Goal: Task Accomplishment & Management: Complete application form

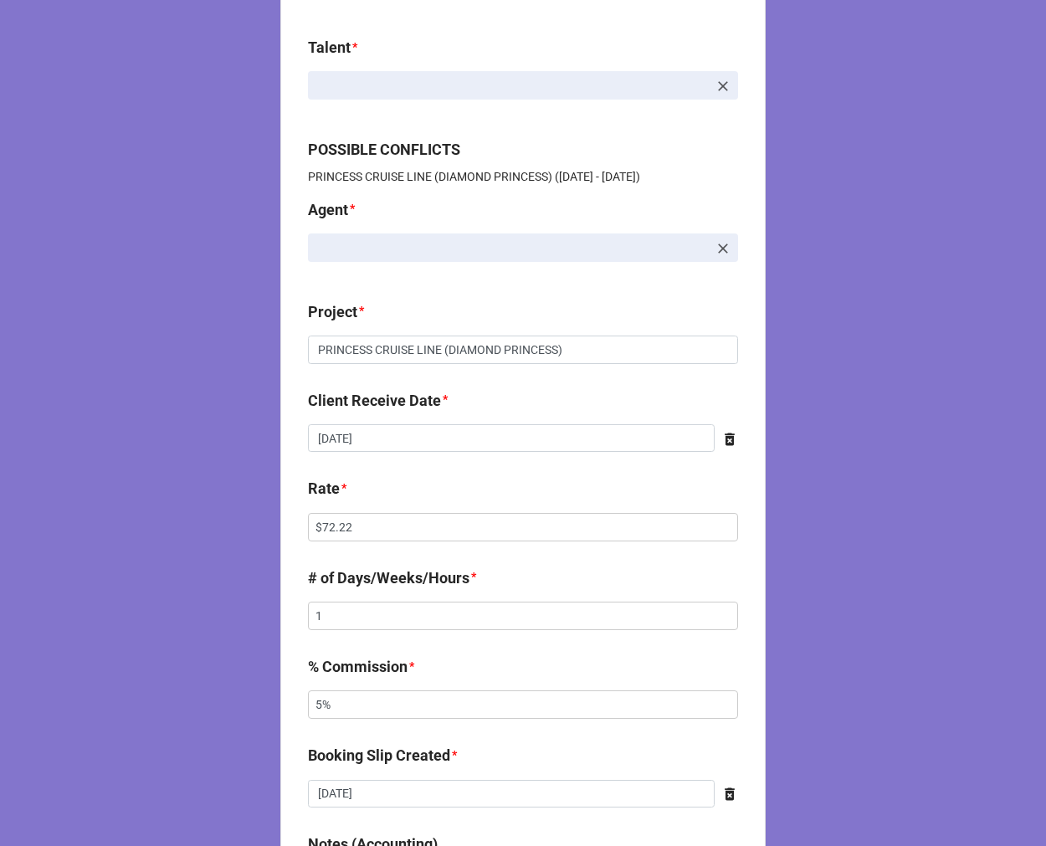
scroll to position [186, 0]
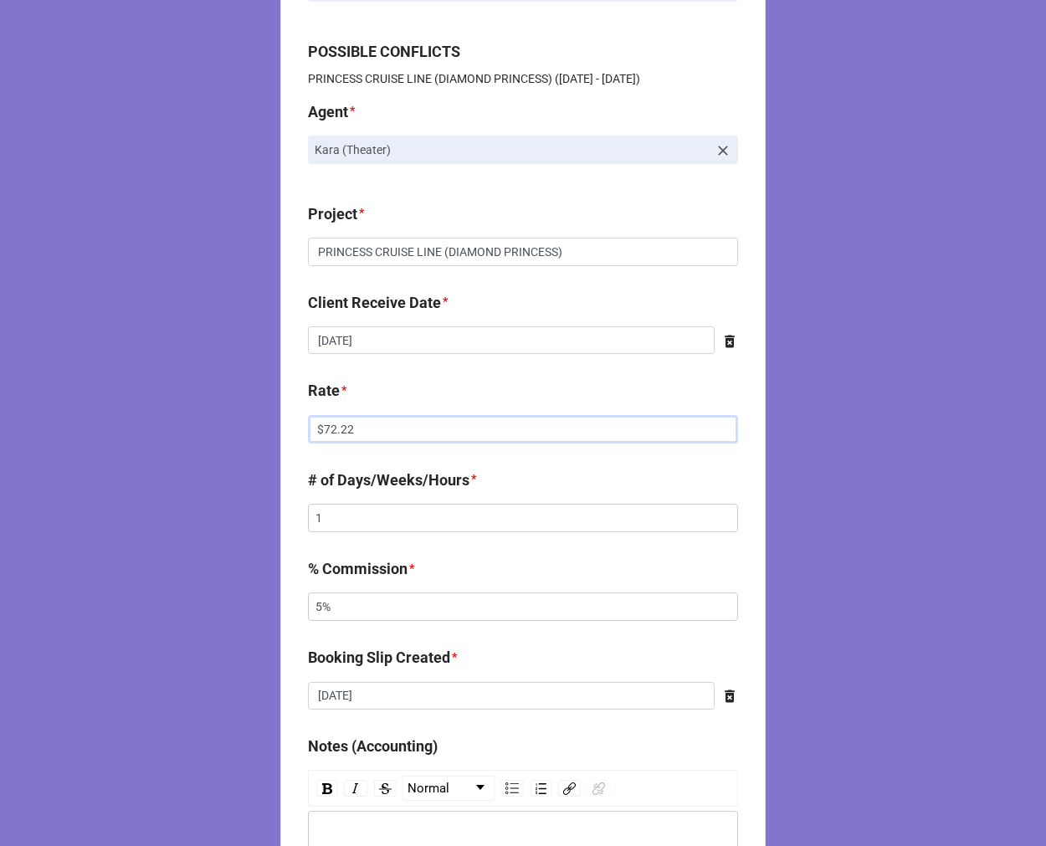
drag, startPoint x: 425, startPoint y: 424, endPoint x: 84, endPoint y: 337, distance: 352.4
click at [168, 431] on div "CLIENT CHECK | COPY FORM Talent * Jackson DiGiacomo POSSIBLE CONFLICTS PRINCESS…" at bounding box center [523, 668] width 1046 height 1709
type input "$2,722.78"
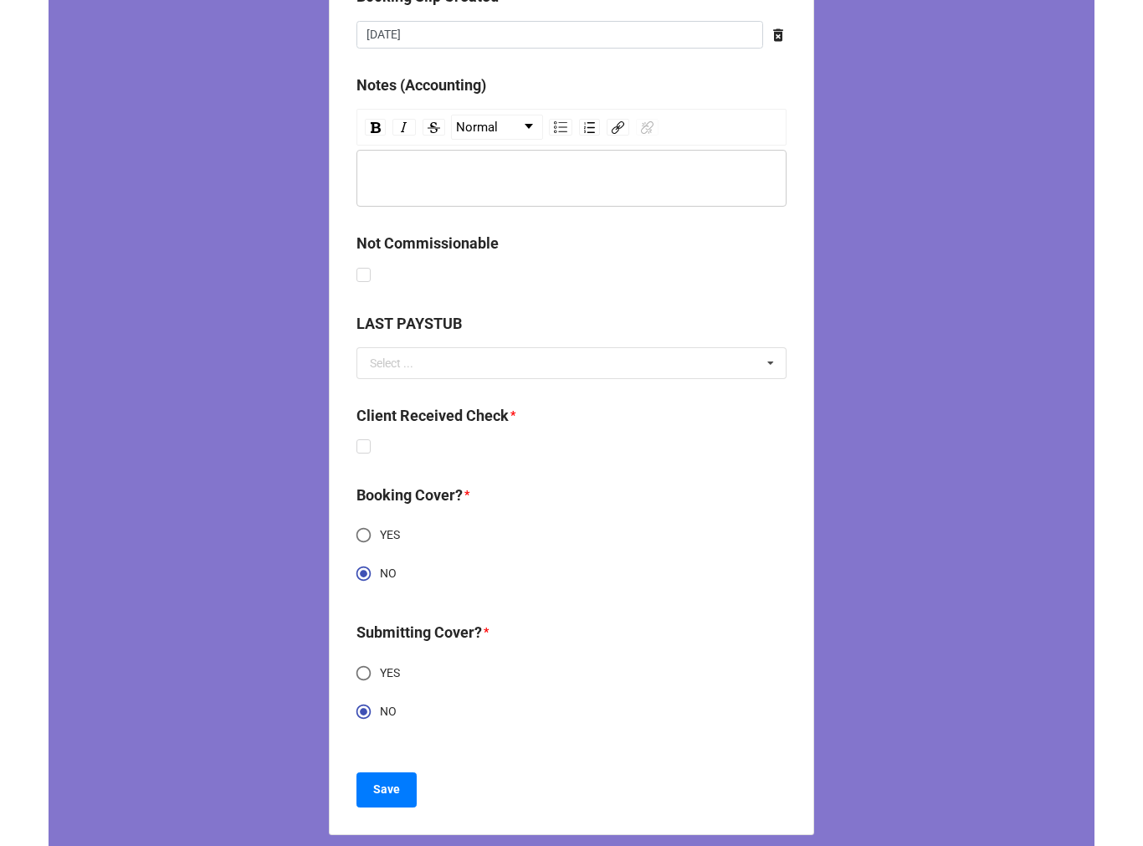
scroll to position [860, 0]
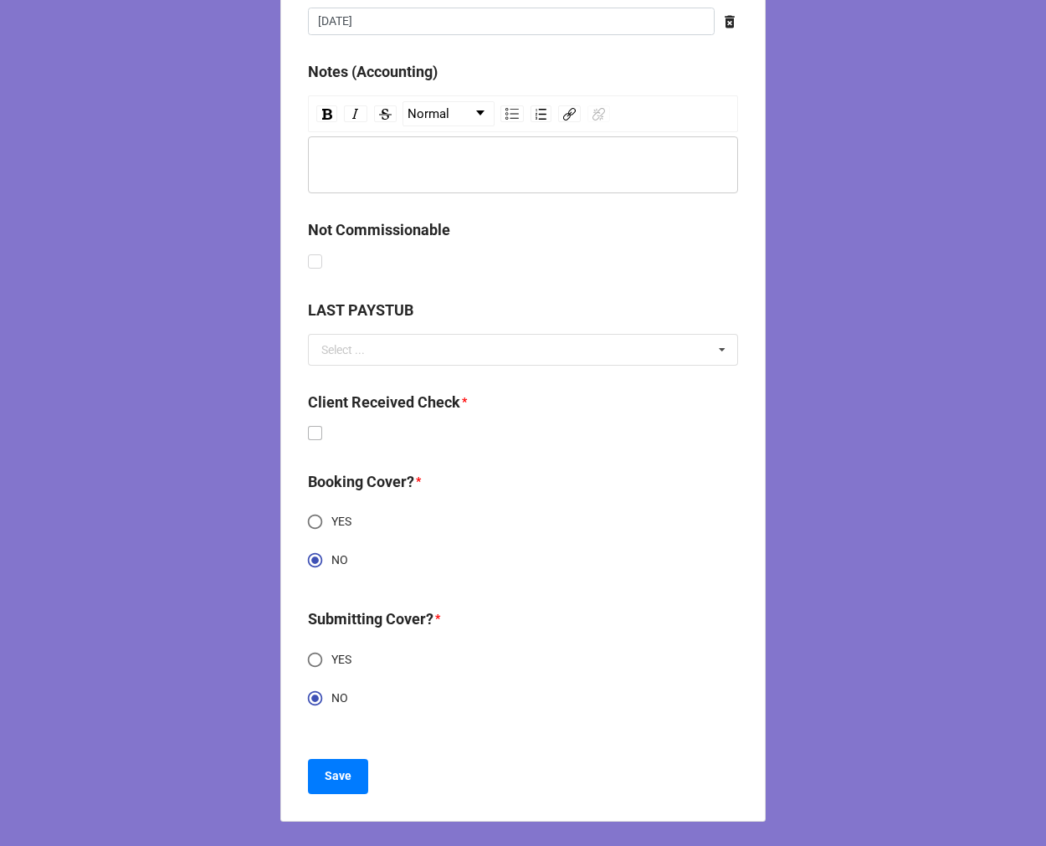
type input "10%"
click at [308, 426] on label at bounding box center [315, 426] width 14 height 0
checkbox input "true"
click at [336, 776] on b "Save" at bounding box center [338, 777] width 27 height 18
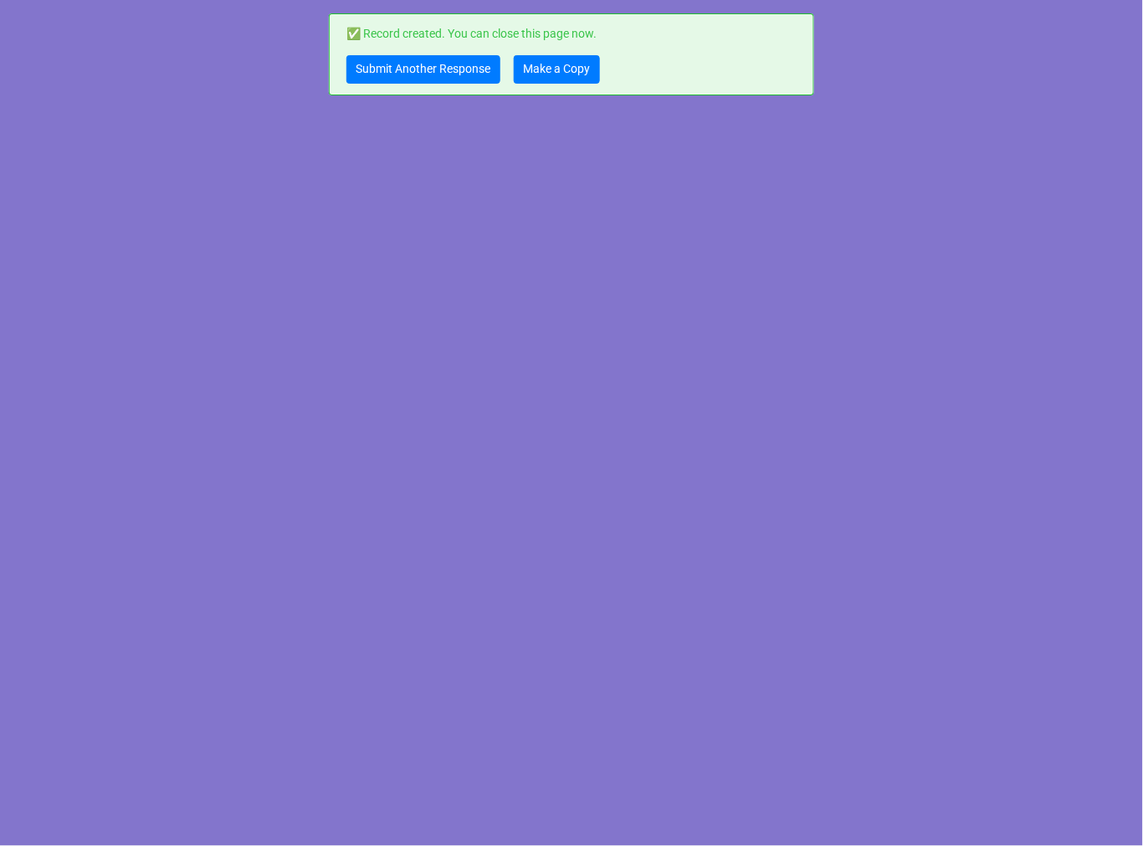
scroll to position [0, 0]
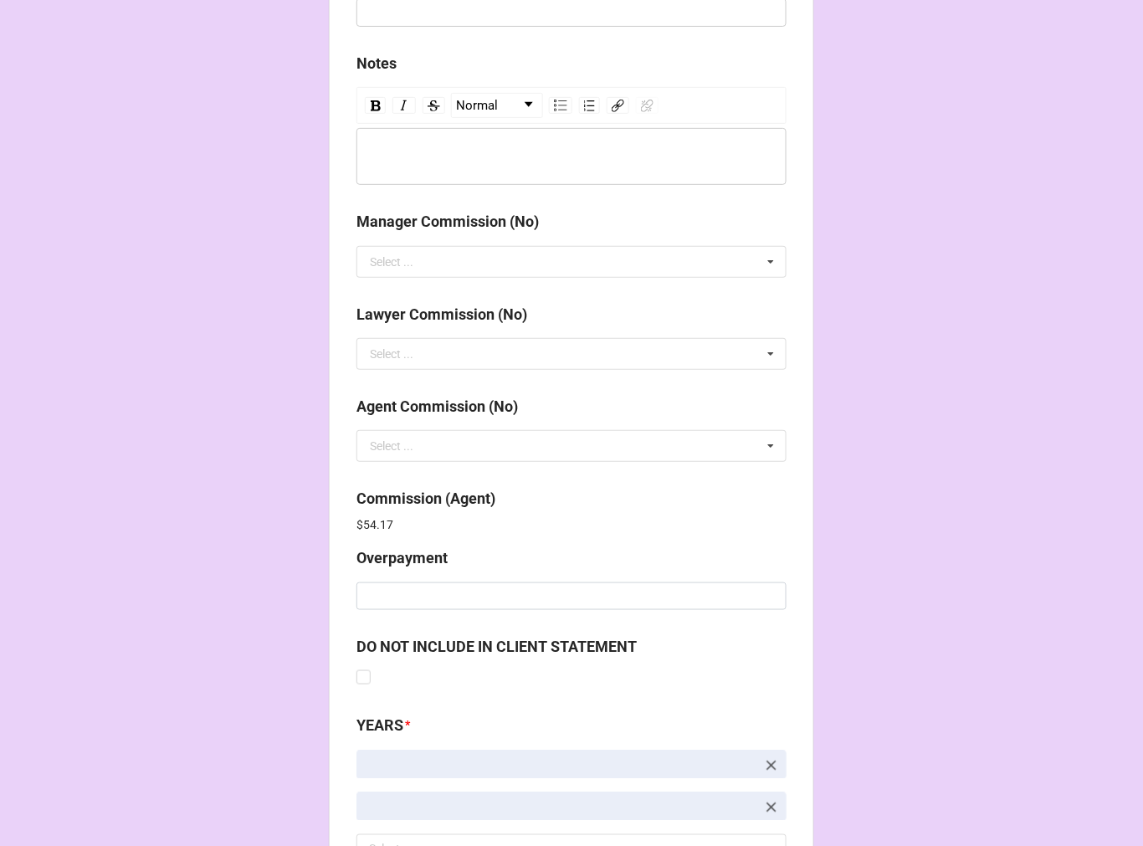
scroll to position [1997, 0]
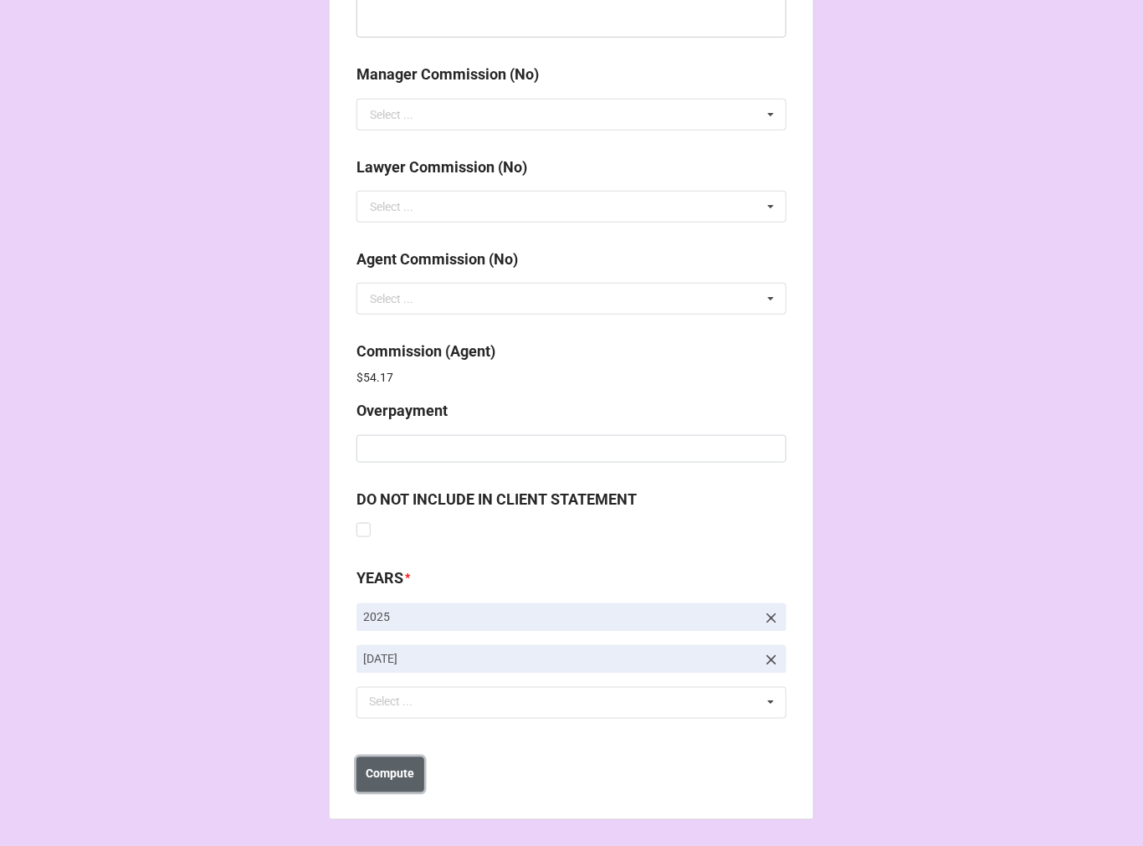
click at [417, 767] on button "Compute" at bounding box center [391, 774] width 68 height 35
click at [408, 773] on button "Save" at bounding box center [387, 774] width 60 height 35
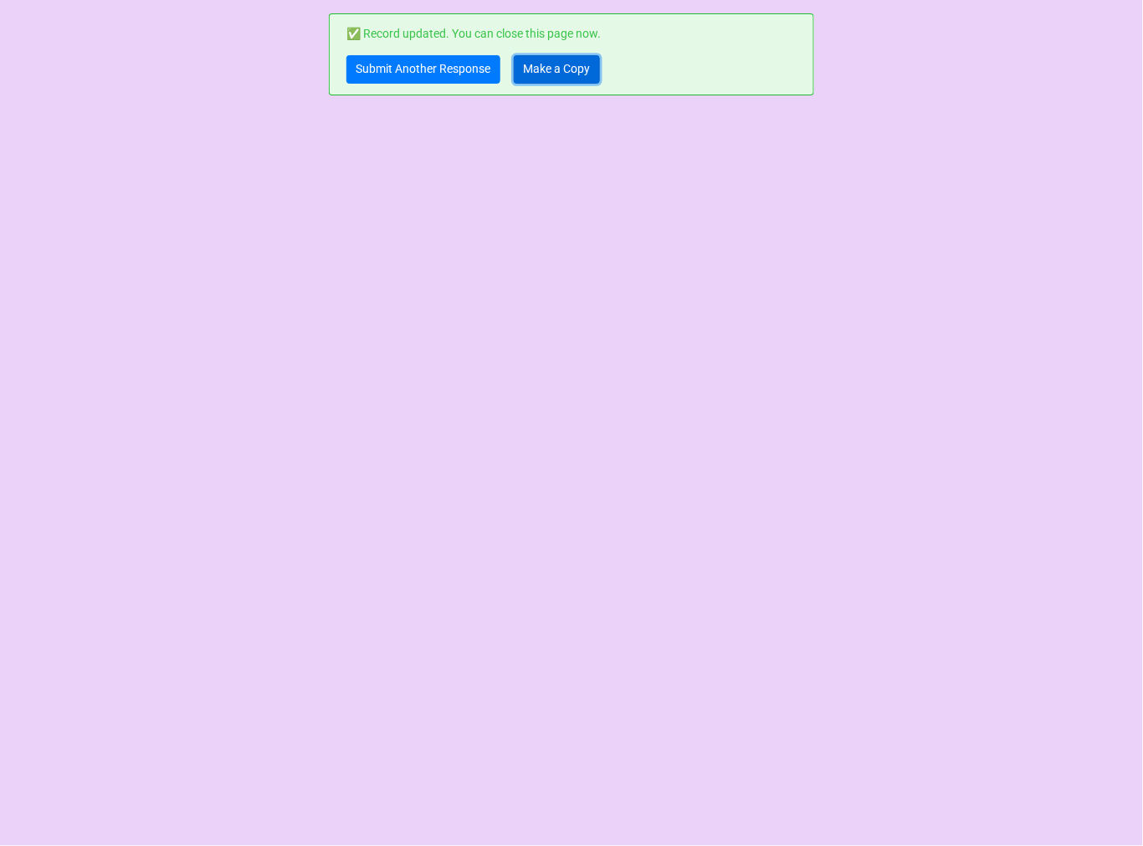
click at [542, 63] on link "Make a Copy" at bounding box center [557, 69] width 86 height 28
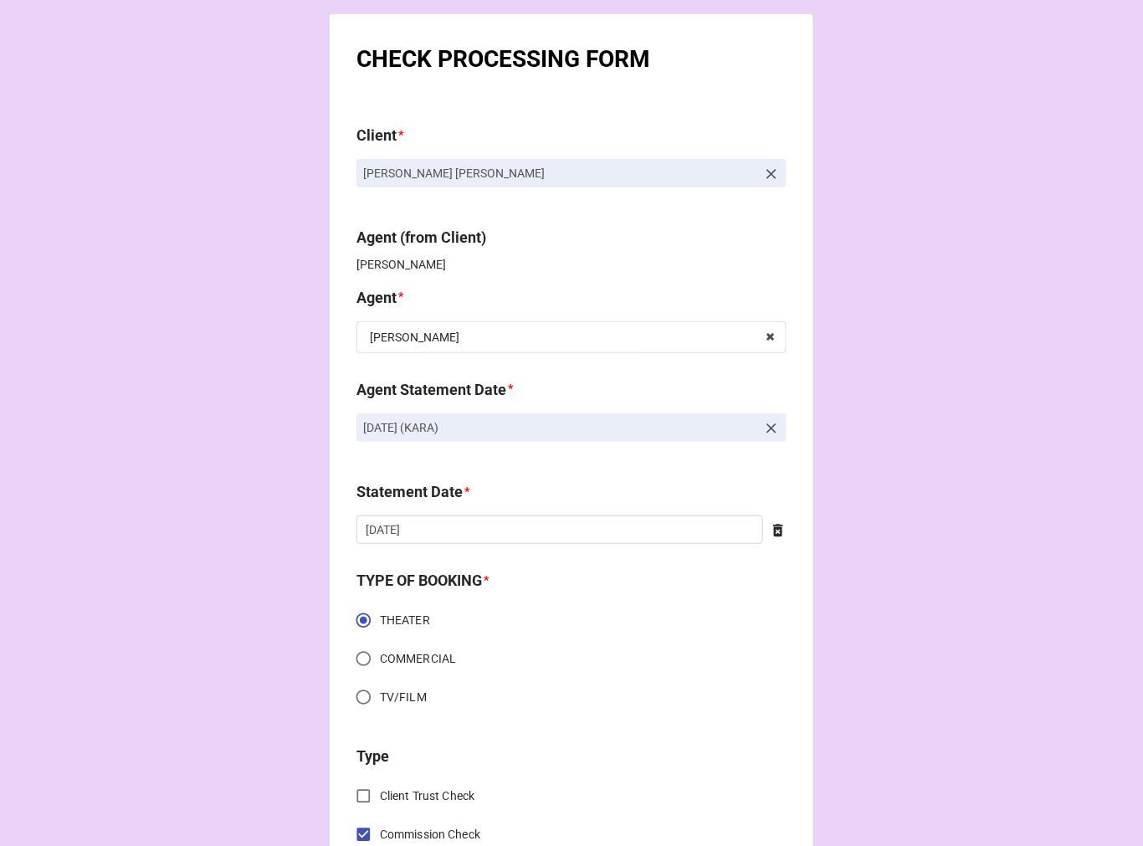
click at [772, 431] on icon at bounding box center [771, 428] width 17 height 17
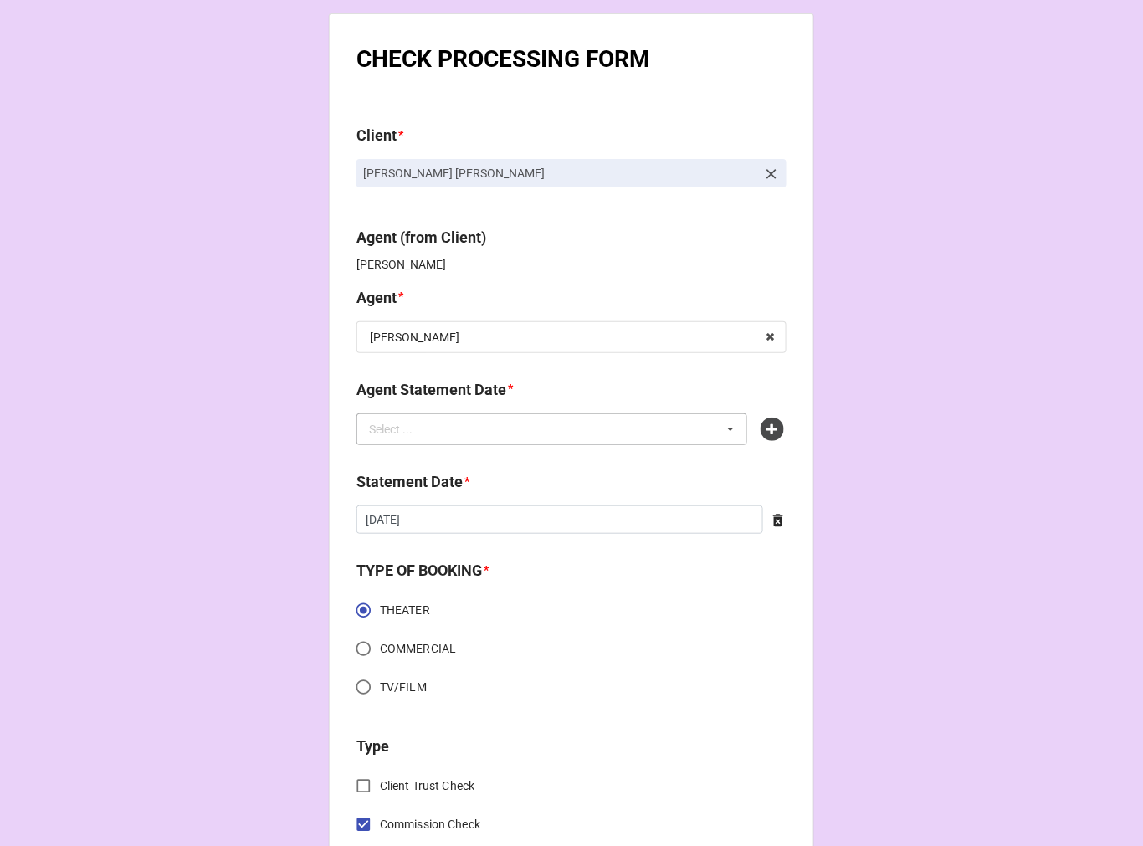
click at [723, 439] on icon at bounding box center [731, 429] width 25 height 31
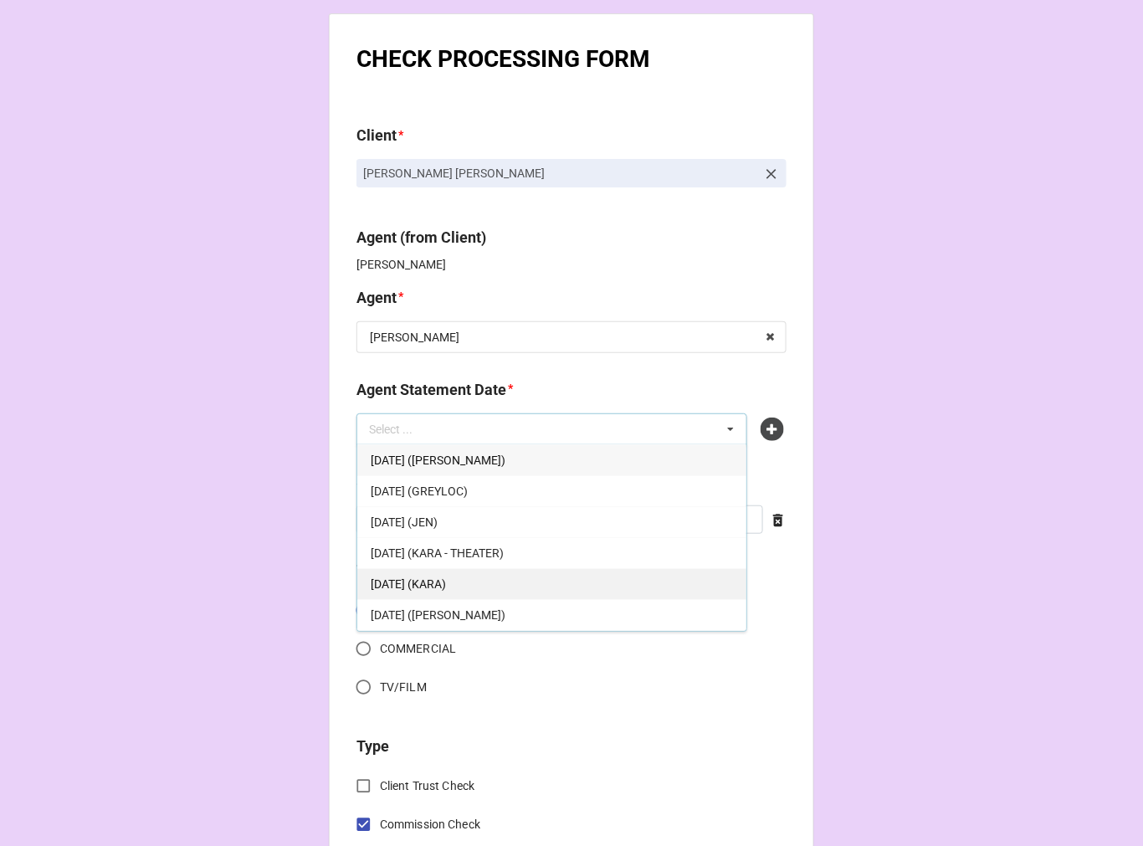
click at [527, 574] on div "OCTOBER 3, 2025 (KARA)" at bounding box center [551, 583] width 389 height 31
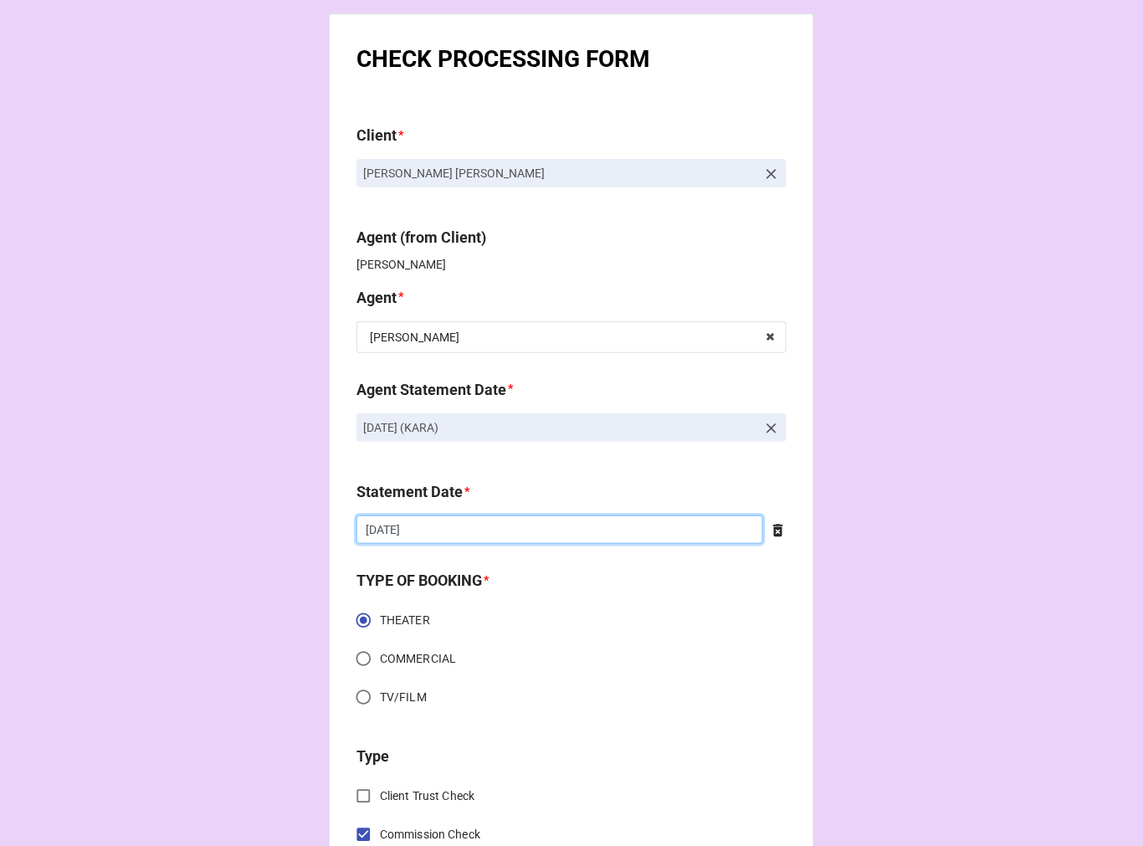
click at [467, 520] on input "9/5/2025" at bounding box center [560, 530] width 407 height 28
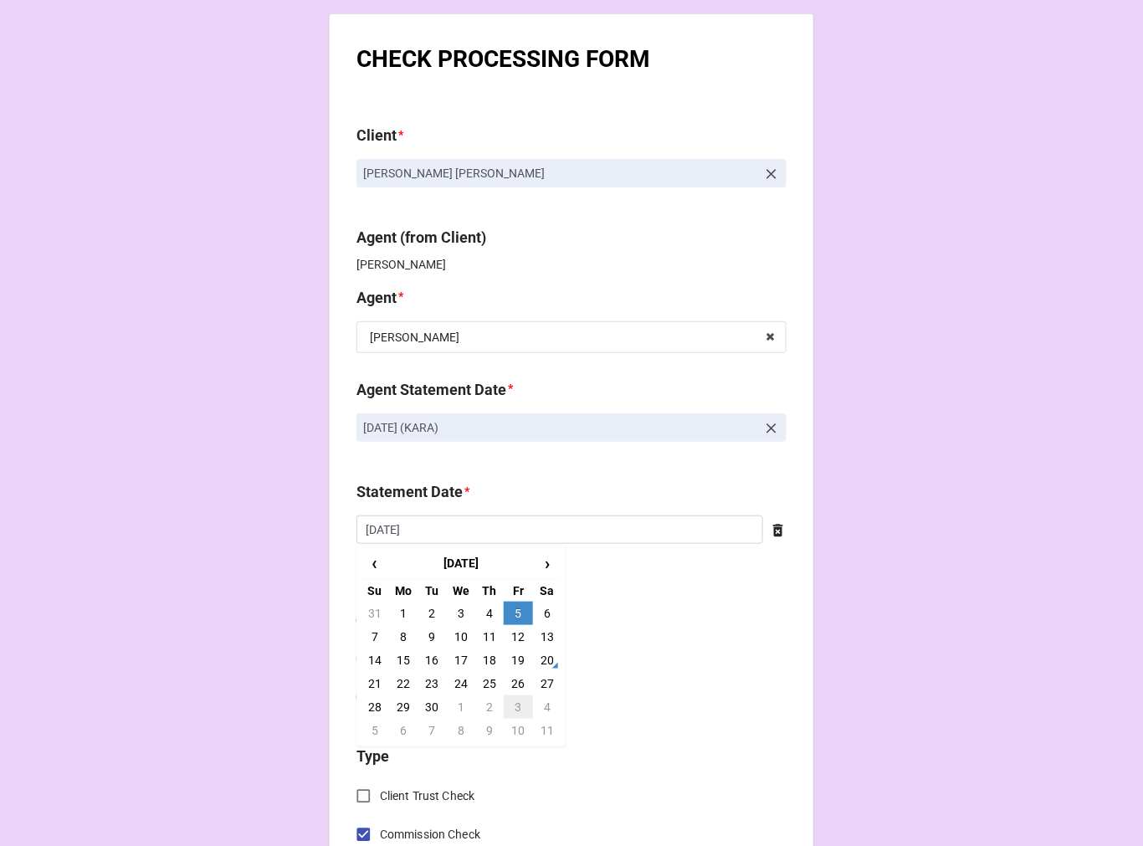
click at [514, 703] on td "3" at bounding box center [518, 707] width 28 height 23
type input "[DATE]"
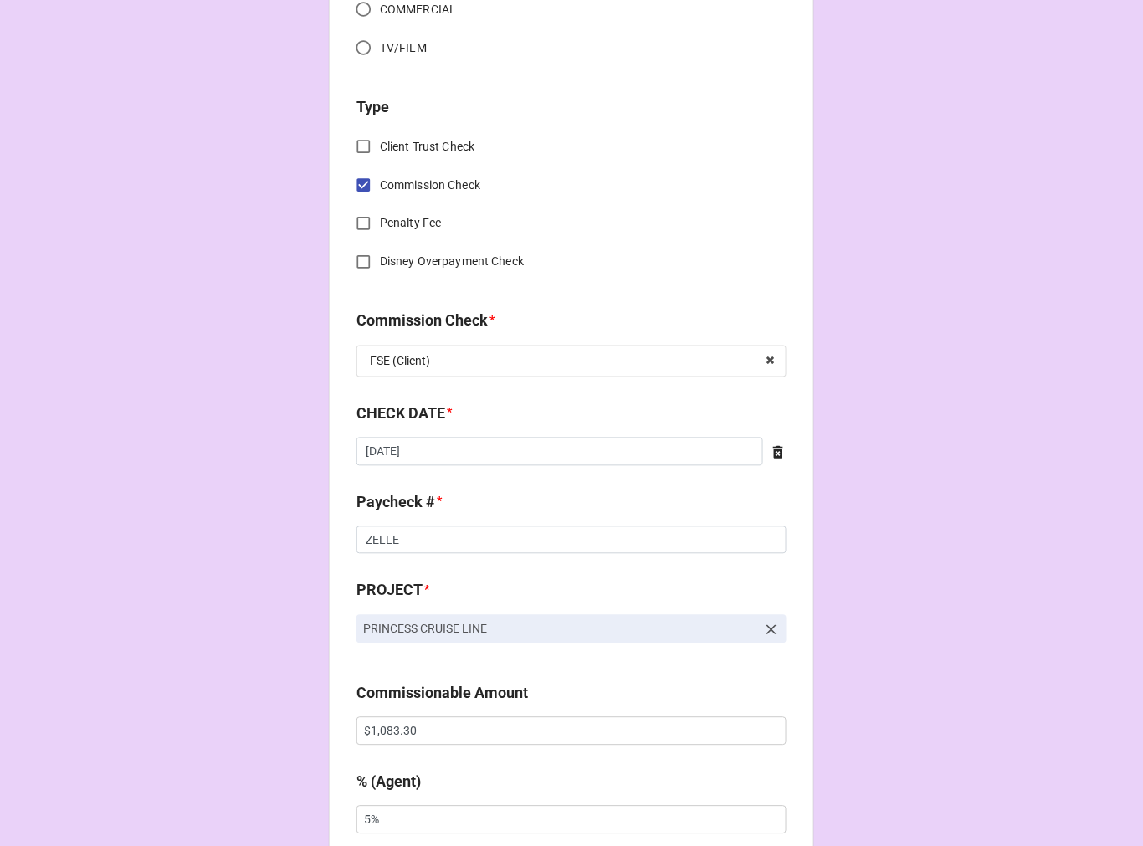
scroll to position [650, 0]
click at [466, 458] on input "8/21/2025" at bounding box center [560, 451] width 407 height 28
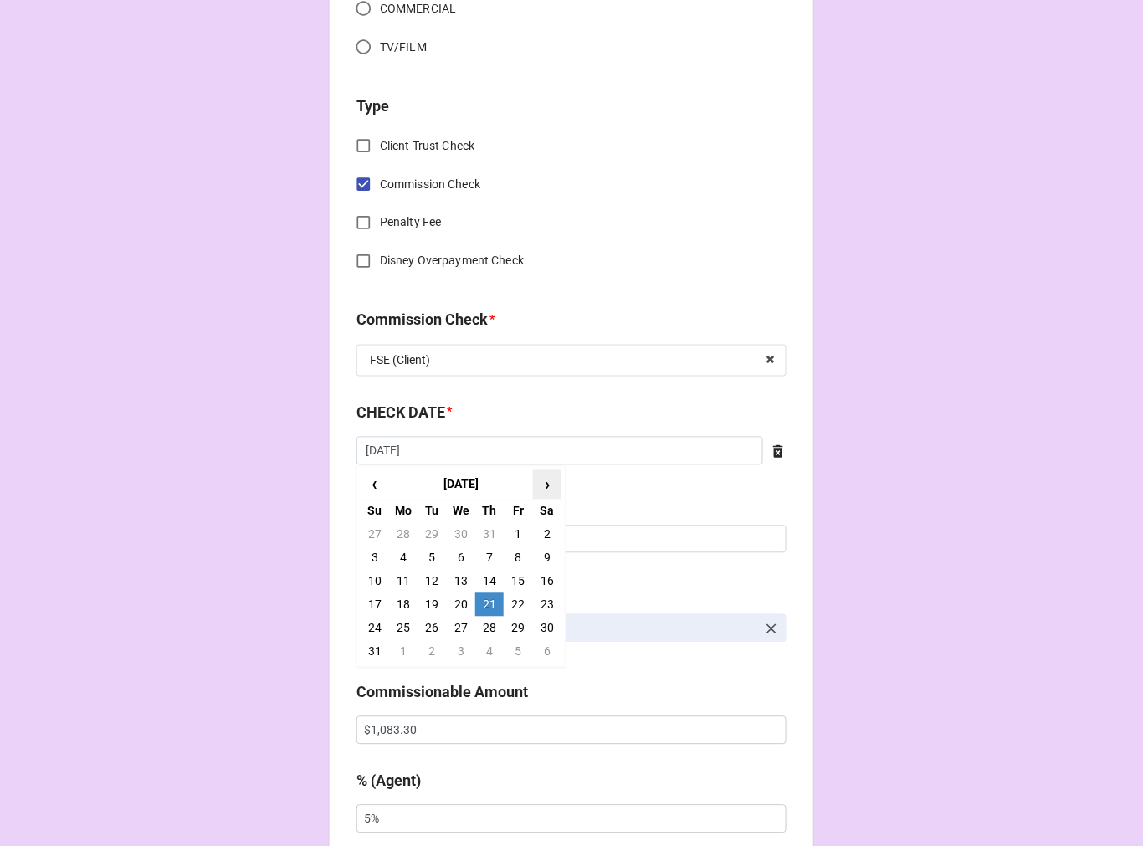
click at [540, 487] on span "›" at bounding box center [547, 485] width 27 height 28
click at [487, 580] on td "18" at bounding box center [489, 581] width 28 height 23
type input "9/18/2025"
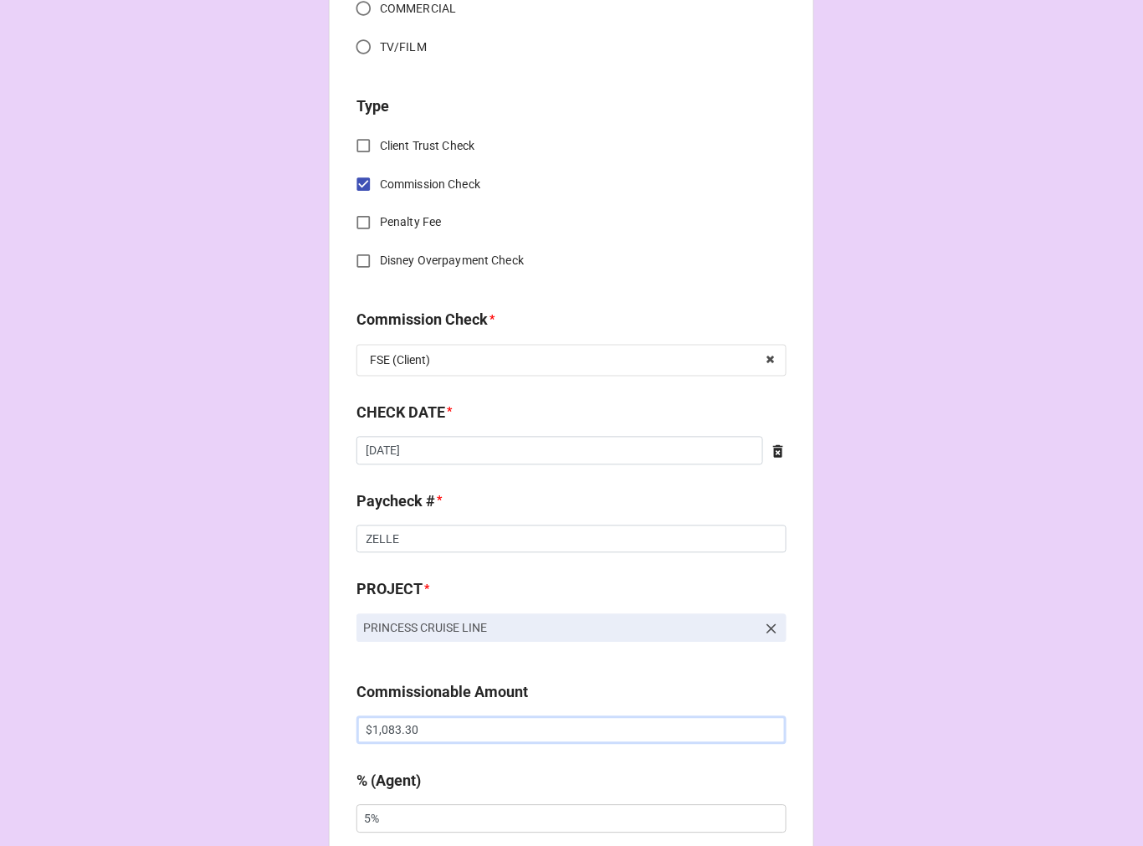
click at [387, 725] on input "$1,083.30" at bounding box center [572, 730] width 430 height 28
paste input "155.52"
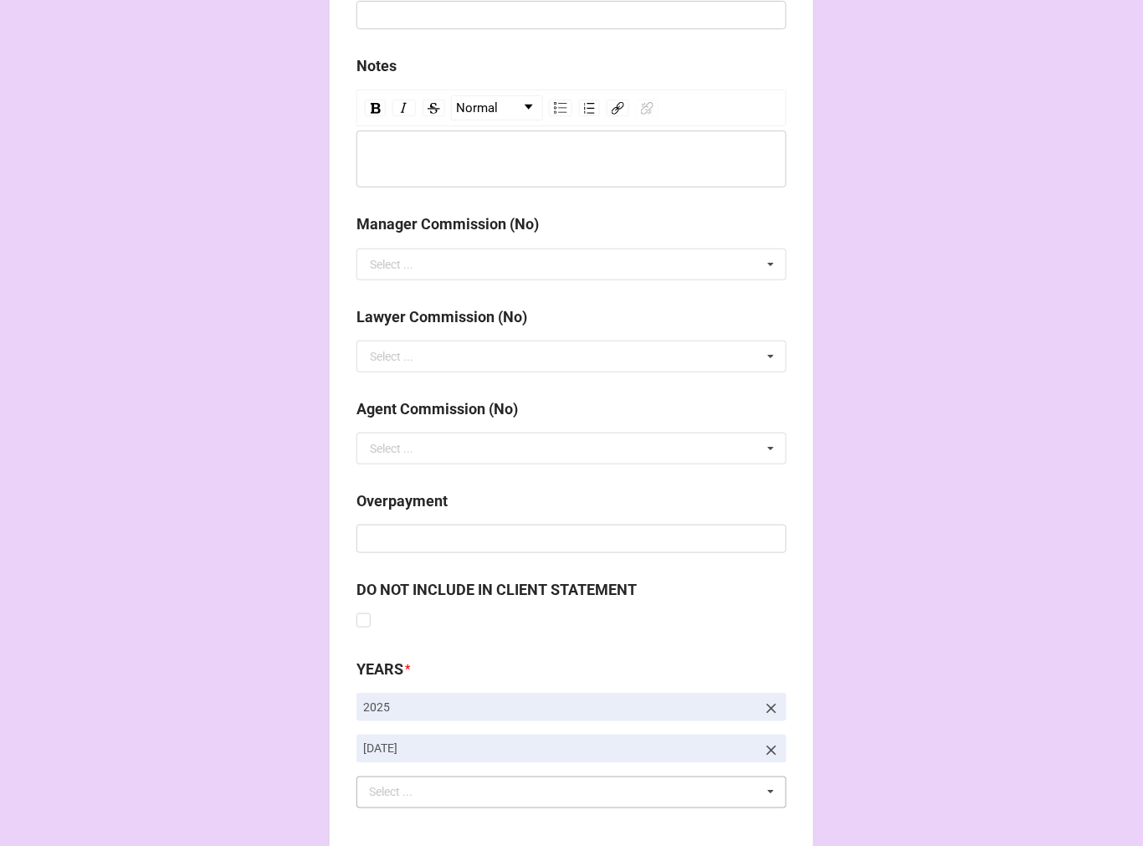
scroll to position [1938, 0]
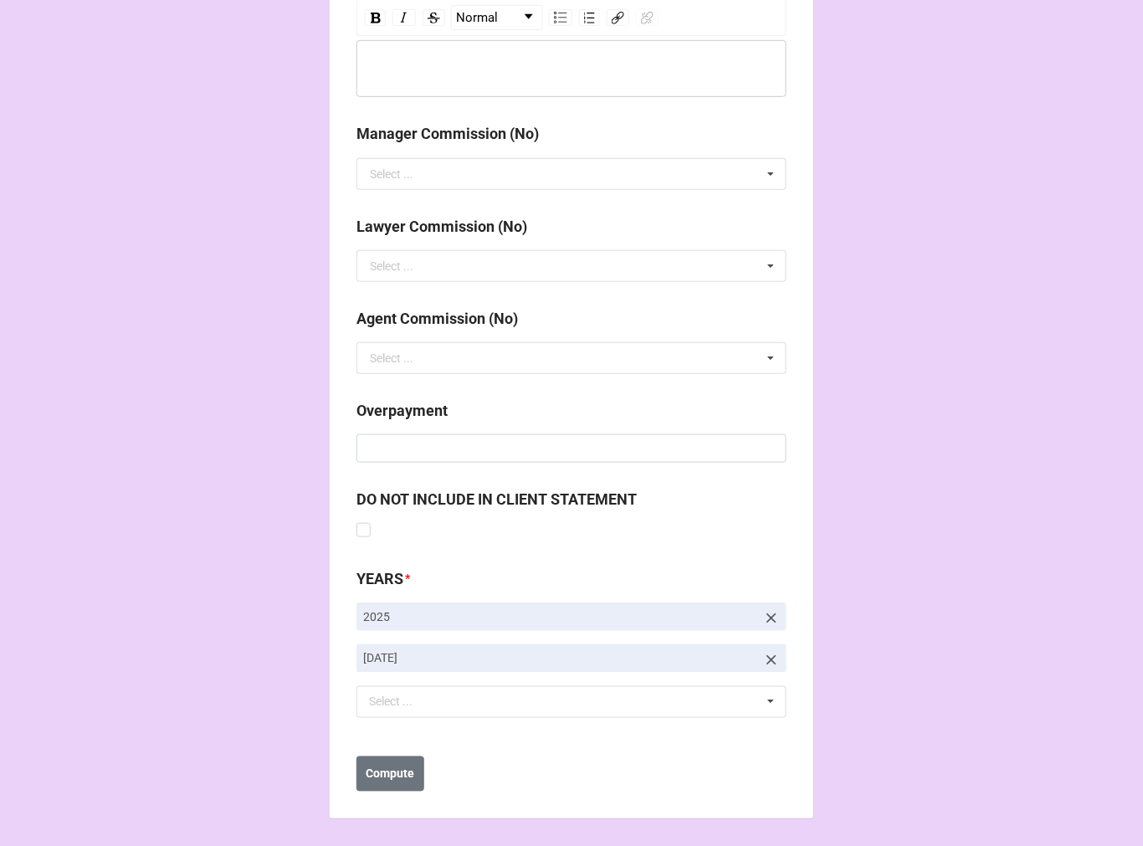
type input "$1,155.52"
click at [763, 657] on icon at bounding box center [771, 660] width 17 height 17
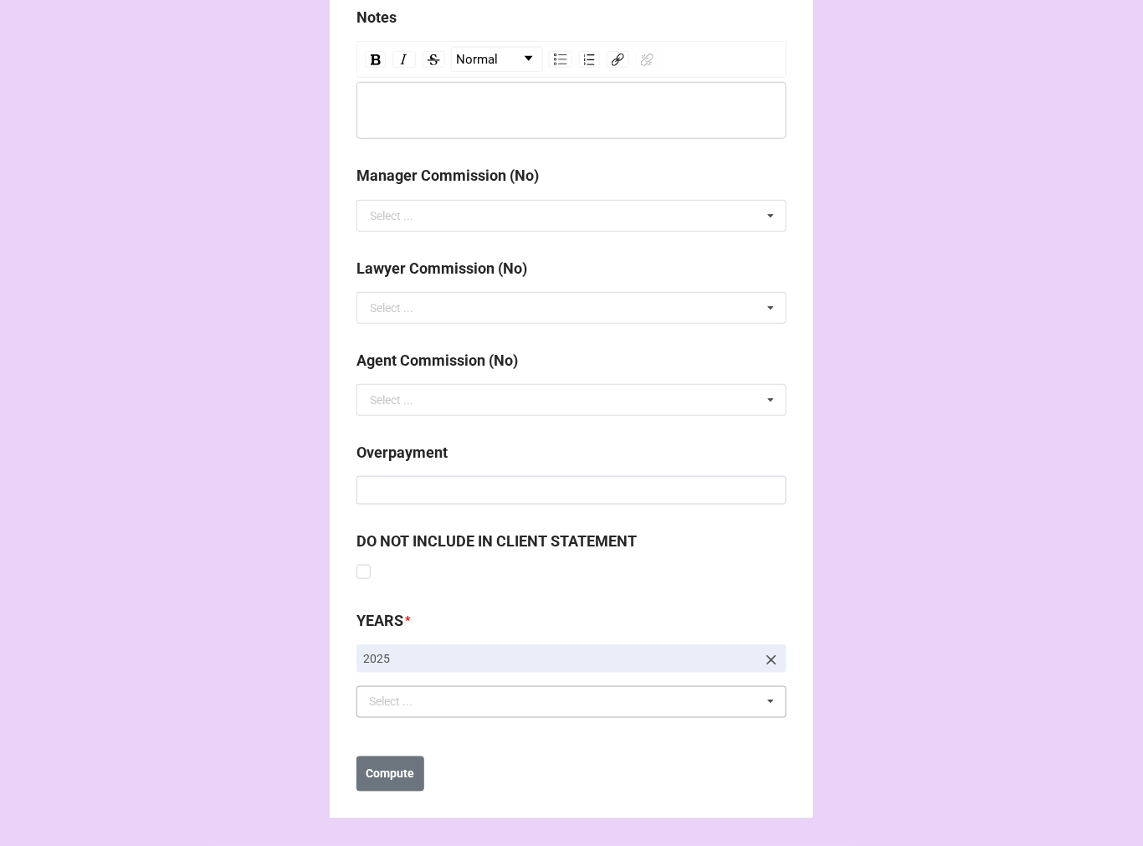
click at [537, 706] on div "Select ... No results found." at bounding box center [572, 702] width 430 height 32
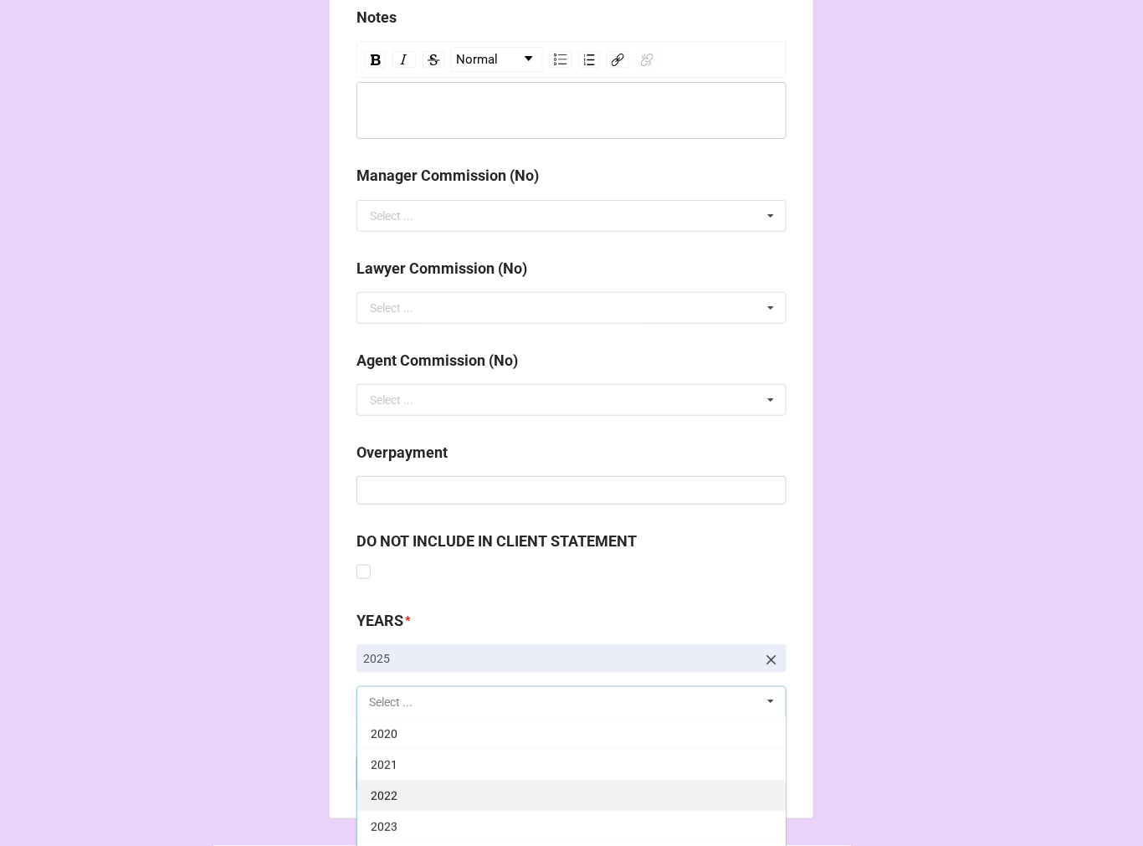
scroll to position [279, 0]
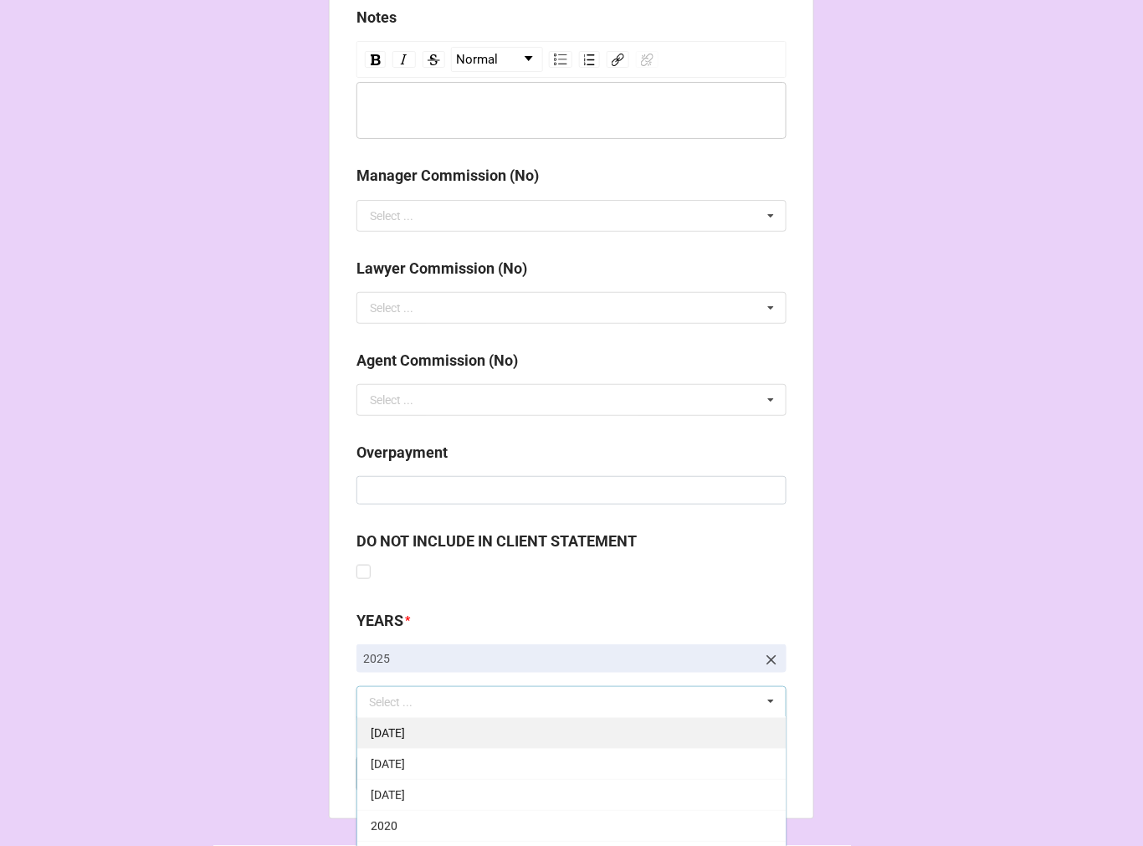
click at [454, 722] on div "[DATE]" at bounding box center [571, 732] width 429 height 31
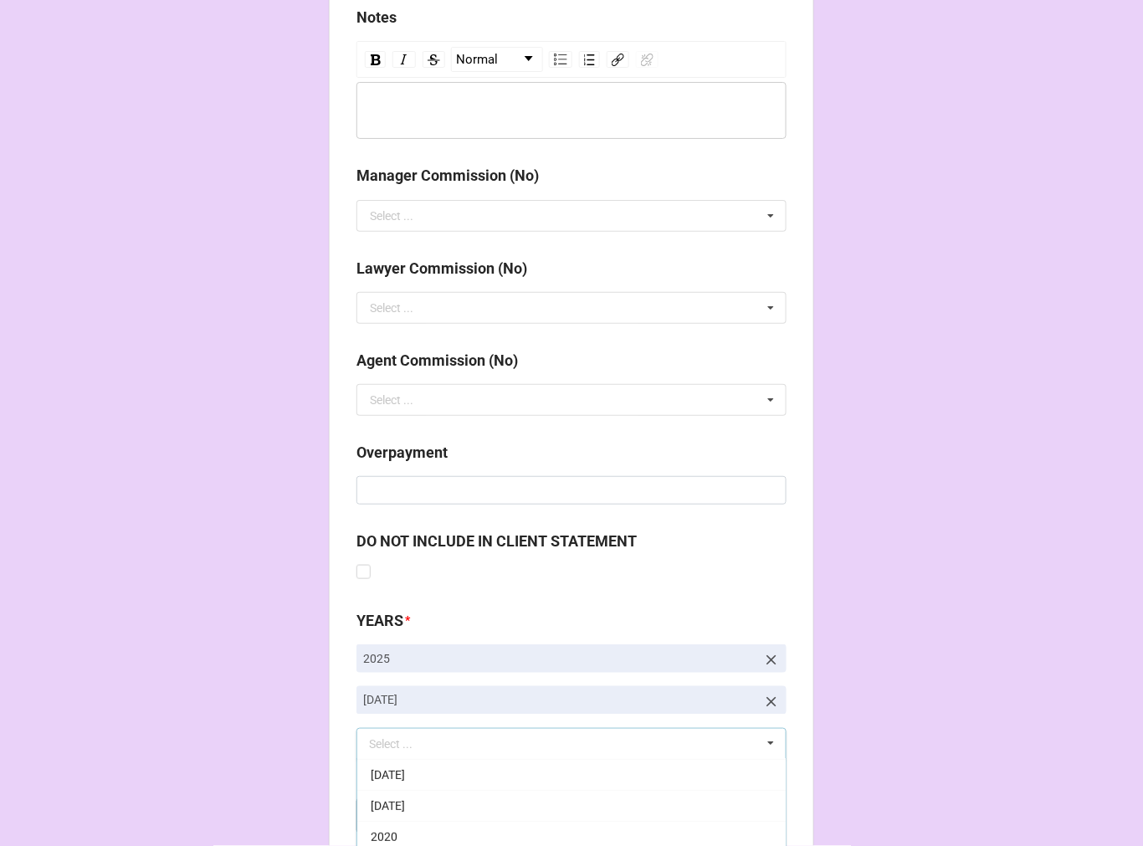
click at [364, 825] on button "Compute" at bounding box center [391, 815] width 68 height 35
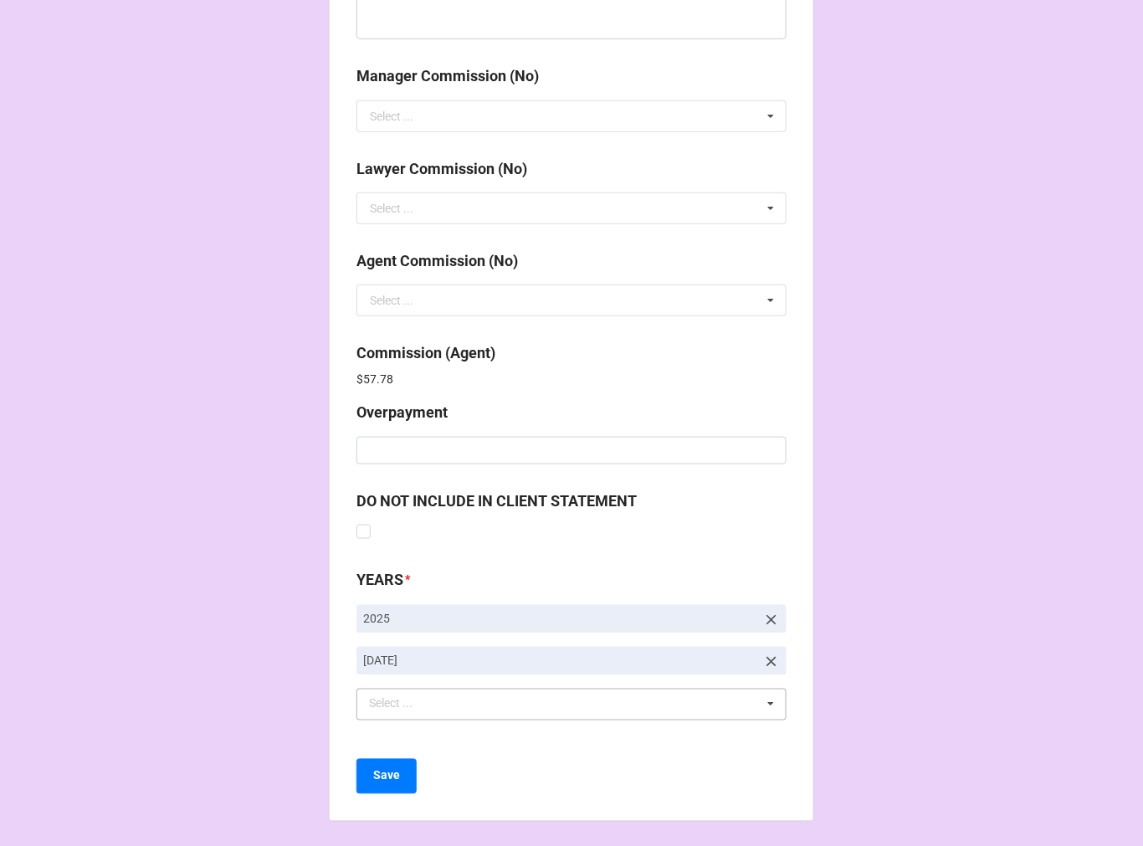
scroll to position [1997, 0]
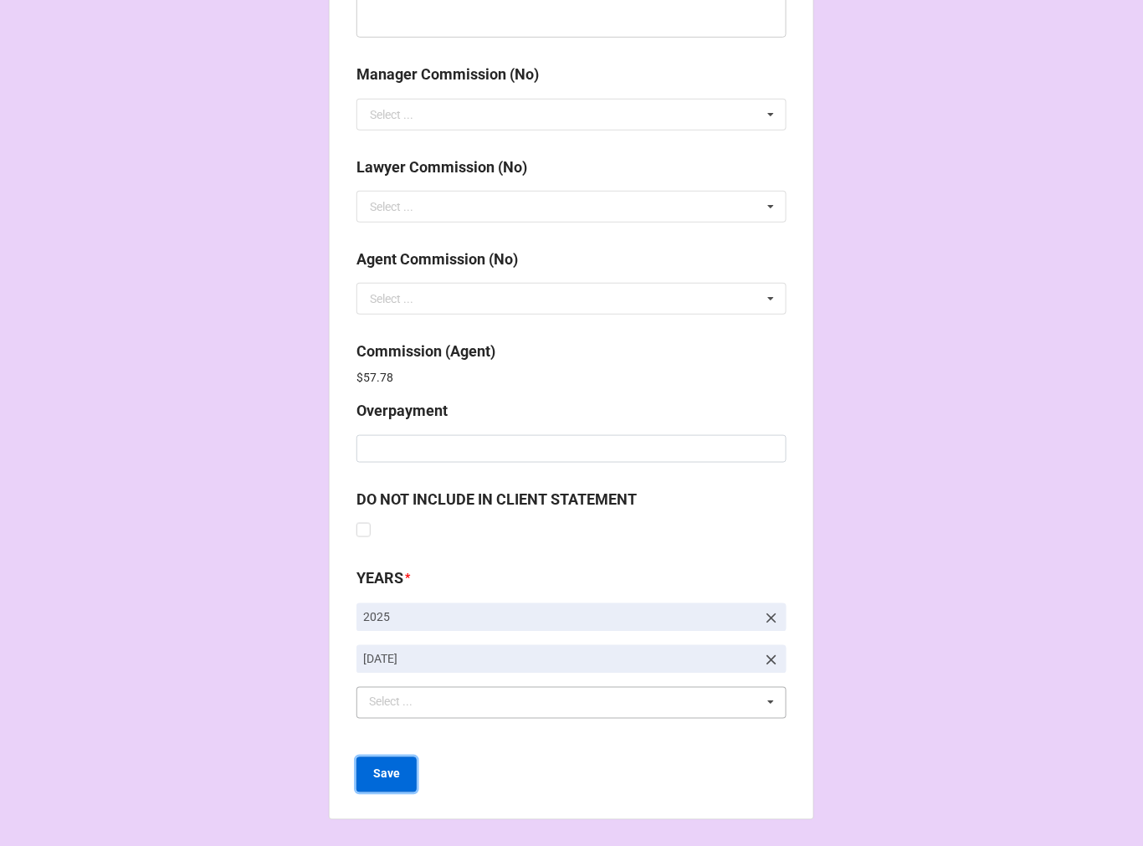
click at [369, 779] on button "Save" at bounding box center [387, 774] width 60 height 35
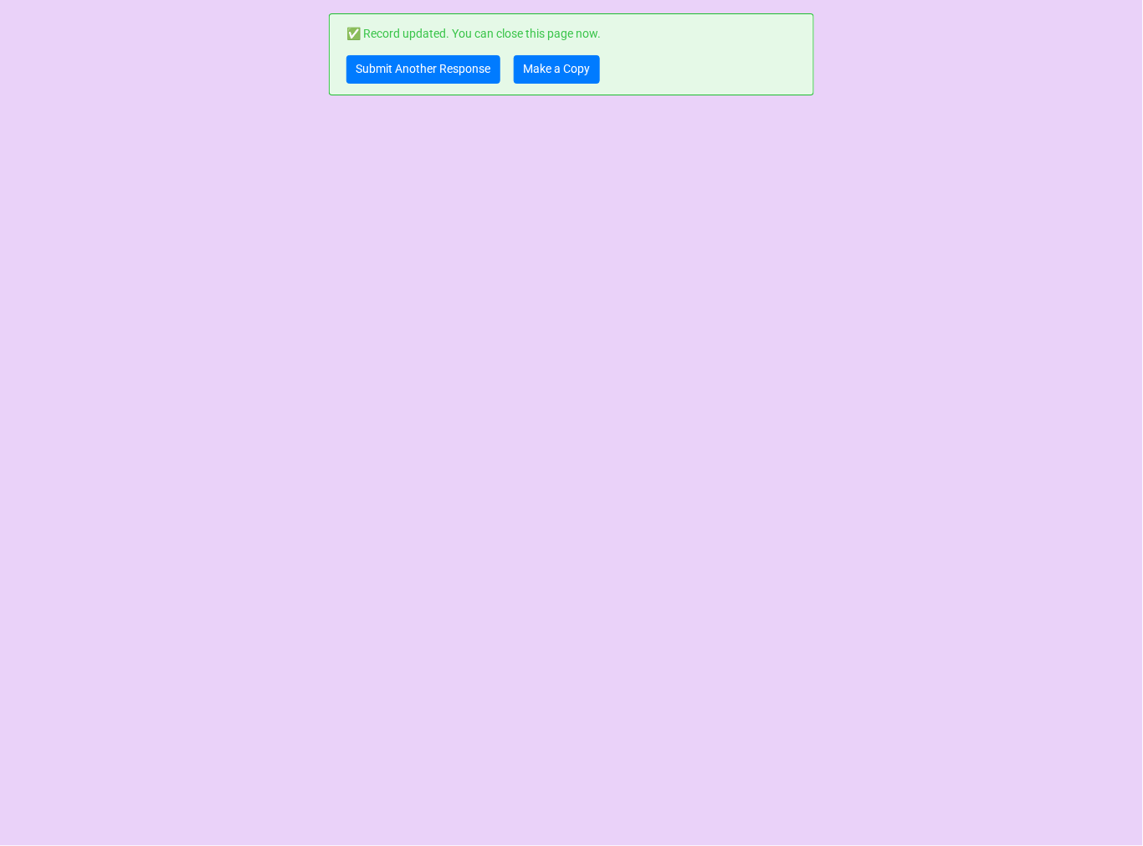
scroll to position [0, 0]
click at [448, 76] on link "Submit Another Response" at bounding box center [424, 69] width 154 height 28
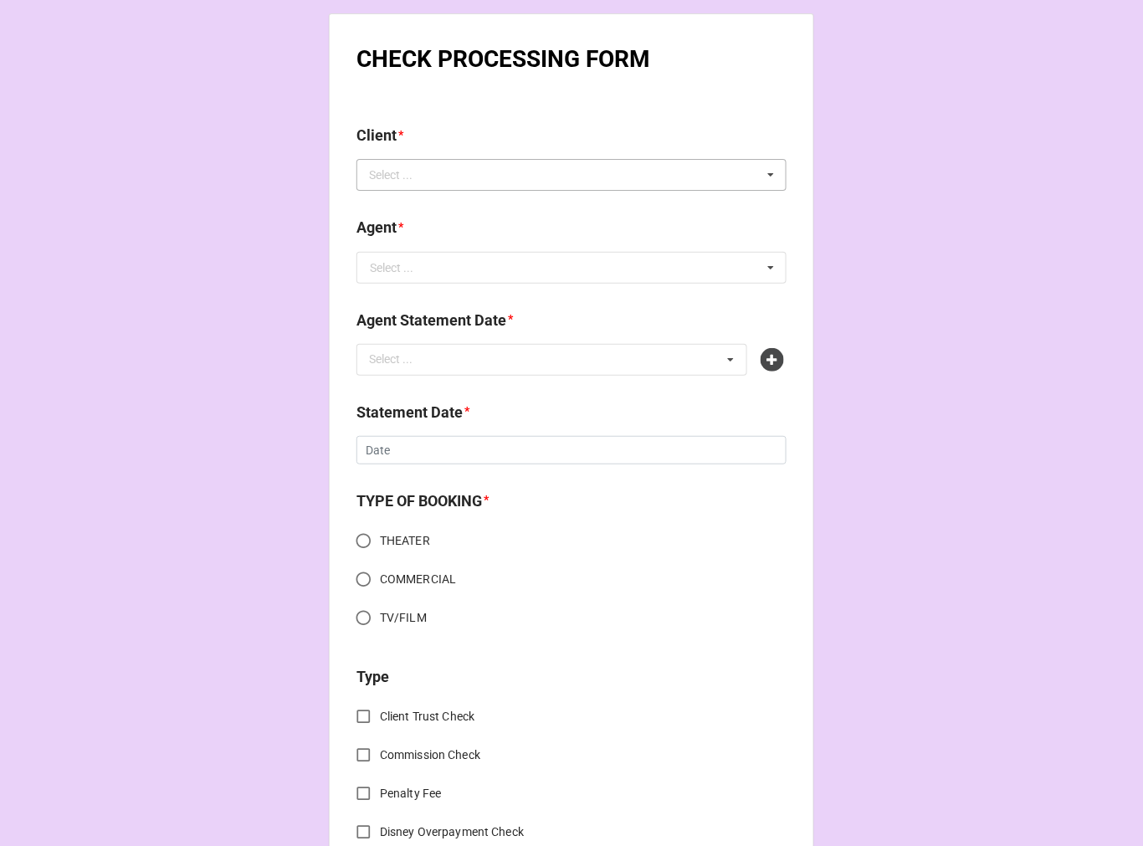
click at [441, 186] on div "Client * Select ... No results found." at bounding box center [572, 163] width 430 height 79
click at [434, 177] on div "Select ... No results found." at bounding box center [572, 175] width 430 height 32
paste input "Autumn [PERSON_NAME]"
type input "Autumn [PERSON_NAME]"
click at [465, 207] on span "Autumn [PERSON_NAME]" at bounding box center [438, 205] width 134 height 13
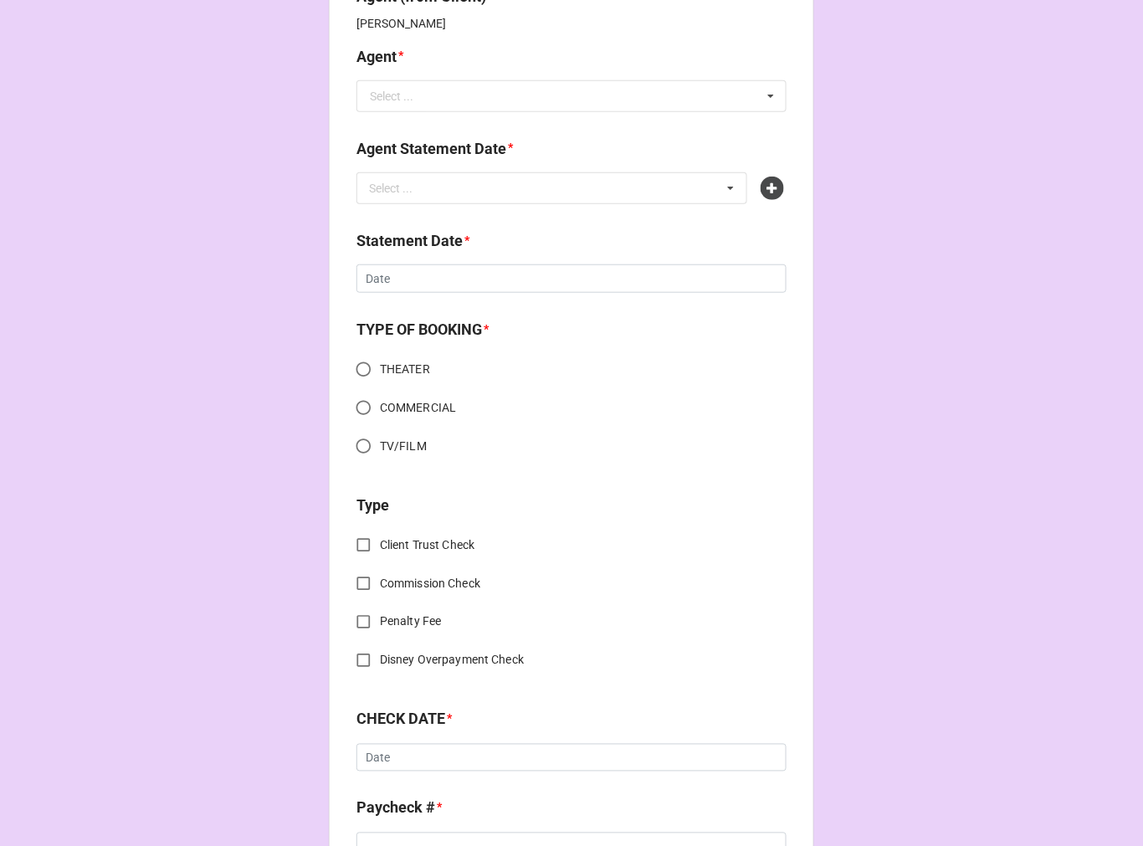
scroll to position [557, 0]
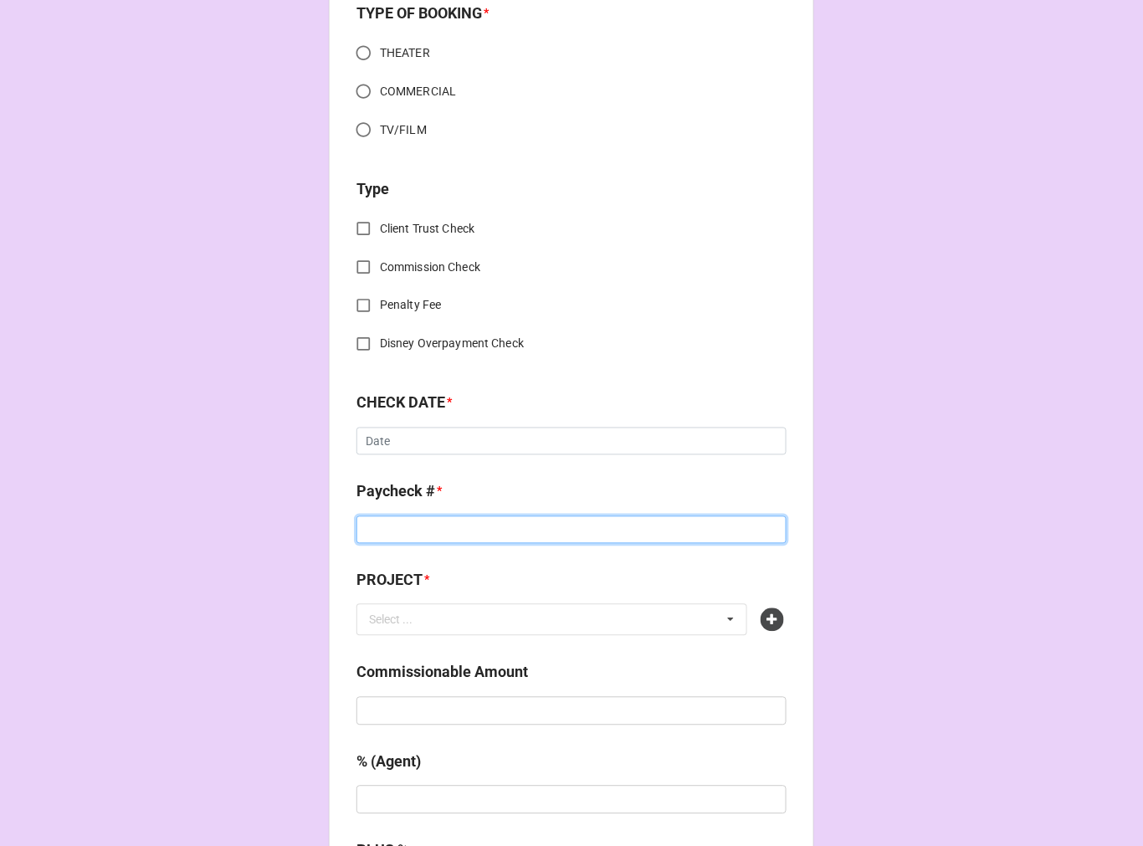
click at [393, 529] on input at bounding box center [572, 530] width 430 height 28
click at [418, 713] on input "text" at bounding box center [572, 711] width 430 height 28
paste input "$2,400.00"
type input "$2,400.00"
click at [777, 616] on icon at bounding box center [772, 619] width 23 height 23
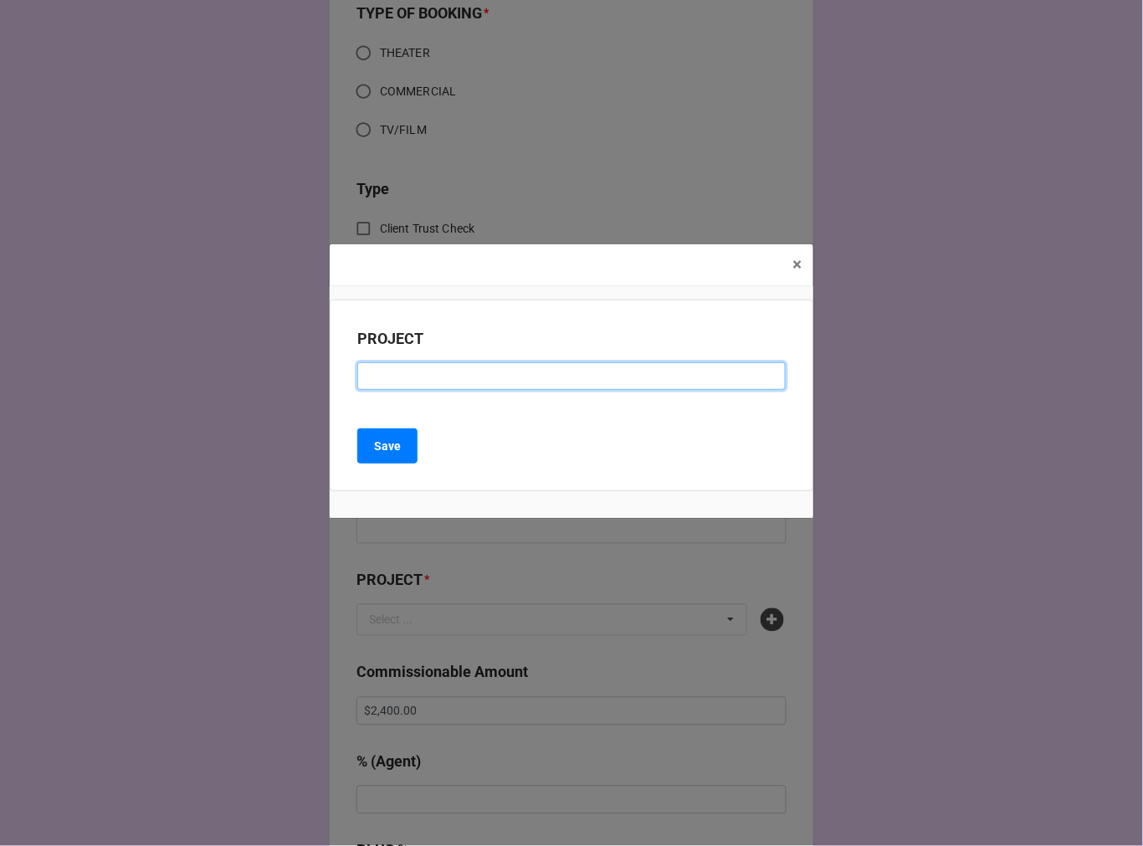
click at [531, 379] on input at bounding box center [571, 376] width 429 height 28
type input "MY FAIR [DEMOGRAPHIC_DATA] ([GEOGRAPHIC_DATA])"
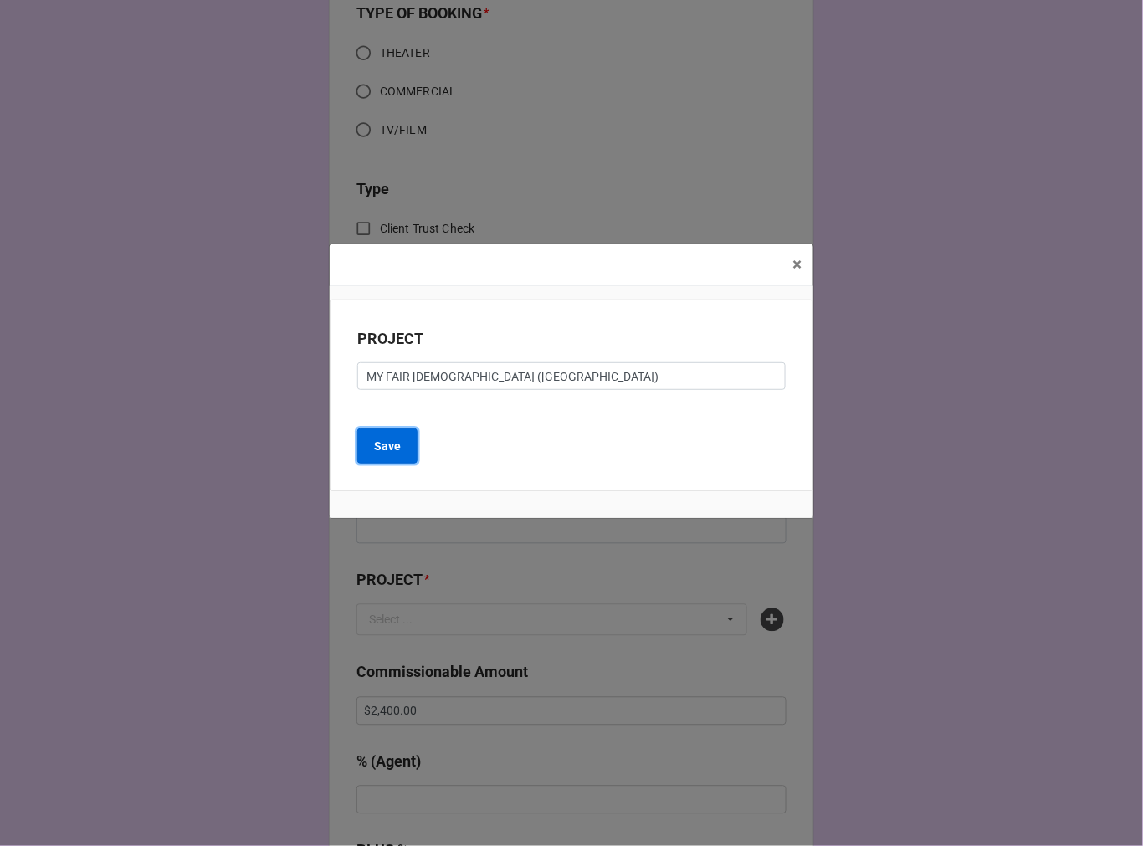
click at [382, 440] on b "Save" at bounding box center [387, 447] width 27 height 18
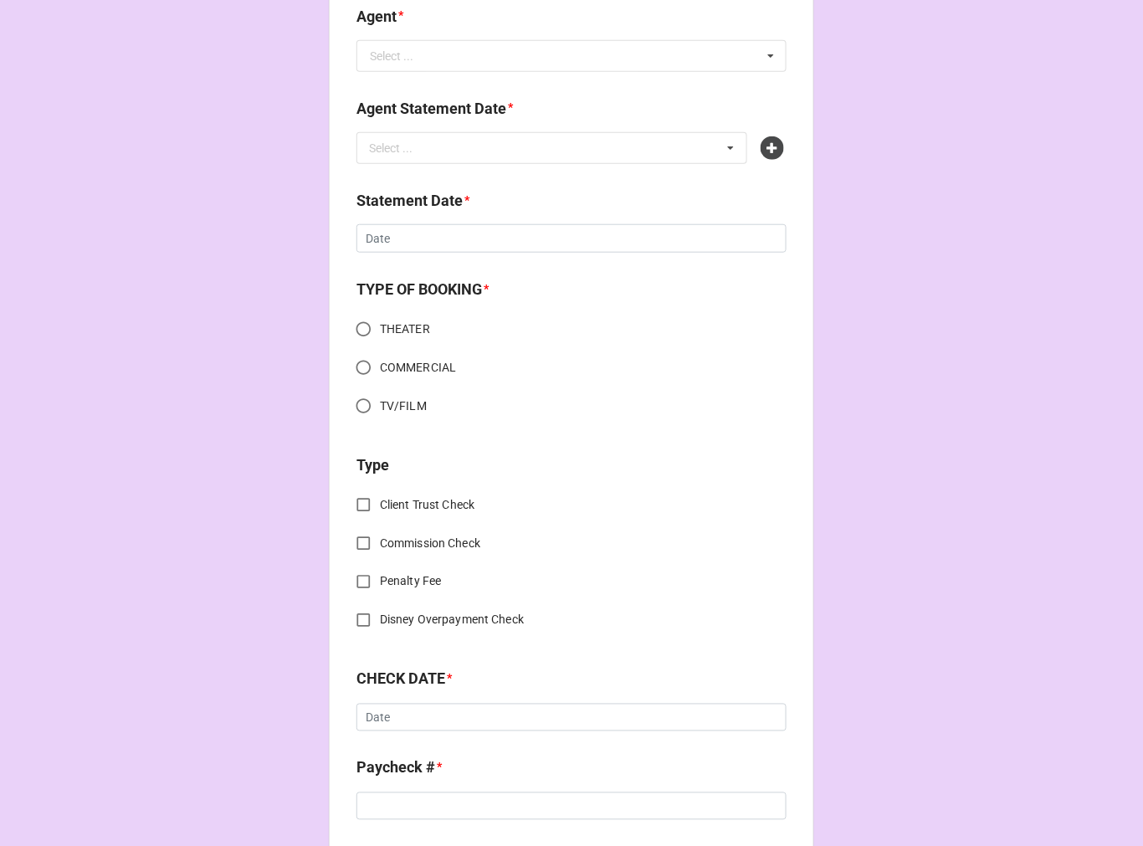
scroll to position [0, 0]
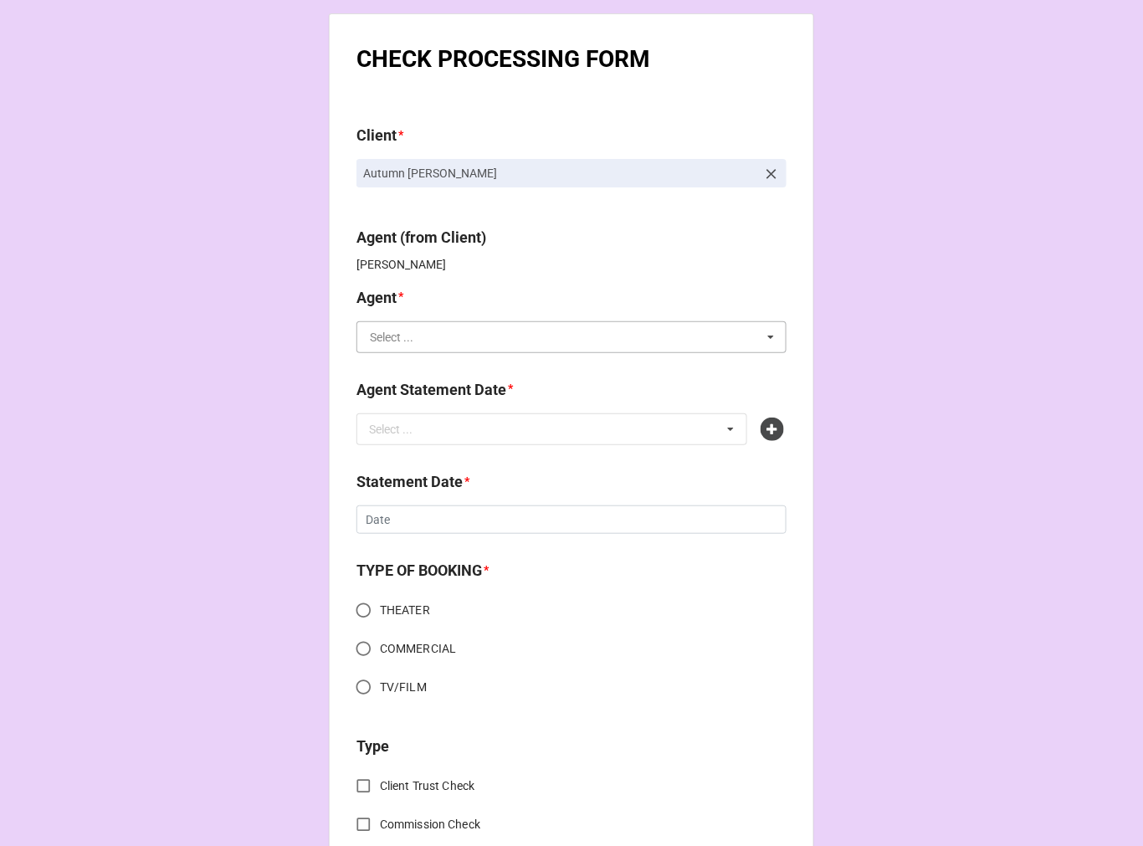
click at [479, 346] on input "text" at bounding box center [572, 337] width 429 height 30
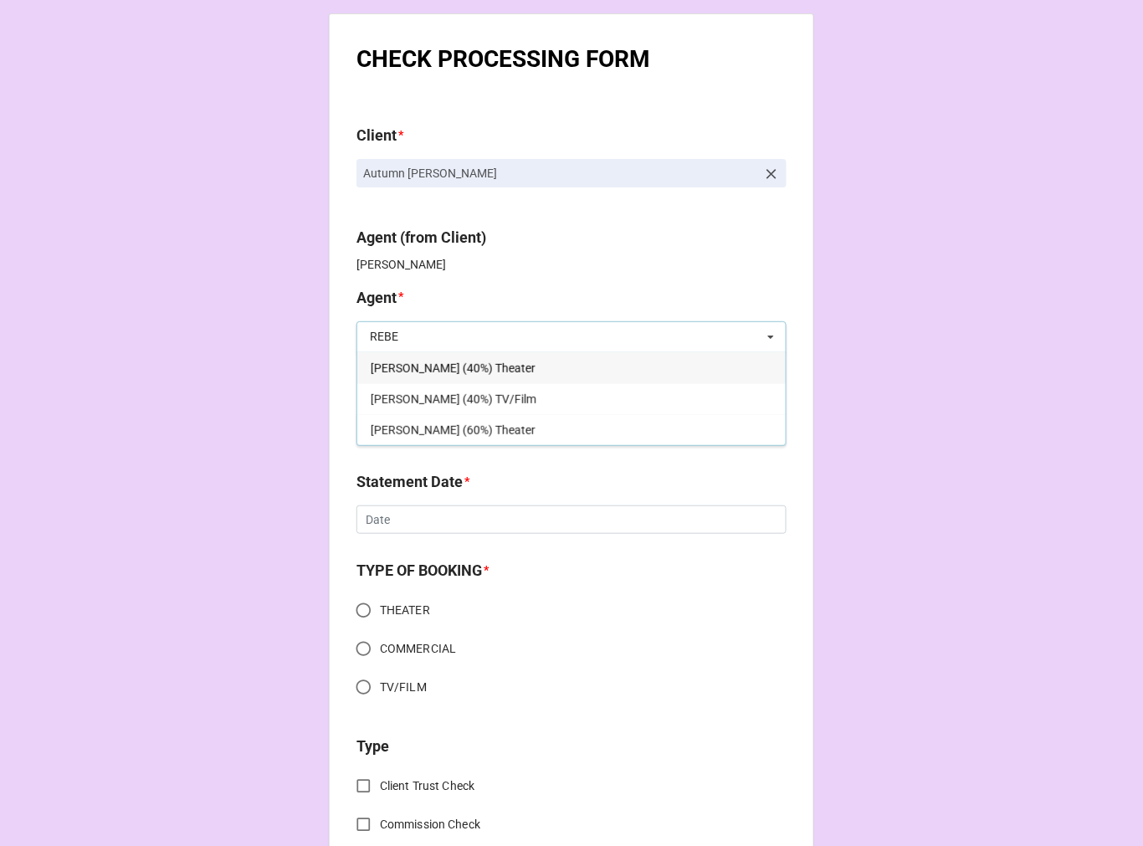
type input "REBE"
click at [503, 366] on div "[PERSON_NAME] (40%) Theater" at bounding box center [571, 367] width 429 height 31
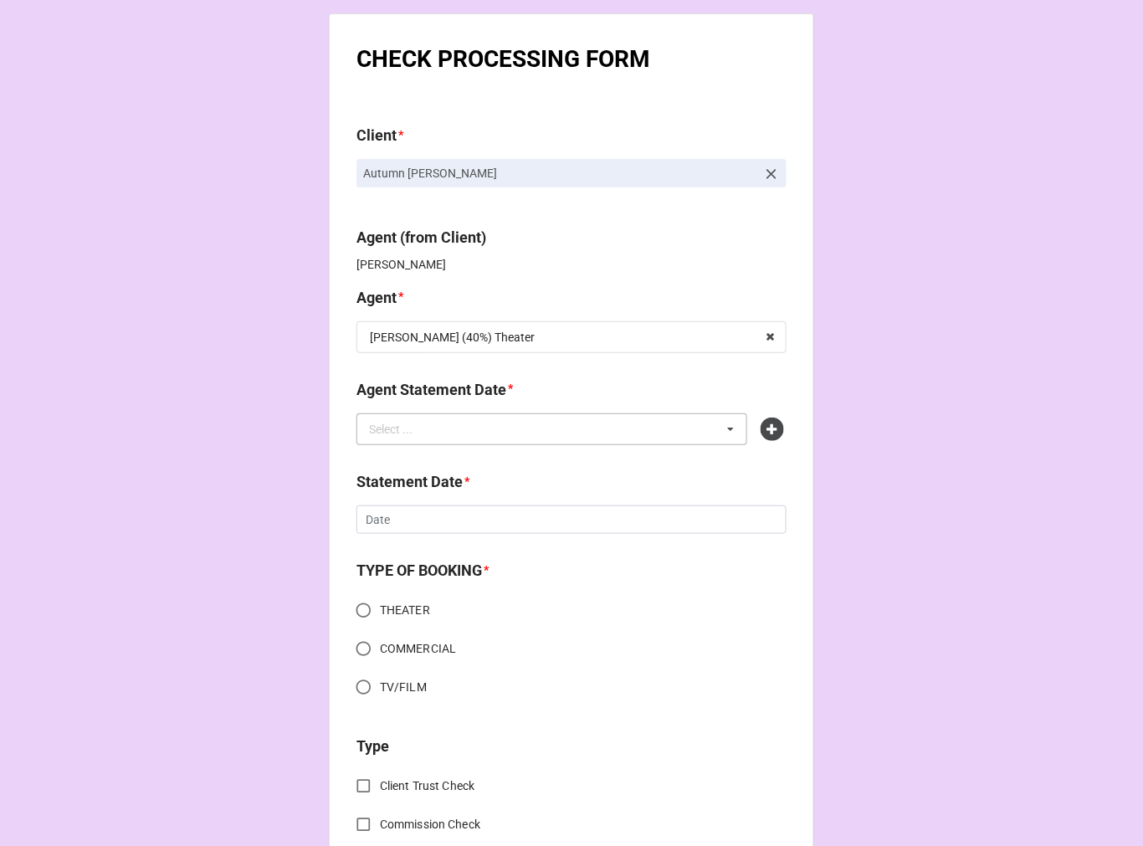
click at [434, 434] on div "Select ... No results found." at bounding box center [552, 429] width 391 height 32
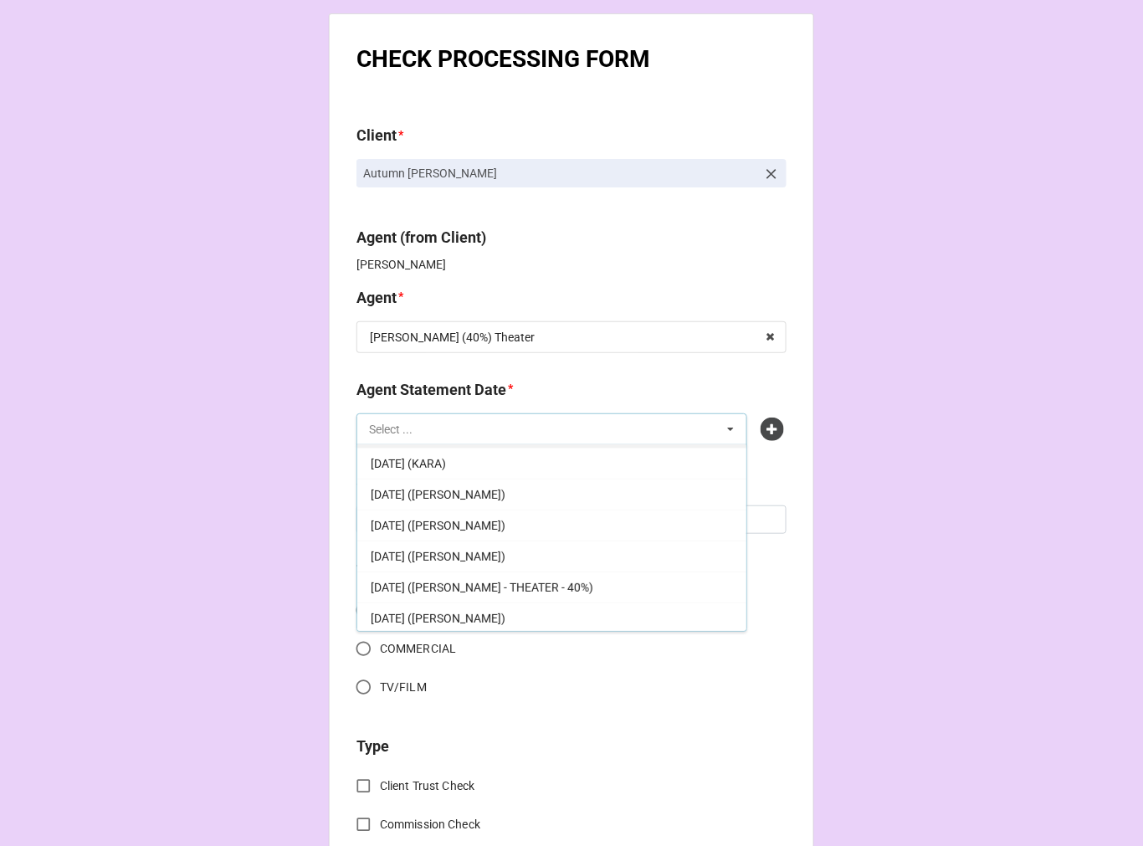
scroll to position [123, 0]
click at [571, 579] on span "[DATE] ([PERSON_NAME] - THEATER - 40%)" at bounding box center [482, 584] width 223 height 13
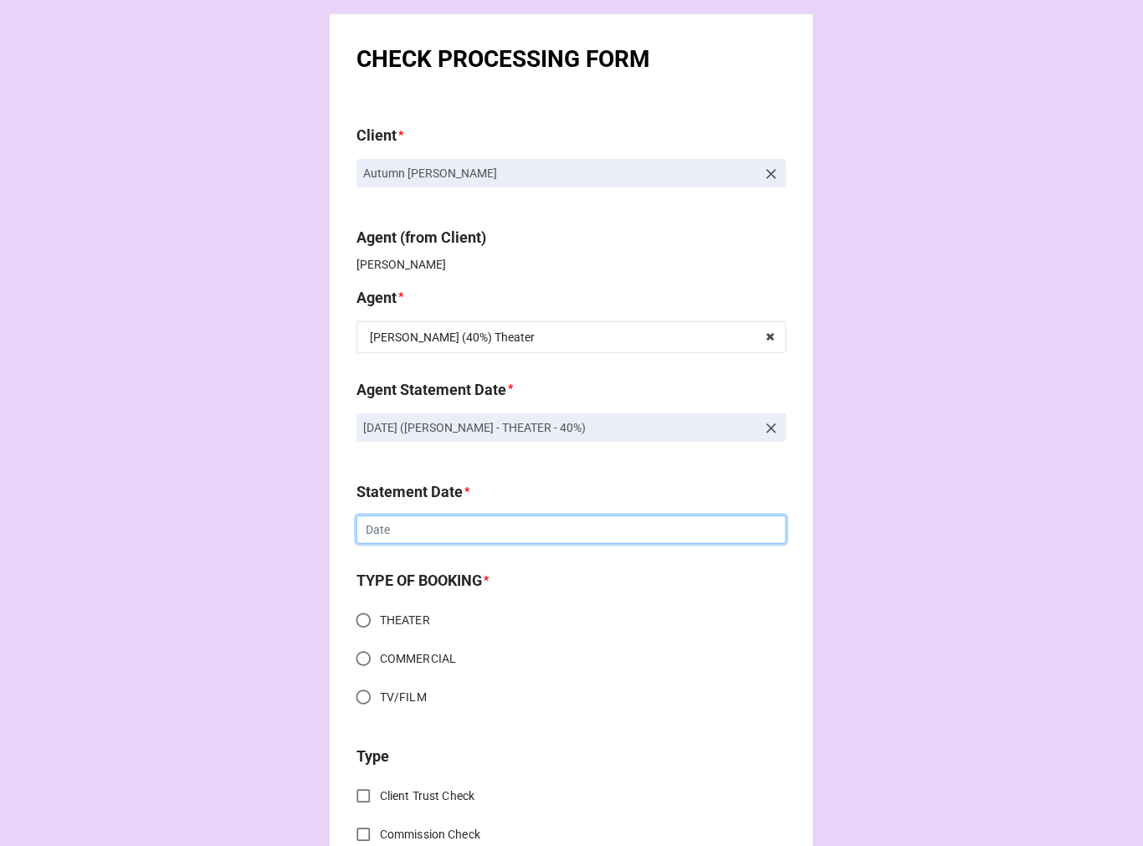
click at [420, 539] on input "text" at bounding box center [572, 530] width 430 height 28
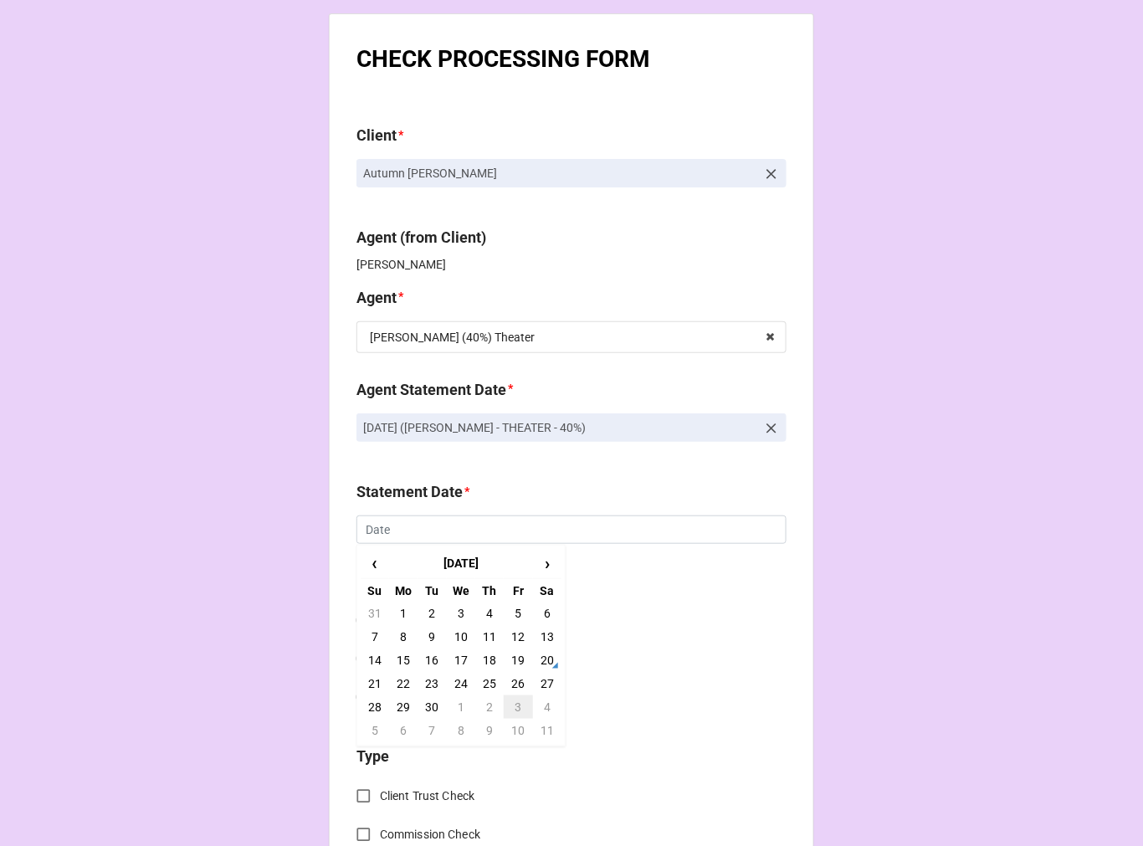
click at [508, 711] on td "3" at bounding box center [518, 707] width 28 height 23
type input "[DATE]"
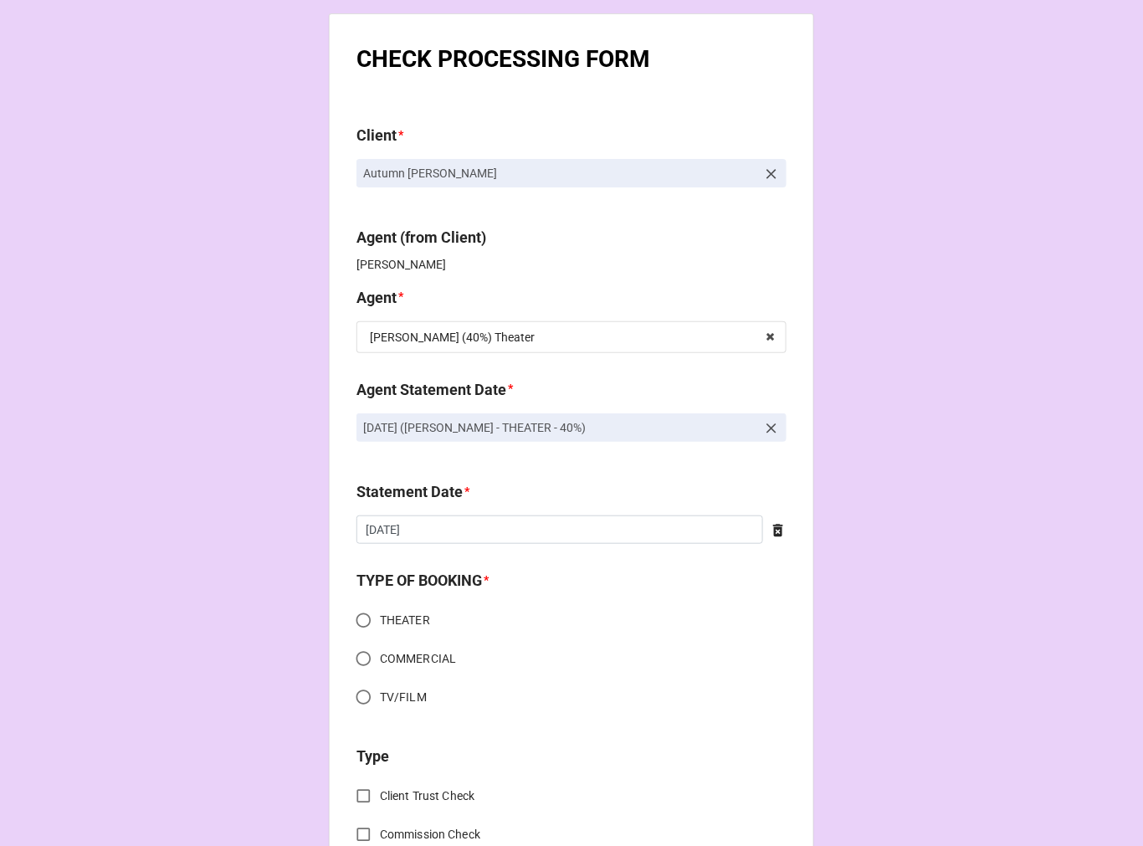
click at [370, 618] on input "THEATER" at bounding box center [363, 620] width 33 height 33
radio input "true"
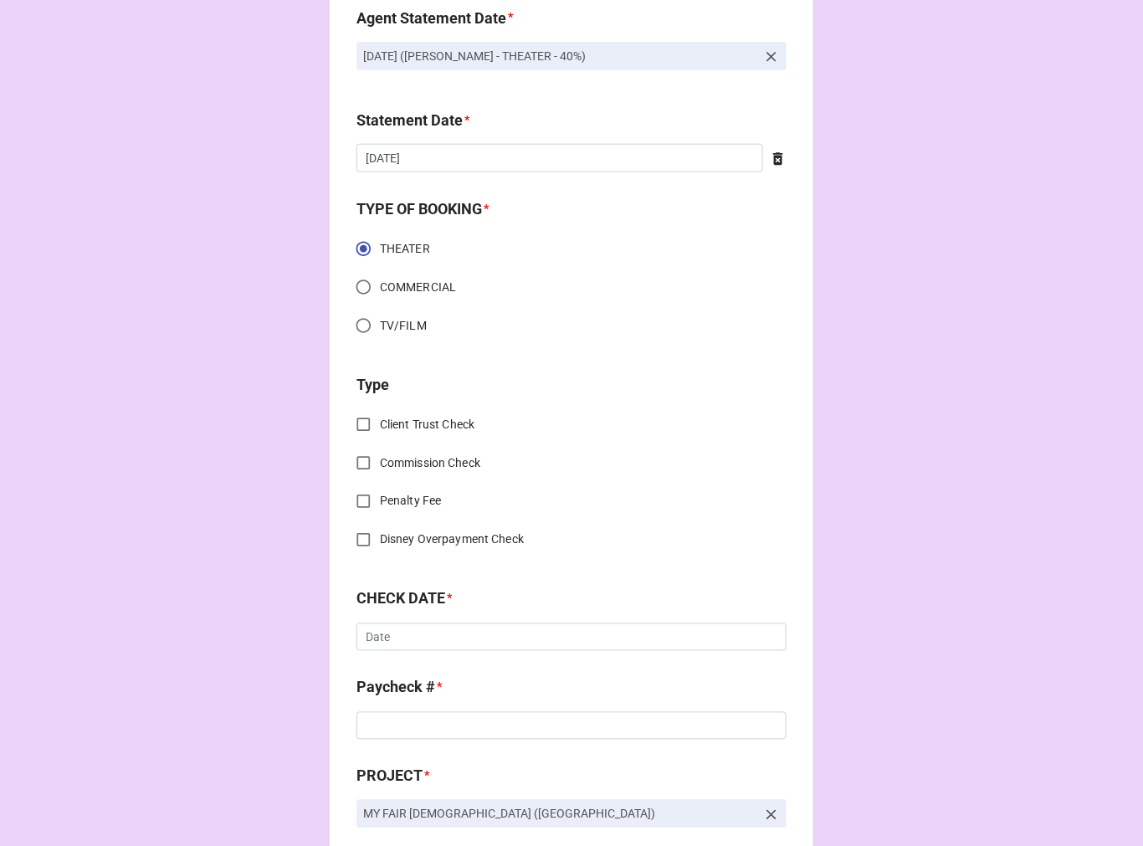
click at [362, 456] on input "Commission Check" at bounding box center [363, 463] width 33 height 33
checkbox input "true"
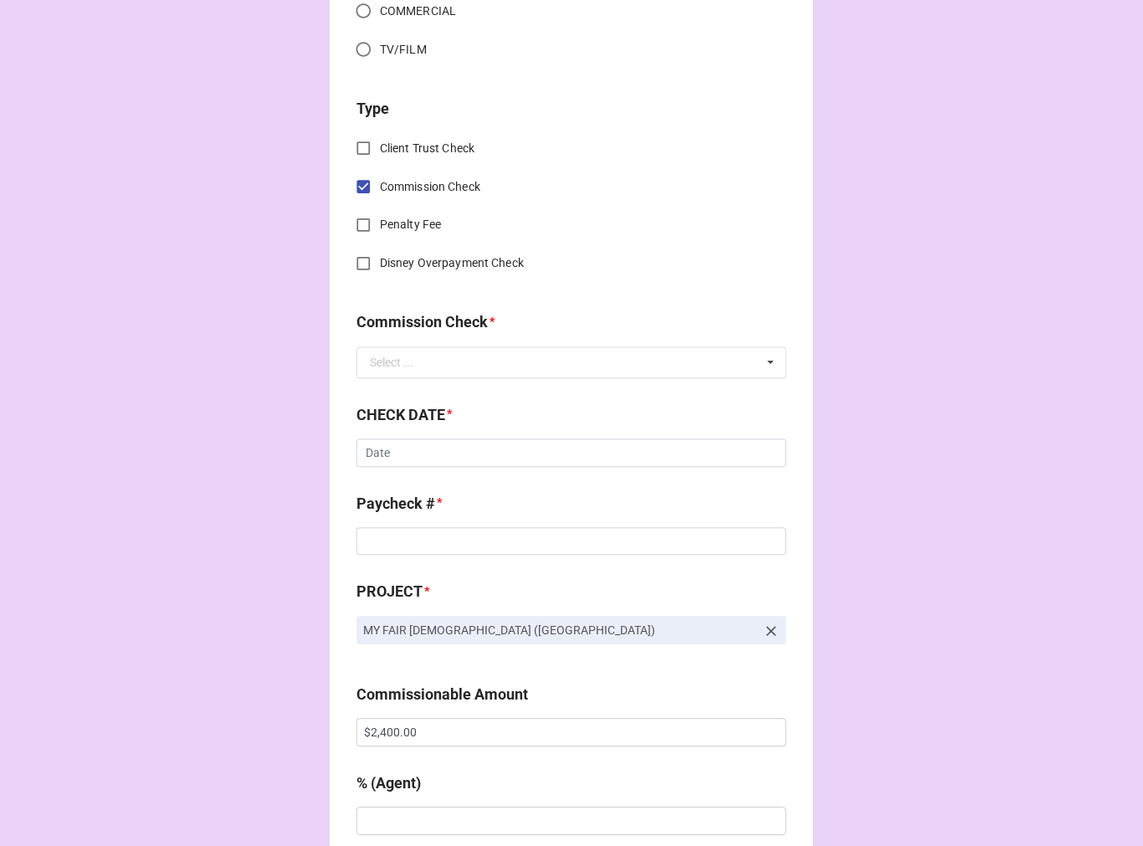
scroll to position [650, 0]
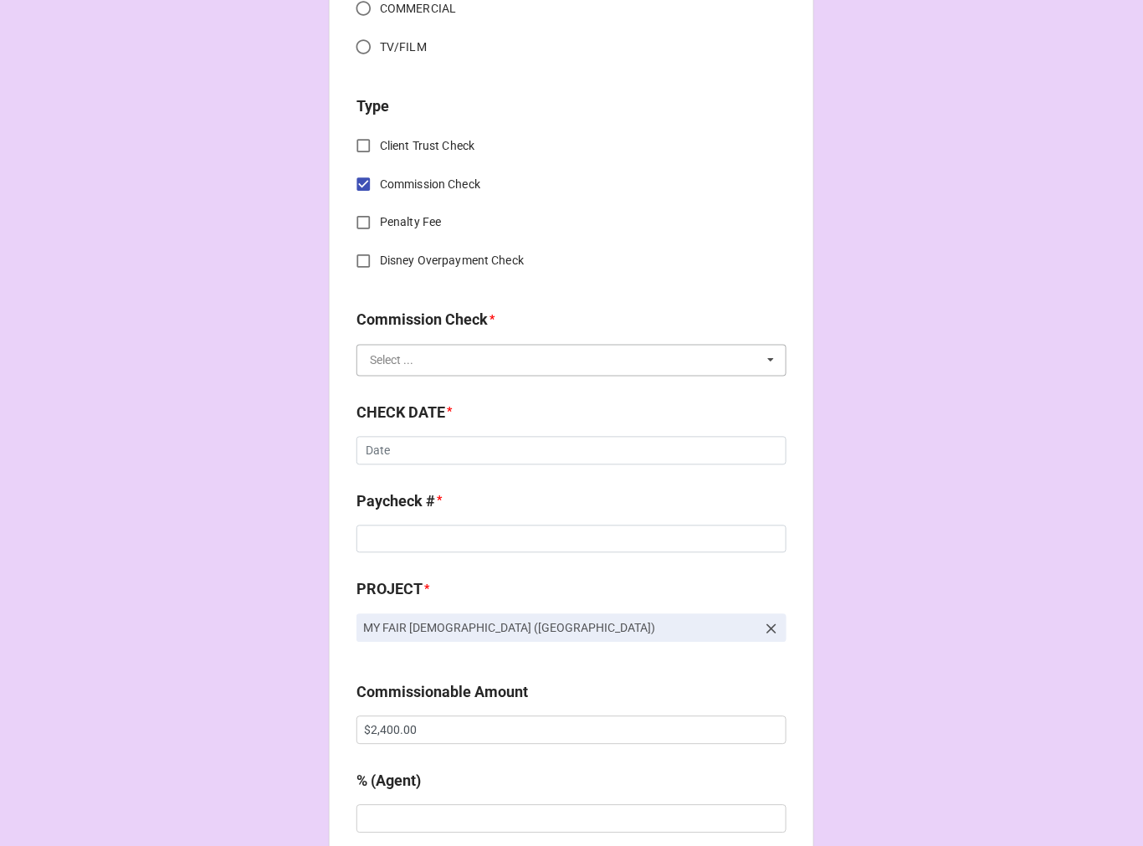
click at [419, 357] on input "text" at bounding box center [572, 361] width 429 height 30
click at [408, 385] on span "FSE (Client)" at bounding box center [401, 391] width 60 height 13
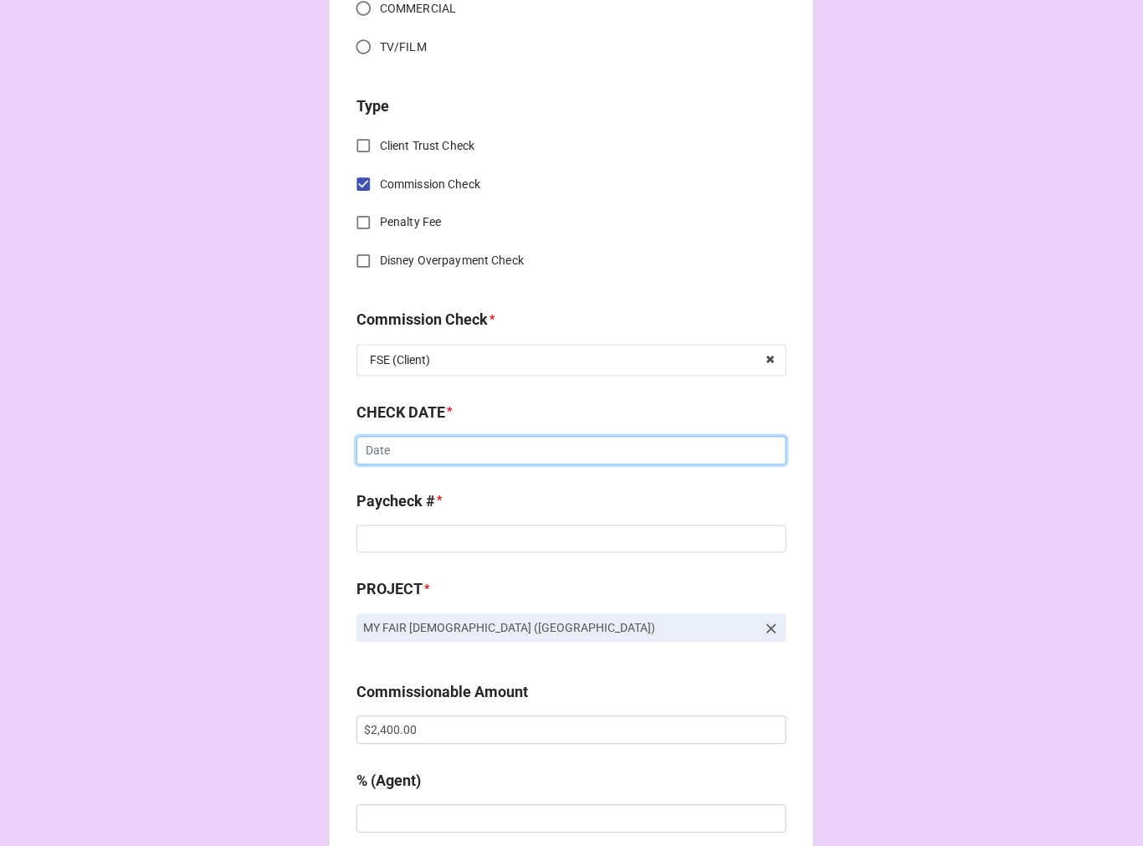
click at [421, 454] on input "text" at bounding box center [572, 451] width 430 height 28
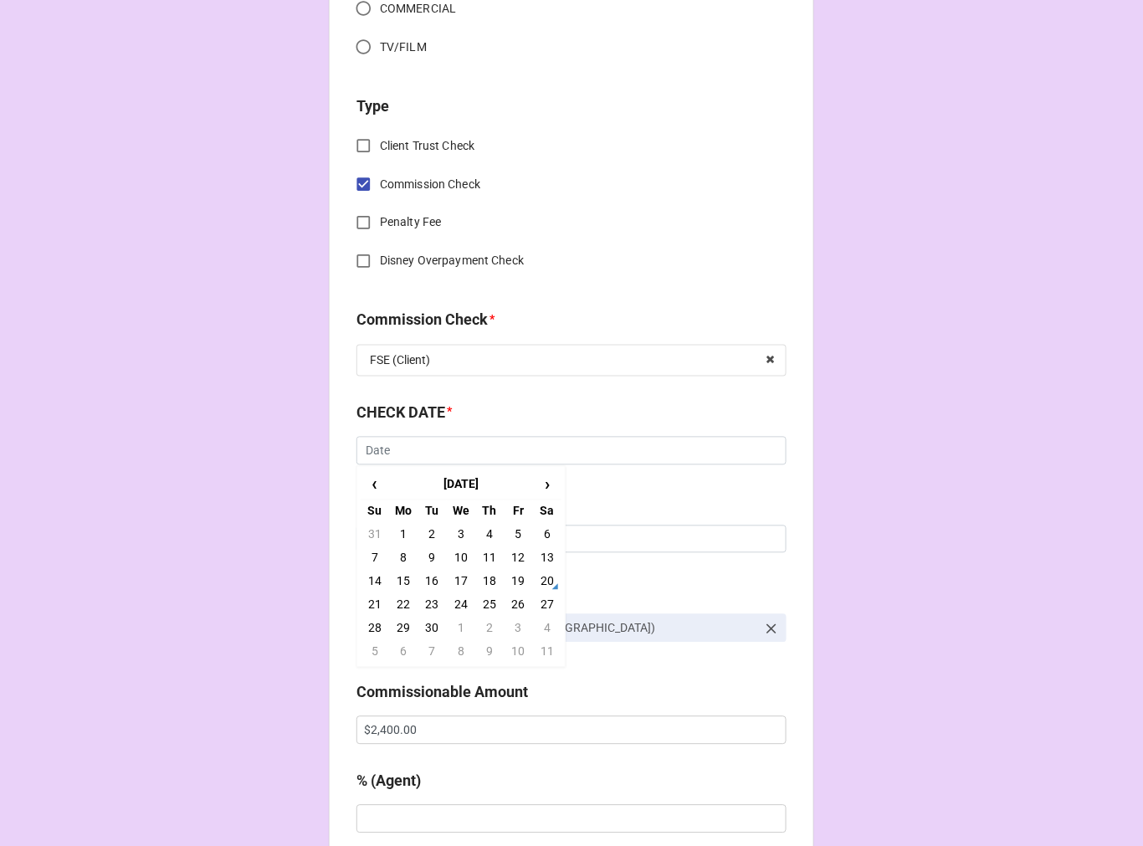
drag, startPoint x: 433, startPoint y: 575, endPoint x: 423, endPoint y: 555, distance: 22.5
click at [429, 570] on td "16" at bounding box center [432, 581] width 28 height 23
type input "9/16/2025"
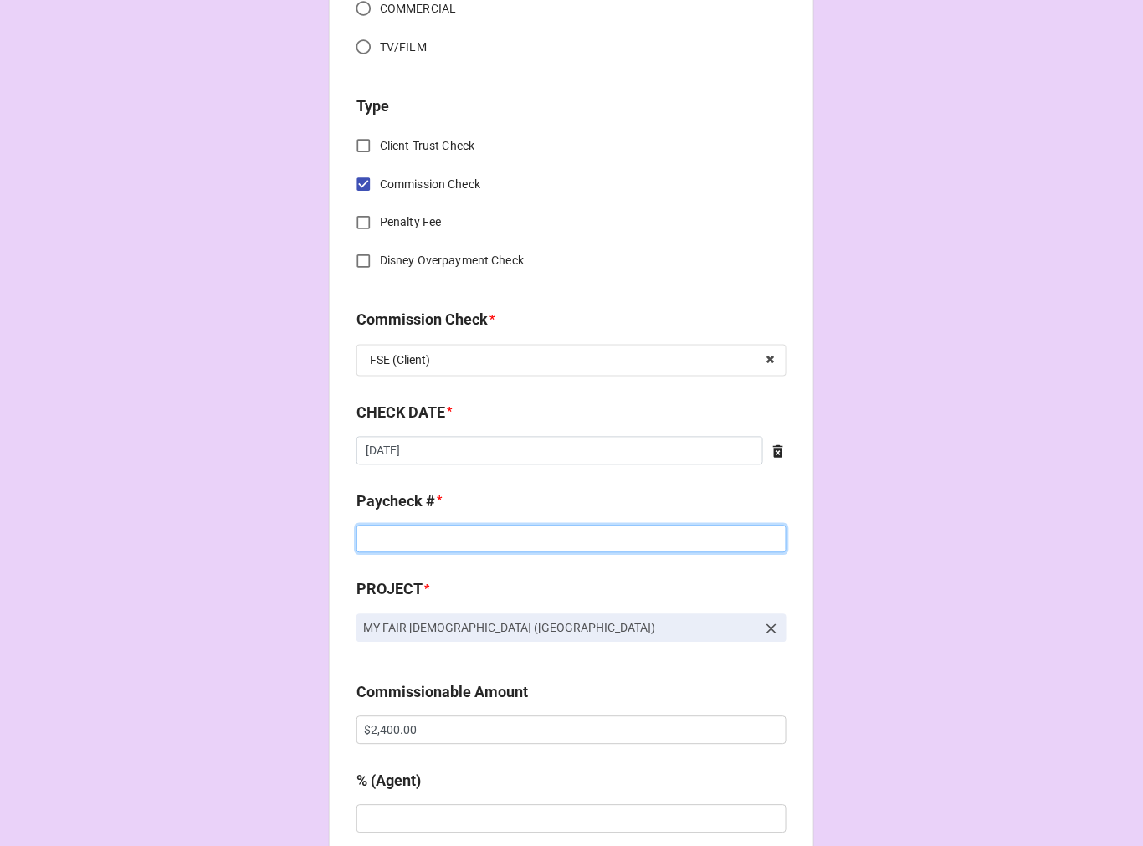
click at [411, 536] on input at bounding box center [572, 540] width 430 height 28
type input "ZELLE"
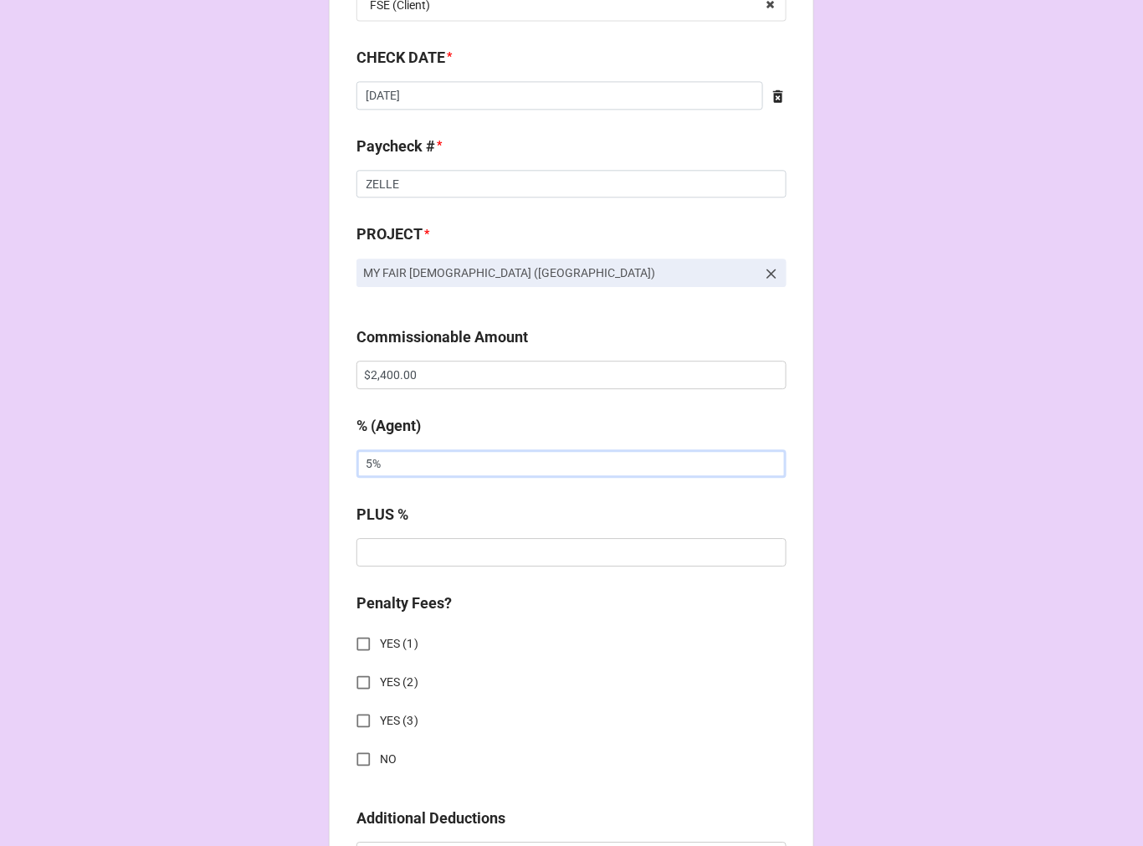
scroll to position [1394, 0]
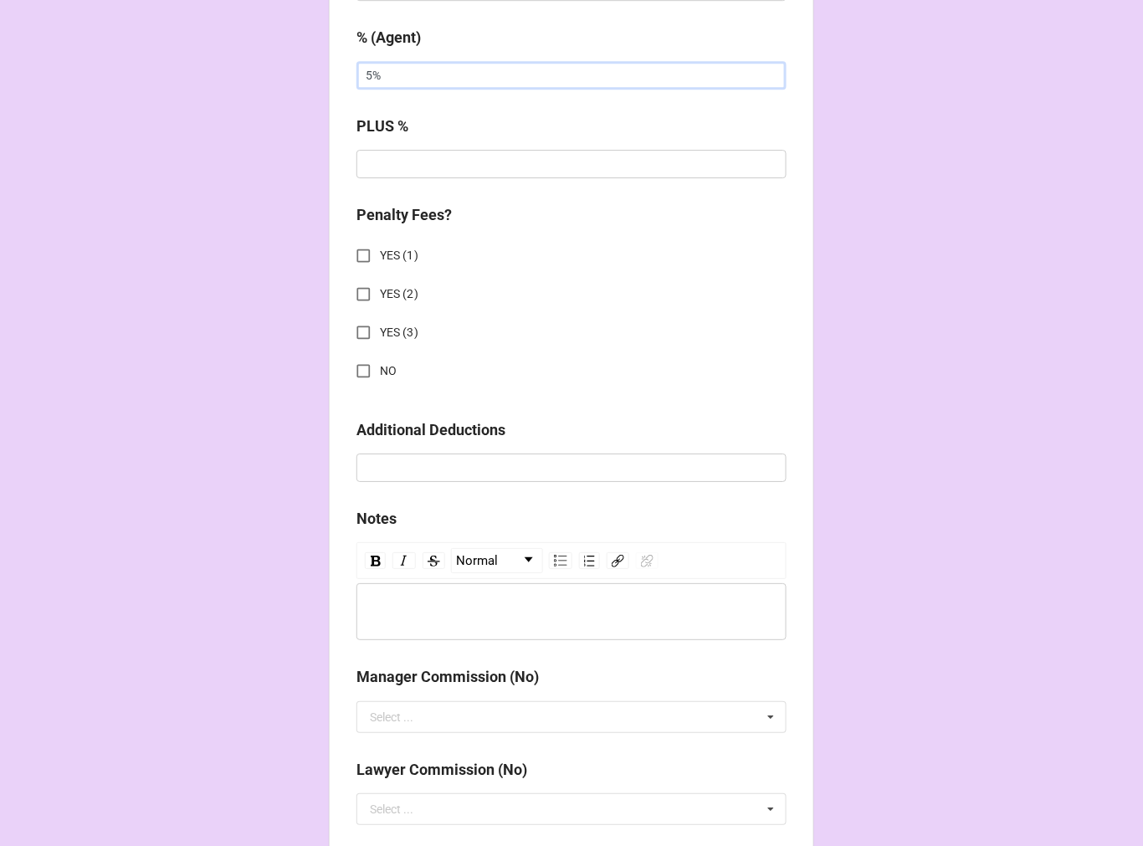
type input "5%"
drag, startPoint x: 356, startPoint y: 373, endPoint x: 357, endPoint y: 383, distance: 10.2
click at [356, 374] on input "NO" at bounding box center [363, 371] width 33 height 33
checkbox input "true"
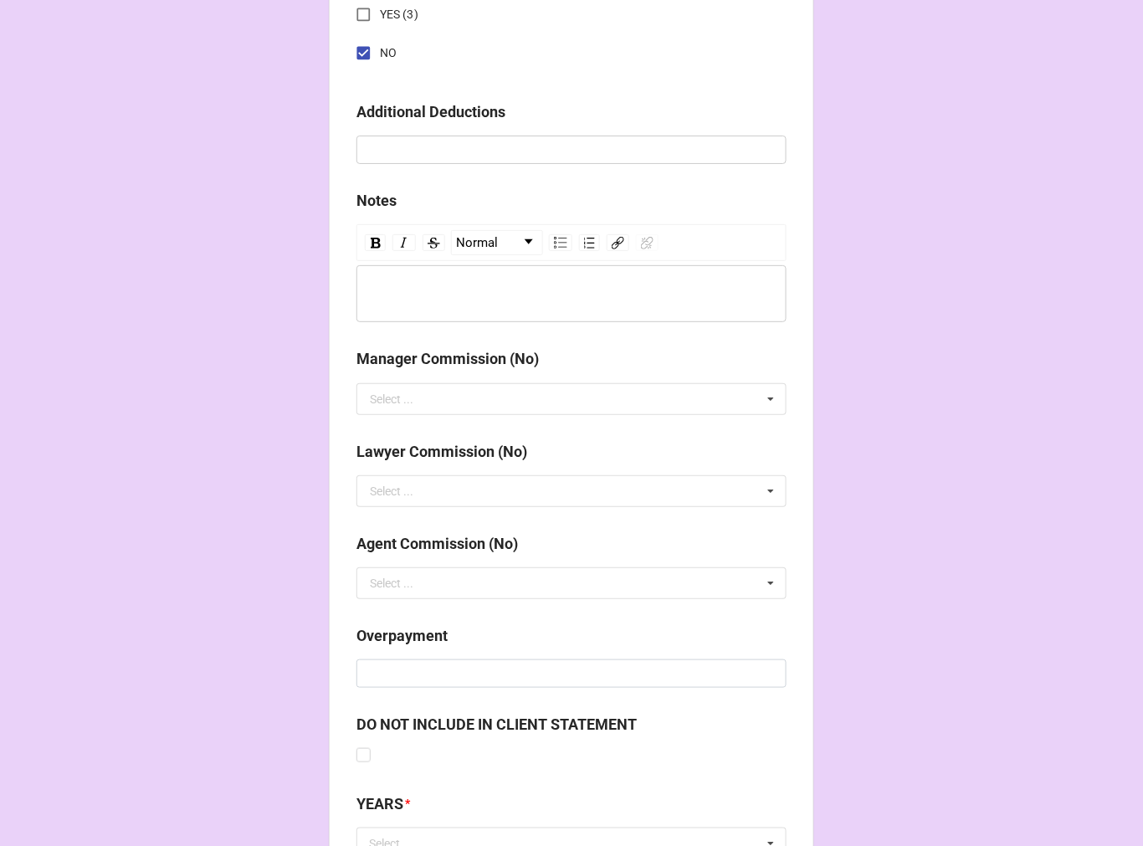
scroll to position [1854, 0]
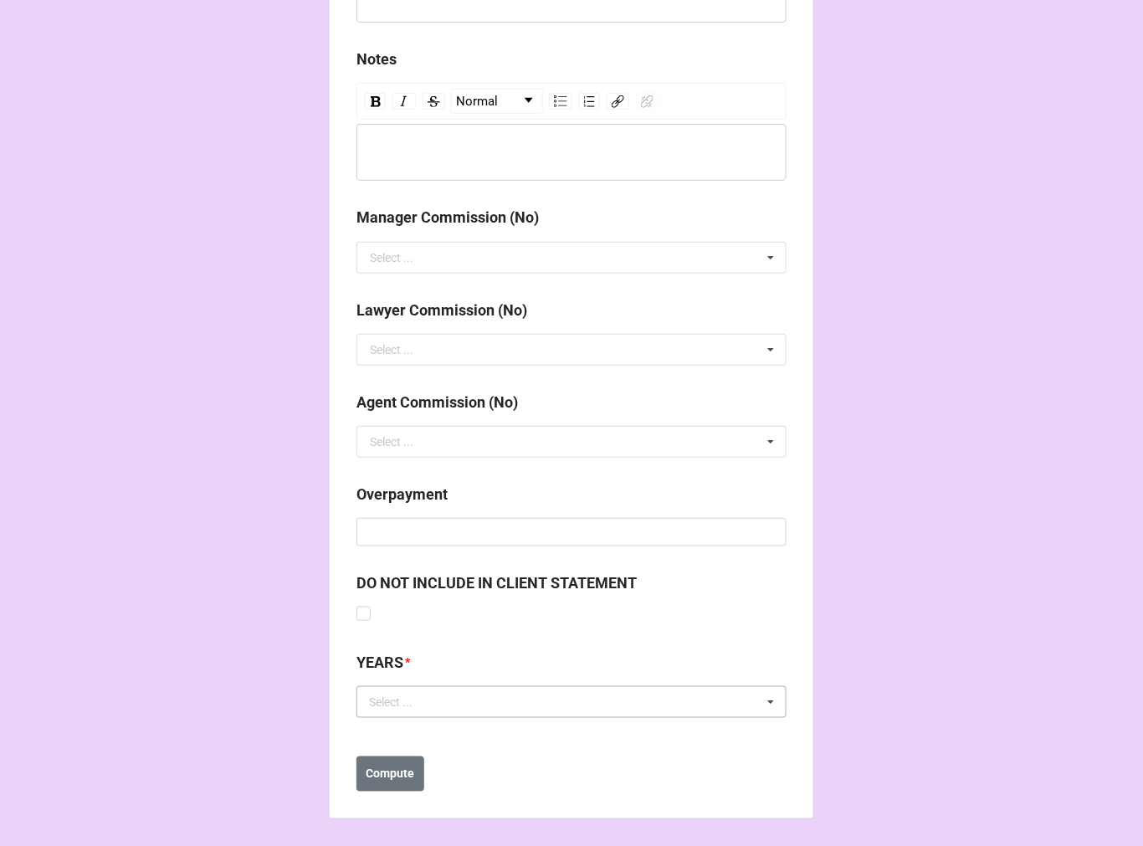
click at [398, 693] on div "Select ..." at bounding box center [401, 702] width 72 height 19
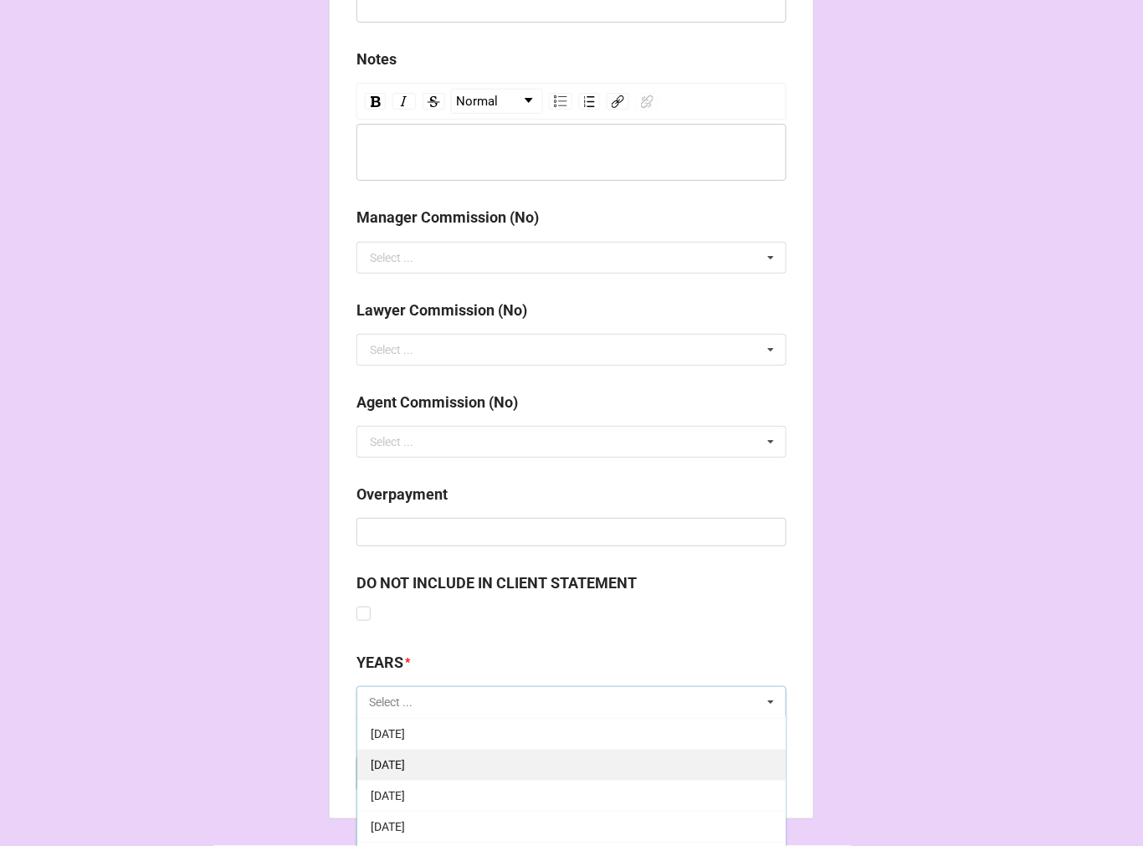
scroll to position [186, 0]
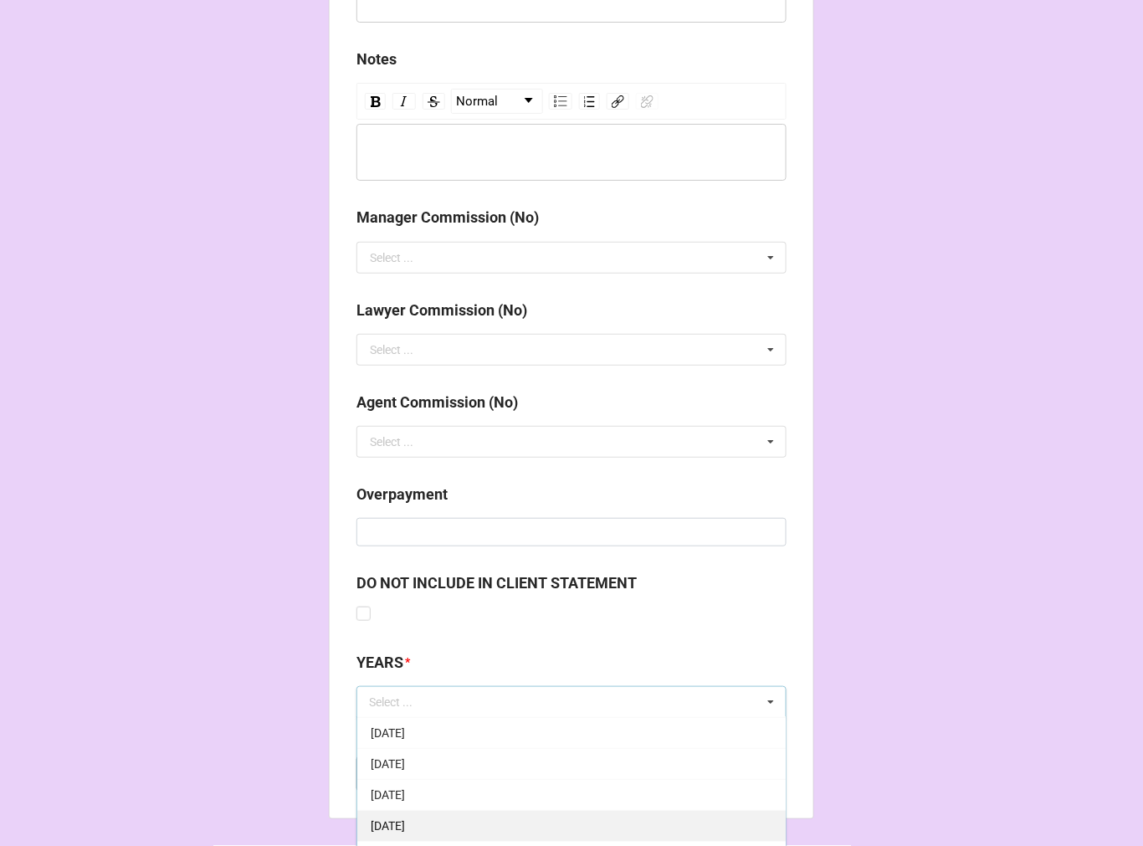
click at [448, 813] on div "[DATE]" at bounding box center [571, 825] width 429 height 31
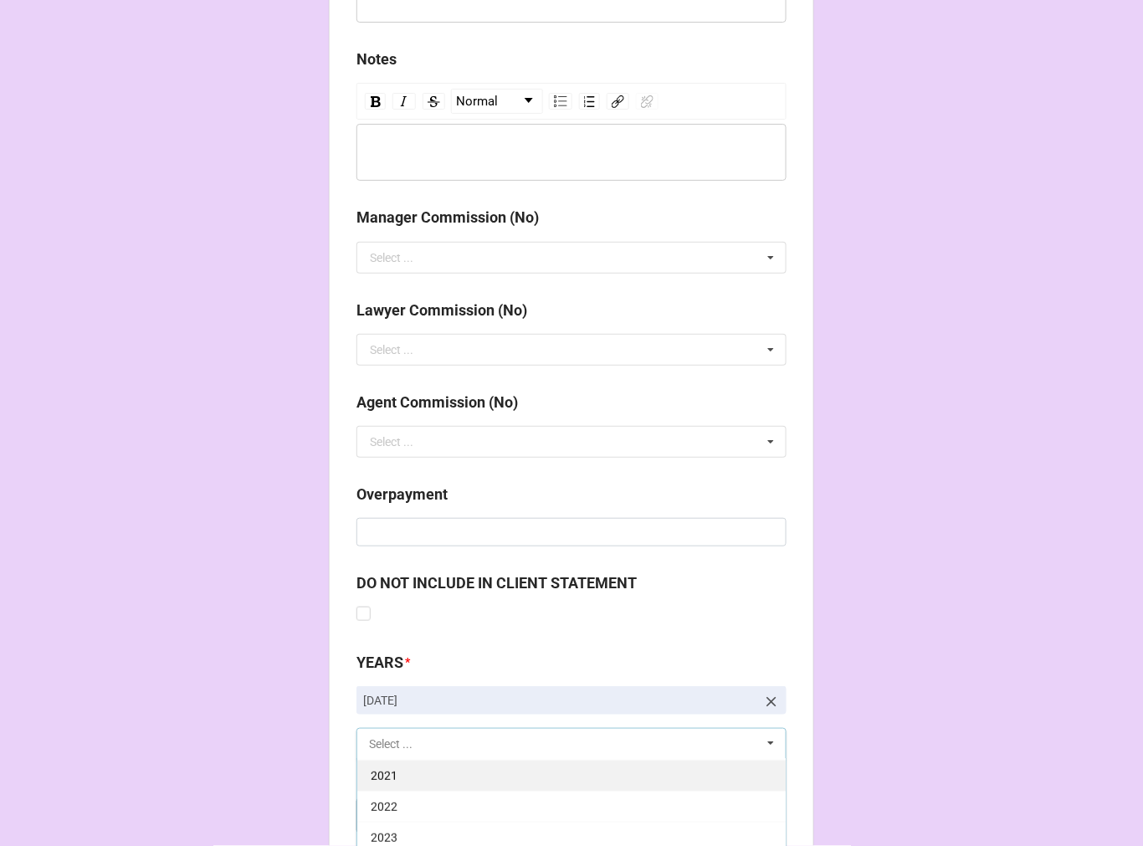
scroll to position [1947, 0]
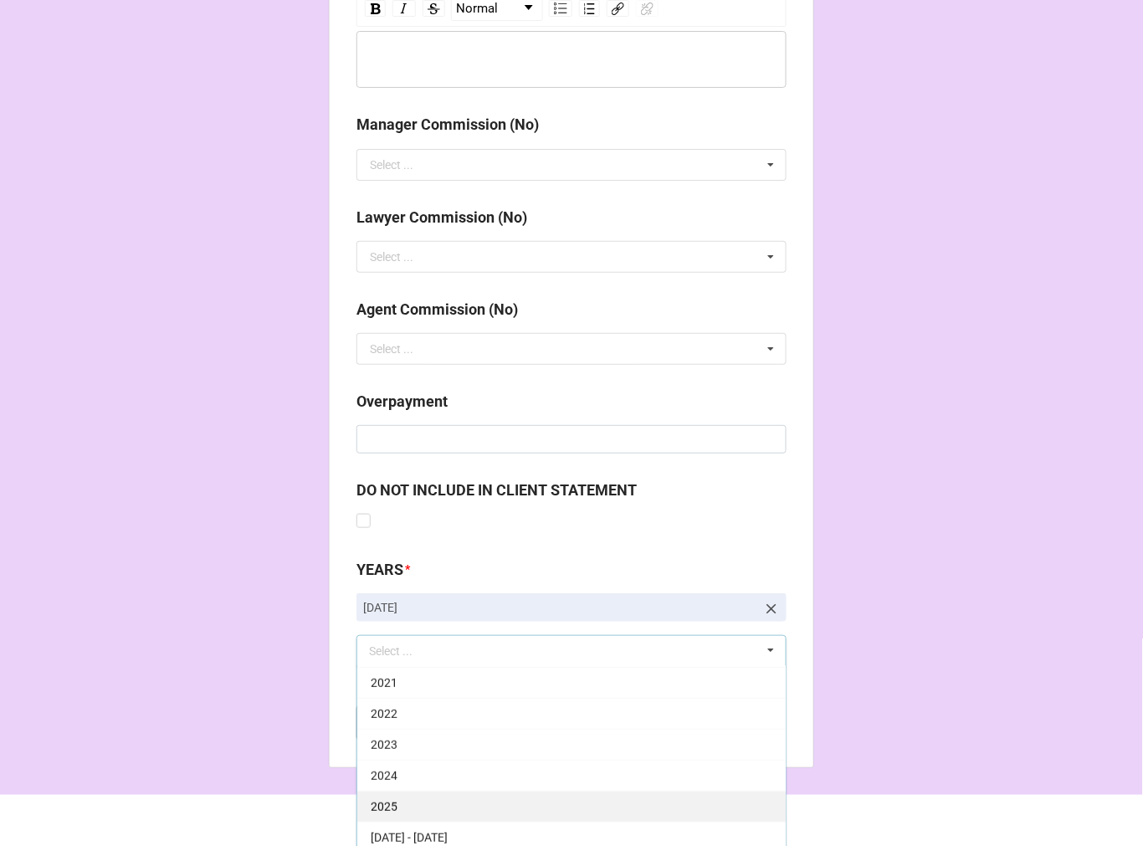
click at [417, 796] on div "2025" at bounding box center [571, 806] width 429 height 31
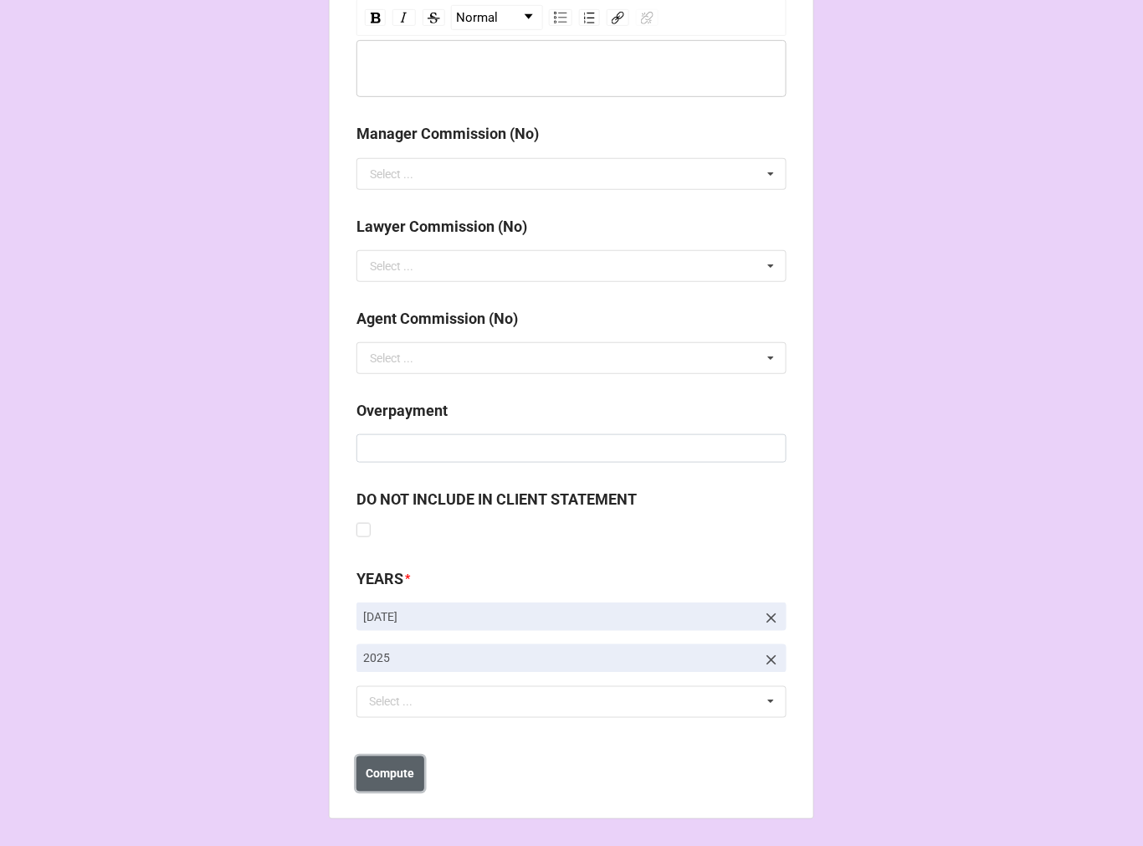
click at [397, 773] on b "Compute" at bounding box center [391, 775] width 49 height 18
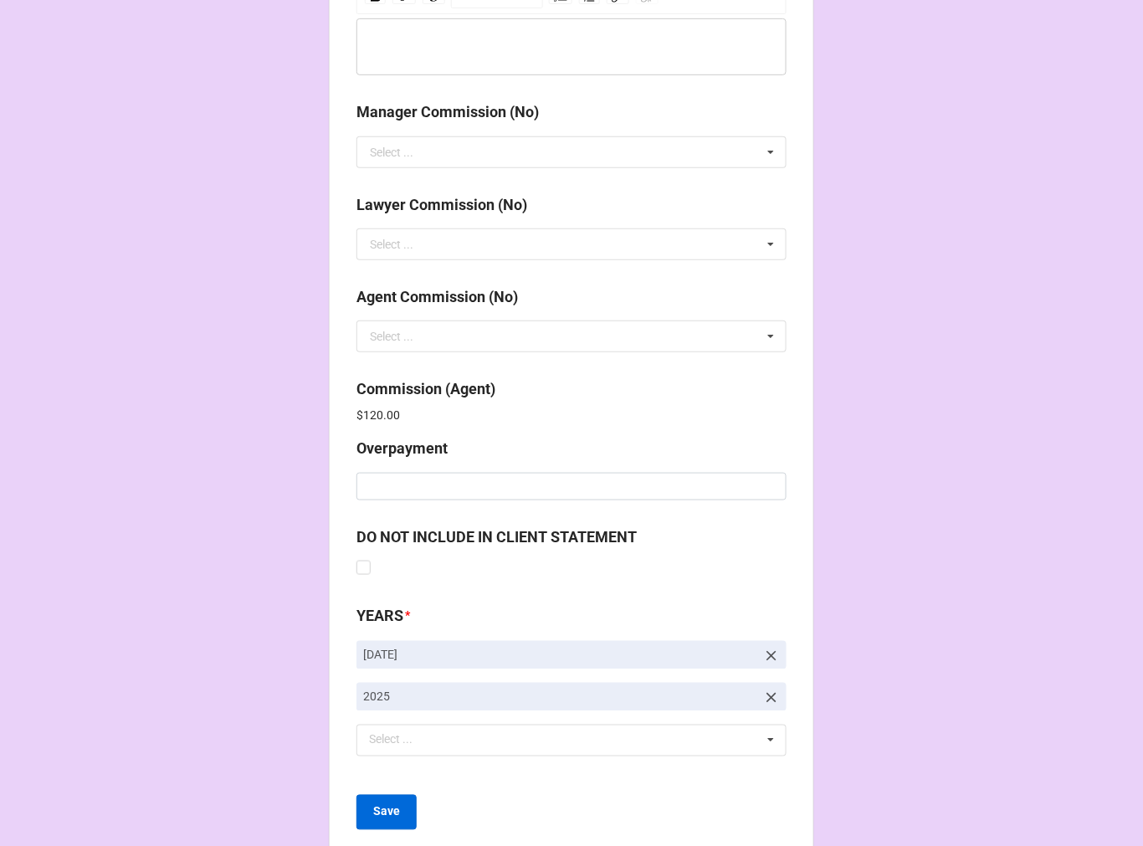
scroll to position [1997, 0]
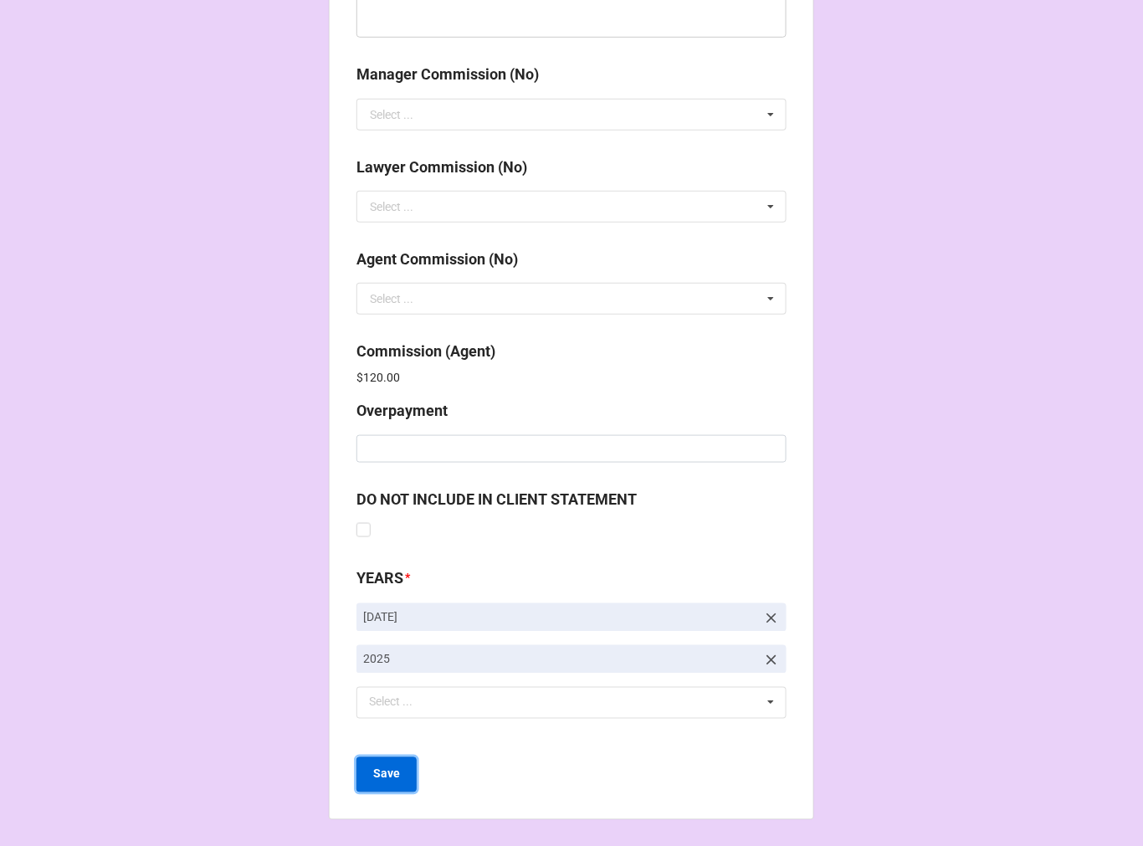
click at [380, 778] on b "Save" at bounding box center [386, 775] width 27 height 18
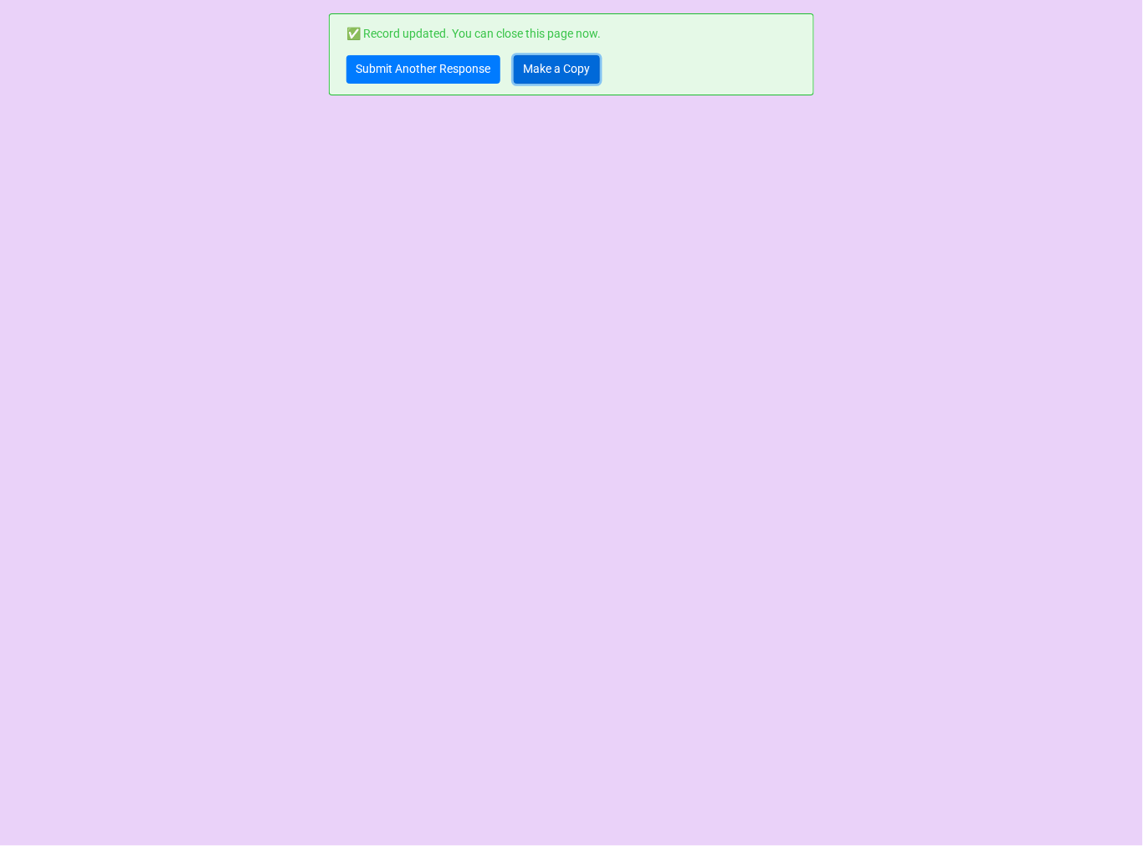
click at [553, 78] on link "Make a Copy" at bounding box center [557, 69] width 86 height 28
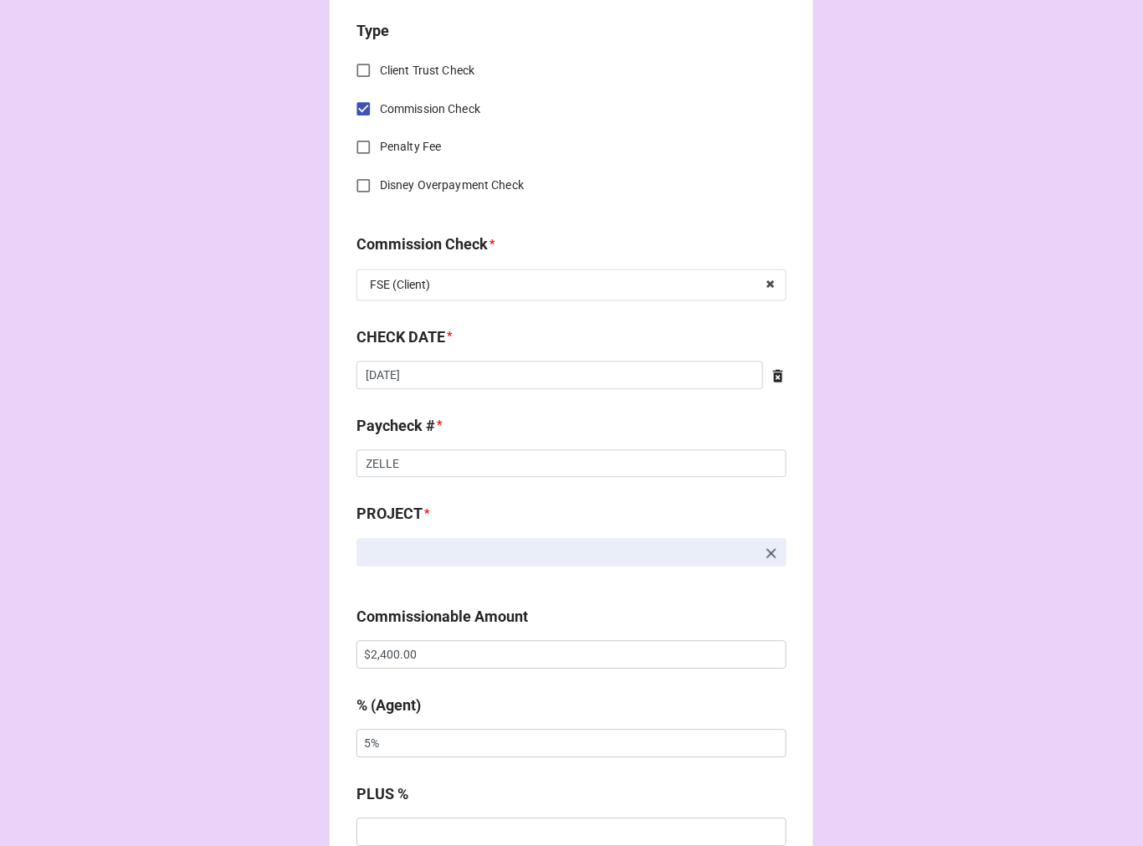
scroll to position [743, 0]
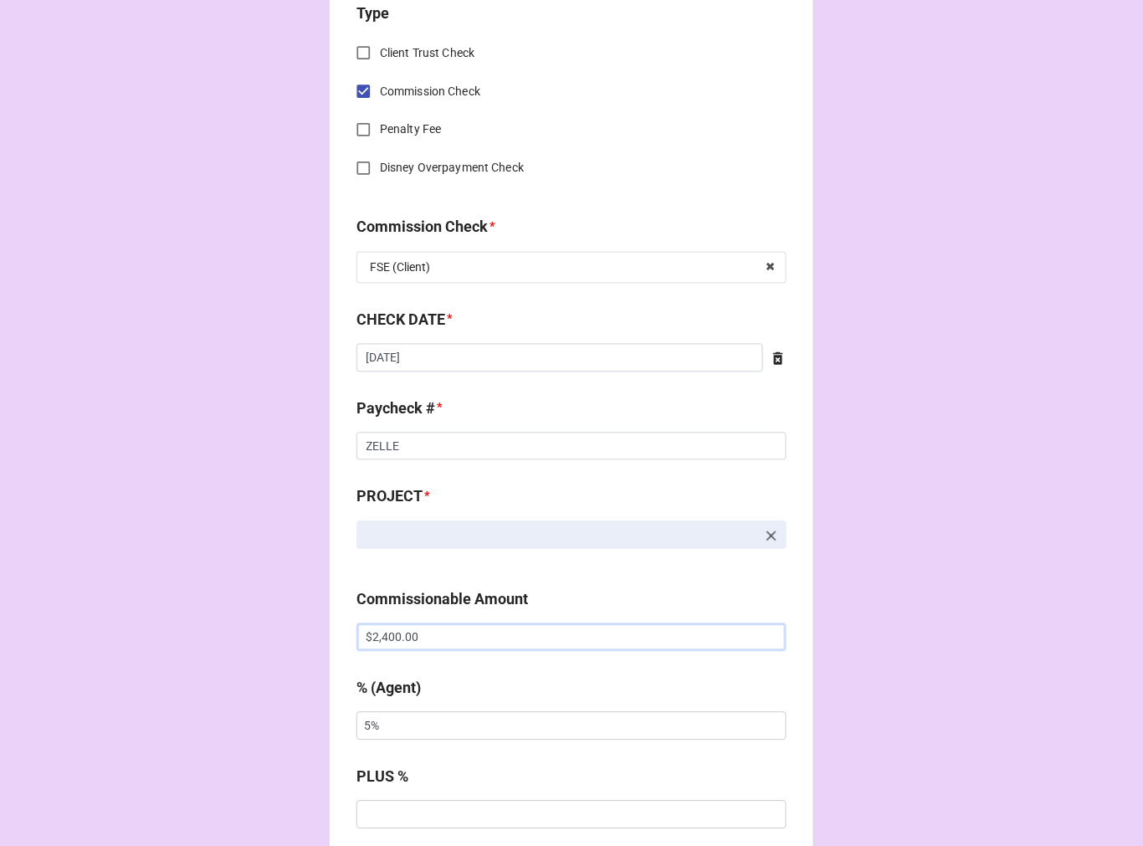
drag, startPoint x: 421, startPoint y: 642, endPoint x: 322, endPoint y: 642, distance: 98.8
click at [322, 642] on div "CHECK PROCESSING FORM Client * Agent (from Client) [PERSON_NAME] Agent * [PERSO…" at bounding box center [571, 649] width 1143 height 2784
paste input "3,2"
type input "$3,200.00"
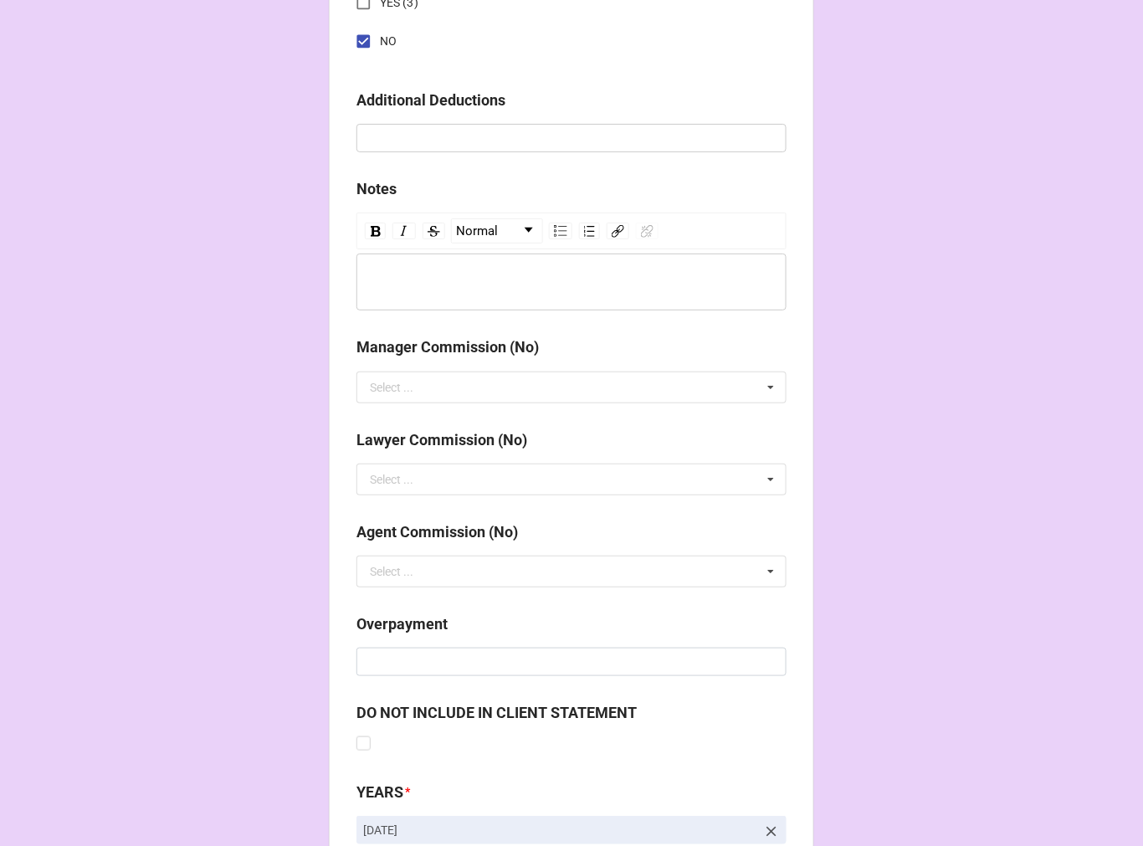
scroll to position [1938, 0]
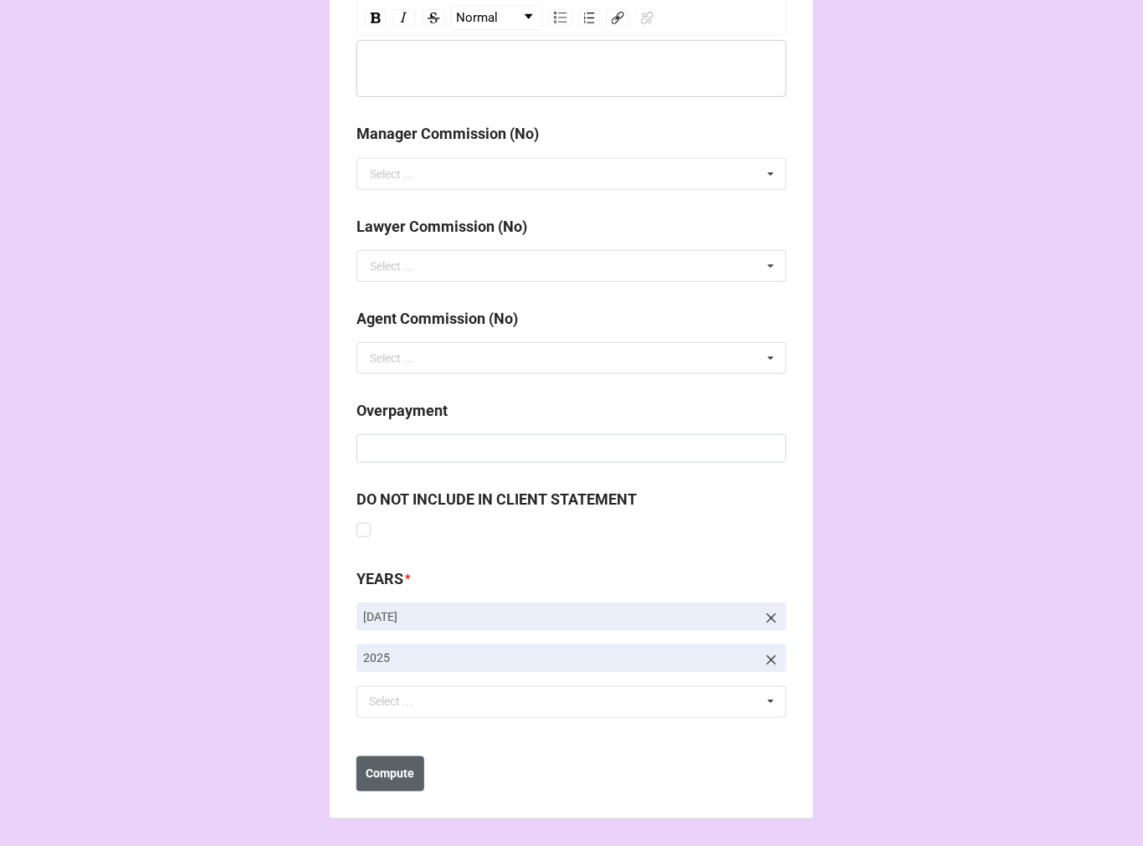
type input "10%"
click at [413, 767] on button "Compute" at bounding box center [391, 774] width 68 height 35
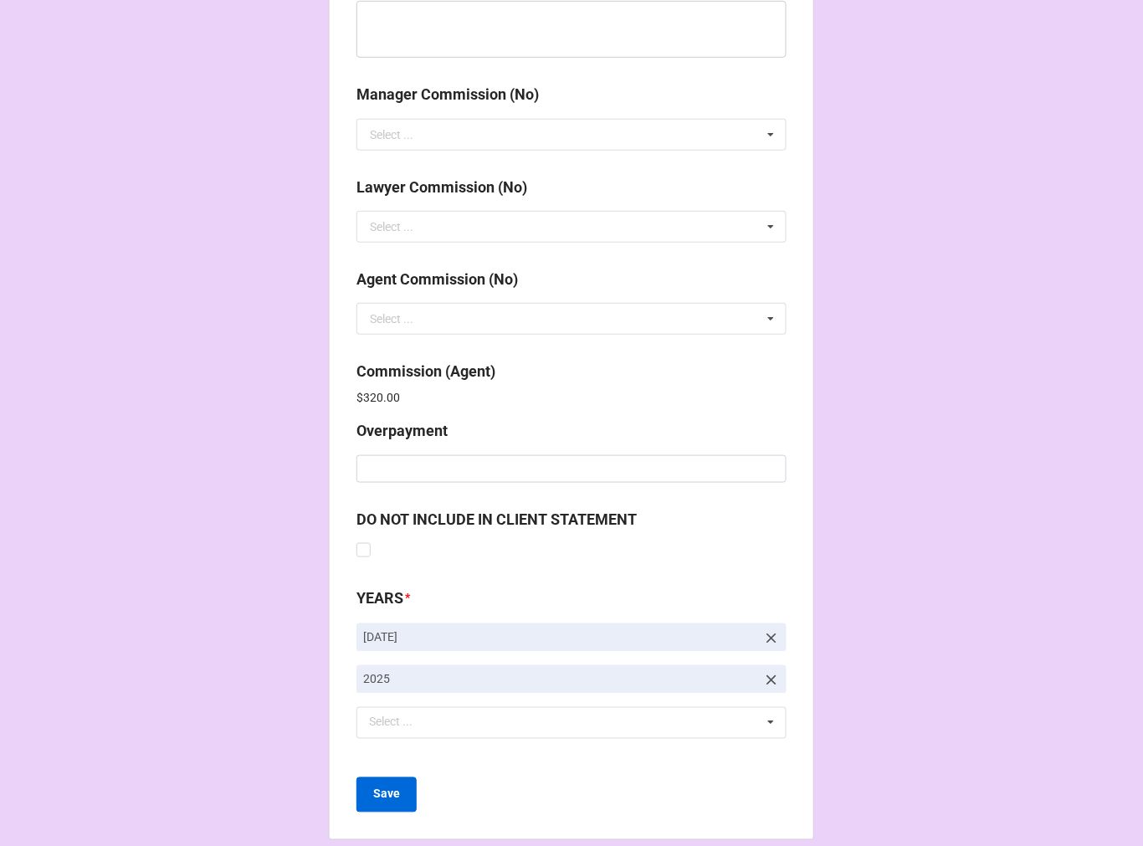
scroll to position [1997, 0]
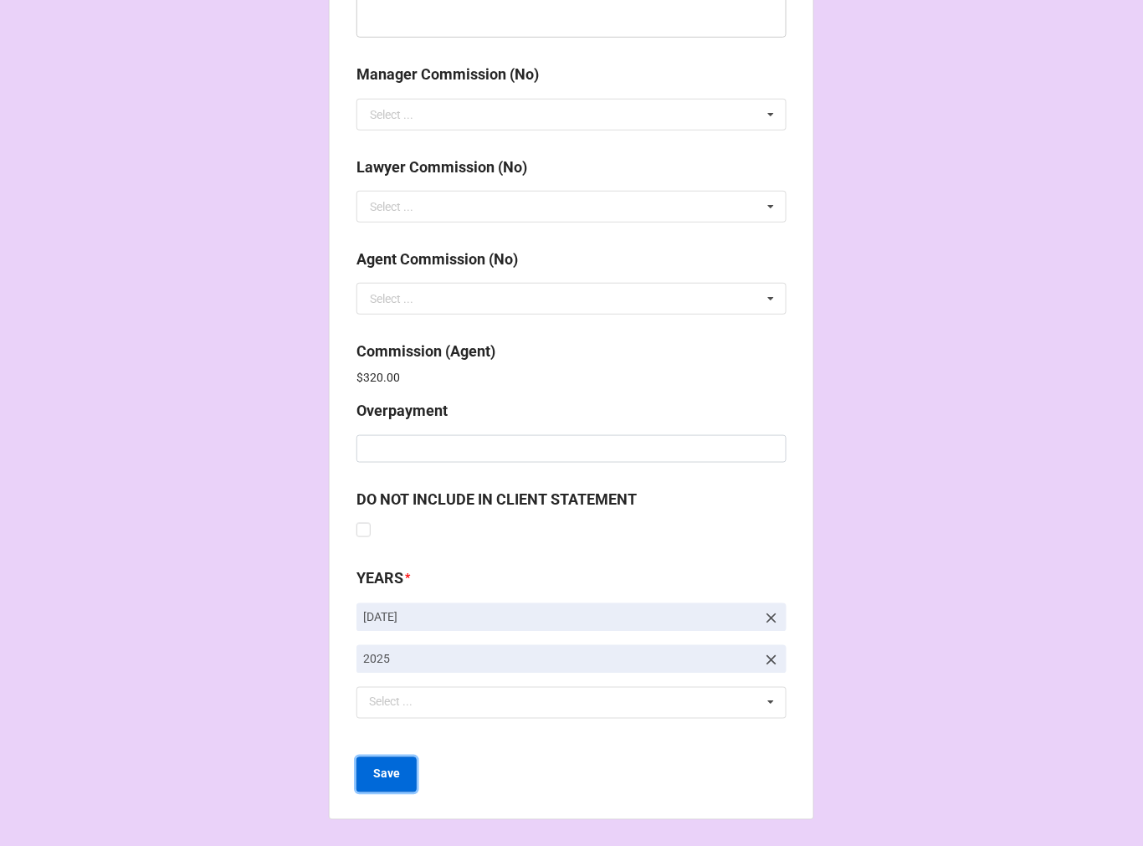
click at [397, 782] on button "Save" at bounding box center [387, 774] width 60 height 35
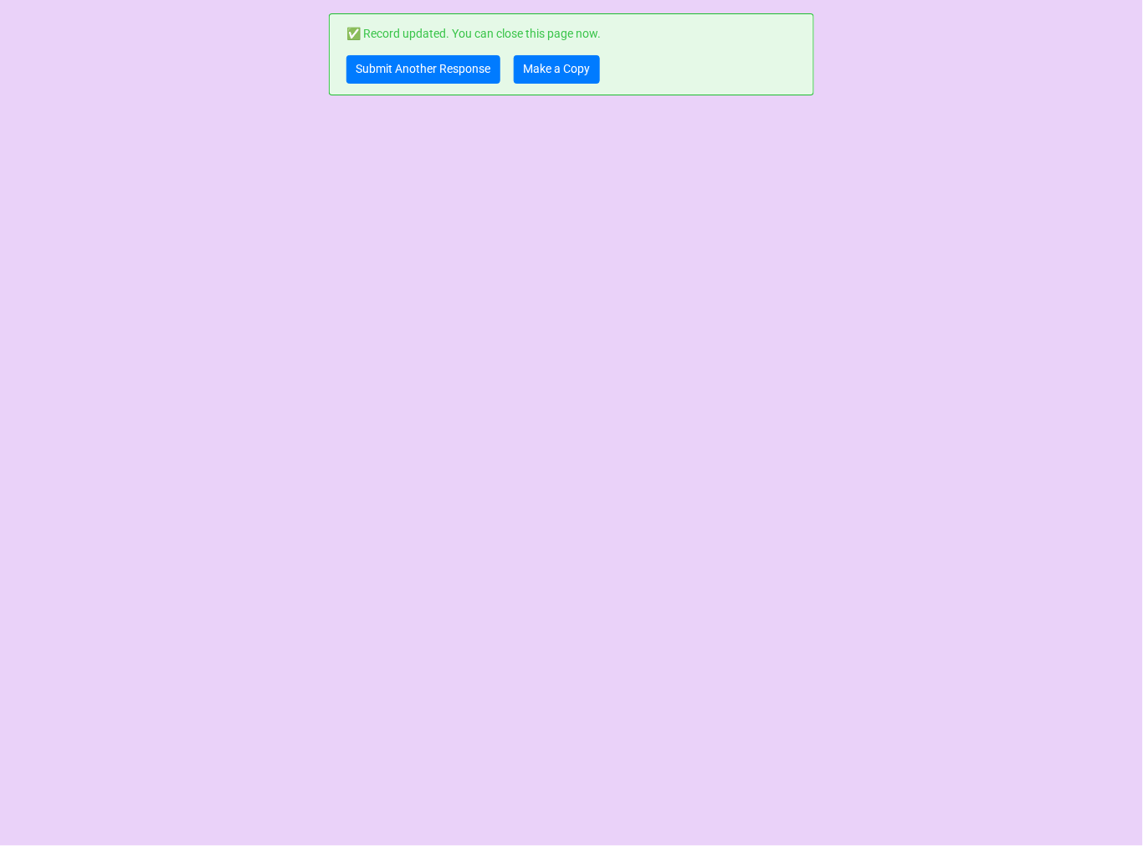
scroll to position [0, 0]
click at [430, 75] on link "Submit Another Response" at bounding box center [424, 69] width 154 height 28
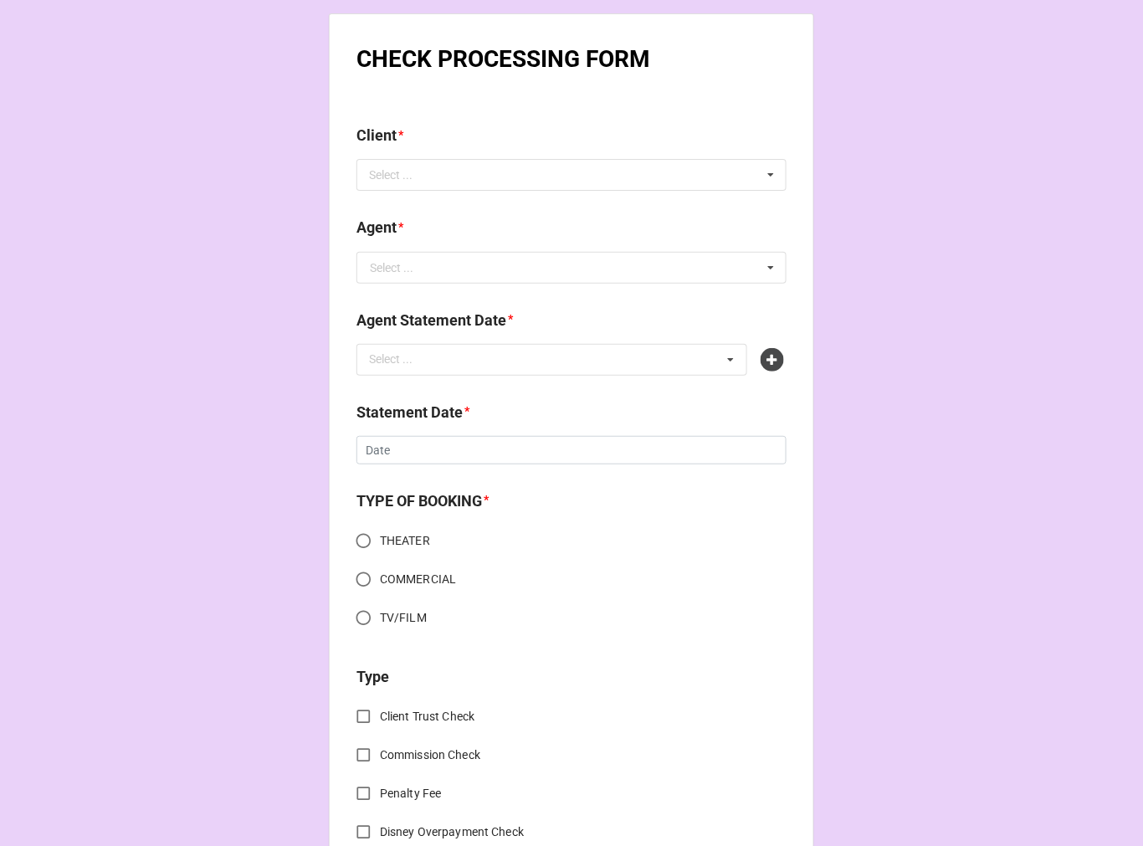
click at [424, 151] on b "Client *" at bounding box center [572, 138] width 430 height 29
click at [429, 172] on div "Select ..." at bounding box center [401, 175] width 72 height 19
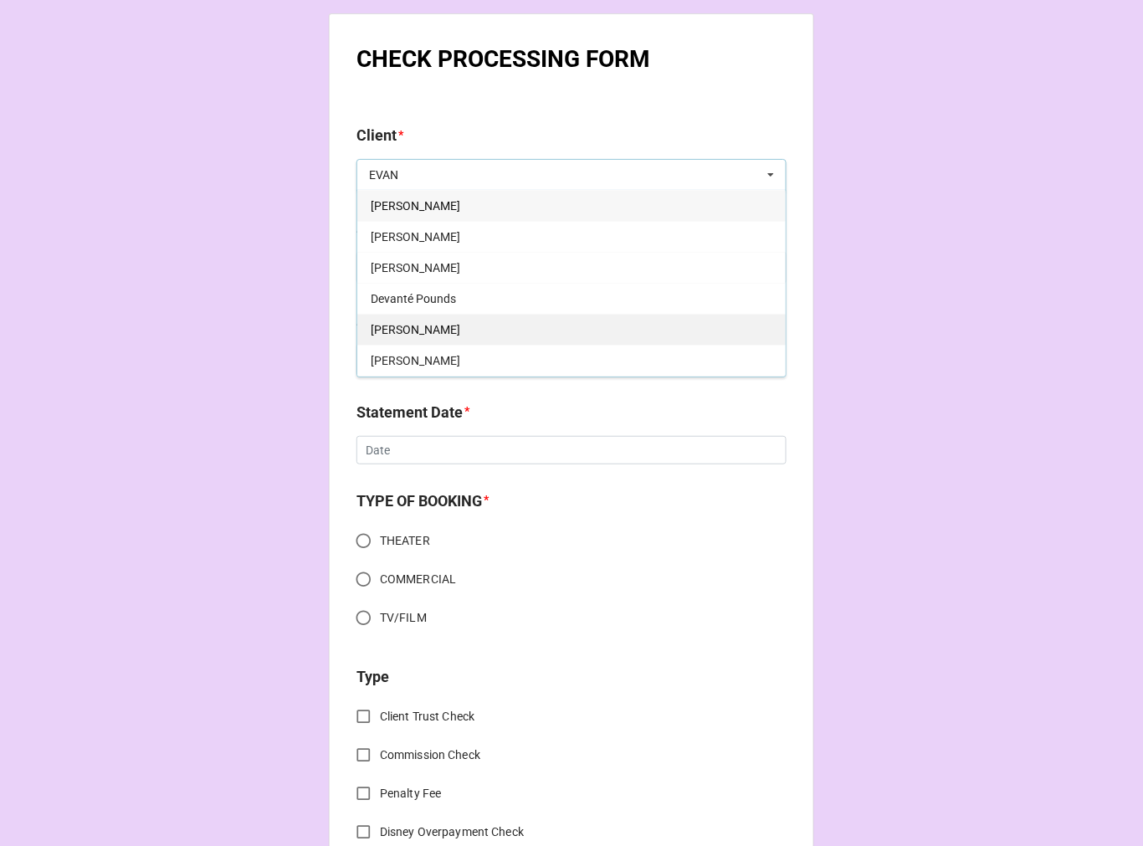
type input "EVAN"
click at [431, 338] on div "[PERSON_NAME]" at bounding box center [571, 329] width 429 height 31
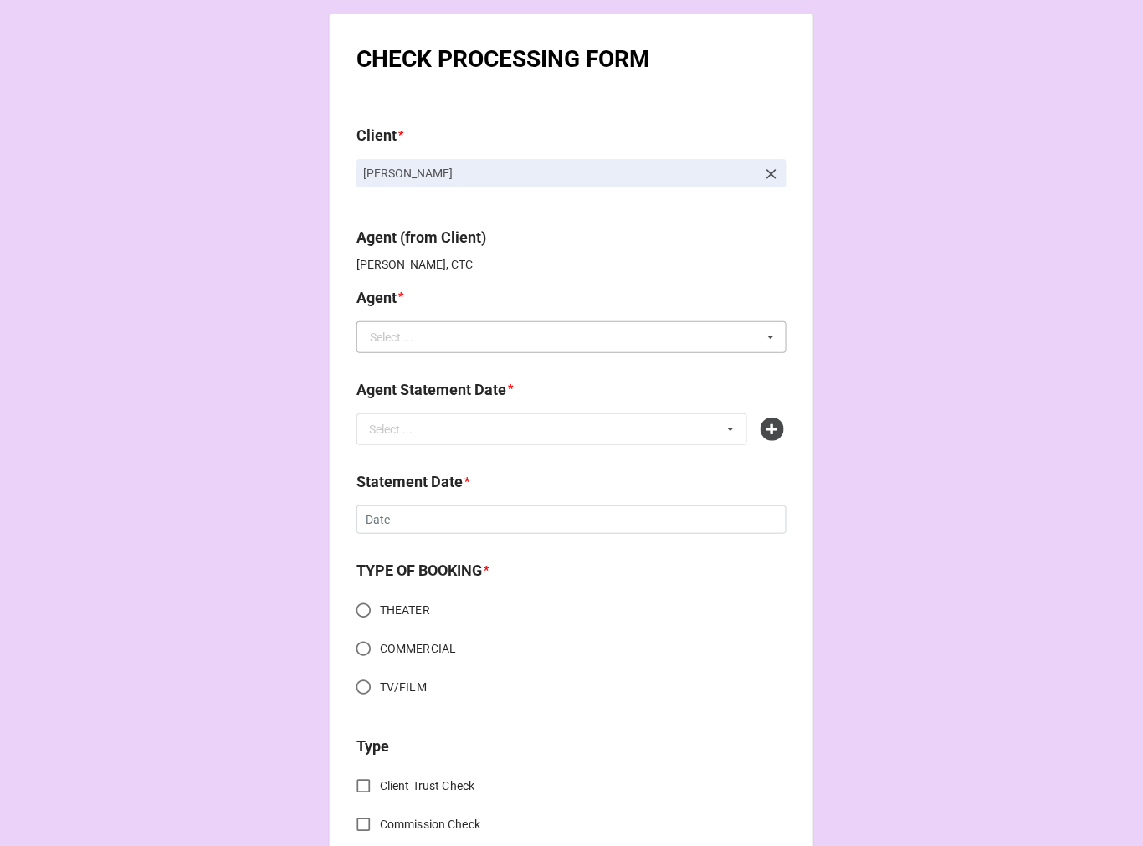
click at [406, 338] on div "Select ..." at bounding box center [392, 337] width 44 height 12
type input "EVAN"
click at [682, 266] on p "[PERSON_NAME], CTC" at bounding box center [572, 264] width 430 height 17
click at [753, 168] on link "[PERSON_NAME]" at bounding box center [572, 173] width 430 height 28
click at [710, 168] on p "[PERSON_NAME]" at bounding box center [559, 173] width 393 height 17
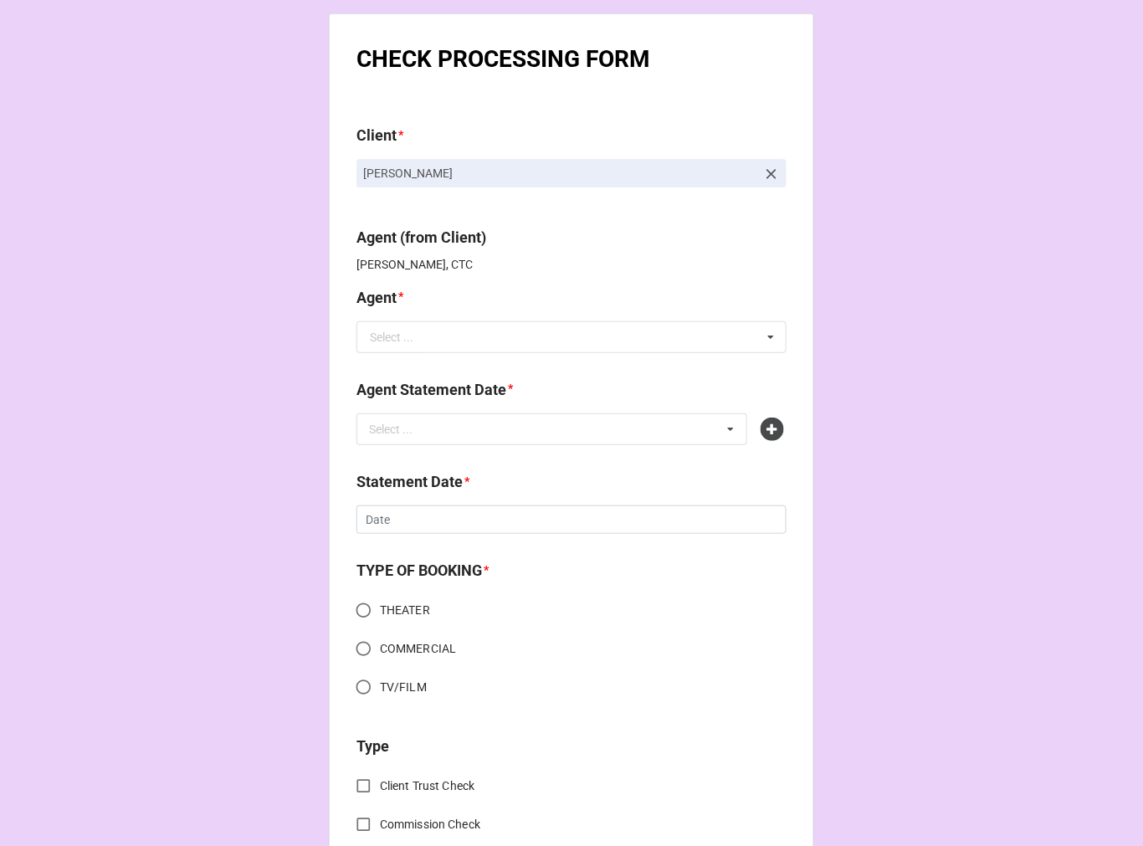
click at [766, 165] on link at bounding box center [771, 173] width 17 height 18
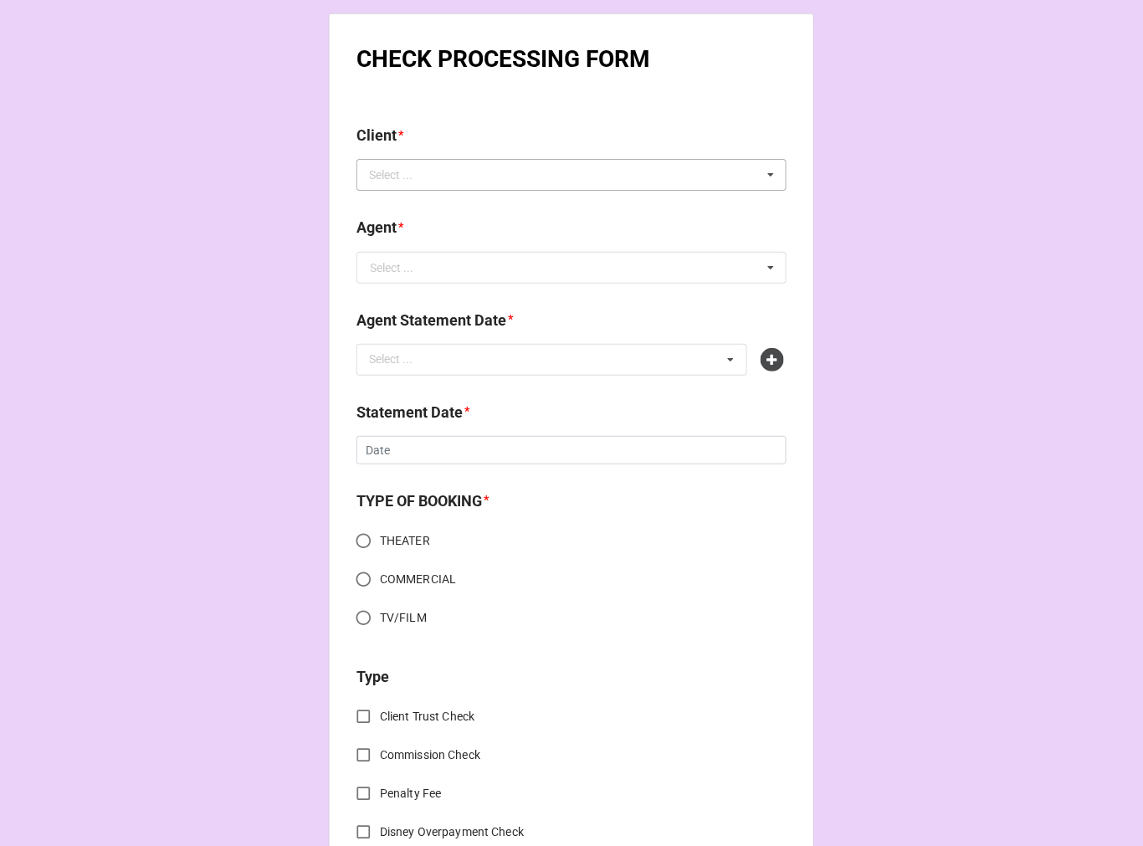
click at [709, 177] on div "Select ... Ashley Devane Cooper Devaney Darius Levanté Devanté Pounds Evan Bass…" at bounding box center [572, 175] width 430 height 32
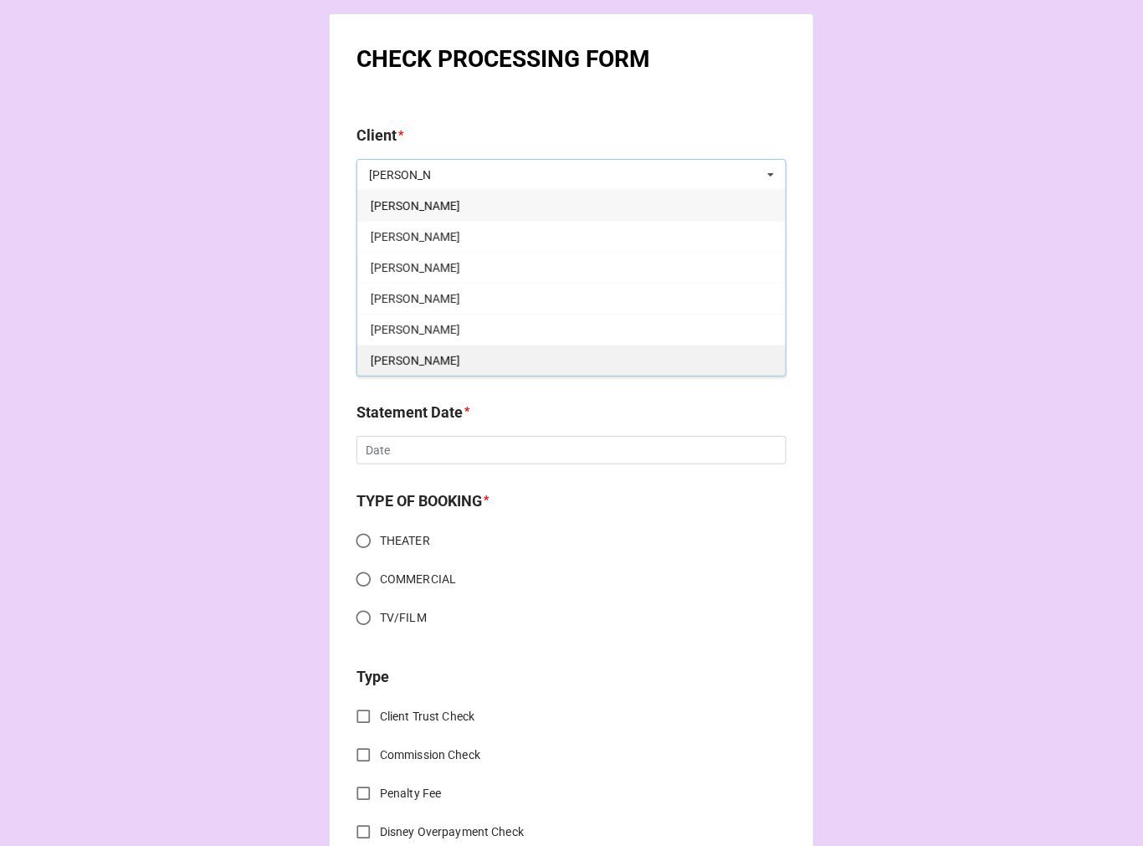
type input "jesse"
click at [469, 353] on div "Jesse Townes" at bounding box center [571, 360] width 429 height 31
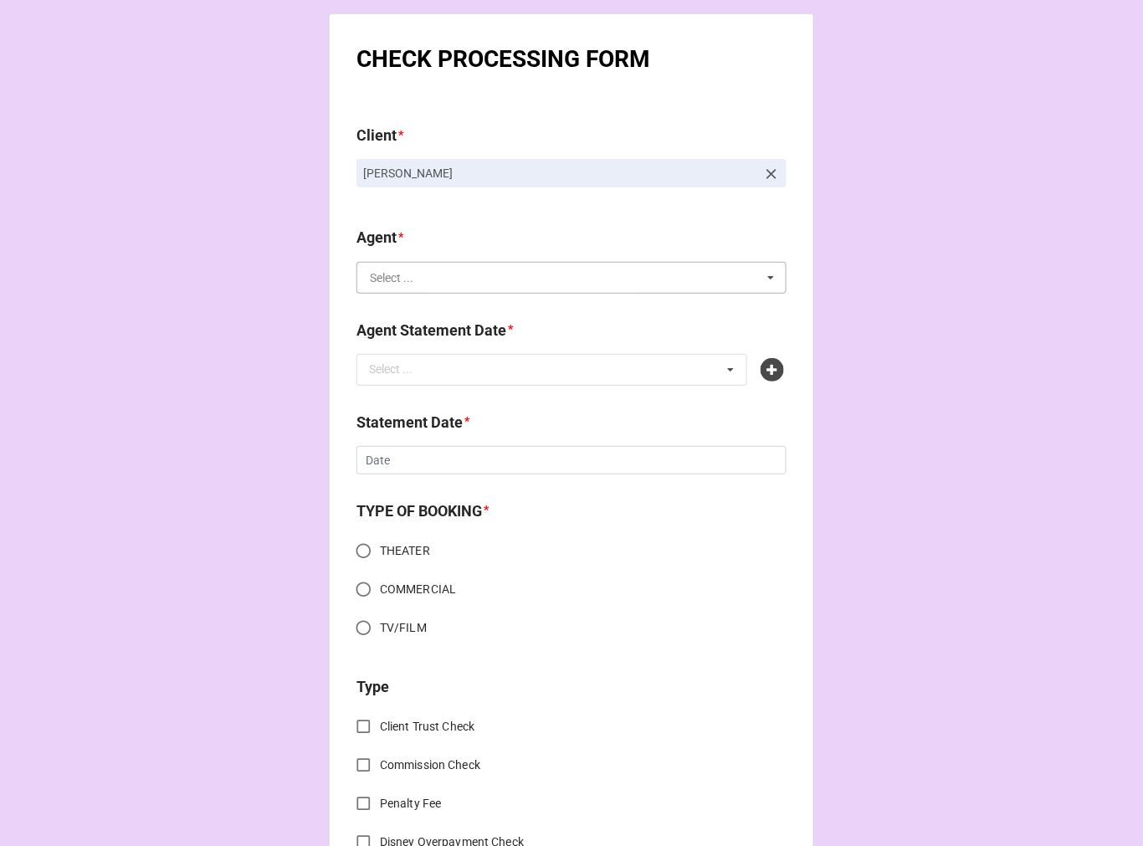
click at [448, 281] on input "text" at bounding box center [572, 278] width 429 height 30
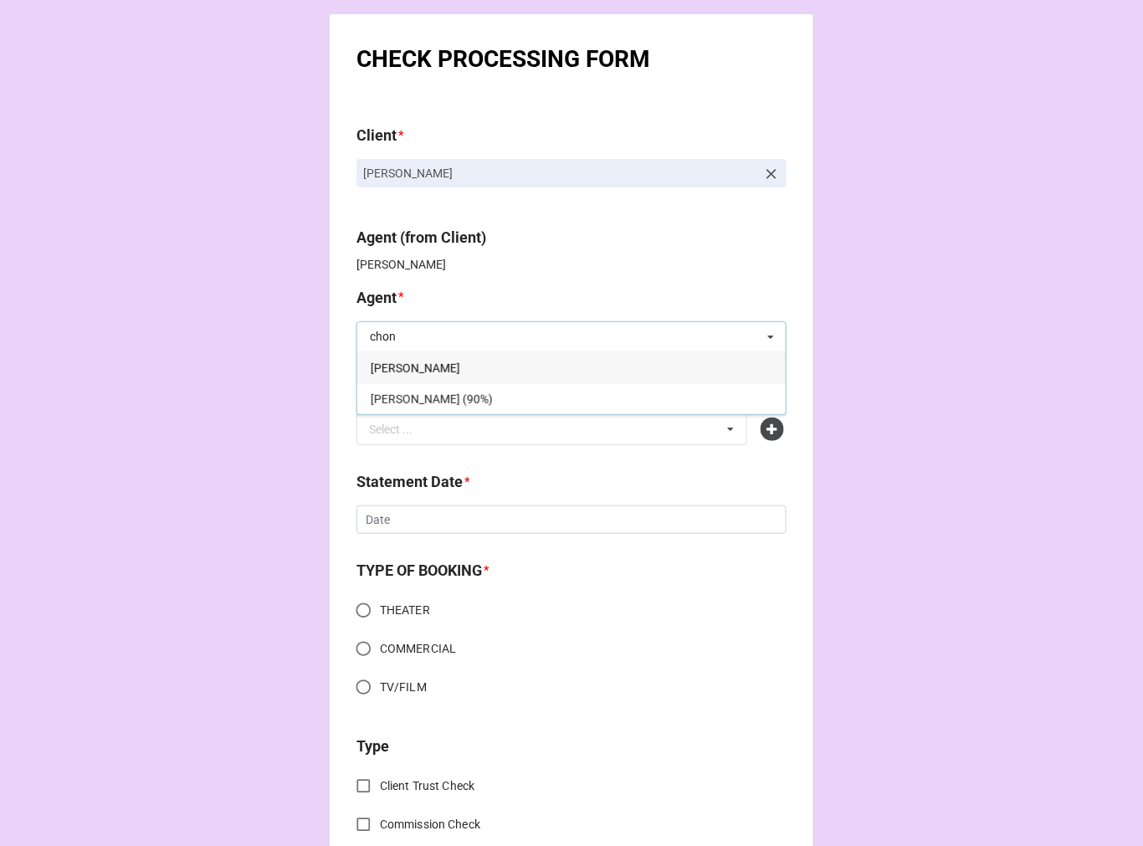
type input "chon"
click at [448, 356] on div "[PERSON_NAME]" at bounding box center [571, 367] width 429 height 31
click at [435, 412] on div "Agent Statement Date *" at bounding box center [572, 395] width 430 height 35
click at [435, 418] on div "Select ... No results found." at bounding box center [552, 429] width 391 height 32
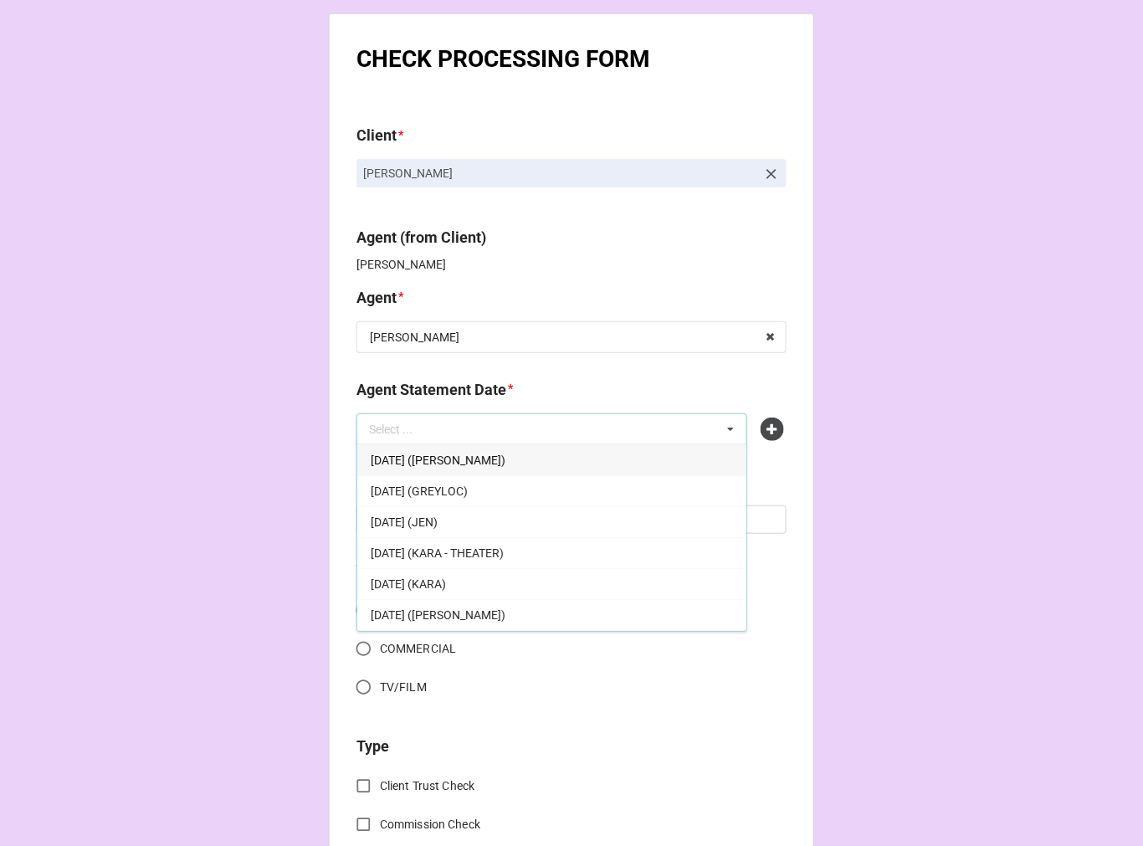
click at [491, 465] on span "[DATE] ([PERSON_NAME])" at bounding box center [438, 460] width 135 height 13
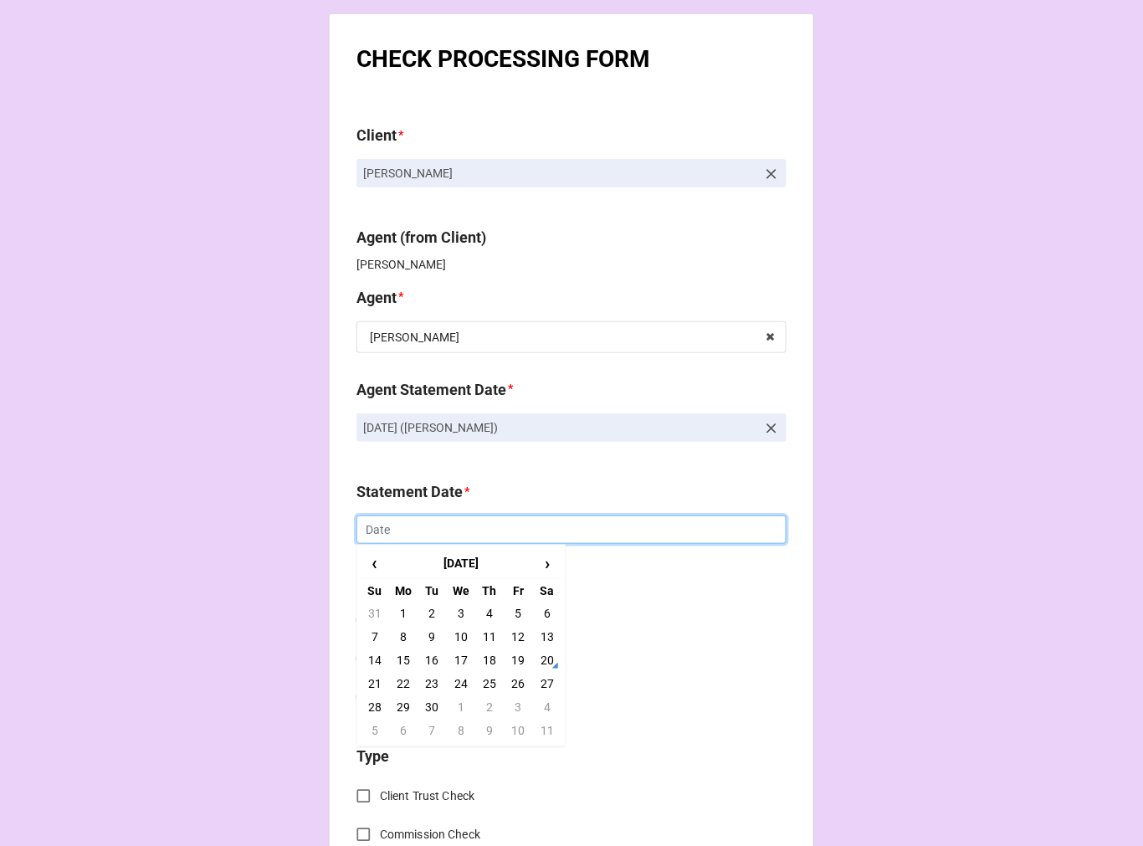
click at [429, 531] on input "text" at bounding box center [572, 530] width 430 height 28
click at [516, 707] on td "3" at bounding box center [518, 707] width 28 height 23
type input "10/3/2025"
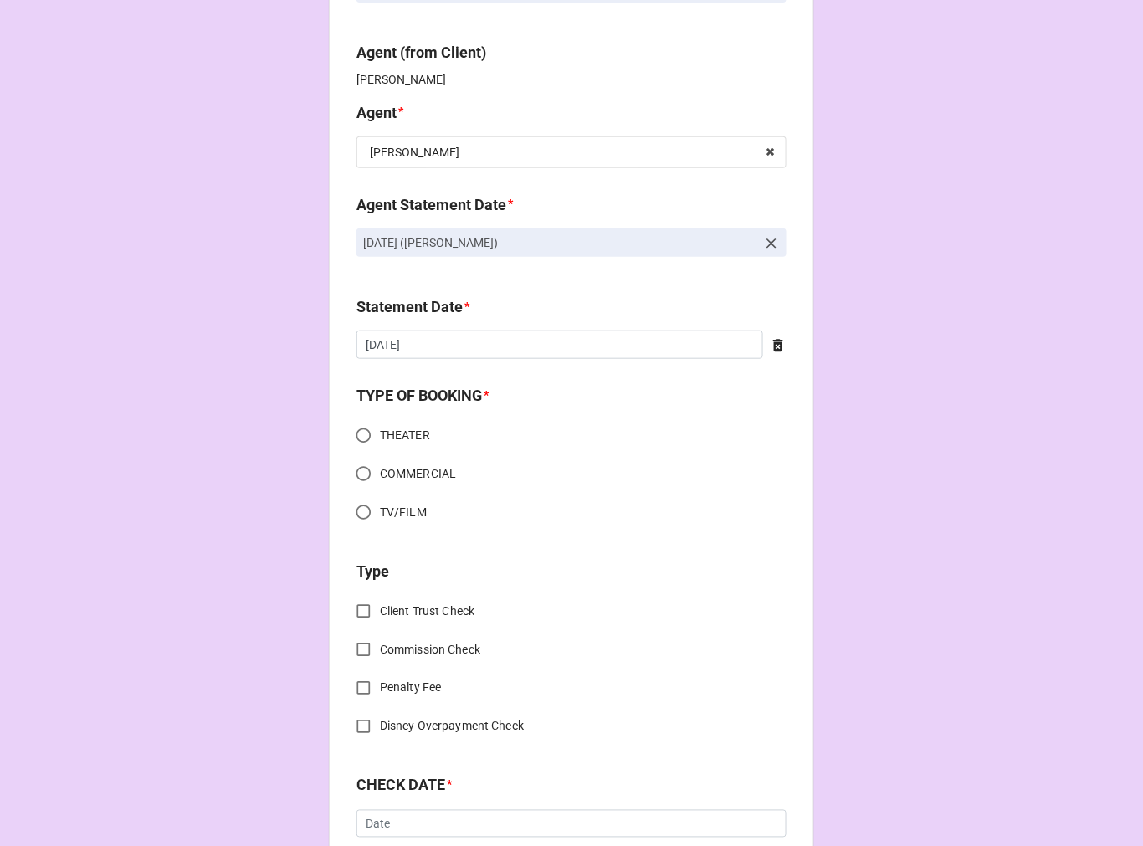
scroll to position [186, 0]
click at [362, 424] on input "THEATER" at bounding box center [363, 434] width 33 height 33
radio input "true"
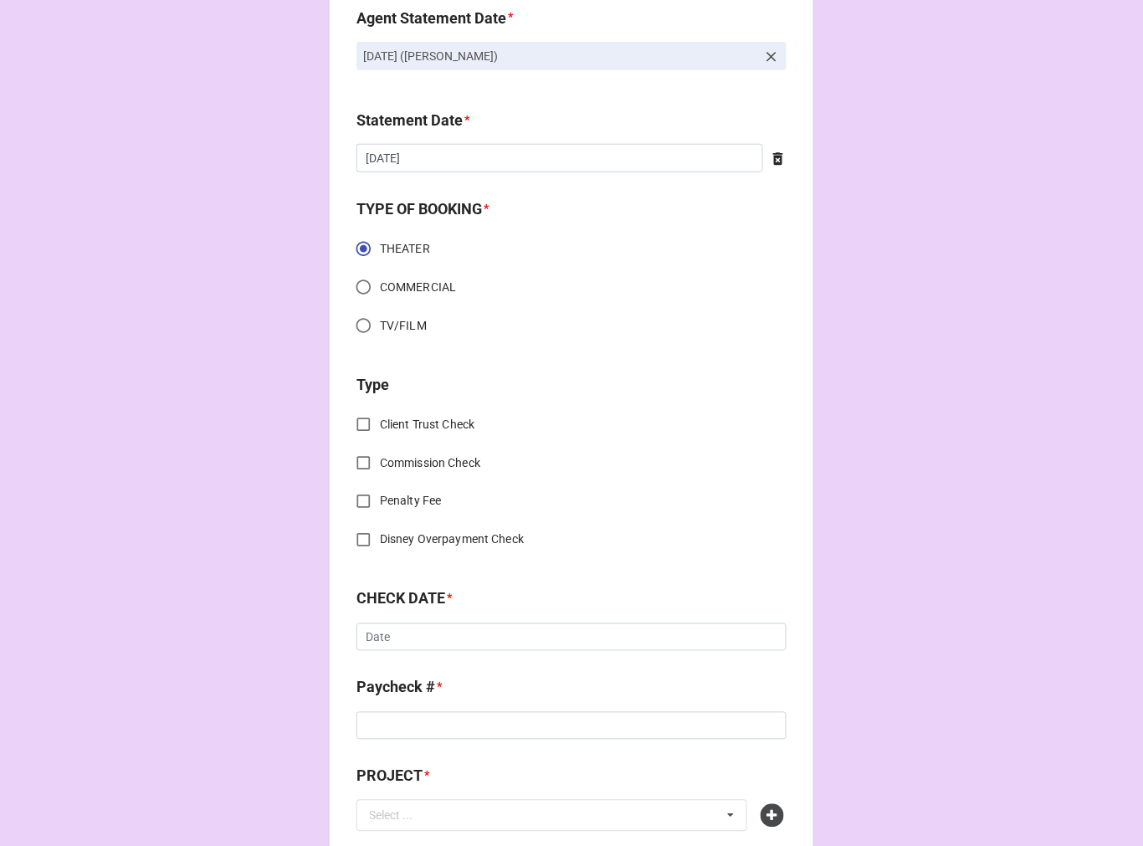
click at [356, 469] on input "Commission Check" at bounding box center [363, 463] width 33 height 33
checkbox input "true"
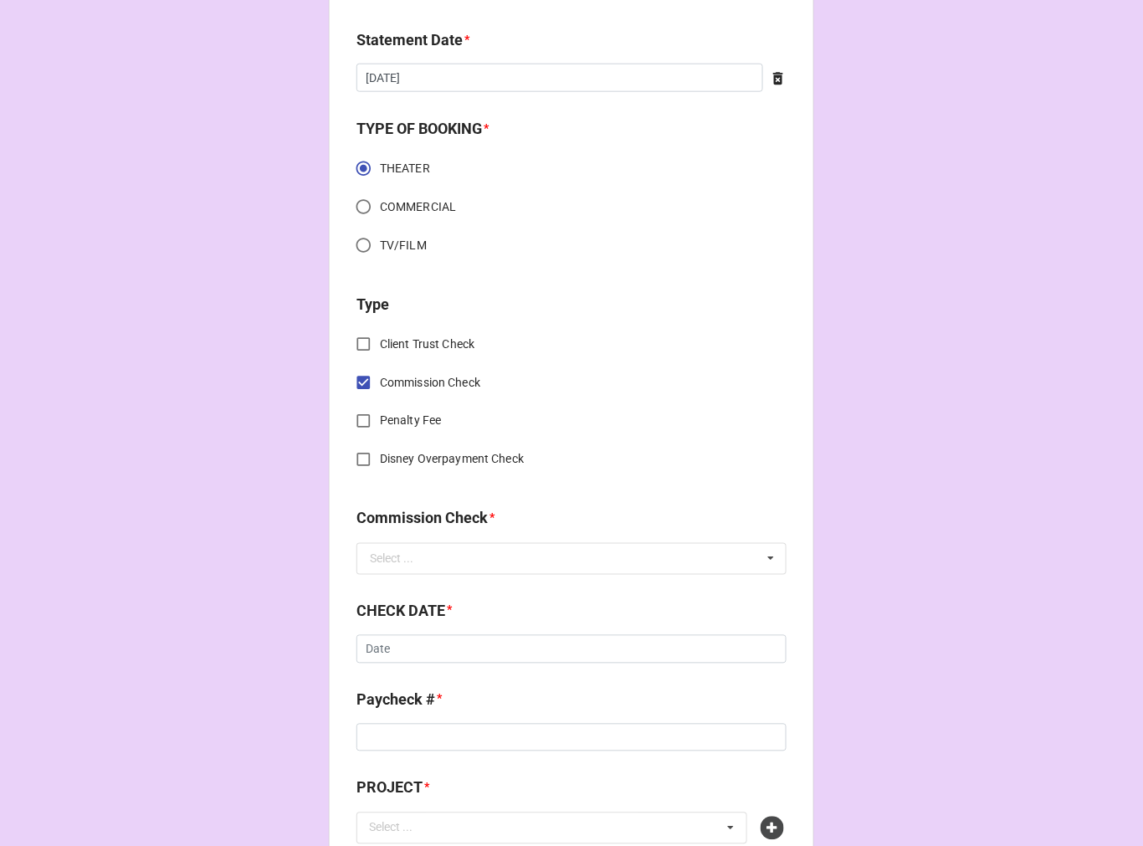
scroll to position [650, 0]
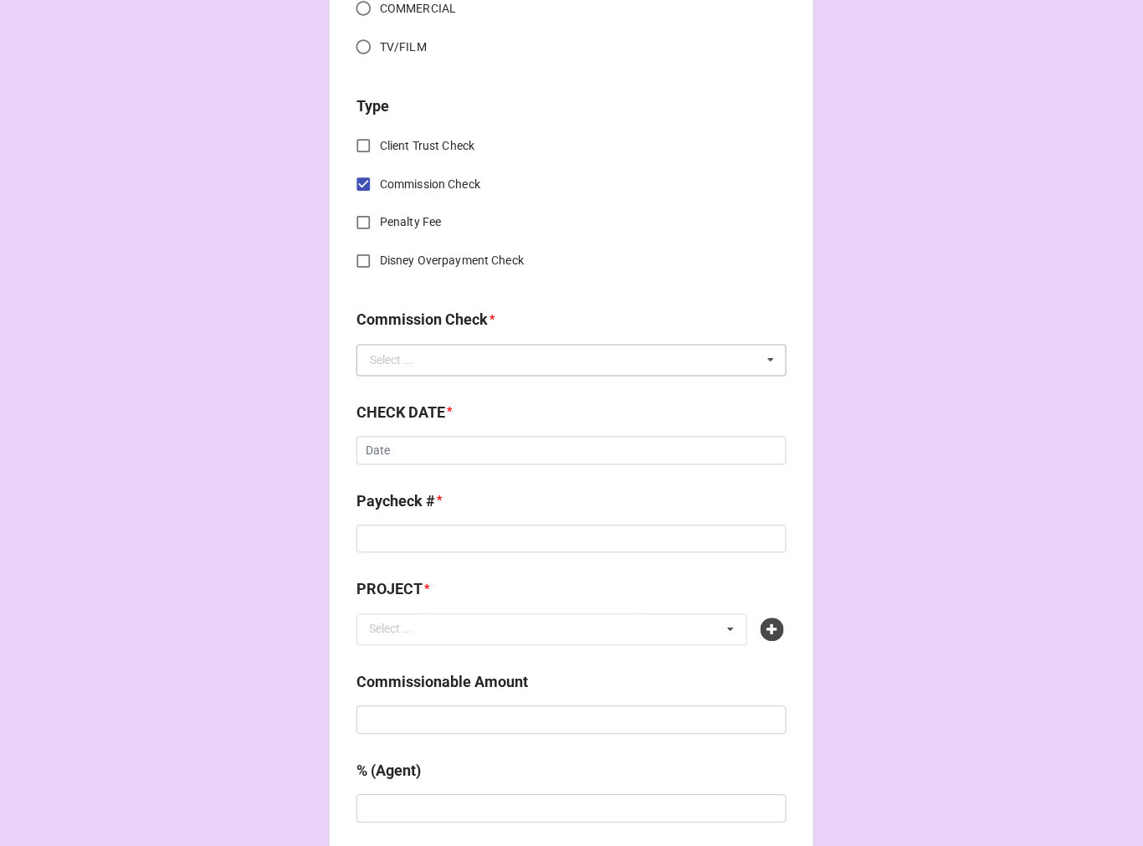
click at [400, 365] on div "Select ..." at bounding box center [392, 361] width 44 height 12
click at [397, 388] on span "FSE (Client)" at bounding box center [401, 391] width 60 height 13
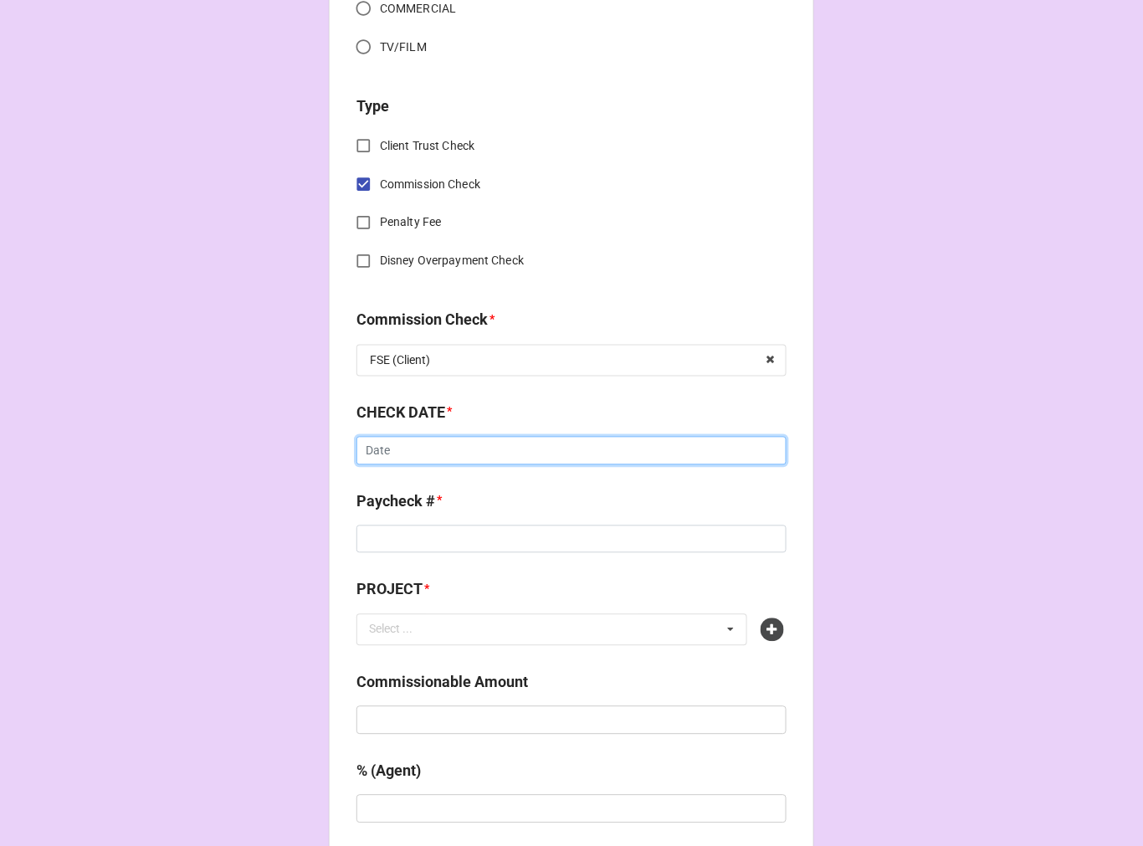
click at [472, 458] on input "text" at bounding box center [572, 451] width 430 height 28
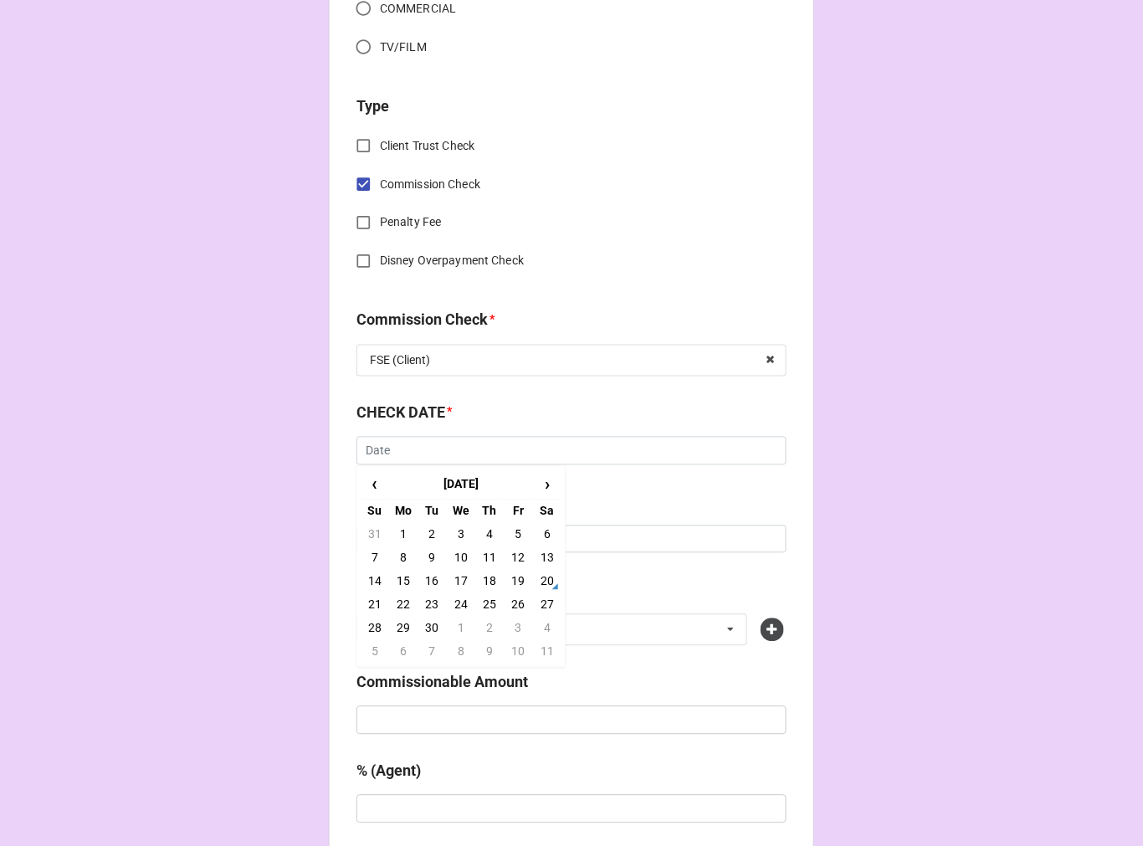
click at [456, 572] on td "17" at bounding box center [461, 581] width 28 height 23
type input "[DATE]"
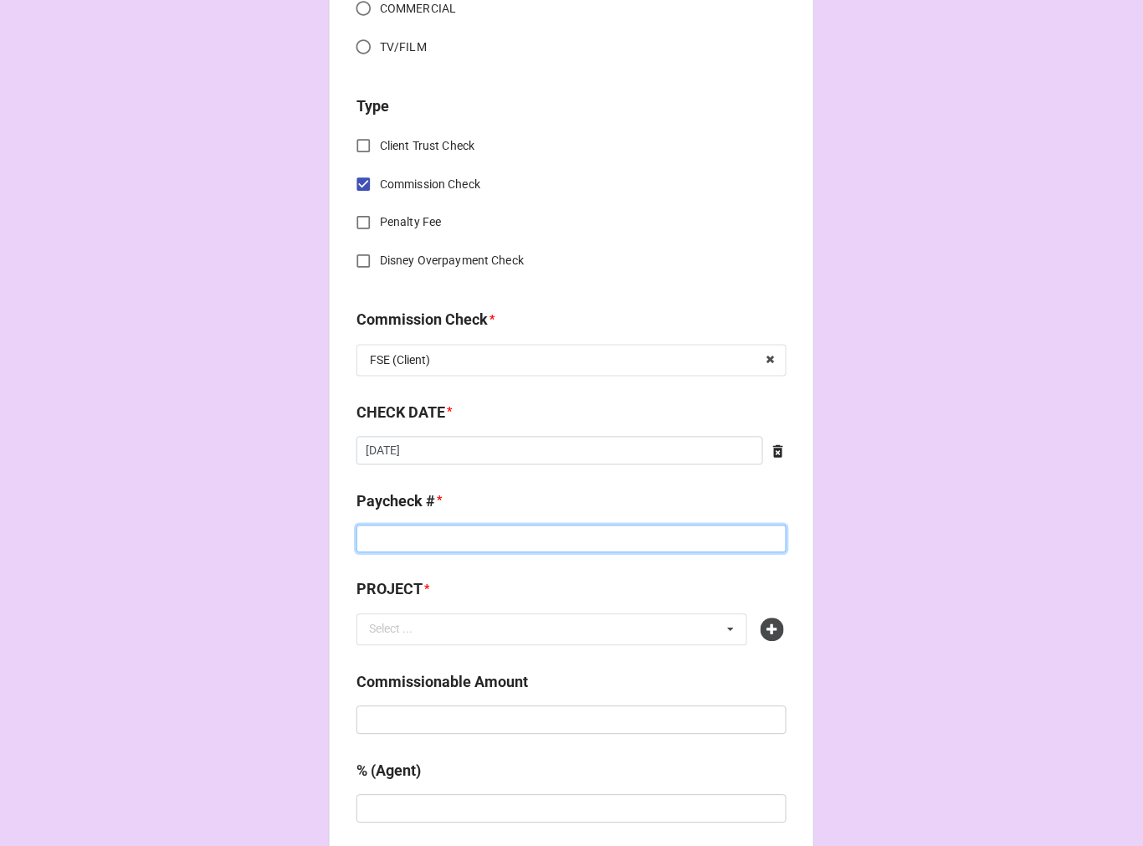
click at [454, 536] on input at bounding box center [572, 540] width 430 height 28
type input "X"
type input "ZELLE"
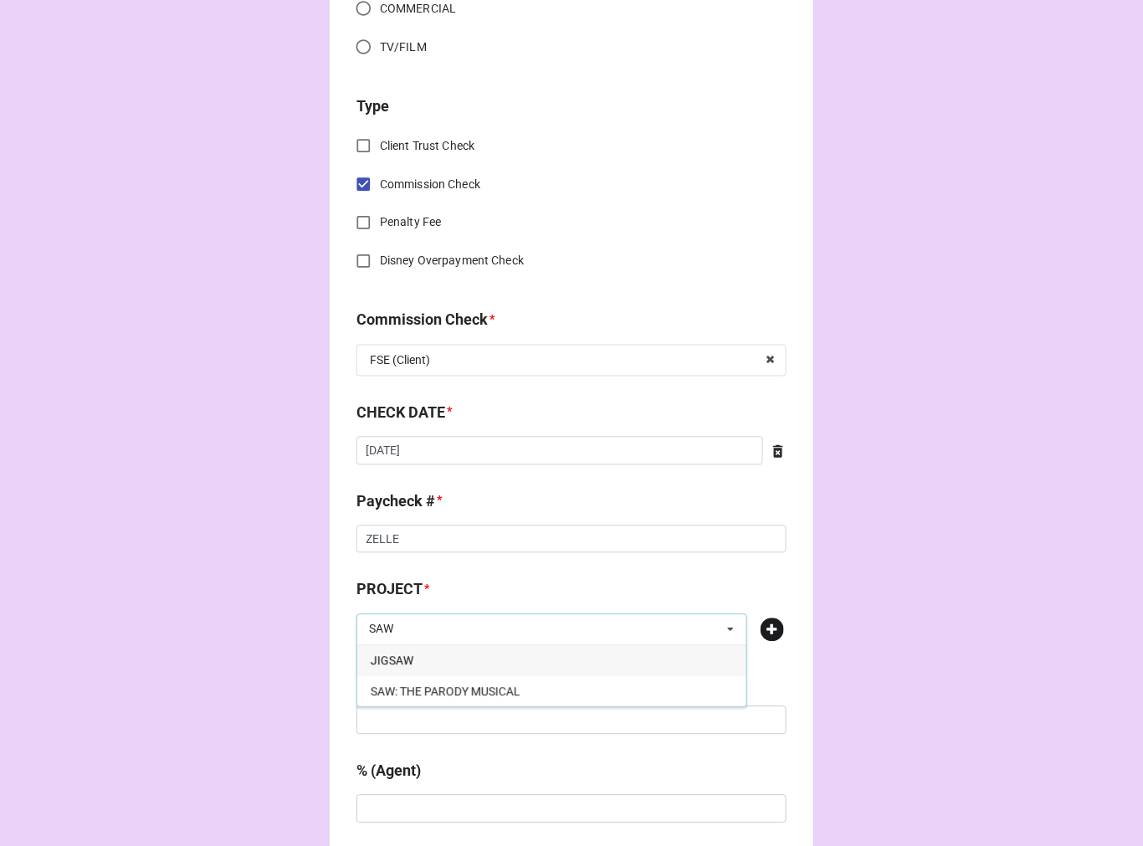
type input "SAW"
click at [763, 633] on icon at bounding box center [772, 630] width 23 height 23
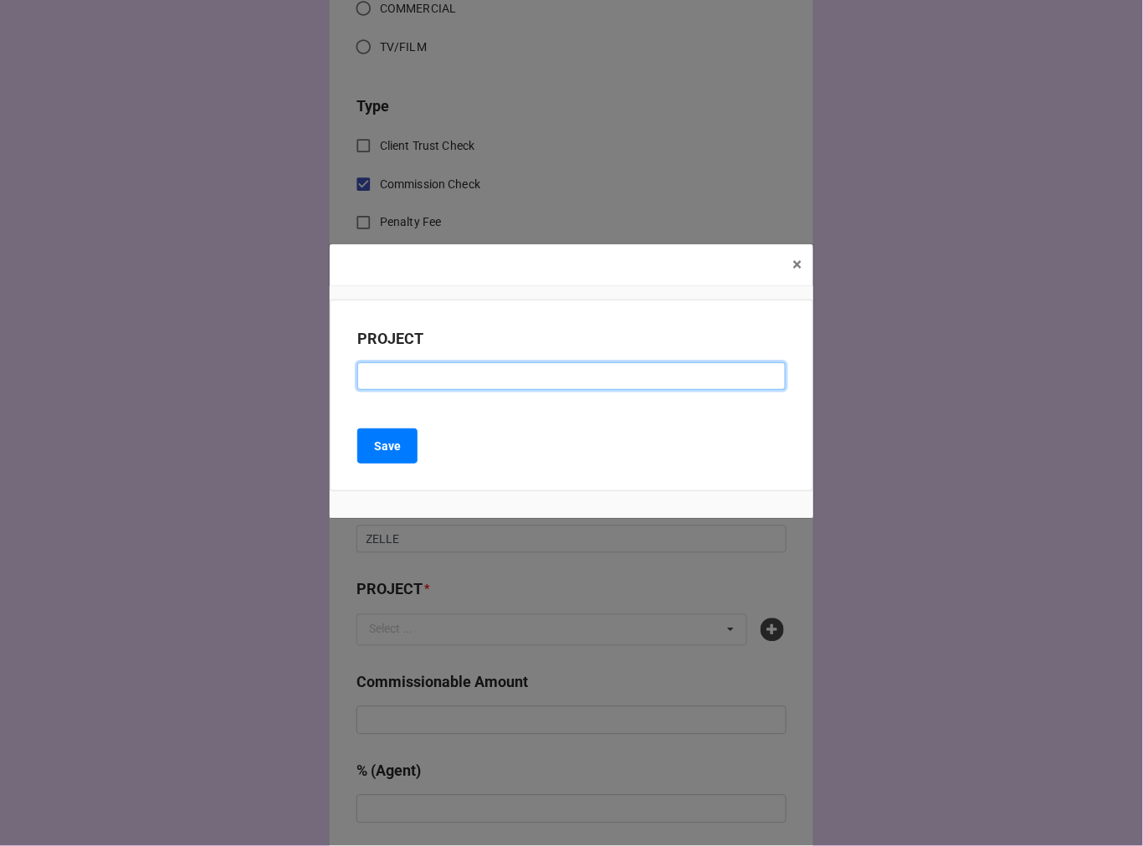
click at [481, 372] on input at bounding box center [571, 376] width 429 height 28
click at [494, 388] on input "SAW THE MUSICAL (" at bounding box center [571, 376] width 429 height 28
type input "SAW THE MUSICAL (HUDSON THEATRES COFFEE SHOP)"
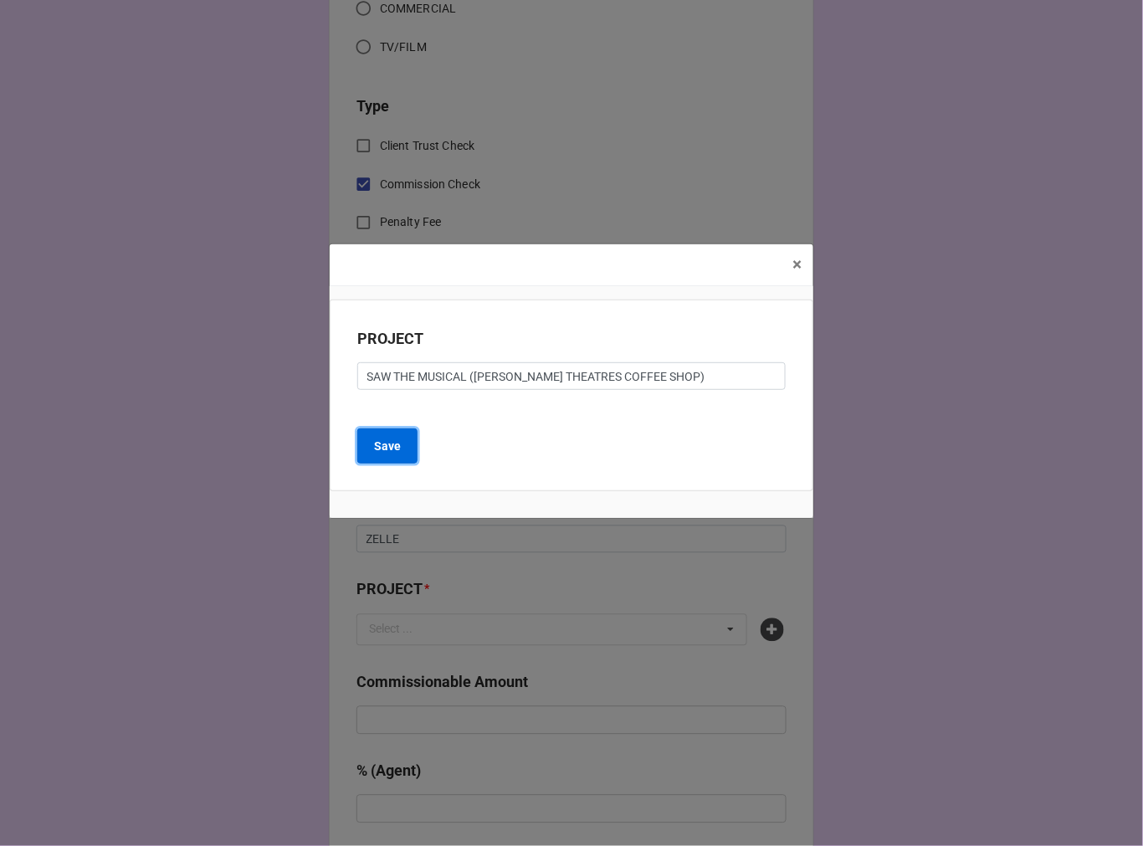
click at [388, 454] on b "Save" at bounding box center [387, 447] width 27 height 18
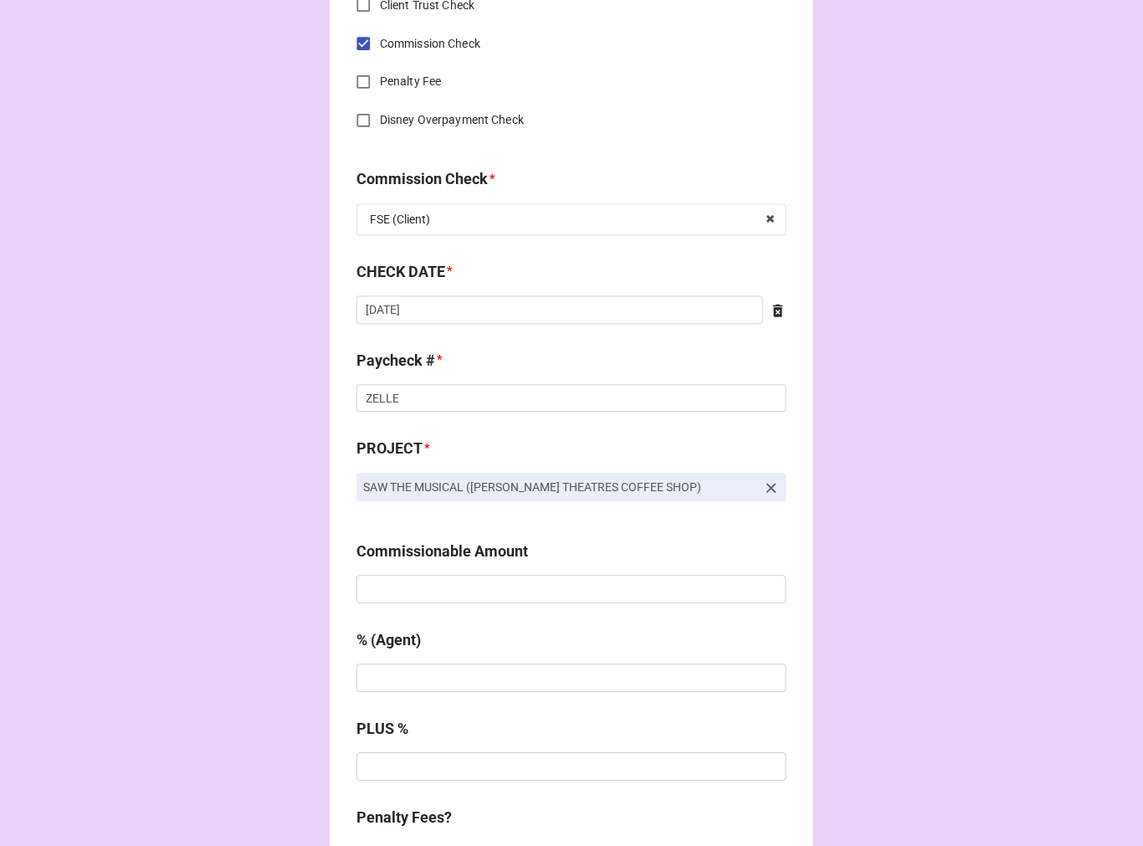
scroll to position [930, 0]
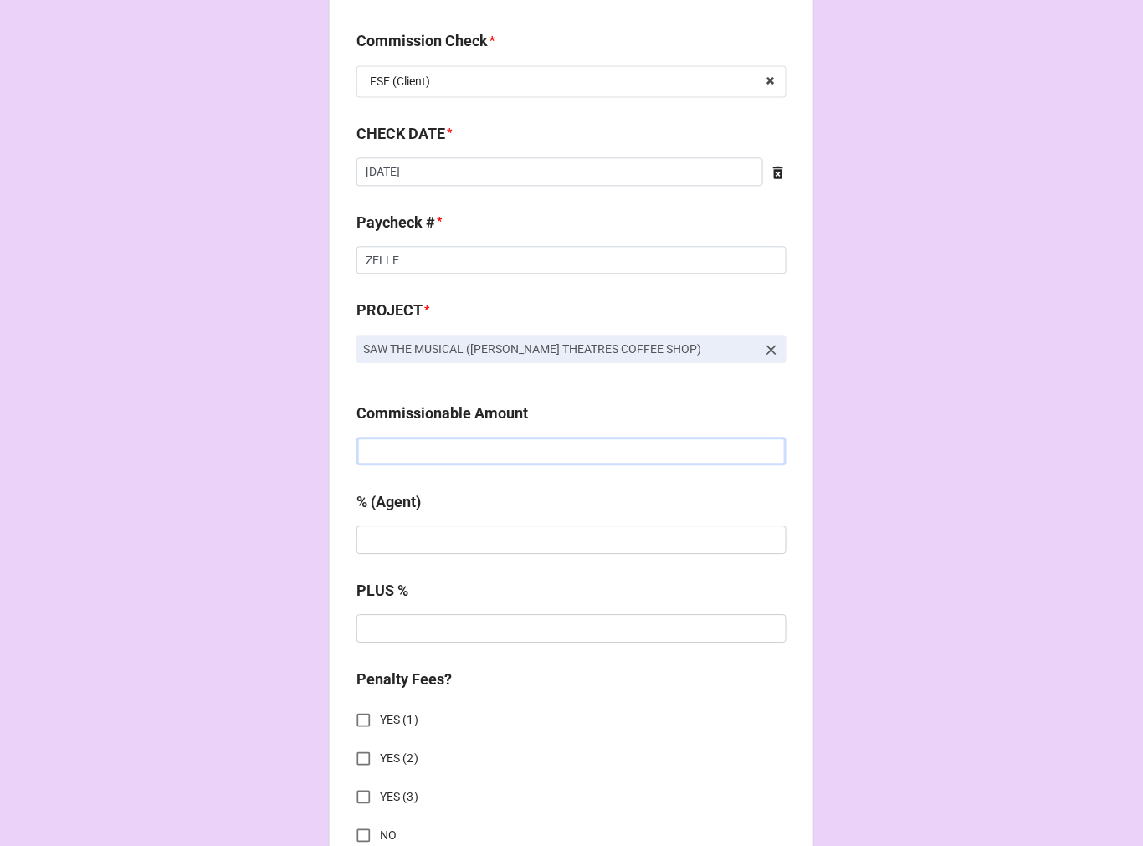
click at [400, 440] on input "text" at bounding box center [572, 451] width 430 height 28
type input "$1,820.00"
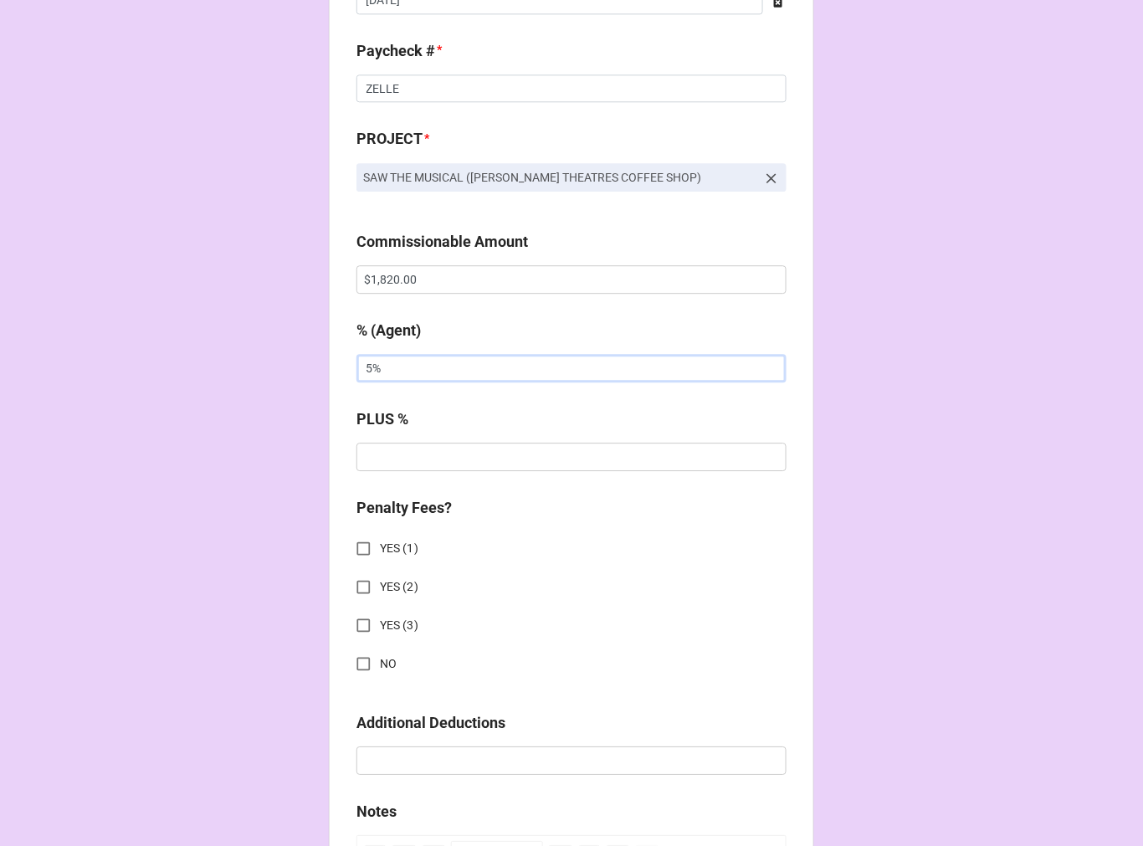
scroll to position [1487, 0]
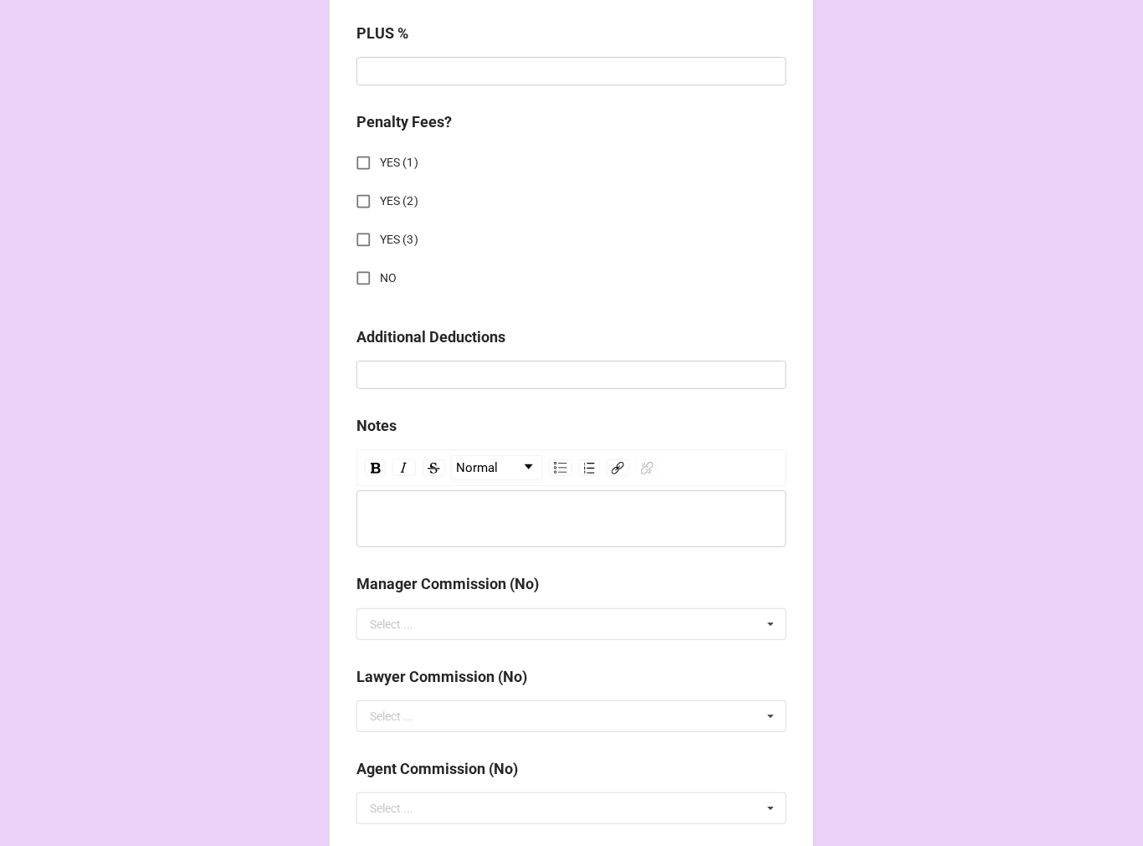
type input "5%"
click at [361, 277] on input "NO" at bounding box center [363, 278] width 33 height 33
checkbox input "true"
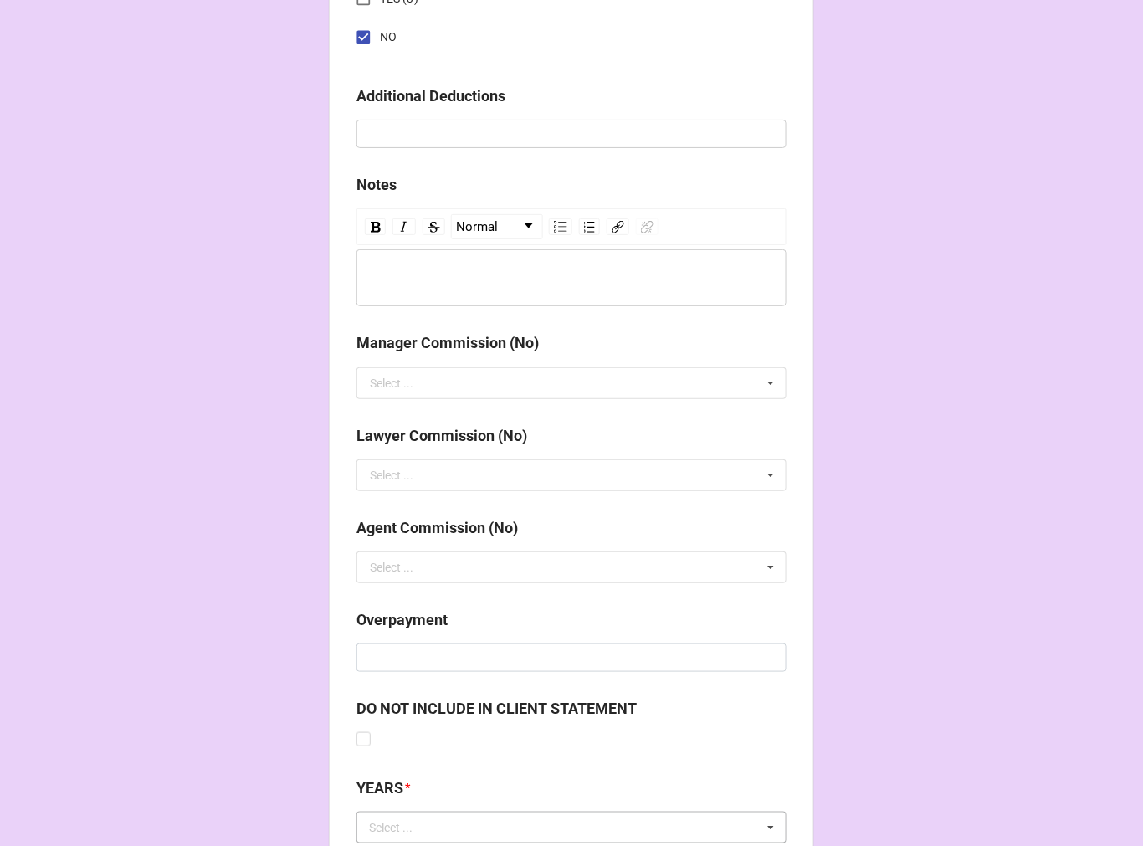
scroll to position [1854, 0]
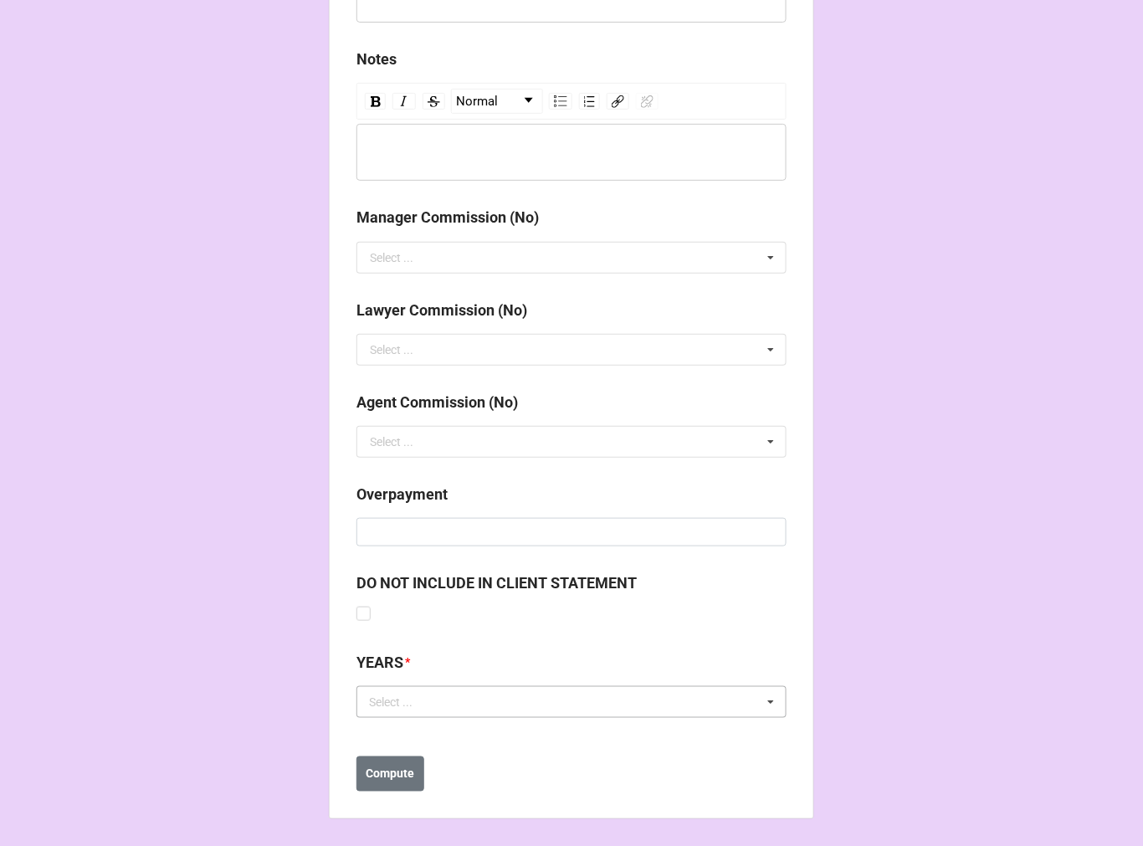
click at [488, 708] on div "Select ... No results found." at bounding box center [572, 702] width 430 height 32
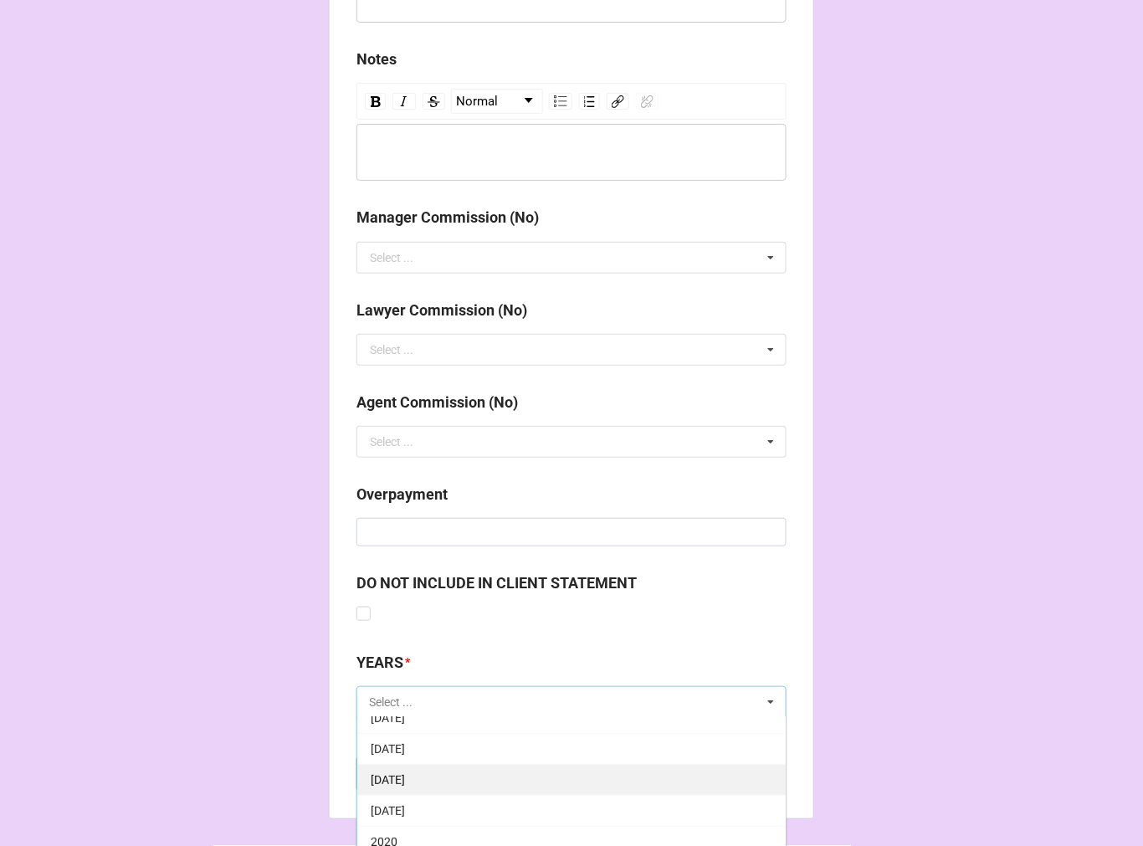
scroll to position [279, 0]
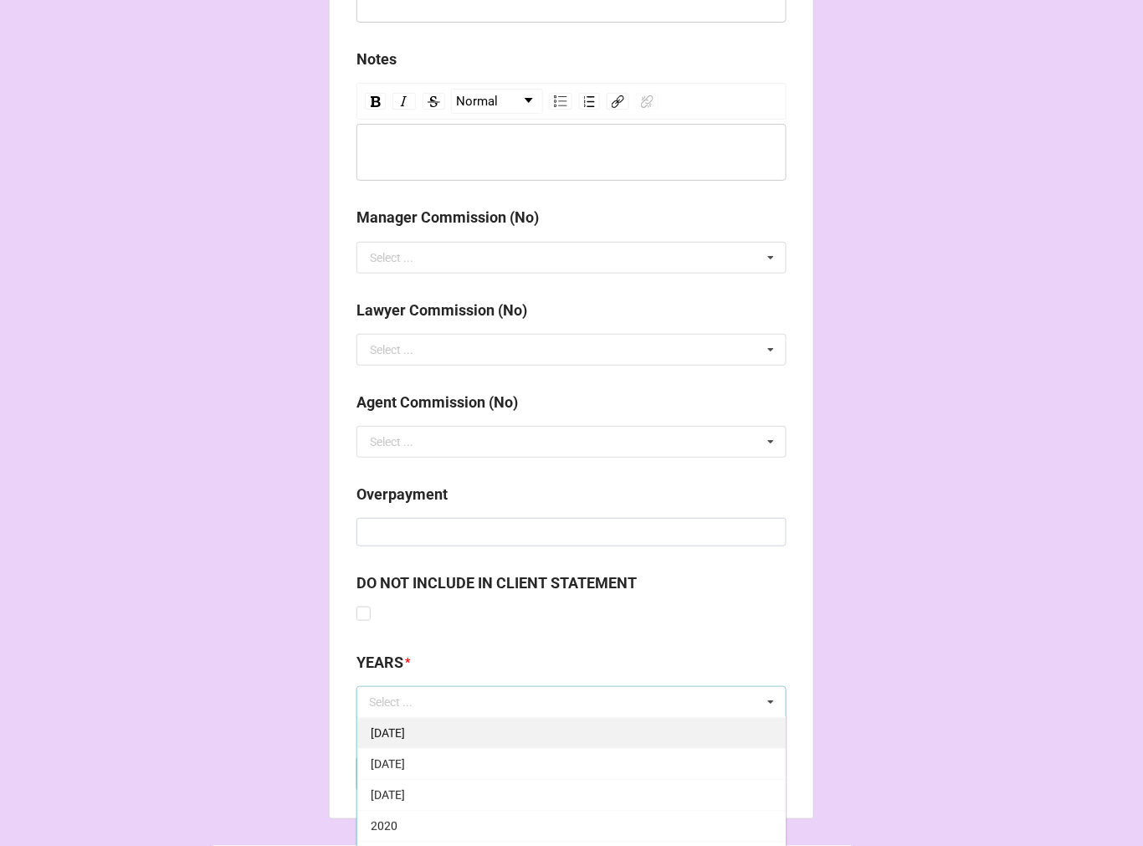
click at [462, 729] on div "10-October 2025" at bounding box center [571, 732] width 429 height 31
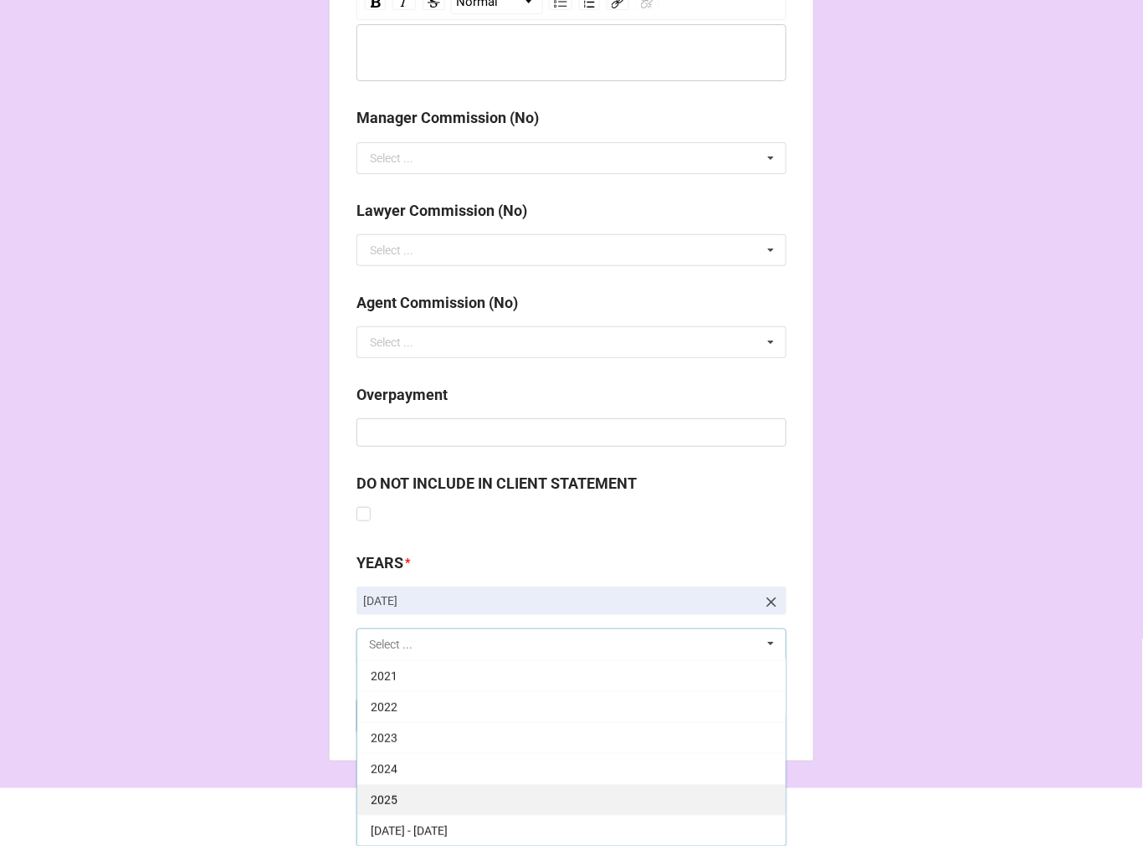
scroll to position [1954, 0]
click at [444, 793] on div "2025" at bounding box center [571, 798] width 429 height 31
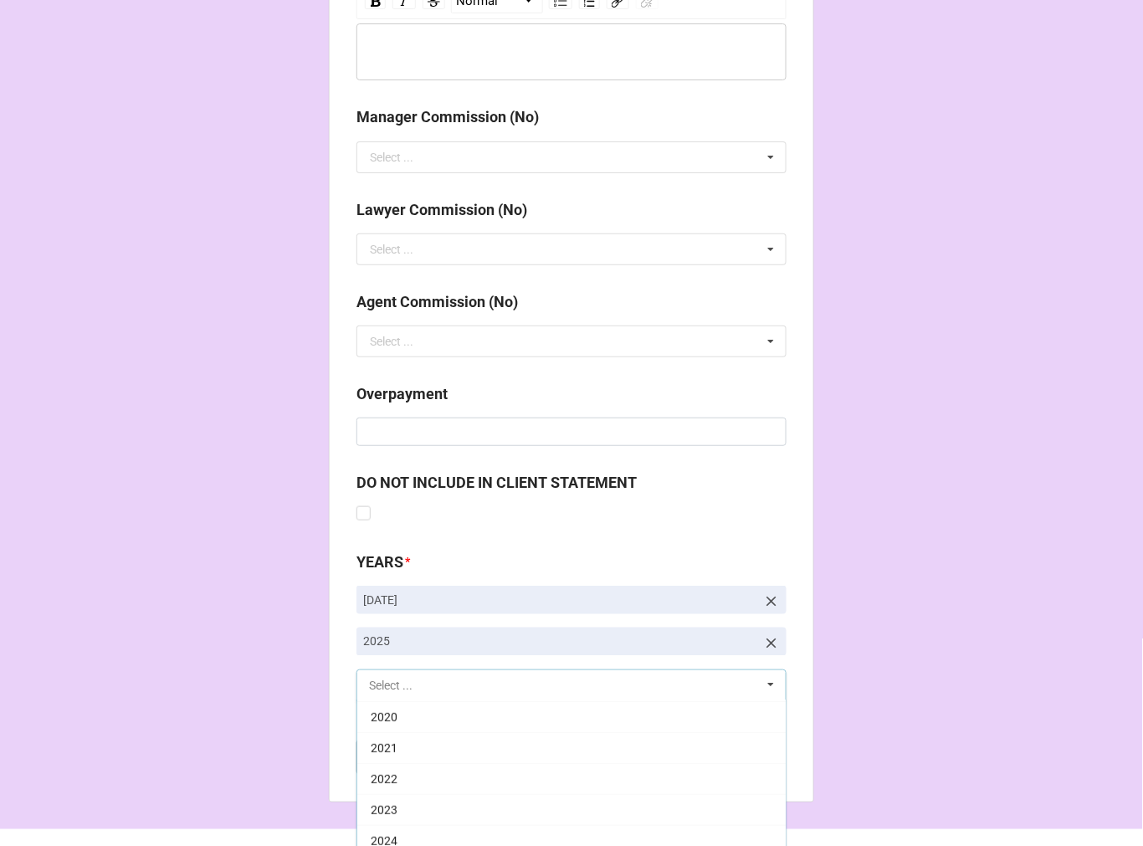
scroll to position [340, 0]
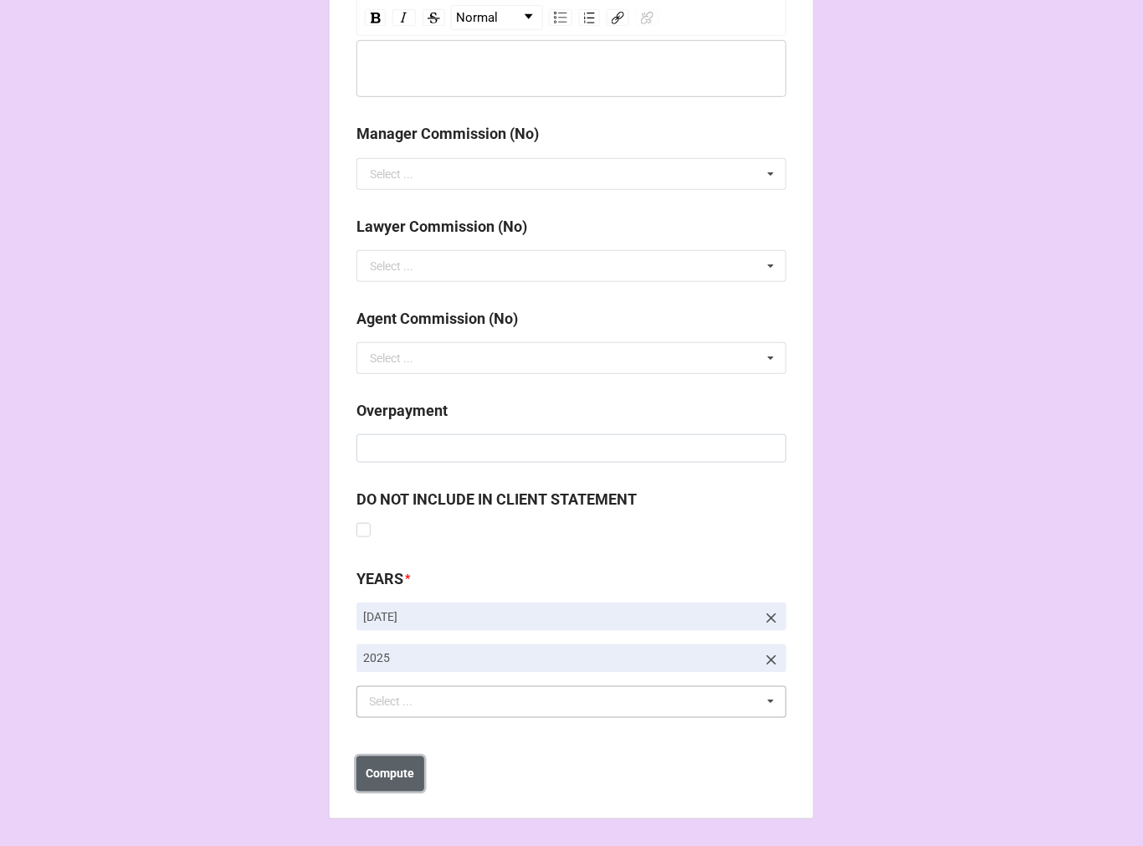
click at [390, 774] on b "Compute" at bounding box center [391, 775] width 49 height 18
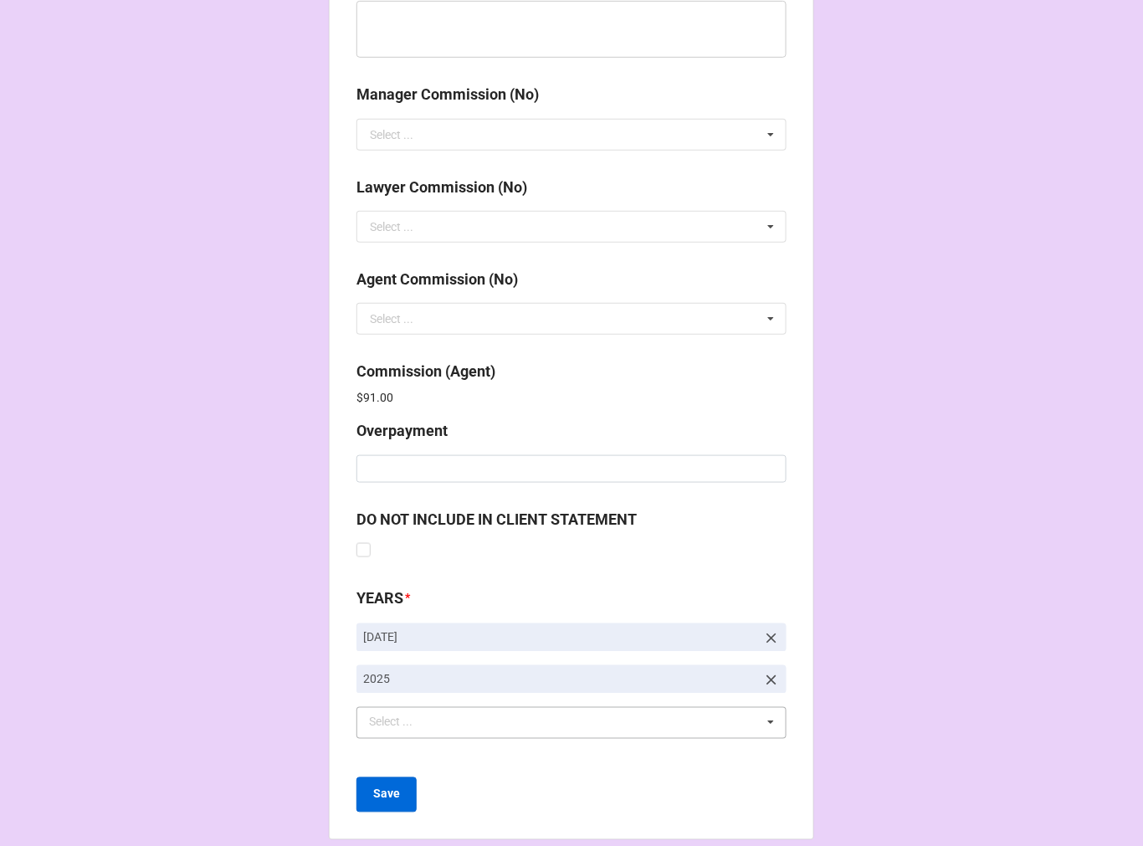
scroll to position [1997, 0]
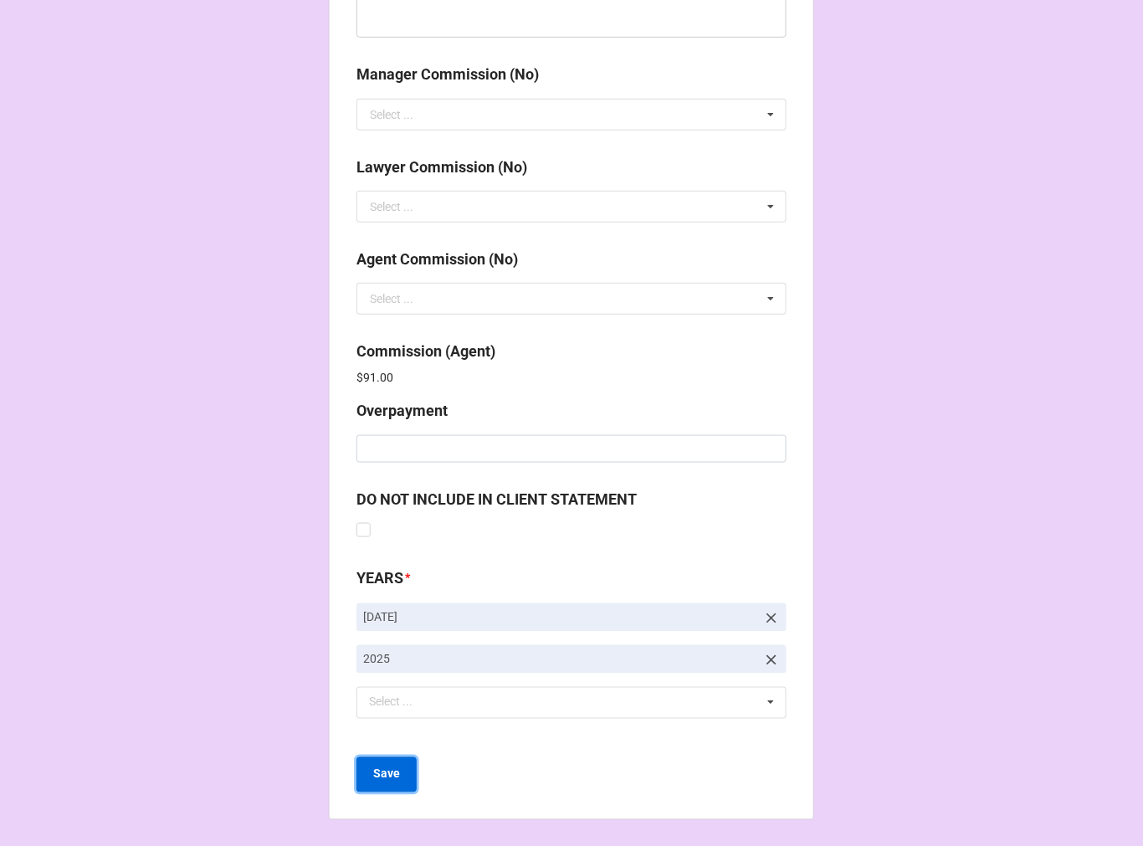
click at [398, 778] on button "Save" at bounding box center [387, 774] width 60 height 35
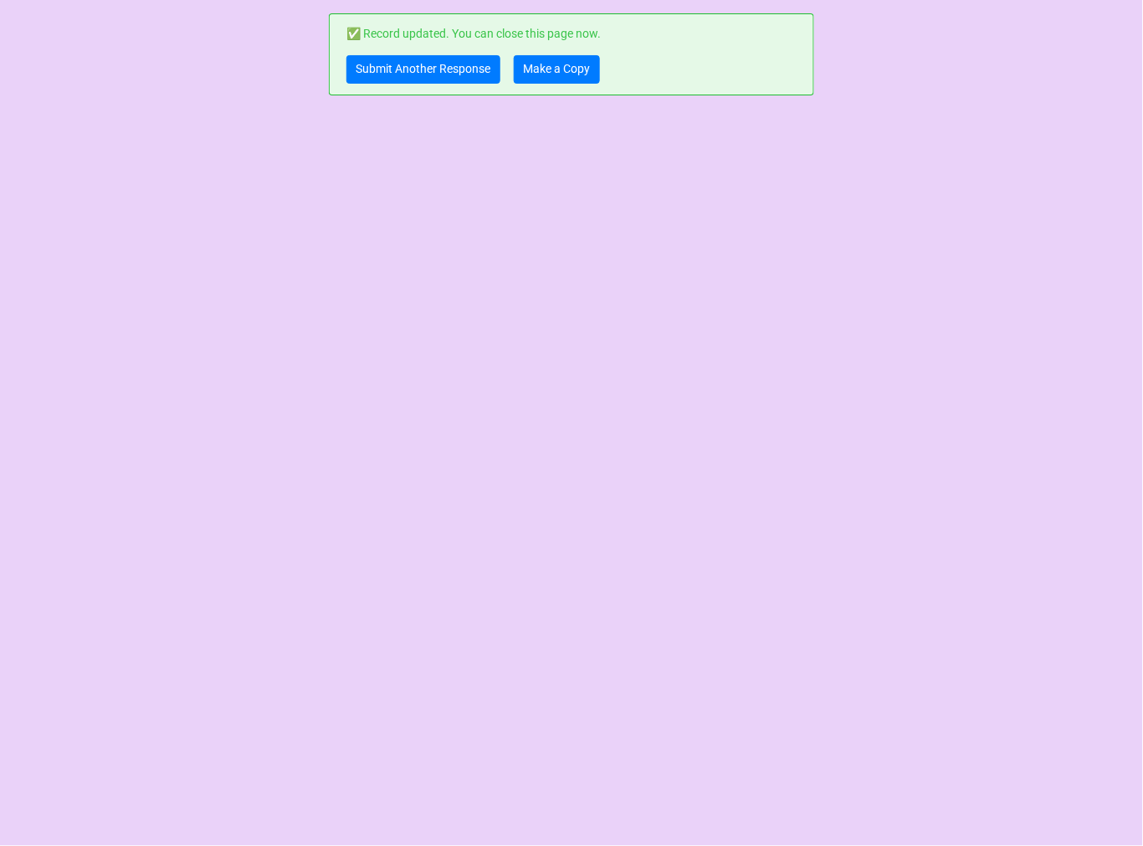
scroll to position [0, 0]
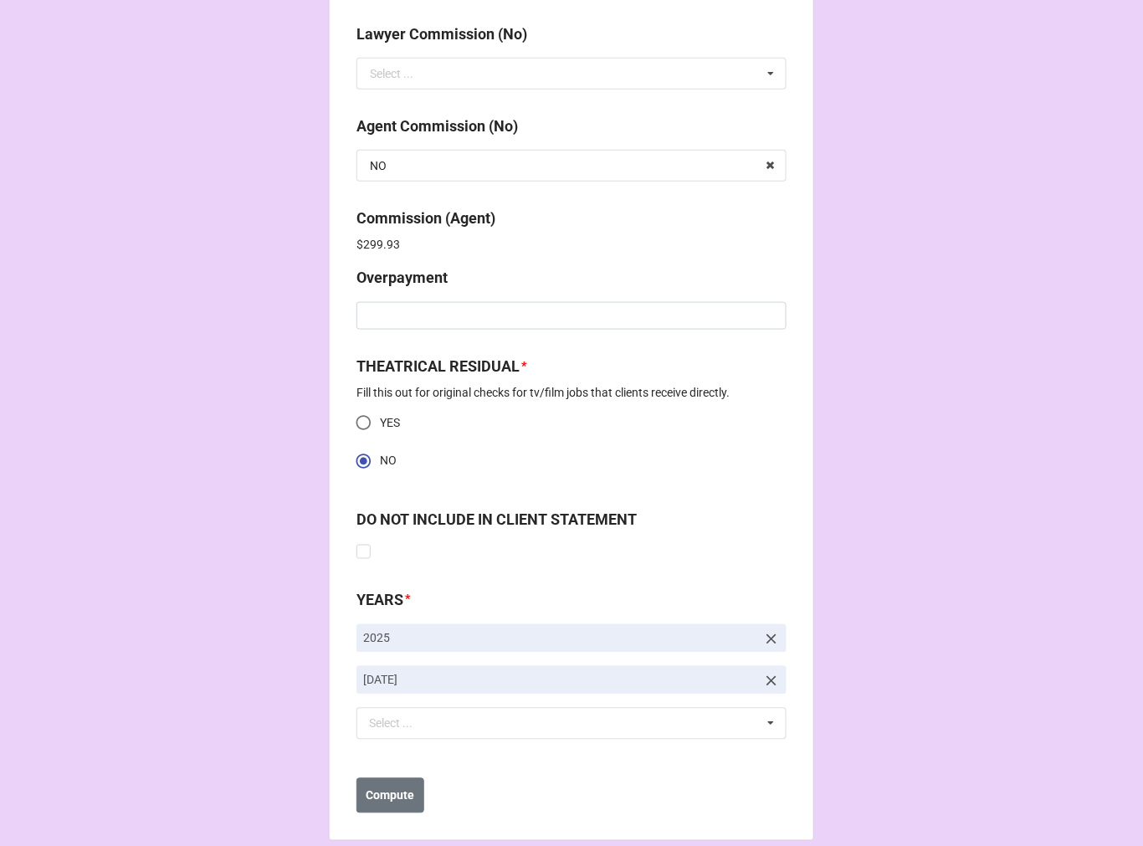
scroll to position [2152, 0]
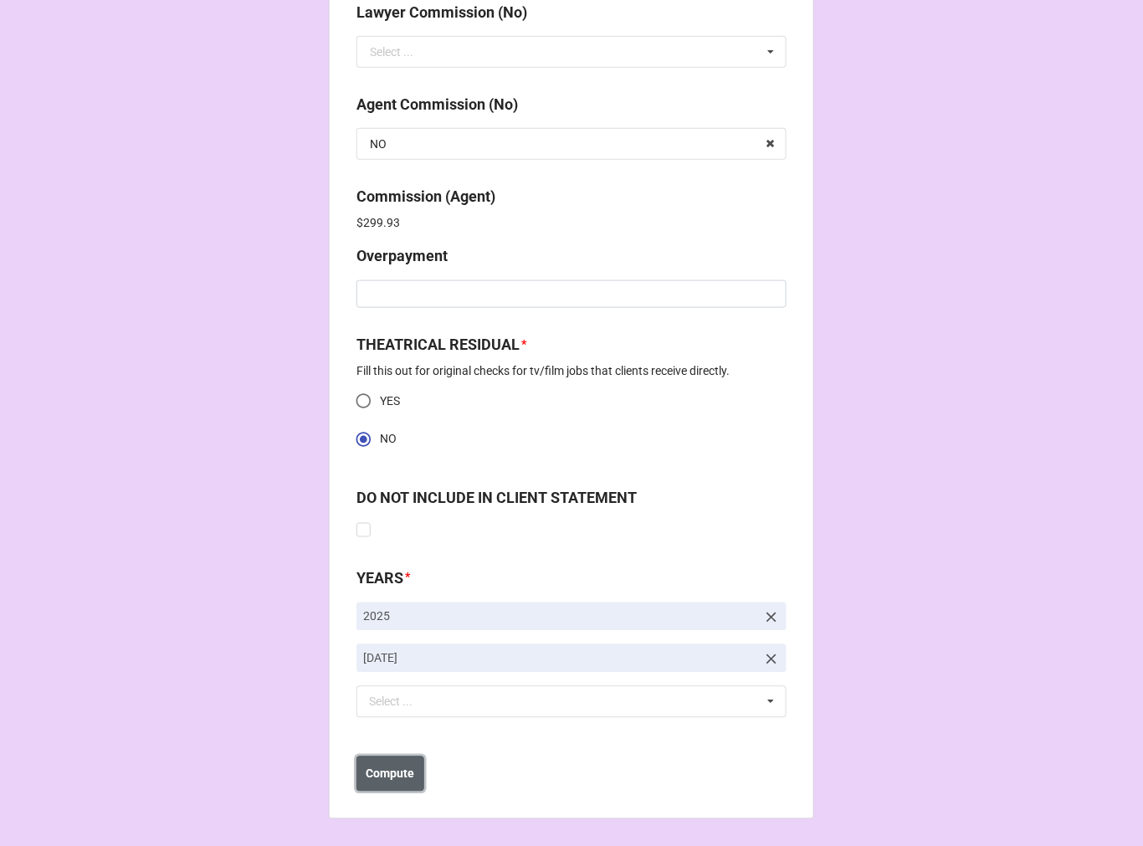
click at [388, 778] on b "Compute" at bounding box center [391, 775] width 49 height 18
click at [388, 783] on button "Save" at bounding box center [387, 774] width 60 height 35
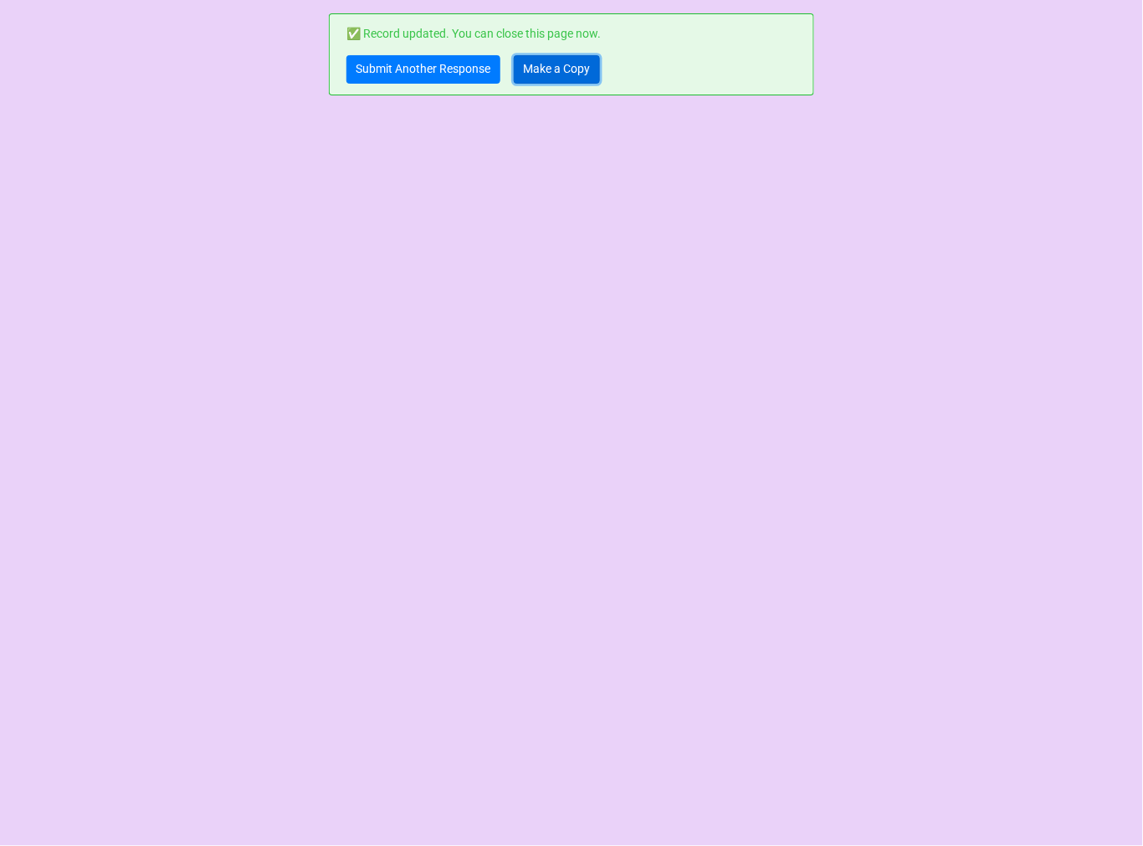
click at [587, 80] on link "Make a Copy" at bounding box center [557, 69] width 86 height 28
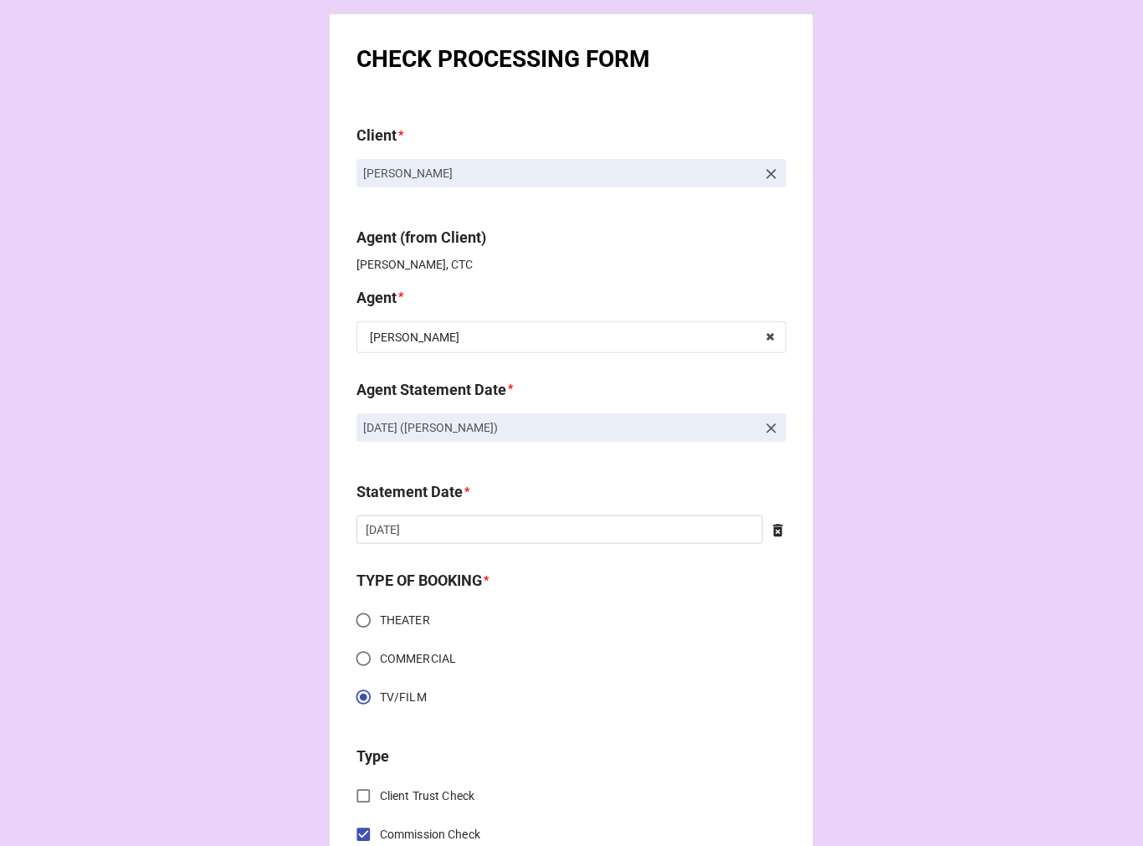
click at [773, 434] on icon at bounding box center [771, 428] width 17 height 17
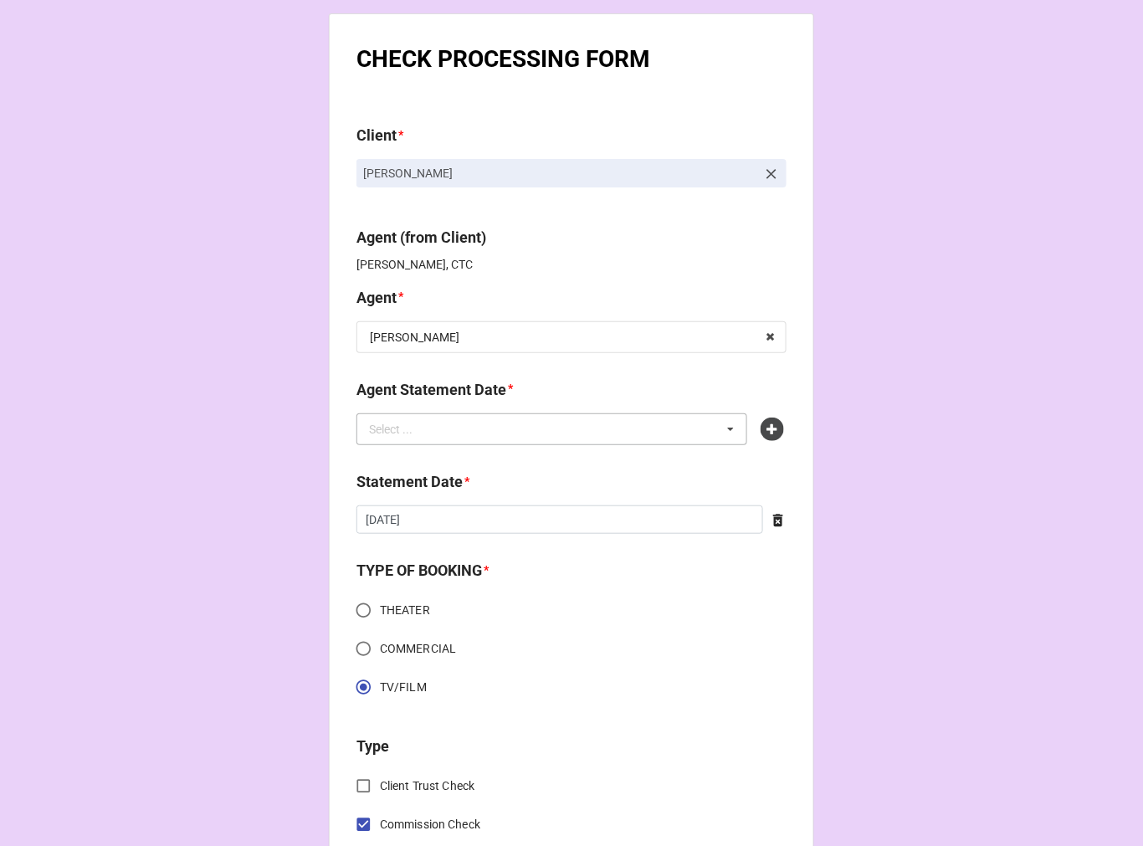
click at [646, 439] on div "Select ... No results found." at bounding box center [552, 429] width 391 height 32
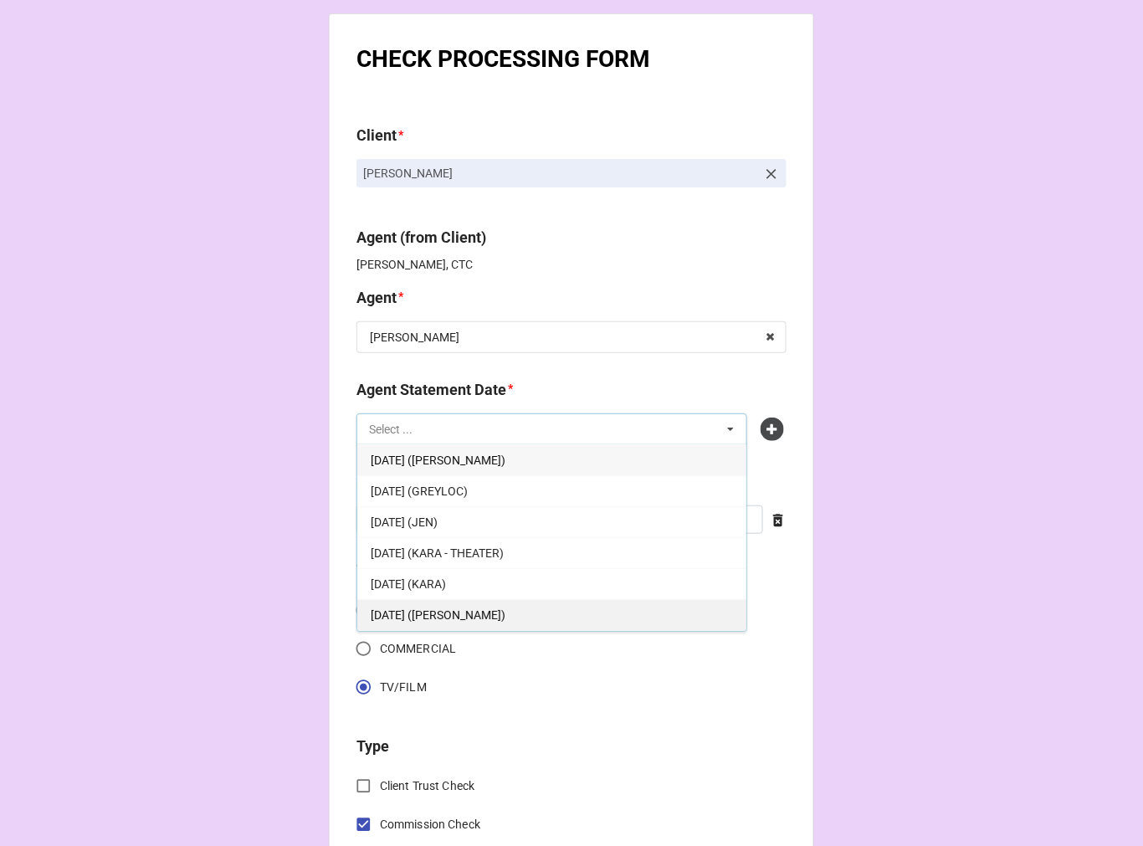
scroll to position [93, 0]
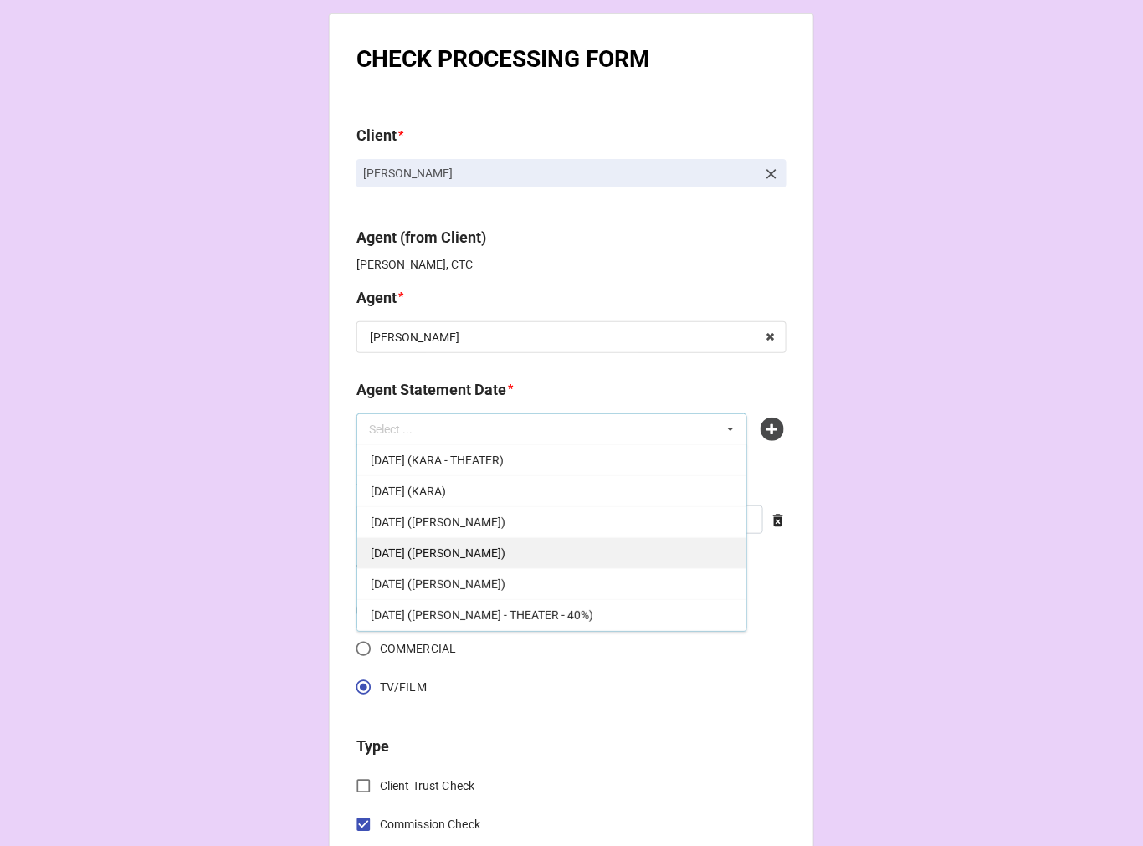
click at [480, 540] on div "OCTOBER 3, 2025 (KATIE)" at bounding box center [551, 552] width 389 height 31
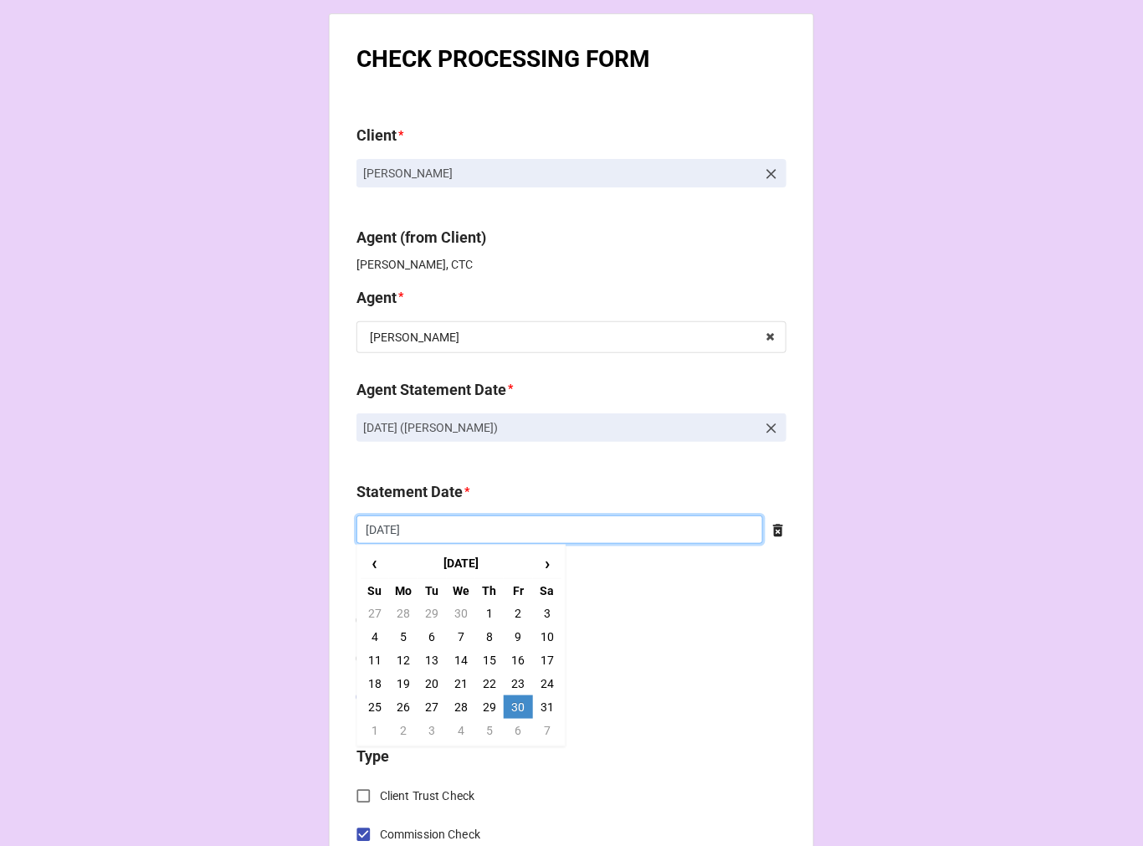
click at [434, 537] on input "5/30/2025" at bounding box center [560, 530] width 407 height 28
click at [542, 555] on span "›" at bounding box center [547, 564] width 27 height 28
click at [542, 562] on span "›" at bounding box center [547, 564] width 27 height 28
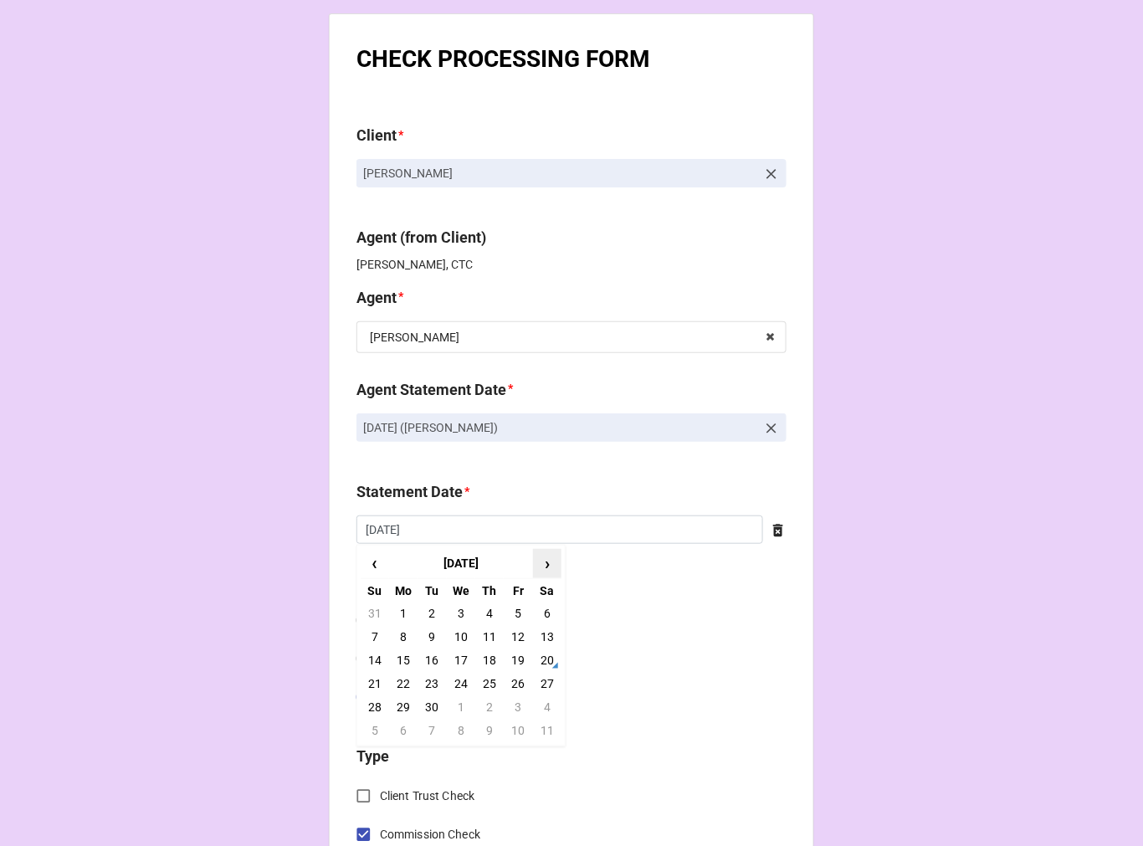
click at [542, 562] on span "›" at bounding box center [547, 564] width 27 height 28
click at [515, 612] on td "3" at bounding box center [518, 613] width 28 height 23
type input "10/3/2025"
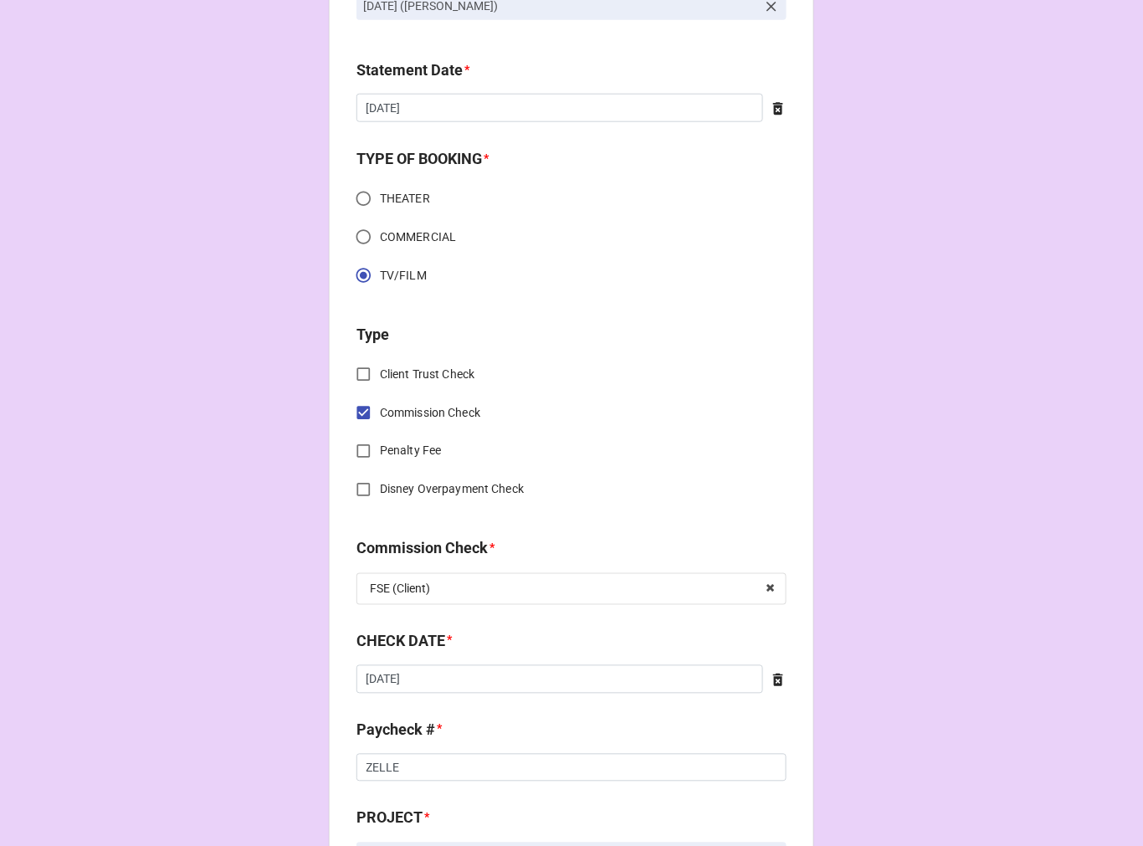
scroll to position [557, 0]
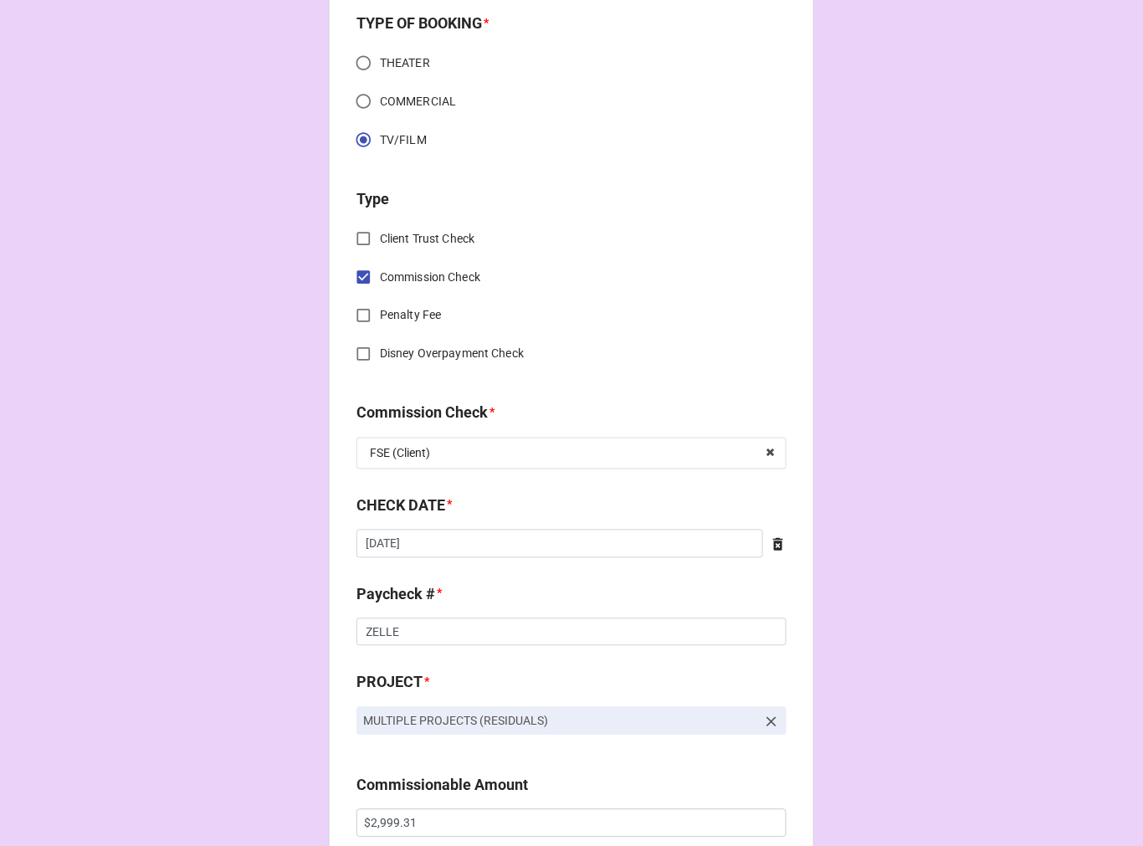
click at [771, 536] on icon at bounding box center [778, 544] width 17 height 17
click at [549, 526] on div "CHECK DATE *" at bounding box center [572, 512] width 430 height 35
click at [500, 546] on input "text" at bounding box center [572, 544] width 430 height 28
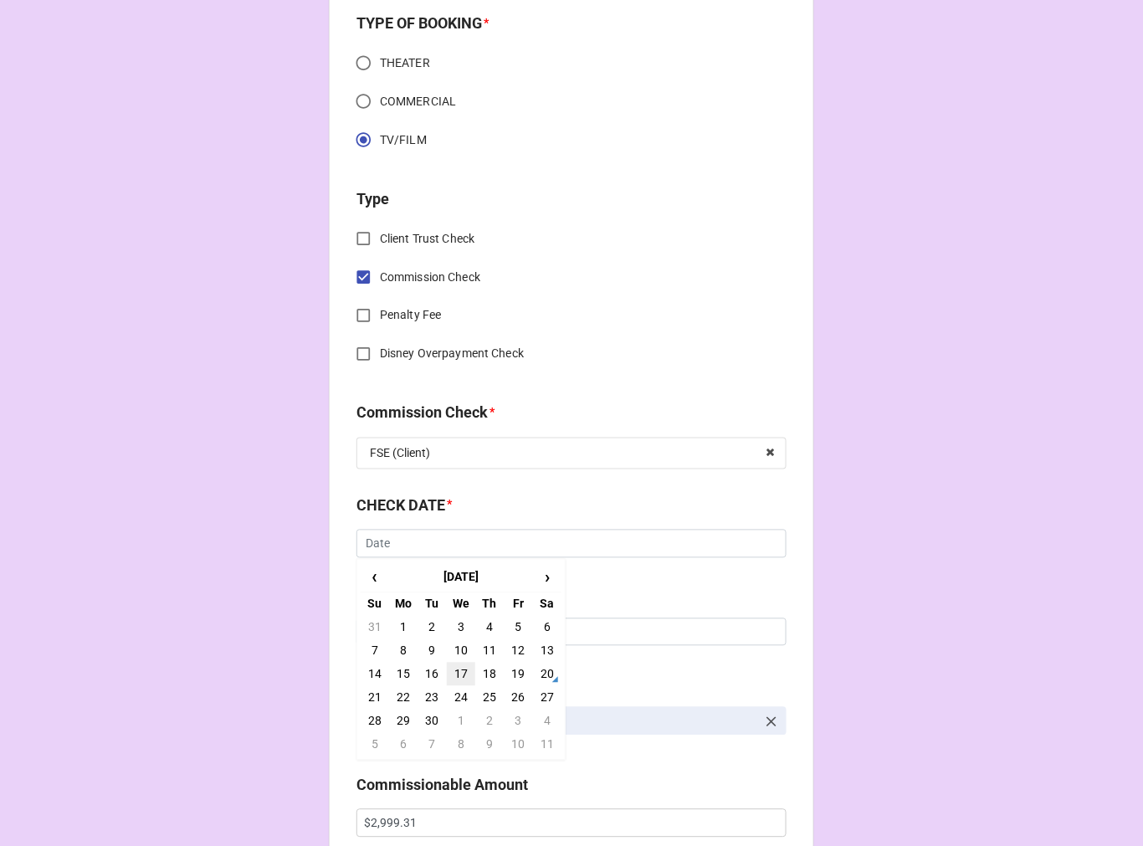
click at [461, 675] on td "17" at bounding box center [461, 674] width 28 height 23
type input "[DATE]"
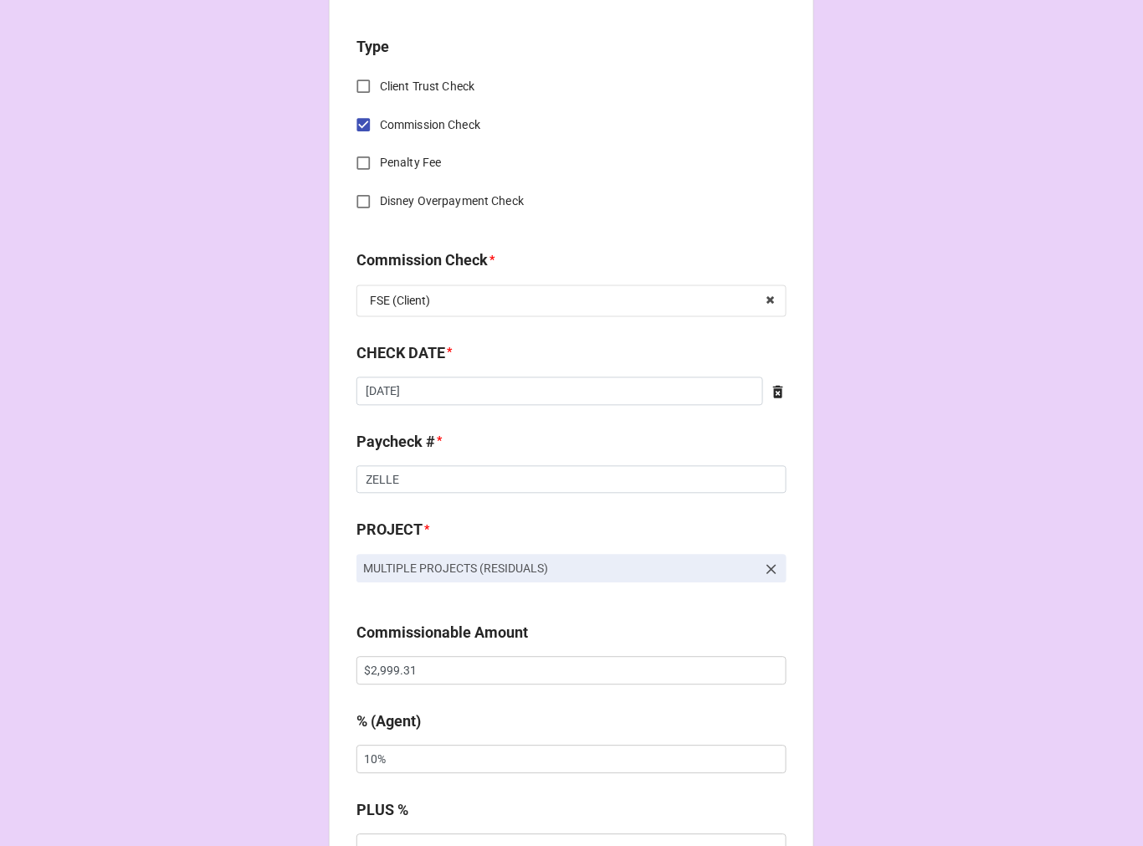
scroll to position [930, 0]
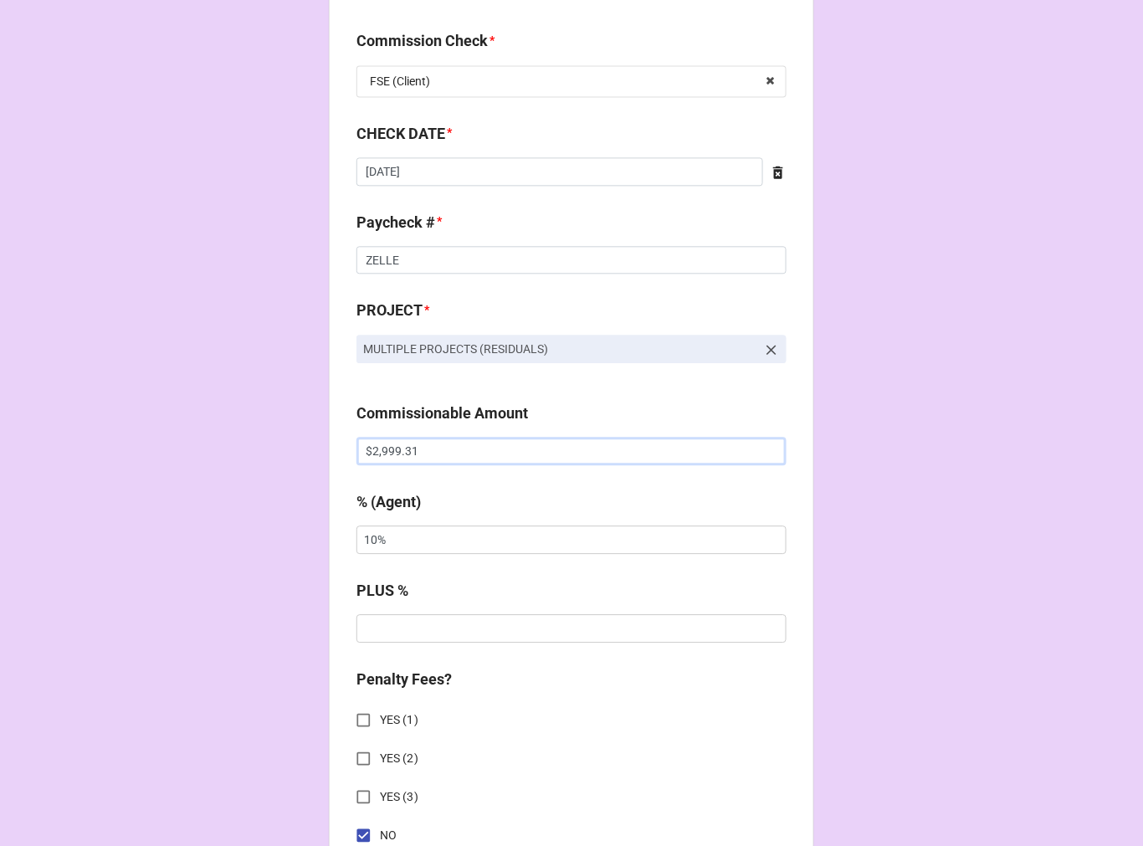
drag, startPoint x: 460, startPoint y: 457, endPoint x: 285, endPoint y: 457, distance: 174.9
click at [287, 457] on div "CHECK PROCESSING FORM Client * Evan Bass Agent (from Client) Katie, CTC Agent *…" at bounding box center [571, 539] width 1143 height 2939
paste input "552.54"
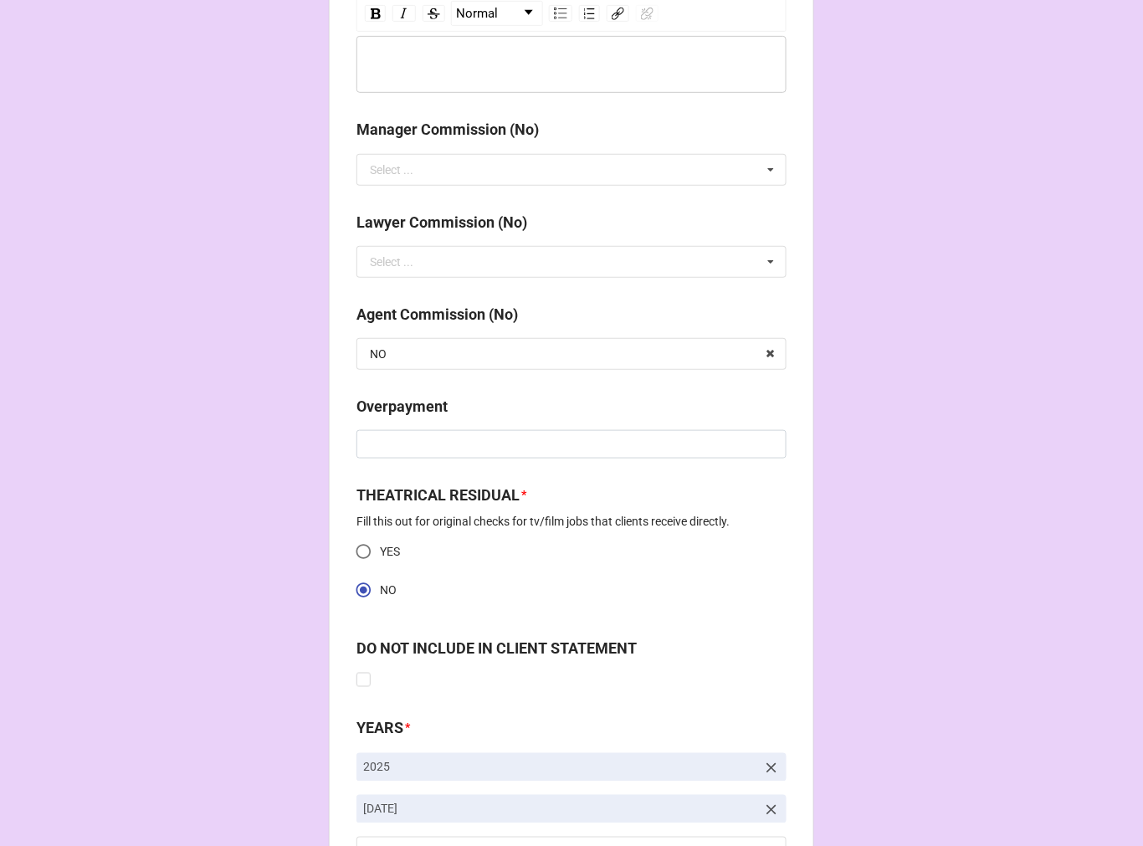
scroll to position [2092, 0]
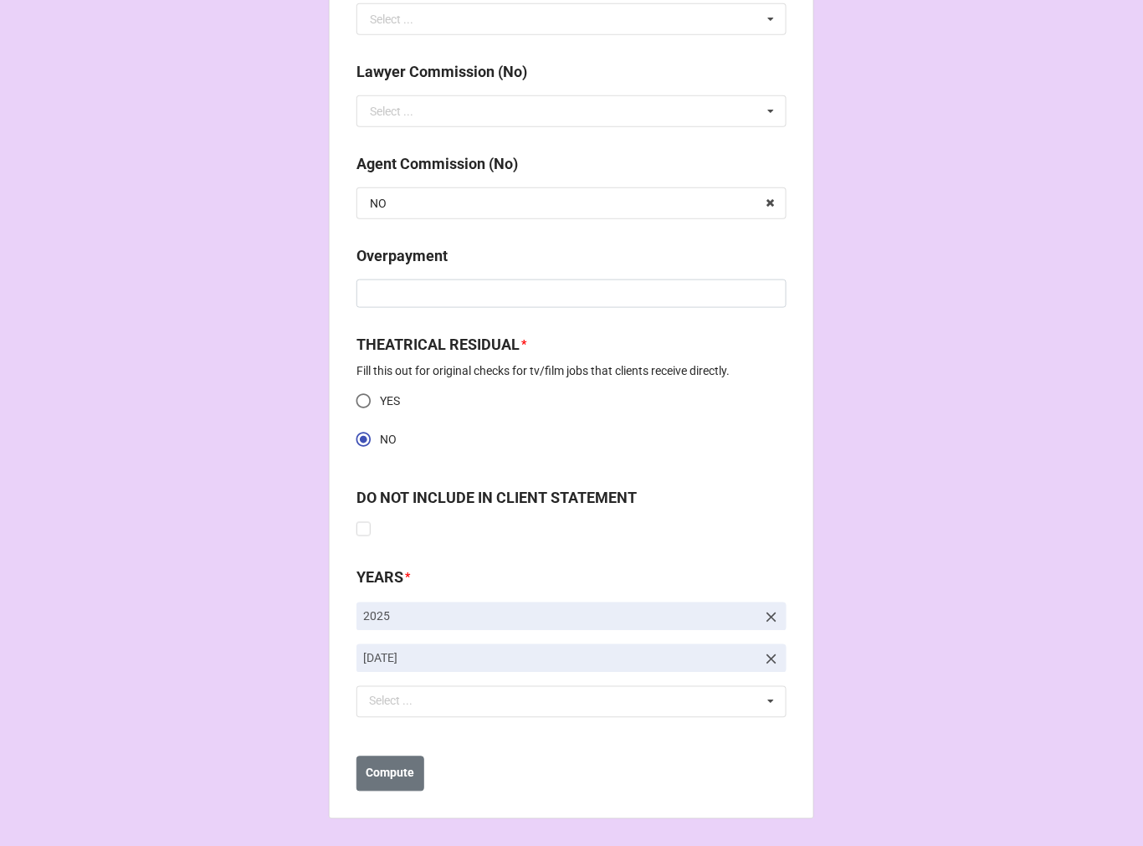
type input "$552.54"
click at [766, 656] on icon at bounding box center [771, 659] width 17 height 17
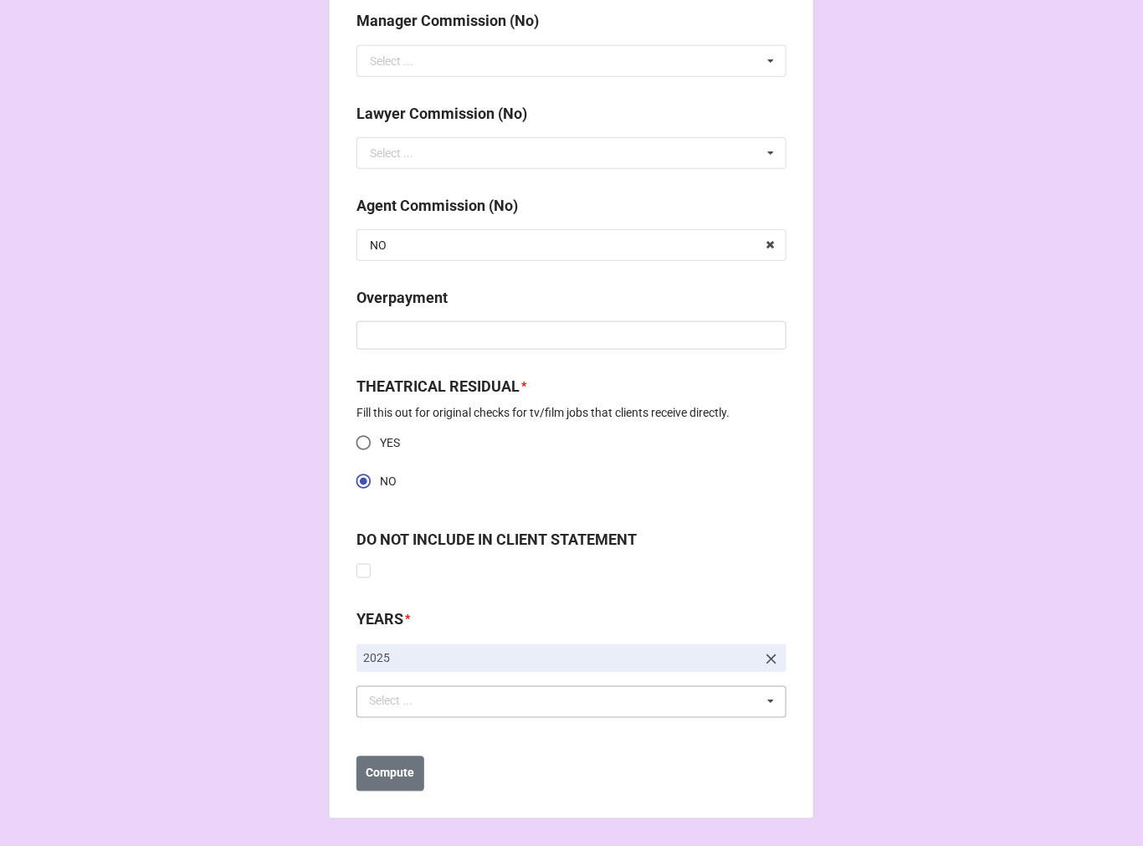
click at [423, 704] on div "Select ..." at bounding box center [401, 701] width 72 height 19
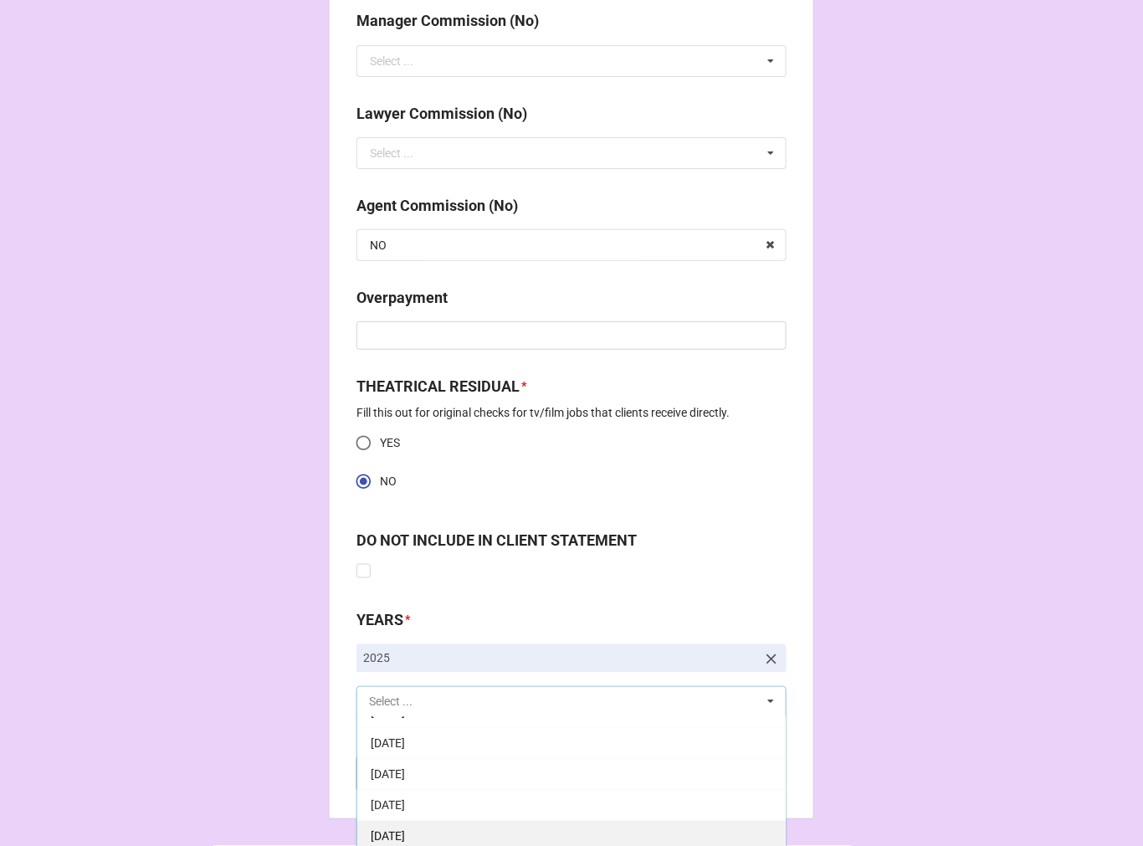
scroll to position [186, 0]
click at [430, 813] on div "10-October 2025" at bounding box center [571, 825] width 429 height 31
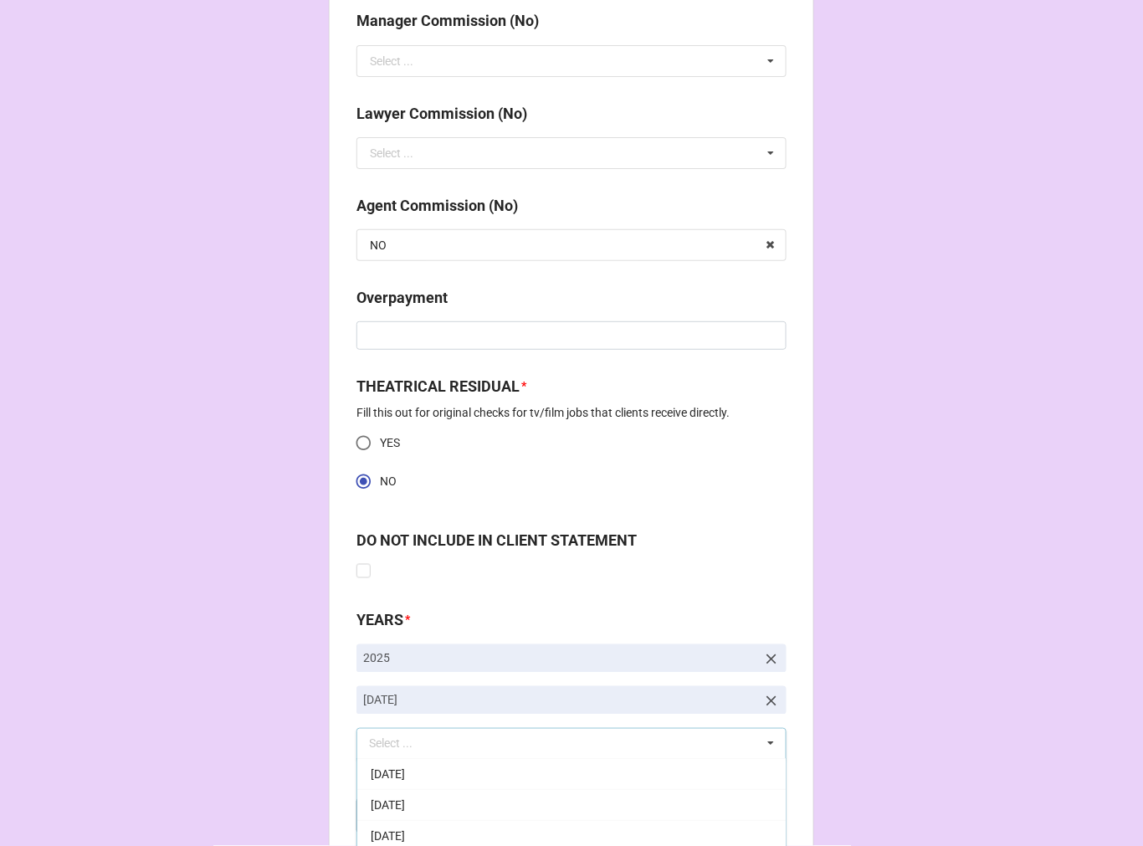
click at [757, 547] on b "DO NOT INCLUDE IN CLIENT STATEMENT" at bounding box center [572, 543] width 430 height 29
click at [373, 814] on b "Compute" at bounding box center [391, 816] width 49 height 18
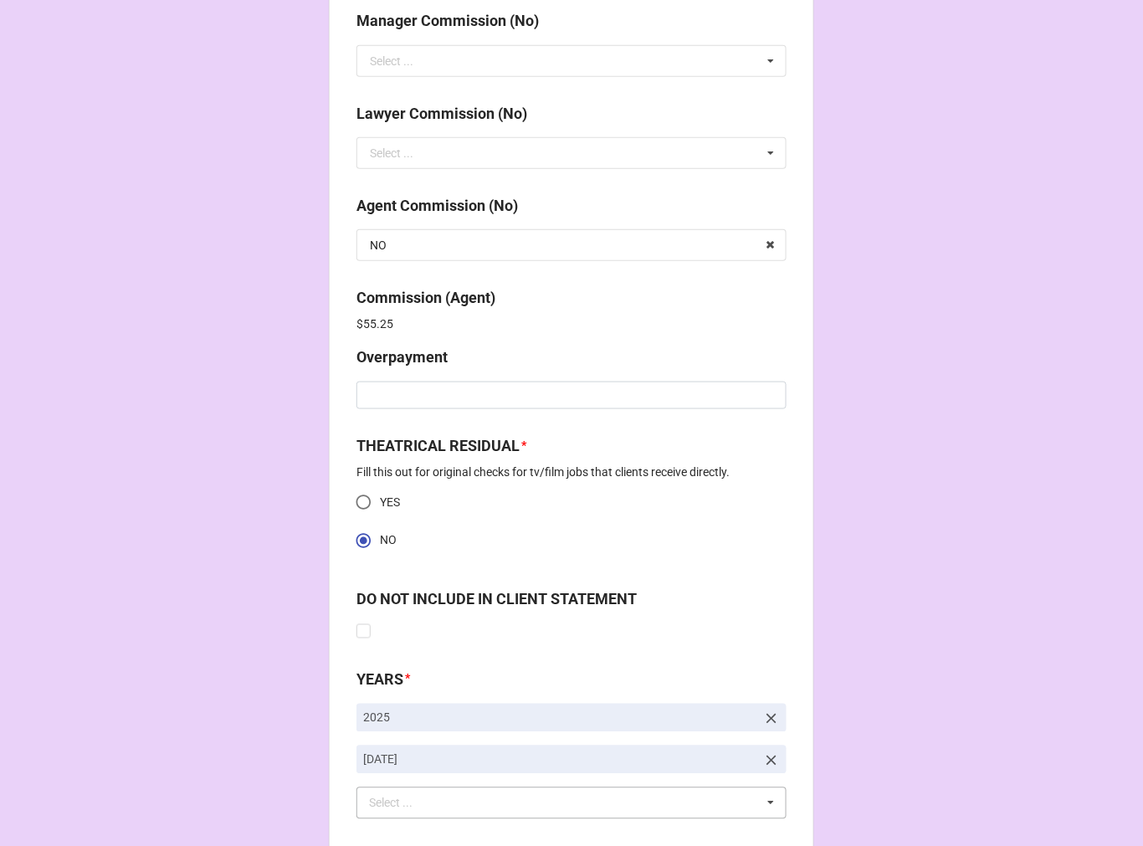
scroll to position [2152, 0]
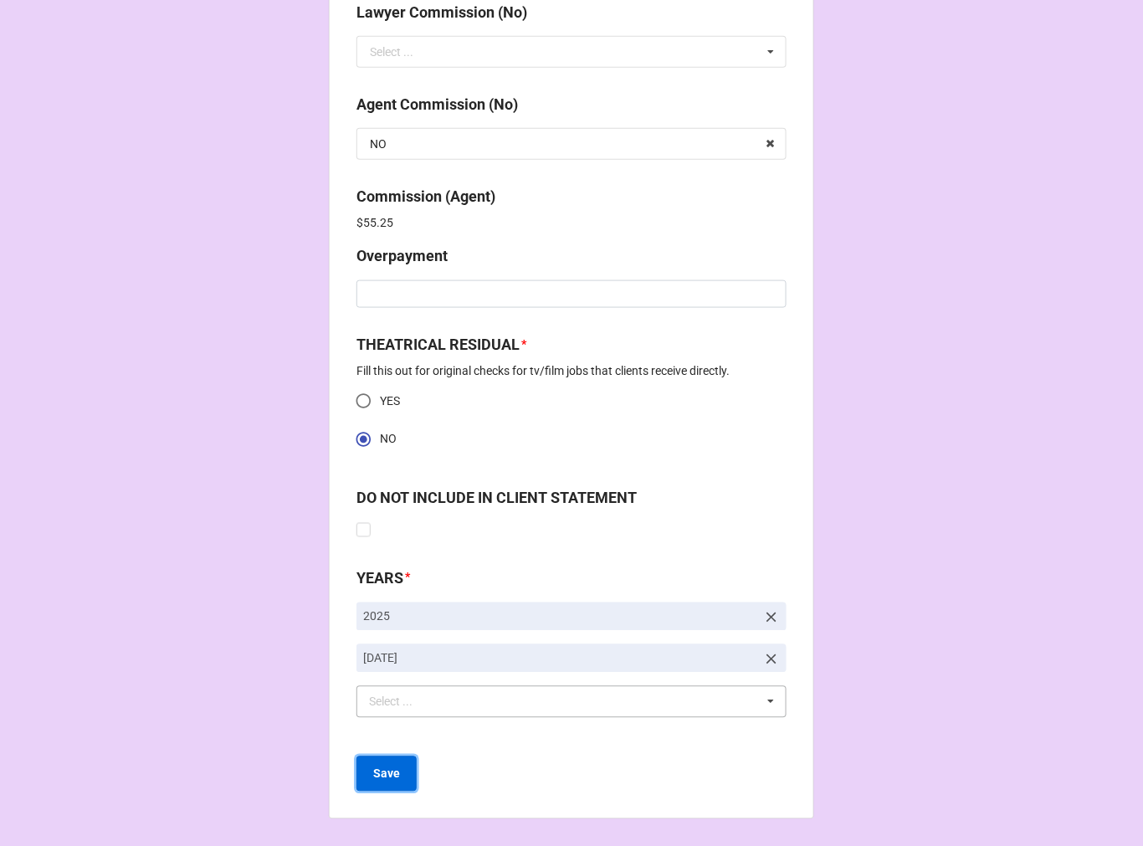
click at [397, 770] on button "Save" at bounding box center [387, 774] width 60 height 35
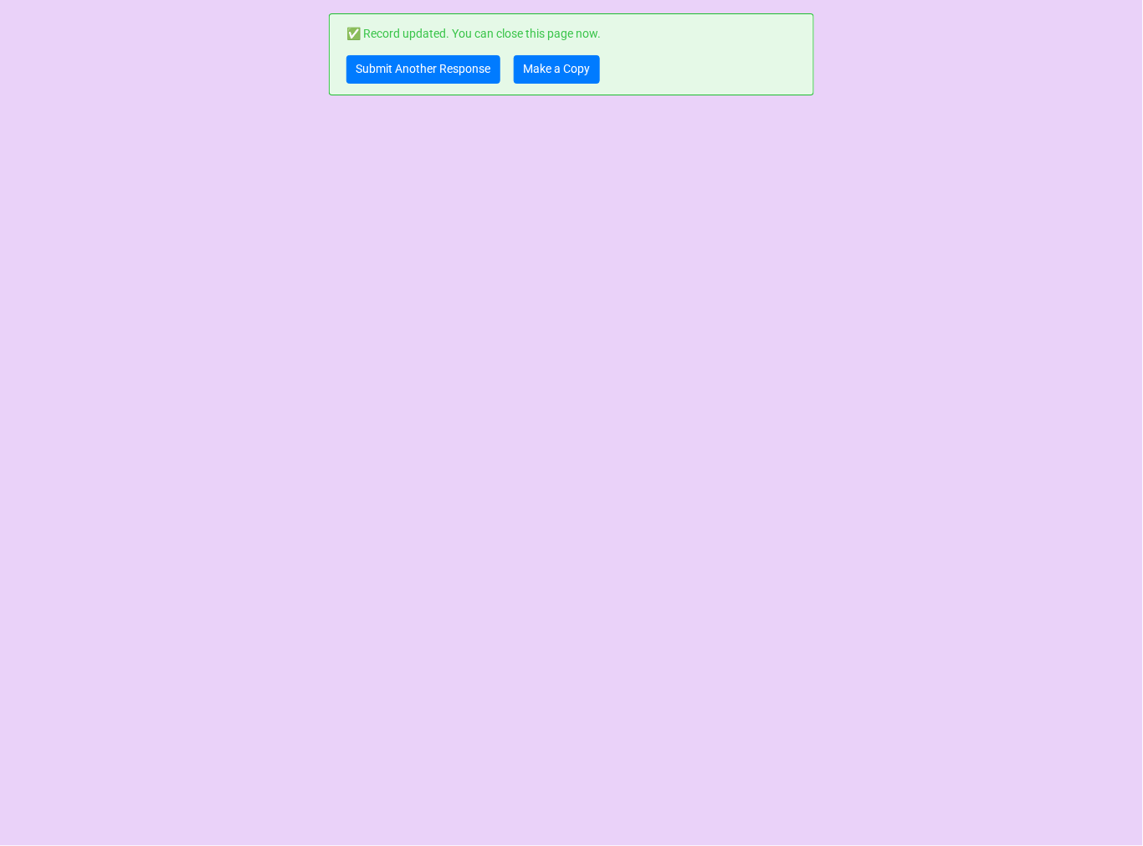
scroll to position [0, 0]
click at [557, 76] on link "Make a Copy" at bounding box center [557, 69] width 86 height 28
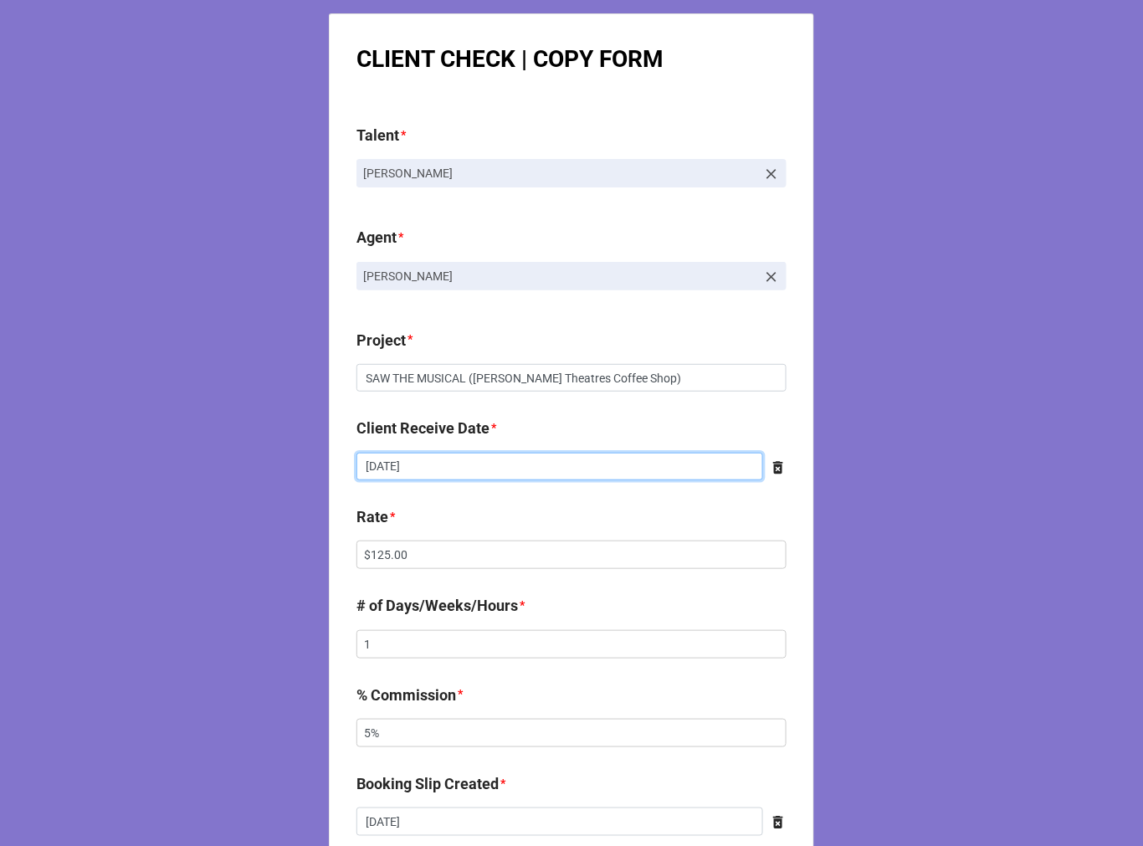
click at [470, 471] on input "[DATE]" at bounding box center [560, 467] width 407 height 28
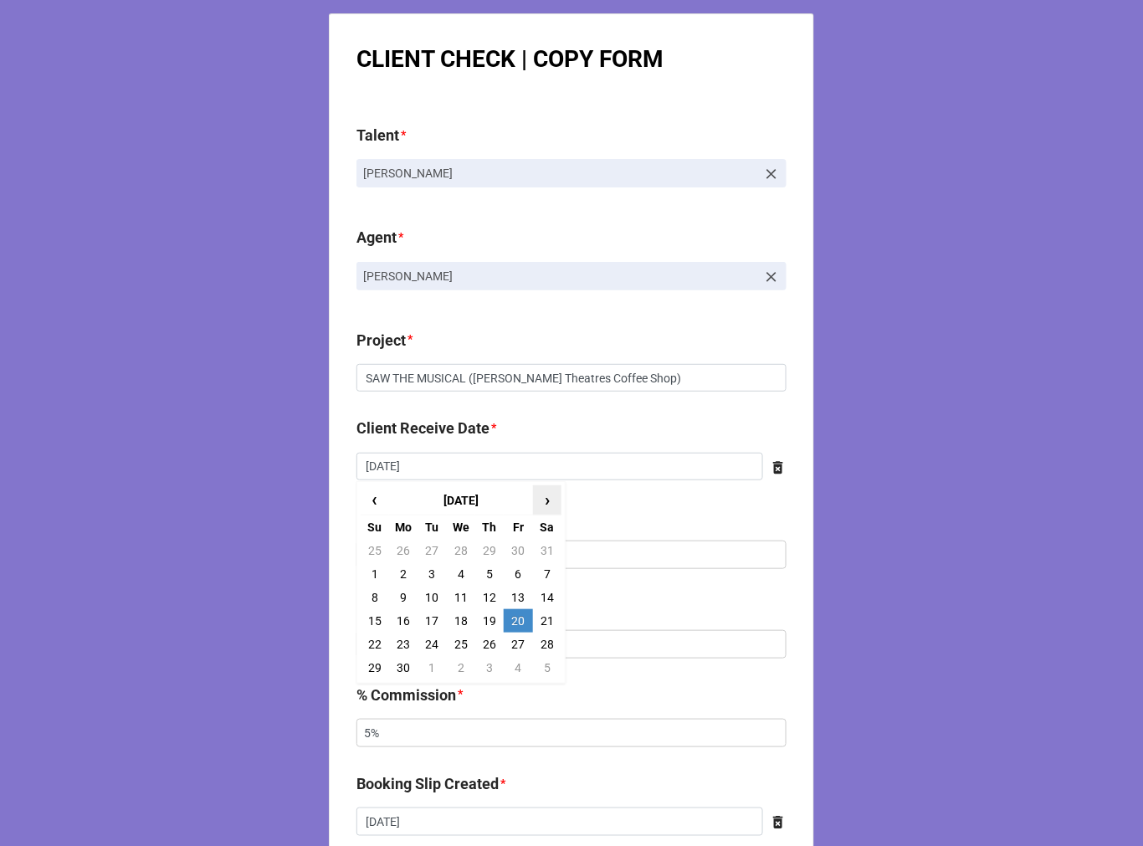
click at [536, 507] on span "›" at bounding box center [547, 500] width 27 height 28
click at [536, 505] on span "›" at bounding box center [547, 500] width 27 height 28
click at [536, 500] on span "›" at bounding box center [547, 500] width 27 height 28
click at [453, 592] on td "17" at bounding box center [461, 597] width 28 height 23
type input "[DATE]"
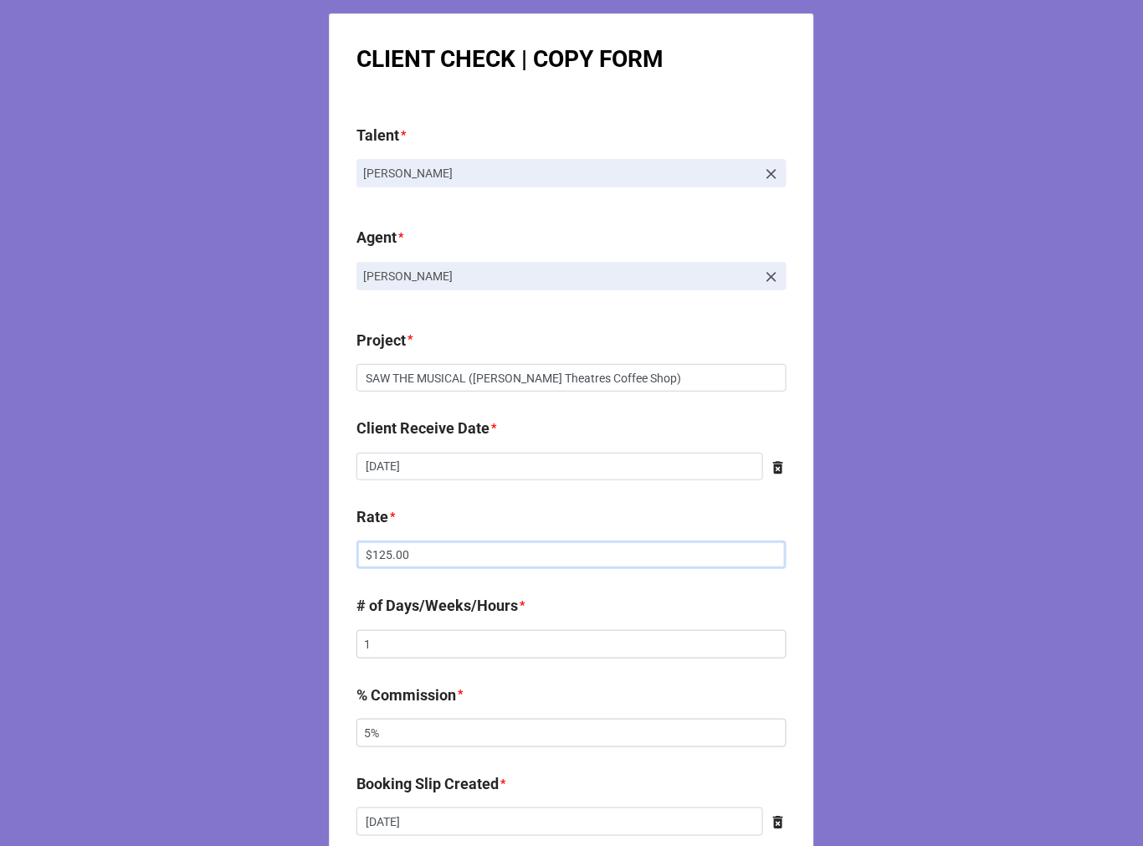
click at [465, 556] on input "$125.00" at bounding box center [572, 555] width 430 height 28
click at [464, 556] on input "$125.00" at bounding box center [572, 555] width 430 height 28
click at [403, 573] on div "Rate * $125.00" at bounding box center [572, 543] width 430 height 75
click at [444, 550] on input "$125.00" at bounding box center [572, 555] width 430 height 28
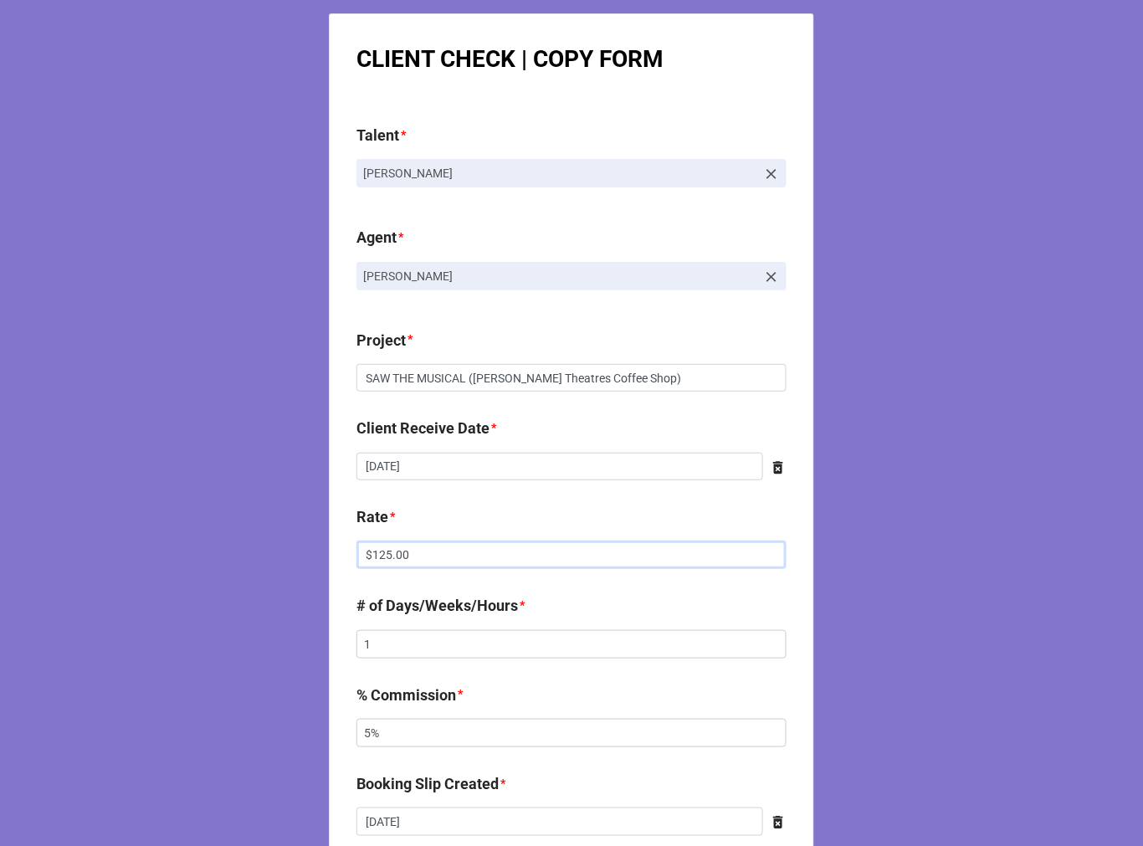
click at [444, 550] on input "$125.00" at bounding box center [572, 555] width 430 height 28
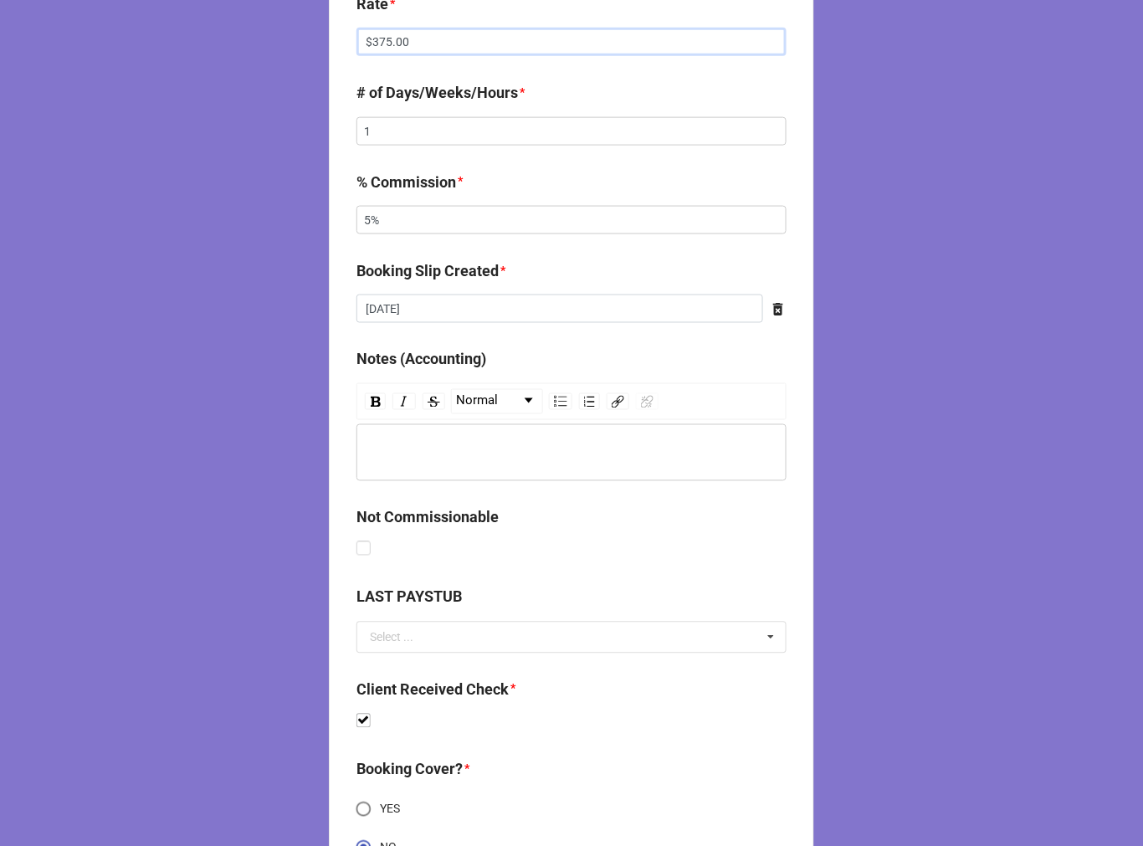
scroll to position [557, 0]
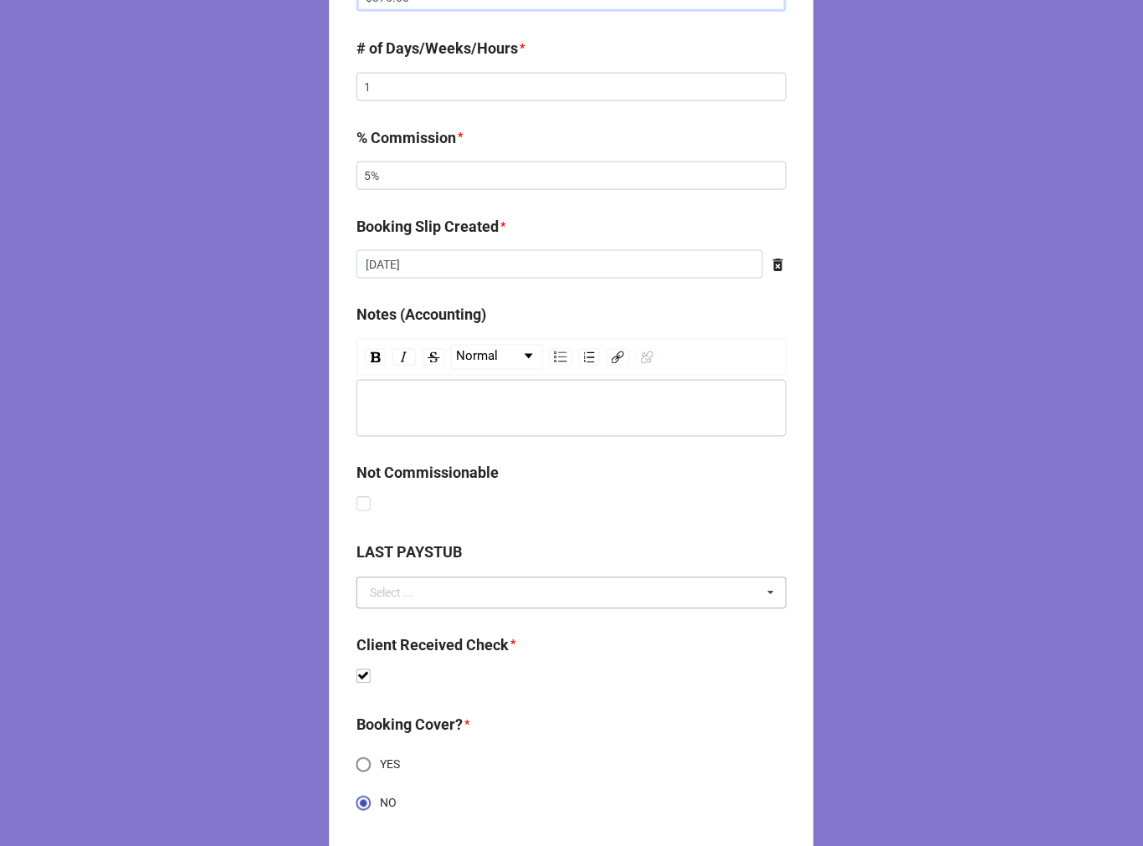
type input "$375.00"
click at [414, 591] on input "text" at bounding box center [572, 593] width 429 height 30
click at [403, 622] on span "LAST PAYSTUB" at bounding box center [410, 624] width 79 height 13
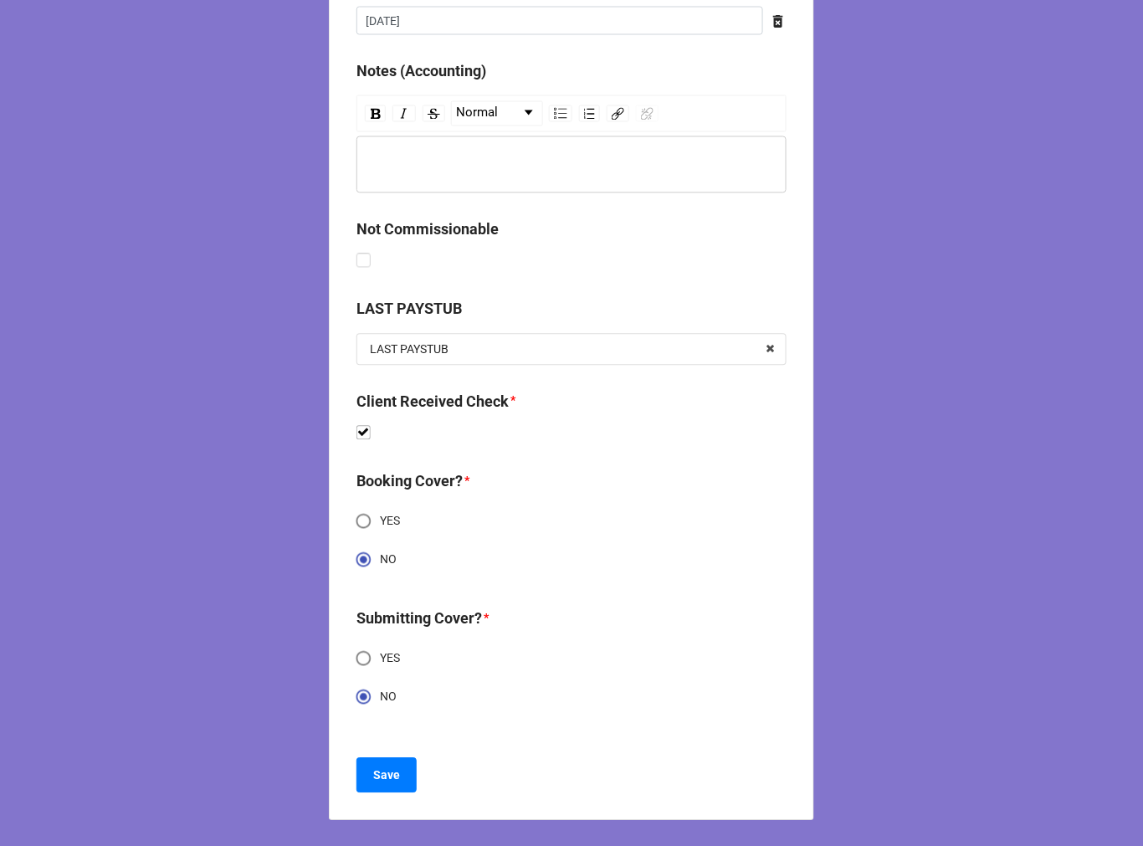
click at [436, 172] on div "rdw-editor" at bounding box center [572, 165] width 414 height 18
click at [375, 768] on b "Save" at bounding box center [386, 777] width 27 height 18
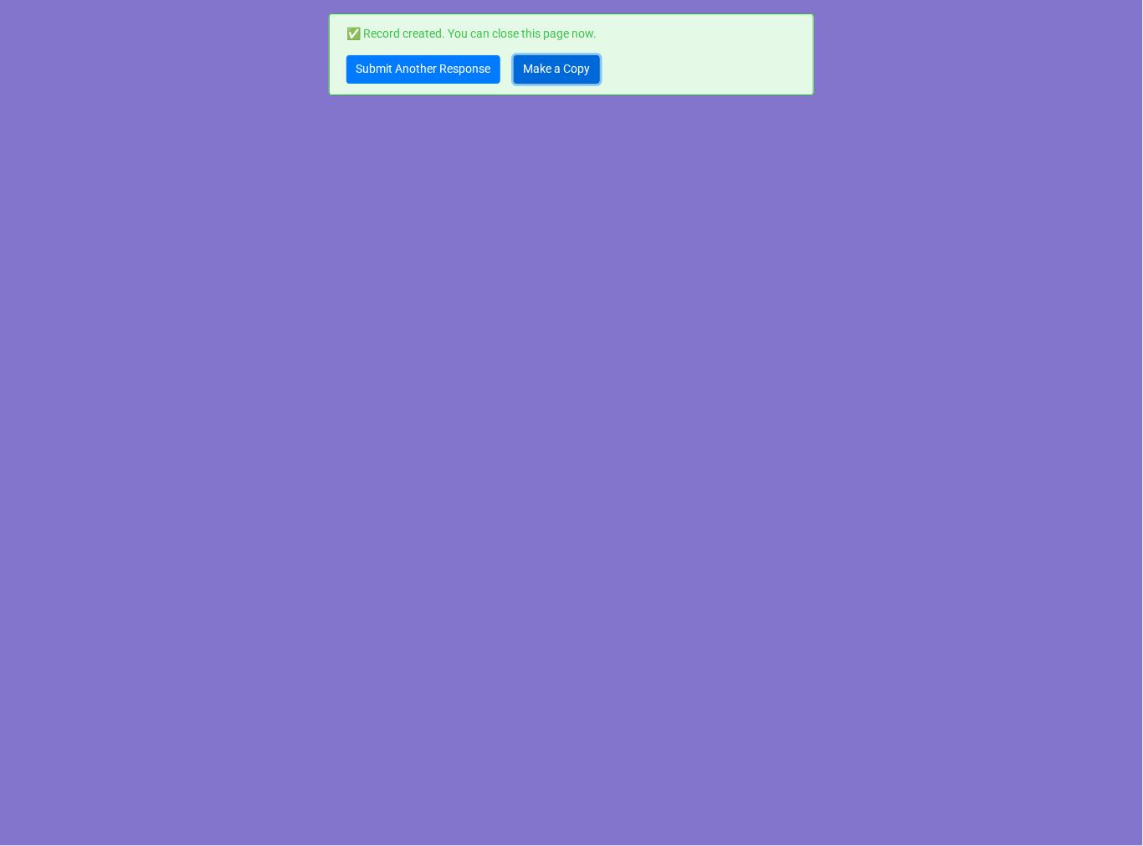
click at [563, 74] on link "Make a Copy" at bounding box center [557, 69] width 86 height 28
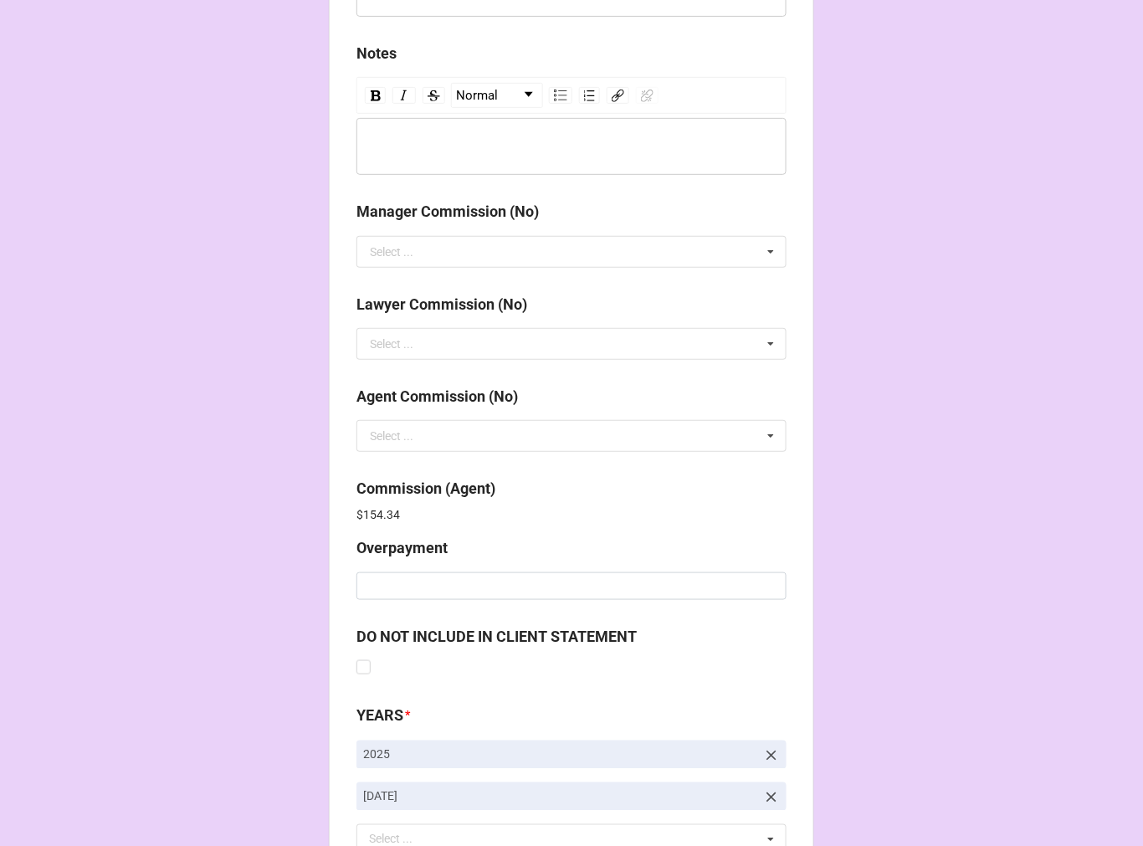
scroll to position [1997, 0]
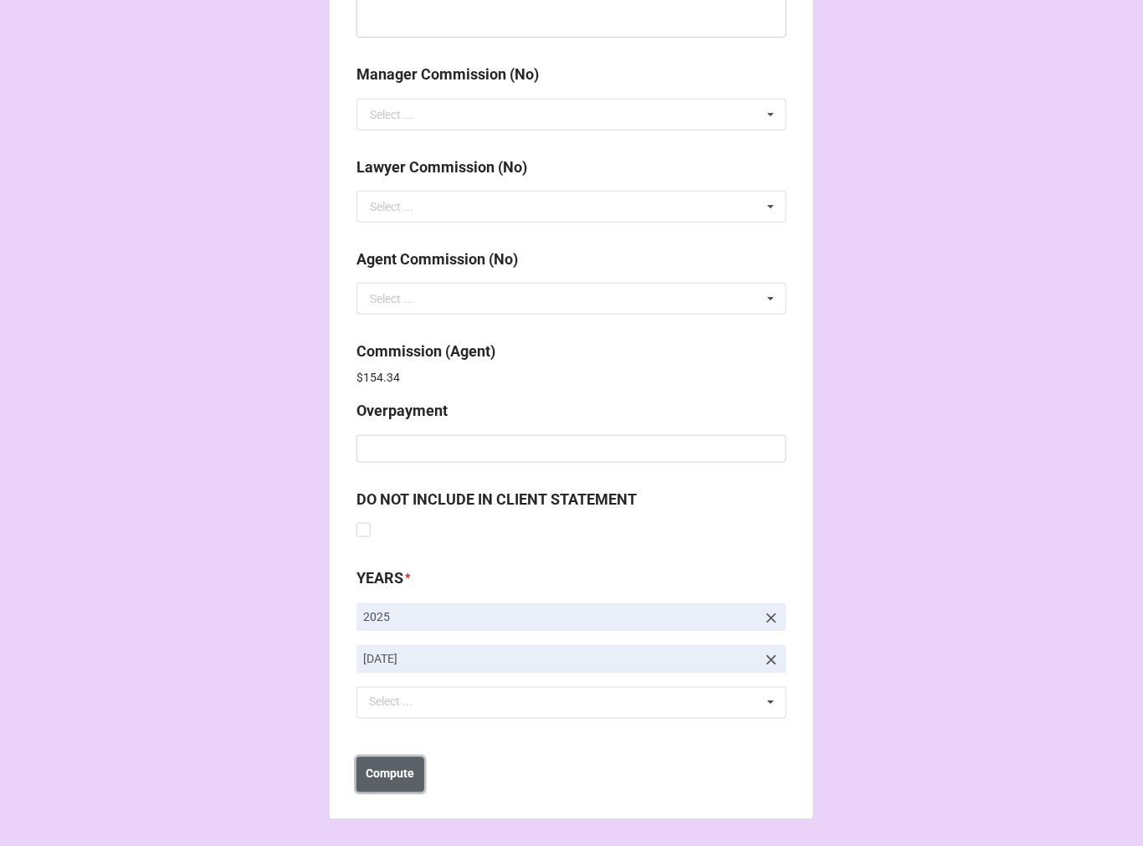
click at [381, 760] on button "Compute" at bounding box center [391, 774] width 68 height 35
click at [381, 774] on b "Save" at bounding box center [386, 775] width 27 height 18
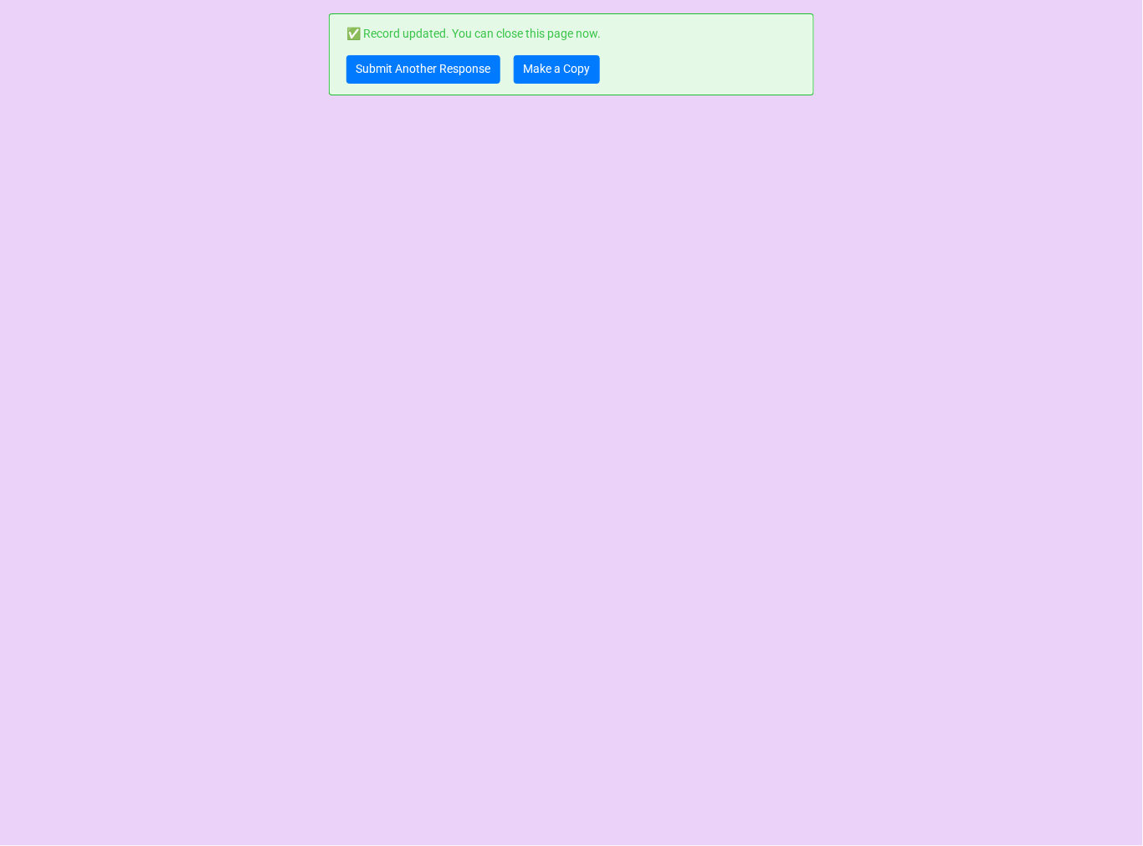
scroll to position [0, 0]
click at [563, 69] on link "Make a Copy" at bounding box center [557, 69] width 86 height 28
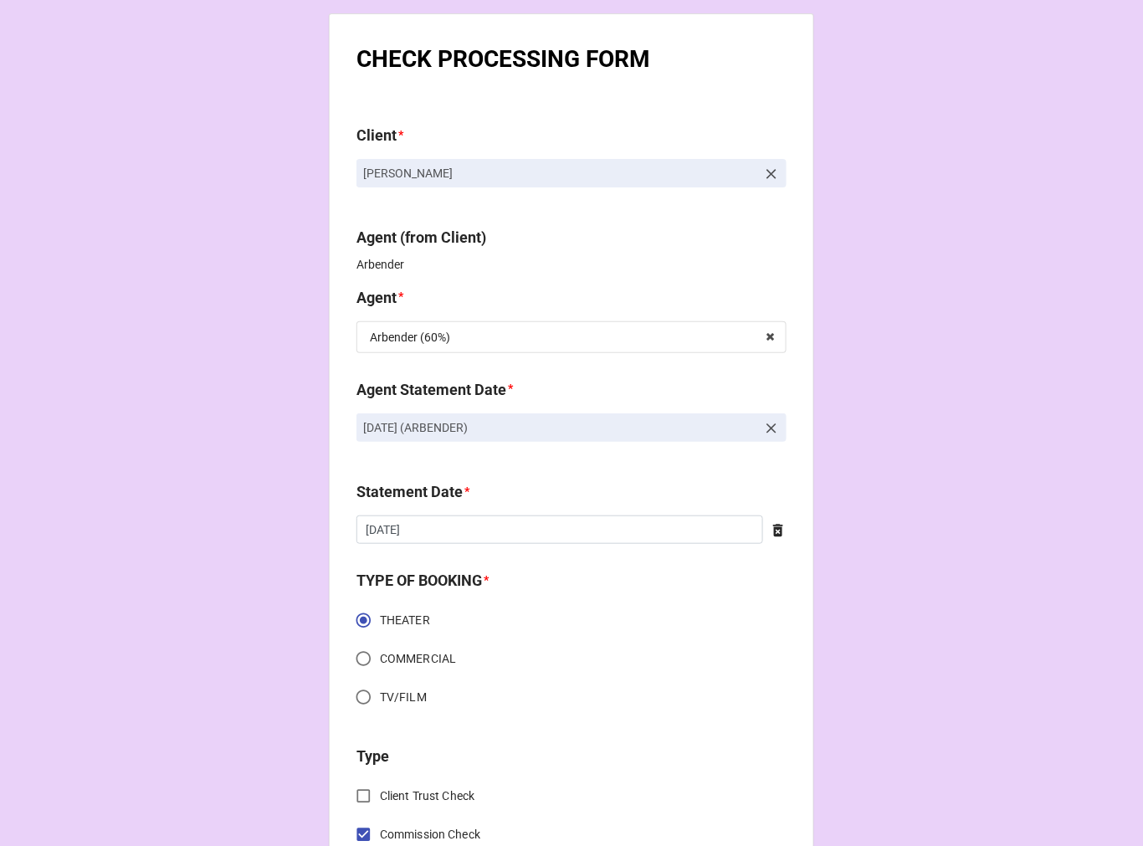
click at [763, 430] on icon at bounding box center [771, 428] width 17 height 17
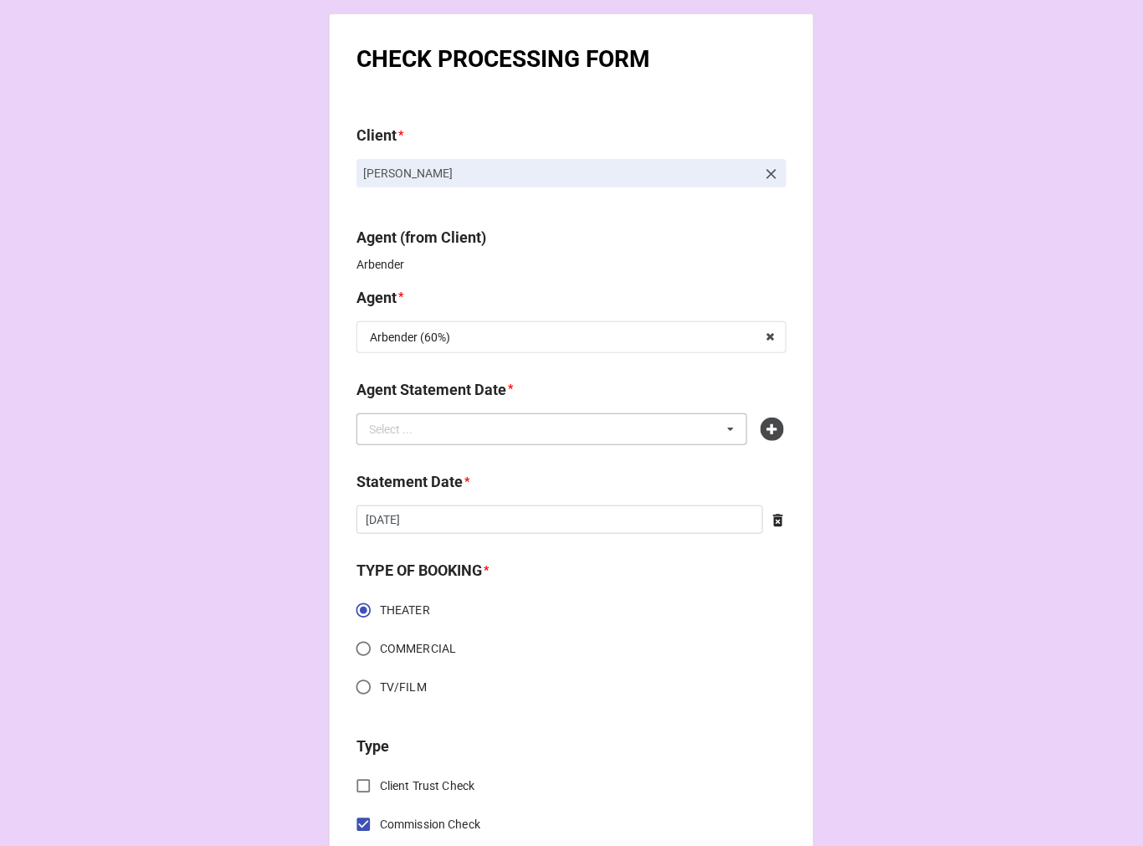
click at [685, 424] on div "Select ... No results found." at bounding box center [552, 429] width 391 height 32
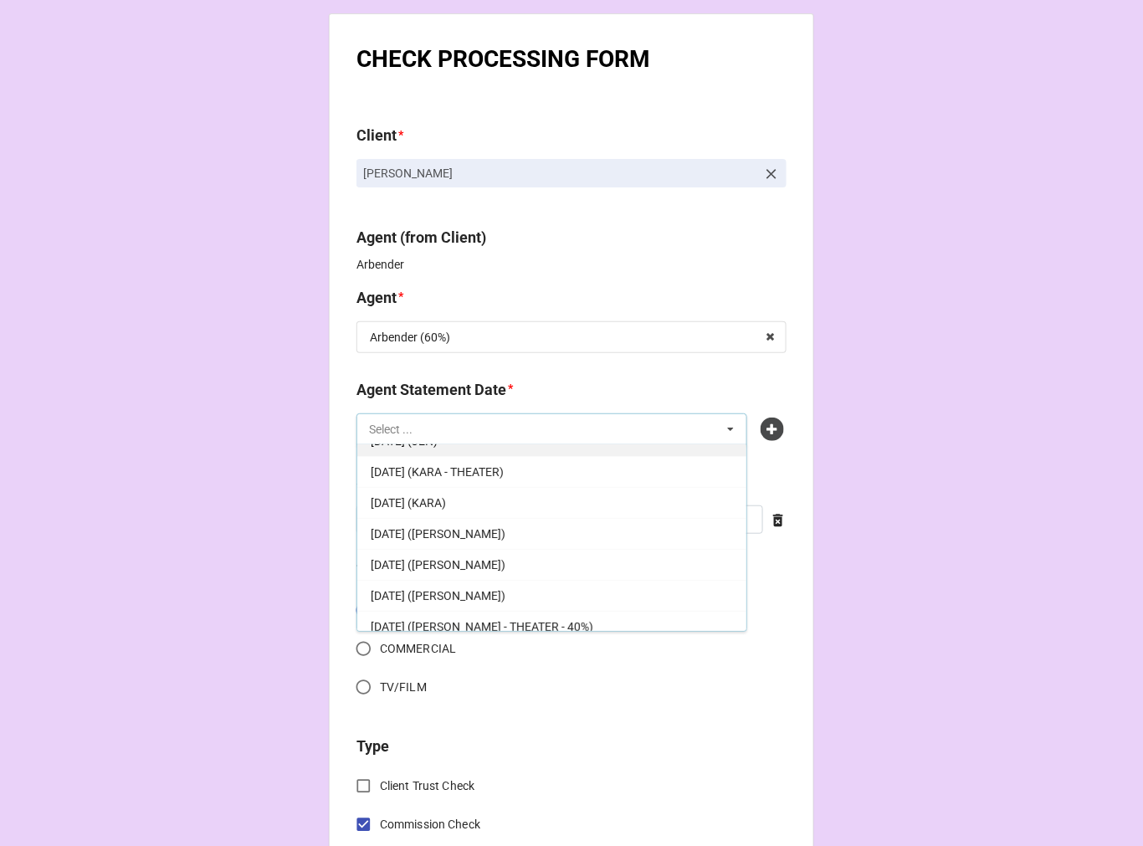
scroll to position [123, 0]
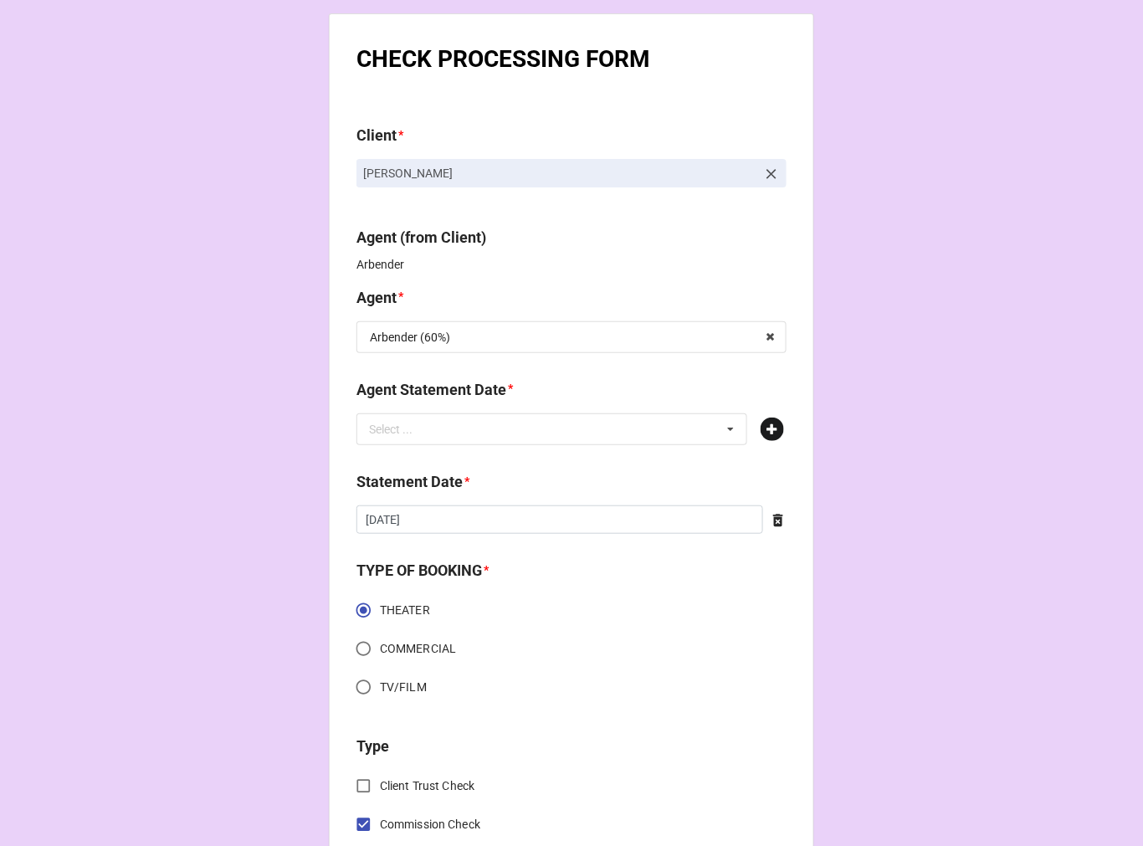
click at [770, 424] on icon at bounding box center [772, 429] width 23 height 23
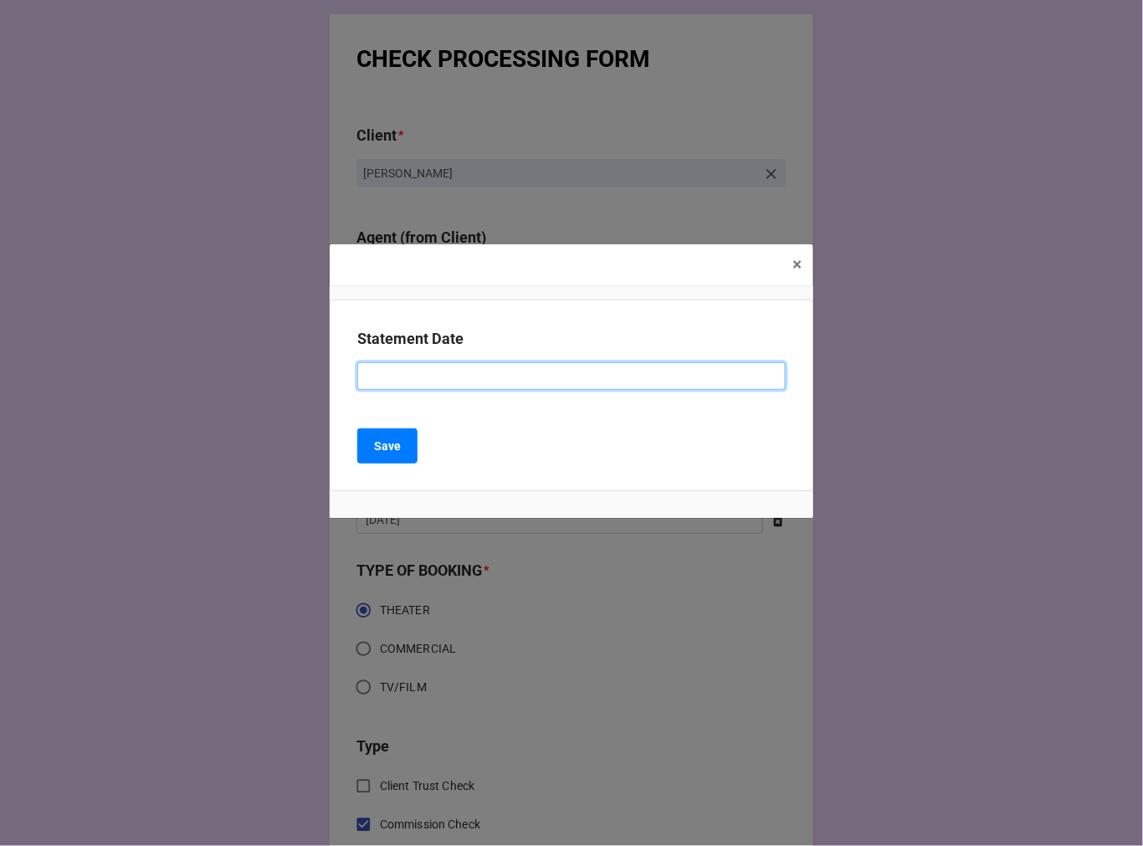
click at [475, 388] on input at bounding box center [571, 376] width 429 height 28
type input "OCTOBER 3, 2025 (ARBENDER)"
click at [399, 428] on div "Statement Date OCTOBER 3, 2025 (ARBENDER) Save" at bounding box center [572, 396] width 484 height 193
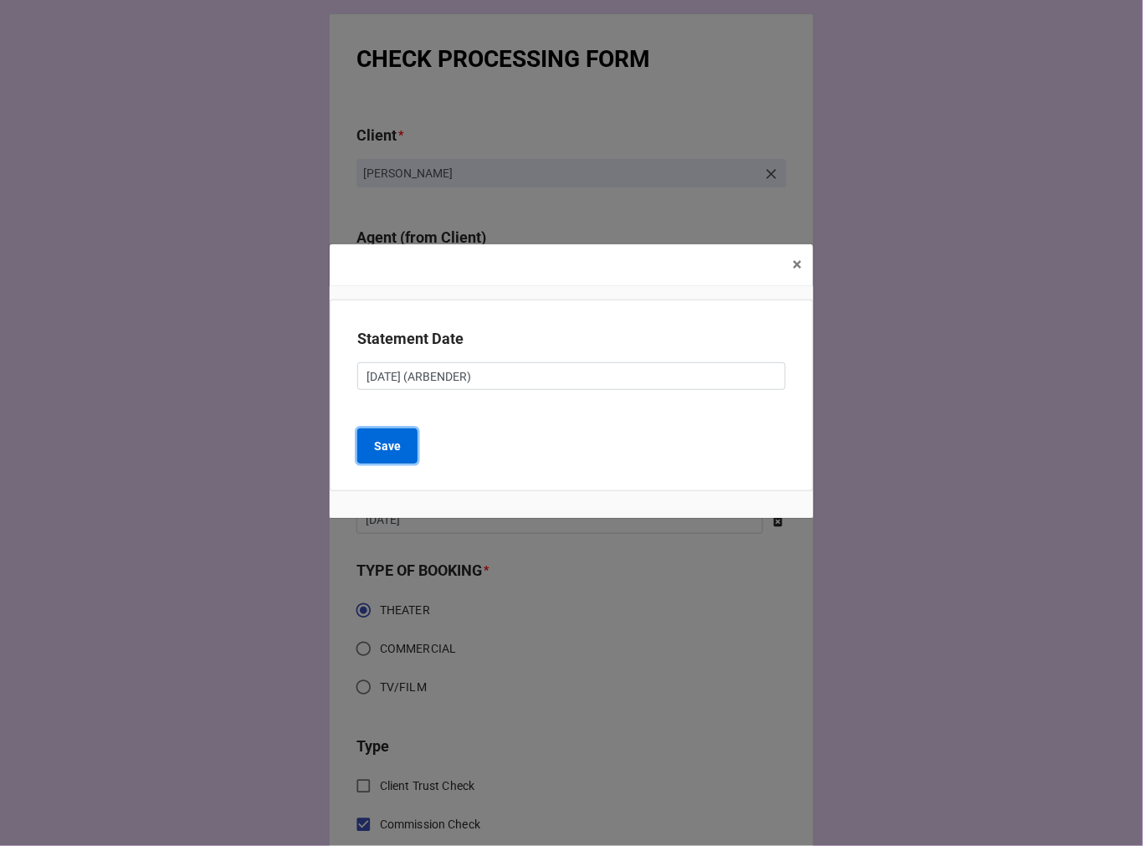
click at [398, 432] on button "Save" at bounding box center [387, 446] width 60 height 35
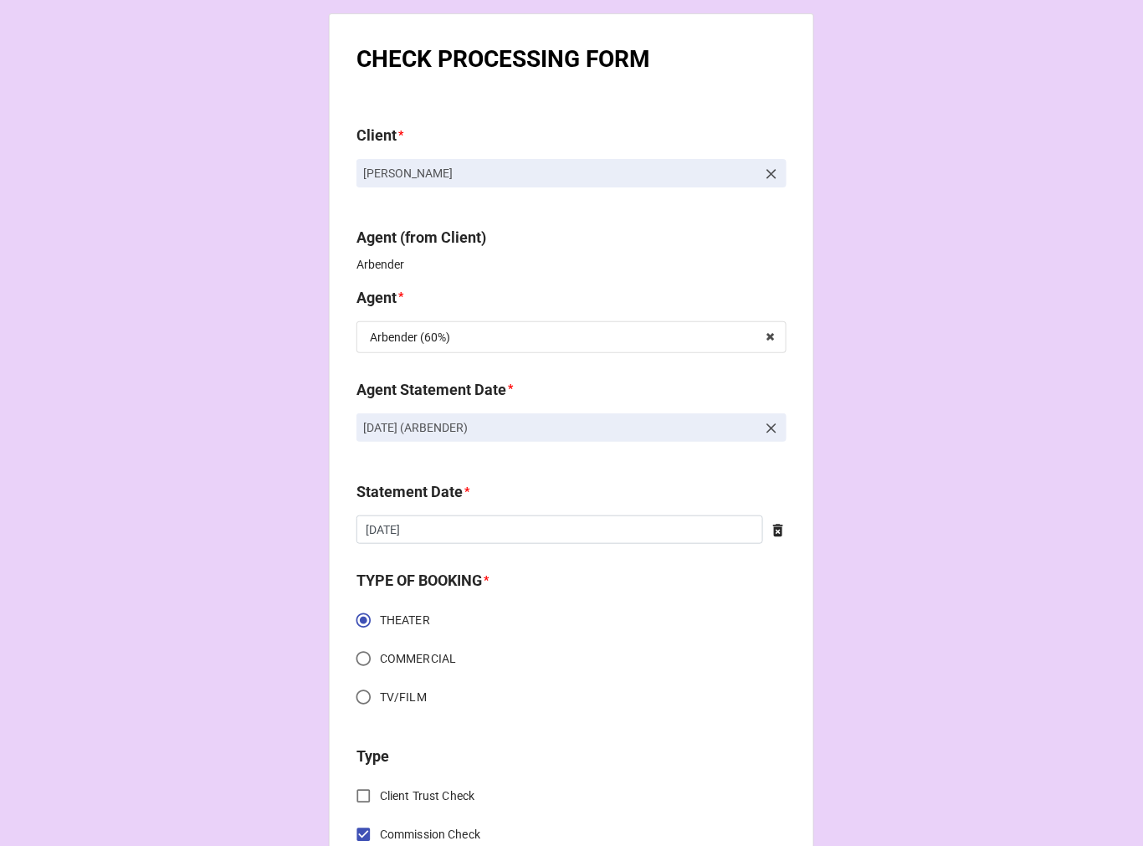
click at [780, 521] on div at bounding box center [774, 530] width 23 height 18
click at [575, 524] on input "text" at bounding box center [572, 530] width 430 height 28
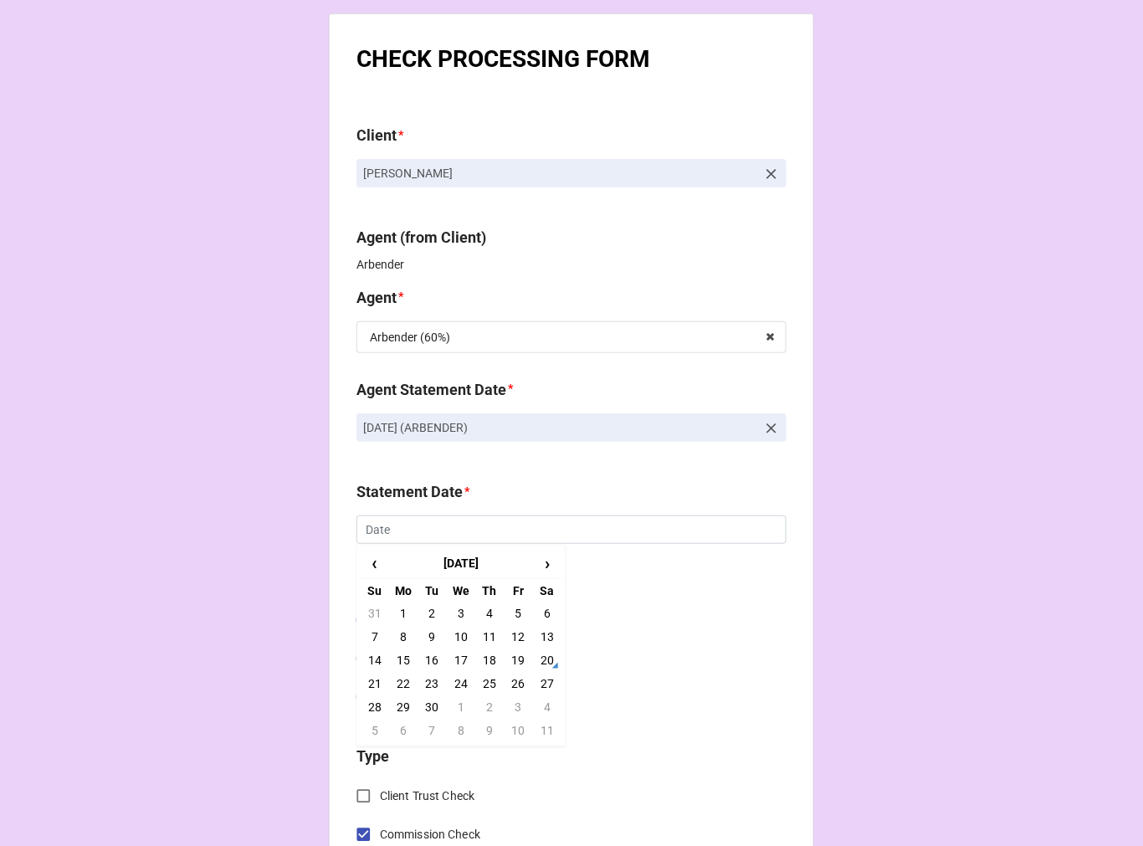
click at [514, 709] on td "3" at bounding box center [518, 707] width 28 height 23
type input "10/3/2025"
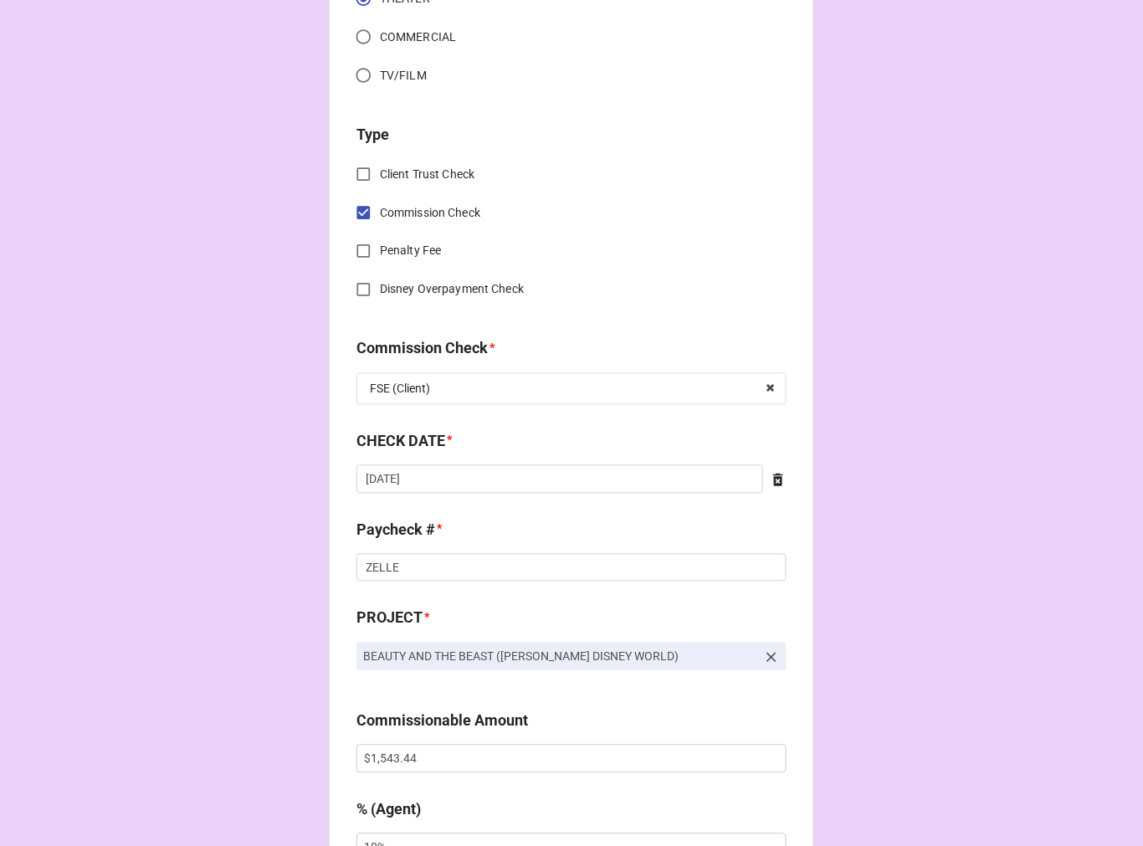
scroll to position [650, 0]
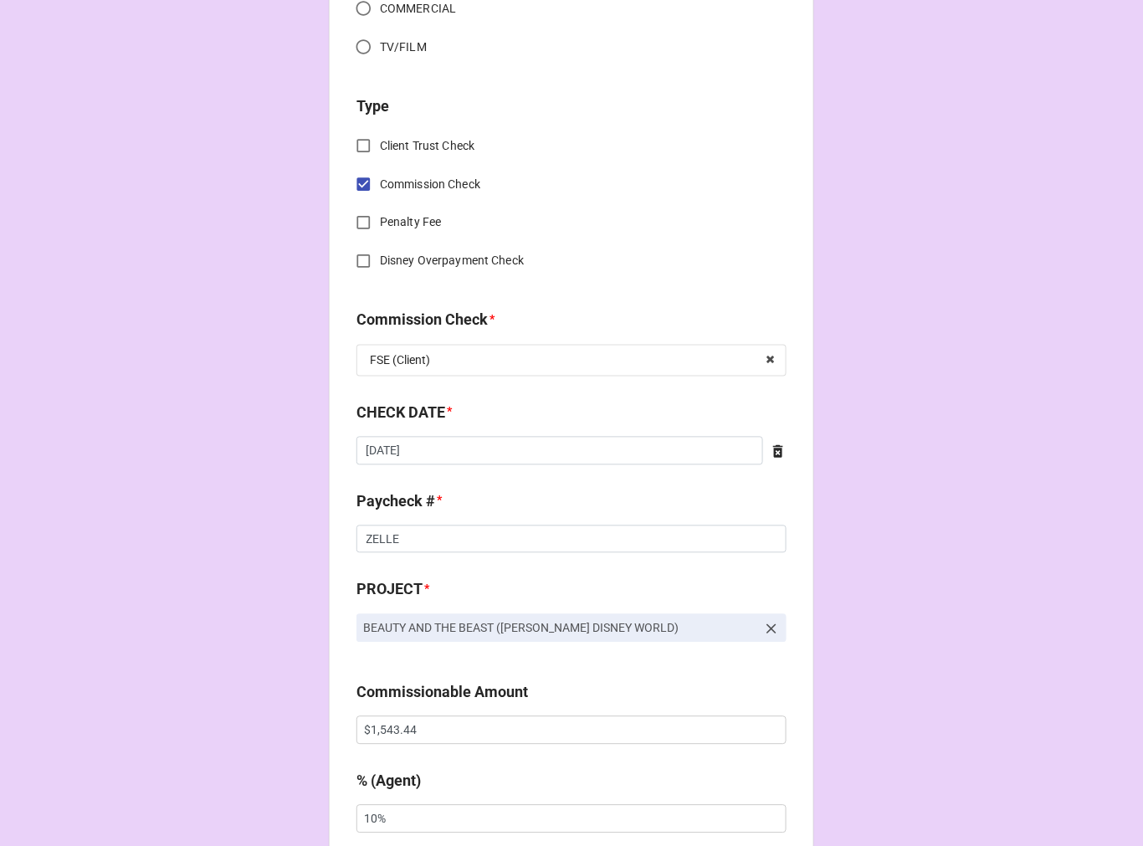
click at [779, 450] on icon at bounding box center [778, 452] width 17 height 17
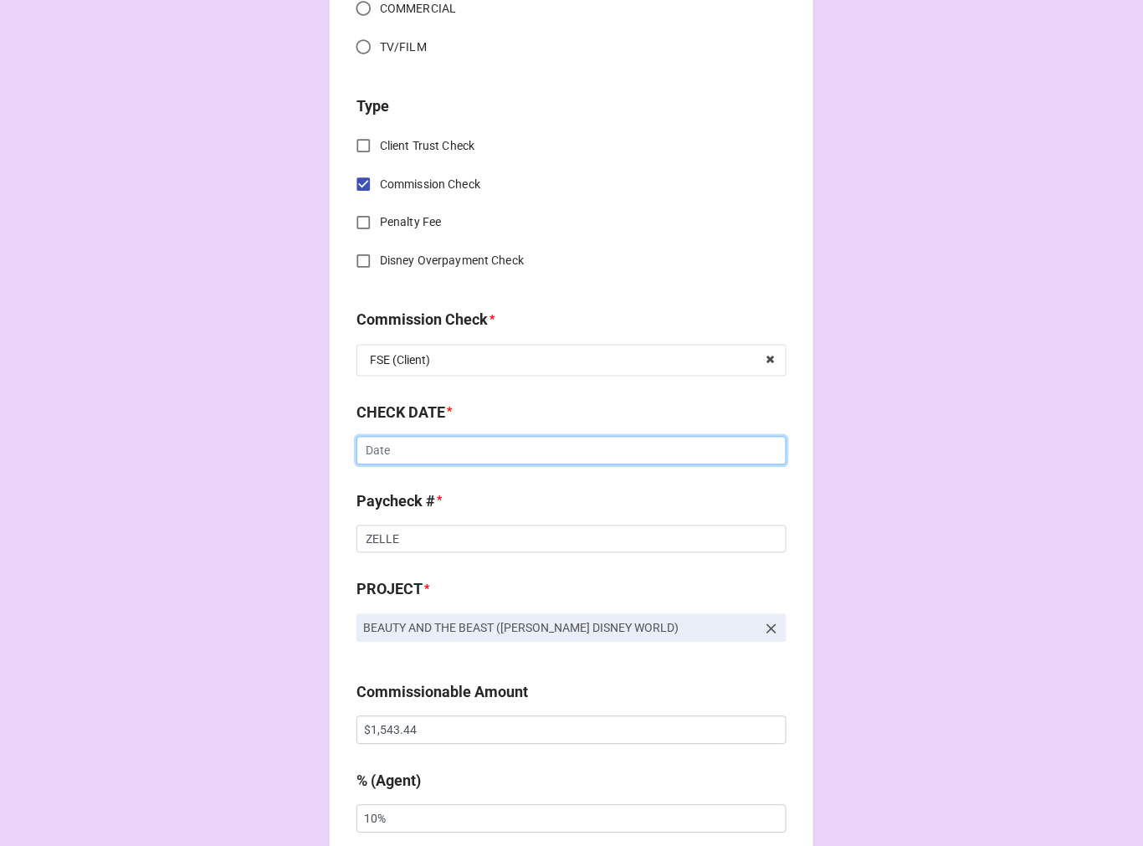
click at [402, 444] on input "text" at bounding box center [572, 451] width 430 height 28
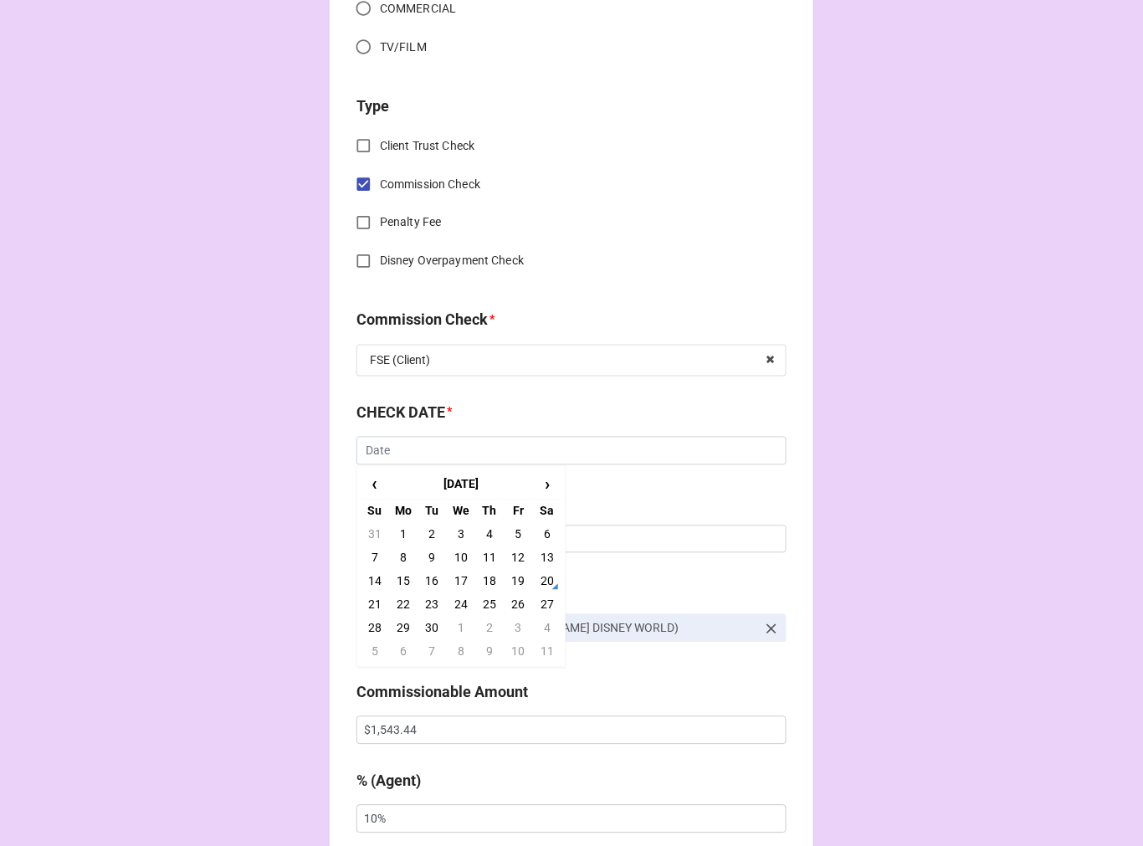
drag, startPoint x: 491, startPoint y: 575, endPoint x: 519, endPoint y: 576, distance: 27.6
click at [490, 573] on td "18" at bounding box center [489, 581] width 28 height 23
type input "9/18/2025"
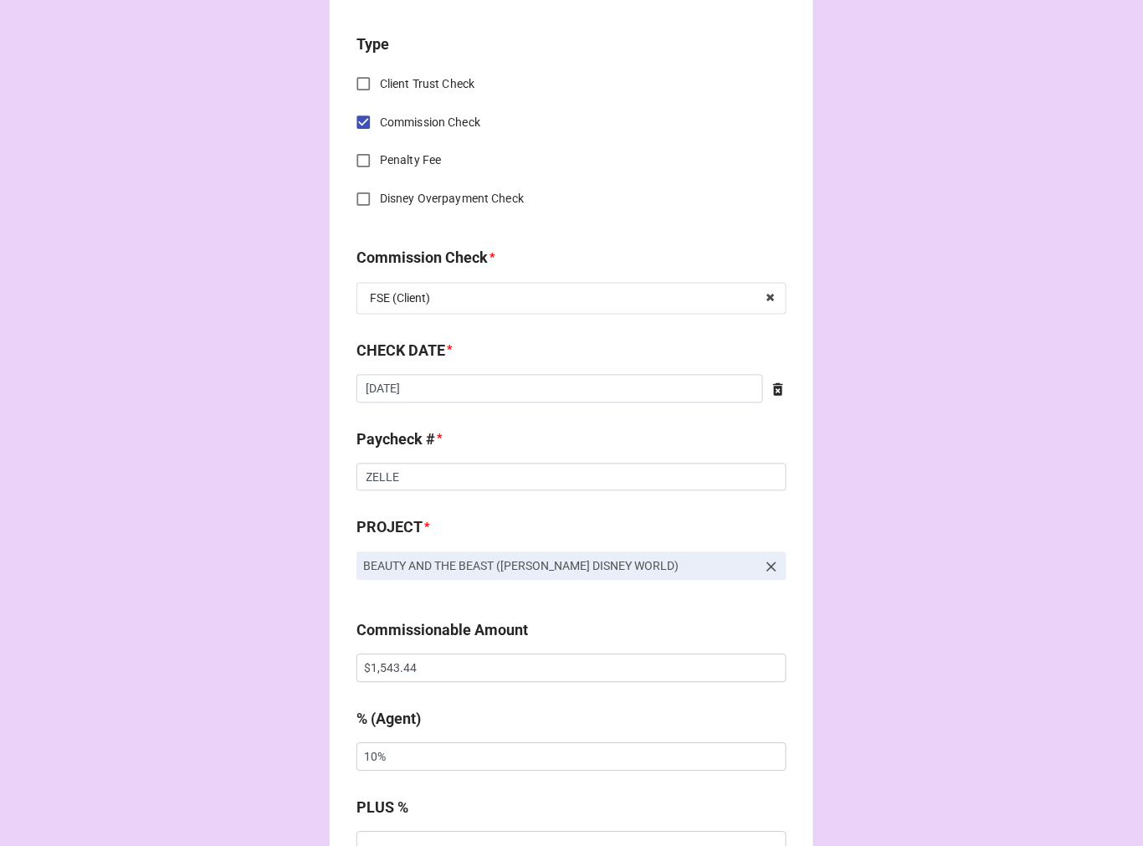
scroll to position [837, 0]
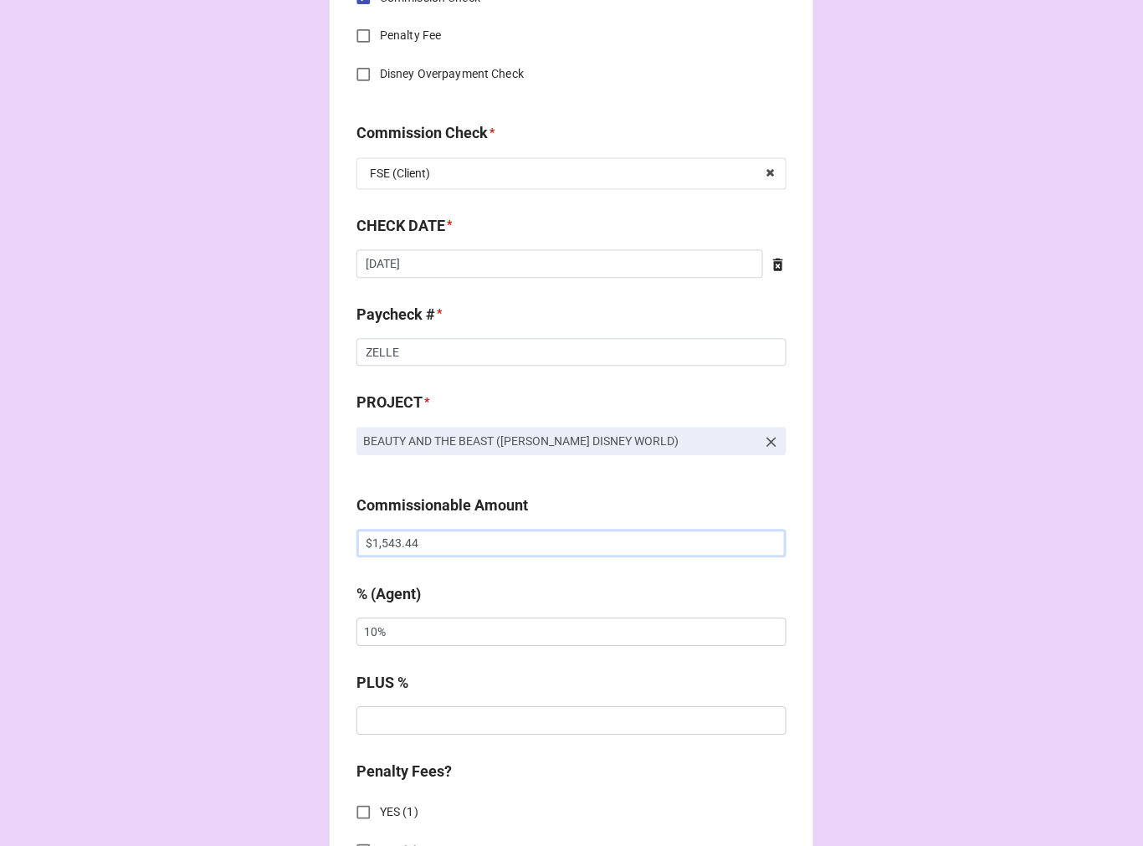
drag, startPoint x: 122, startPoint y: 514, endPoint x: 97, endPoint y: 508, distance: 25.8
click at [97, 507] on div "CHECK PROCESSING FORM Client * Rafa Pepen Agent (from Client) Arbender Agent * …" at bounding box center [571, 555] width 1143 height 2784
paste input "252.80"
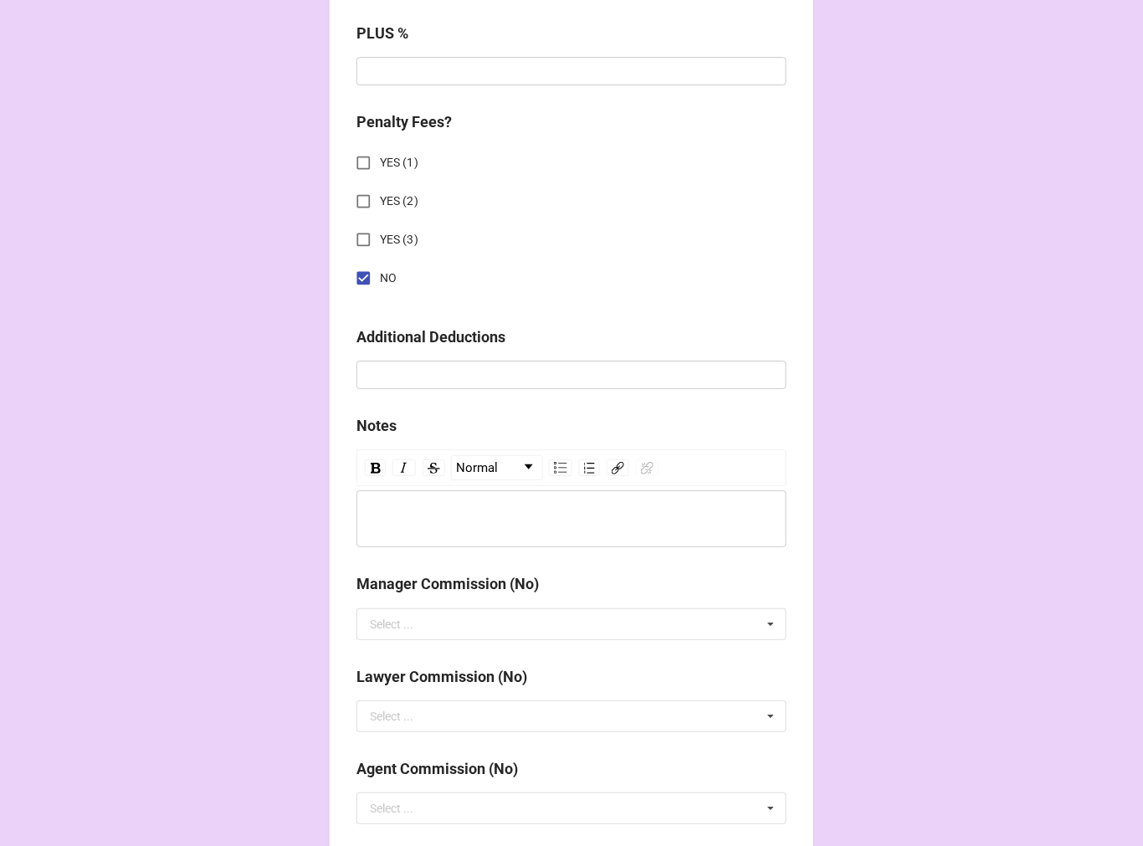
scroll to position [1938, 0]
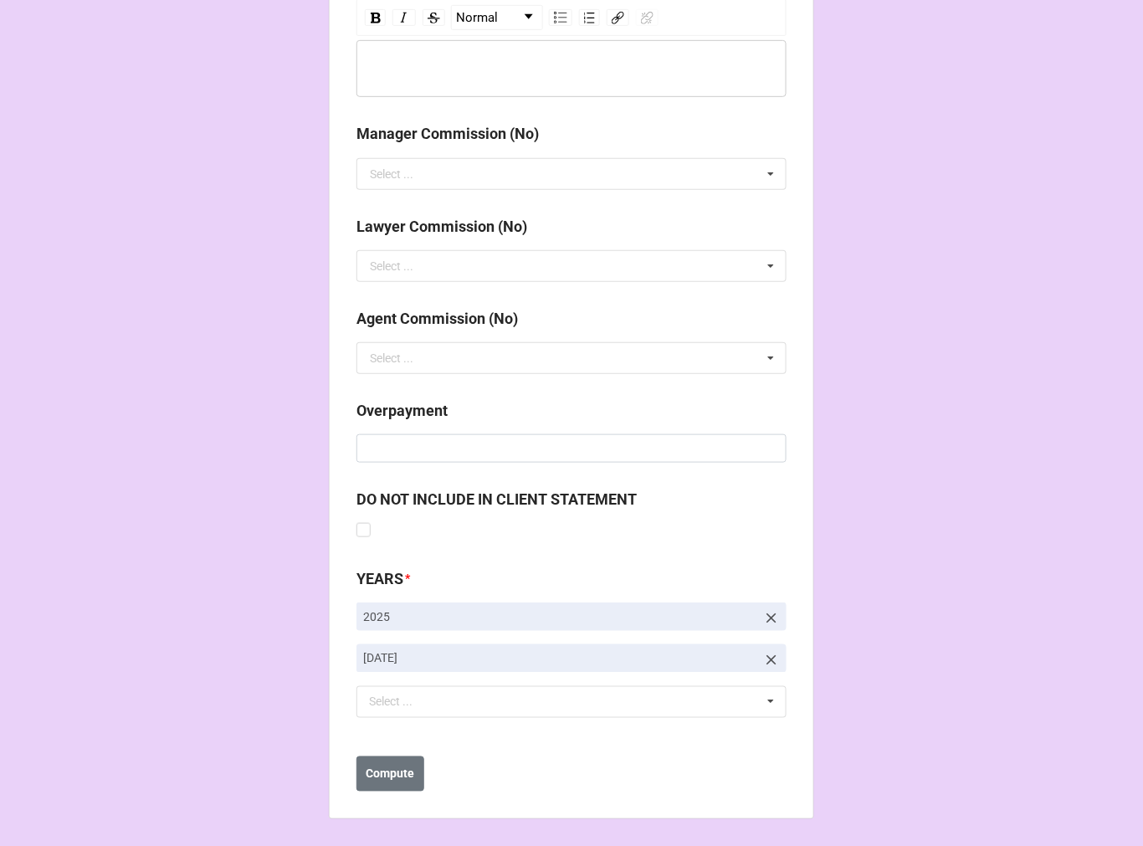
type input "$1,252.80"
click at [768, 652] on icon at bounding box center [771, 660] width 17 height 17
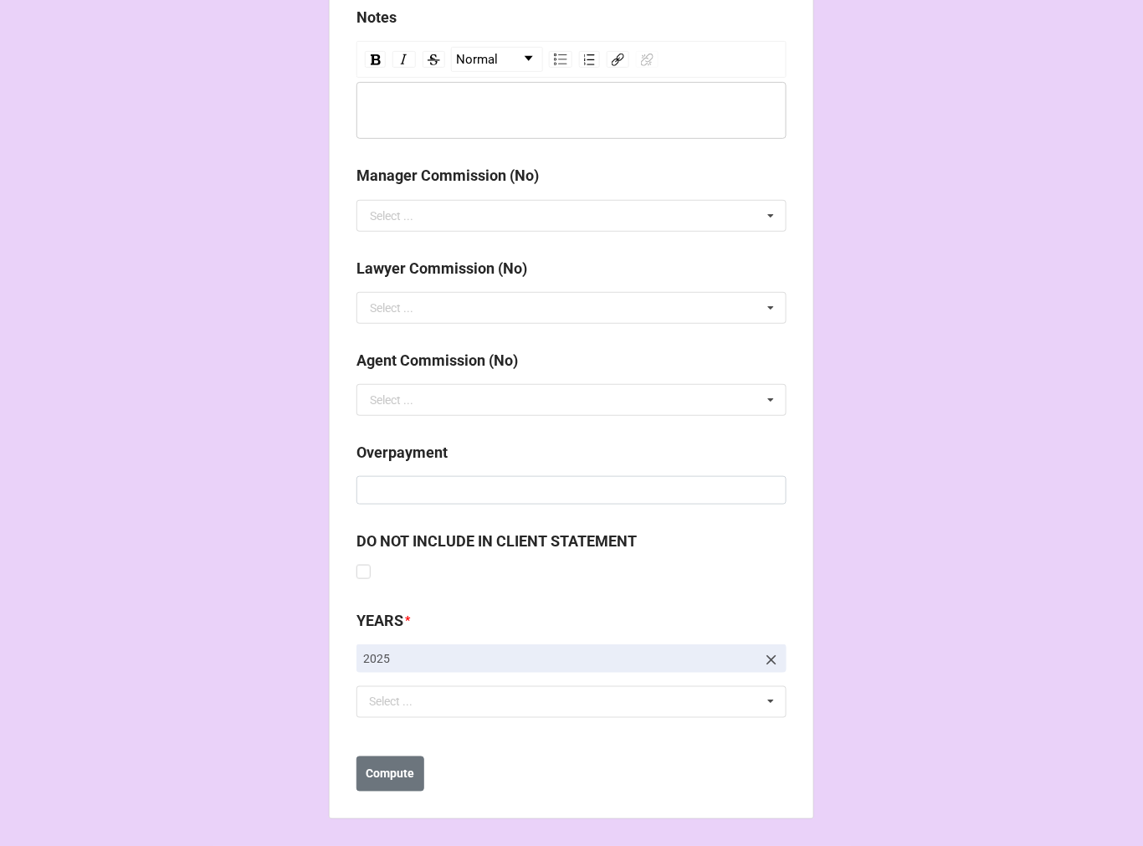
scroll to position [1896, 0]
click at [523, 698] on div "Select ... No results found." at bounding box center [572, 702] width 430 height 32
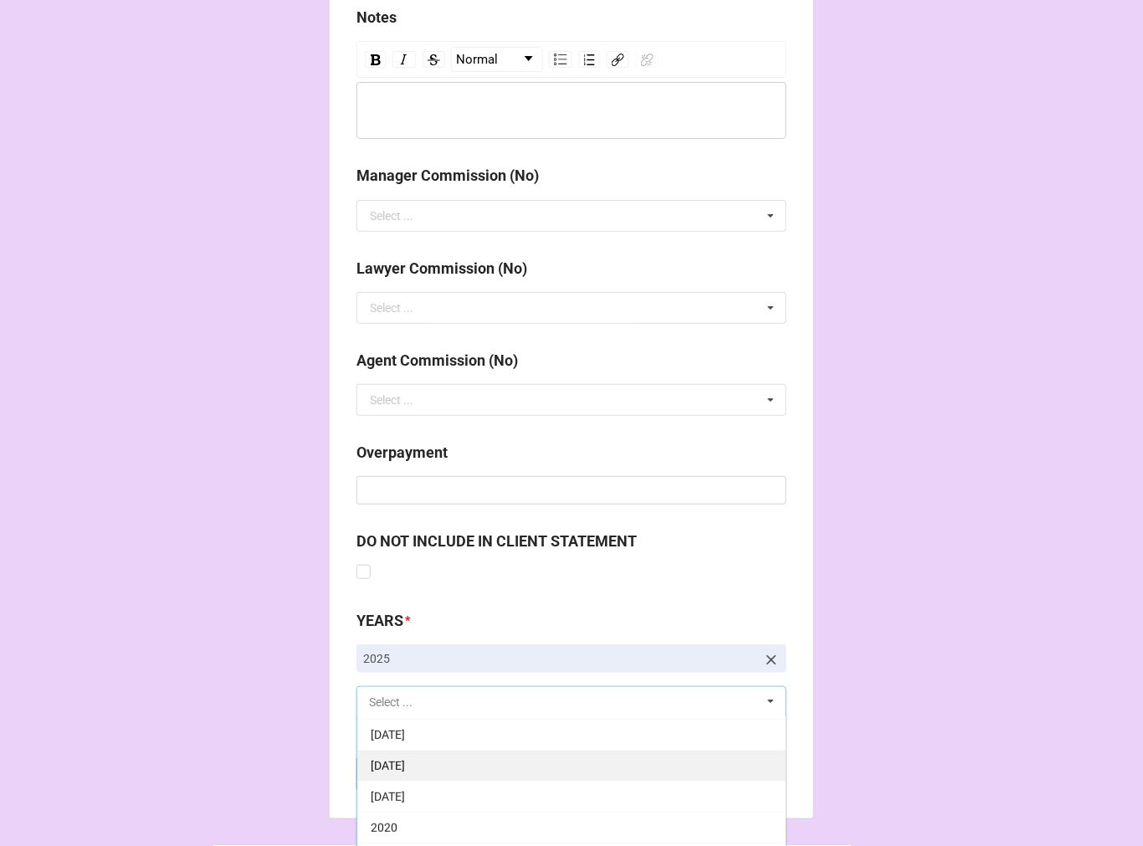
scroll to position [279, 0]
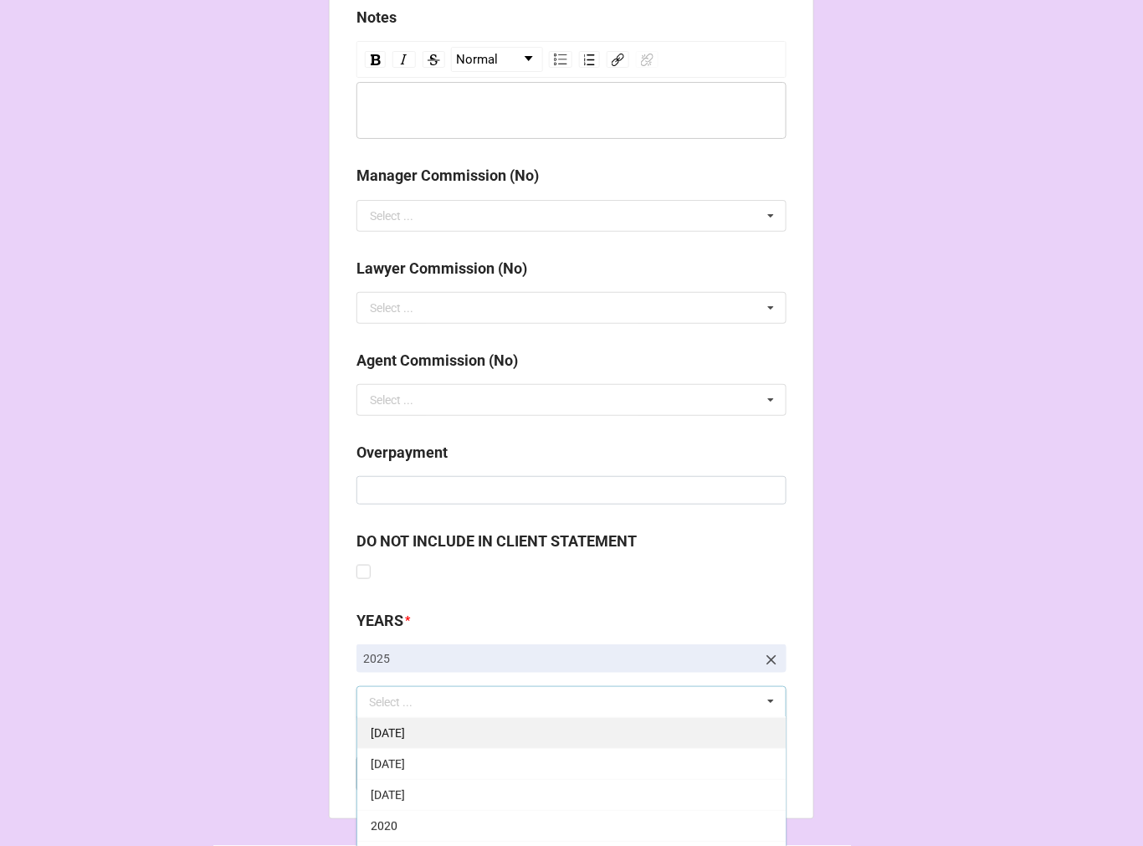
click at [405, 737] on span "[DATE]" at bounding box center [388, 732] width 34 height 13
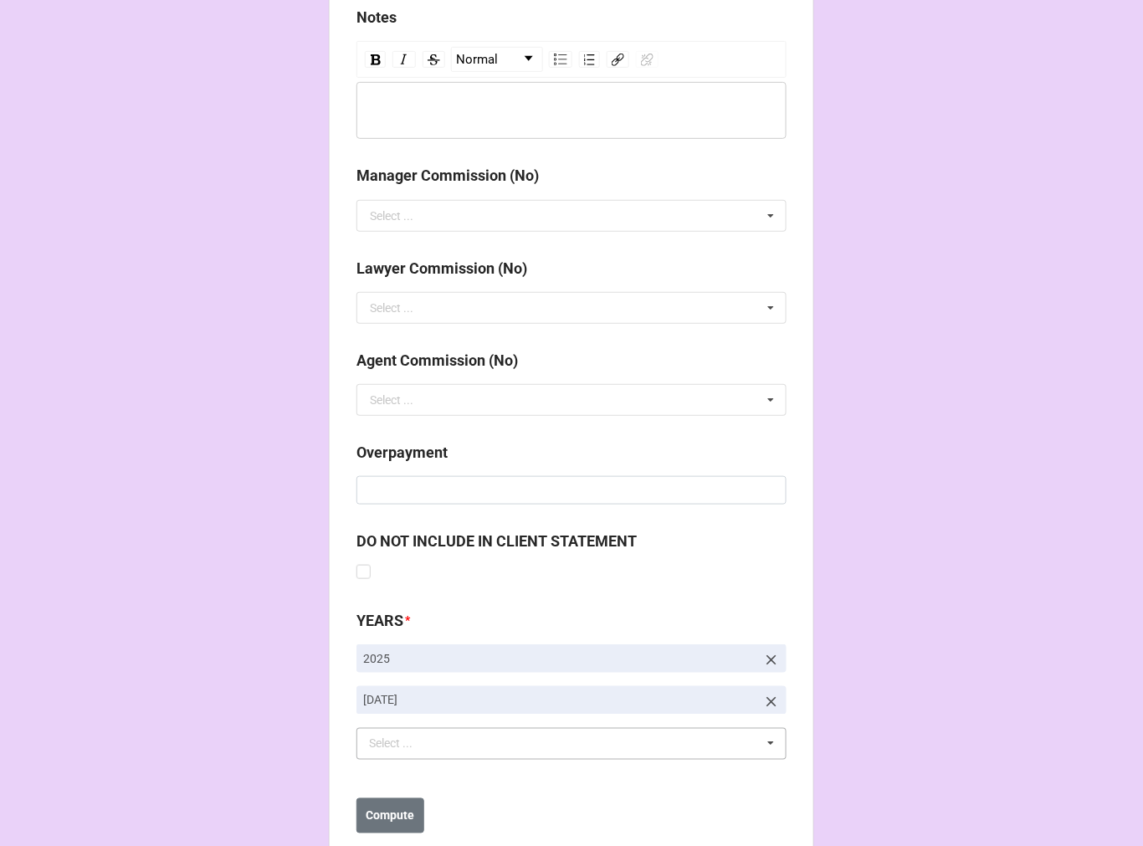
click at [393, 808] on b "Compute" at bounding box center [391, 817] width 49 height 18
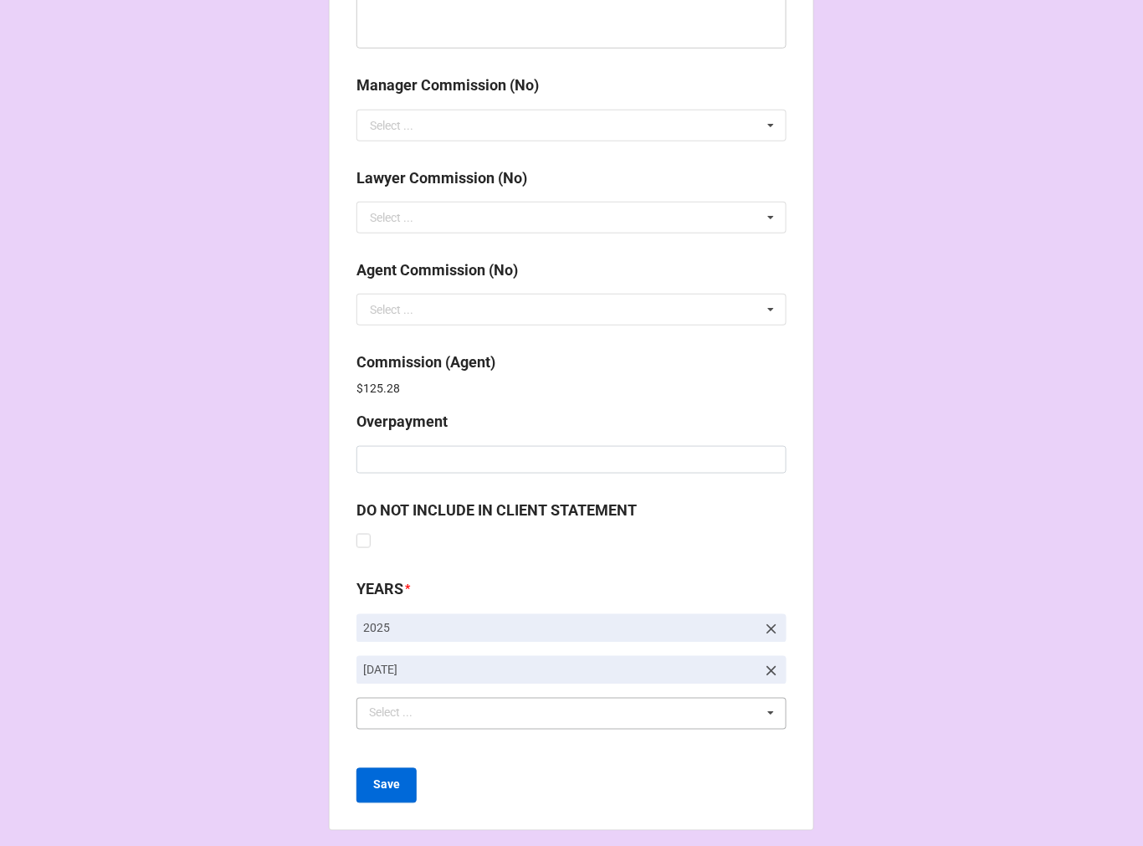
scroll to position [1997, 0]
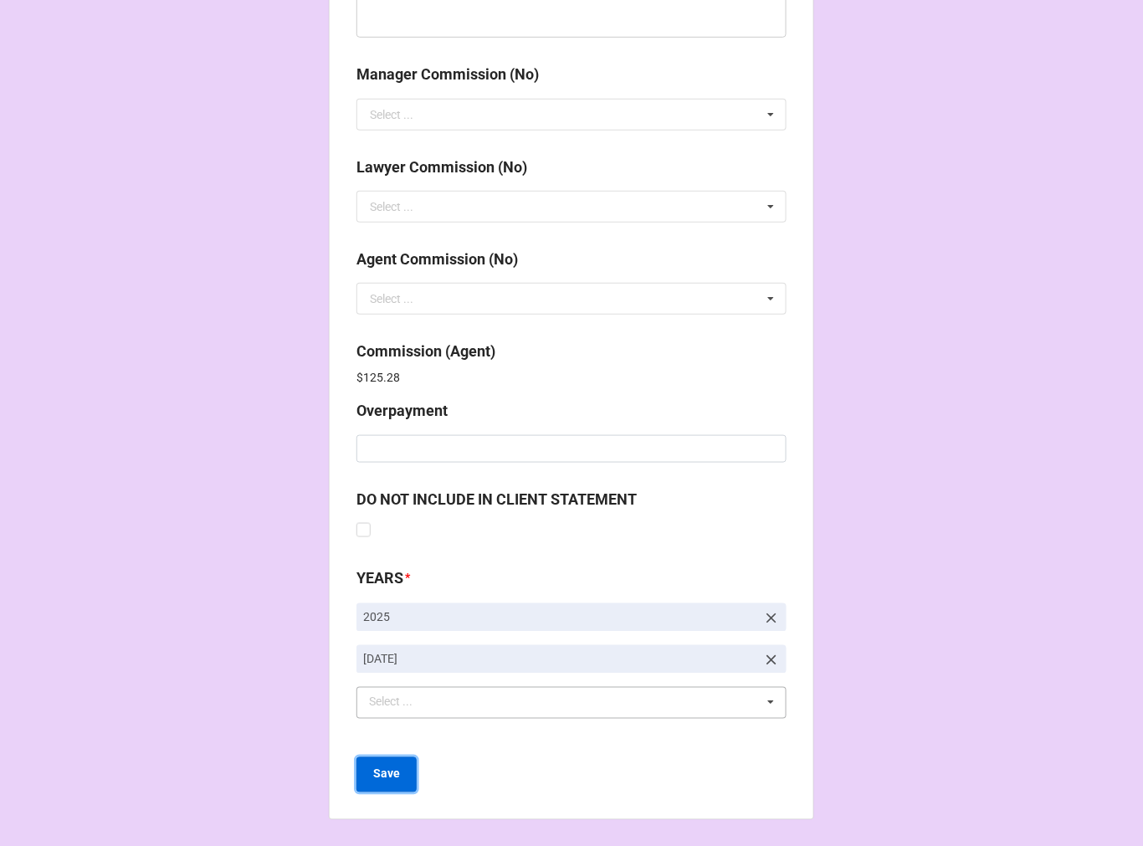
click at [386, 764] on button "Save" at bounding box center [387, 774] width 60 height 35
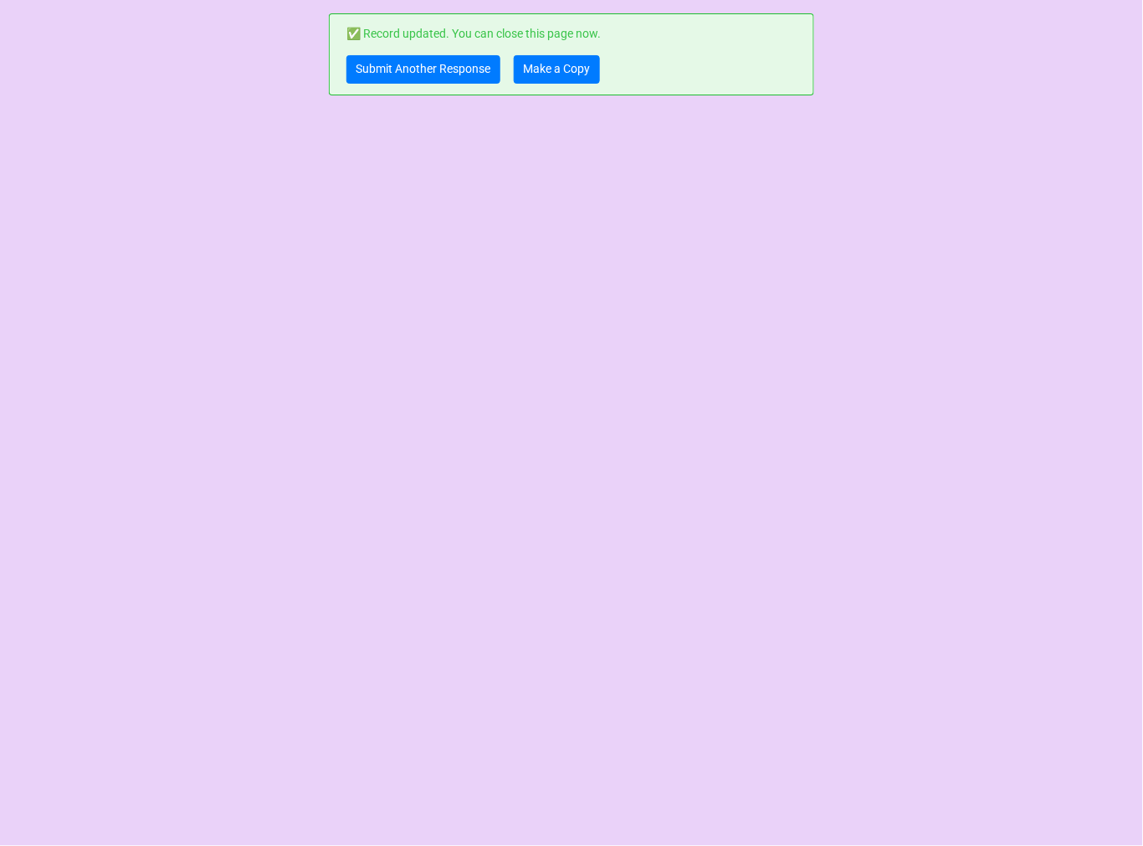
scroll to position [0, 0]
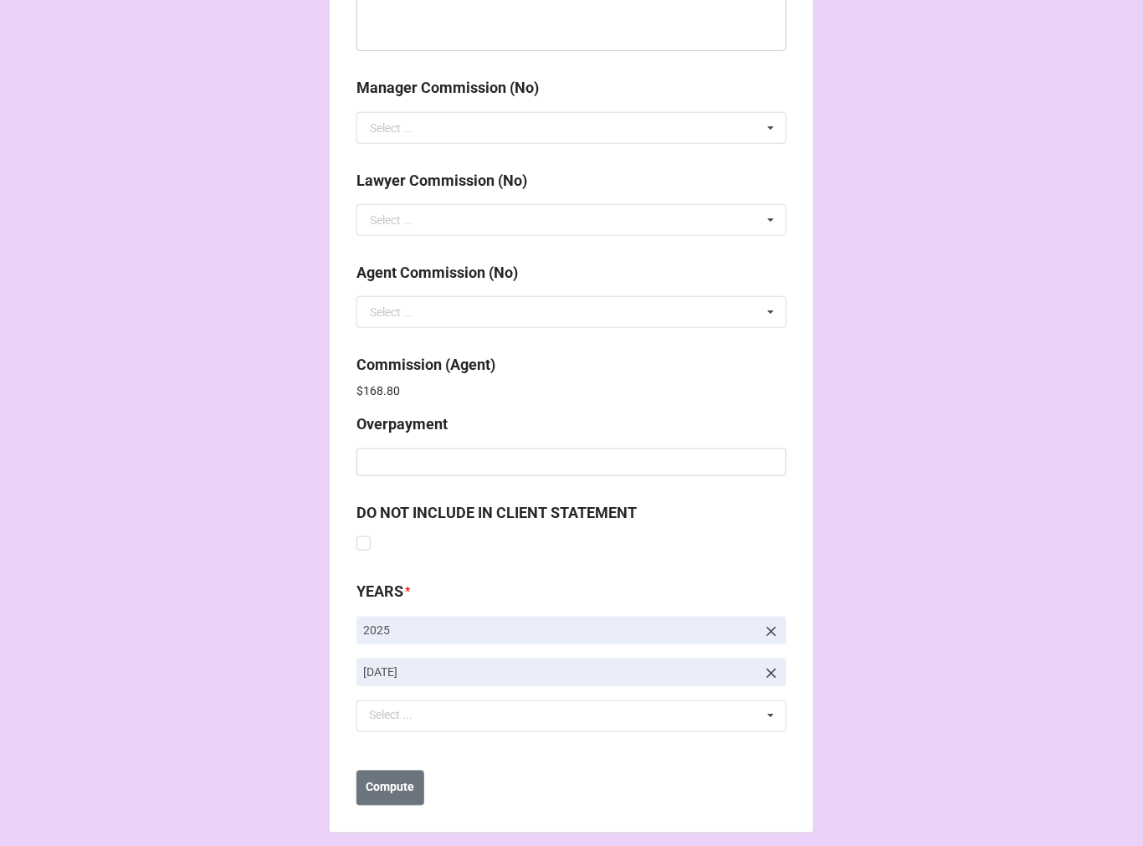
scroll to position [1997, 0]
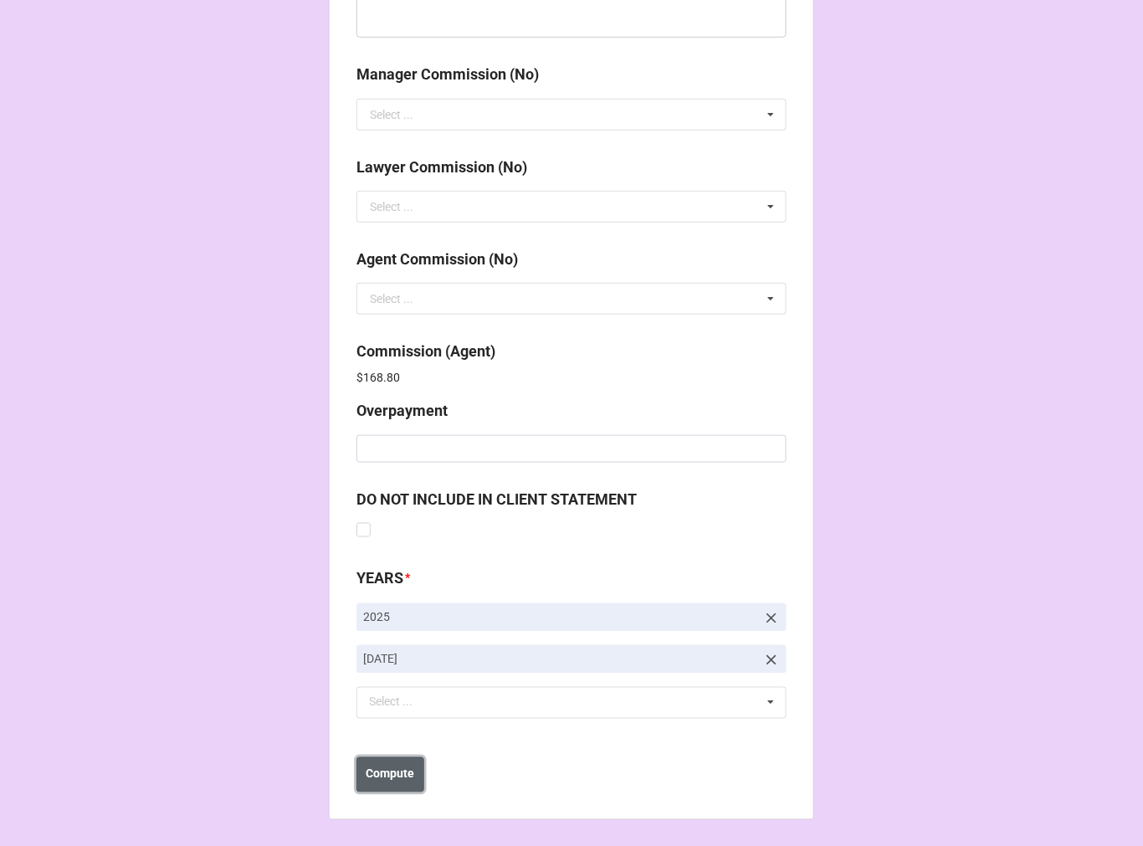
click at [389, 775] on b "Compute" at bounding box center [391, 775] width 49 height 18
click at [388, 775] on b "Save" at bounding box center [386, 775] width 27 height 18
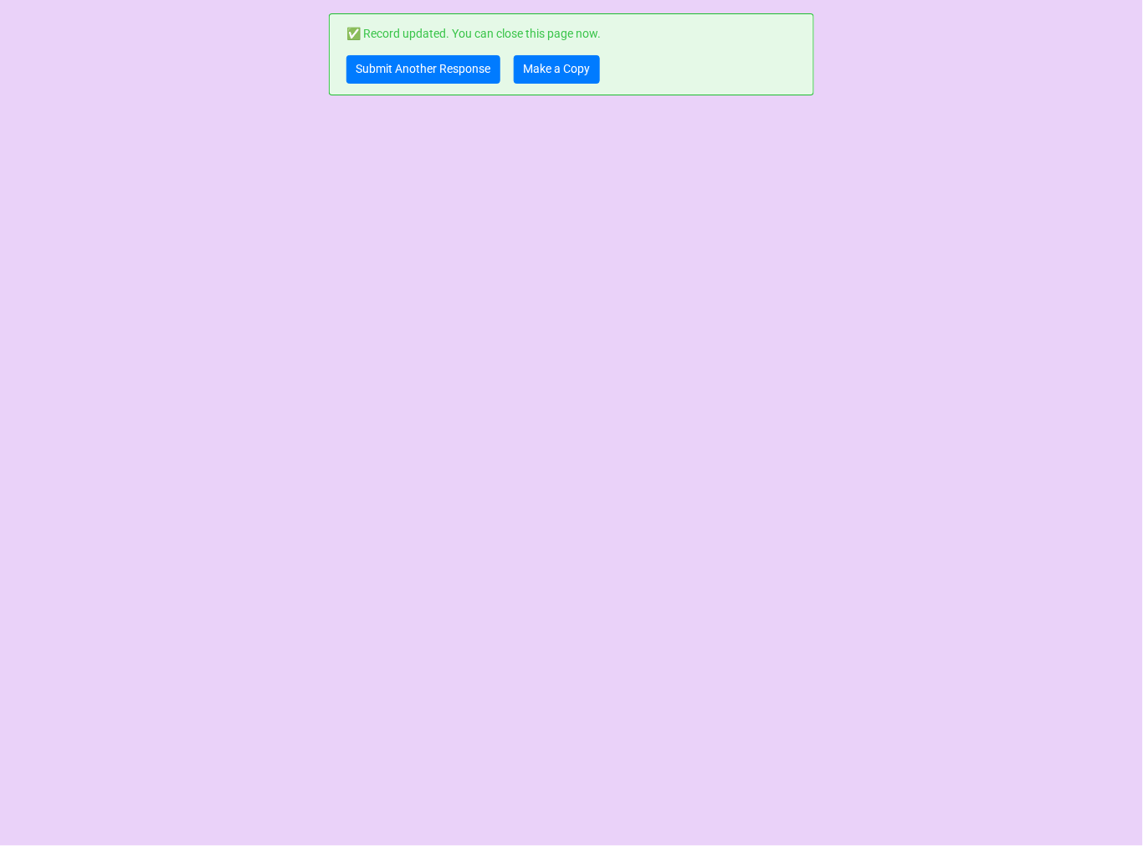
scroll to position [0, 0]
click at [556, 63] on link "Make a Copy" at bounding box center [557, 69] width 86 height 28
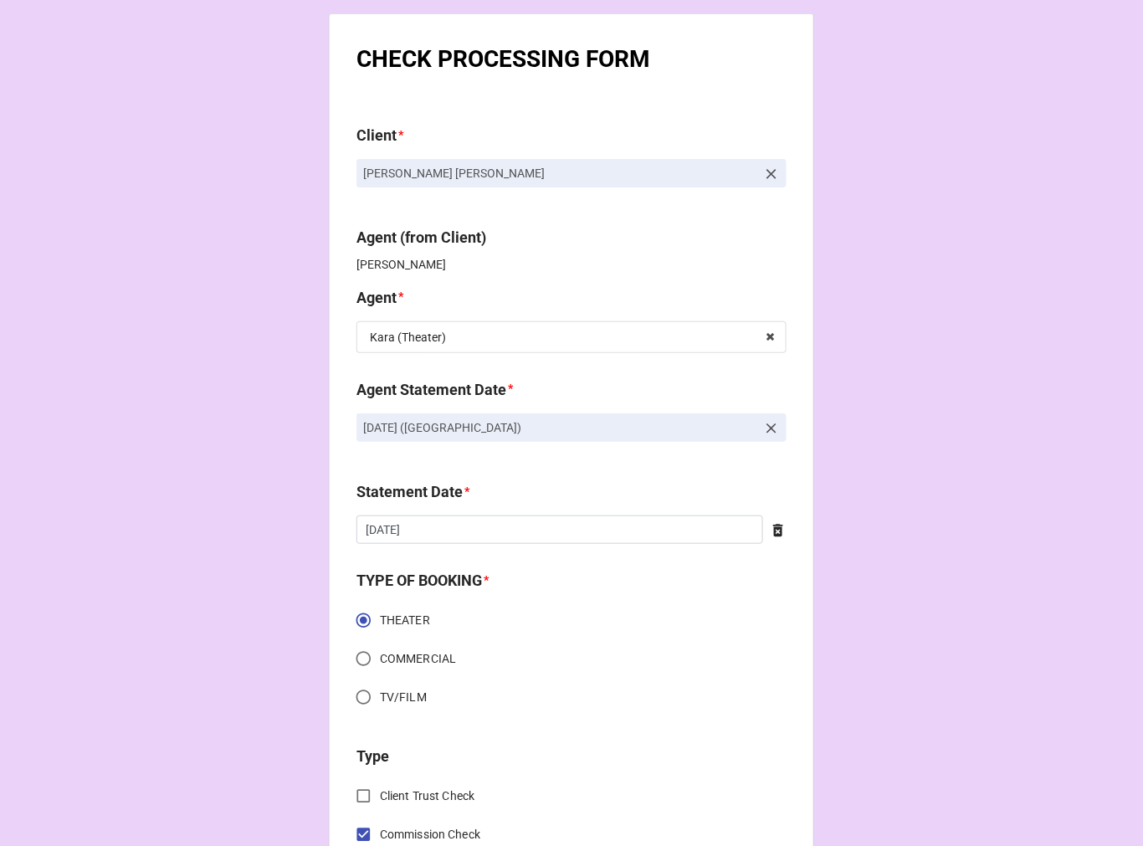
click at [768, 423] on icon at bounding box center [771, 428] width 17 height 17
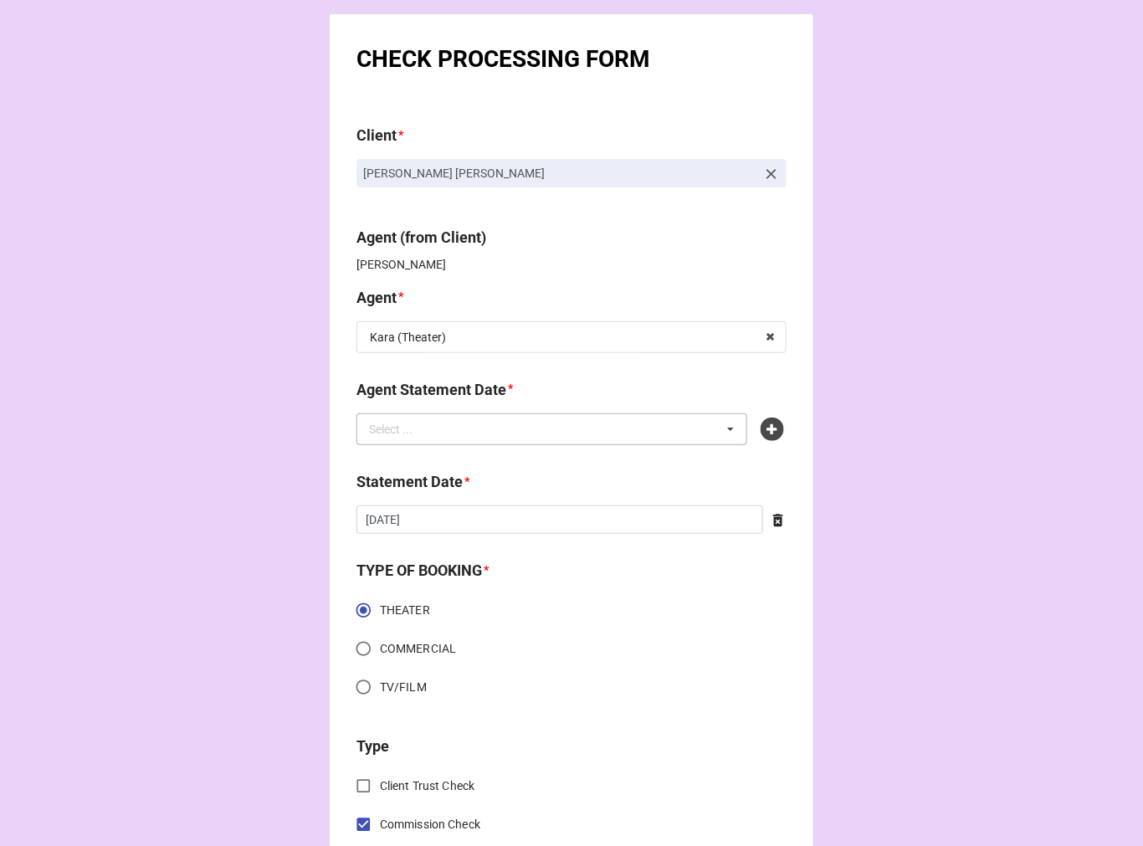
click at [667, 414] on div "Select ... No results found." at bounding box center [552, 429] width 391 height 32
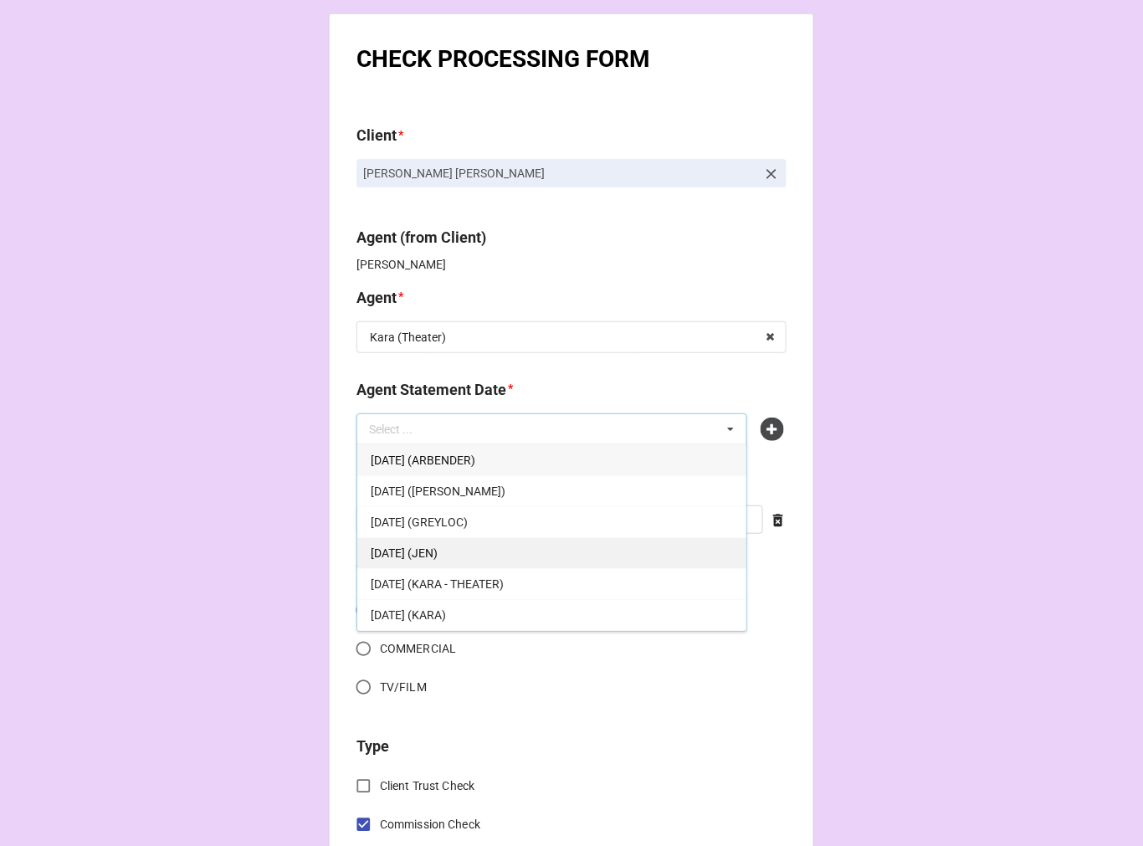
click at [559, 567] on div "OCTOBER 3, 2025 (JEN)" at bounding box center [551, 552] width 389 height 31
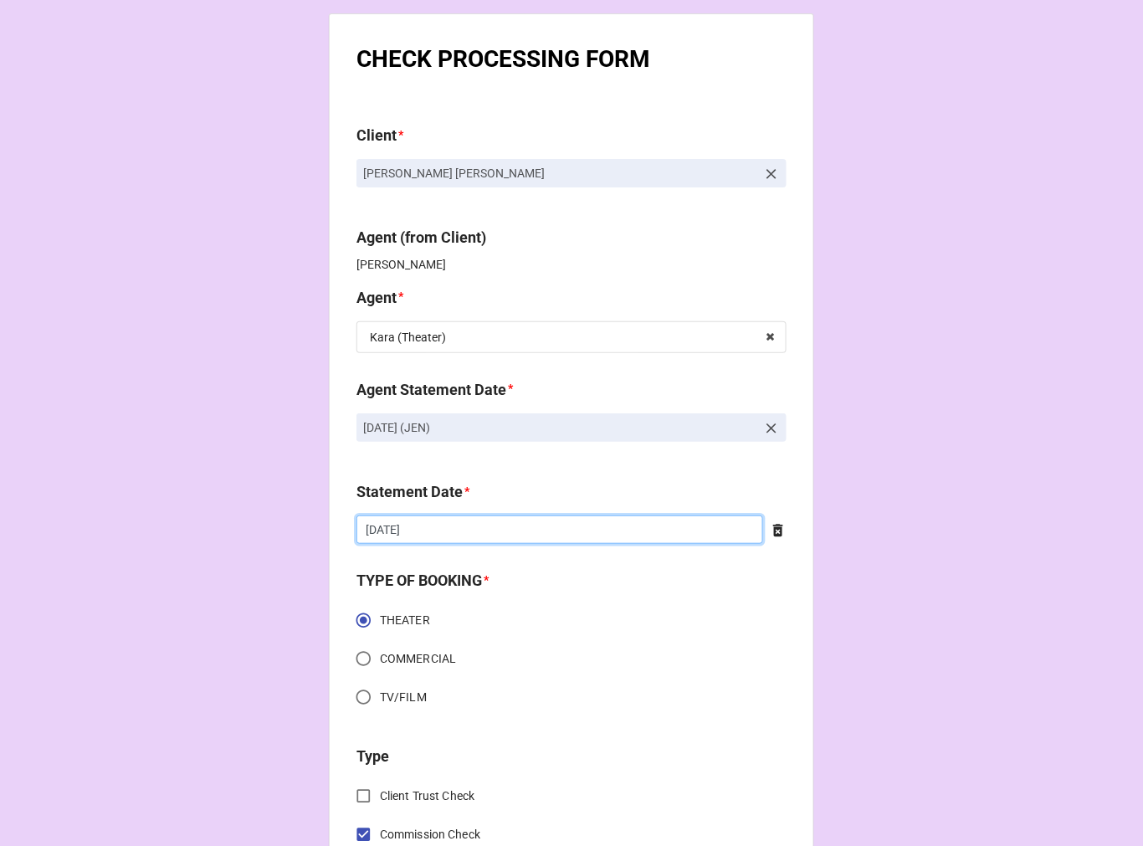
click at [495, 529] on input "9/19/2025" at bounding box center [560, 530] width 407 height 28
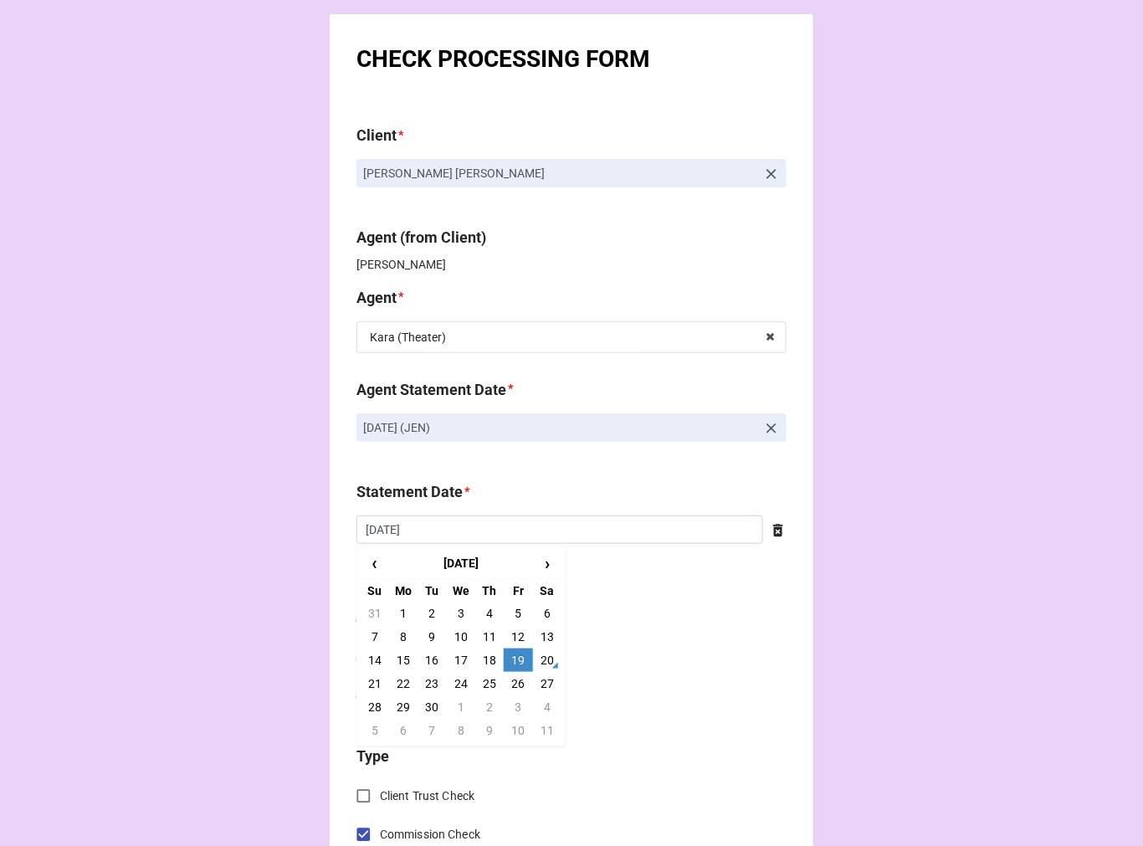
click at [772, 424] on icon at bounding box center [771, 428] width 17 height 17
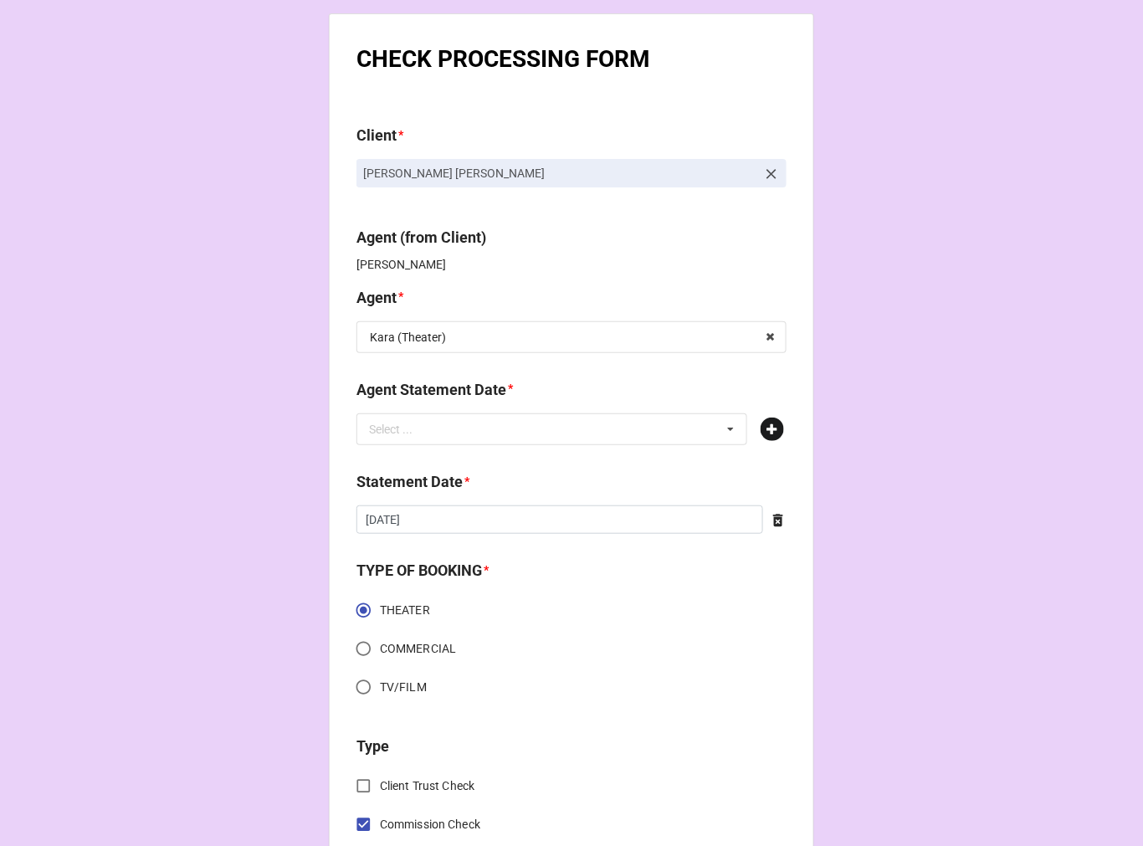
click at [771, 424] on icon at bounding box center [772, 429] width 23 height 23
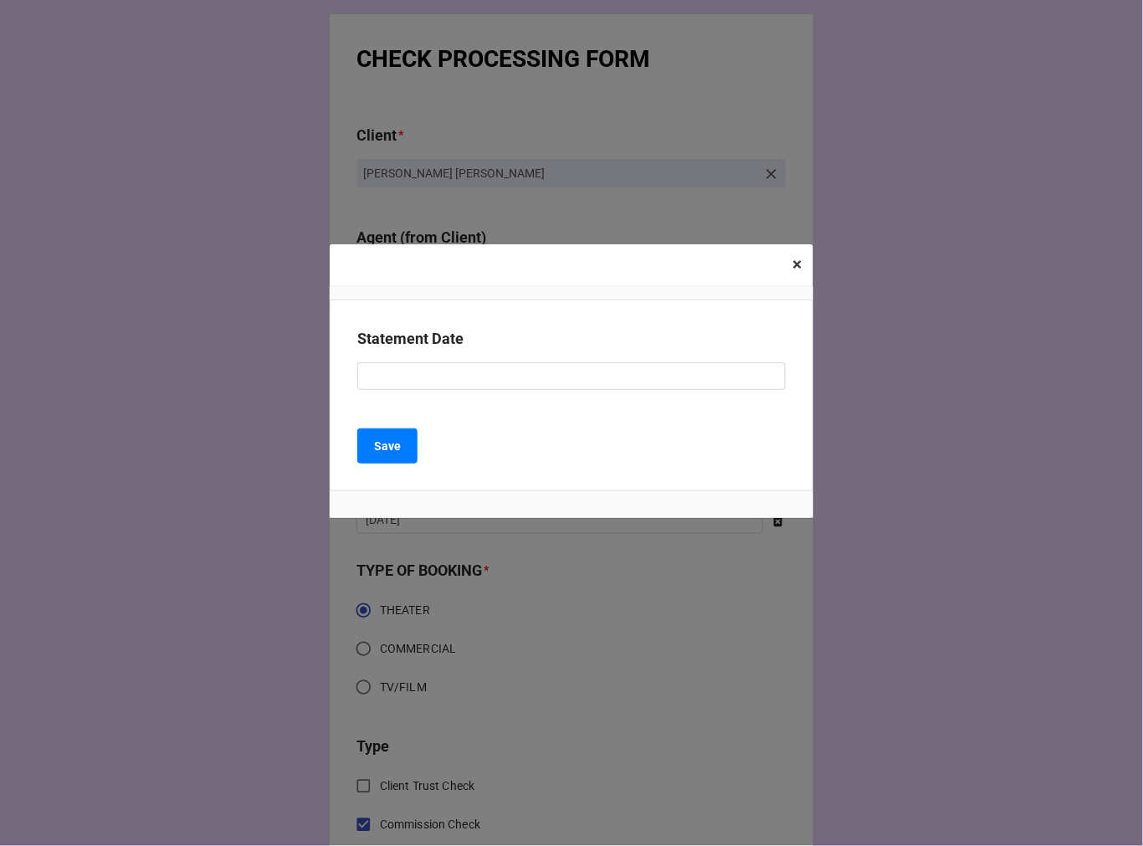
click at [793, 269] on span "×" at bounding box center [797, 264] width 9 height 20
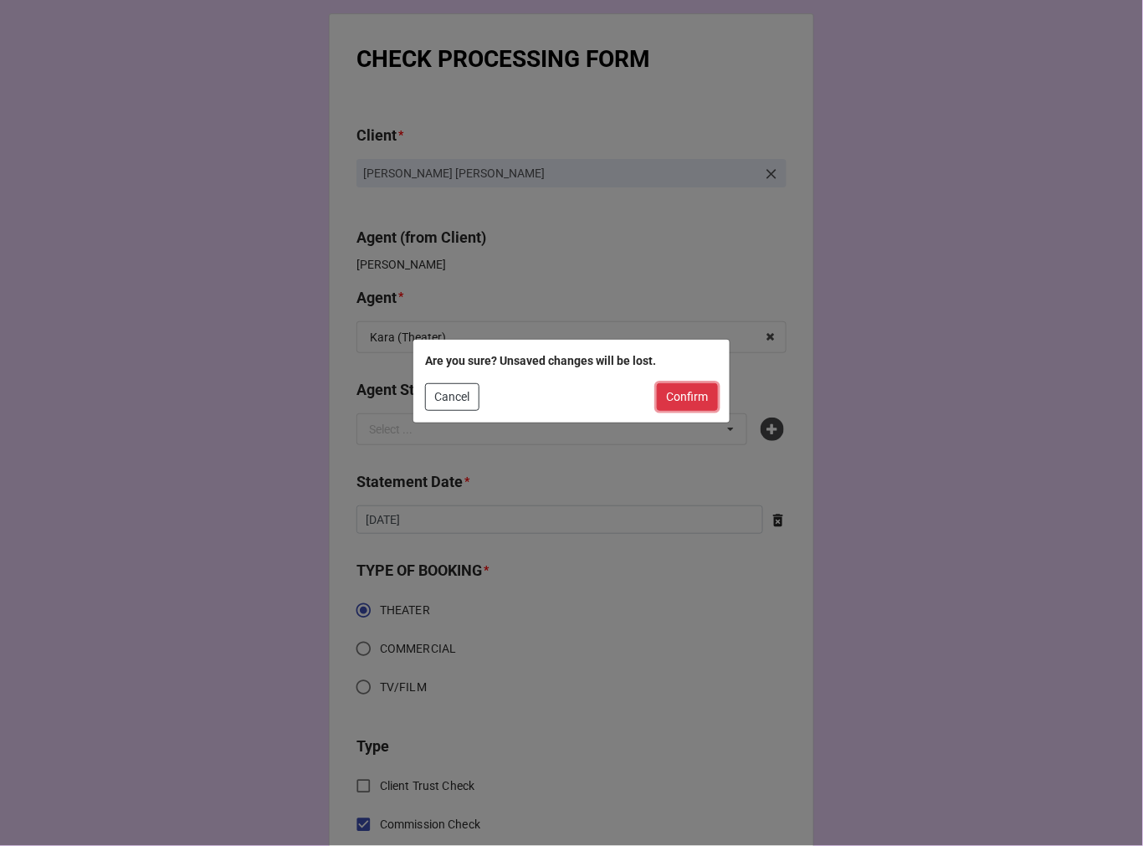
click at [685, 400] on button "Confirm" at bounding box center [687, 397] width 61 height 28
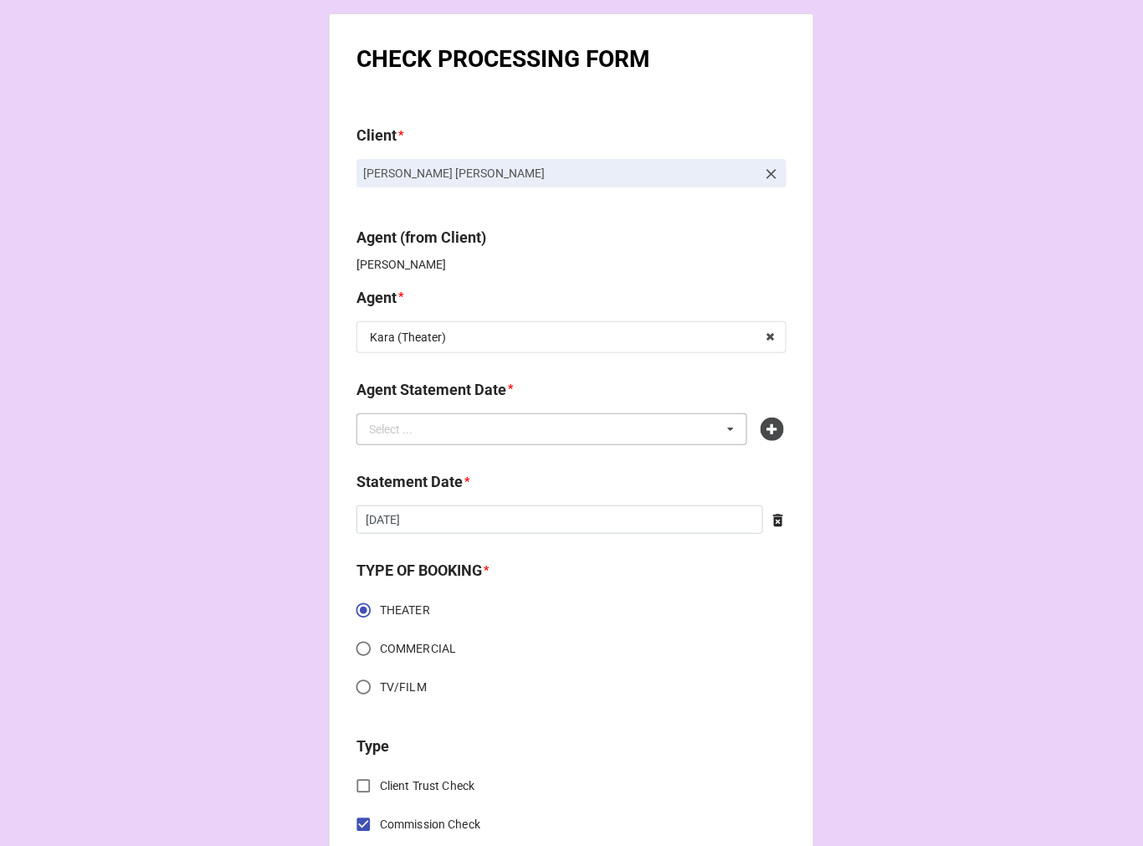
click at [506, 439] on div "Select ... OCTOBER 3, 2025 (ARBENDER) OCTOBER 3, 2025 (CHONDRA) OCTOBER 3, 2025…" at bounding box center [552, 429] width 391 height 32
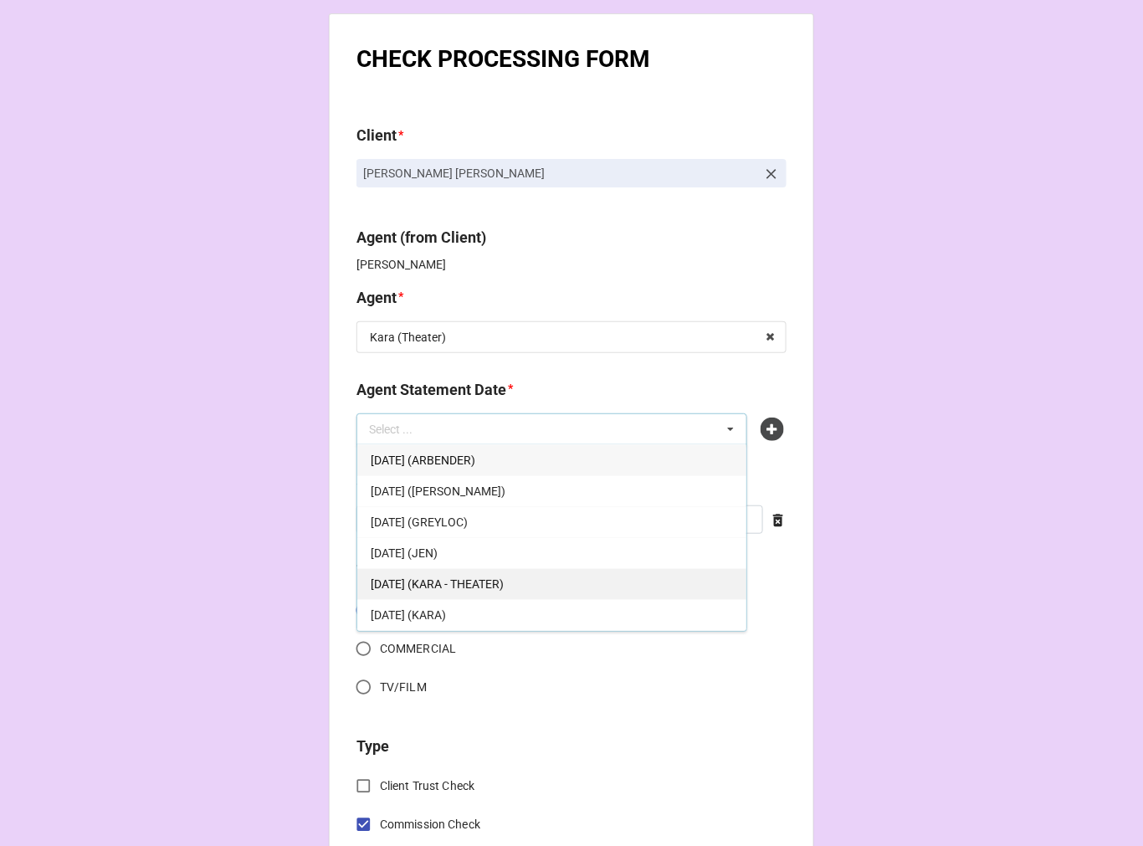
click at [504, 583] on span "OCTOBER 3, 2025 (KARA - THEATER)" at bounding box center [437, 584] width 133 height 13
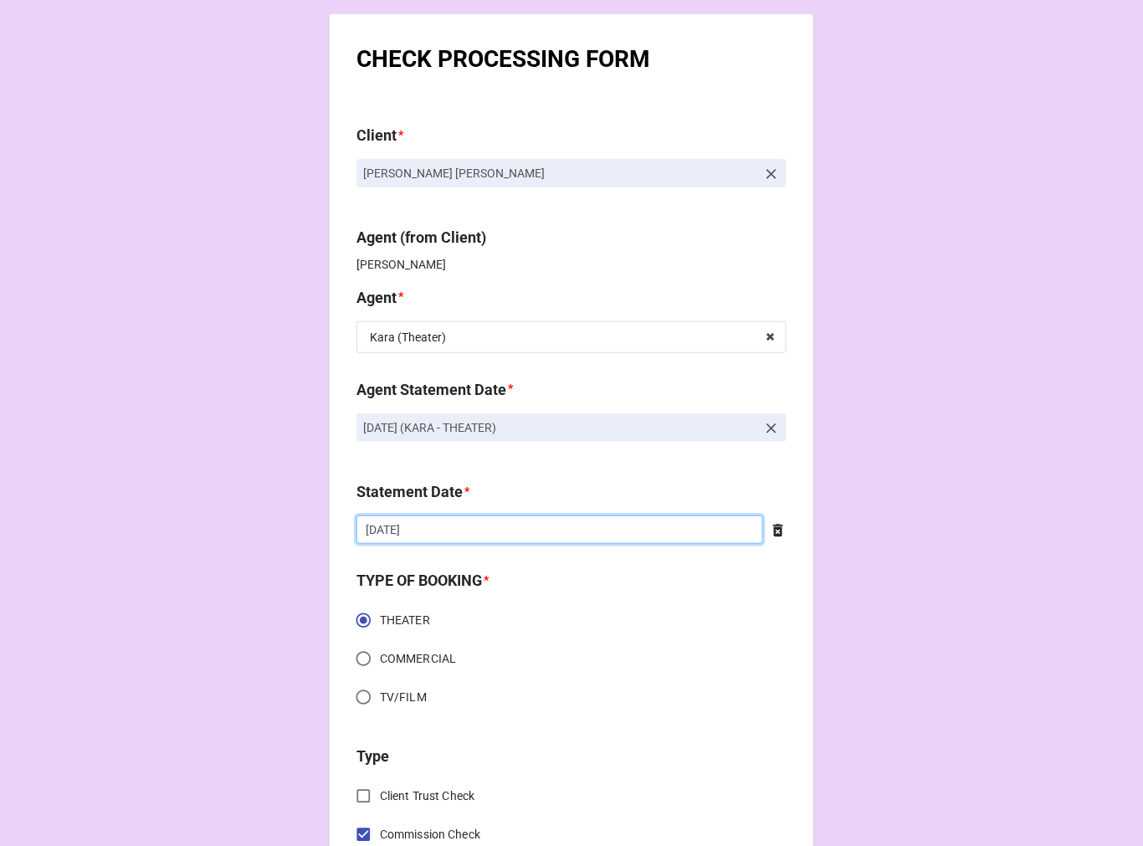
click at [423, 533] on input "9/19/2025" at bounding box center [560, 530] width 407 height 28
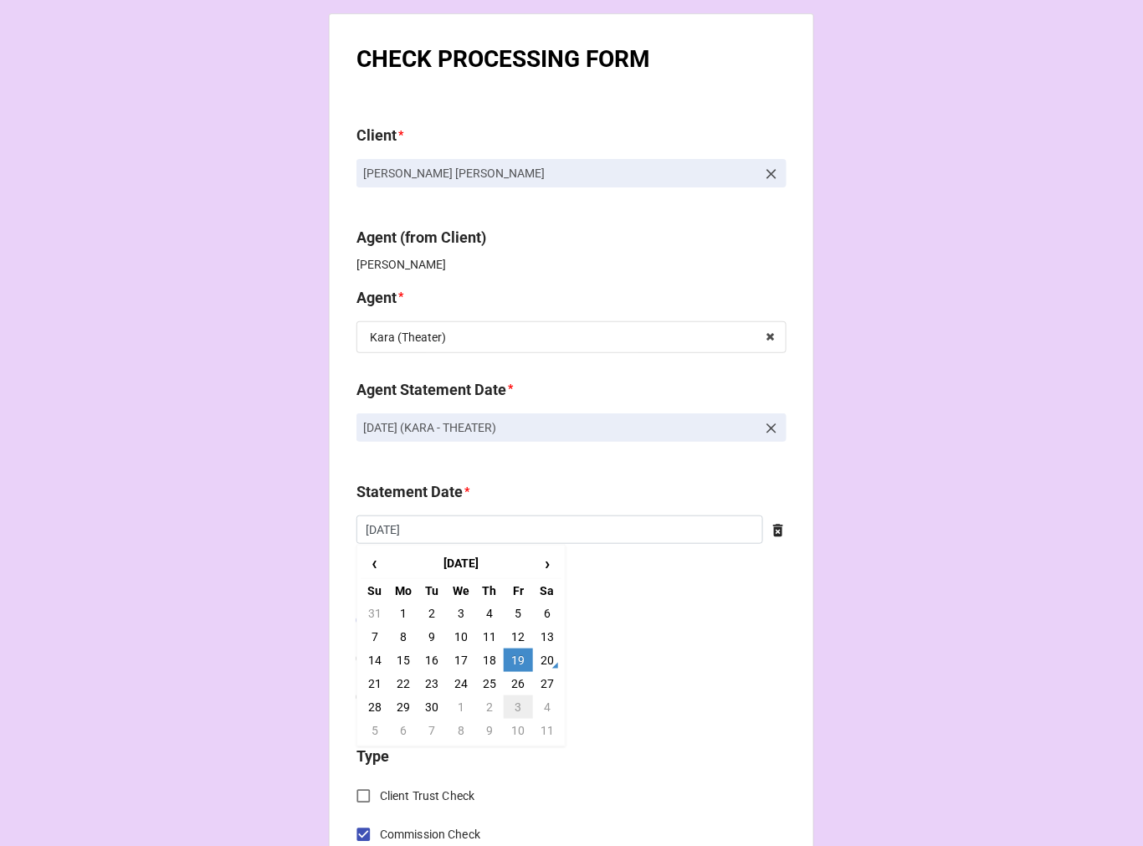
click at [509, 704] on td "3" at bounding box center [518, 707] width 28 height 23
type input "10/3/2025"
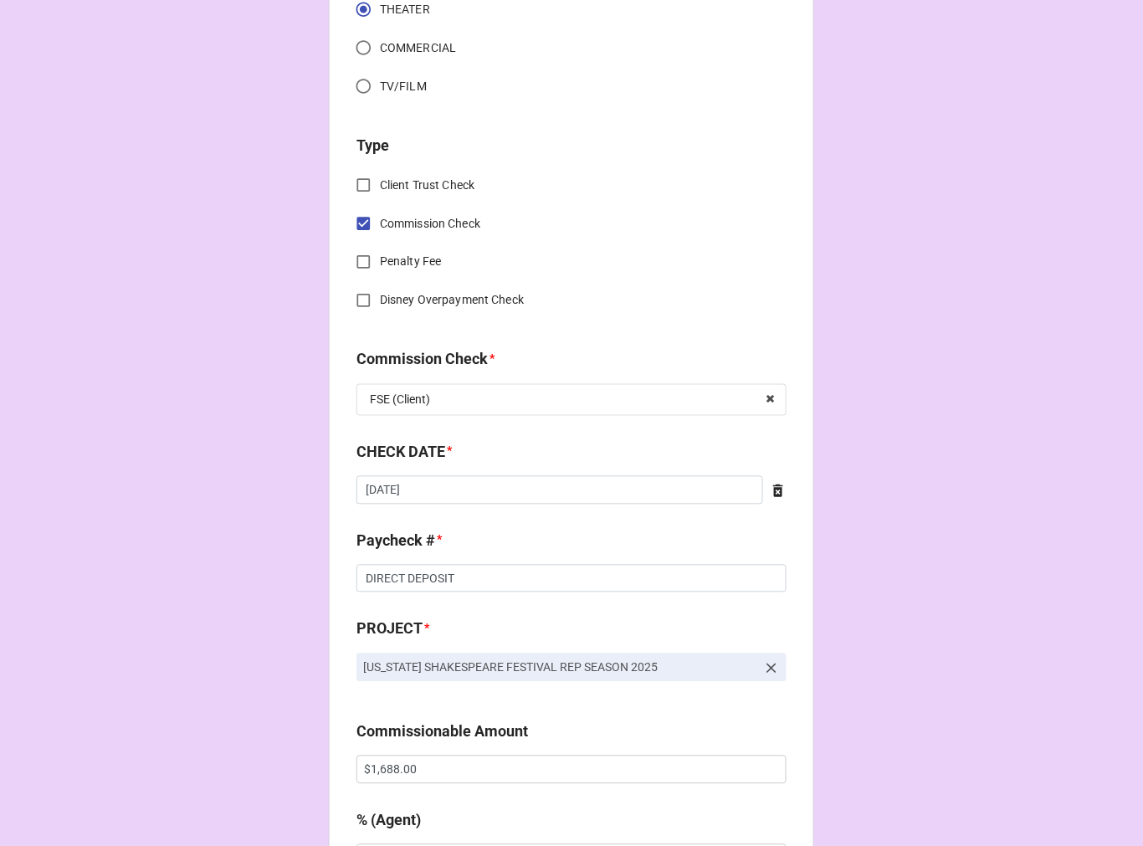
scroll to position [650, 0]
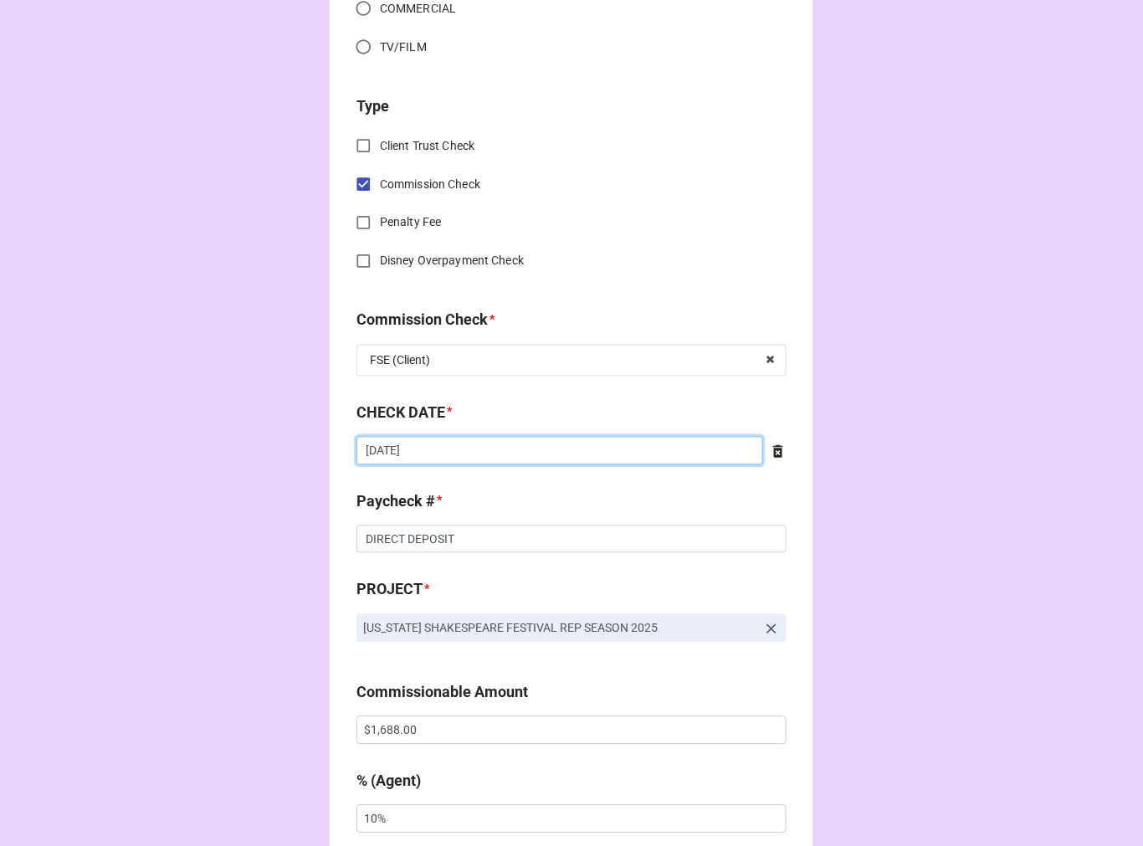
click at [452, 463] on input "9/5/2025" at bounding box center [560, 451] width 407 height 28
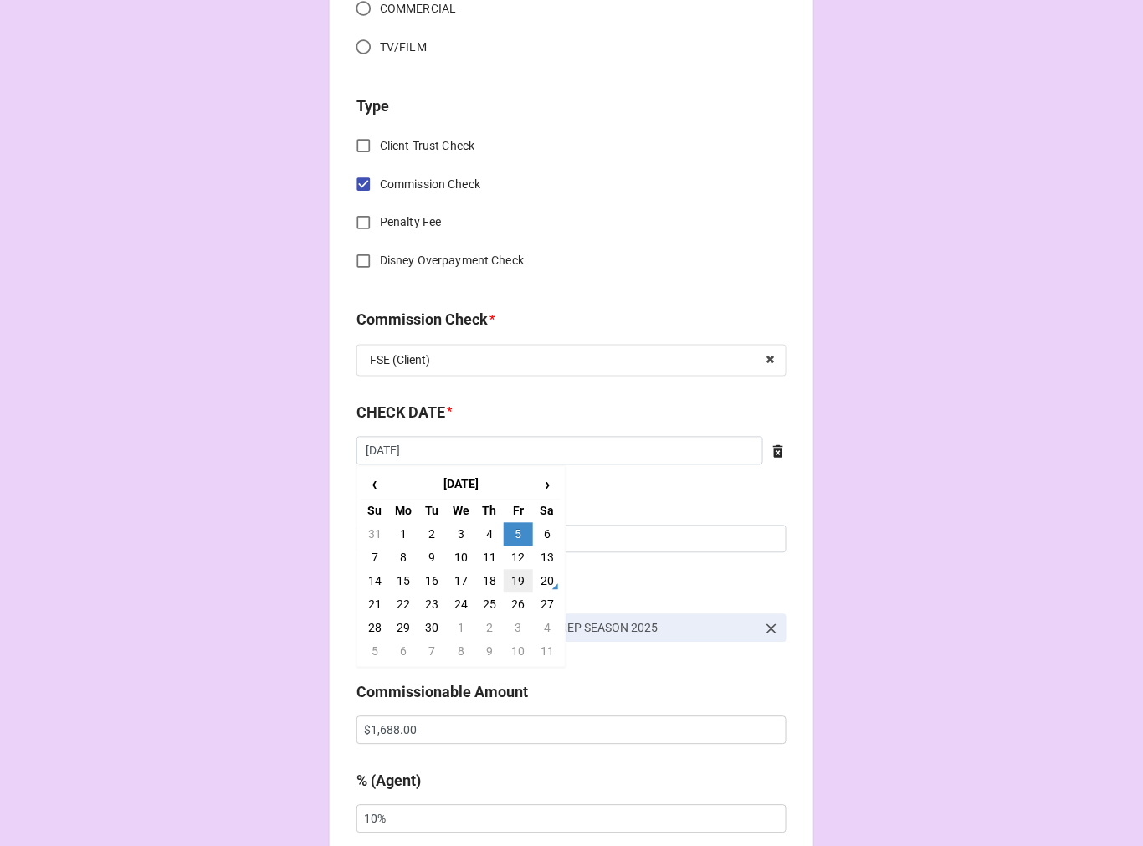
click at [516, 572] on td "19" at bounding box center [518, 581] width 28 height 23
type input "9/19/2025"
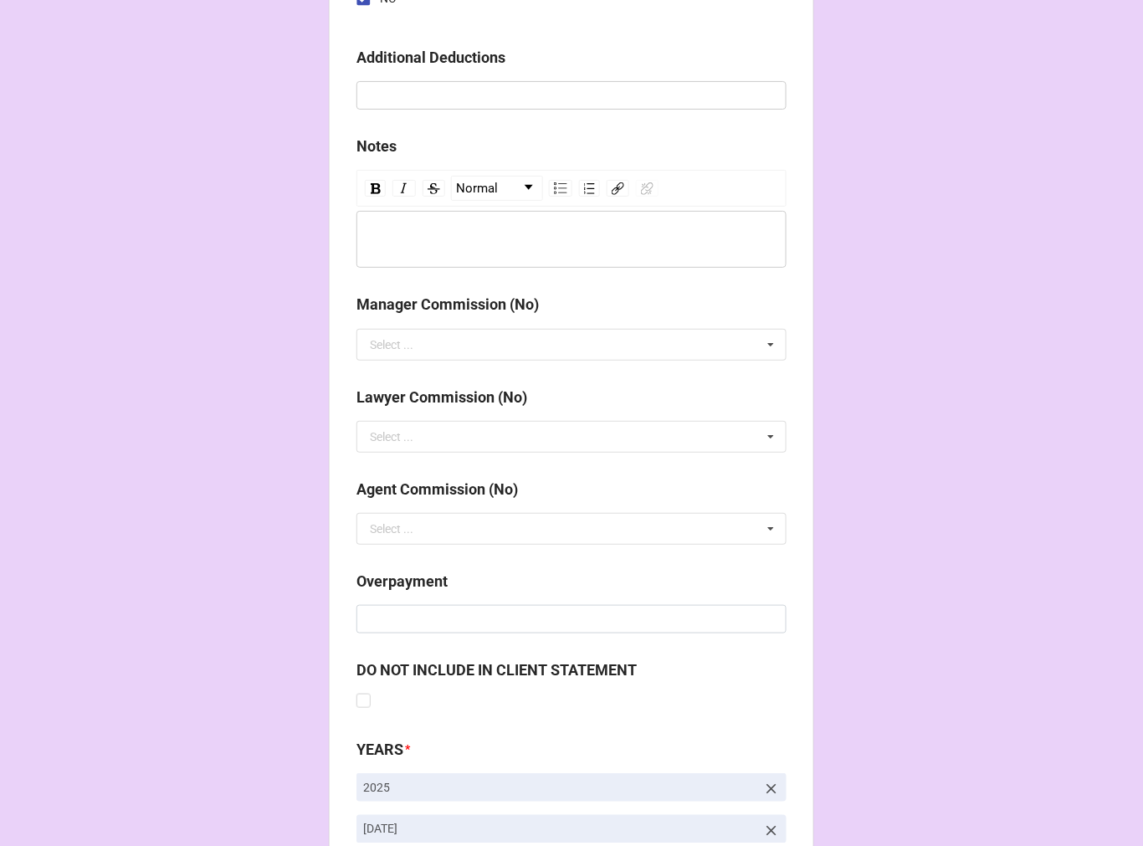
scroll to position [1938, 0]
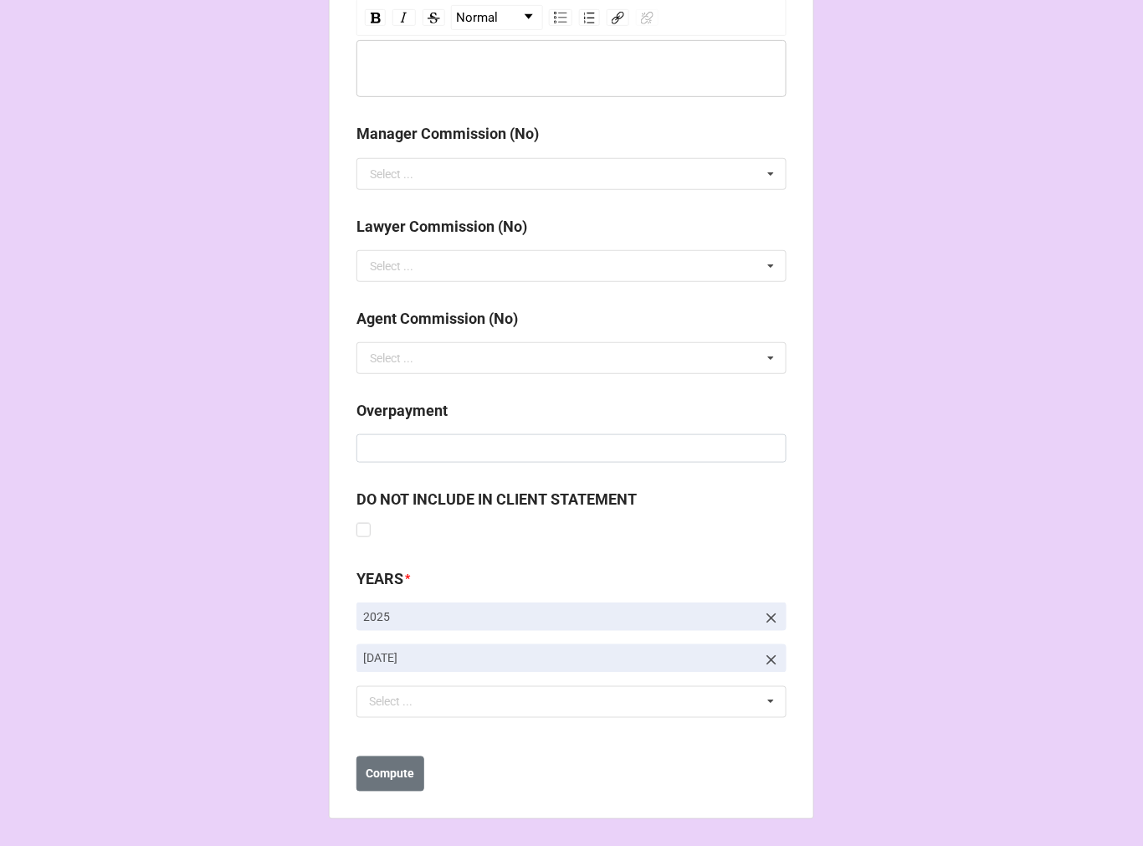
click at [763, 661] on icon at bounding box center [771, 660] width 17 height 17
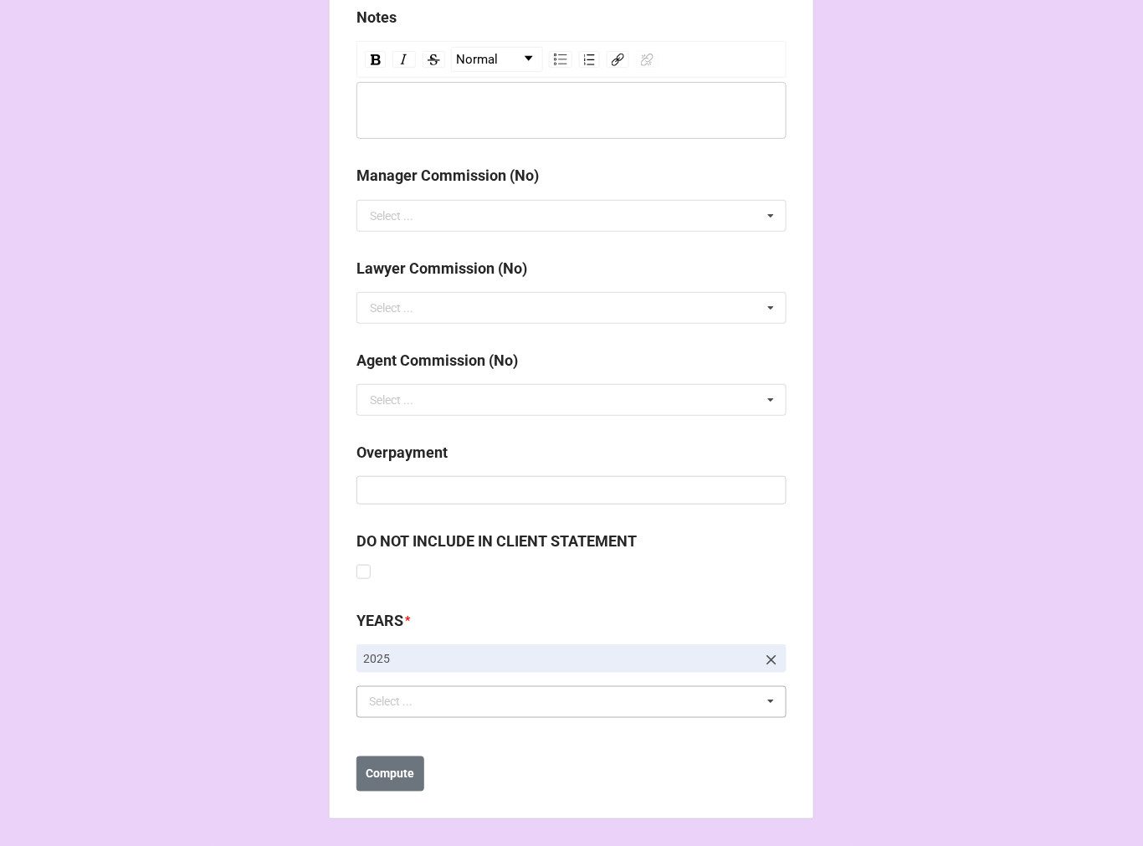
click at [574, 700] on div "Select ... No results found." at bounding box center [572, 702] width 430 height 32
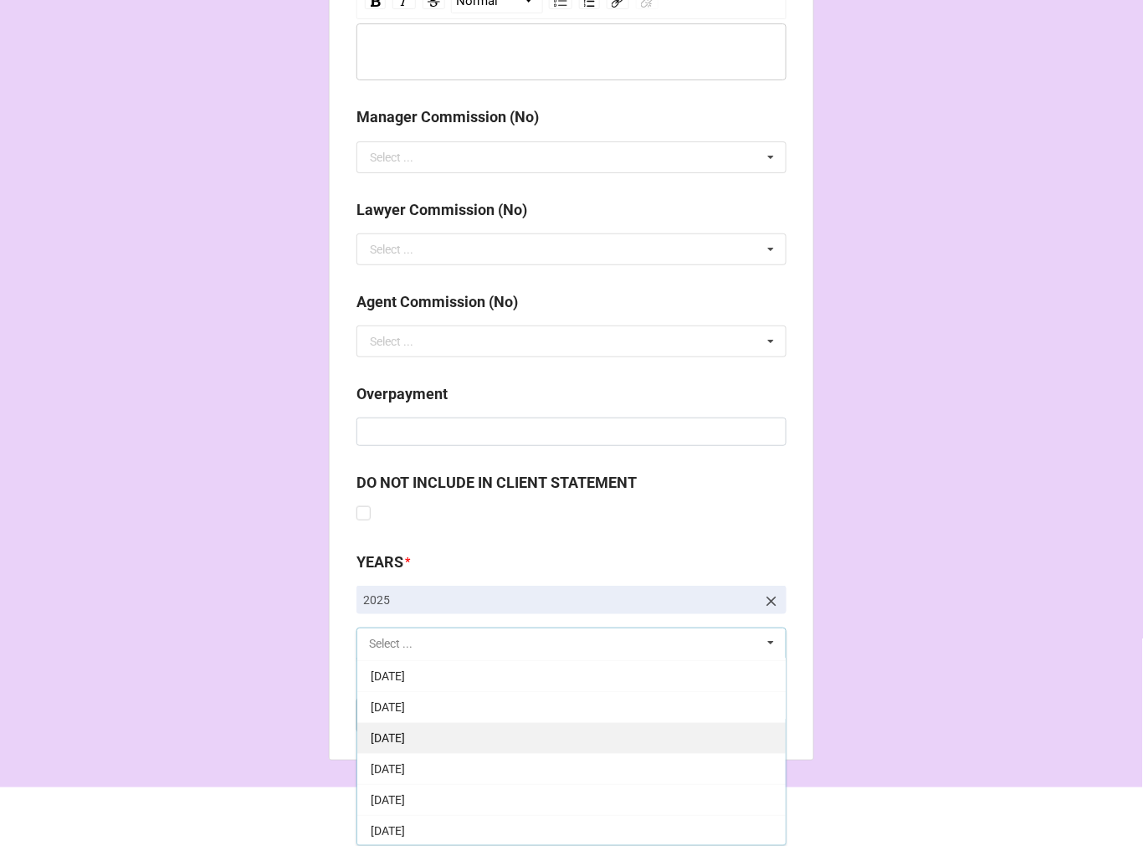
scroll to position [186, 0]
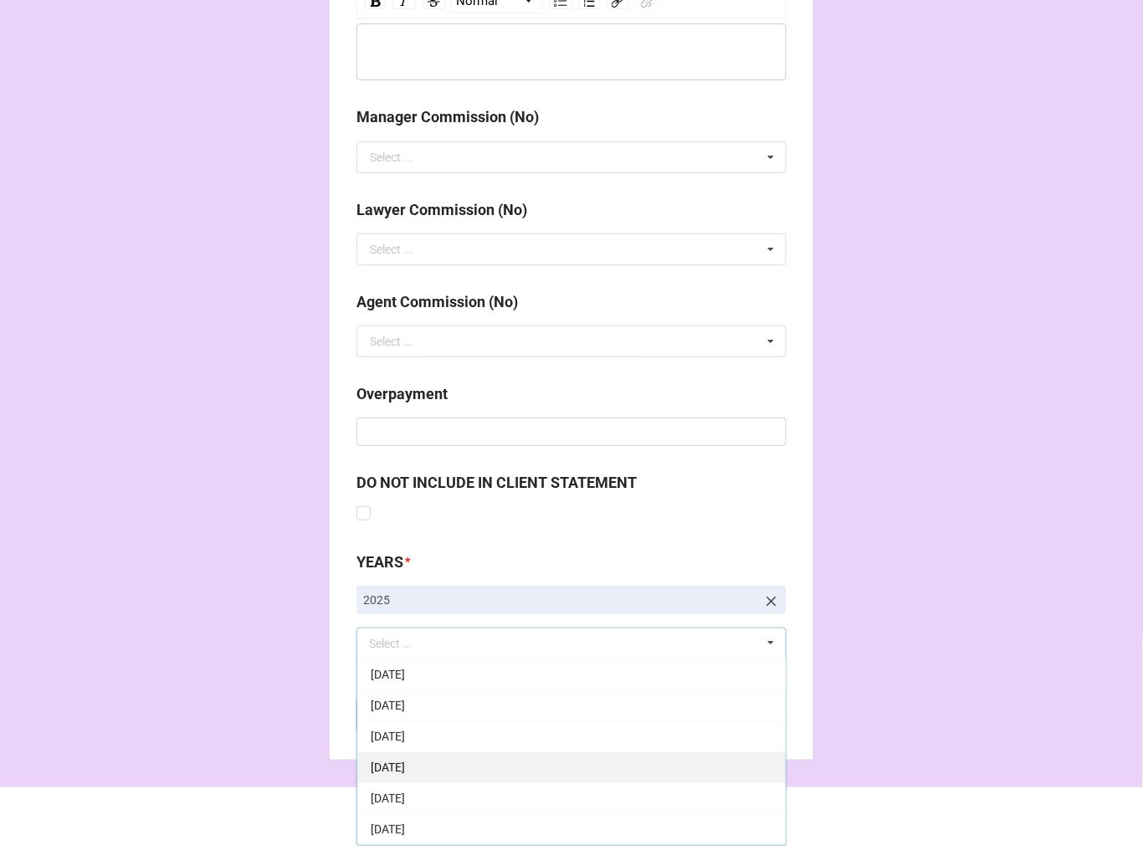
click at [405, 768] on span "10-October 2025" at bounding box center [388, 767] width 34 height 13
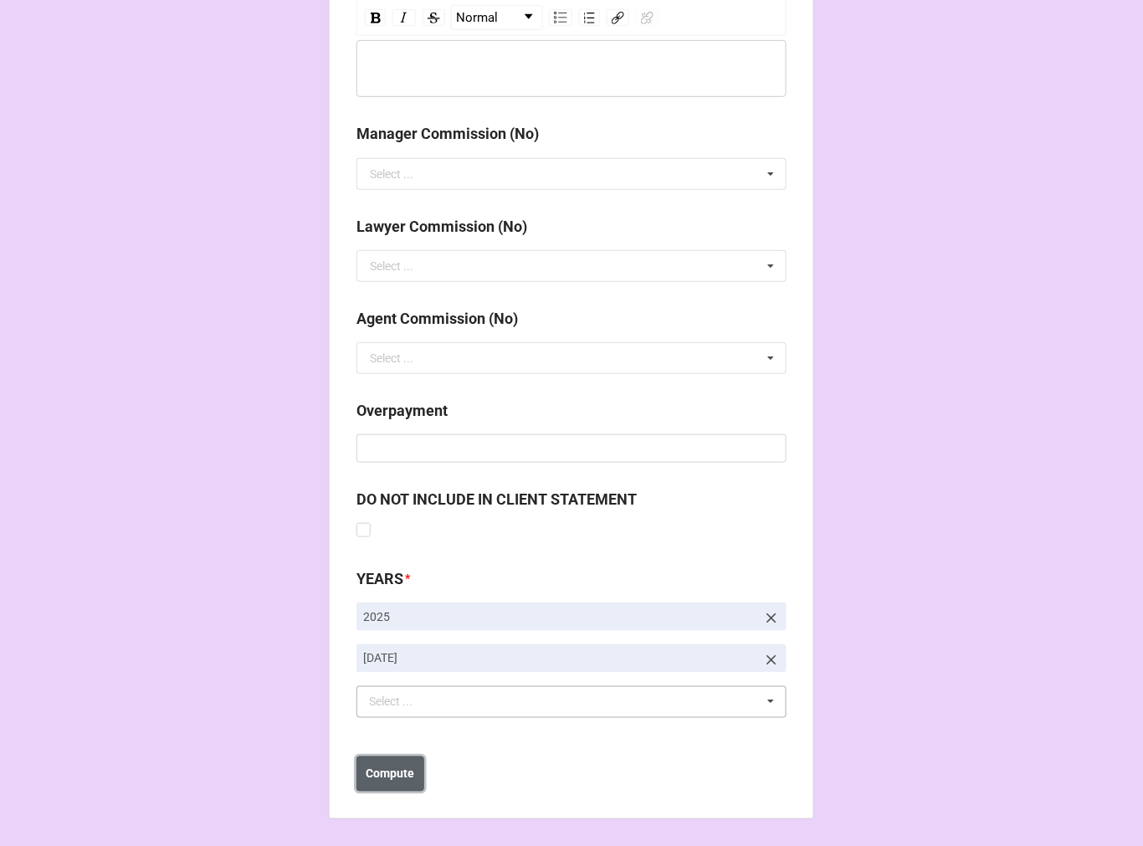
click at [396, 768] on b "Compute" at bounding box center [391, 775] width 49 height 18
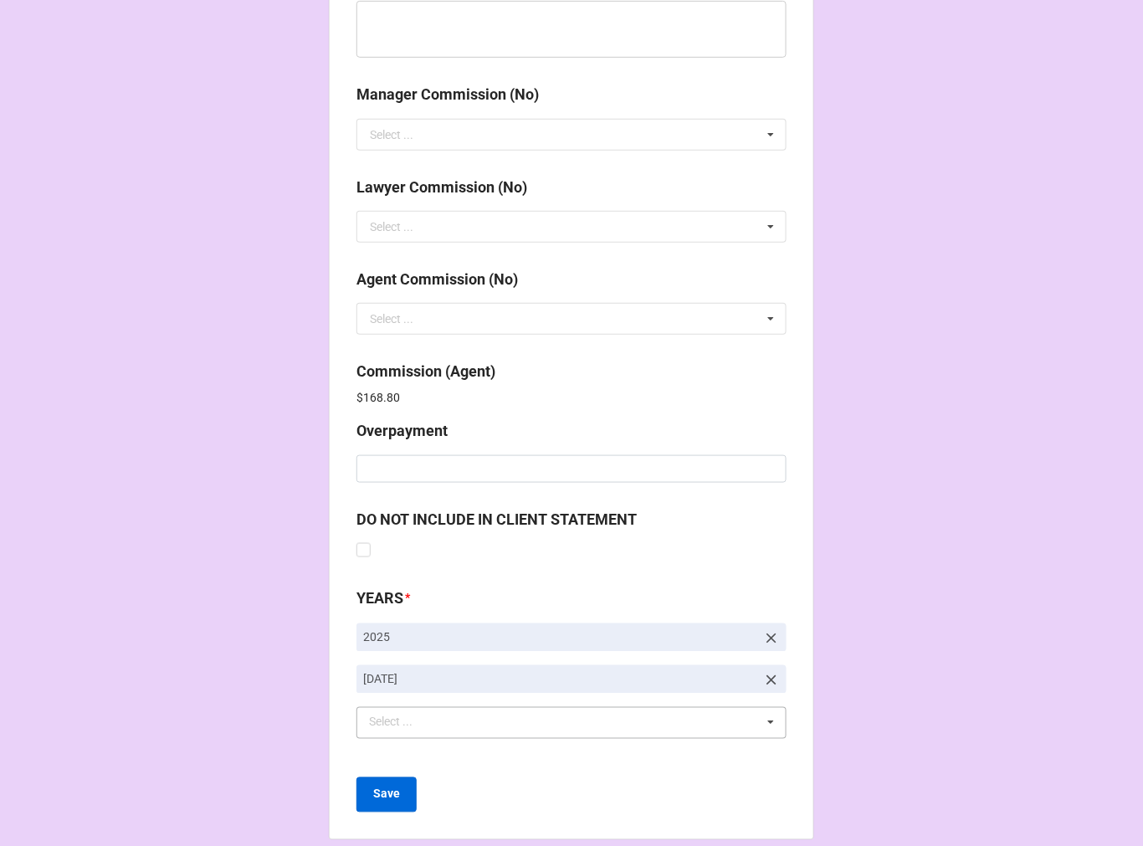
scroll to position [1997, 0]
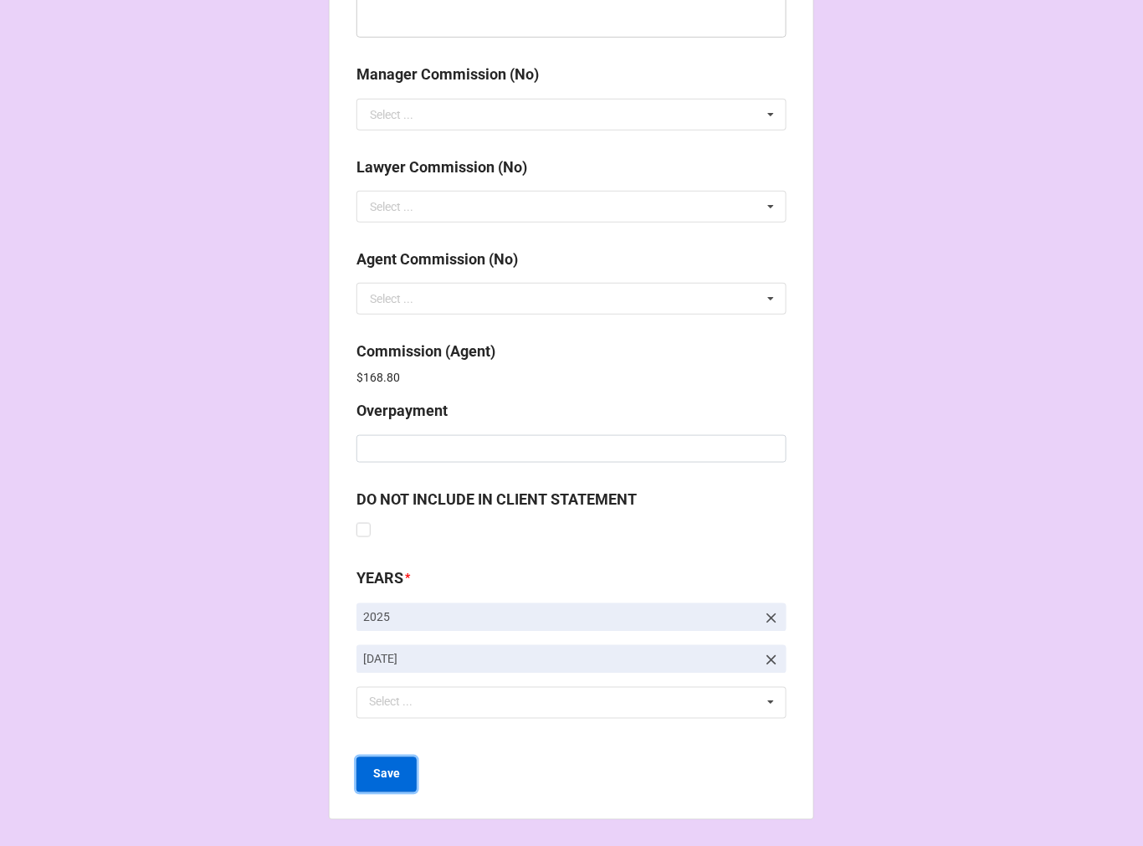
click at [364, 768] on button "Save" at bounding box center [387, 774] width 60 height 35
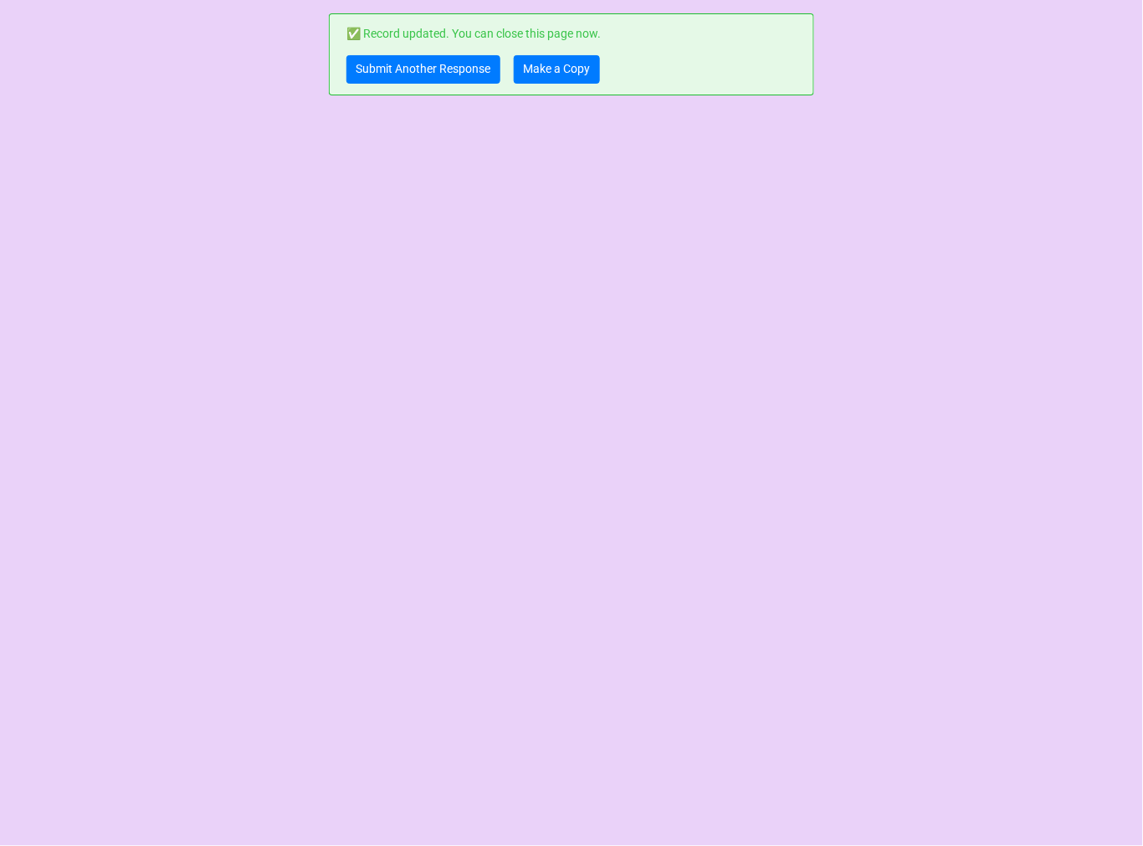
scroll to position [0, 0]
click at [442, 67] on link "Submit Another Response" at bounding box center [424, 69] width 154 height 28
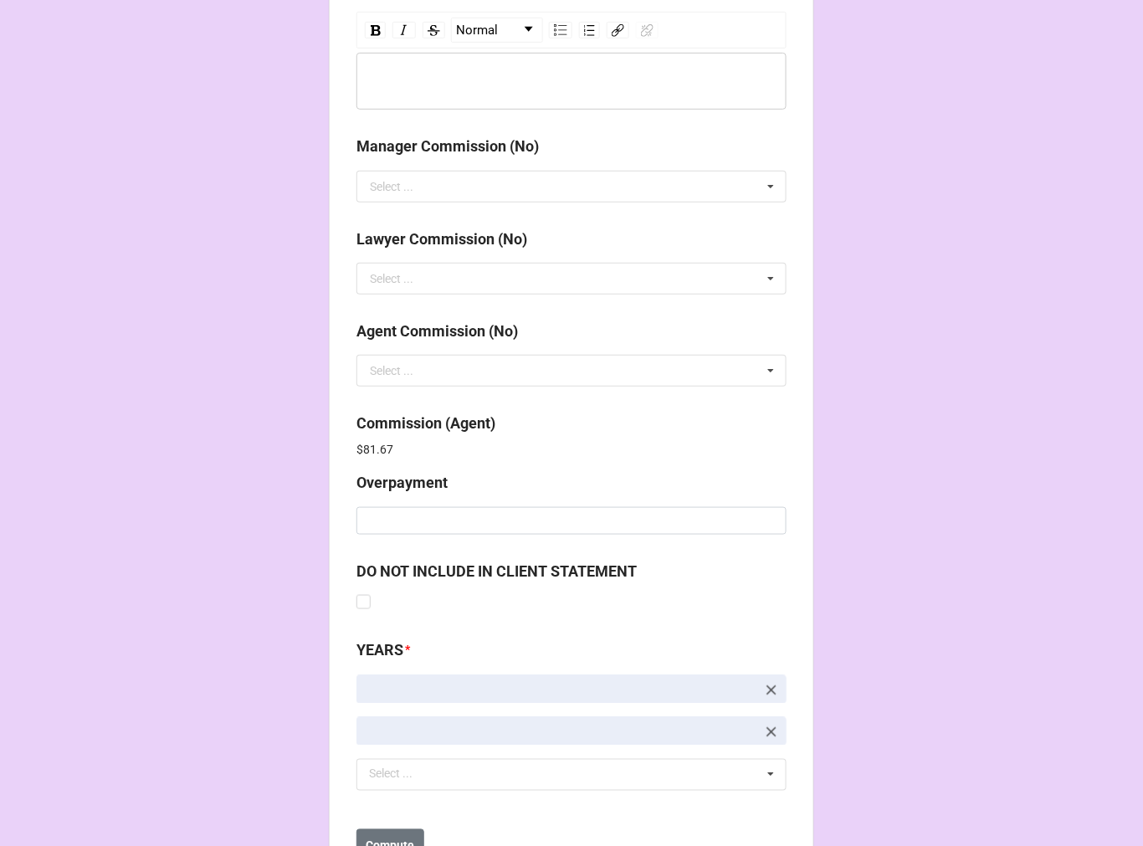
scroll to position [1997, 0]
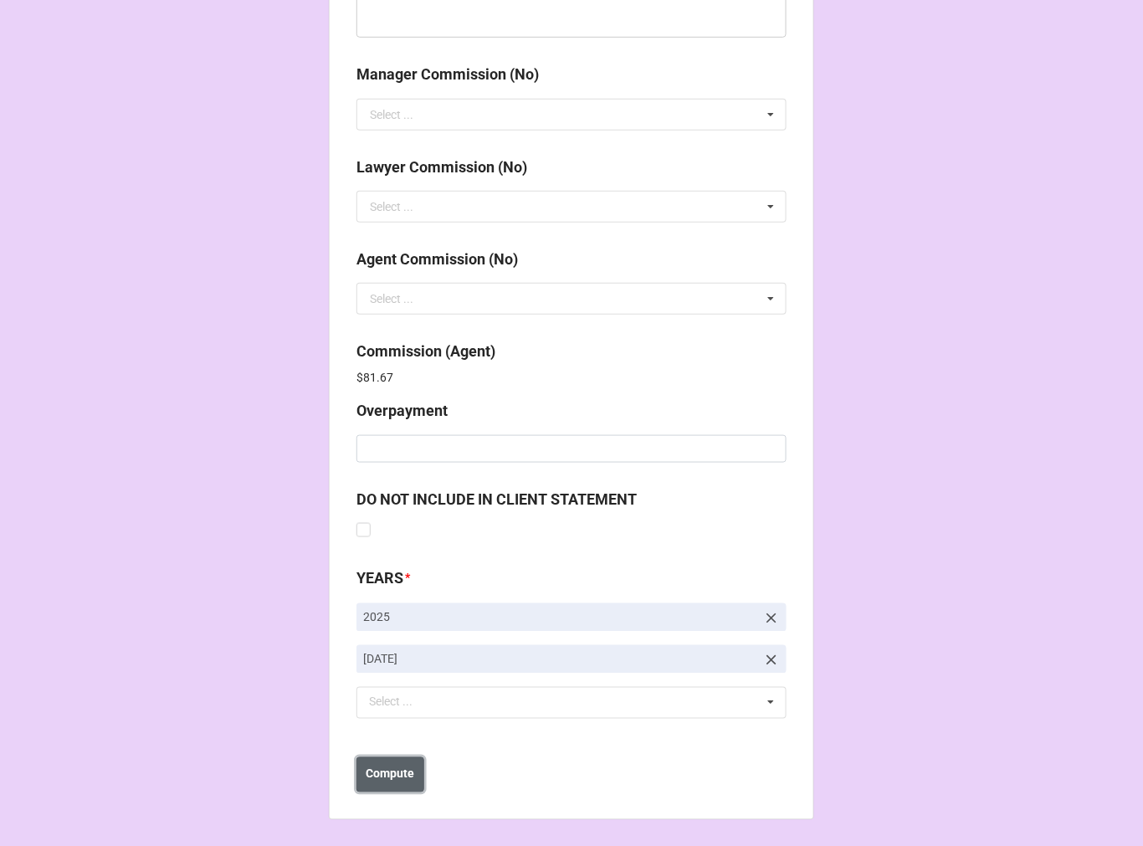
click at [379, 780] on b "Compute" at bounding box center [391, 775] width 49 height 18
click at [379, 781] on b "Save" at bounding box center [386, 775] width 27 height 18
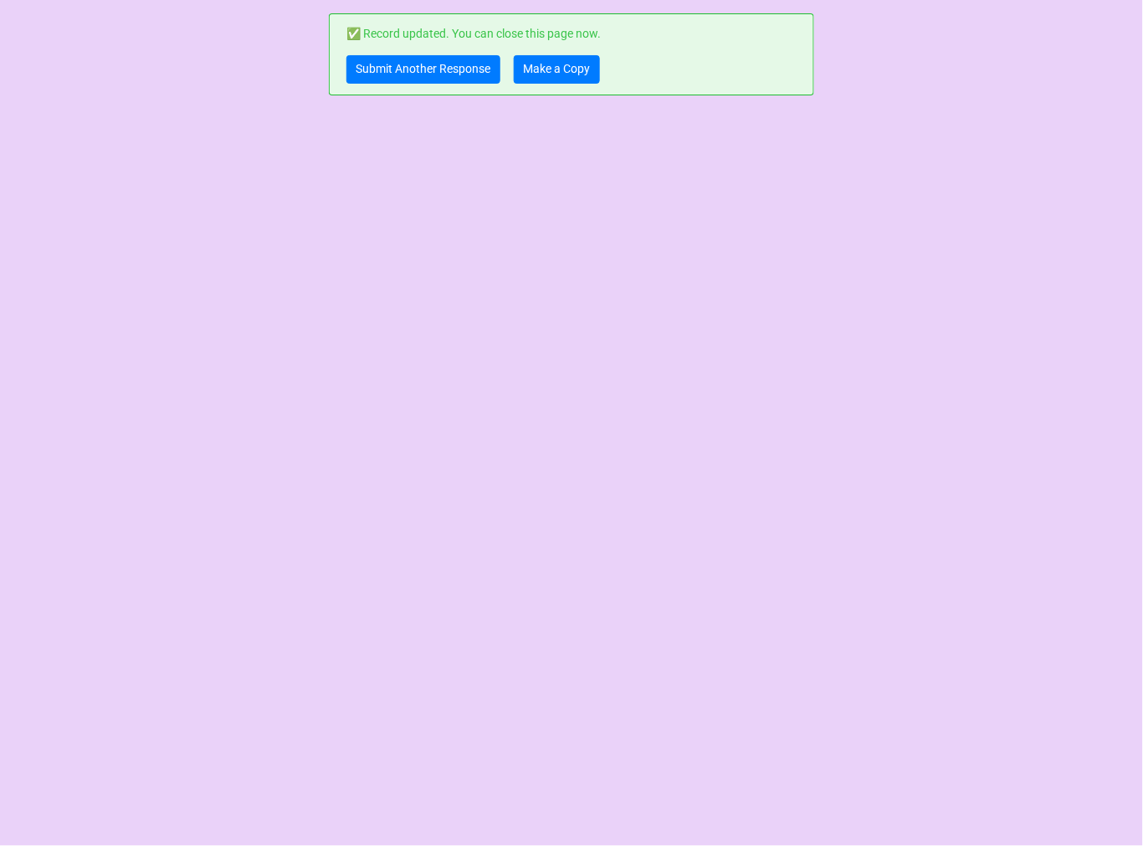
scroll to position [0, 0]
click at [580, 64] on link "Make a Copy" at bounding box center [557, 69] width 86 height 28
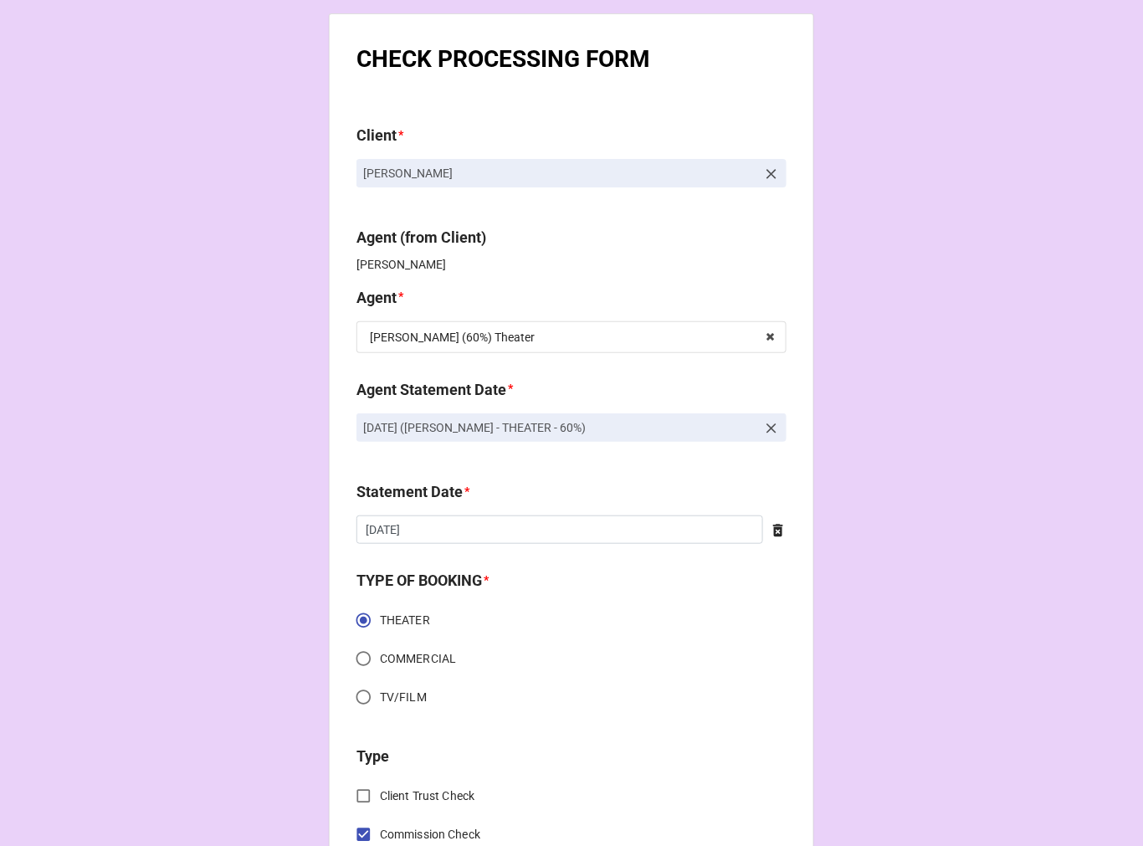
scroll to position [93, 0]
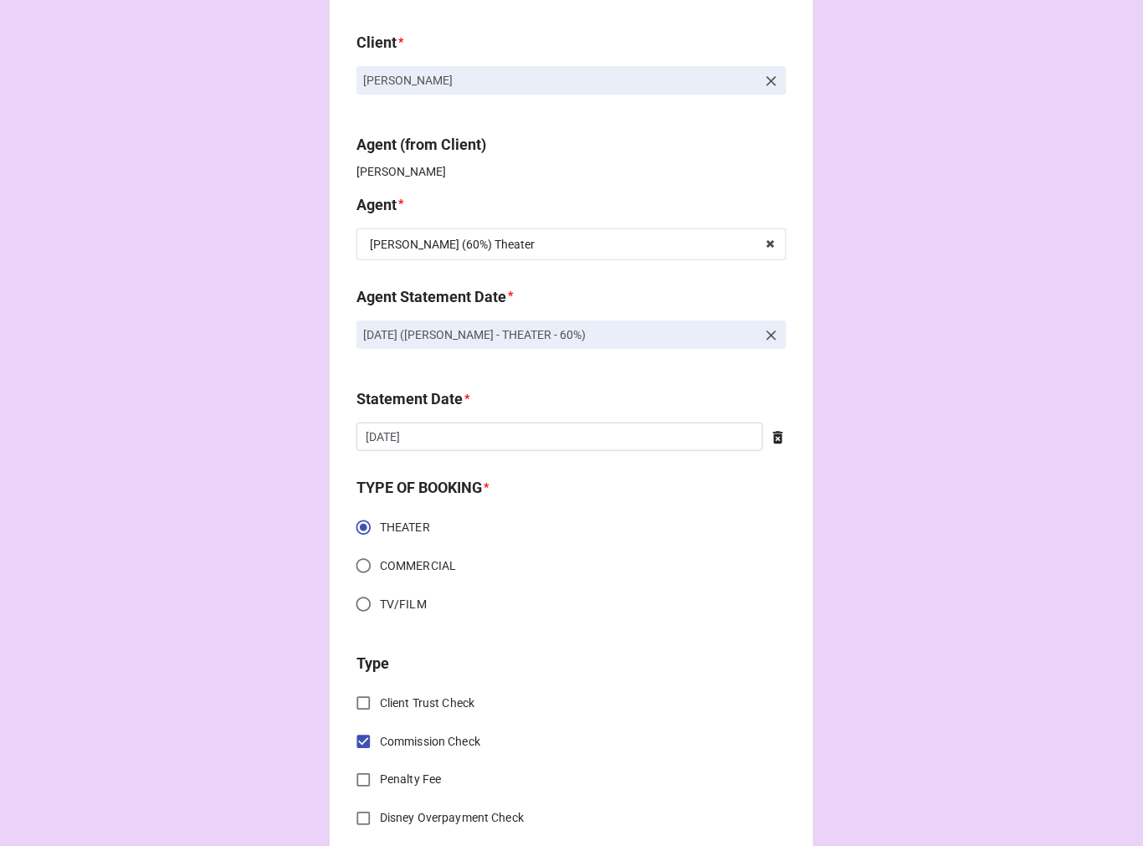
click at [777, 437] on icon at bounding box center [778, 438] width 10 height 13
click at [562, 437] on input "text" at bounding box center [572, 437] width 430 height 28
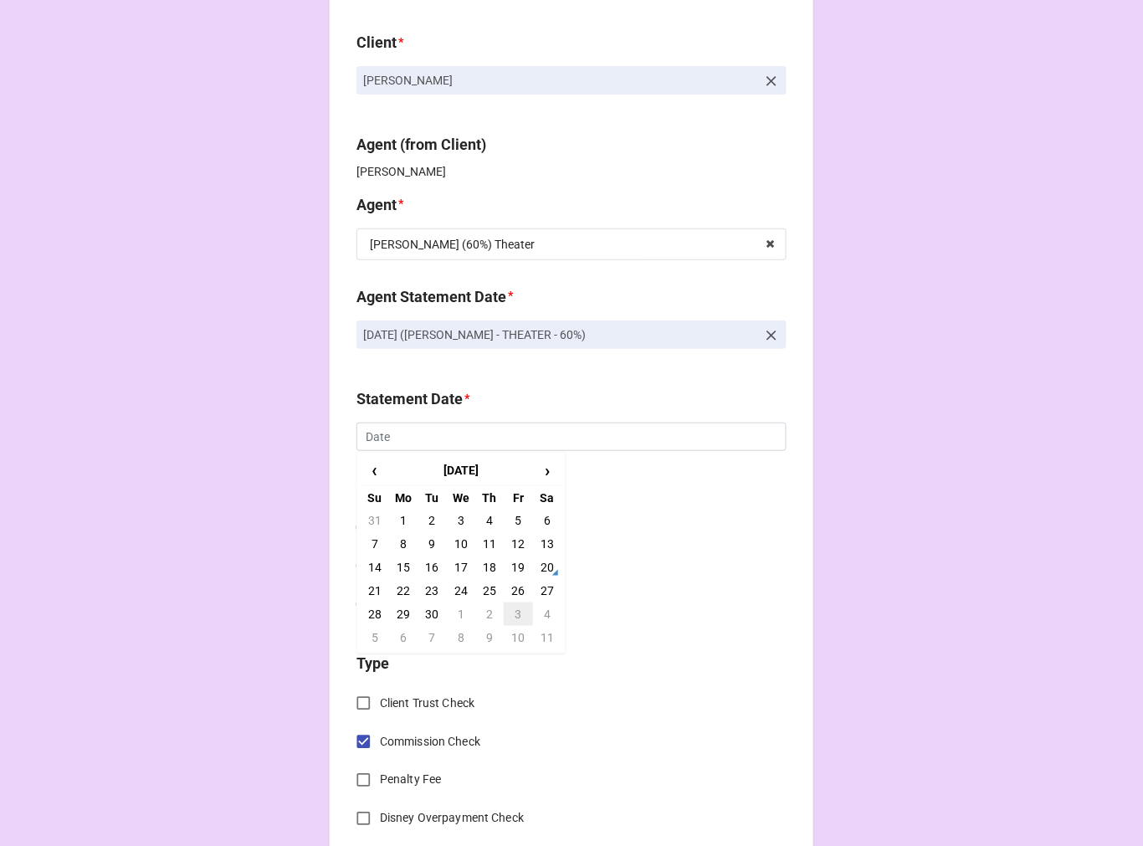
click at [512, 618] on td "3" at bounding box center [518, 614] width 28 height 23
type input "[DATE]"
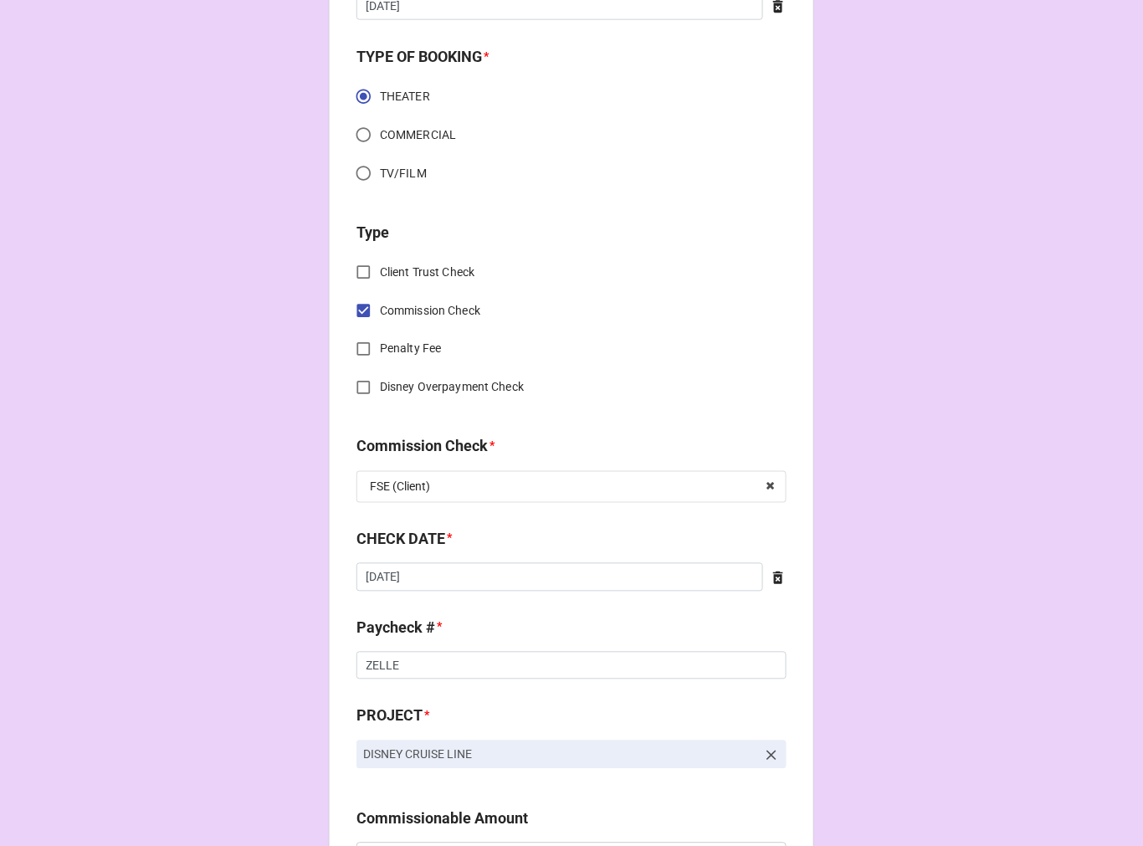
scroll to position [557, 0]
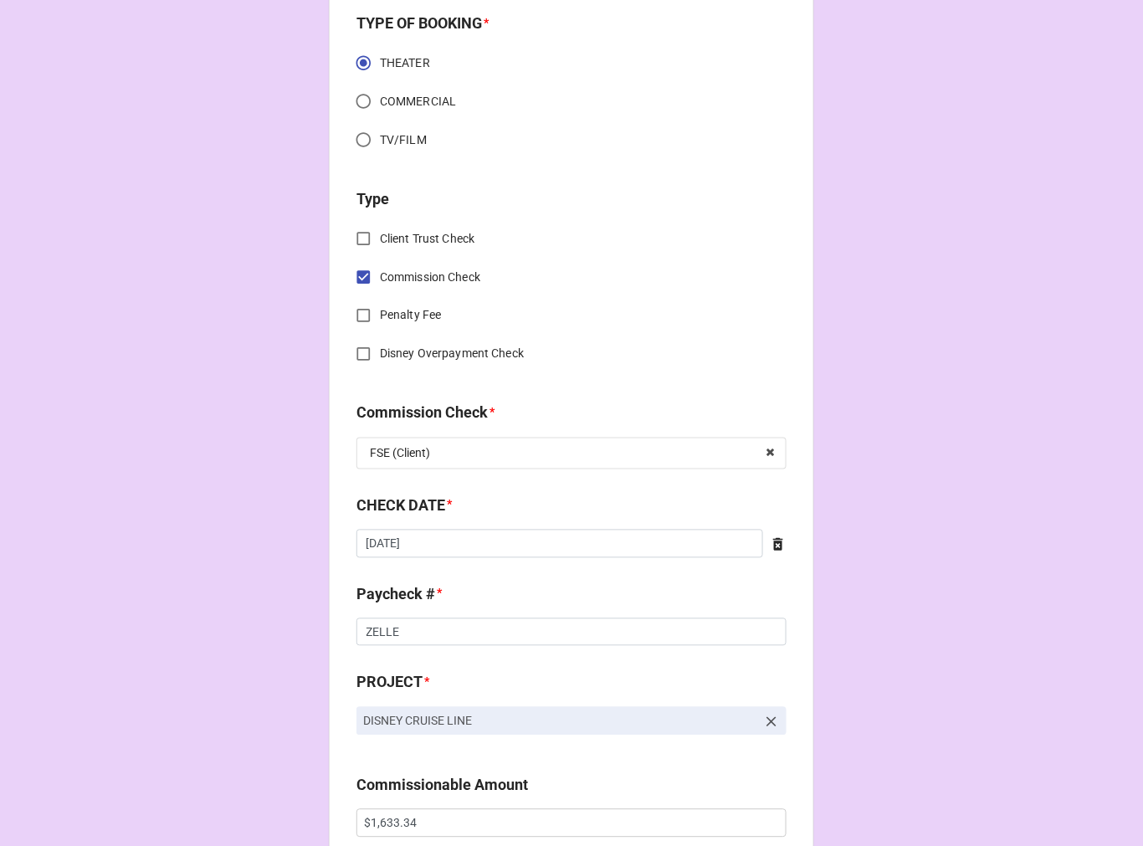
click at [775, 549] on icon at bounding box center [778, 544] width 10 height 13
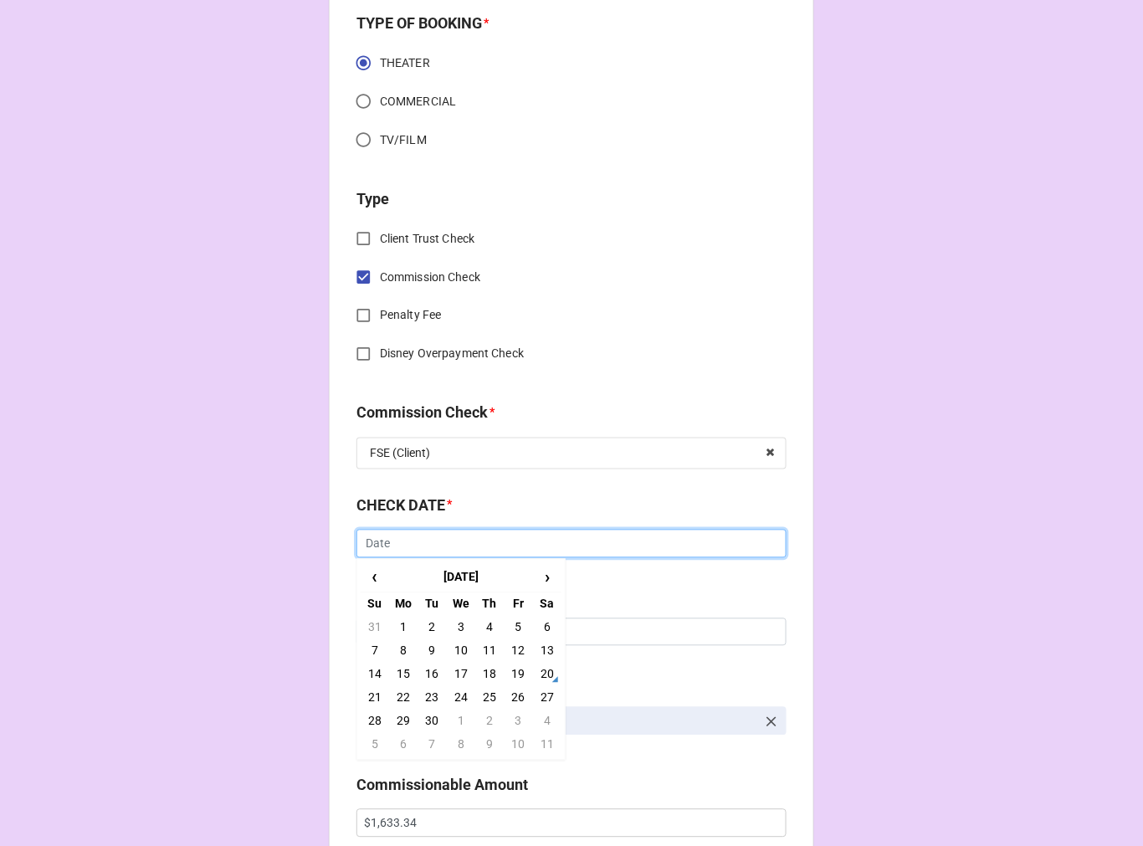
click at [574, 553] on input "text" at bounding box center [572, 544] width 430 height 28
click at [481, 673] on td "18" at bounding box center [489, 674] width 28 height 23
type input "[DATE]"
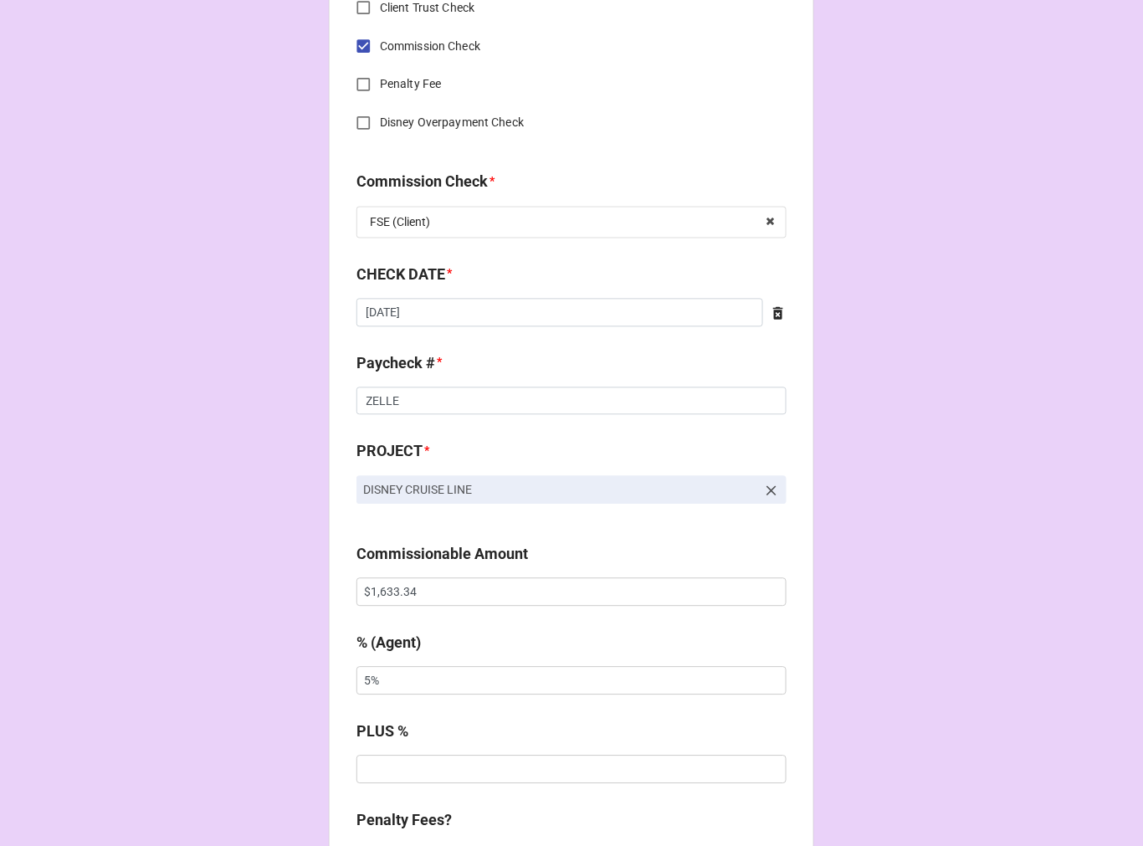
scroll to position [837, 0]
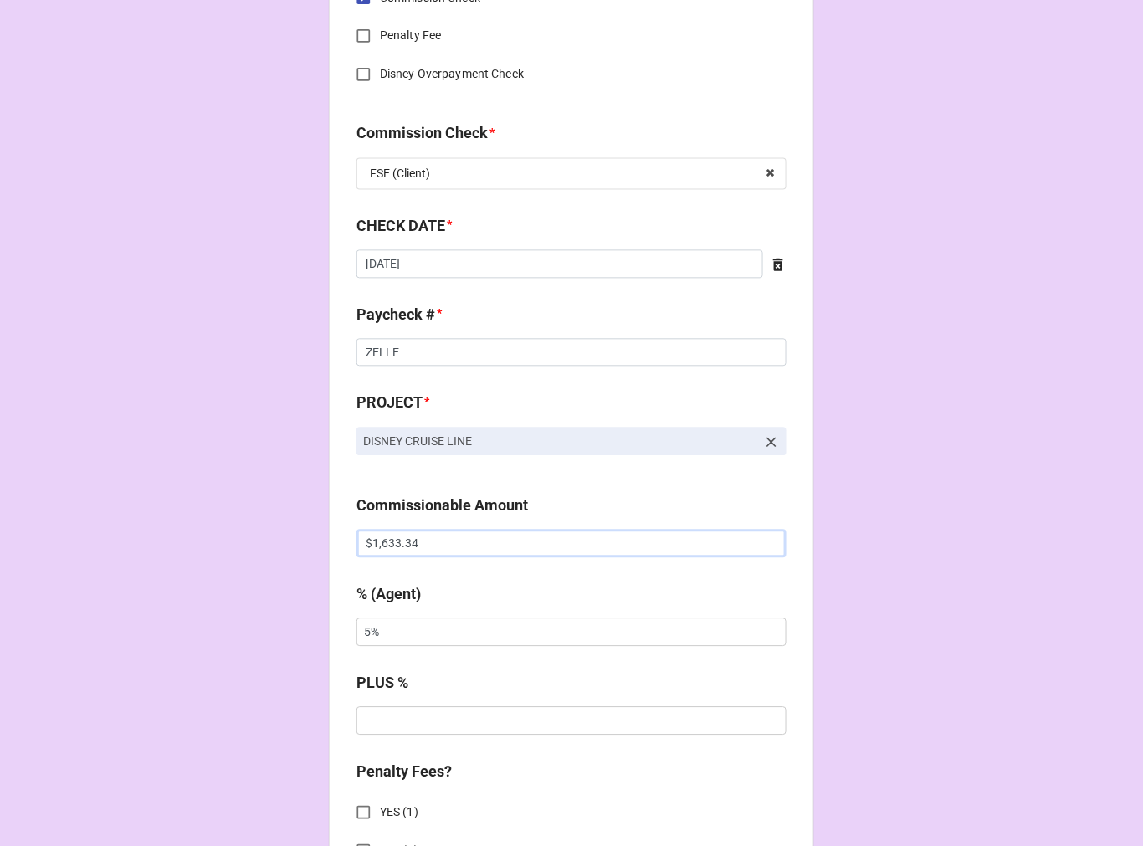
drag, startPoint x: 357, startPoint y: 528, endPoint x: 199, endPoint y: 495, distance: 160.9
click at [202, 495] on div "CHECK PROCESSING FORM Client * Emmanuel Dunn Agent (from Client) Rebecca Agent …" at bounding box center [571, 555] width 1143 height 2784
paste input "28"
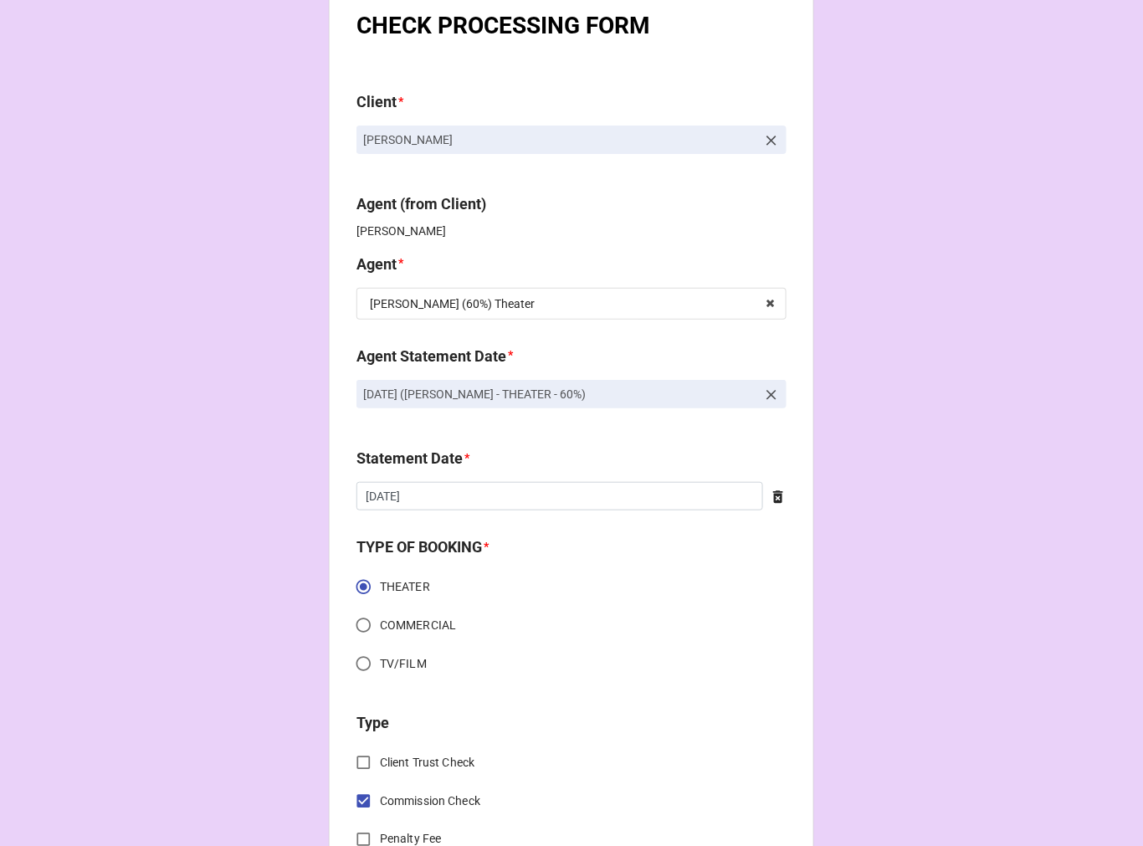
scroll to position [0, 0]
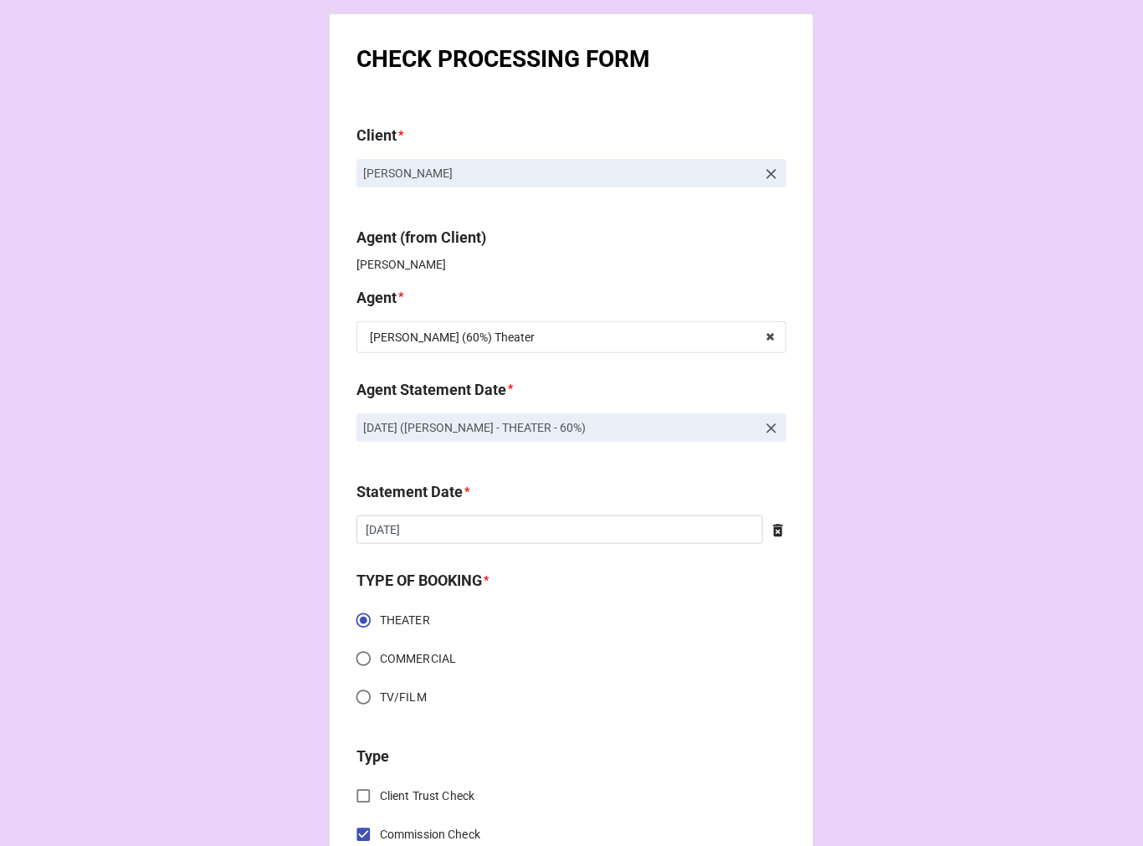
type input "$1,283.34"
drag, startPoint x: 420, startPoint y: 427, endPoint x: 163, endPoint y: 430, distance: 257.0
copy p "SEPTEMBER 5, 2025 (REBECCA - THEATER - 60%)"
click at [768, 427] on icon at bounding box center [771, 428] width 17 height 17
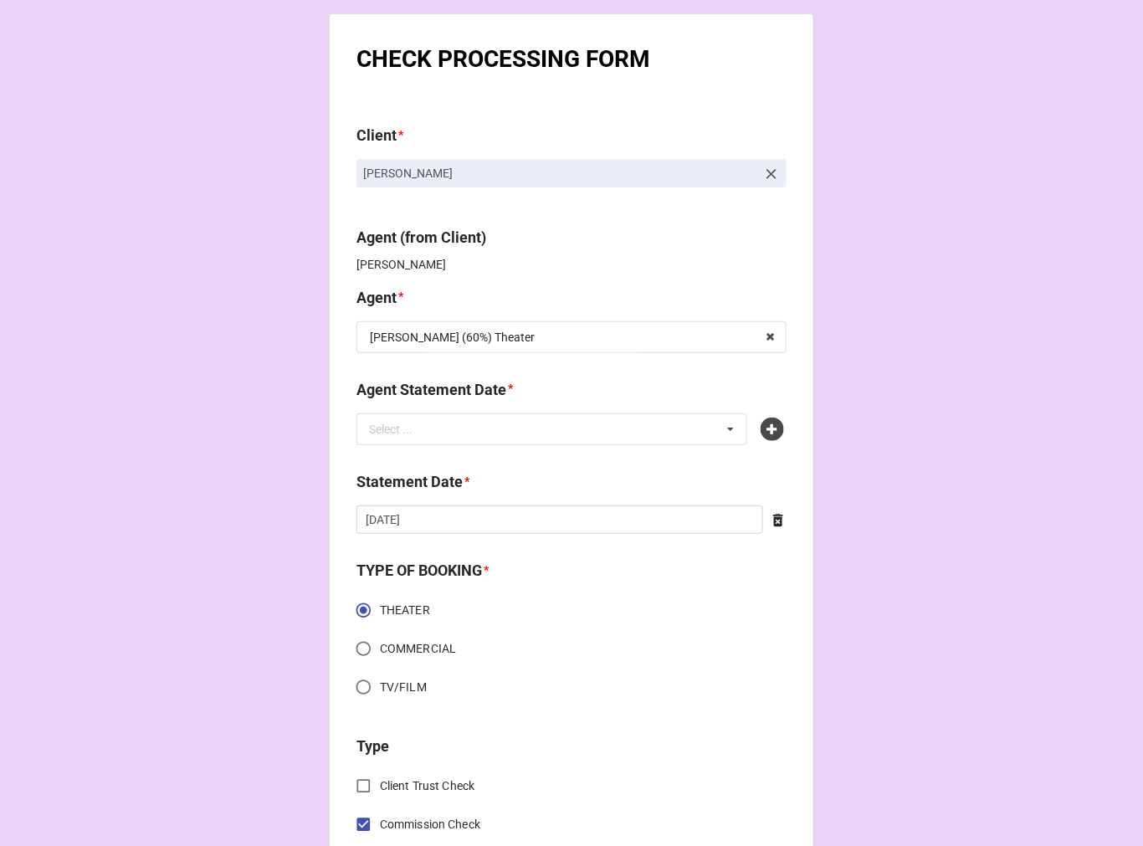
click at [768, 427] on icon at bounding box center [772, 429] width 23 height 23
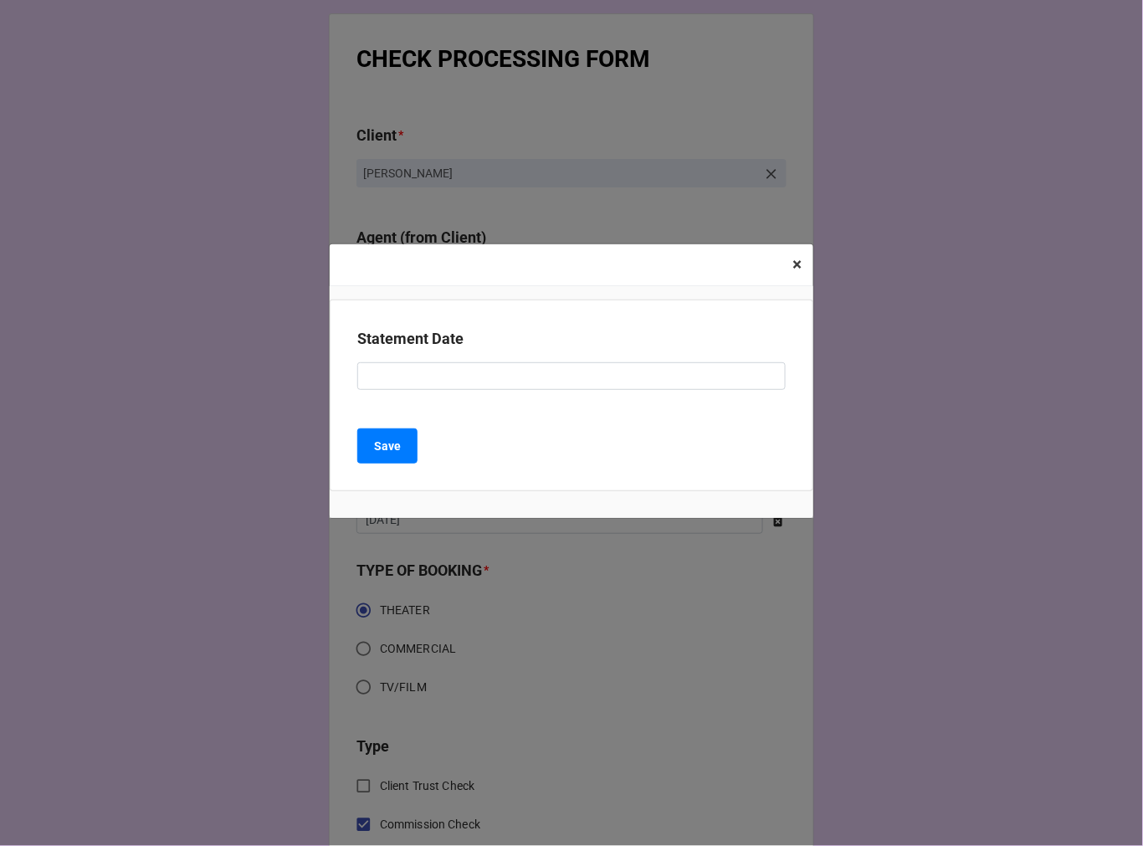
click at [797, 268] on span "×" at bounding box center [797, 264] width 9 height 20
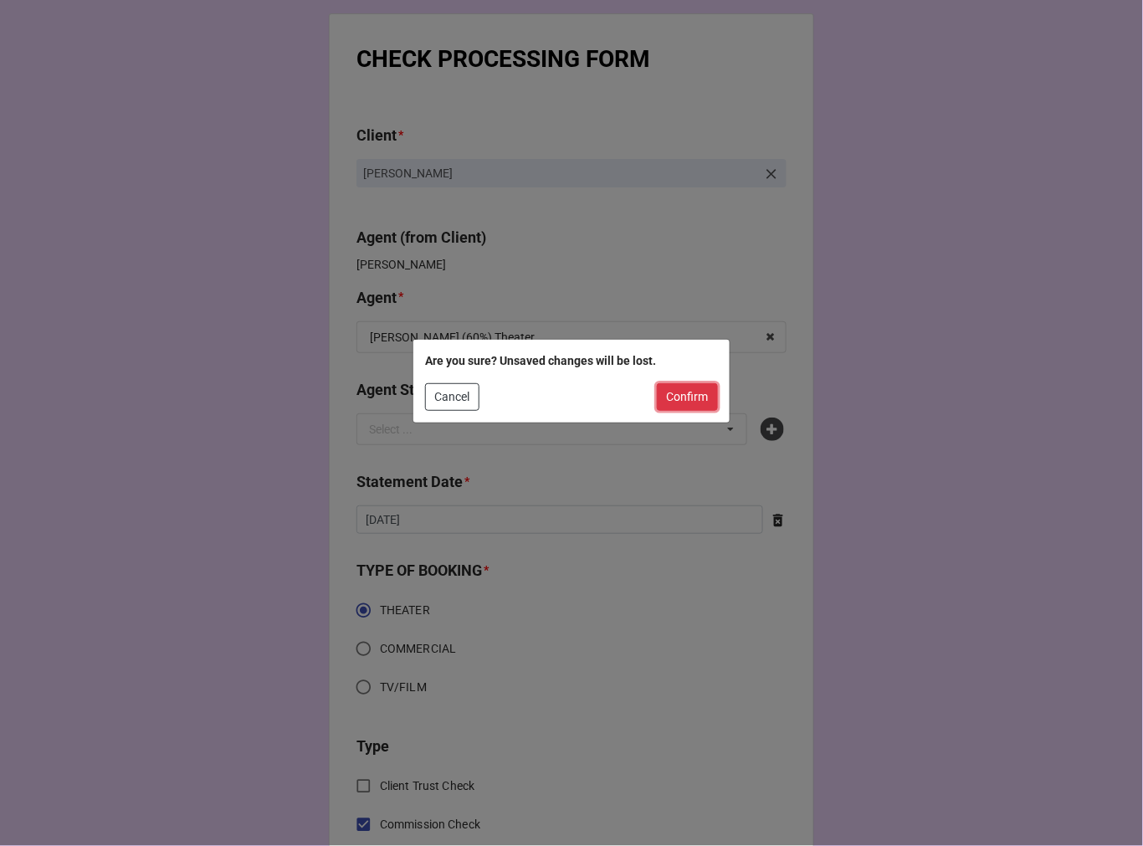
click at [676, 392] on button "Confirm" at bounding box center [687, 397] width 61 height 28
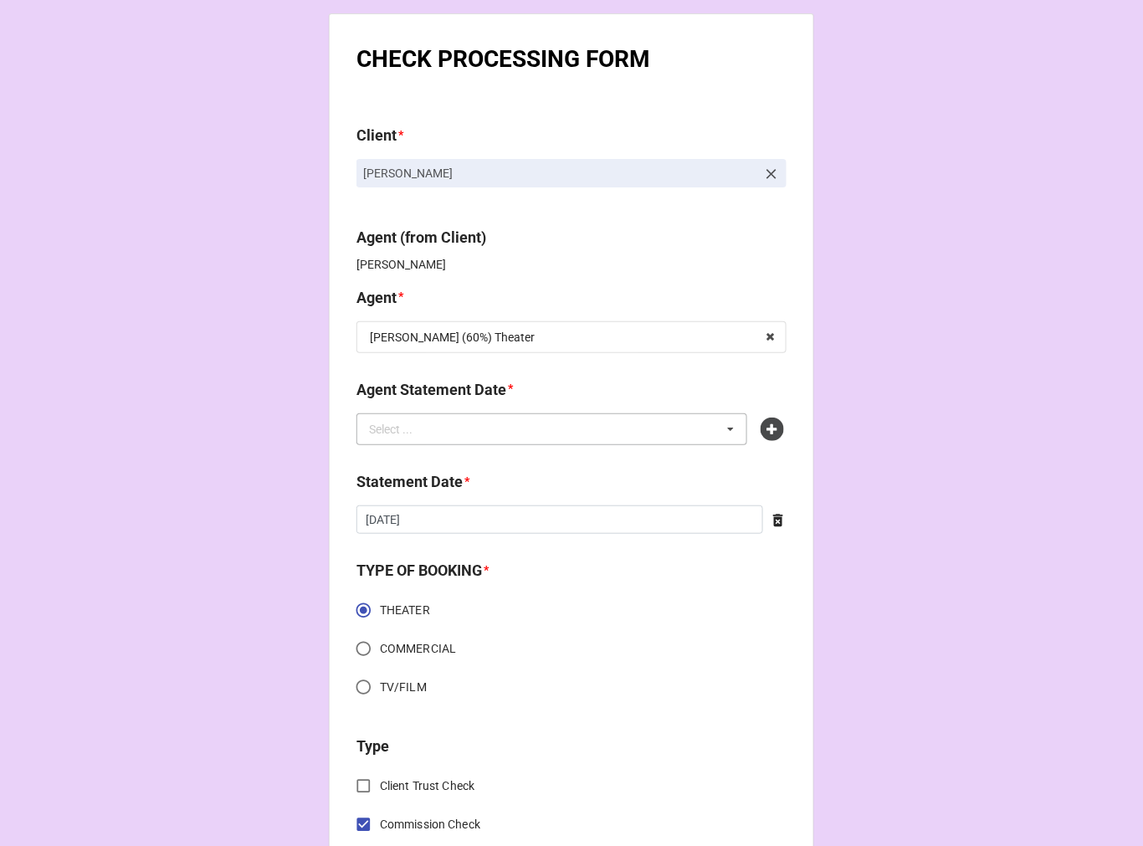
click at [565, 431] on div "Select ... No results found." at bounding box center [552, 429] width 391 height 32
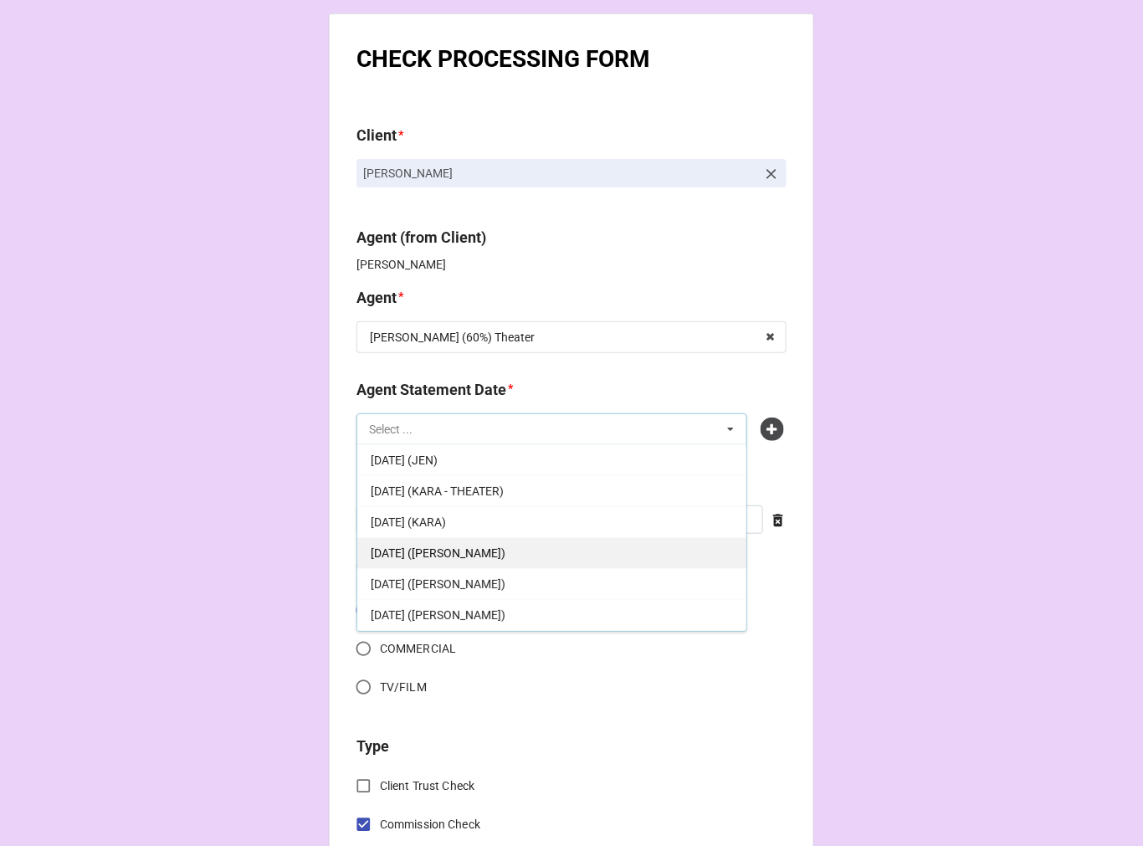
scroll to position [154, 0]
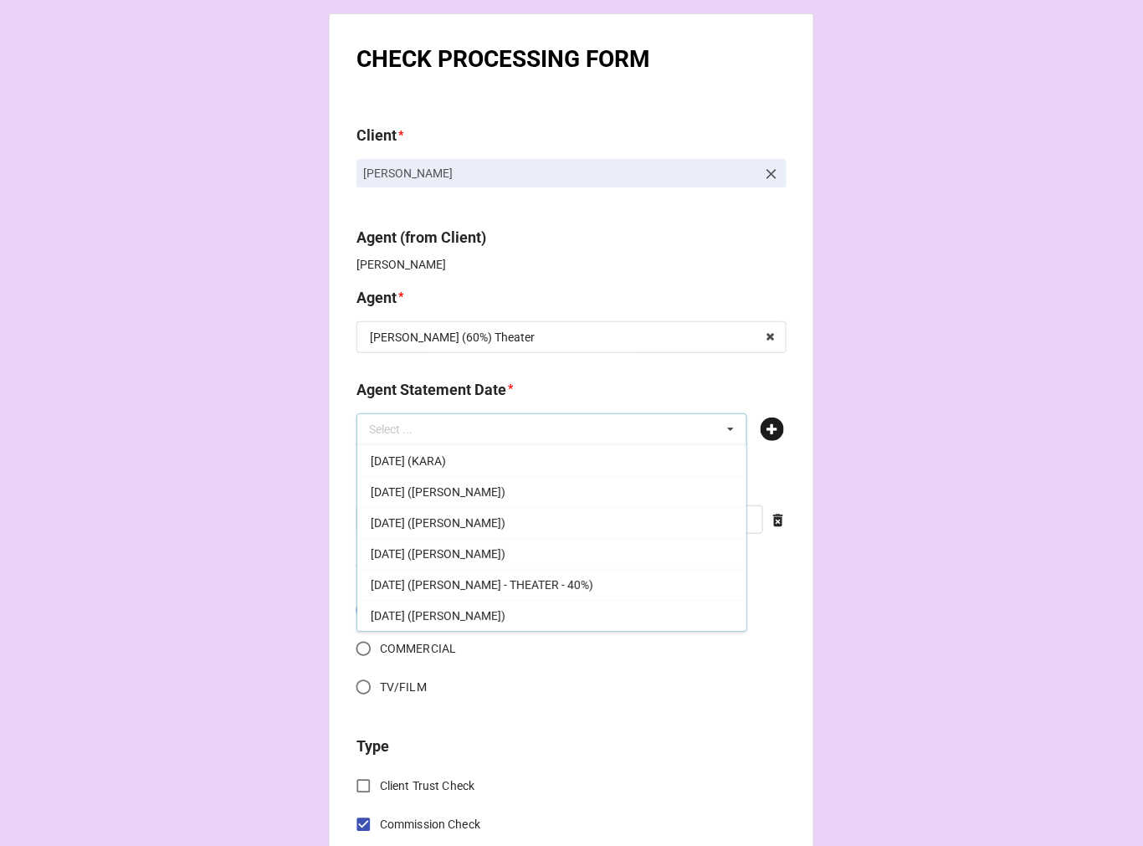
click at [765, 430] on icon at bounding box center [772, 429] width 23 height 23
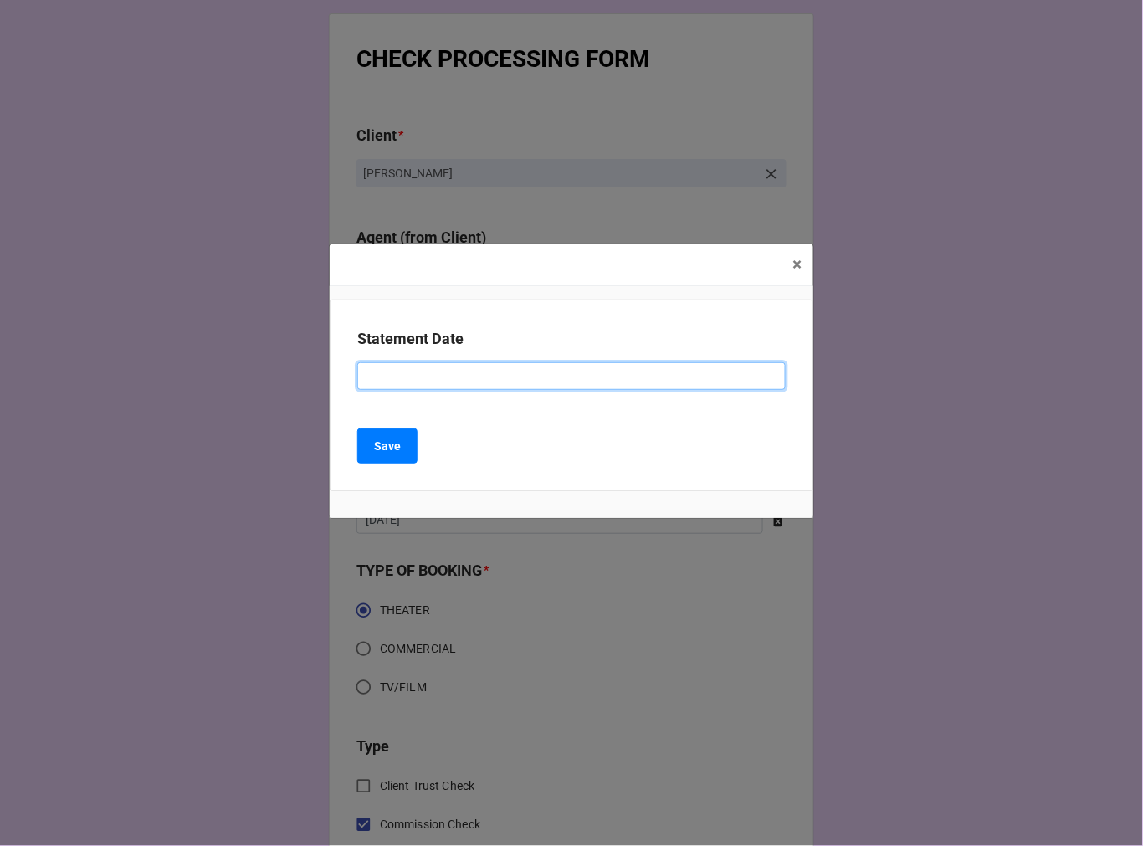
click at [496, 372] on input at bounding box center [571, 376] width 429 height 28
paste input "SEPTEMBER 5, 2025 (REBECCA - THEATER - 60%)"
drag, startPoint x: 436, startPoint y: 382, endPoint x: 182, endPoint y: 362, distance: 254.3
click at [182, 362] on div "× Close Statement Date SEPTEMBER 5, 2025 (REBECCA - THEATER - 60%) Save" at bounding box center [571, 423] width 1143 height 846
type input "[DATE] ([PERSON_NAME] - THEATER - 60%)"
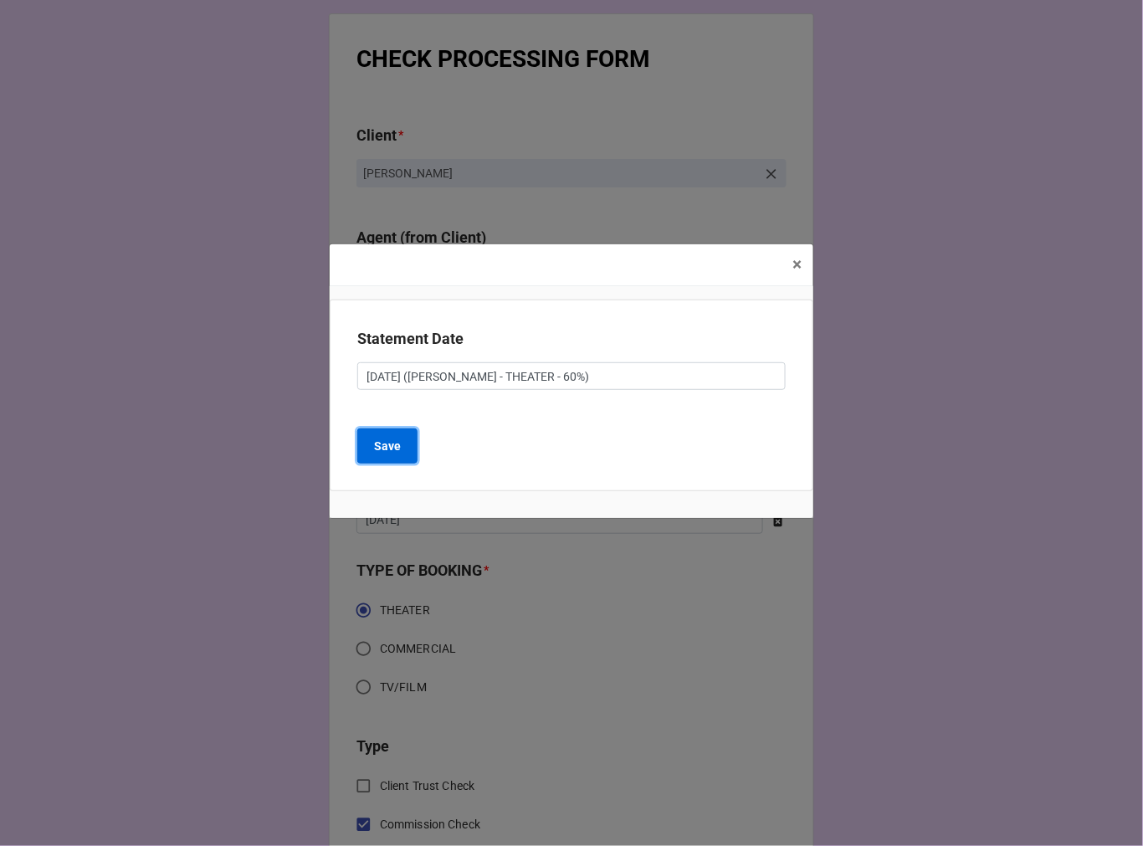
click at [399, 453] on b "Save" at bounding box center [387, 447] width 27 height 18
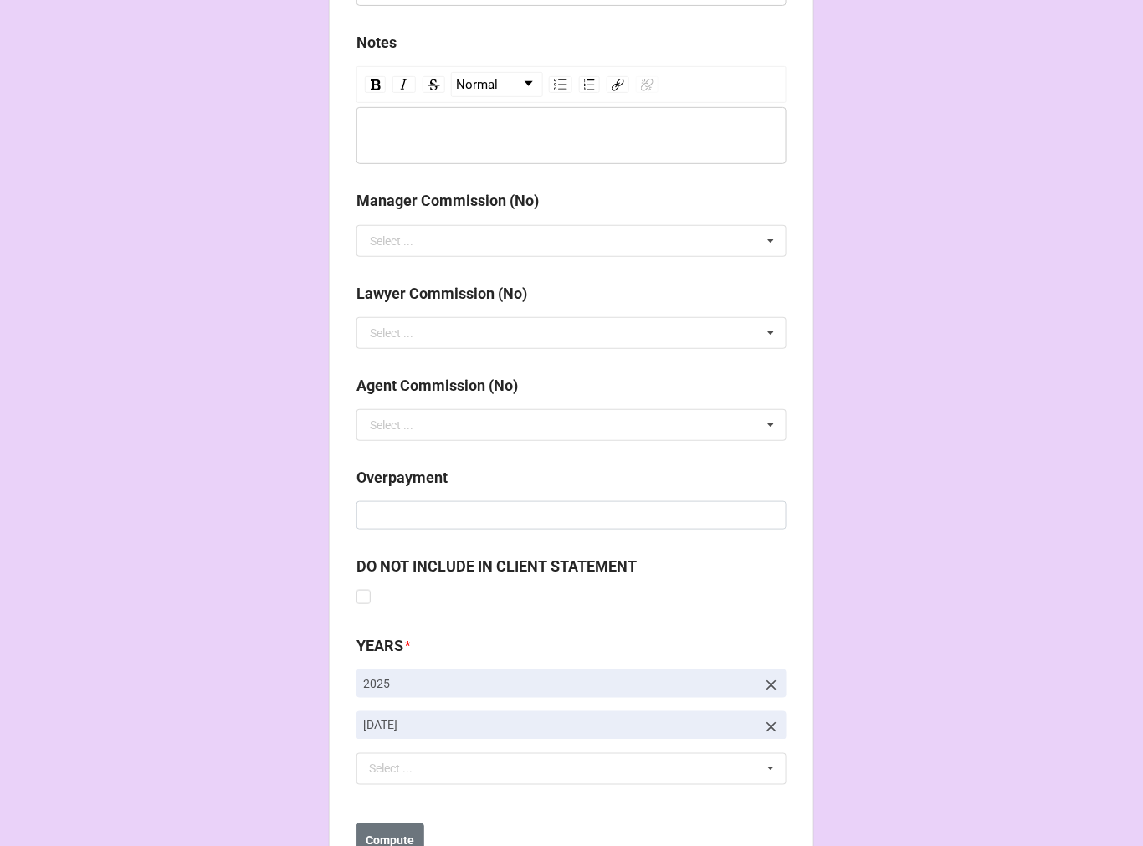
scroll to position [1938, 0]
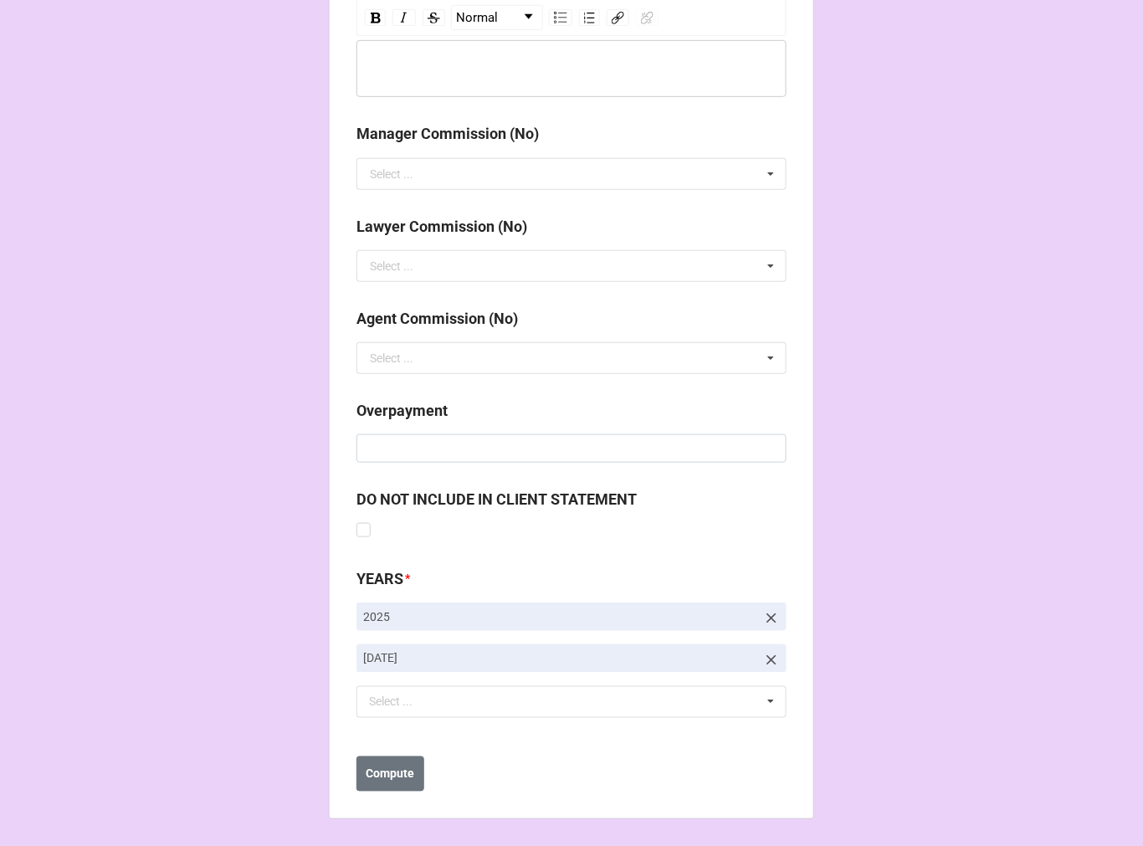
click at [773, 655] on icon at bounding box center [771, 660] width 17 height 17
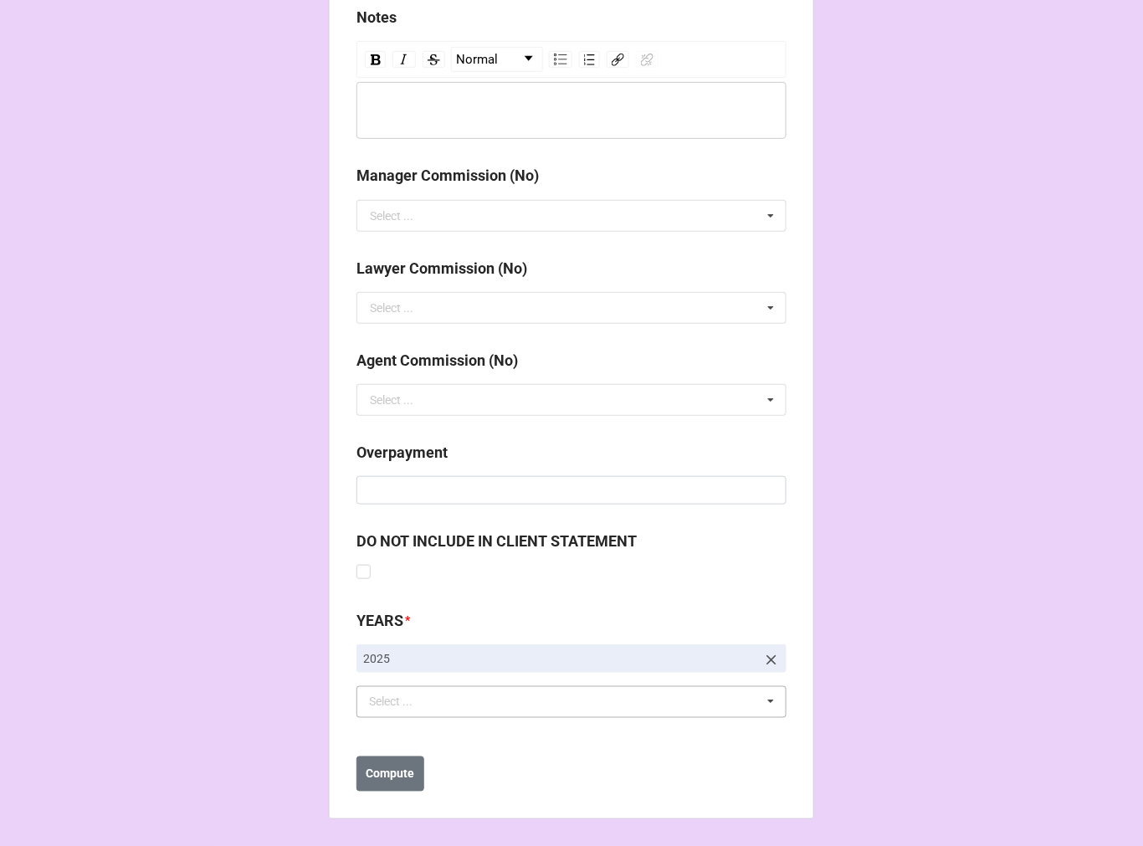
click at [541, 706] on div "Select ... No results found." at bounding box center [572, 702] width 430 height 32
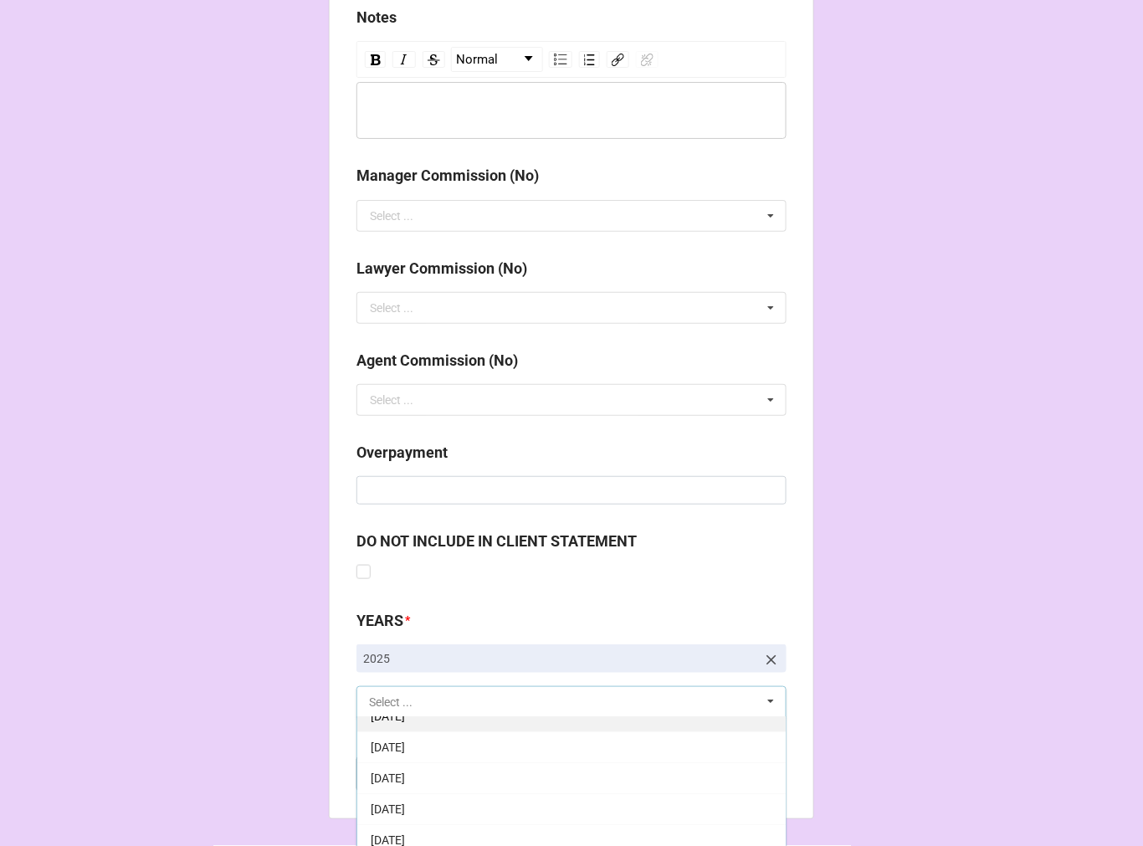
scroll to position [186, 0]
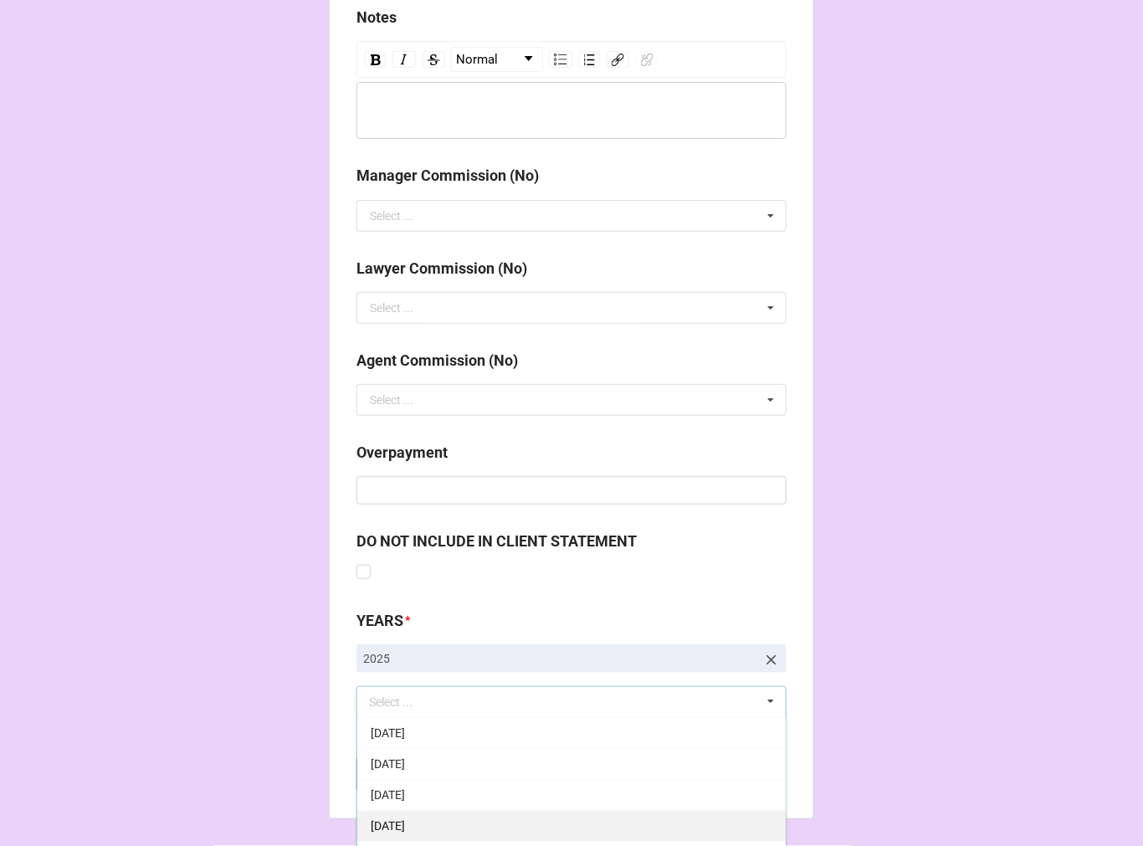
click at [494, 819] on div "[DATE]" at bounding box center [571, 825] width 429 height 31
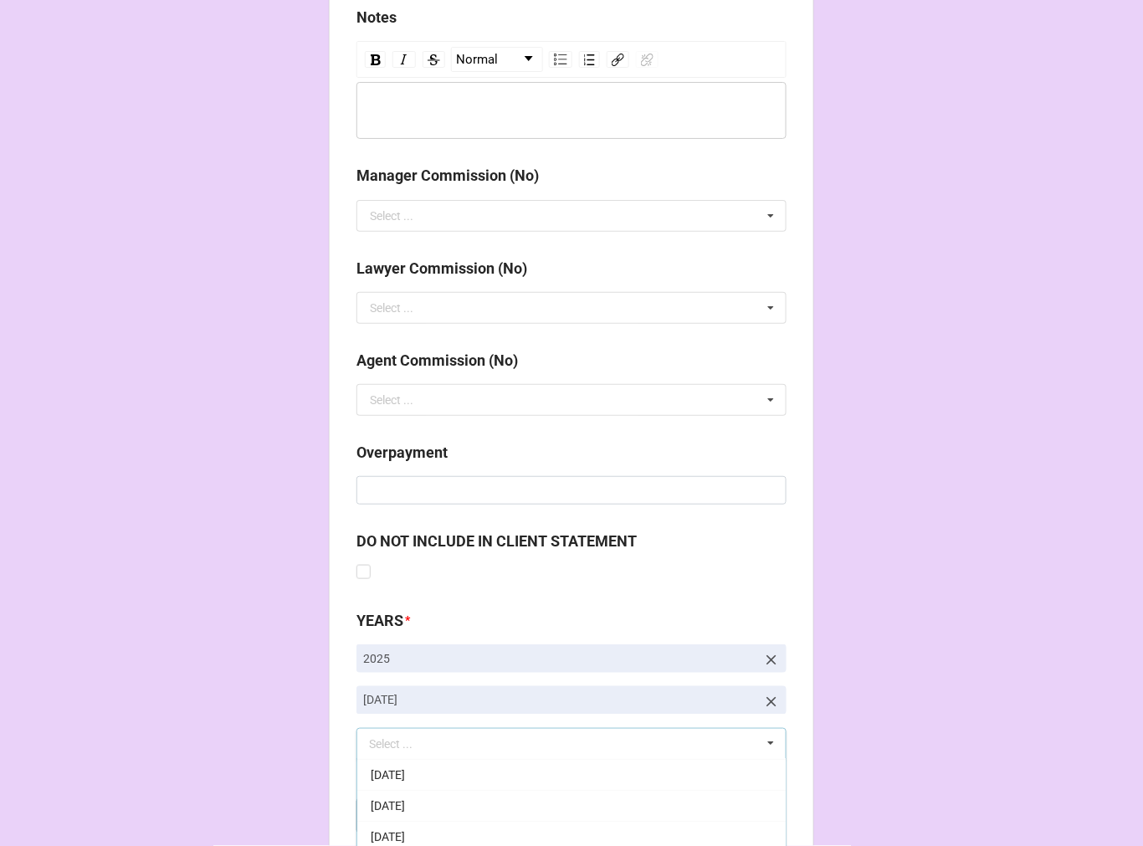
click at [408, 810] on b "Compute" at bounding box center [391, 817] width 49 height 18
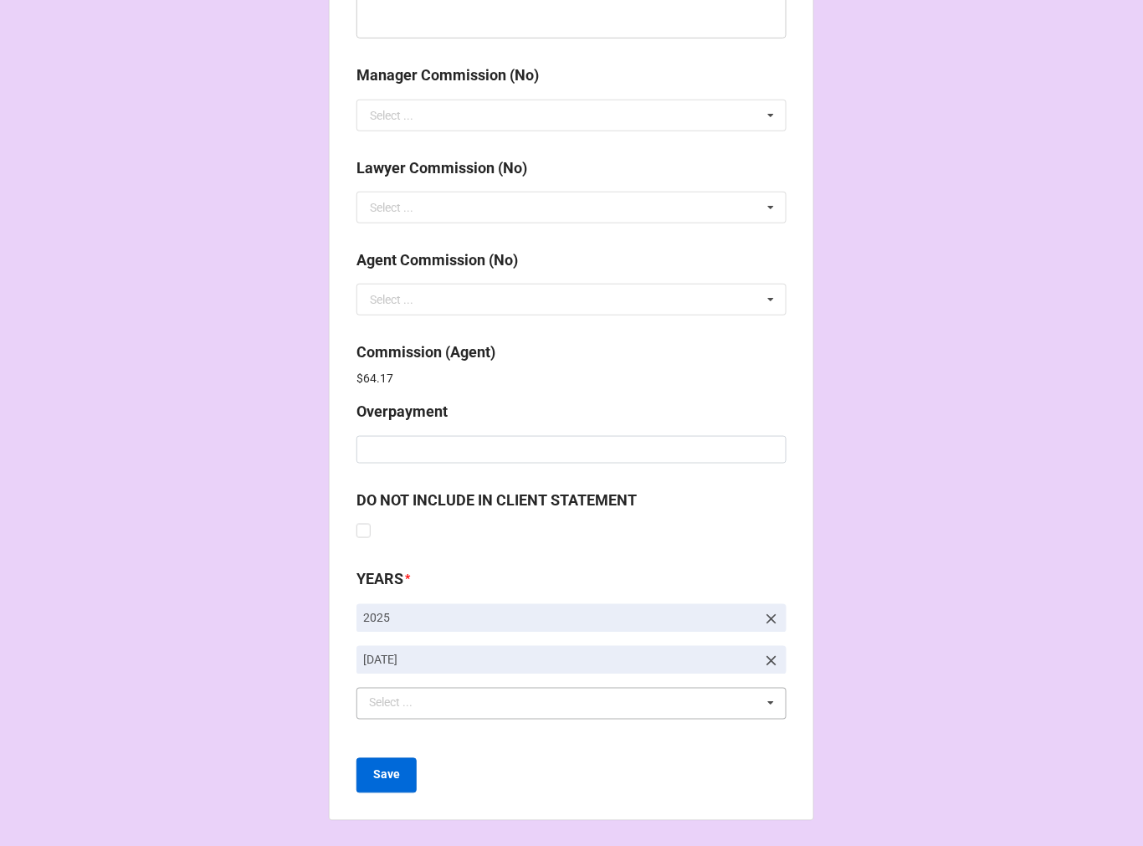
scroll to position [1997, 0]
click at [374, 777] on b "Save" at bounding box center [386, 775] width 27 height 18
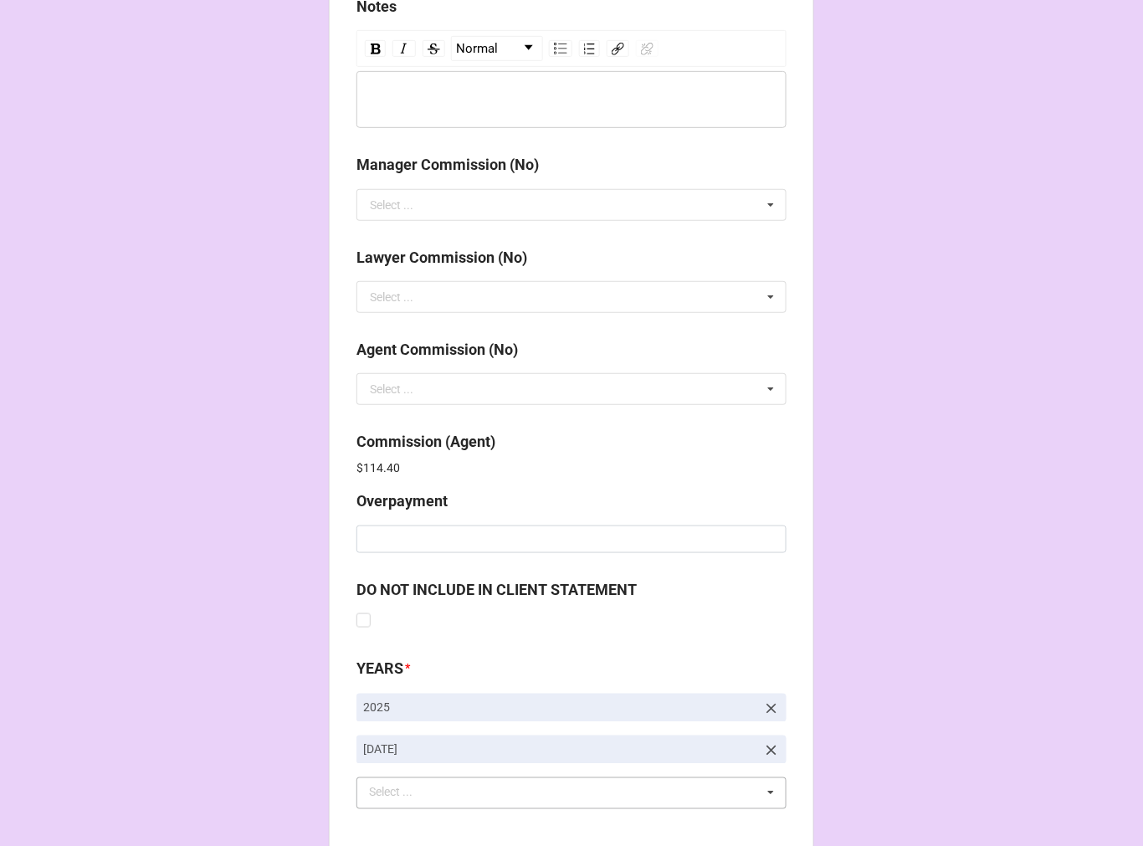
scroll to position [1997, 0]
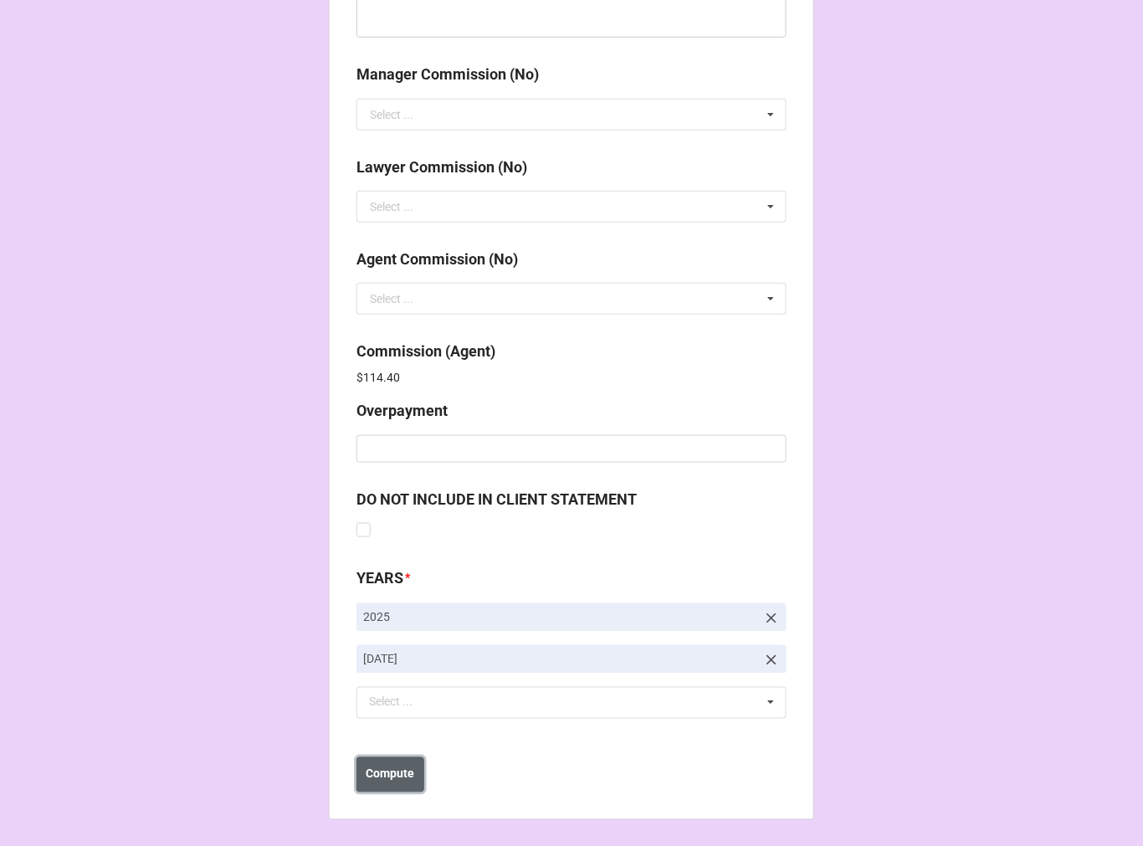
click at [402, 782] on b "Compute" at bounding box center [391, 775] width 49 height 18
click at [388, 782] on b "Save" at bounding box center [386, 775] width 27 height 18
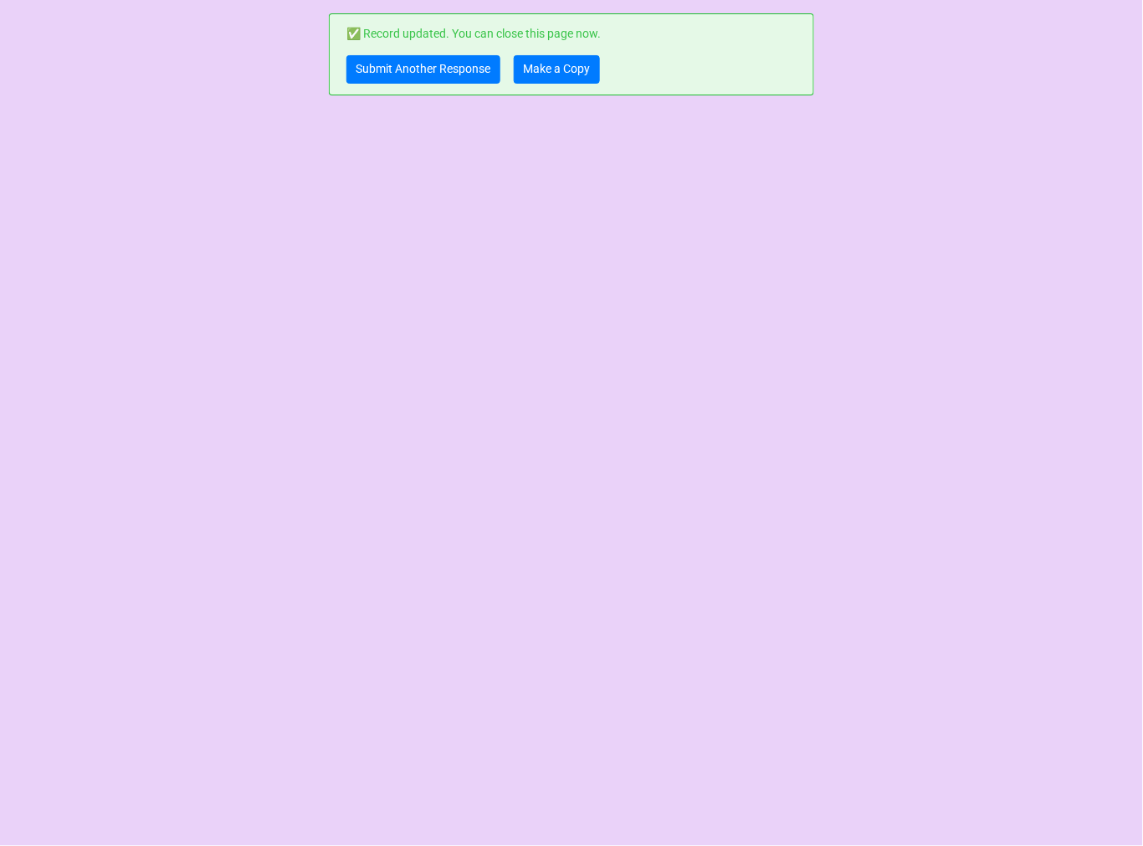
scroll to position [0, 0]
click at [580, 69] on link "Make a Copy" at bounding box center [557, 69] width 86 height 28
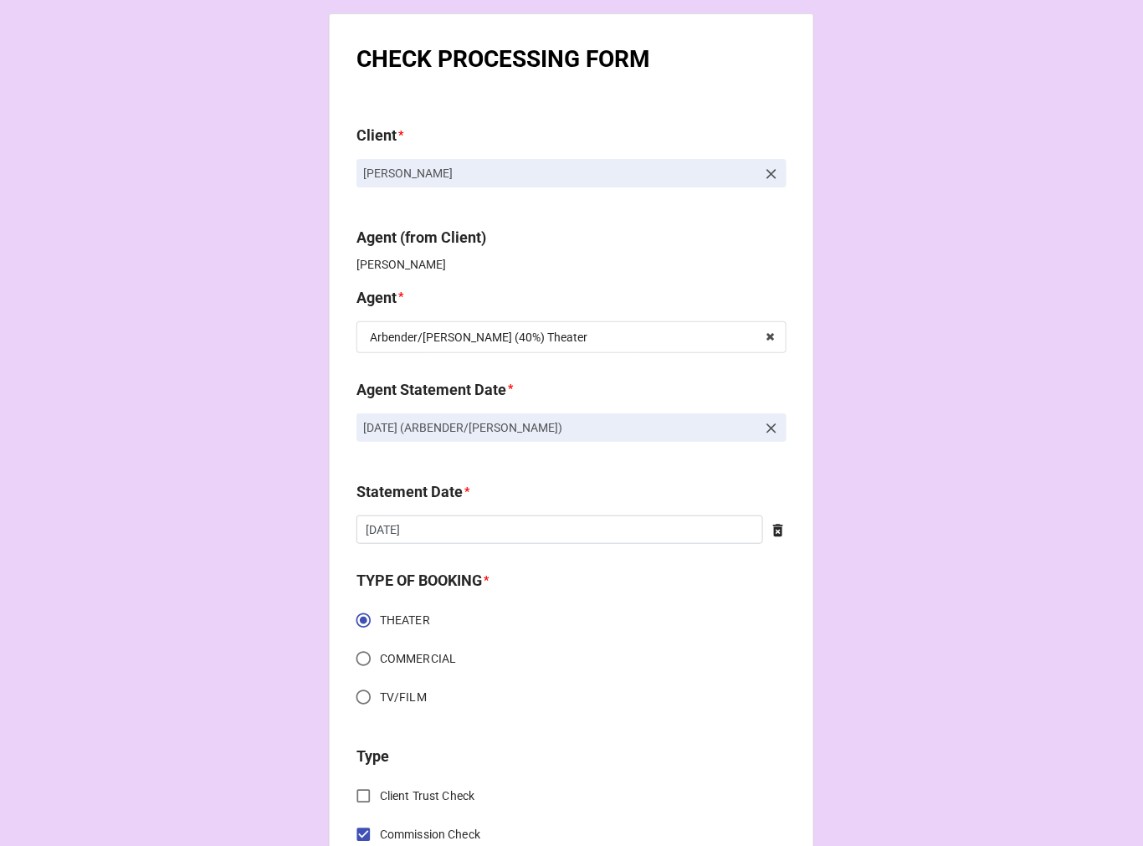
click at [772, 423] on icon at bounding box center [771, 428] width 17 height 17
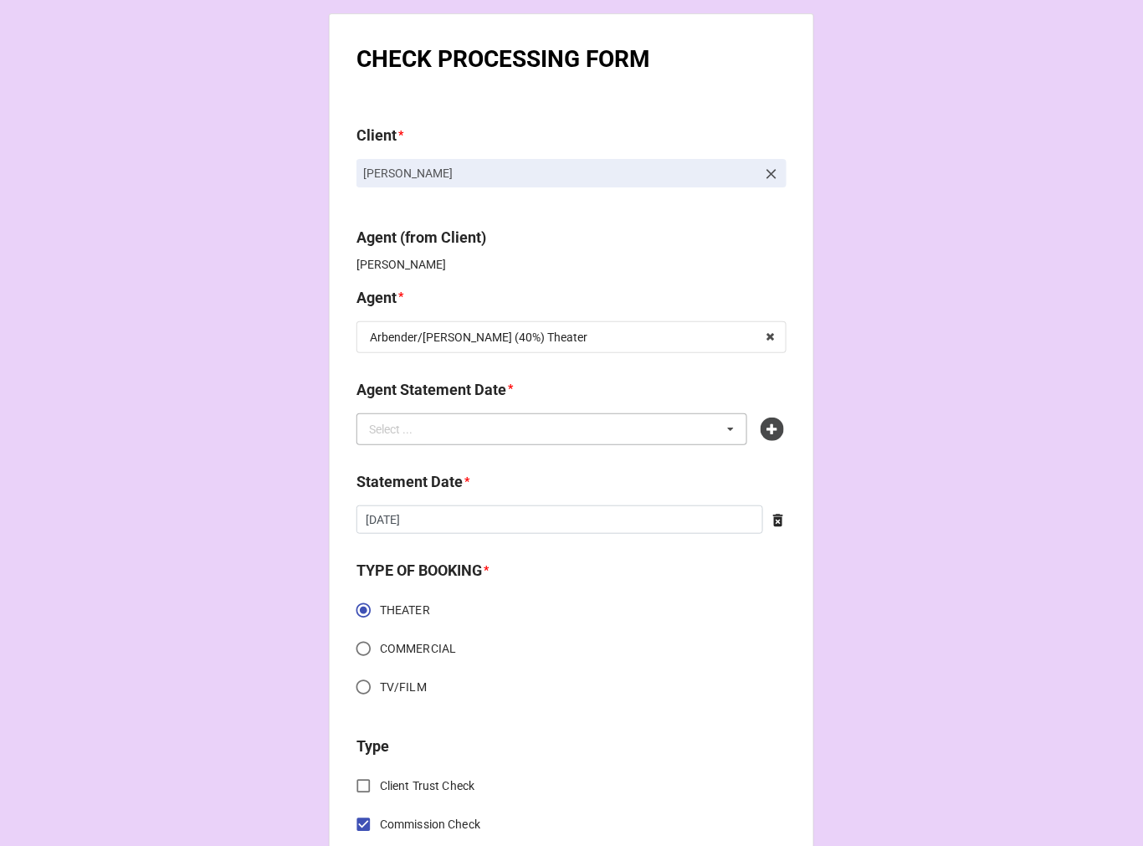
click at [661, 419] on div "Select ... No results found." at bounding box center [552, 429] width 391 height 32
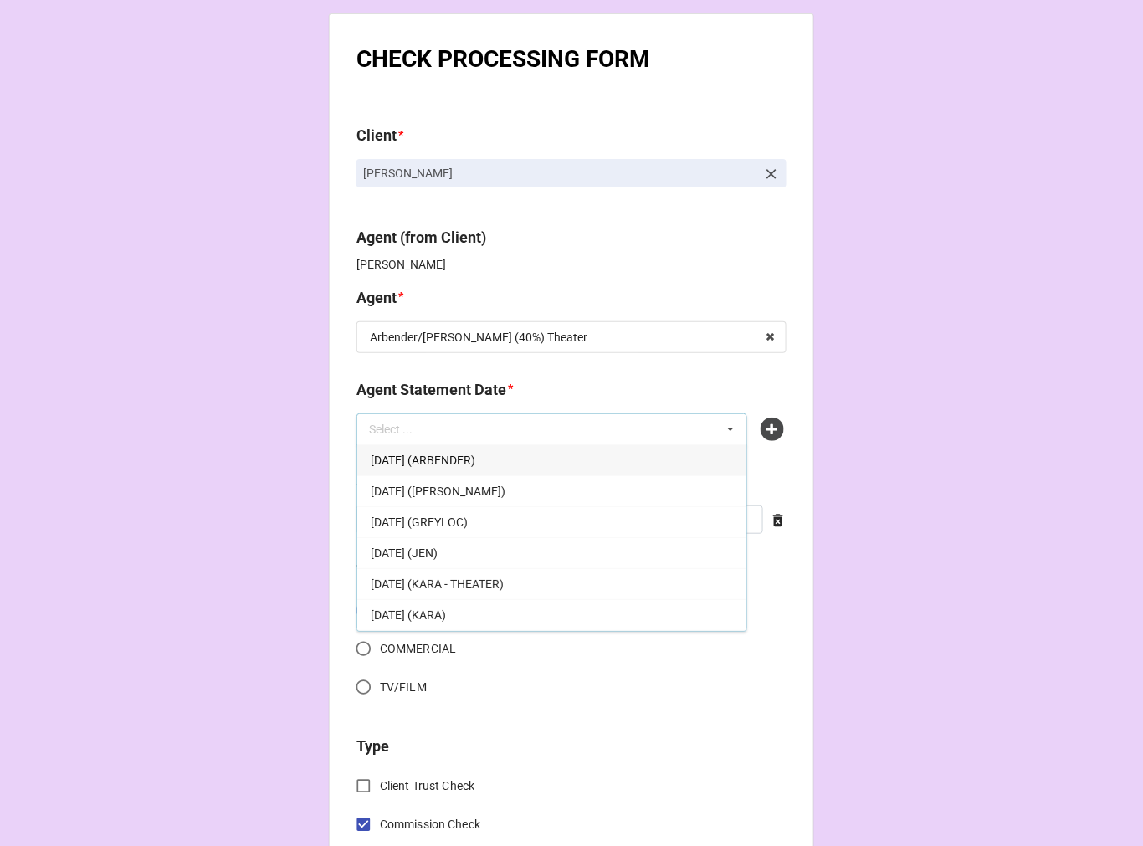
click at [531, 458] on div "[DATE] (ARBENDER)" at bounding box center [551, 459] width 389 height 31
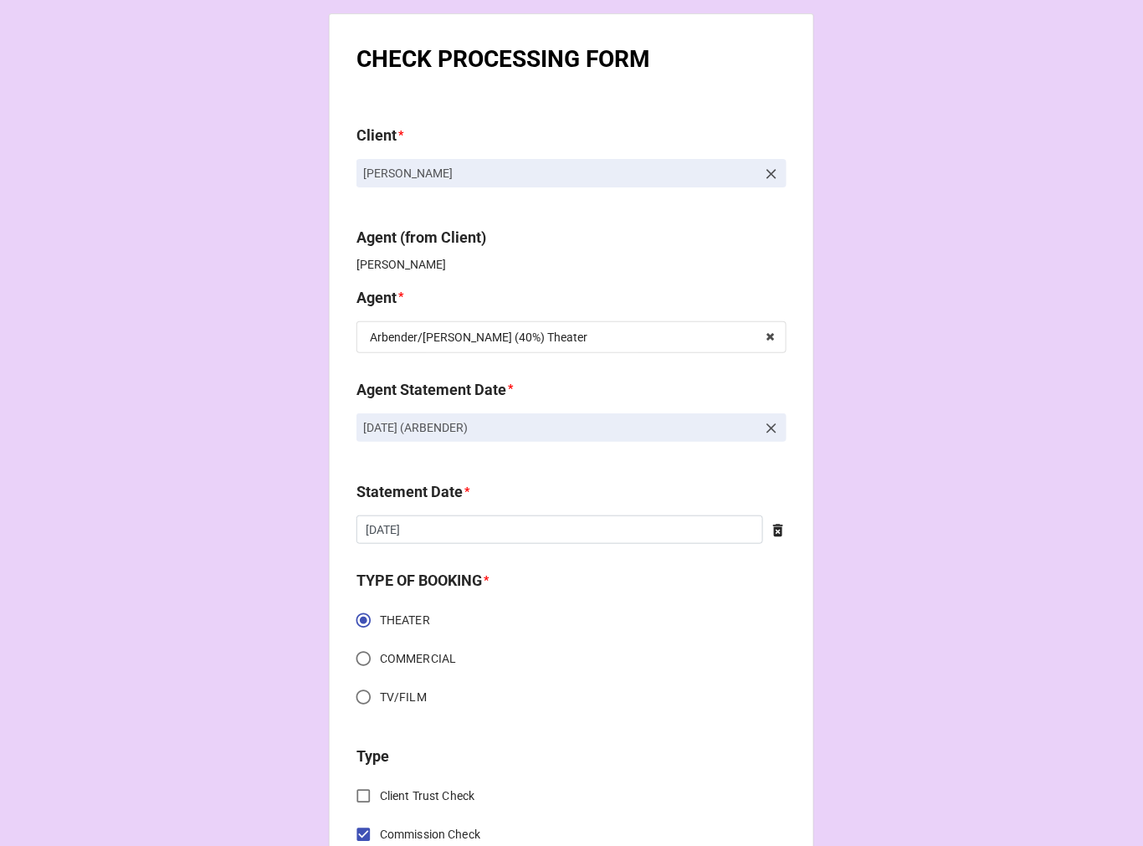
drag, startPoint x: 431, startPoint y: 447, endPoint x: 338, endPoint y: 454, distance: 93.1
copy p "[DATE] (ARBENDER)"
click at [766, 424] on icon at bounding box center [771, 428] width 17 height 17
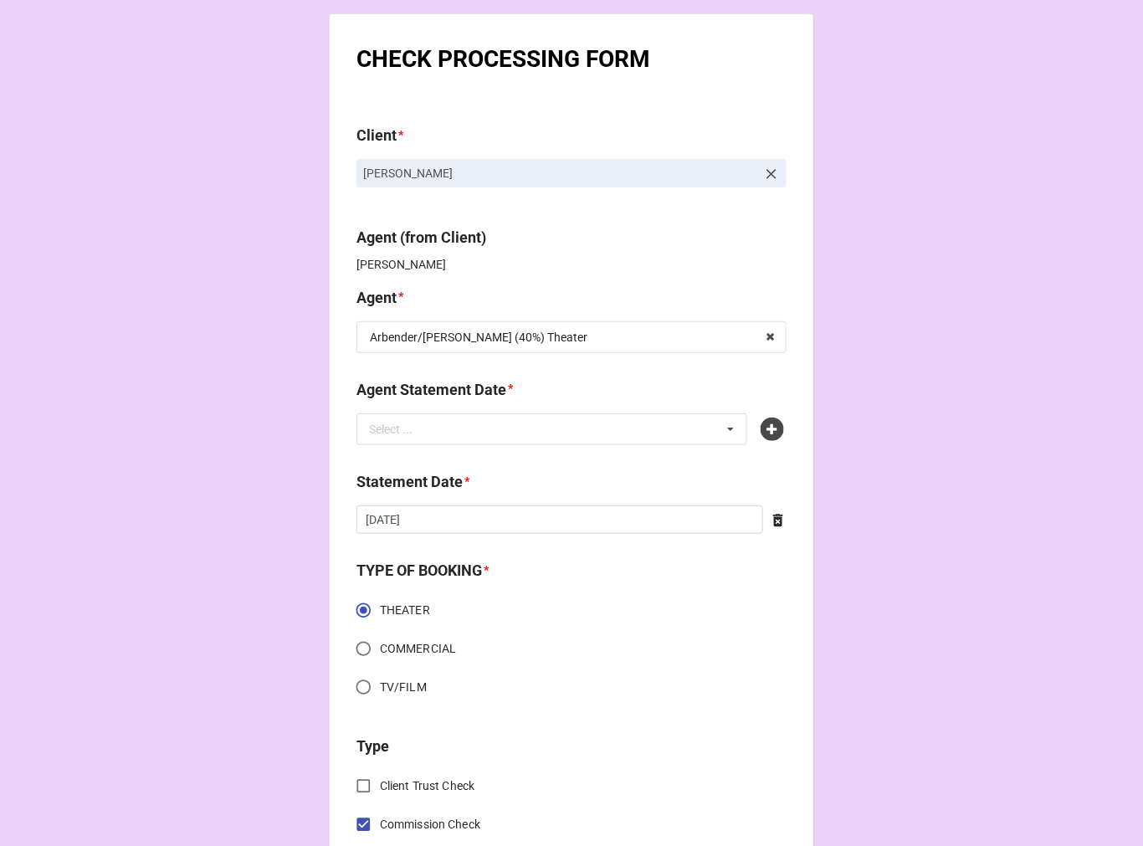
click at [766, 424] on icon at bounding box center [772, 429] width 23 height 23
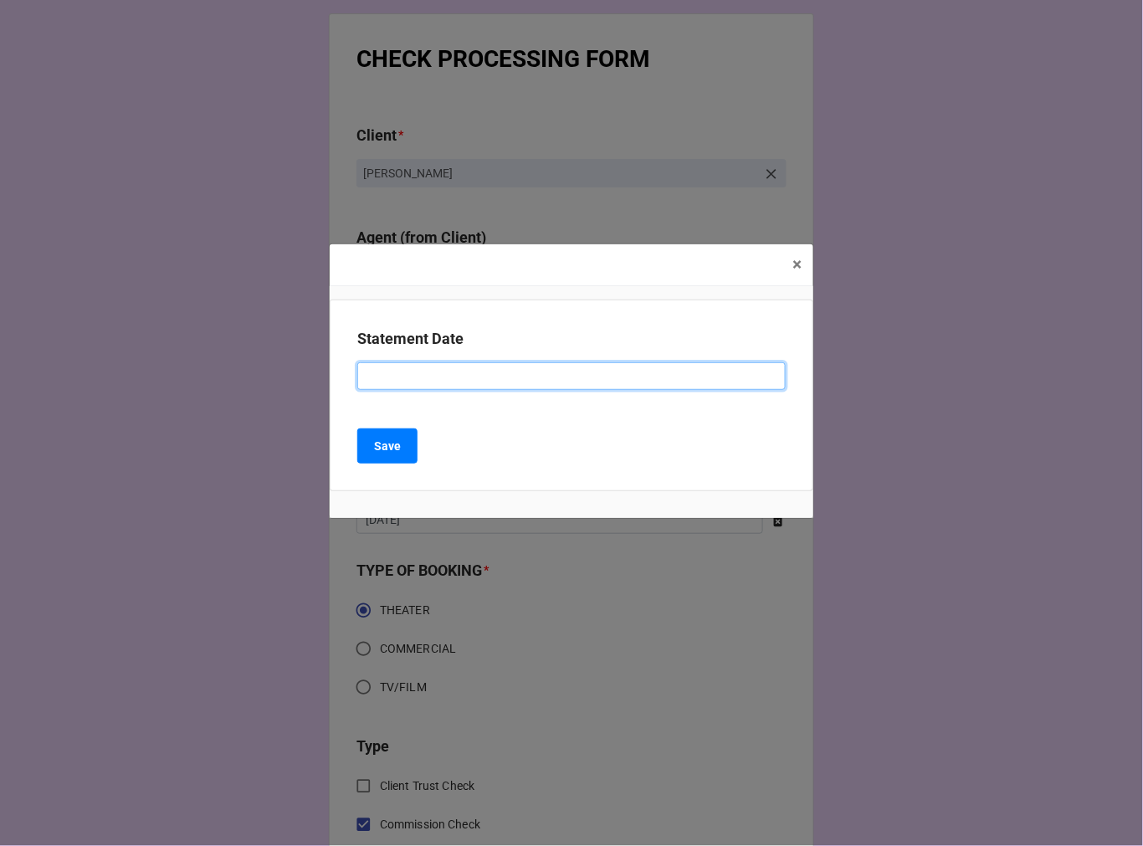
click at [413, 366] on input at bounding box center [571, 376] width 429 height 28
paste input "[DATE] (ARBENDER)"
click at [523, 373] on input "OCTOBER 3, 2025 (ARBENDER)" at bounding box center [571, 376] width 429 height 28
type input "OCTOBER 3, 2025 (ARBENDER/KATIE)"
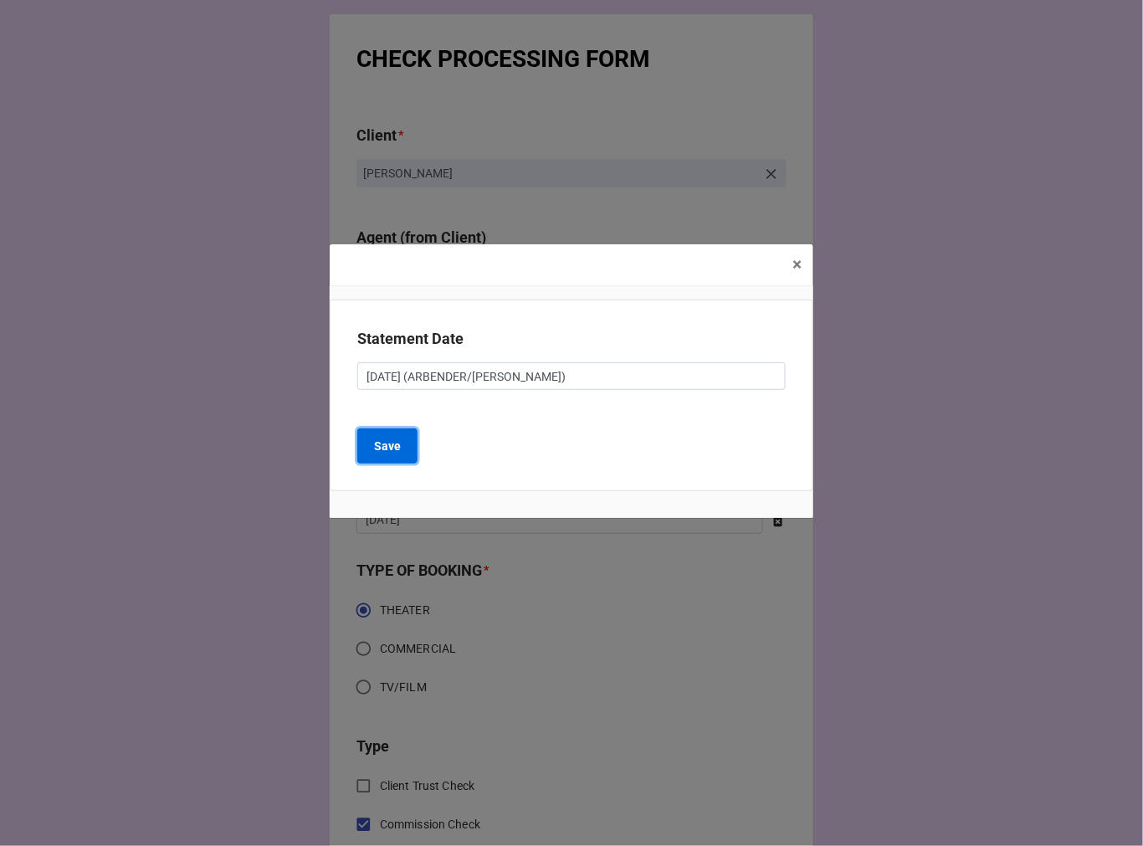
click at [388, 445] on b "Save" at bounding box center [387, 447] width 27 height 18
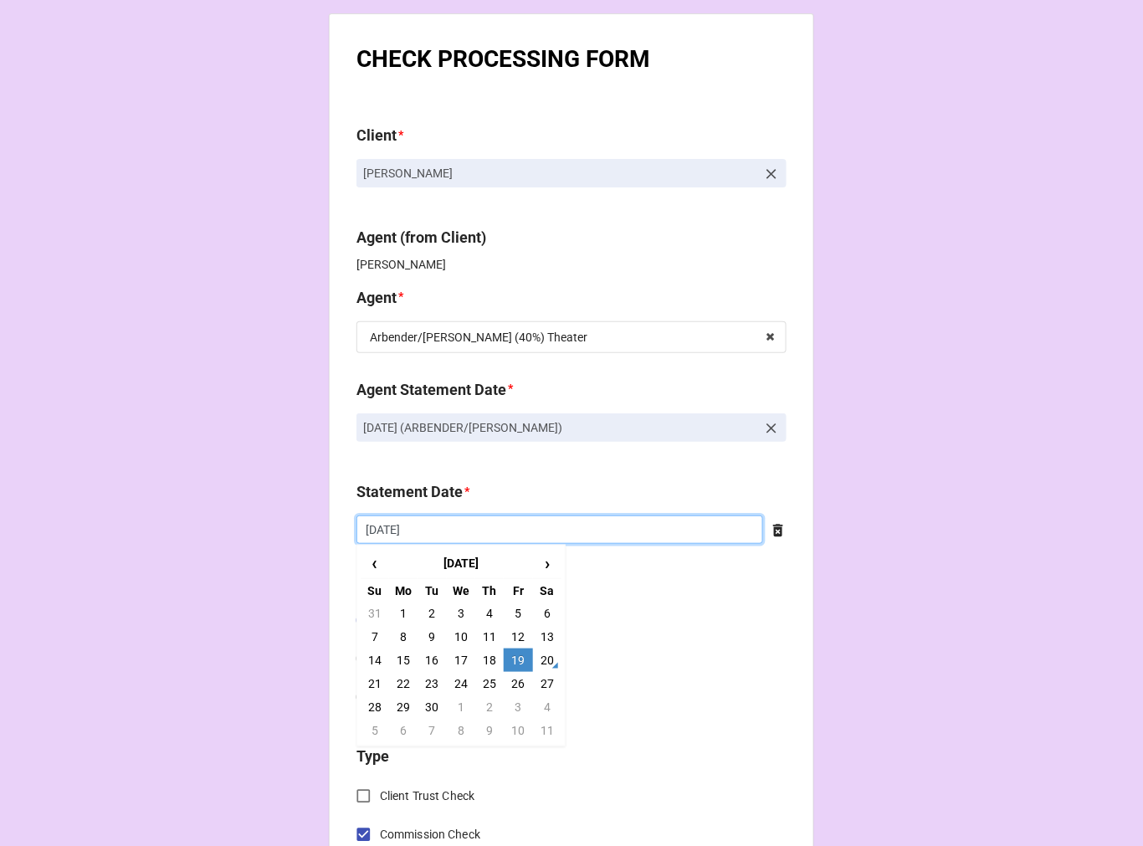
drag, startPoint x: 449, startPoint y: 533, endPoint x: 467, endPoint y: 547, distance: 22.6
click at [449, 532] on input "9/19/2025" at bounding box center [560, 530] width 407 height 28
click at [511, 704] on td "3" at bounding box center [518, 707] width 28 height 23
type input "10/3/2025"
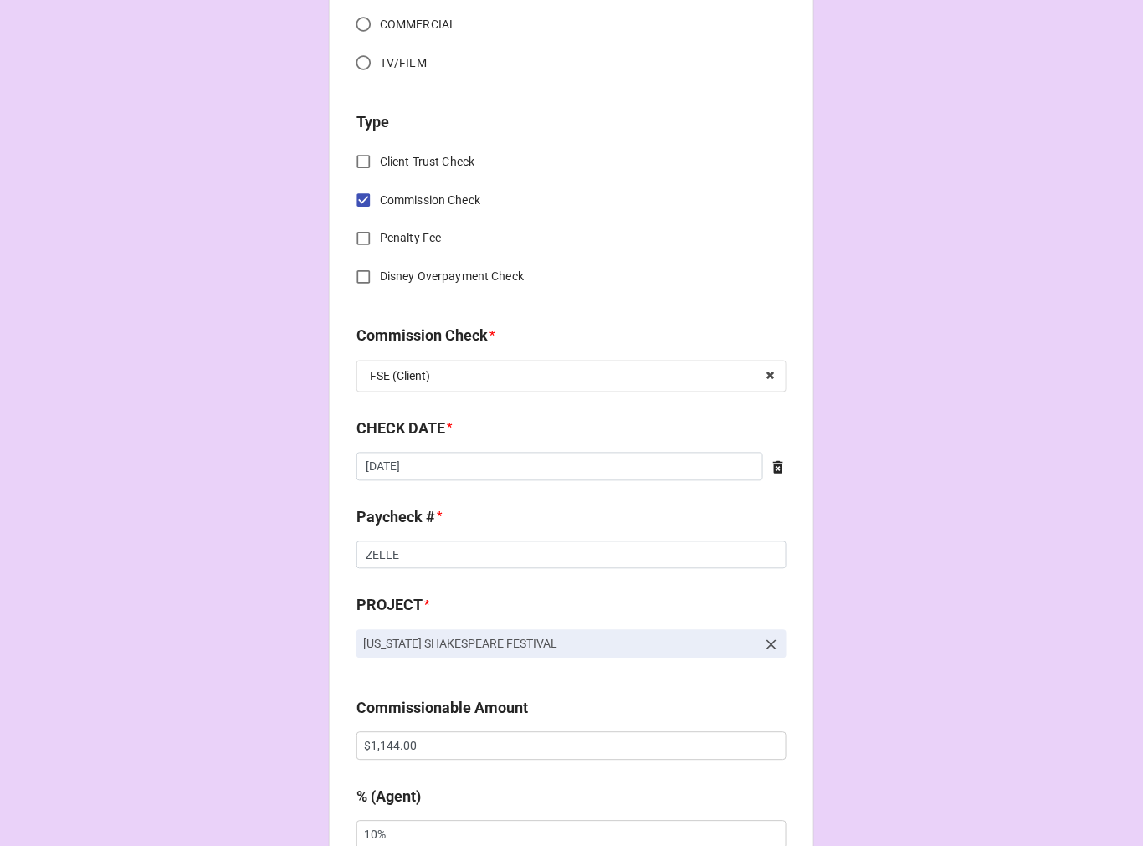
scroll to position [650, 0]
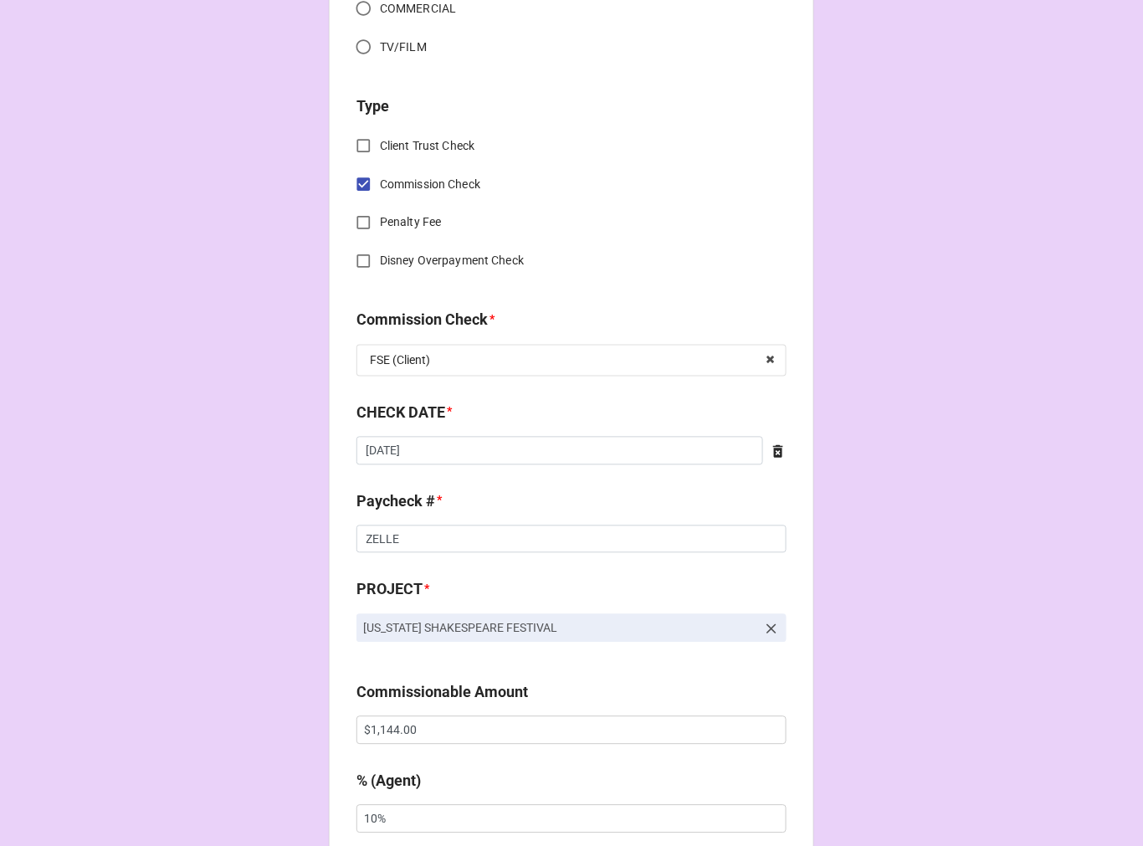
click at [776, 454] on icon at bounding box center [778, 452] width 17 height 17
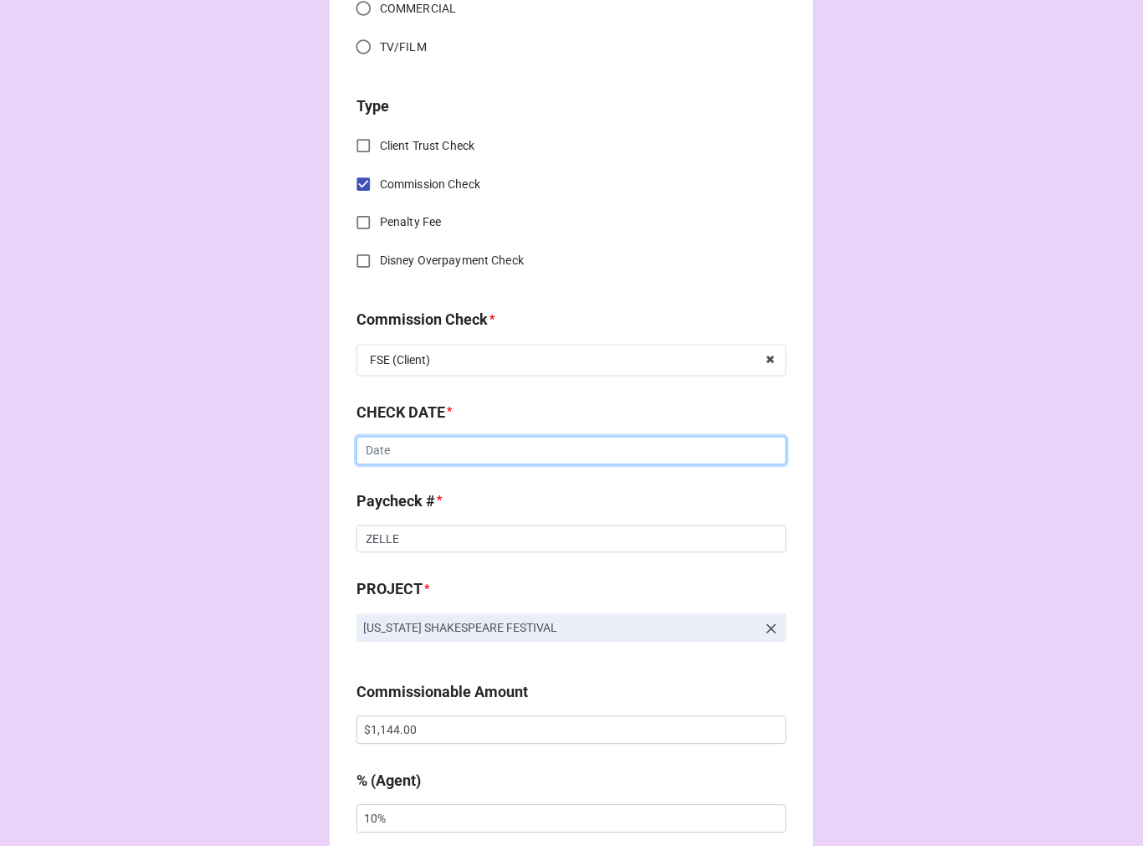
click at [420, 455] on input "text" at bounding box center [572, 451] width 430 height 28
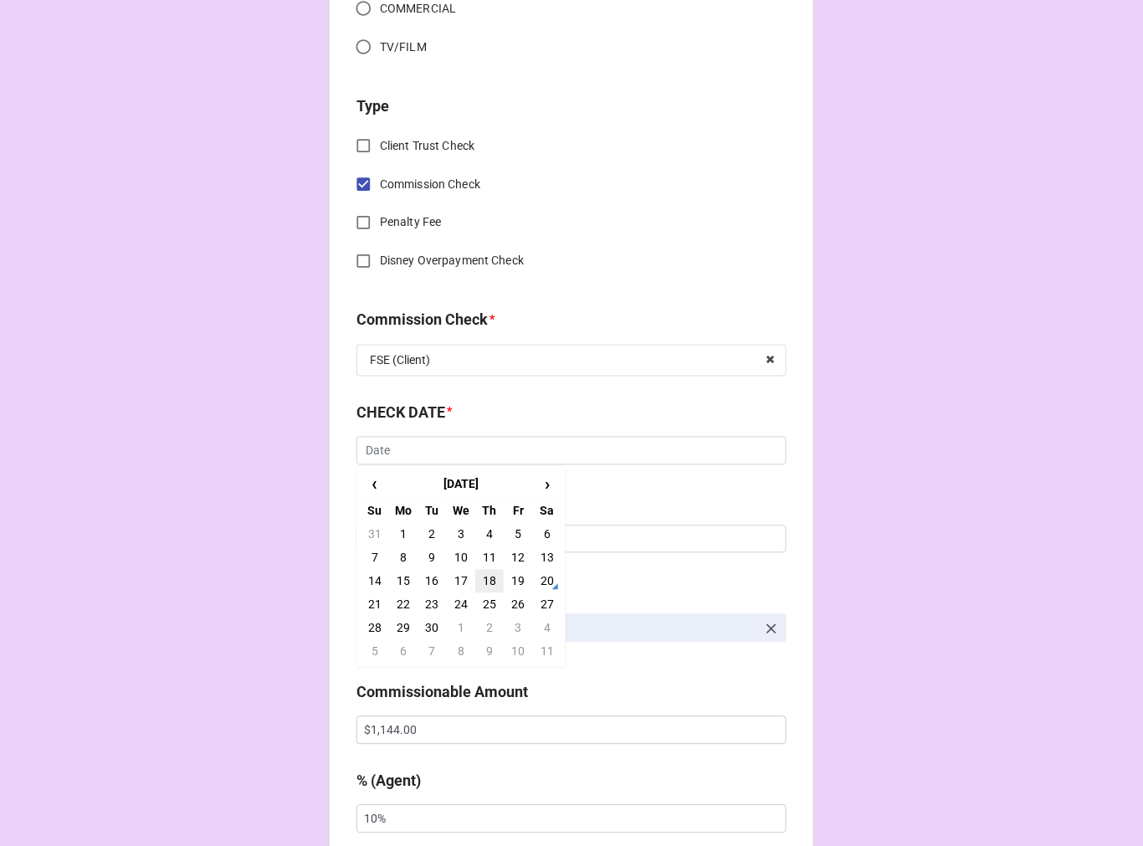
click at [488, 581] on td "18" at bounding box center [489, 581] width 28 height 23
type input "[DATE]"
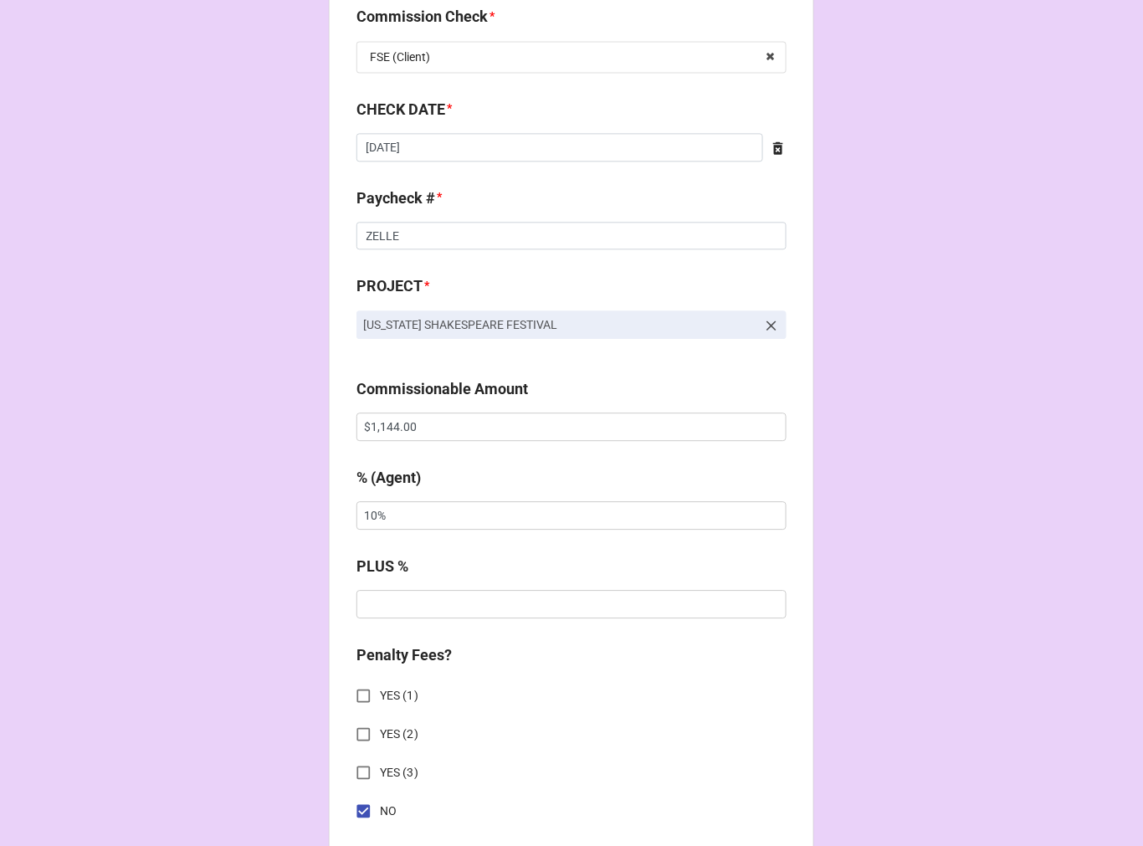
scroll to position [1116, 0]
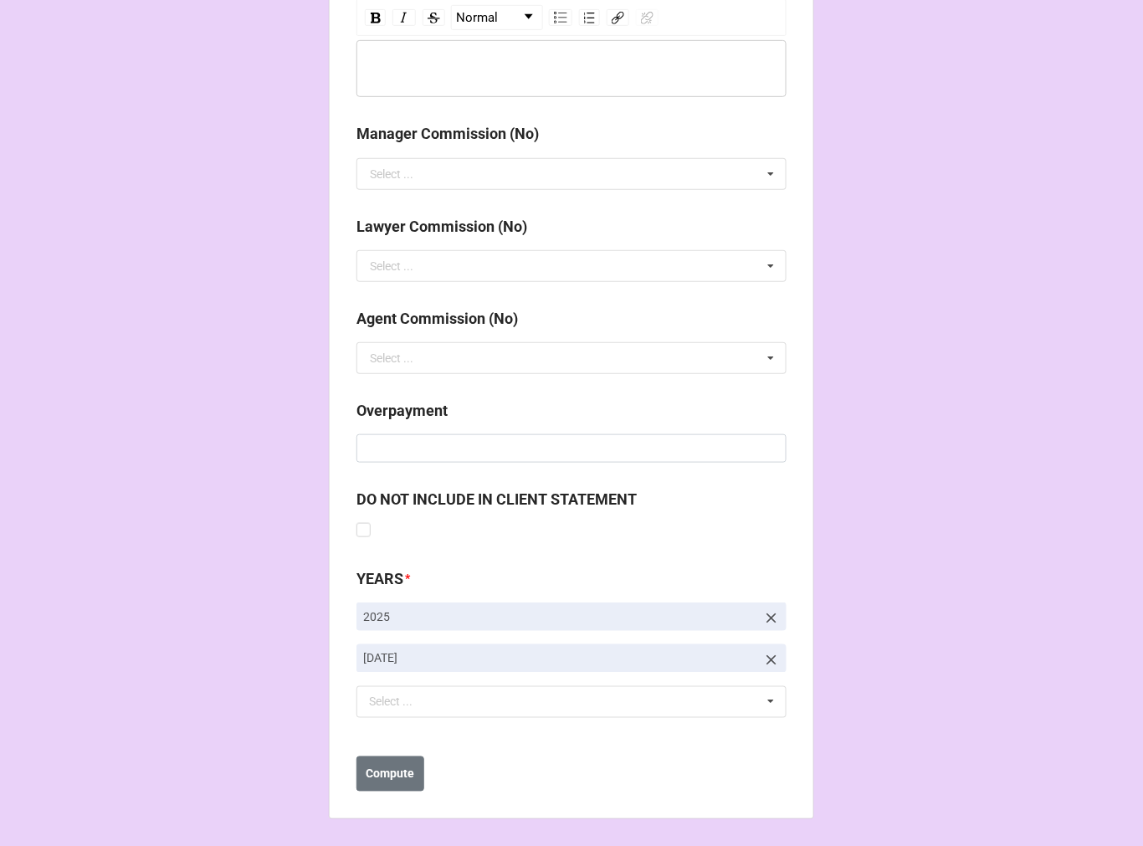
drag, startPoint x: 762, startPoint y: 649, endPoint x: 747, endPoint y: 658, distance: 17.7
click at [763, 649] on link at bounding box center [771, 658] width 17 height 18
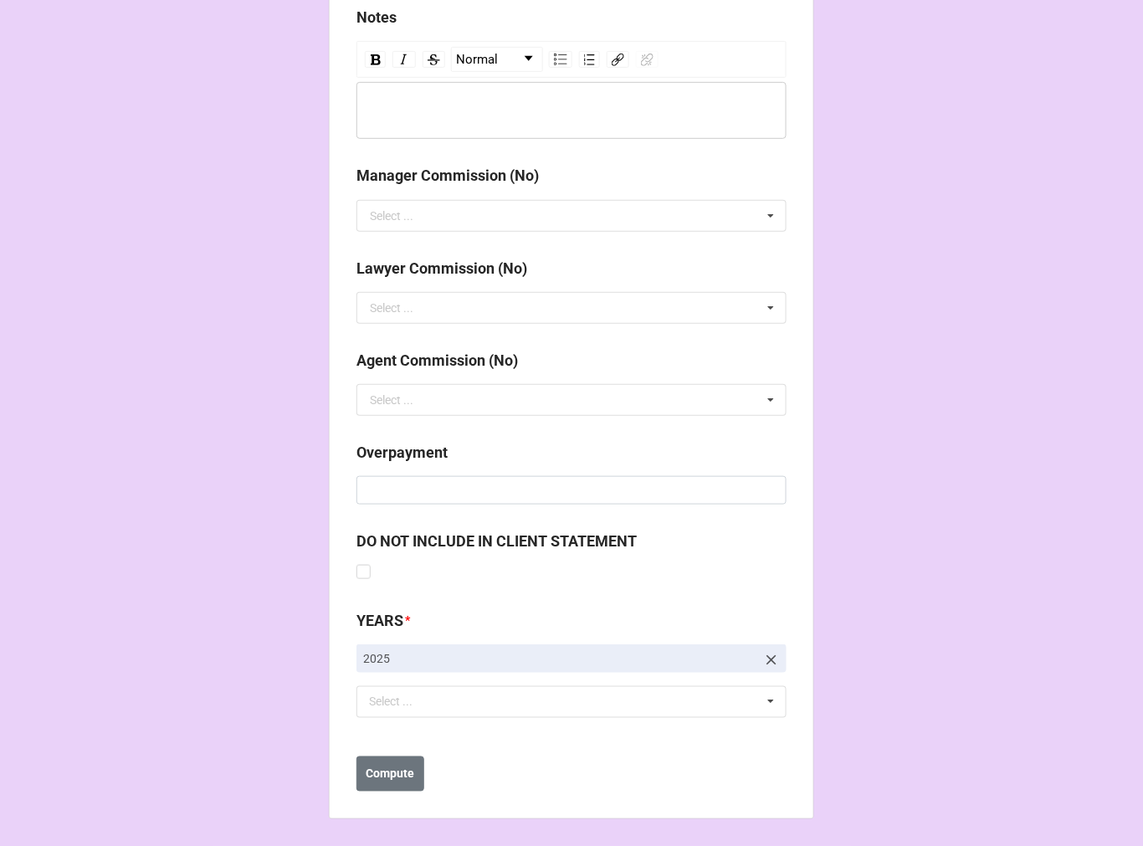
scroll to position [1896, 0]
click at [541, 690] on div "Select ... No results found." at bounding box center [572, 702] width 430 height 32
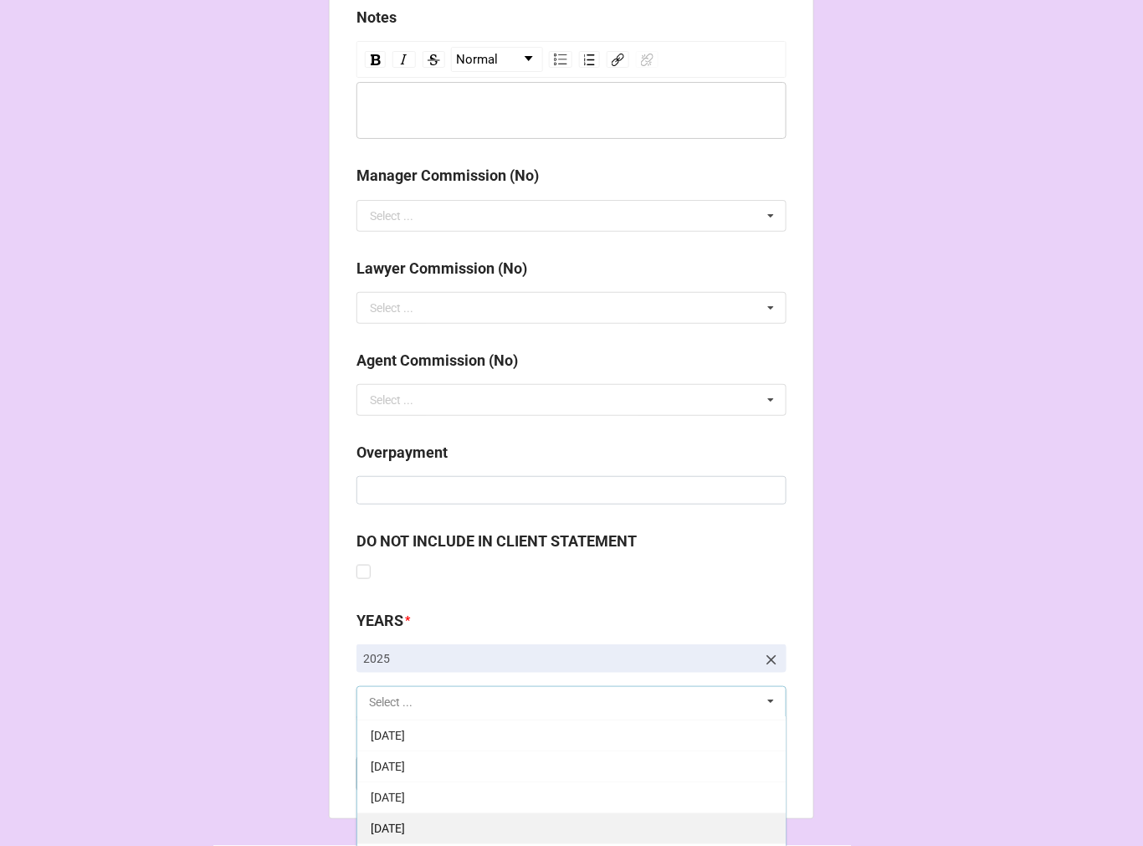
scroll to position [186, 0]
click at [405, 821] on span "[DATE]" at bounding box center [388, 825] width 34 height 13
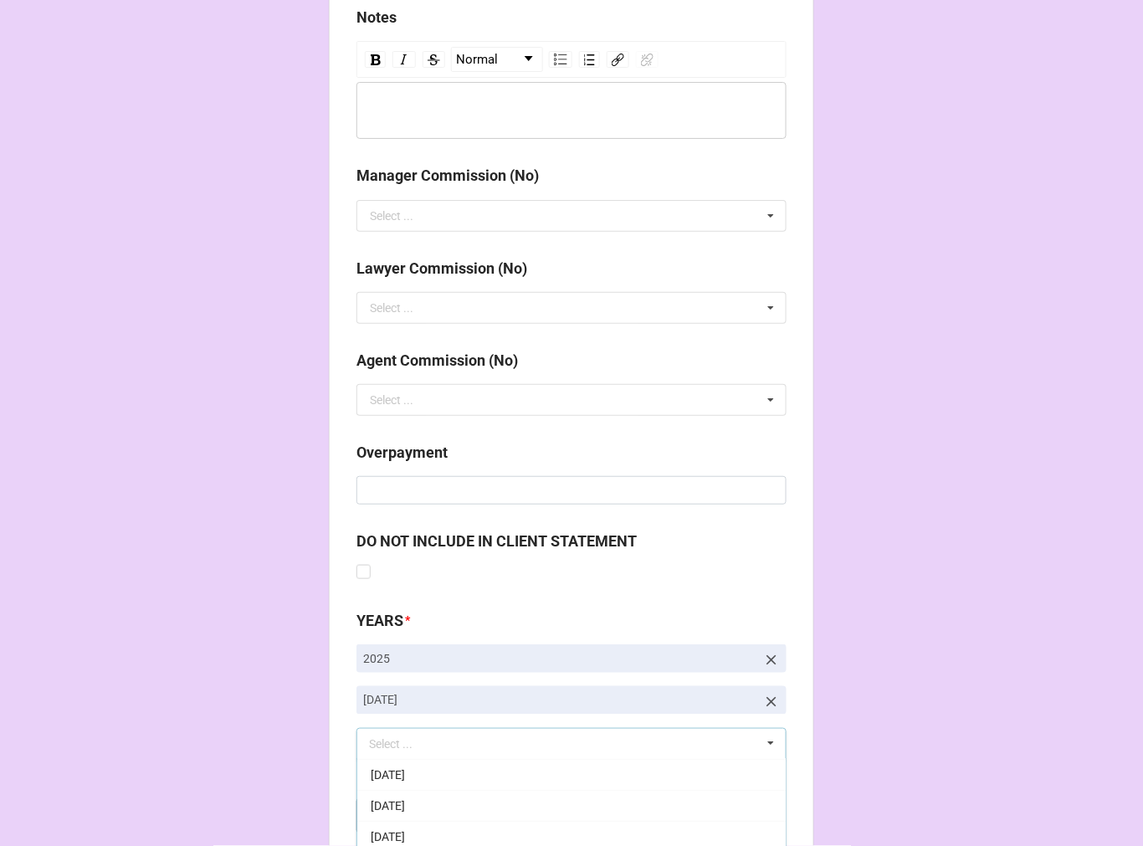
click at [404, 808] on b "Compute" at bounding box center [391, 817] width 49 height 18
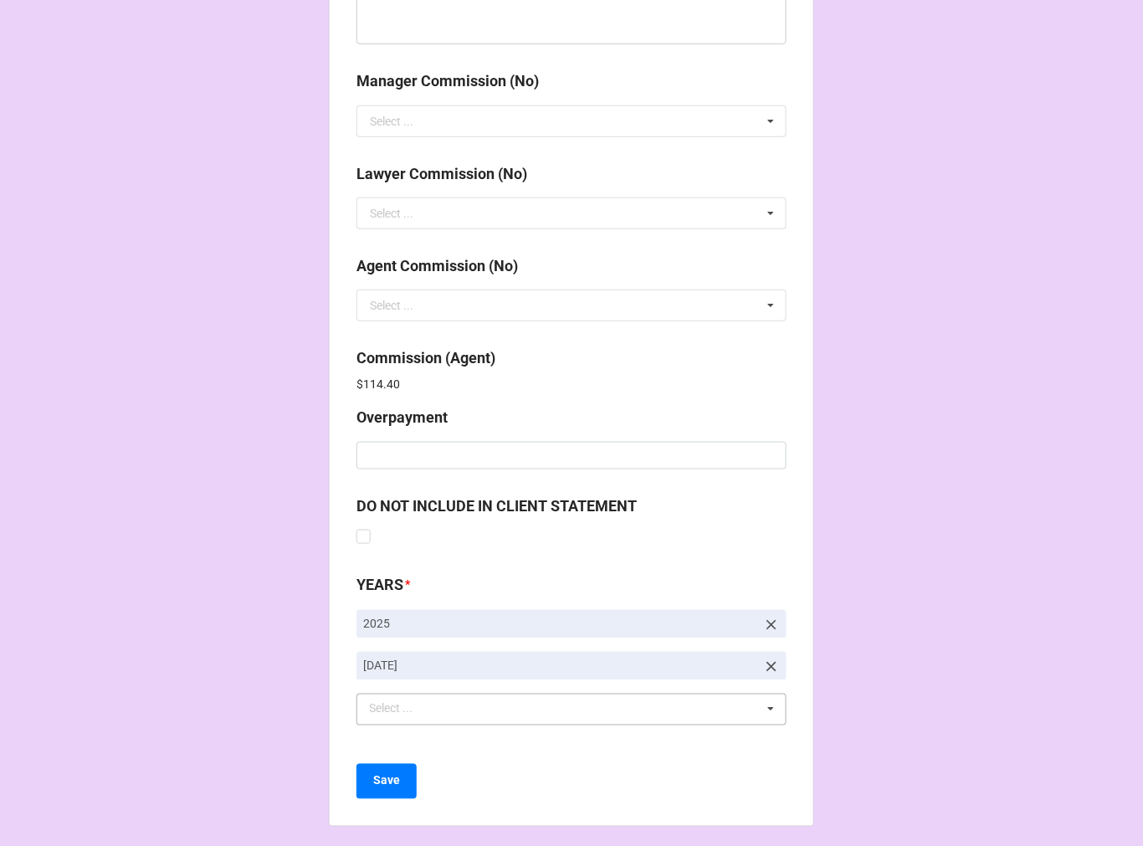
scroll to position [1997, 0]
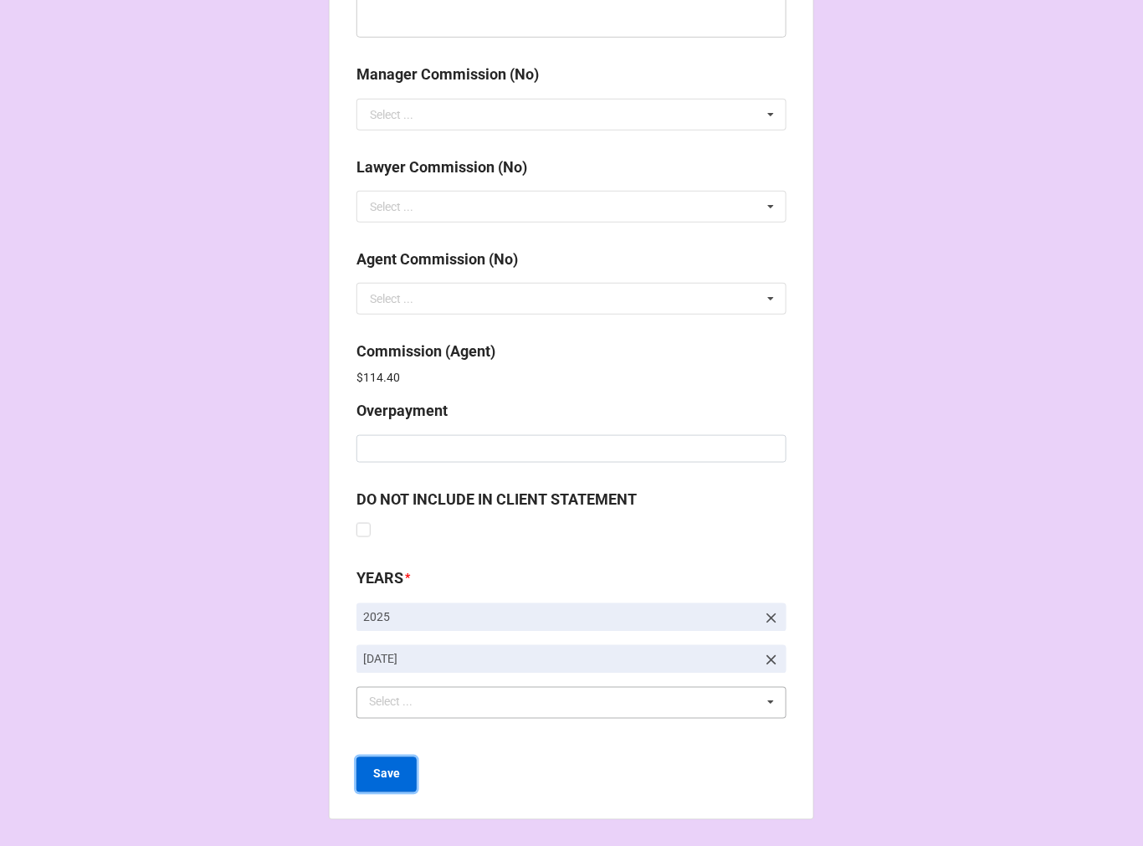
click at [373, 768] on b "Save" at bounding box center [386, 775] width 27 height 18
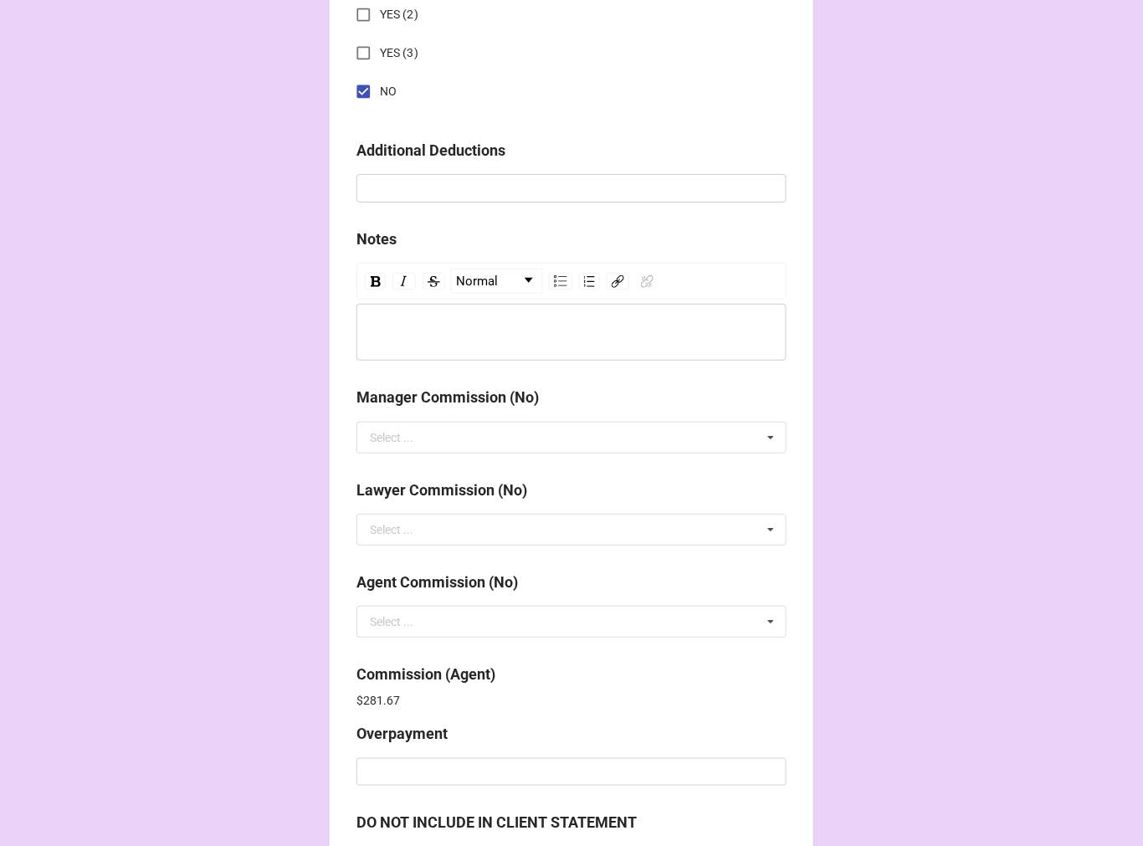
scroll to position [1997, 0]
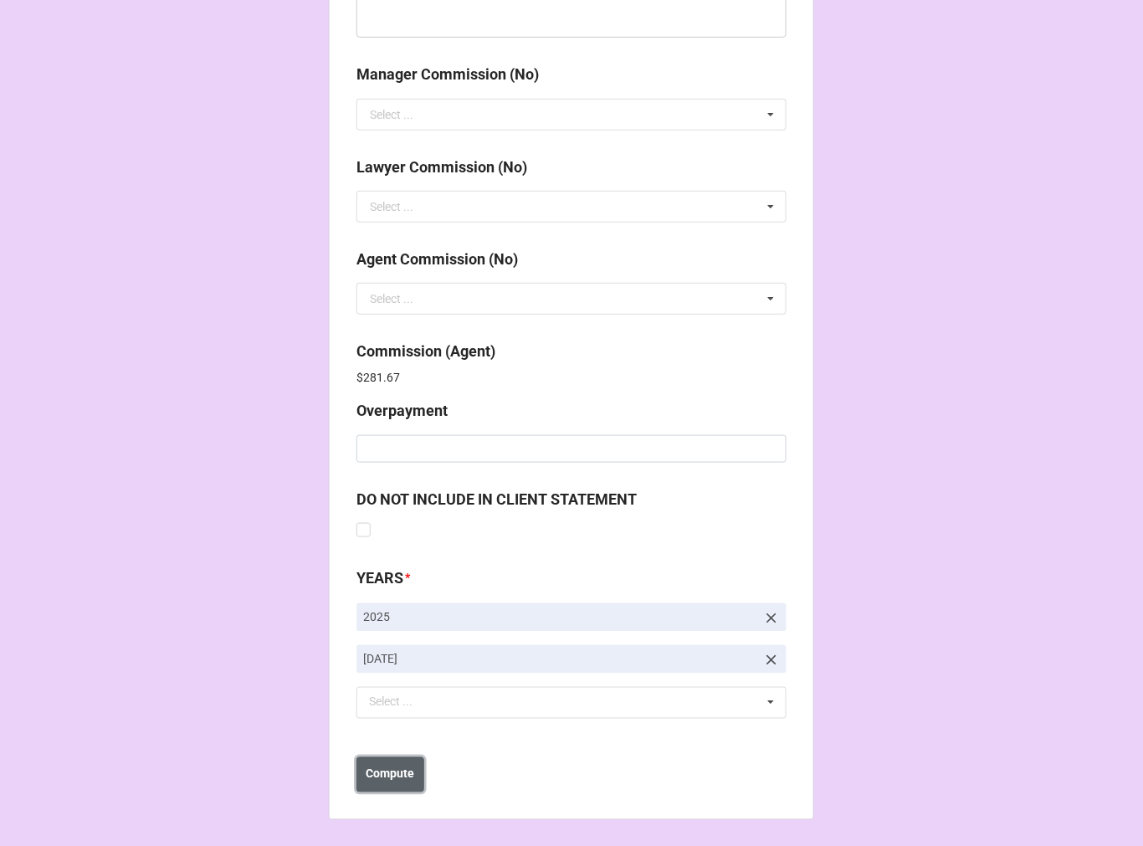
click at [399, 783] on button "Compute" at bounding box center [391, 774] width 68 height 35
click at [388, 777] on b "Save" at bounding box center [386, 775] width 27 height 18
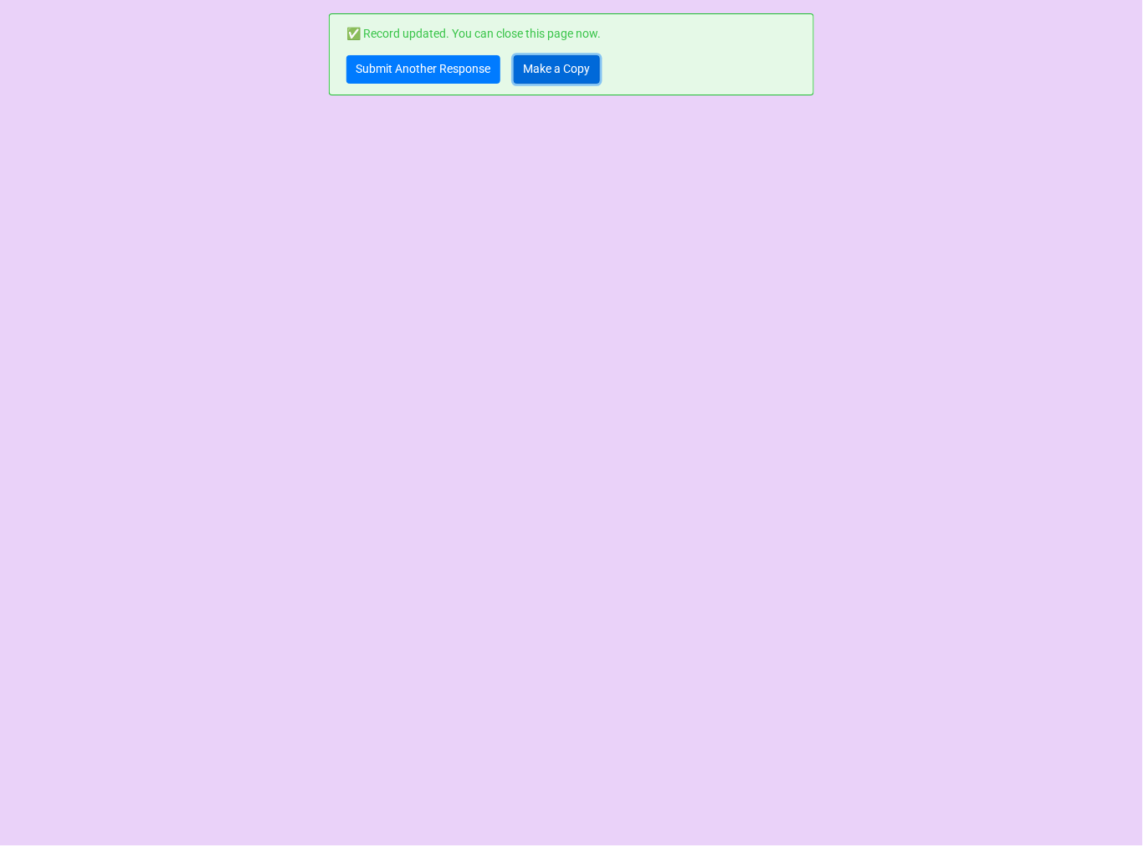
click at [536, 68] on link "Make a Copy" at bounding box center [557, 69] width 86 height 28
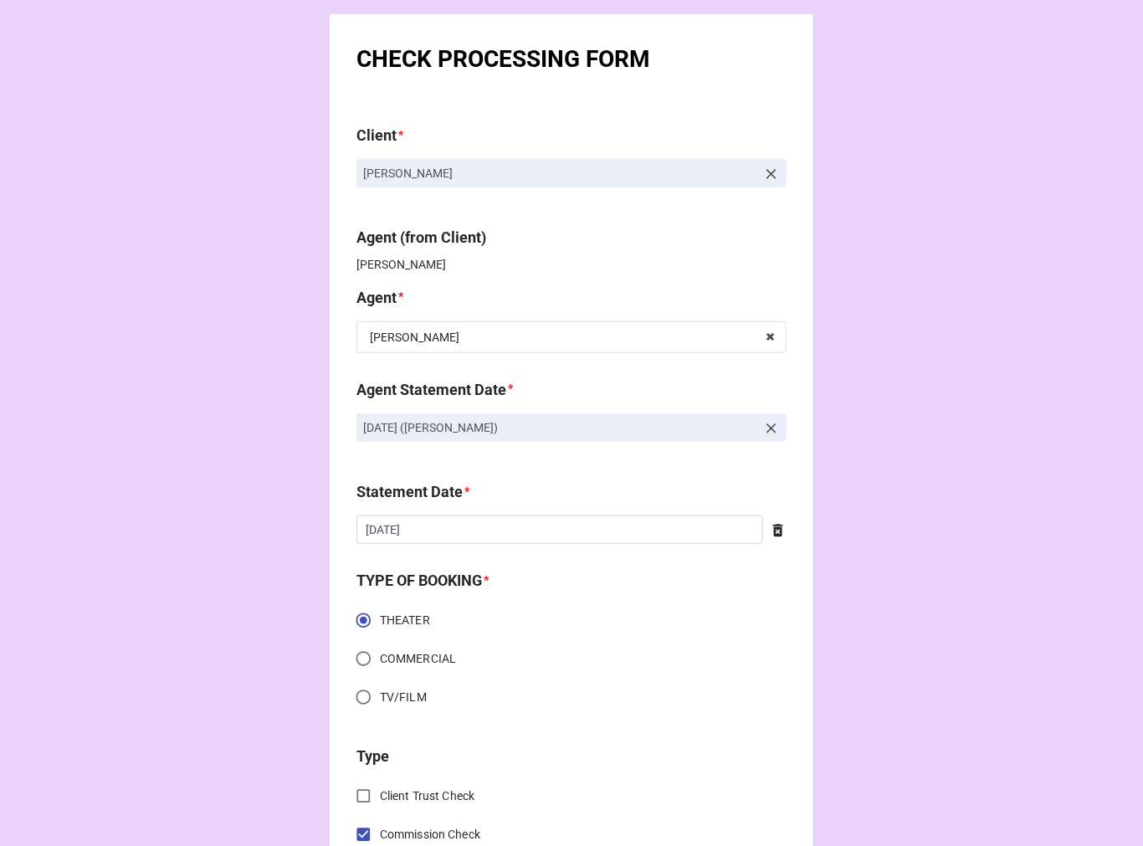
click at [770, 428] on icon at bounding box center [772, 429] width 10 height 10
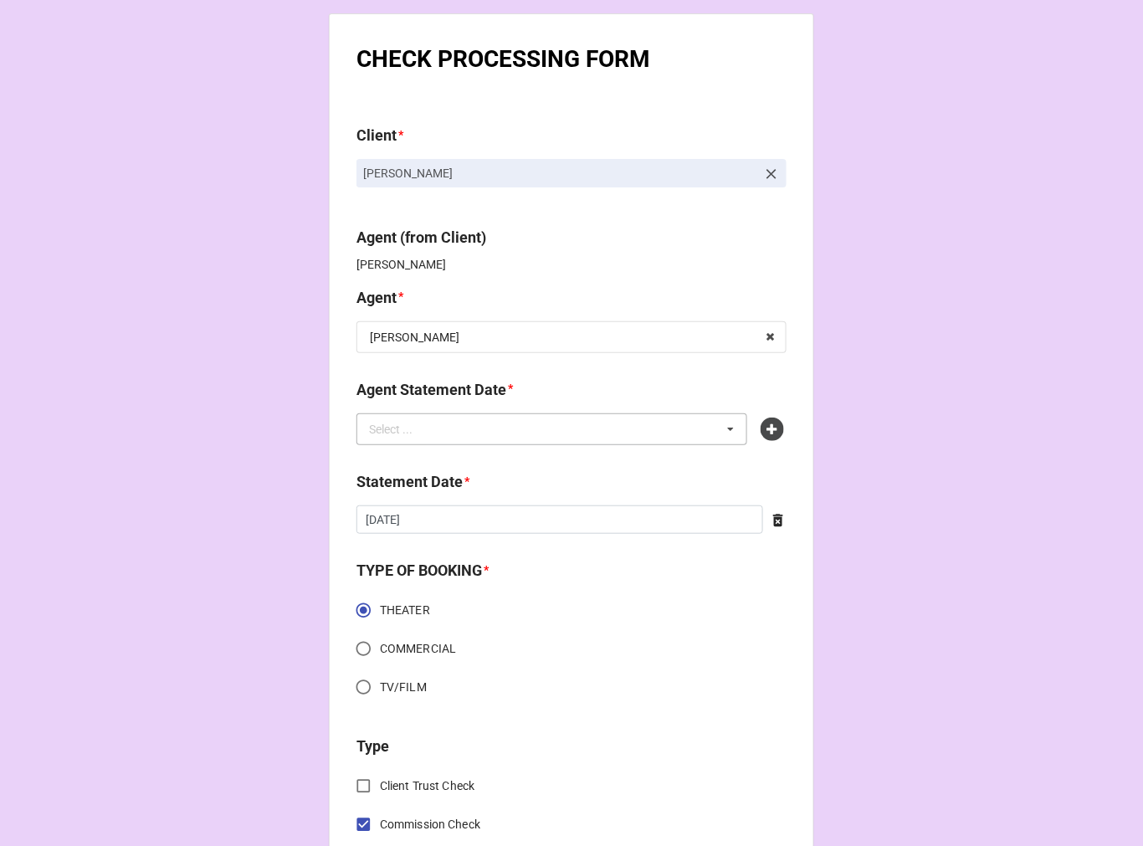
click at [566, 435] on div "Select ... No results found." at bounding box center [552, 429] width 391 height 32
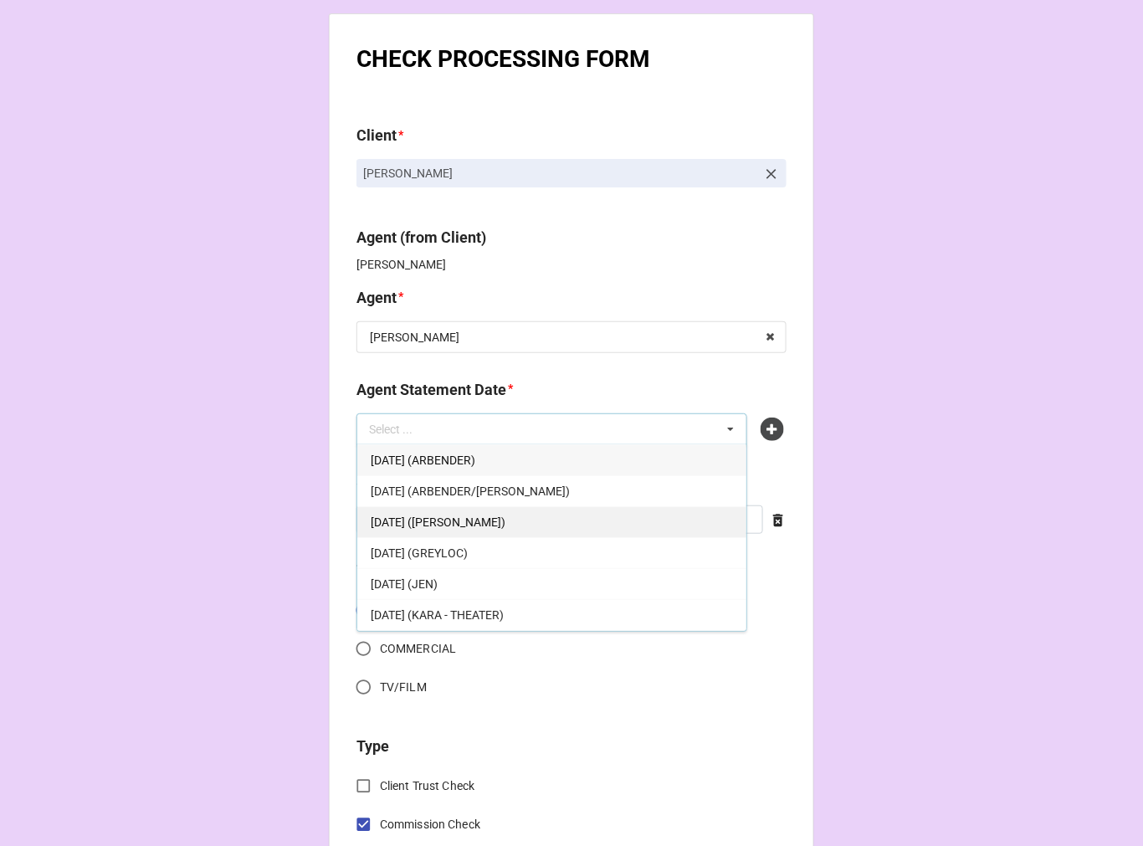
click at [506, 519] on span "[DATE] ([PERSON_NAME])" at bounding box center [438, 522] width 135 height 13
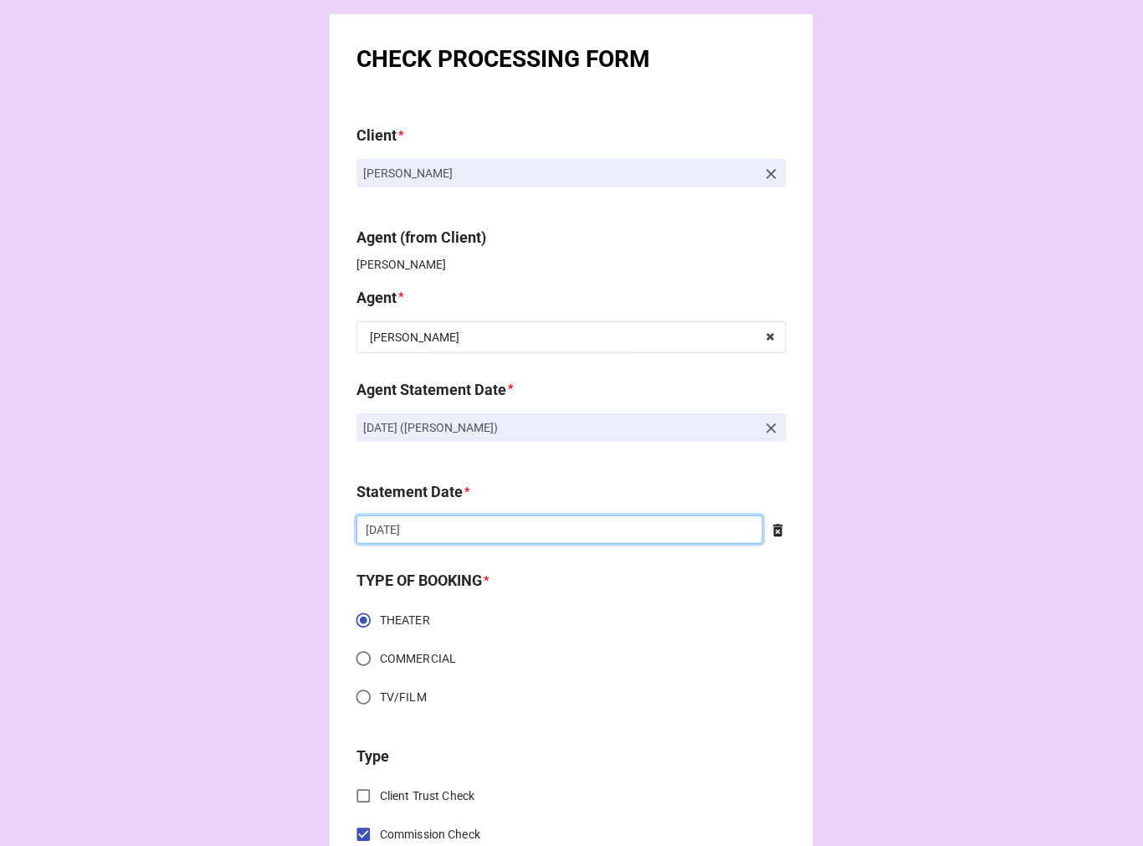
click at [482, 521] on input "[DATE]" at bounding box center [560, 530] width 407 height 28
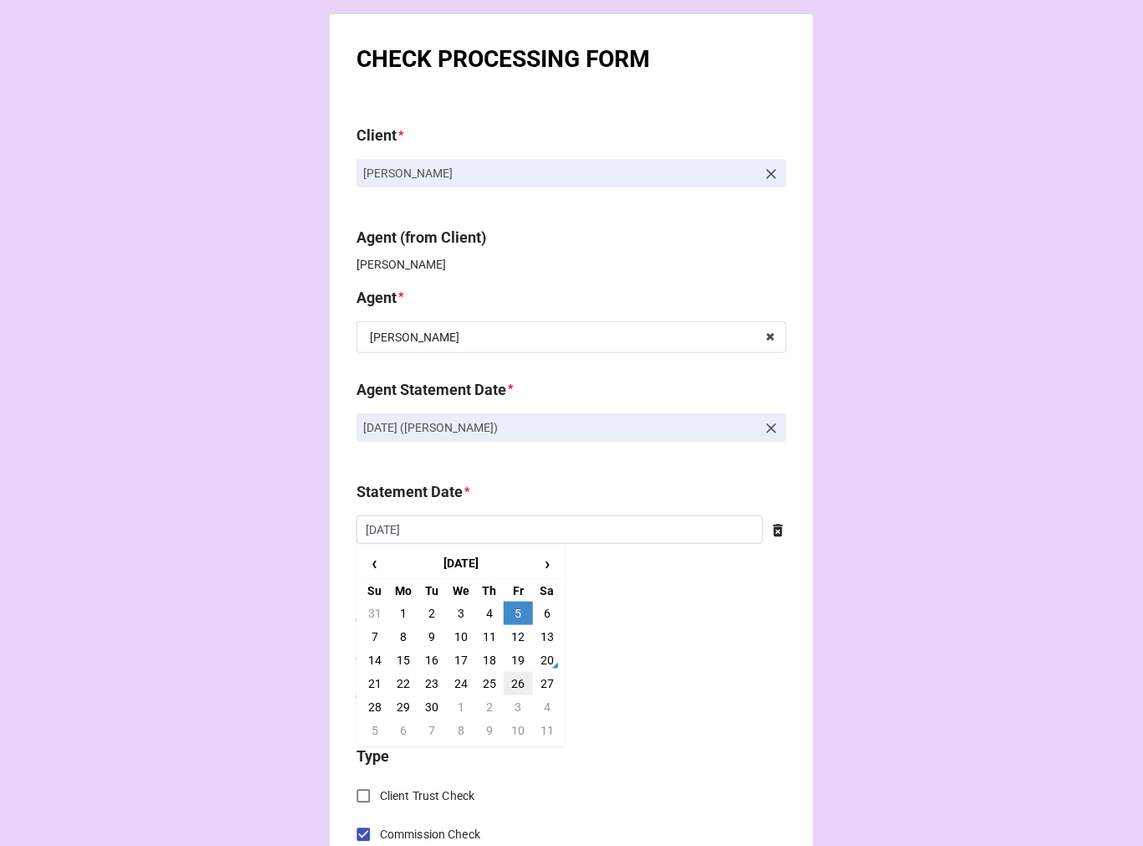
click at [515, 695] on td "26" at bounding box center [518, 683] width 28 height 23
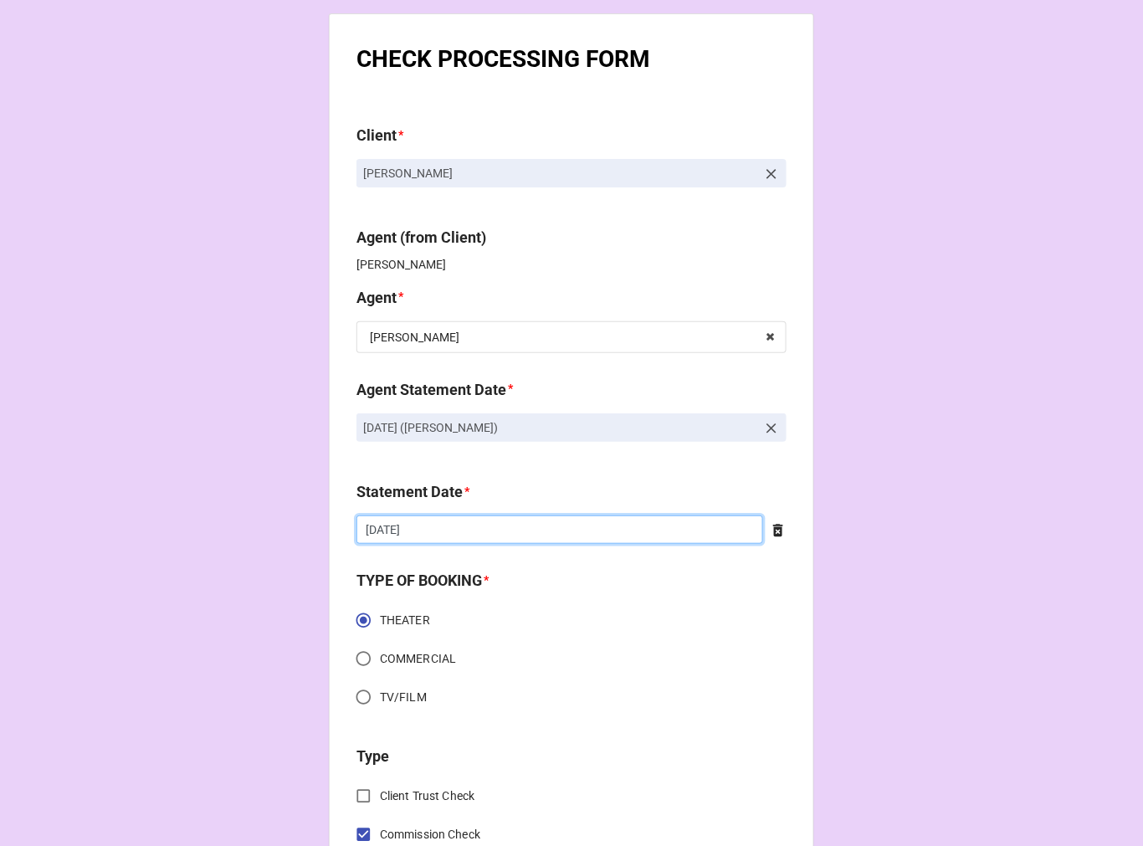
click at [488, 521] on input "[DATE]" at bounding box center [560, 530] width 407 height 28
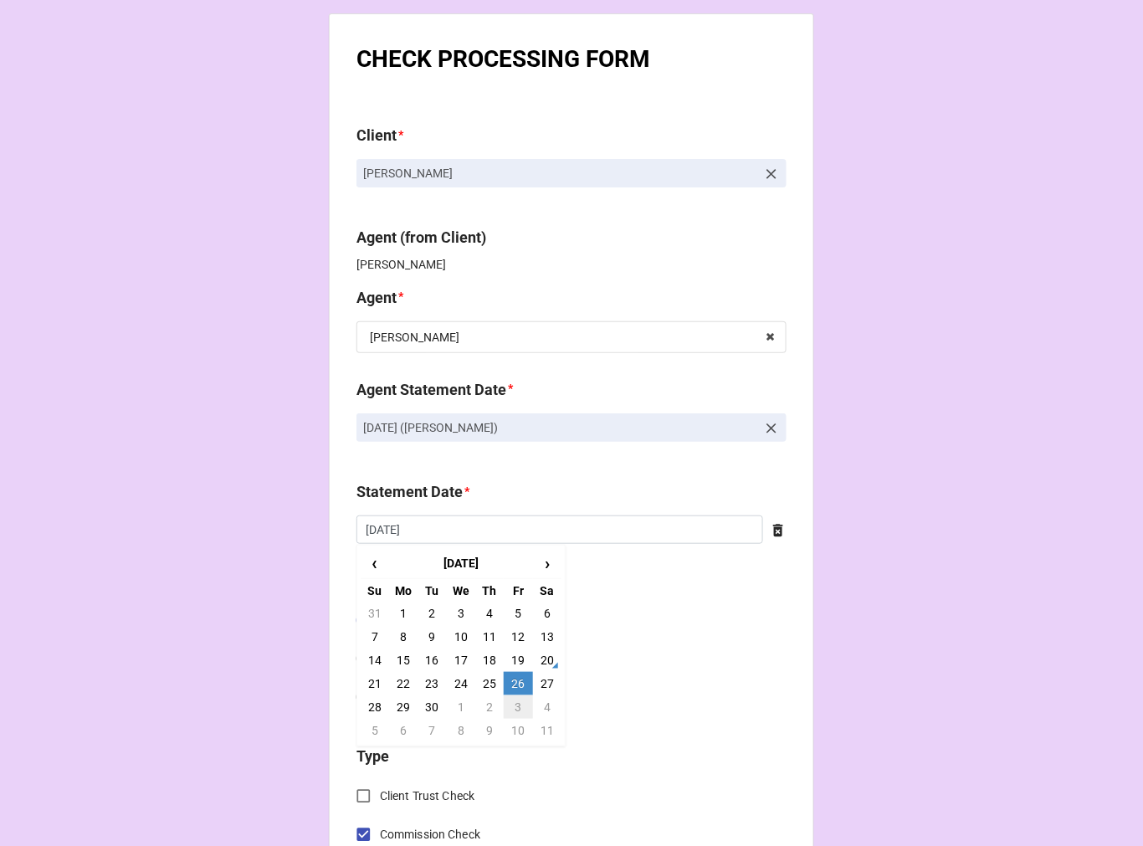
click at [512, 704] on td "3" at bounding box center [518, 707] width 28 height 23
type input "[DATE]"
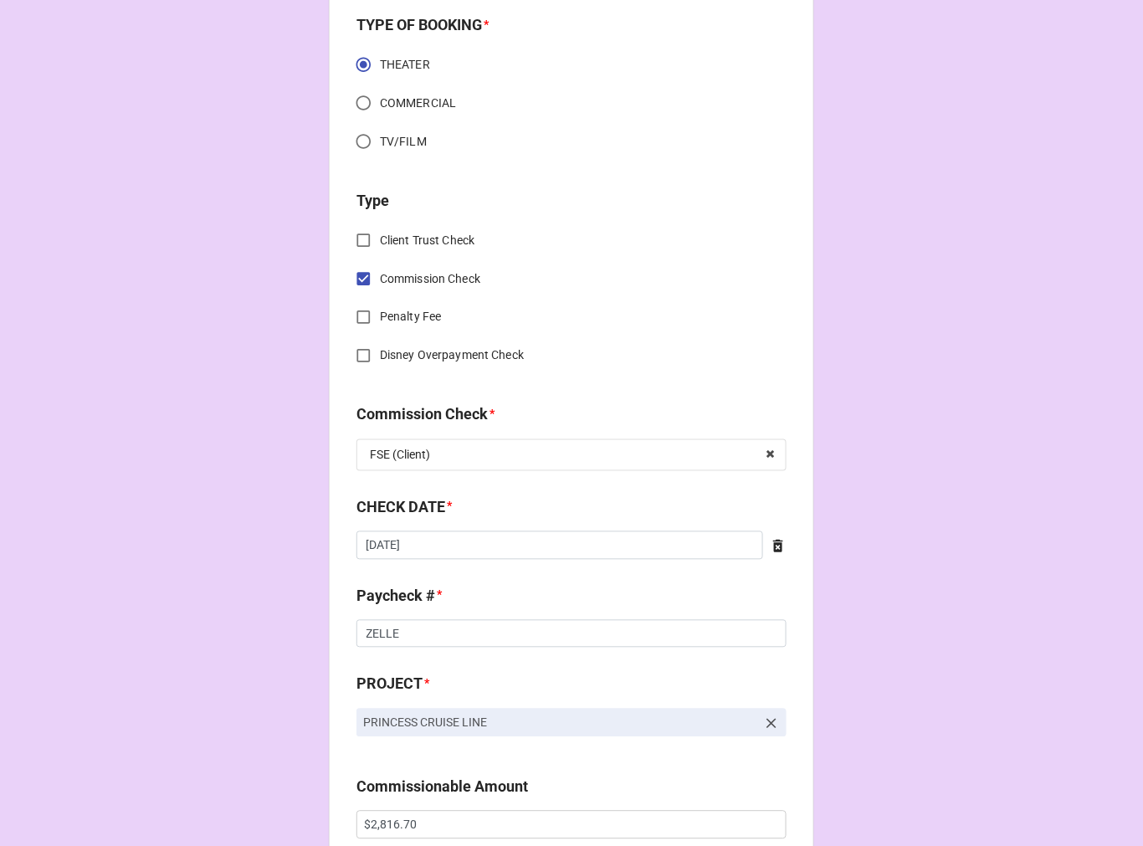
scroll to position [557, 0]
click at [773, 538] on icon at bounding box center [778, 544] width 10 height 13
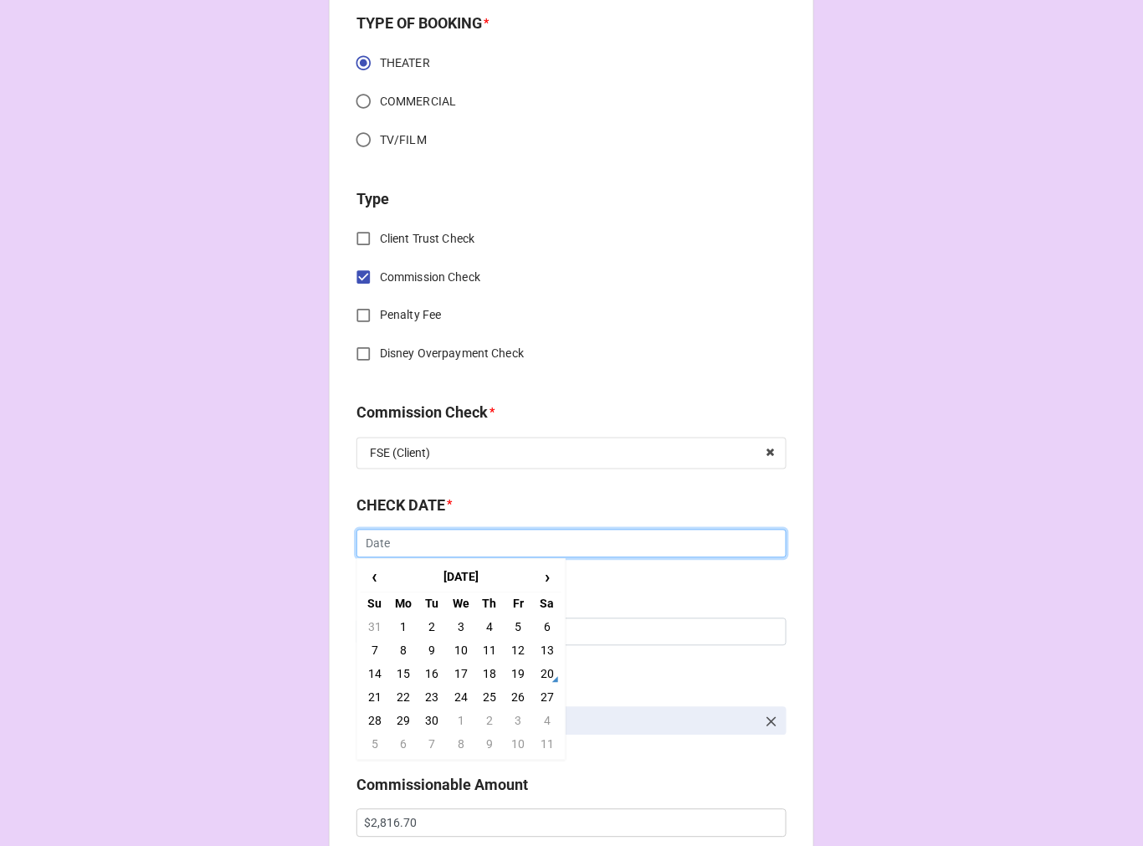
click at [542, 547] on input "text" at bounding box center [572, 544] width 430 height 28
click at [485, 674] on td "18" at bounding box center [489, 674] width 28 height 23
type input "9/18/2025"
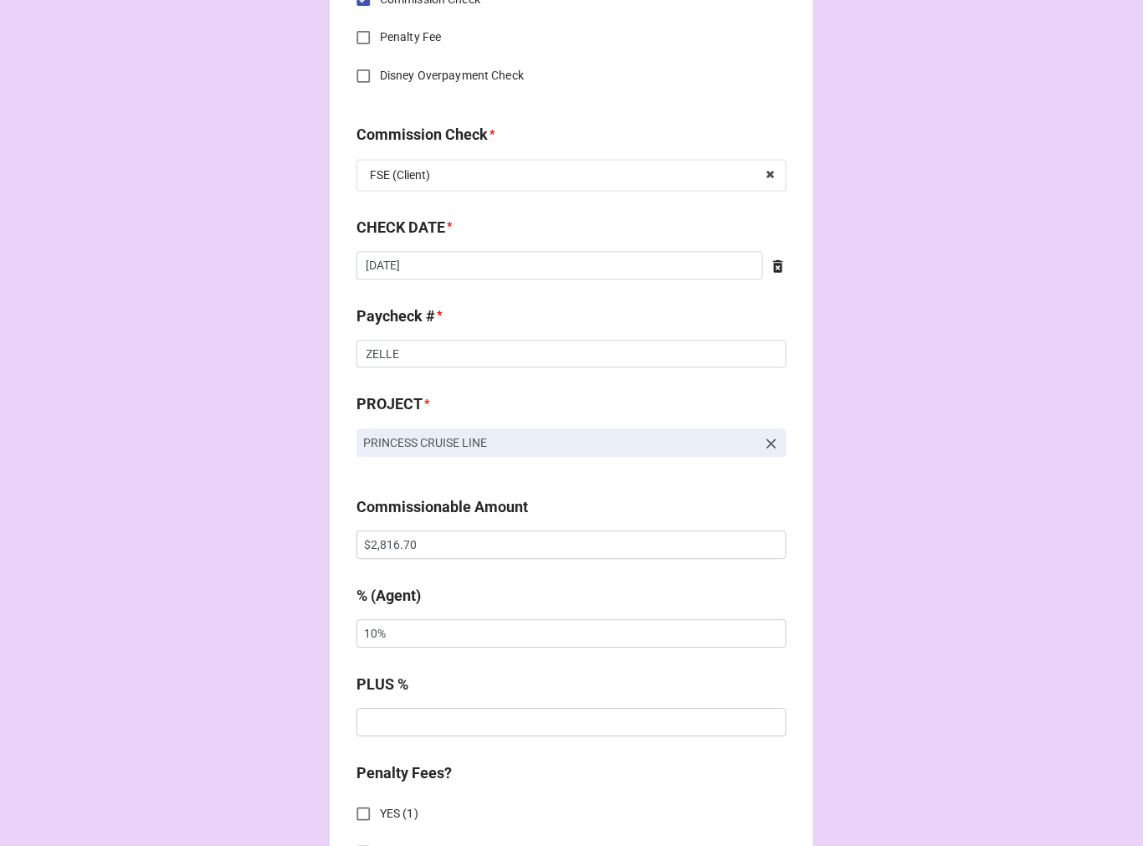
scroll to position [837, 0]
drag, startPoint x: 455, startPoint y: 547, endPoint x: 269, endPoint y: 520, distance: 188.7
click at [295, 522] on div "CHECK PROCESSING FORM Client * Kimi Galang Villegas Agent (from Client) Chondra…" at bounding box center [571, 555] width 1143 height 2784
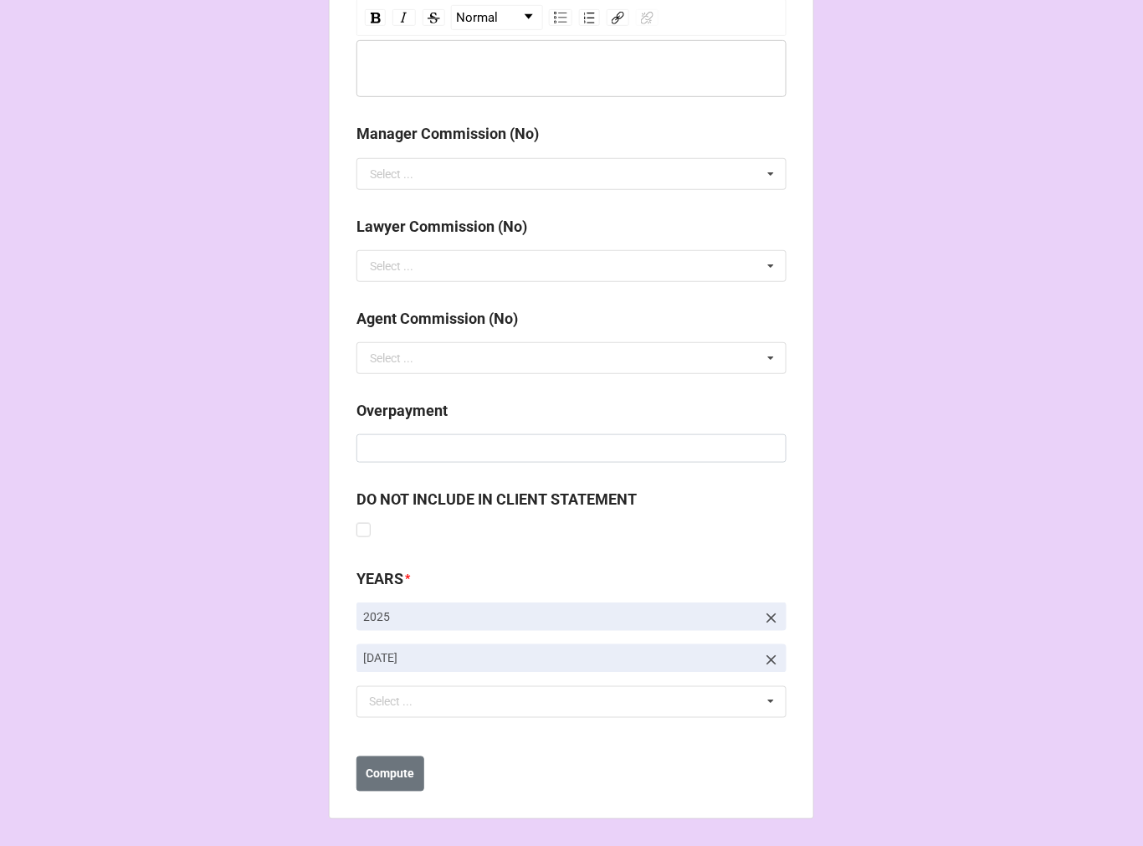
click at [763, 663] on icon at bounding box center [771, 660] width 17 height 17
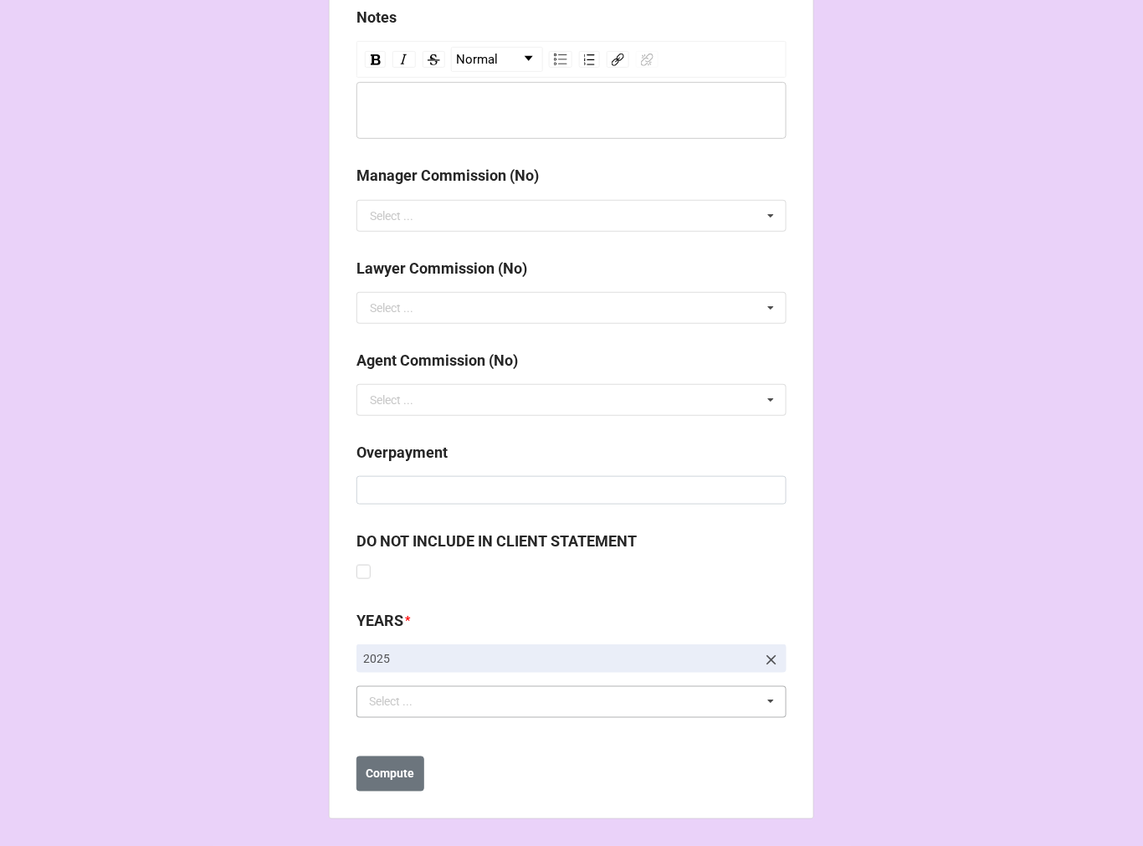
click at [480, 699] on div "Select ... No results found." at bounding box center [572, 702] width 430 height 32
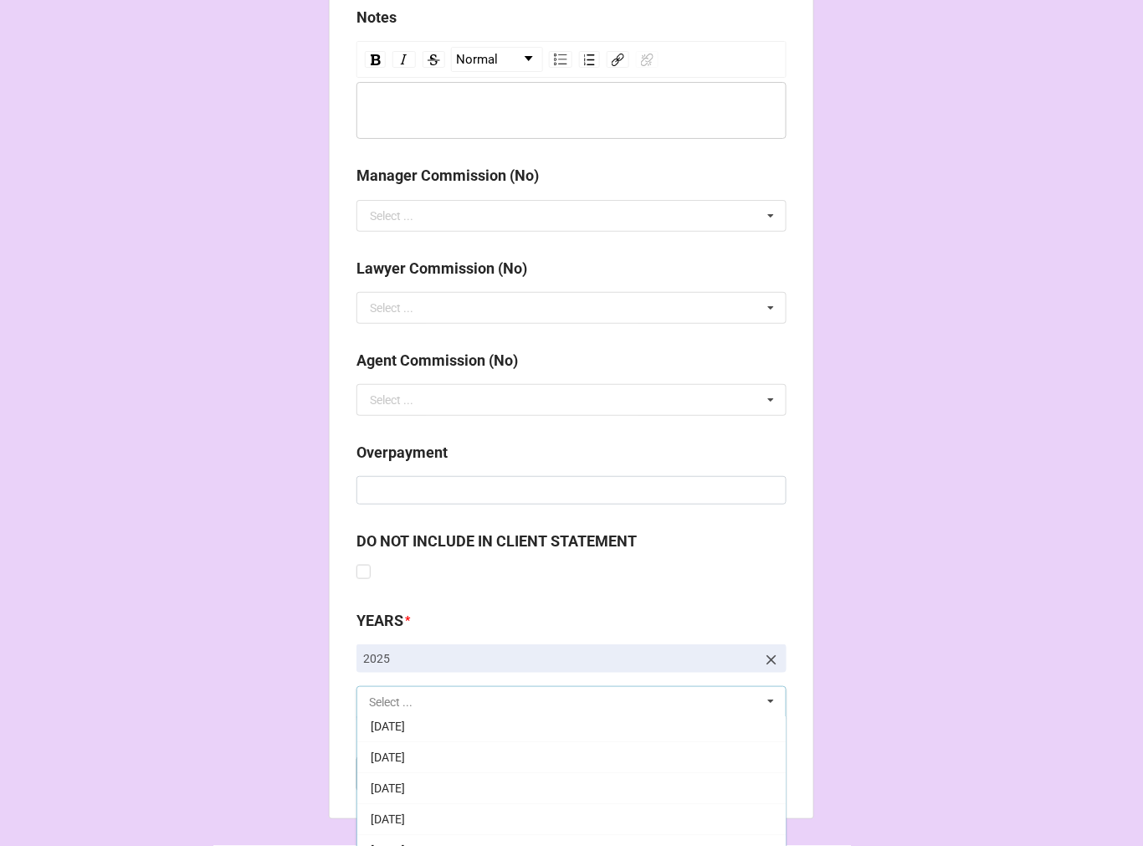
scroll to position [186, 0]
click at [482, 814] on div "[DATE]" at bounding box center [571, 825] width 429 height 31
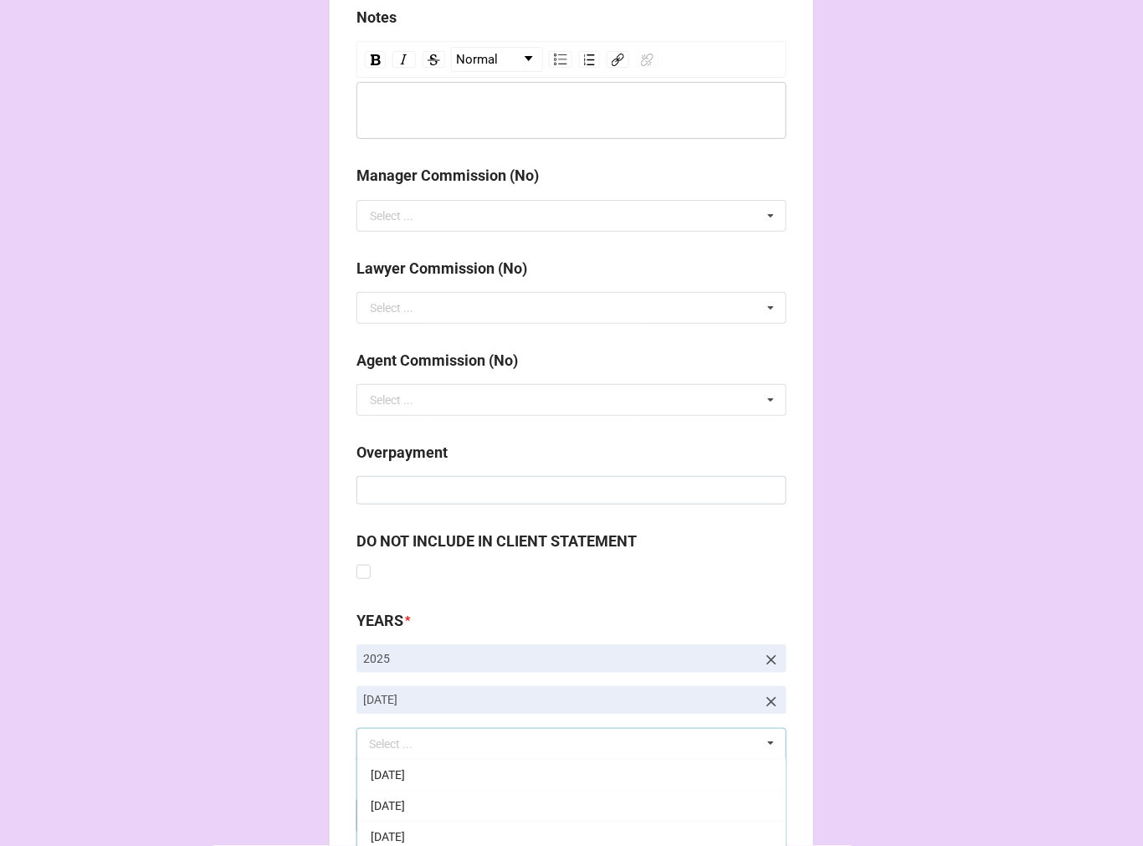
click at [397, 822] on b "Compute" at bounding box center [391, 817] width 49 height 18
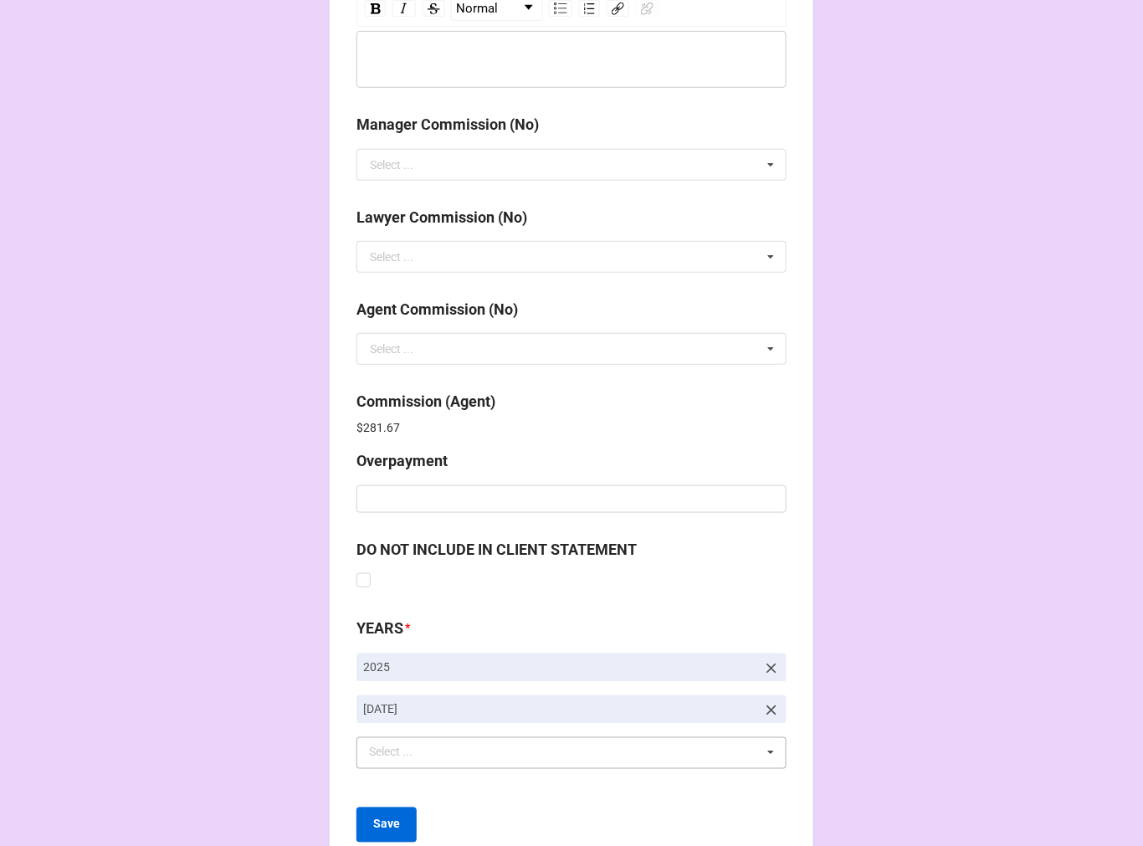
scroll to position [1997, 0]
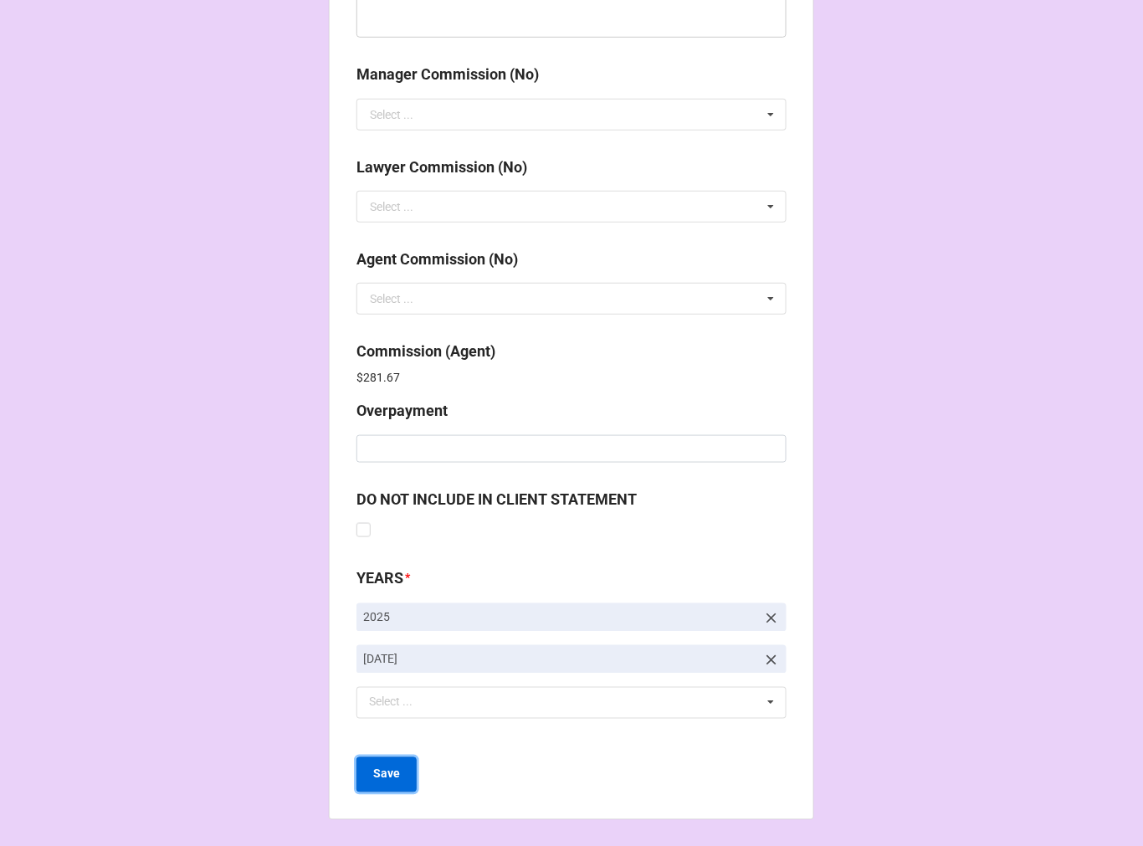
click at [379, 772] on b "Save" at bounding box center [386, 775] width 27 height 18
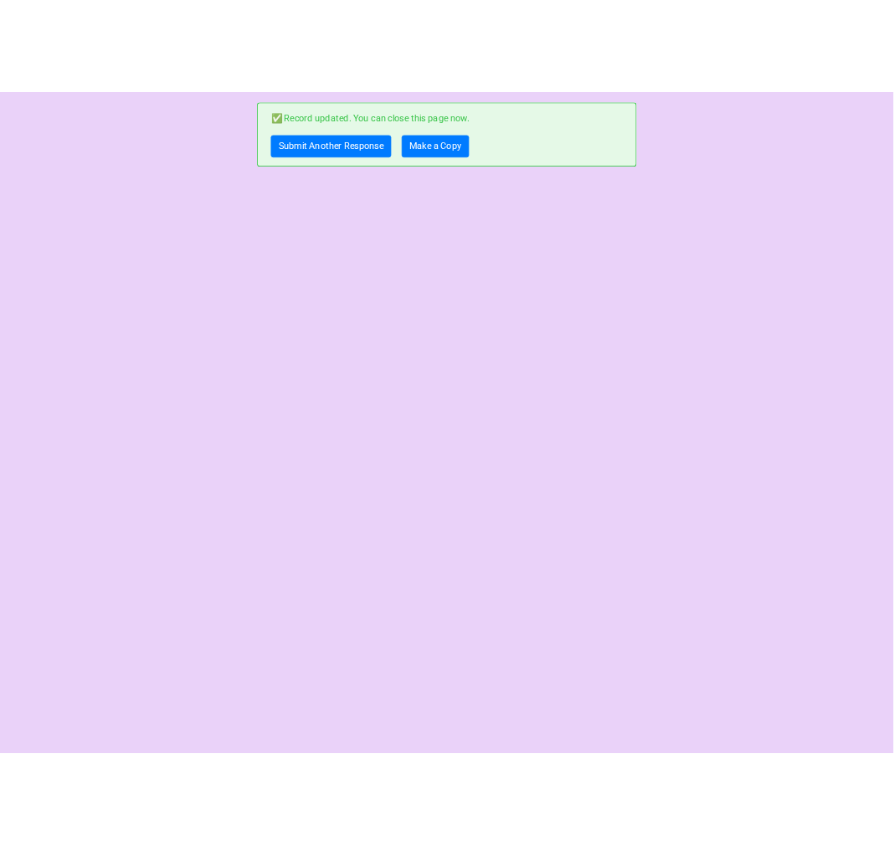
scroll to position [0, 0]
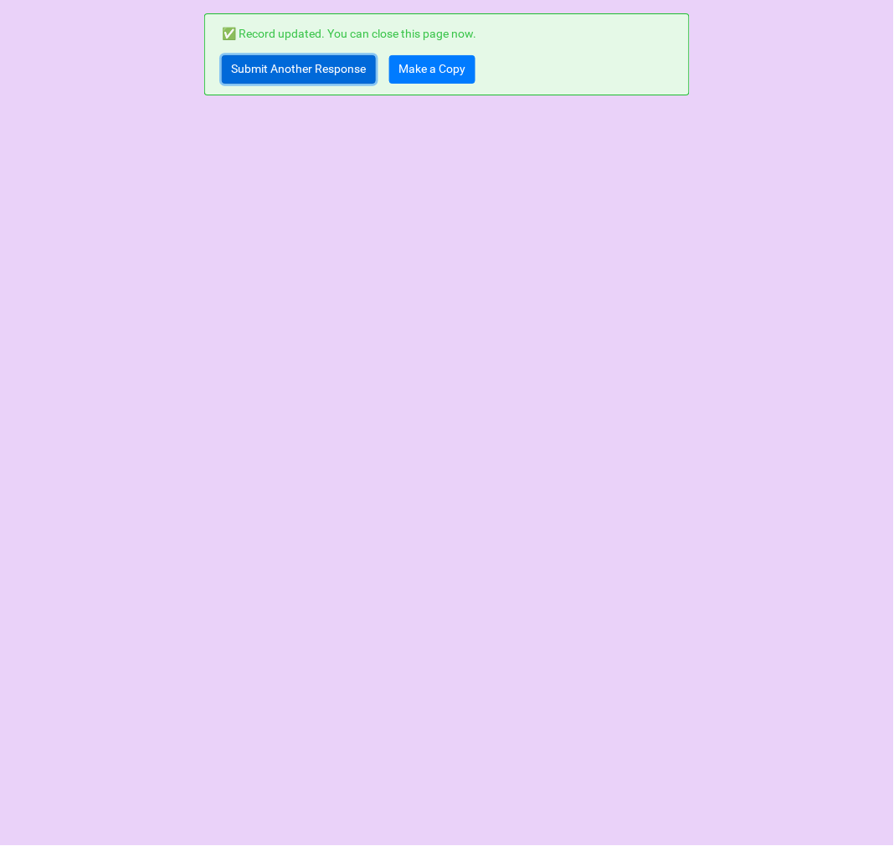
click at [328, 79] on link "Submit Another Response" at bounding box center [299, 69] width 154 height 28
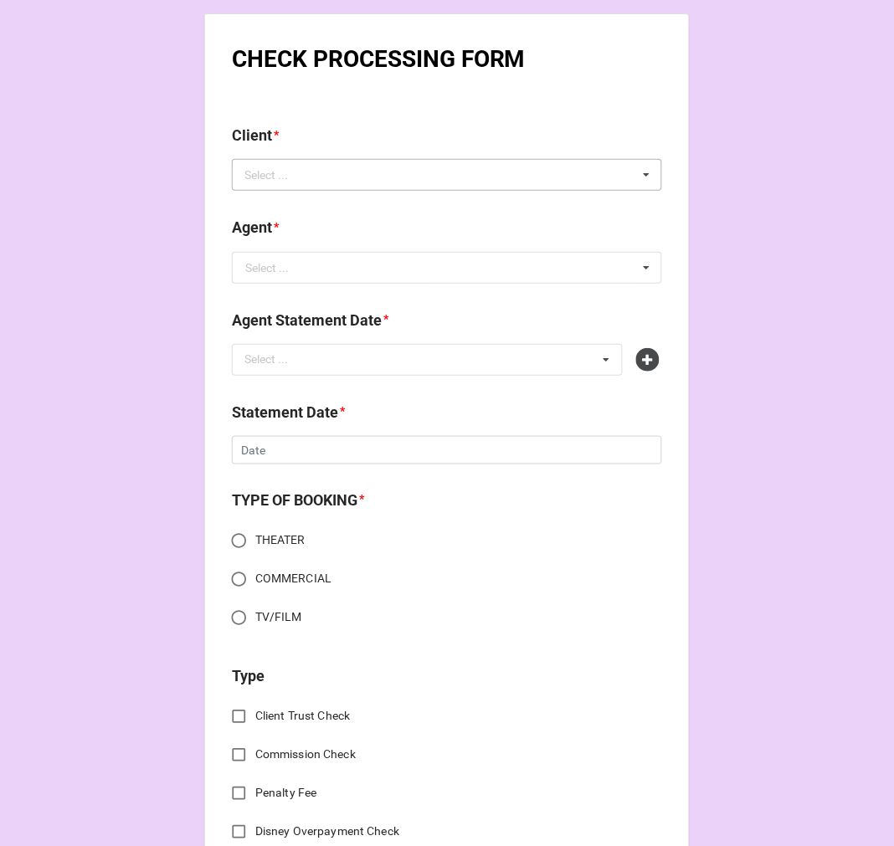
click at [429, 177] on div "Select ... No results found." at bounding box center [447, 175] width 430 height 32
type input "e"
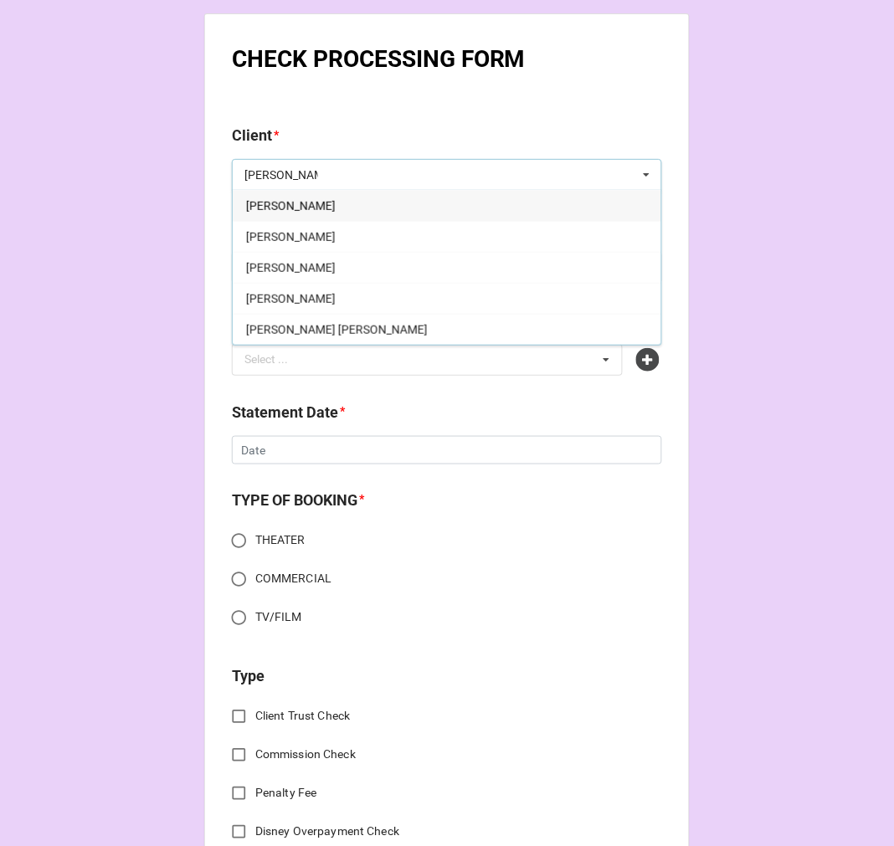
type input "[PERSON_NAME]"
click at [377, 209] on div "[PERSON_NAME]" at bounding box center [447, 205] width 429 height 31
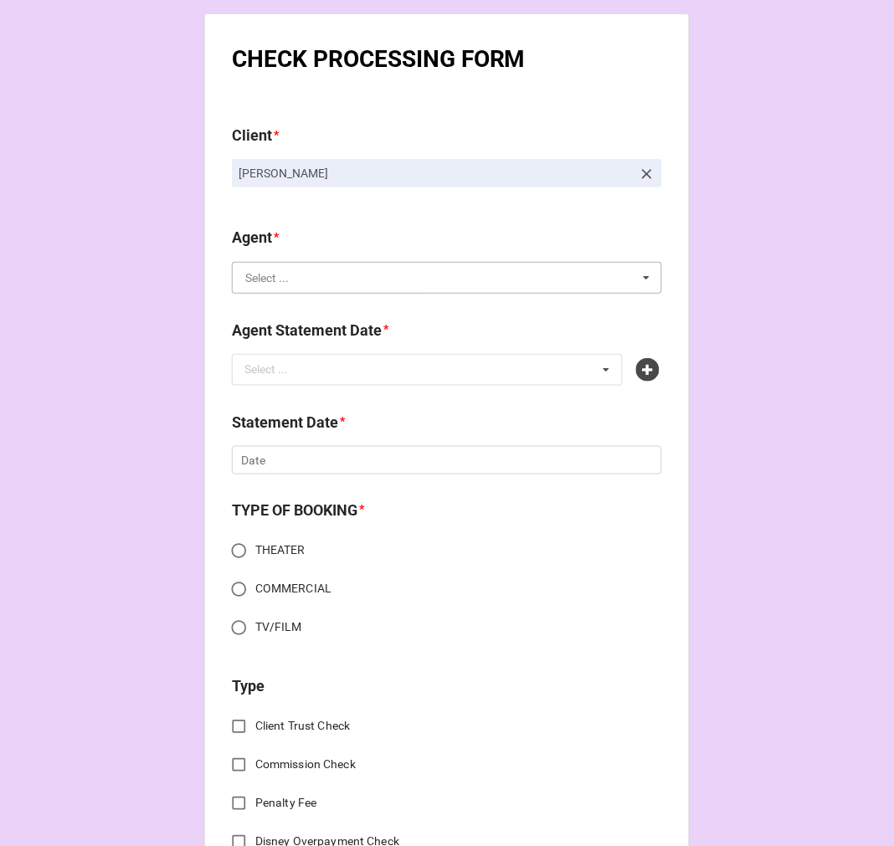
click at [318, 280] on input "text" at bounding box center [448, 278] width 429 height 30
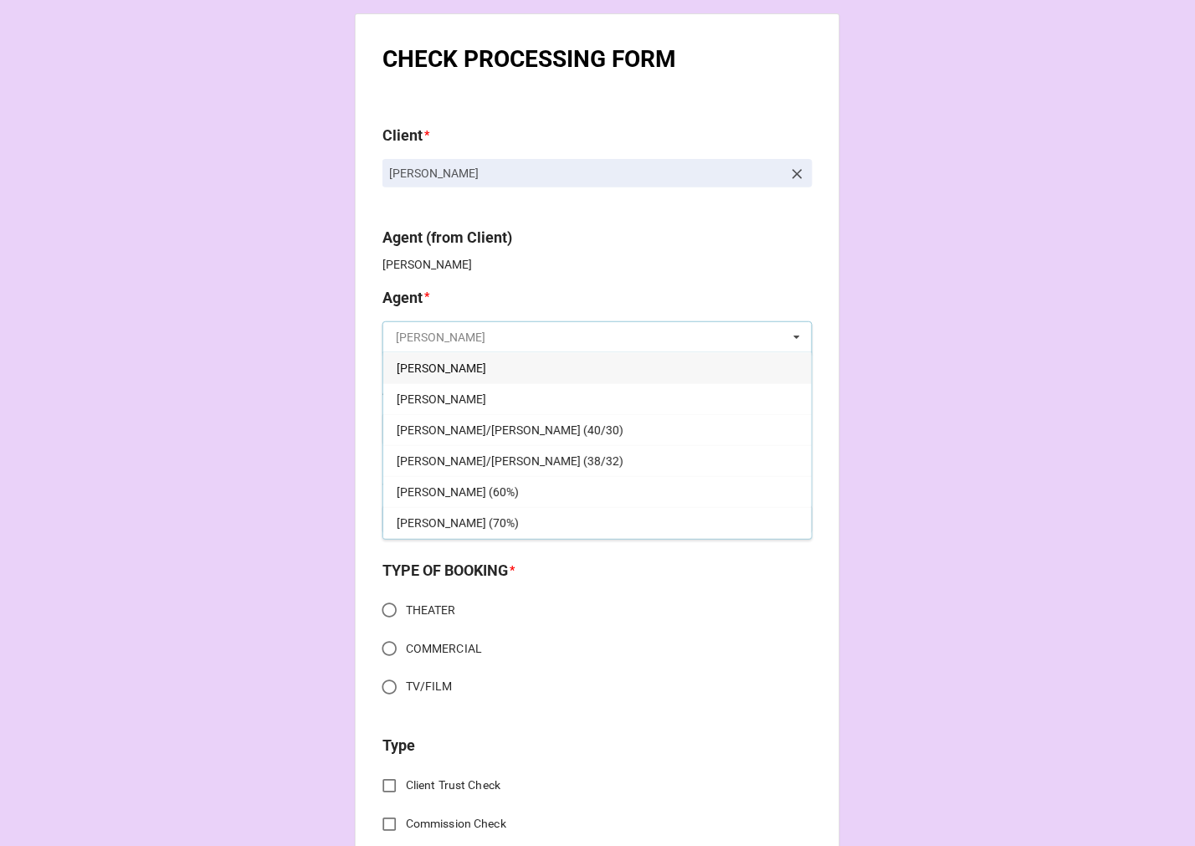
click at [445, 338] on input "text" at bounding box center [598, 337] width 429 height 30
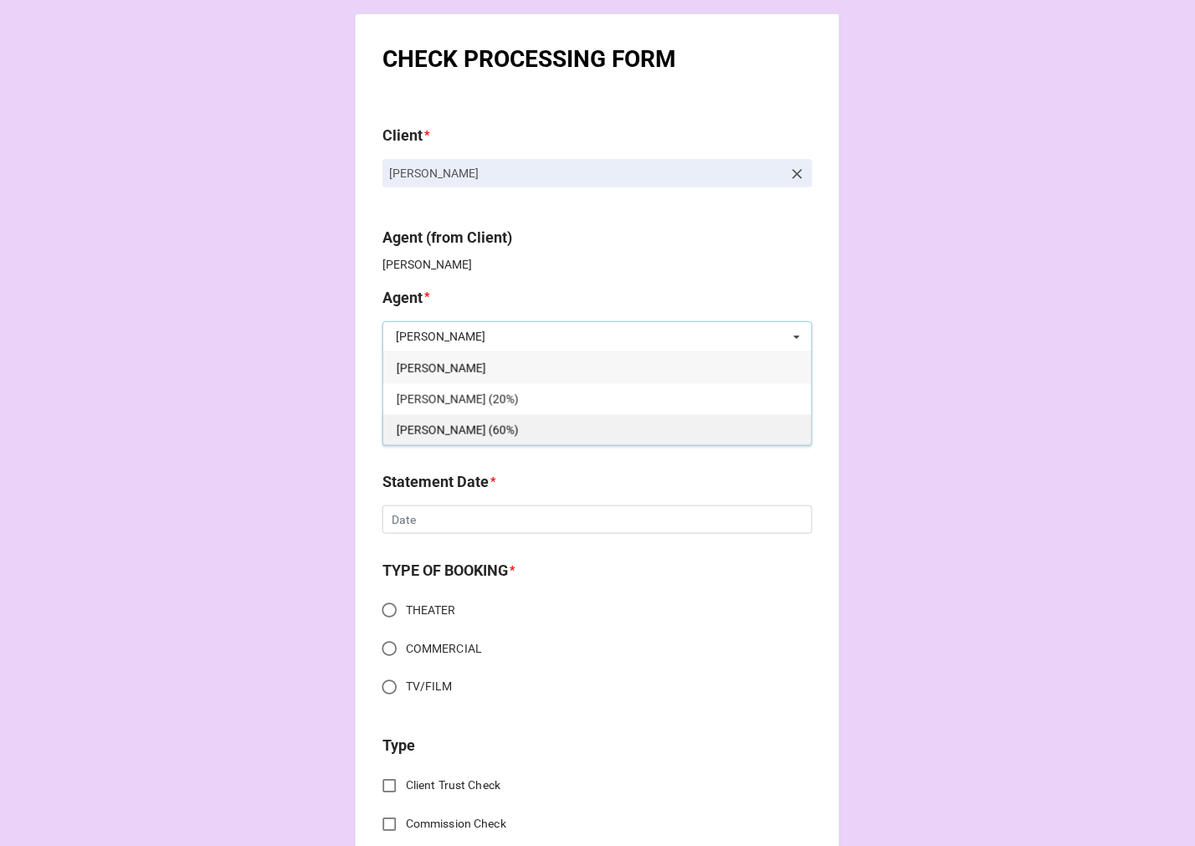
type input "[PERSON_NAME]"
click at [486, 431] on div "[PERSON_NAME] (60%)" at bounding box center [597, 429] width 429 height 31
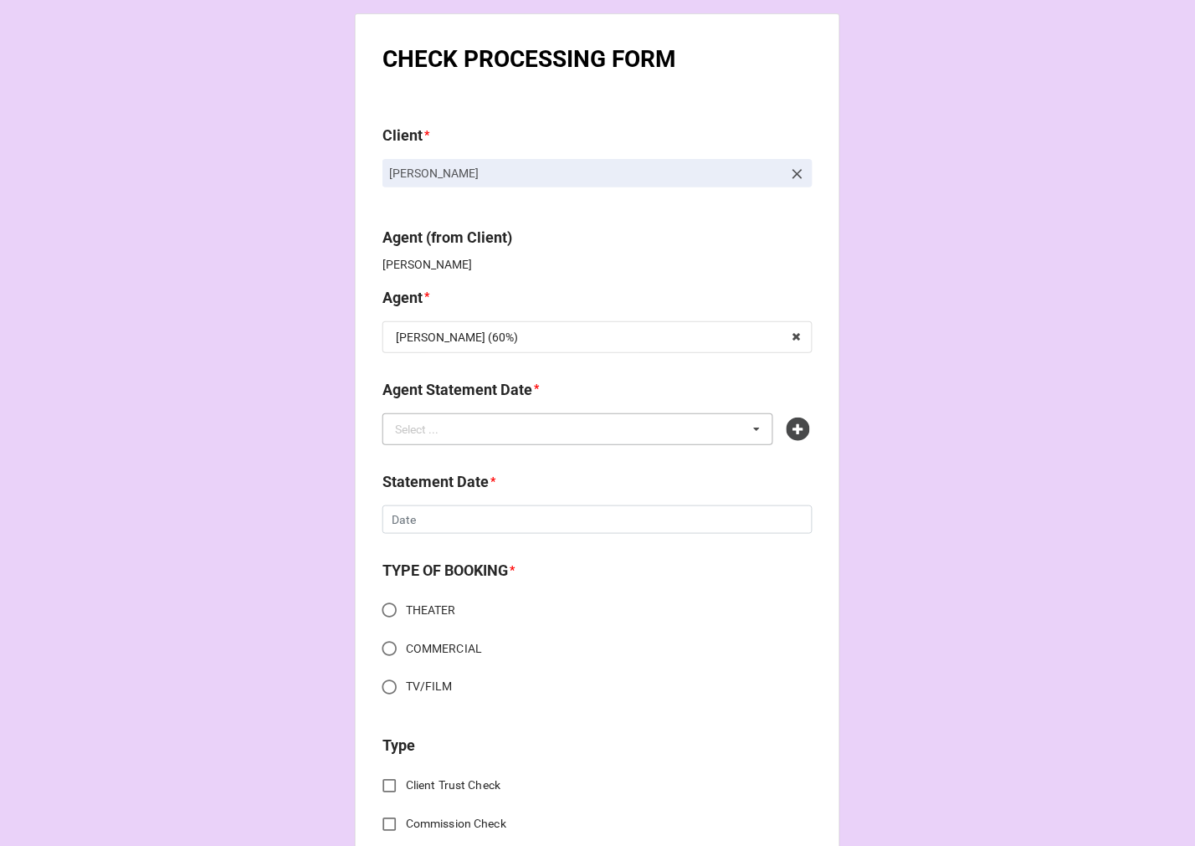
click at [488, 424] on div "Select ... No results found." at bounding box center [577, 429] width 391 height 32
type input "tier"
drag, startPoint x: 494, startPoint y: 459, endPoint x: 475, endPoint y: 500, distance: 45.3
click at [491, 457] on span "[DATE] ([PERSON_NAME])" at bounding box center [464, 460] width 135 height 13
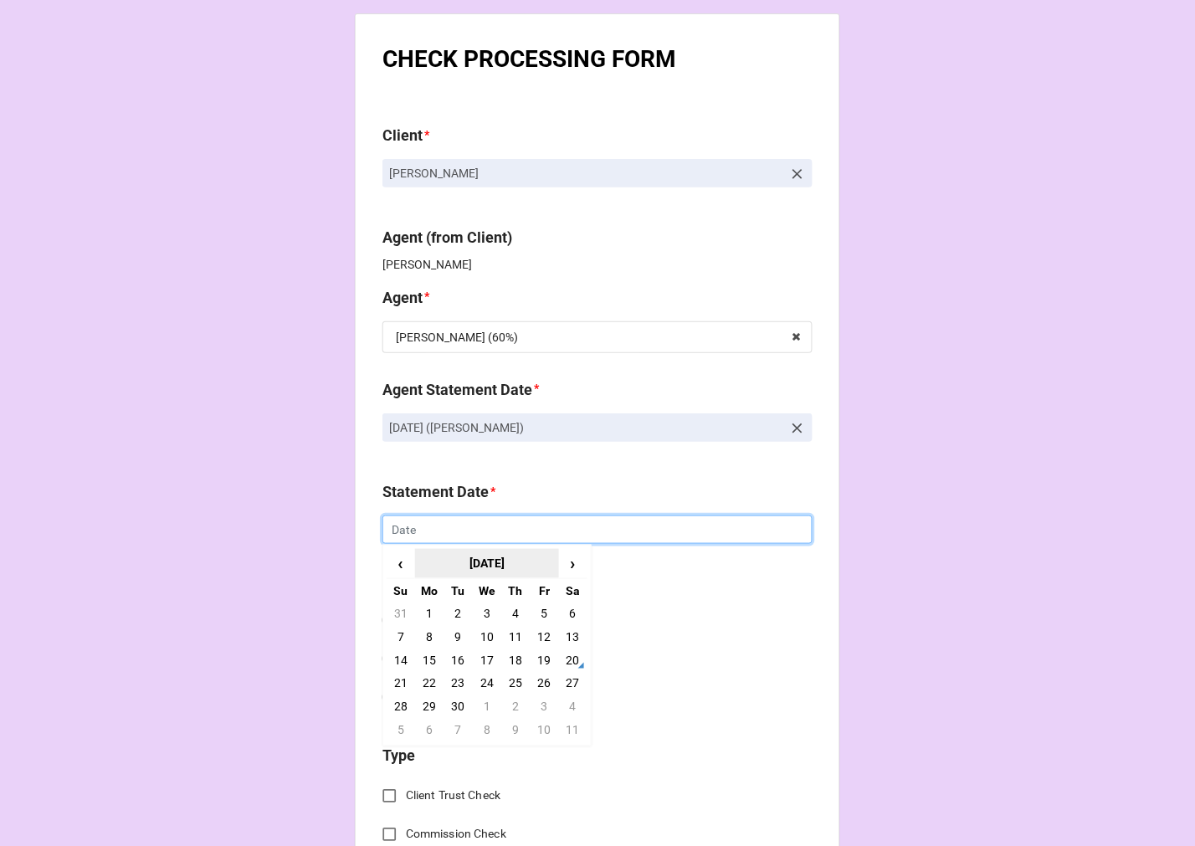
drag, startPoint x: 456, startPoint y: 542, endPoint x: 470, endPoint y: 556, distance: 19.5
click at [454, 544] on div "‹ [DATE] › Su Mo Tu We Th Fr Sa 31 1 2 3 4 5 6 7 8 9 10 11 12 13 14 15 16 17 18…" at bounding box center [597, 530] width 430 height 28
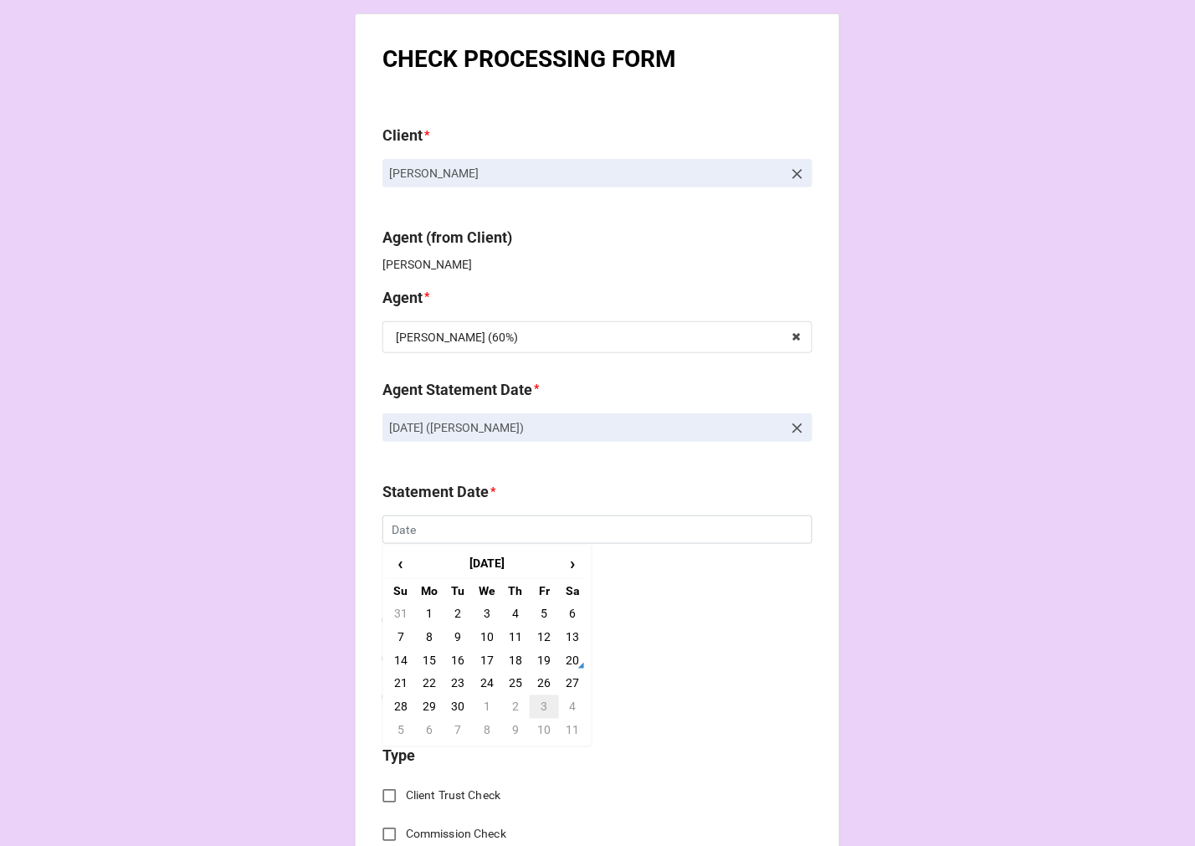
click at [542, 712] on td "3" at bounding box center [544, 707] width 28 height 23
type input "[DATE]"
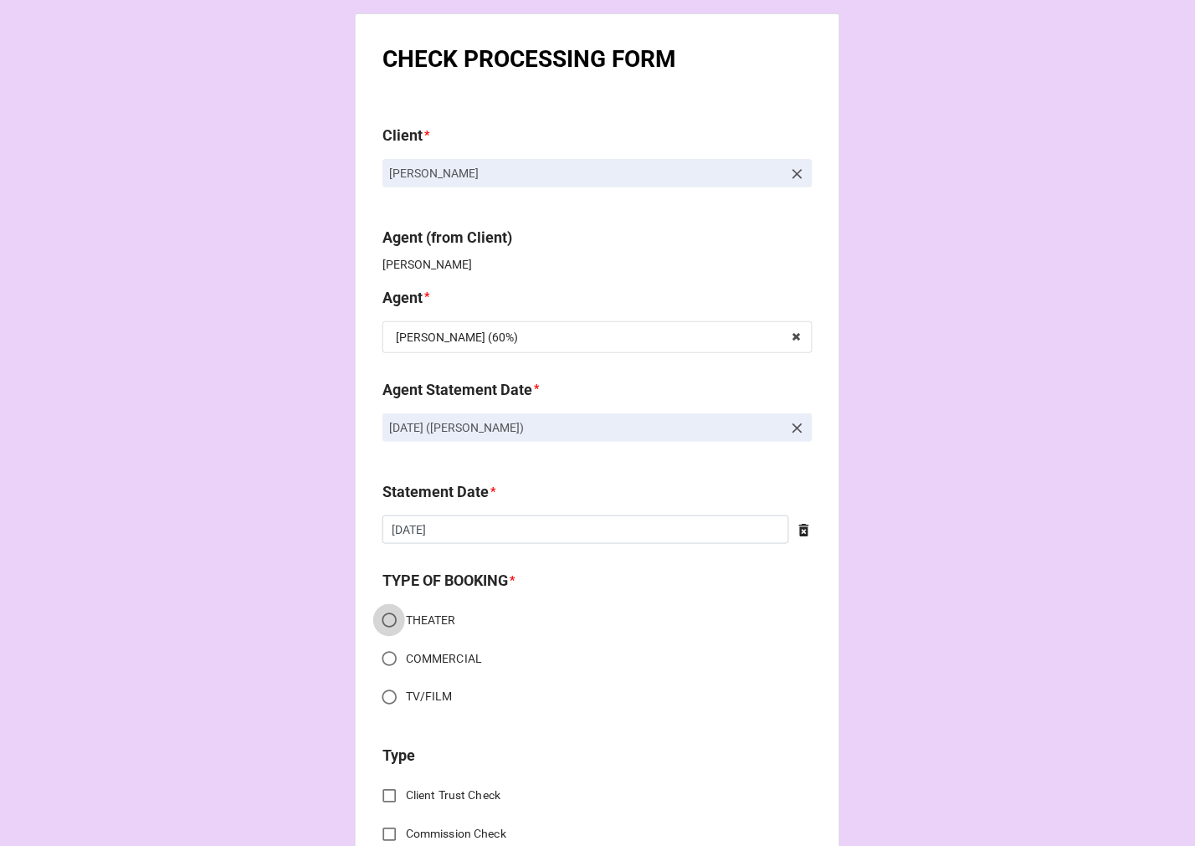
click at [380, 617] on input "THEATER" at bounding box center [389, 620] width 33 height 33
radio input "true"
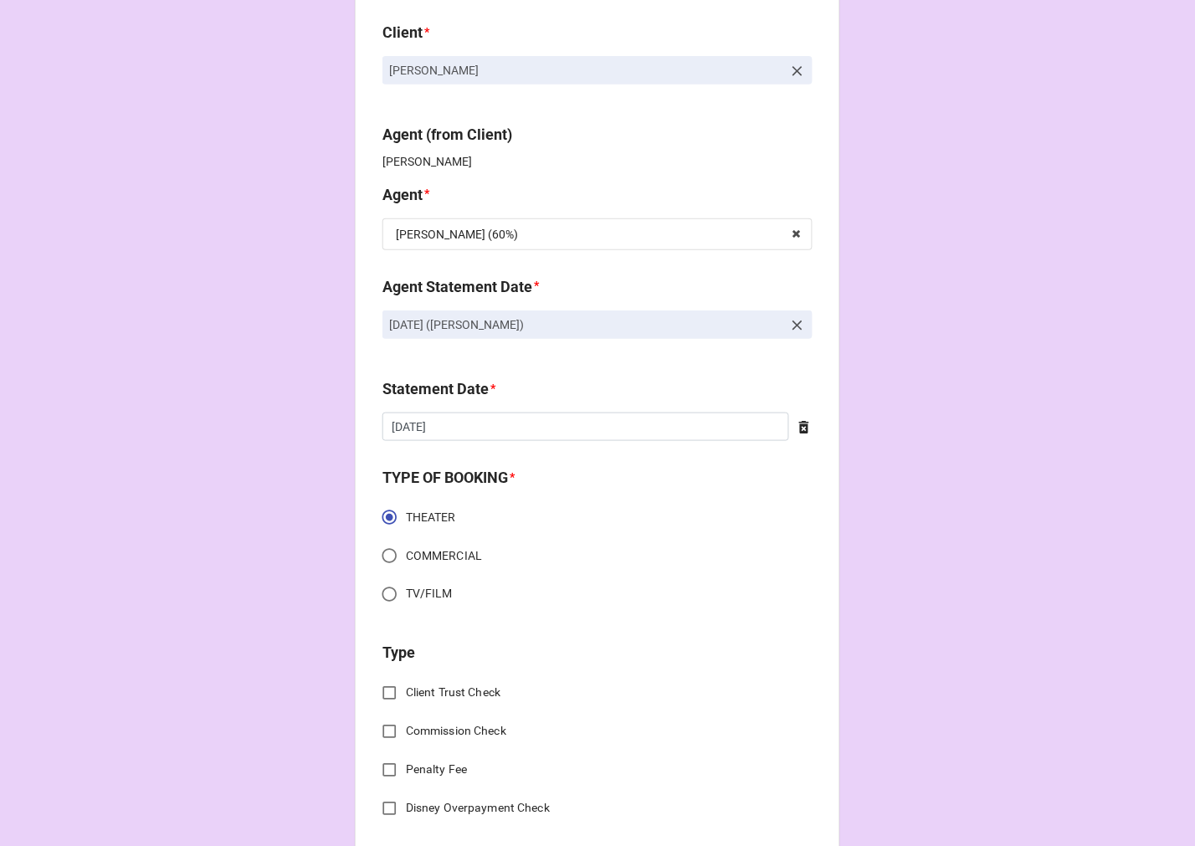
scroll to position [279, 0]
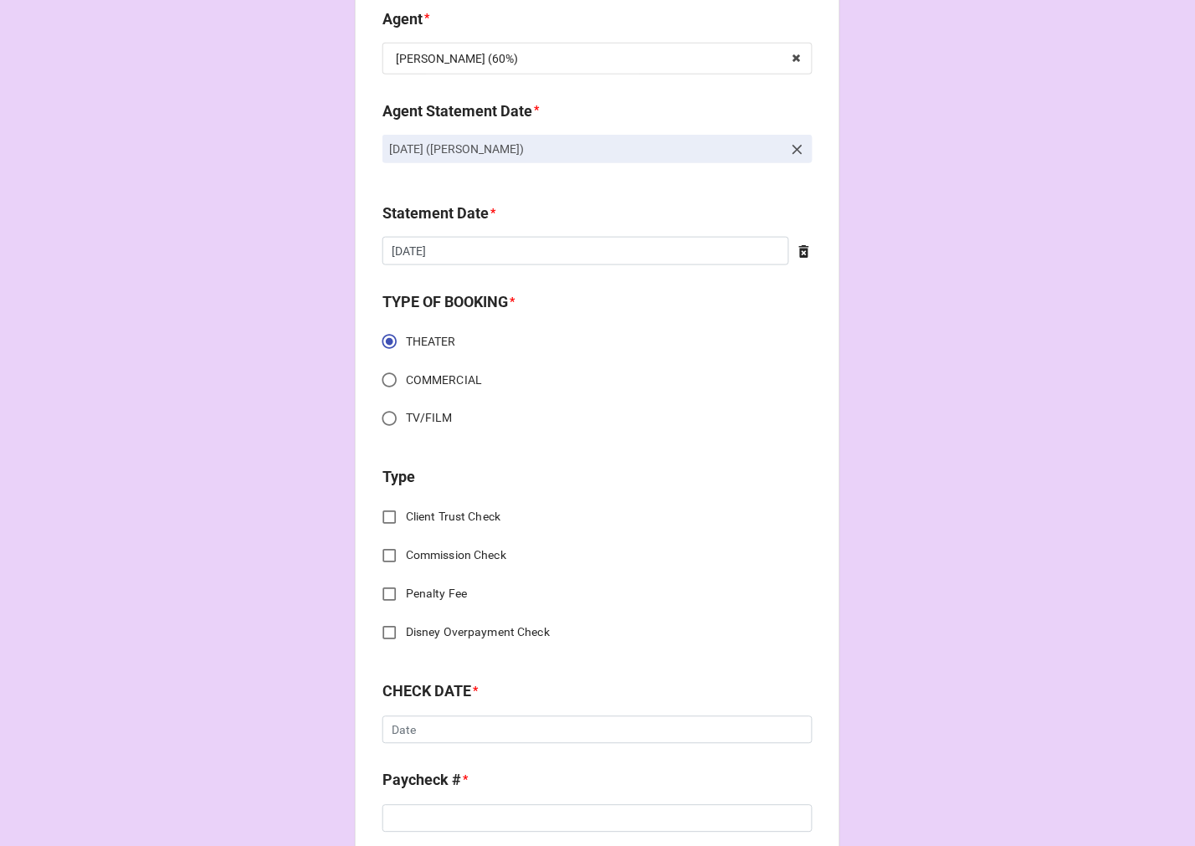
click at [387, 552] on input "Commission Check" at bounding box center [389, 556] width 33 height 33
checkbox input "true"
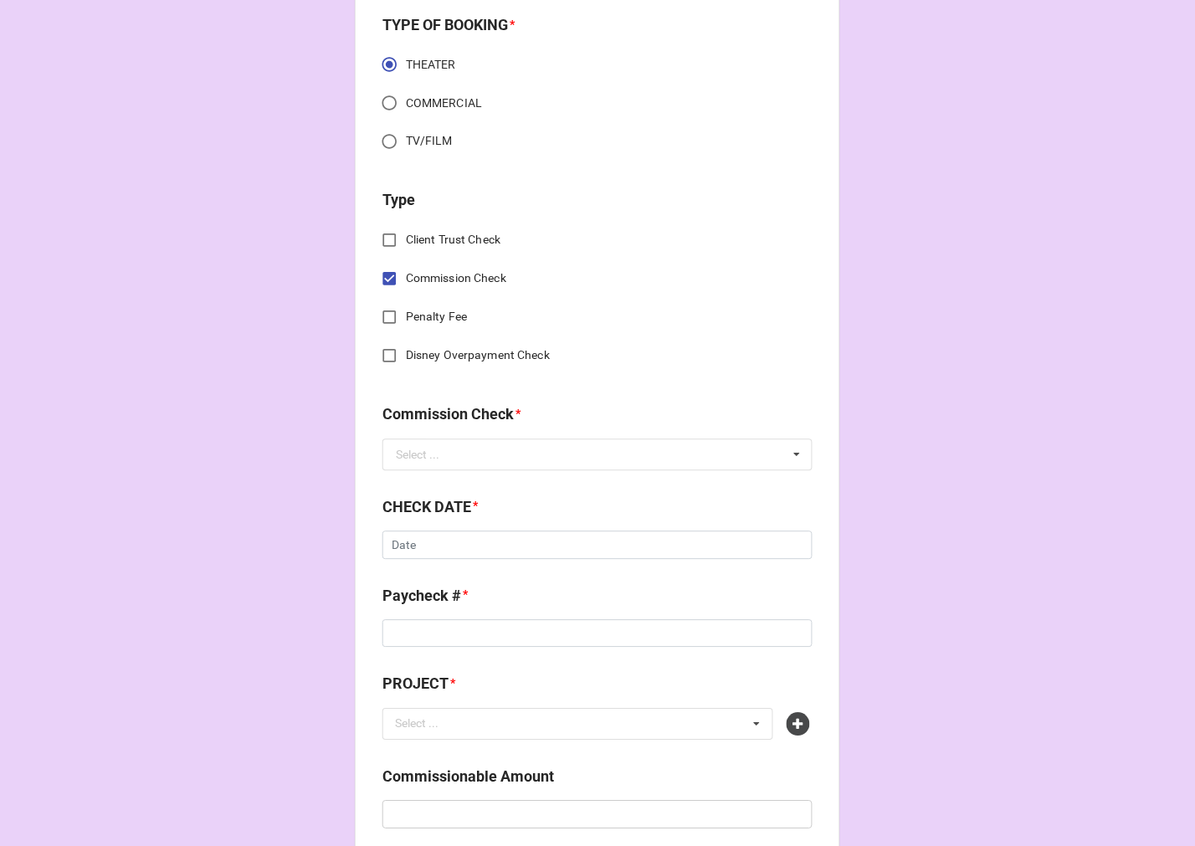
scroll to position [557, 0]
click at [424, 434] on div "Commission Check *" at bounding box center [597, 419] width 430 height 35
click at [422, 455] on div "Select ..." at bounding box center [418, 454] width 44 height 12
click at [424, 473] on div "FSE (Client)" at bounding box center [597, 484] width 429 height 31
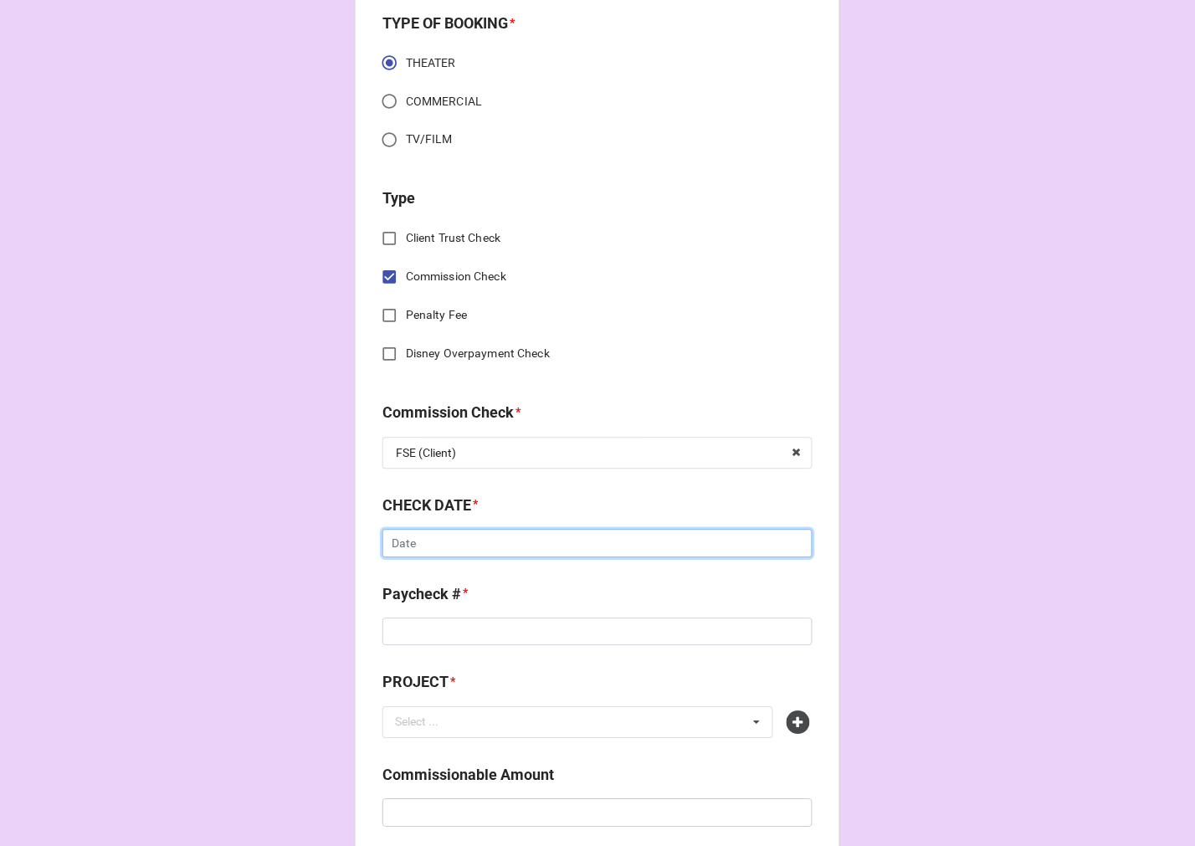
click at [487, 549] on input "text" at bounding box center [597, 544] width 430 height 28
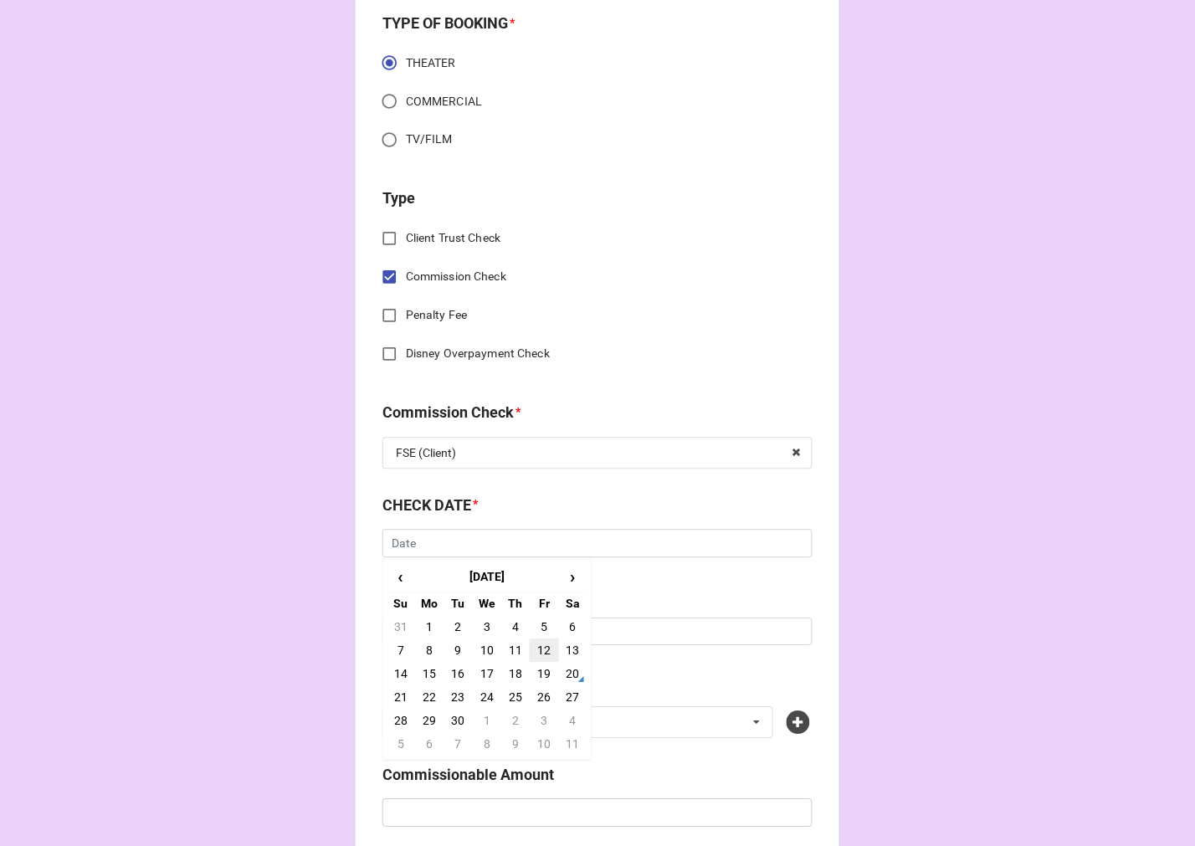
click at [547, 647] on td "12" at bounding box center [544, 650] width 28 height 23
type input "[DATE]"
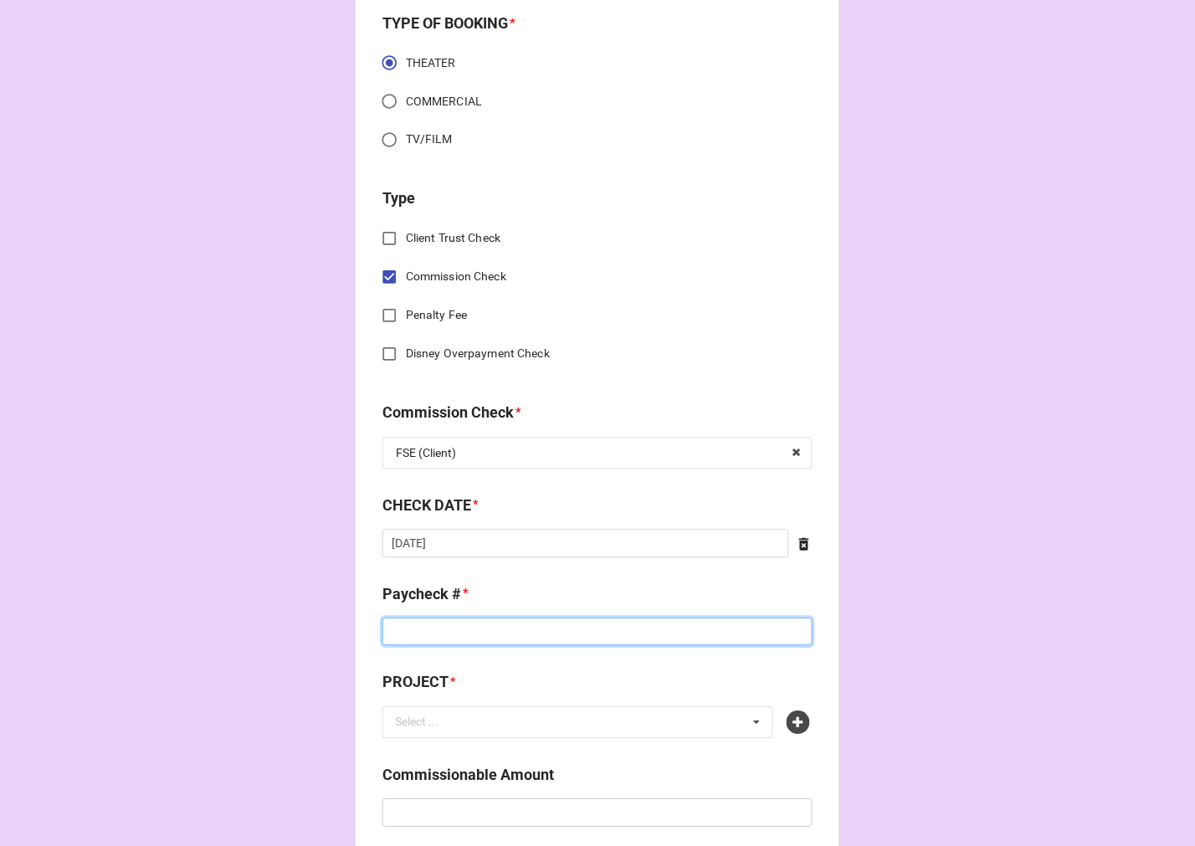
click at [421, 629] on input at bounding box center [597, 633] width 430 height 28
type input "Z"
type input "DIRECT DEPOSIT"
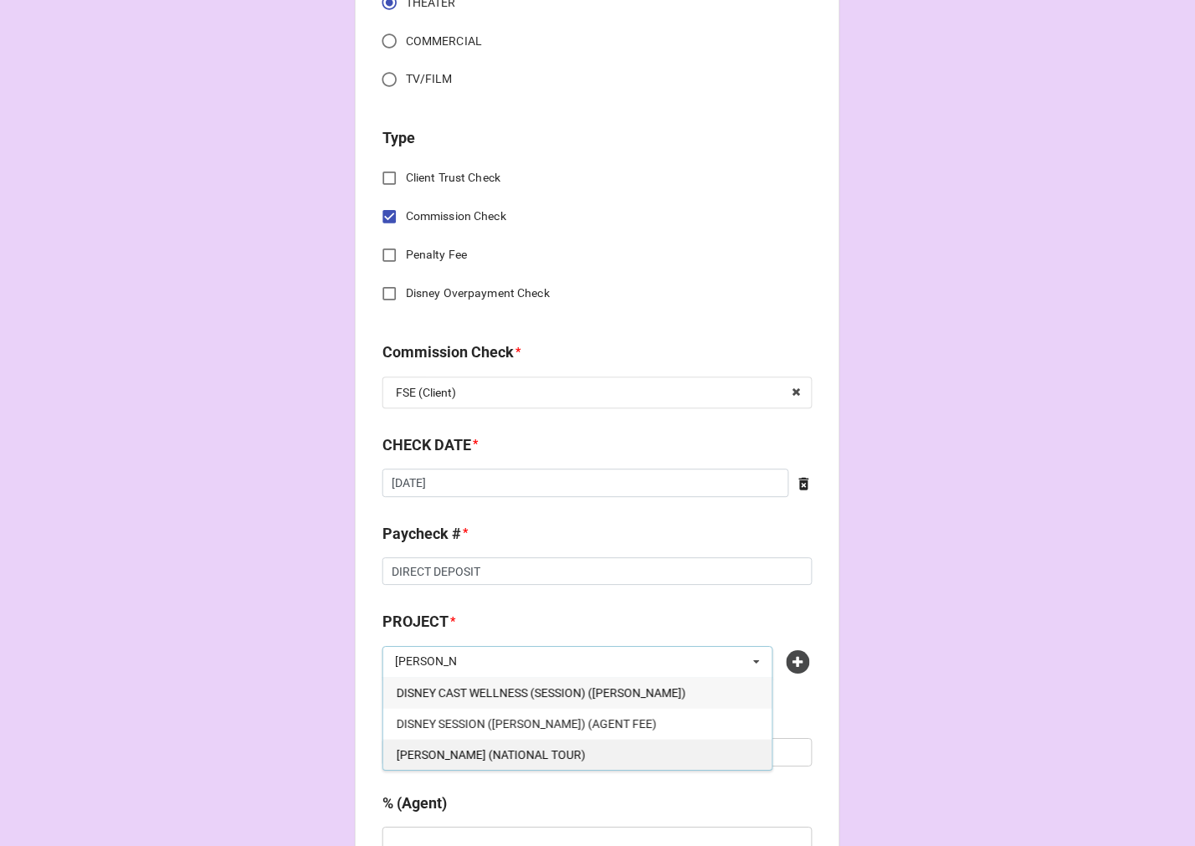
scroll to position [650, 0]
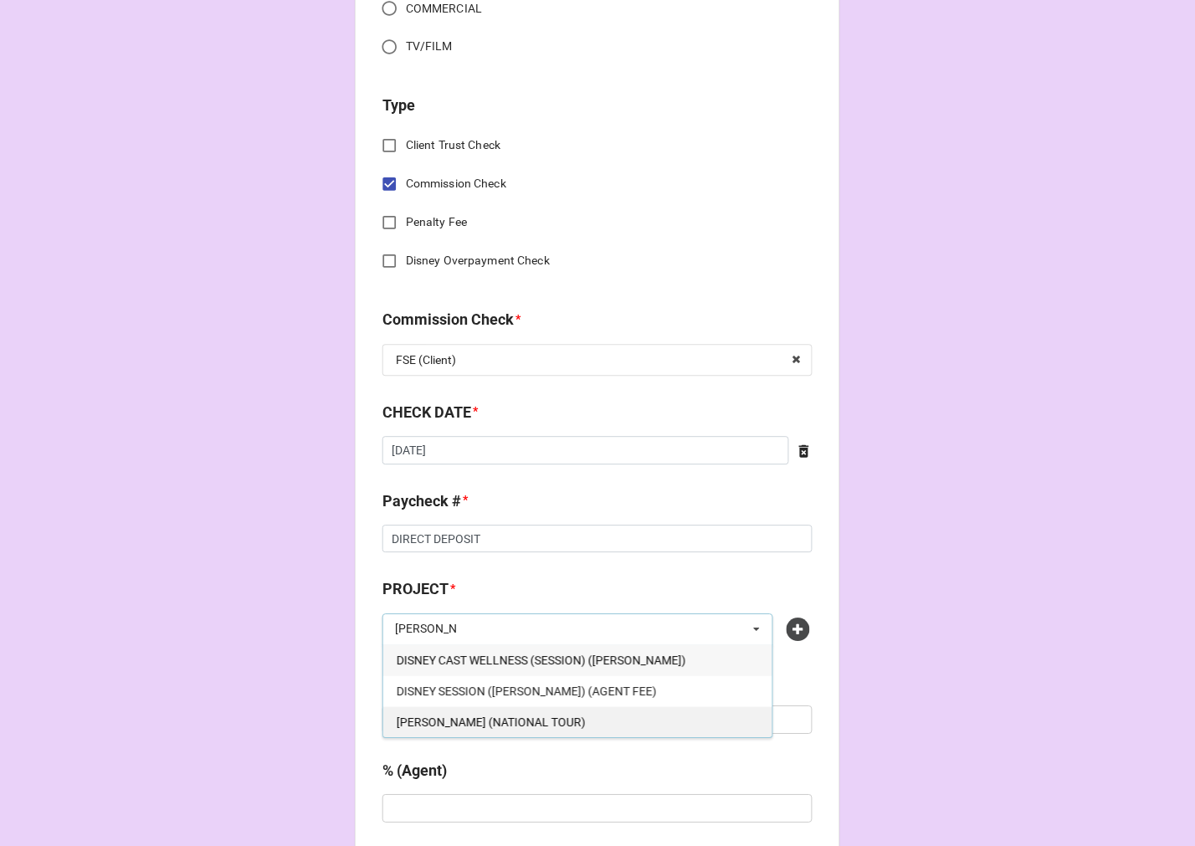
type input "TINA"
click at [519, 717] on div "[PERSON_NAME] (NATIONAL TOUR)" at bounding box center [577, 722] width 389 height 31
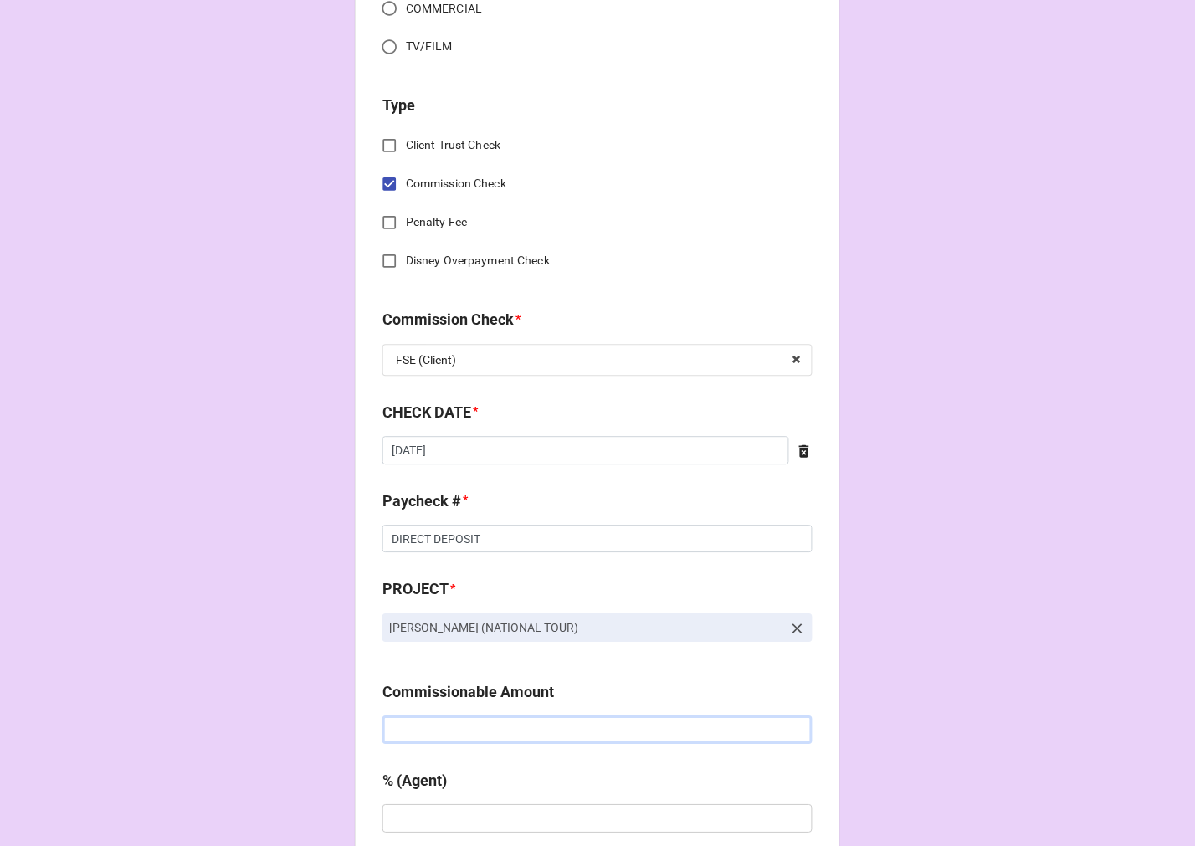
drag, startPoint x: 544, startPoint y: 728, endPoint x: 549, endPoint y: 696, distance: 33.0
click at [544, 728] on input "text" at bounding box center [597, 730] width 430 height 28
type input "$108.40"
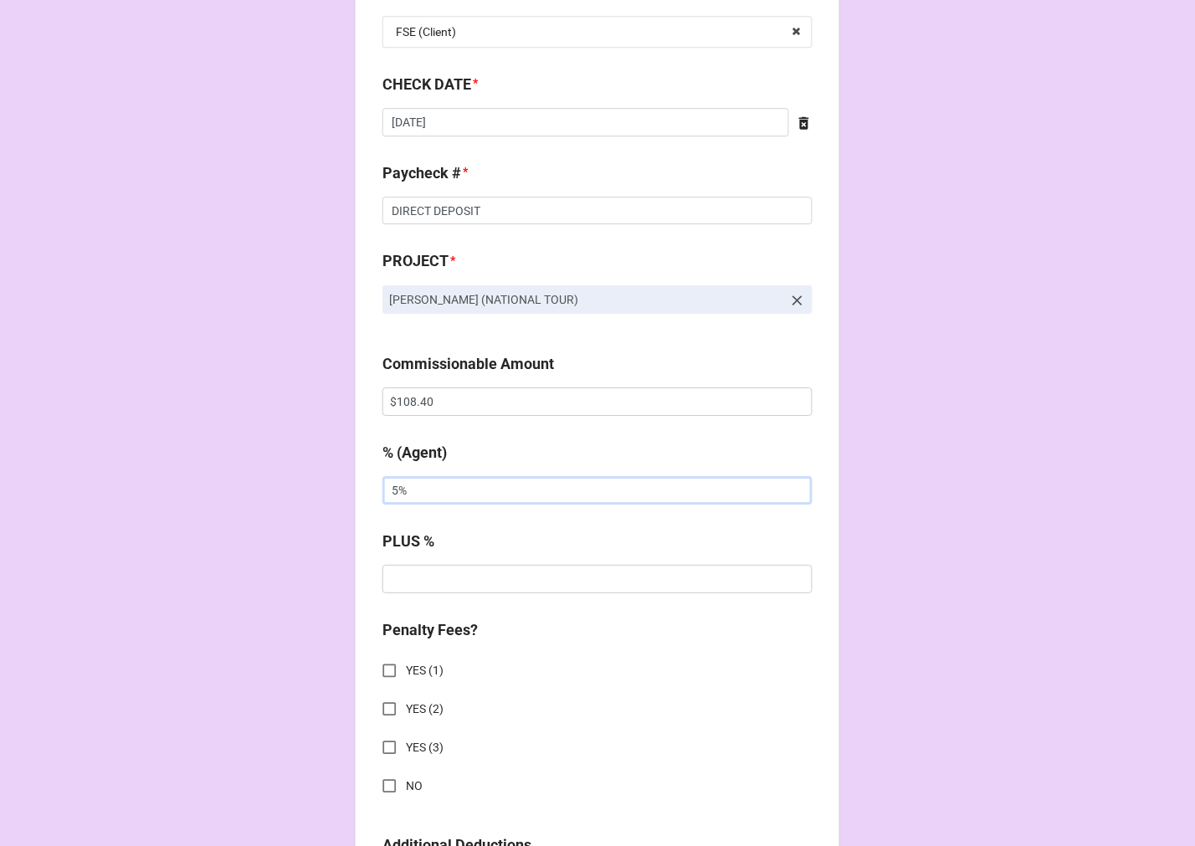
scroll to position [1301, 0]
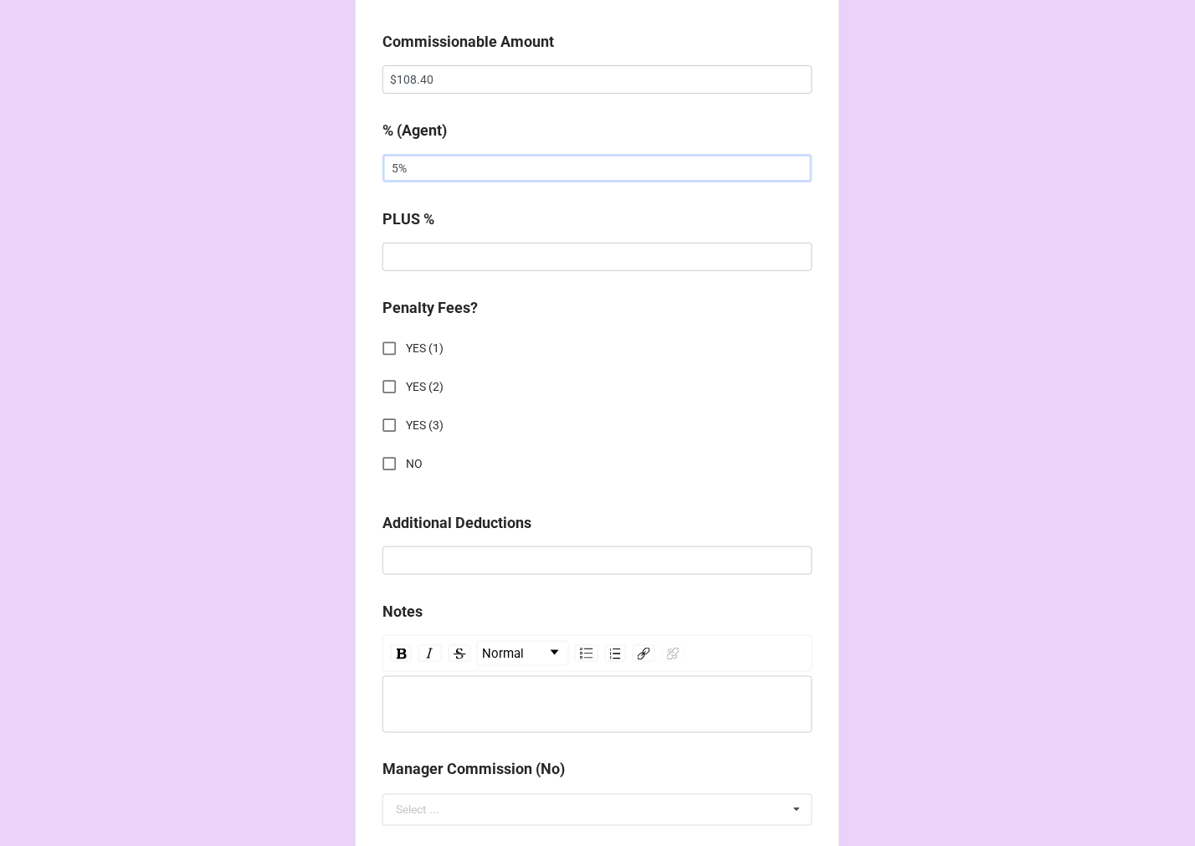
type input "5%"
click at [381, 456] on input "NO" at bounding box center [389, 464] width 33 height 33
checkbox input "true"
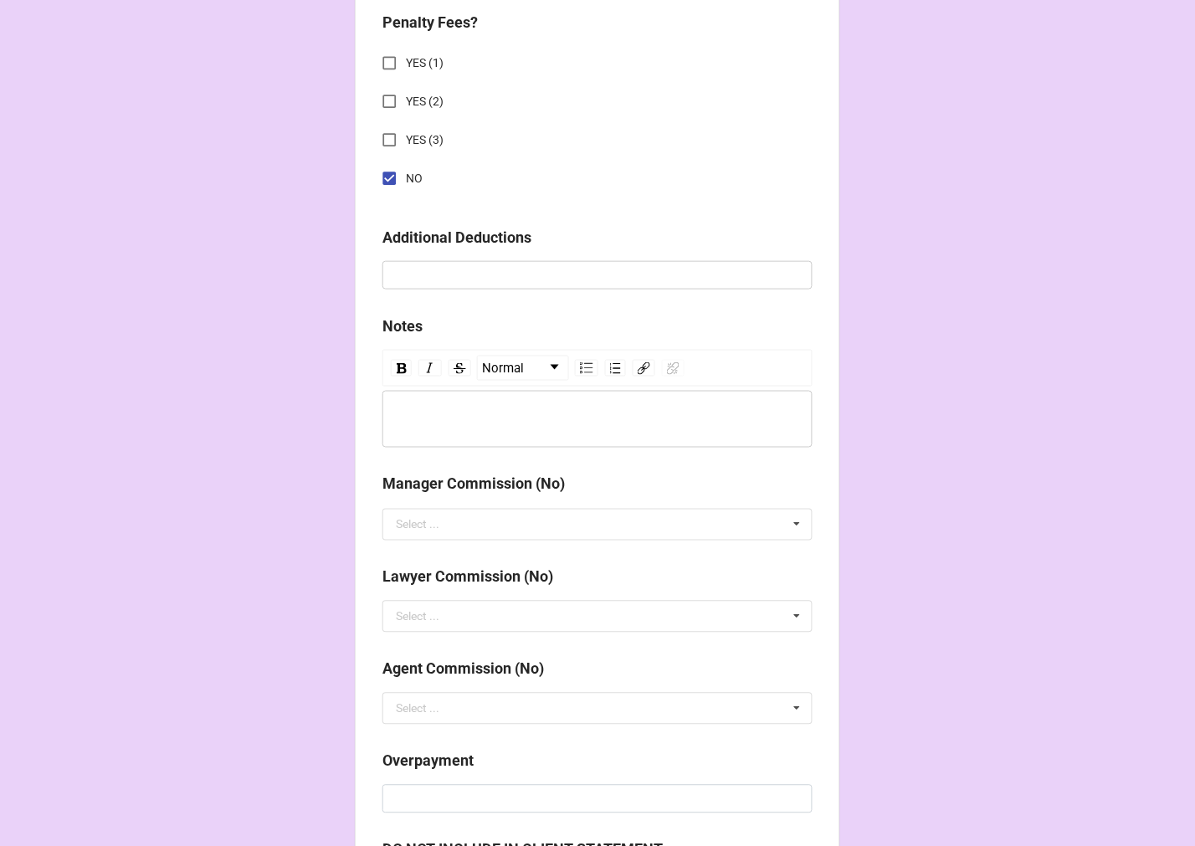
scroll to position [1854, 0]
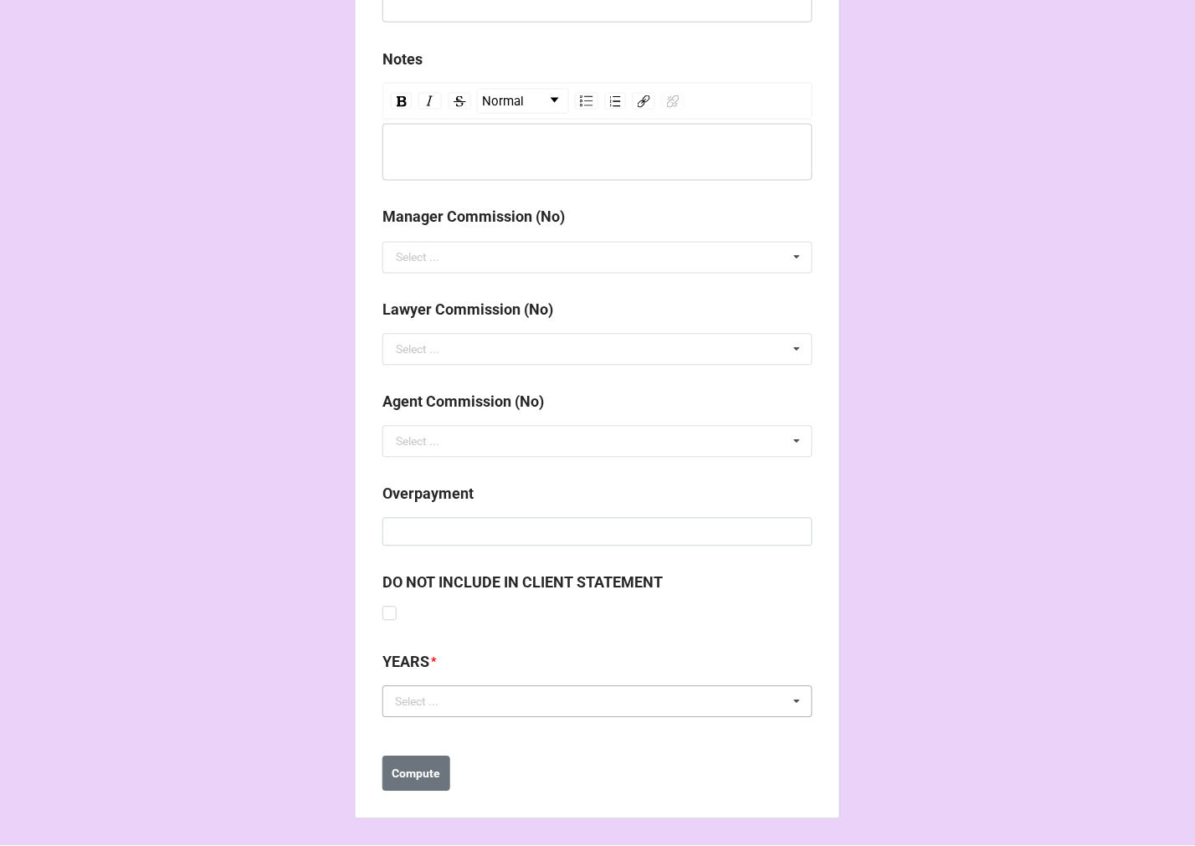
click at [498, 706] on div "Select ... No results found." at bounding box center [597, 702] width 430 height 32
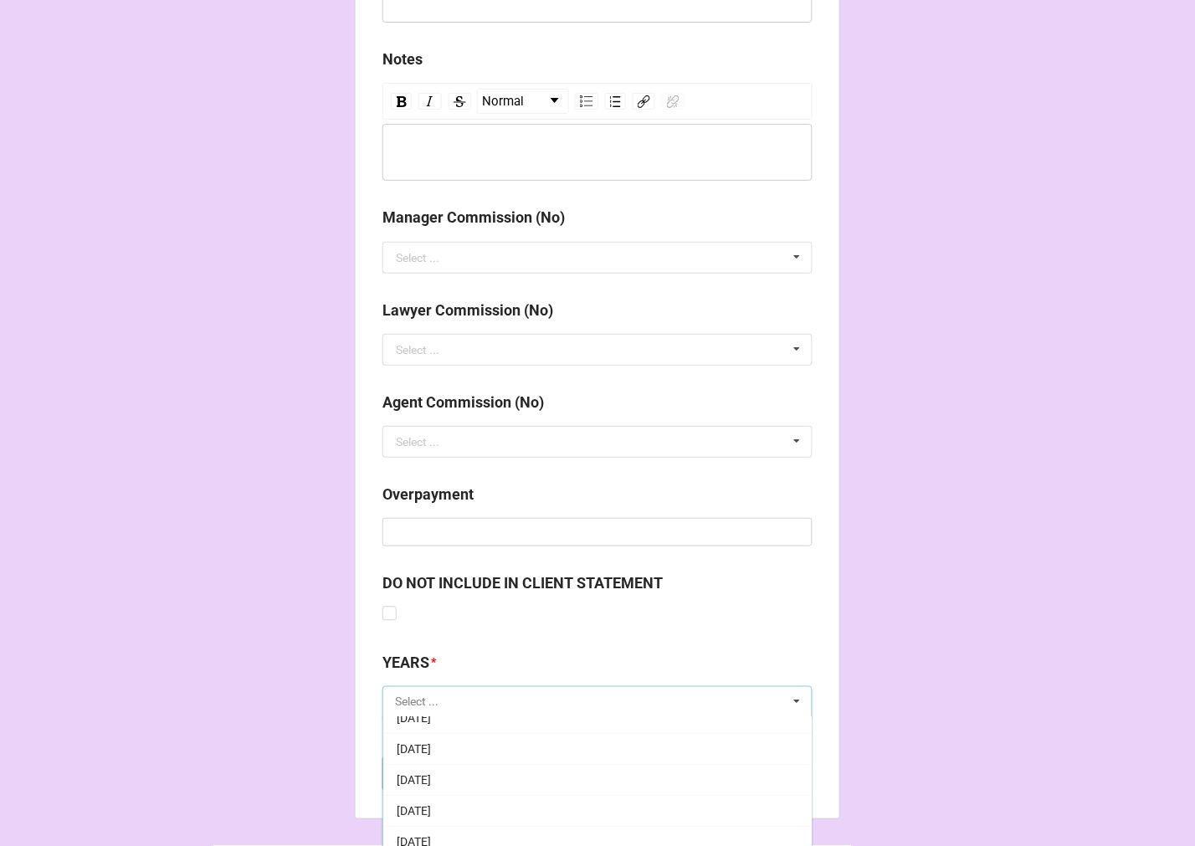
scroll to position [186, 0]
click at [454, 814] on div "[DATE]" at bounding box center [597, 825] width 429 height 31
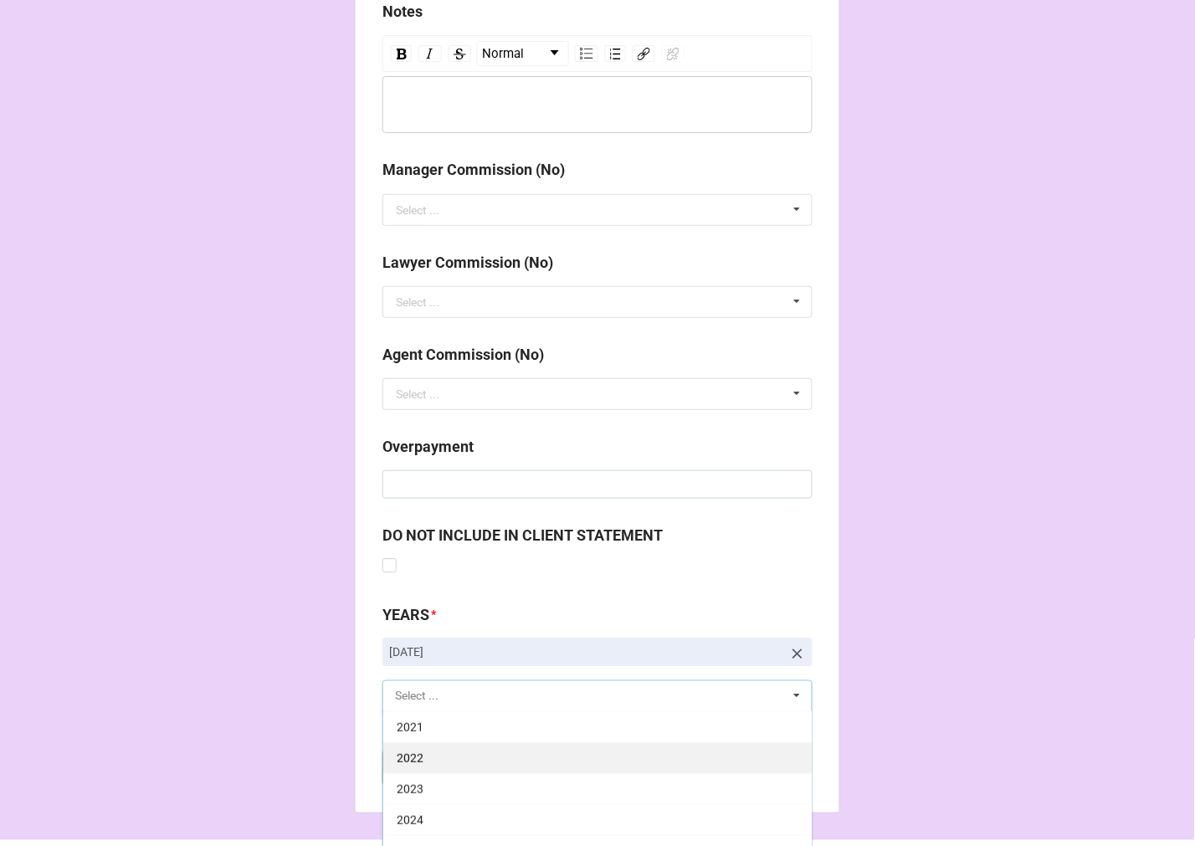
scroll to position [1947, 0]
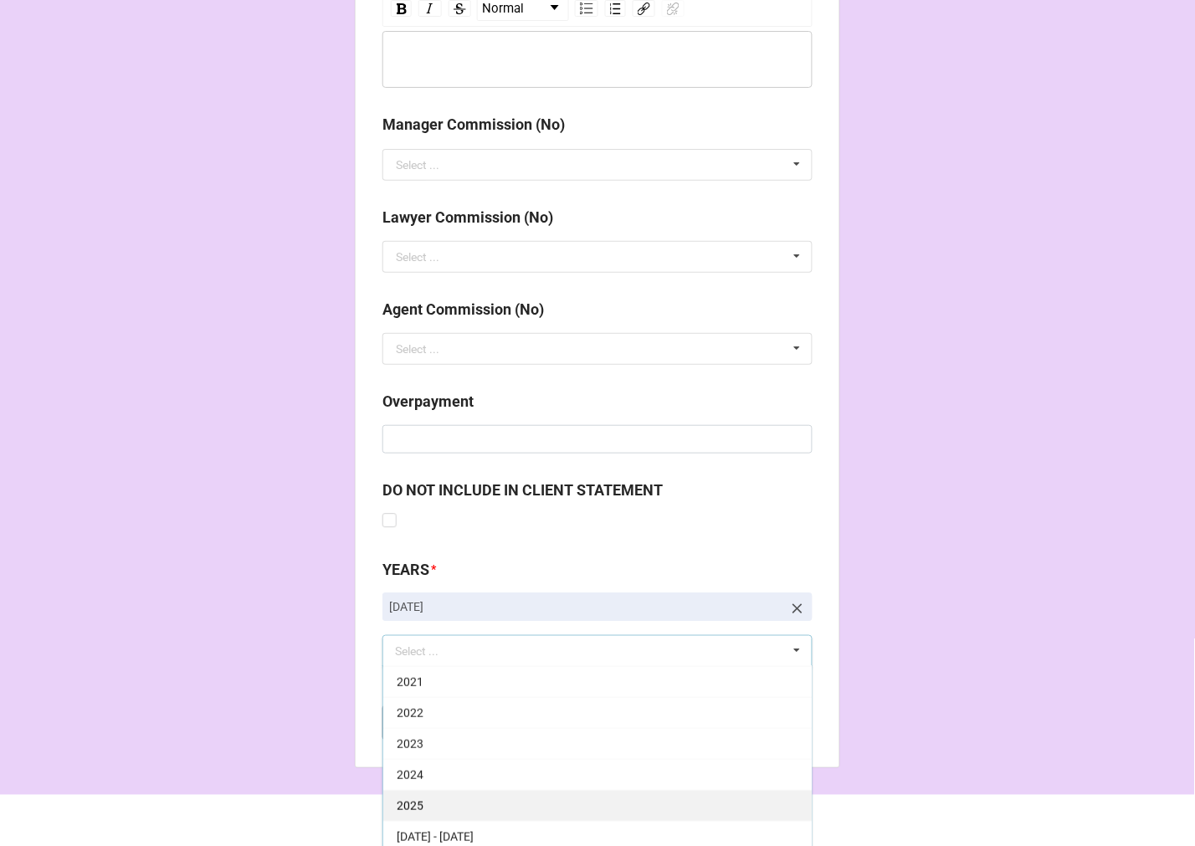
click at [444, 800] on div "2025" at bounding box center [597, 806] width 429 height 31
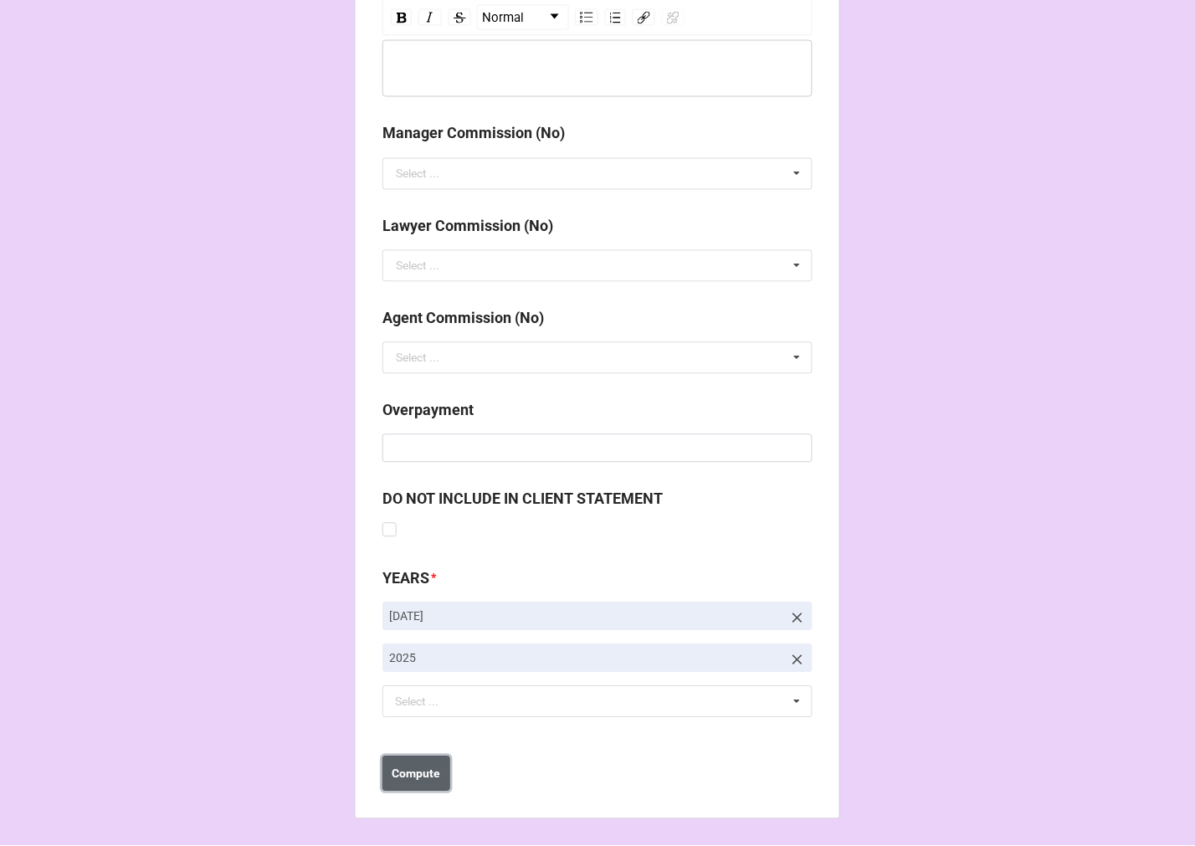
click at [413, 774] on b "Compute" at bounding box center [417, 775] width 49 height 18
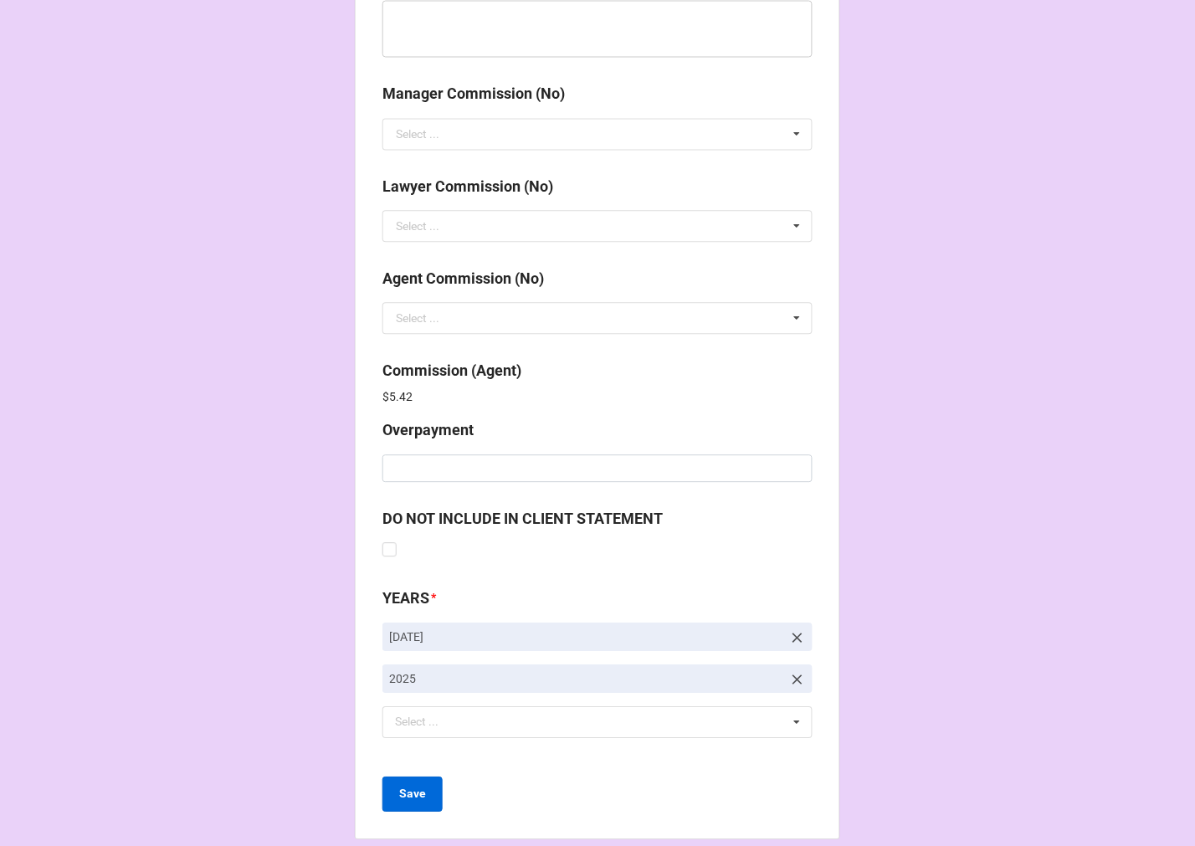
scroll to position [1997, 0]
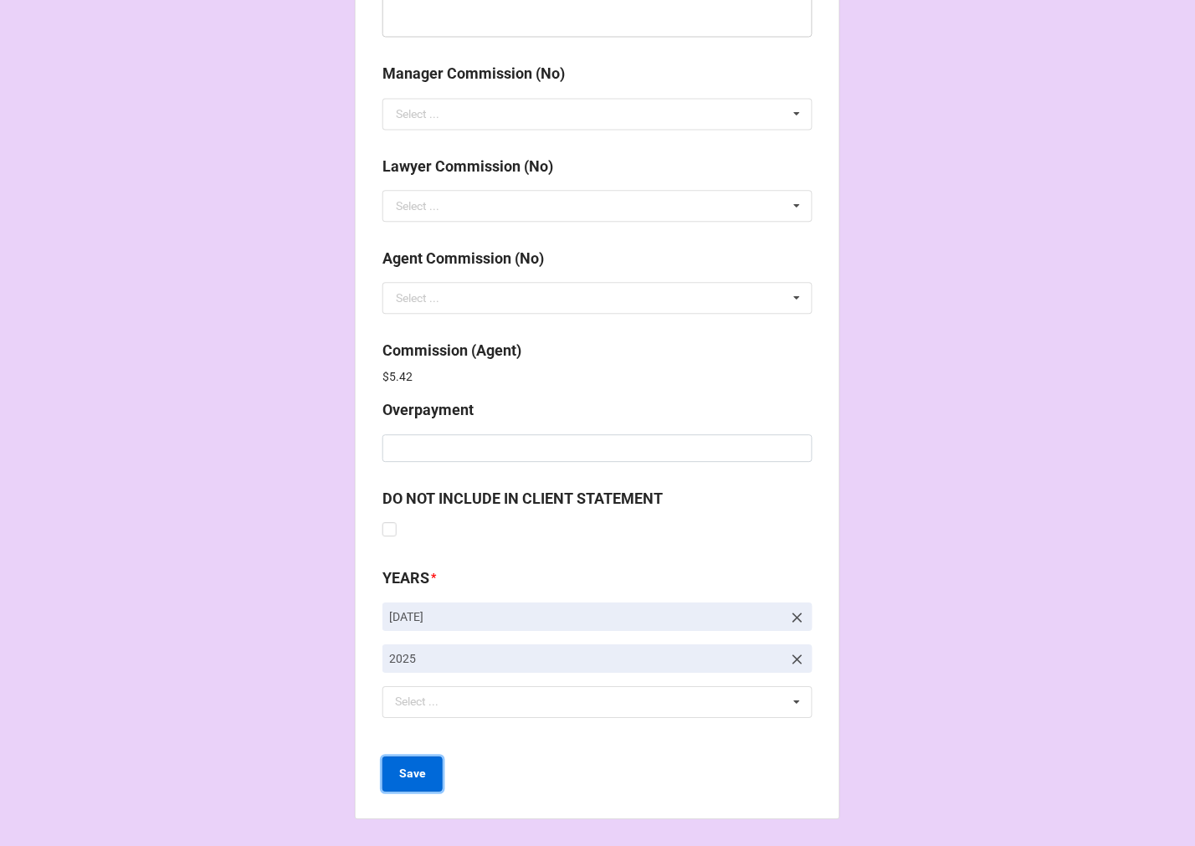
click at [413, 770] on b "Save" at bounding box center [412, 775] width 27 height 18
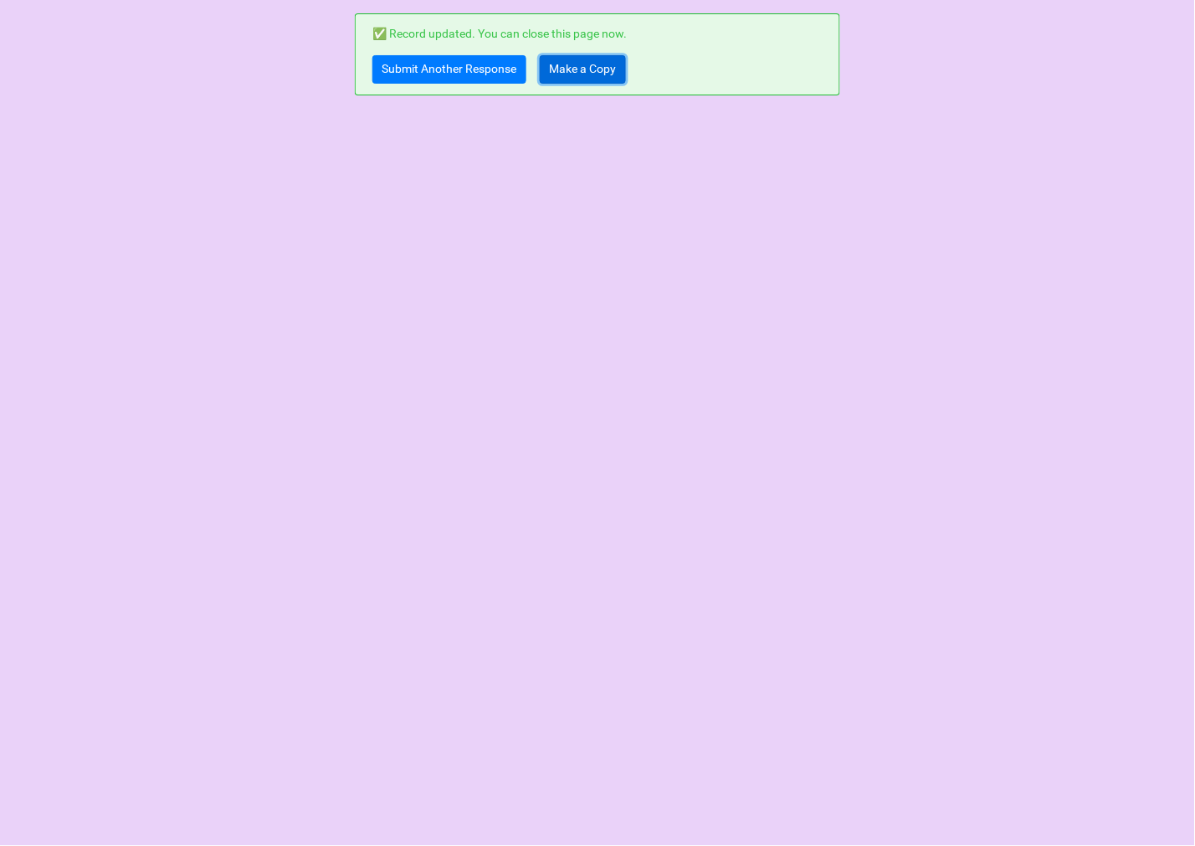
click at [583, 69] on link "Make a Copy" at bounding box center [583, 69] width 86 height 28
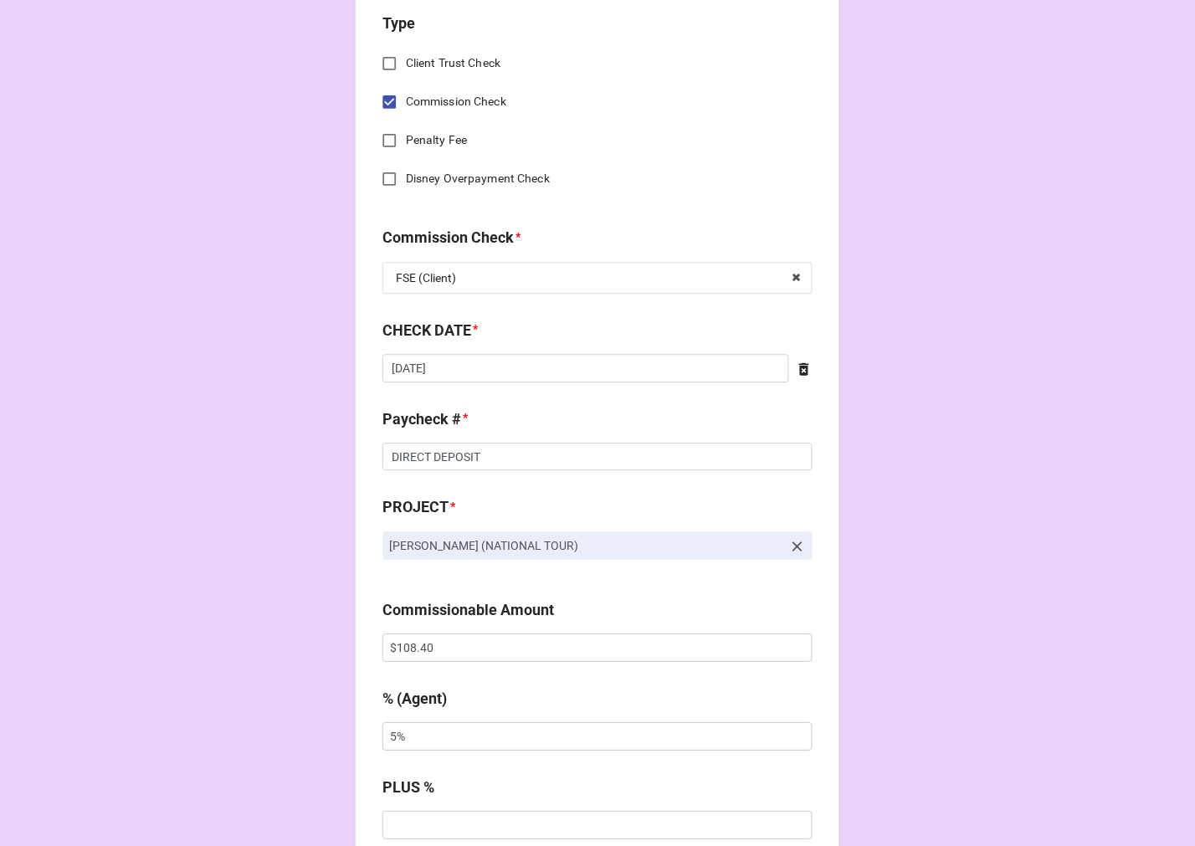
scroll to position [837, 0]
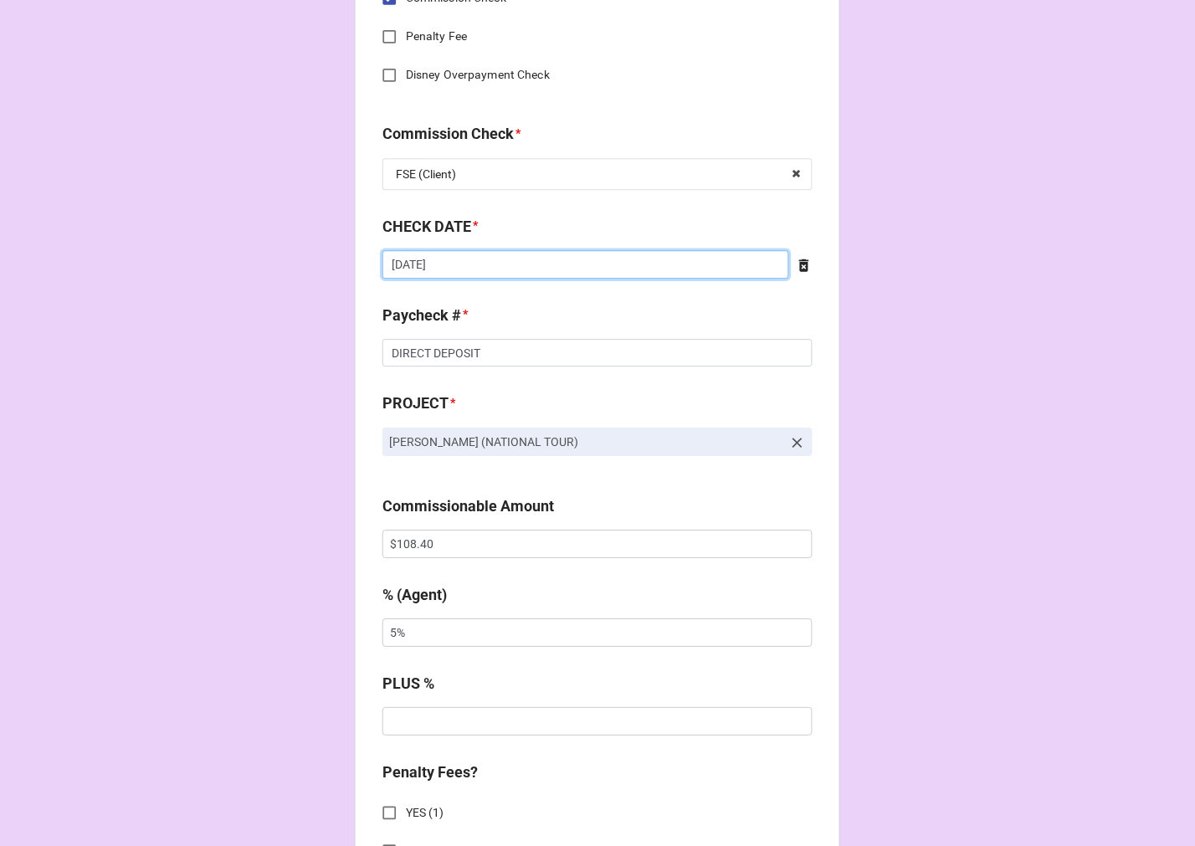
click at [486, 269] on input "[DATE]" at bounding box center [585, 264] width 407 height 28
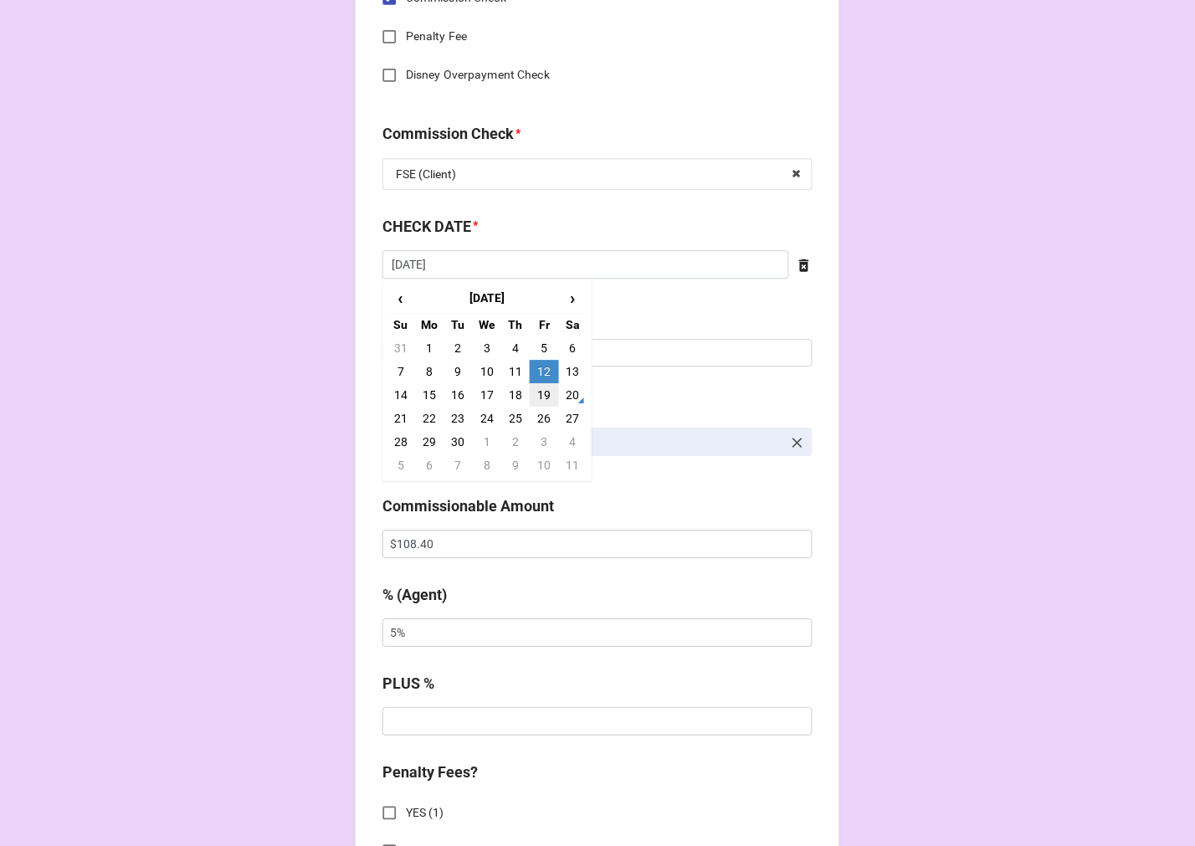
click at [537, 395] on td "19" at bounding box center [544, 394] width 28 height 23
type input "[DATE]"
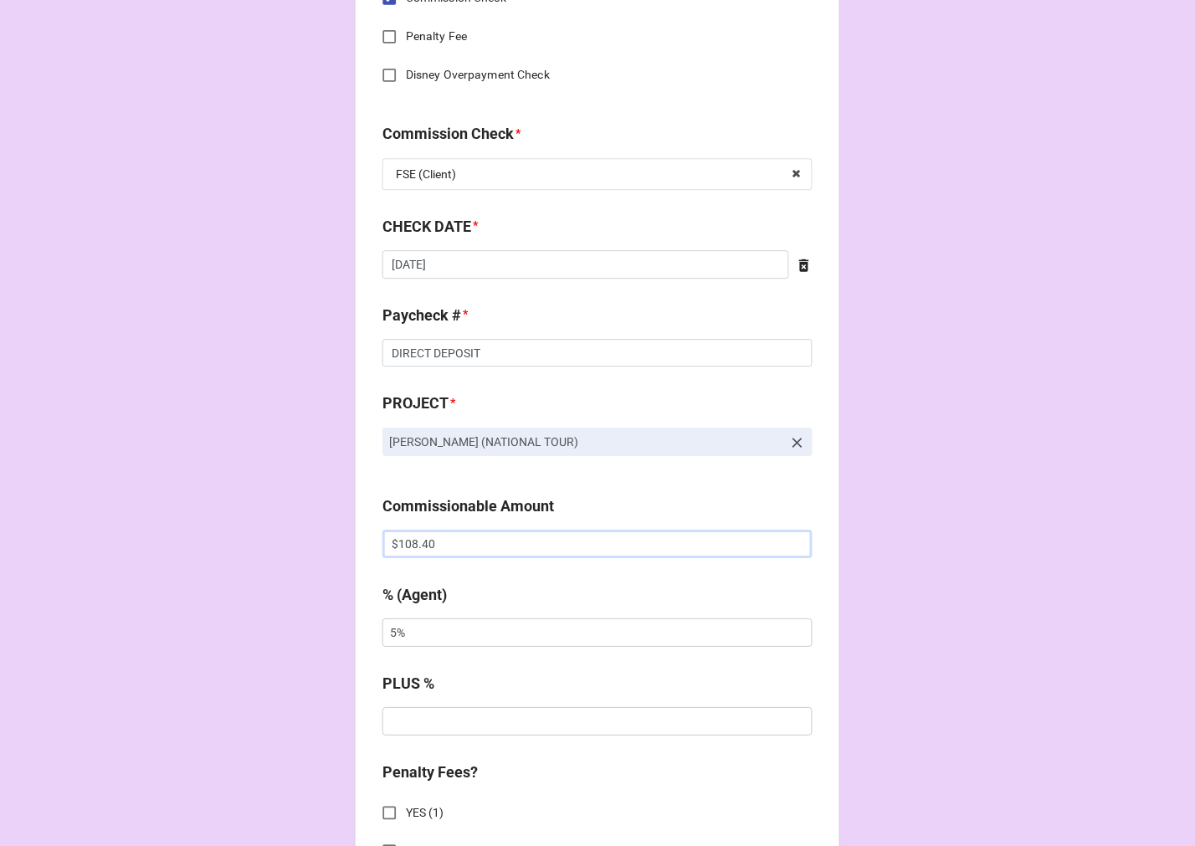
drag, startPoint x: 465, startPoint y: 545, endPoint x: 239, endPoint y: 482, distance: 234.5
click at [276, 530] on div "CHECK PROCESSING FORM Client * Brooke Aneece Agent (from Client) Tiera Agent * …" at bounding box center [597, 555] width 1195 height 2784
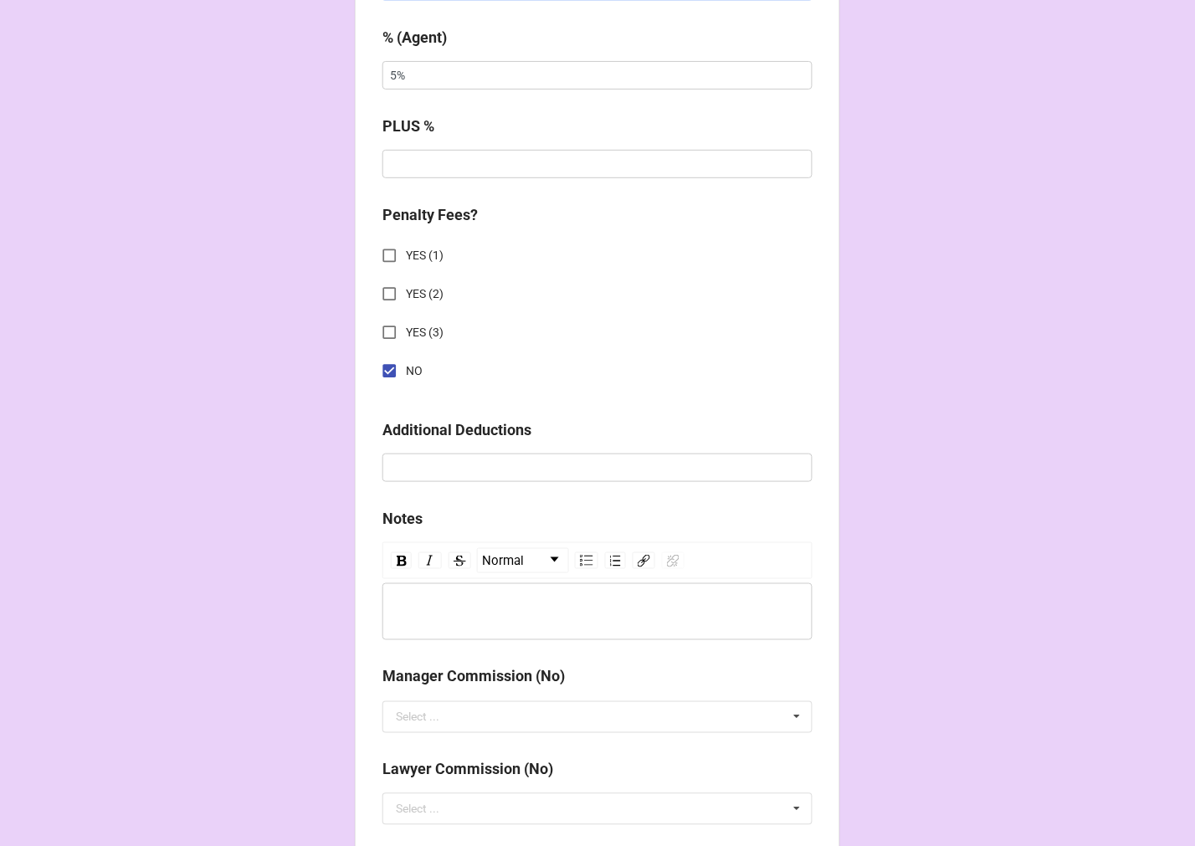
scroll to position [1938, 0]
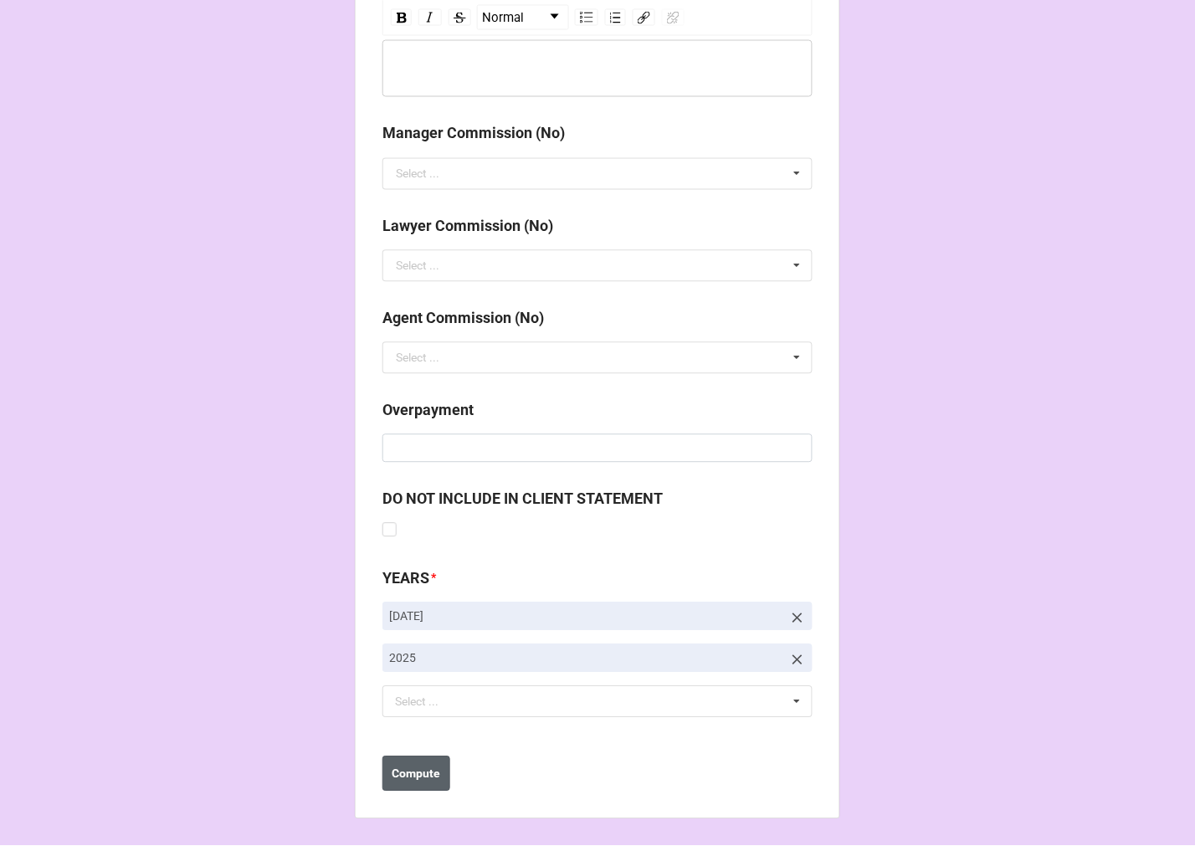
type input "$650.00"
click at [417, 763] on button "Compute" at bounding box center [416, 774] width 68 height 35
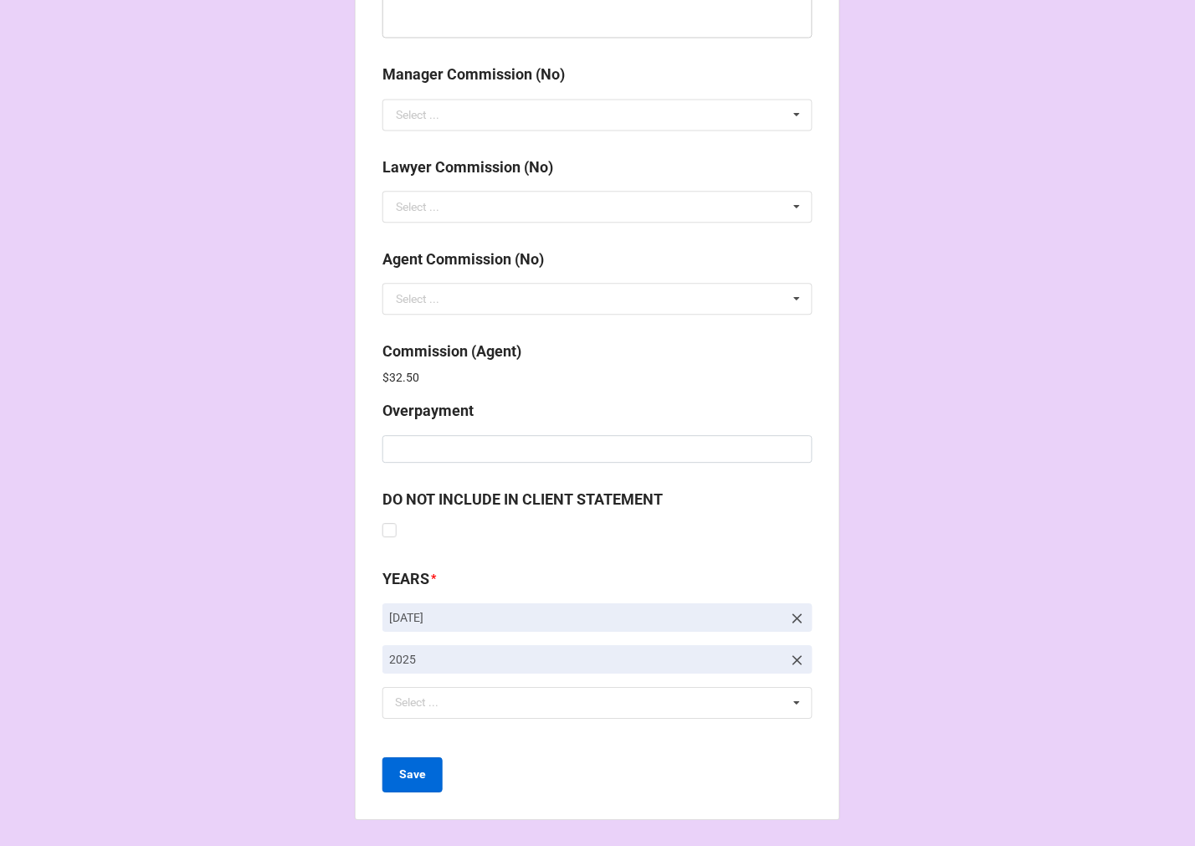
scroll to position [1997, 0]
click at [423, 771] on button "Save" at bounding box center [412, 774] width 60 height 35
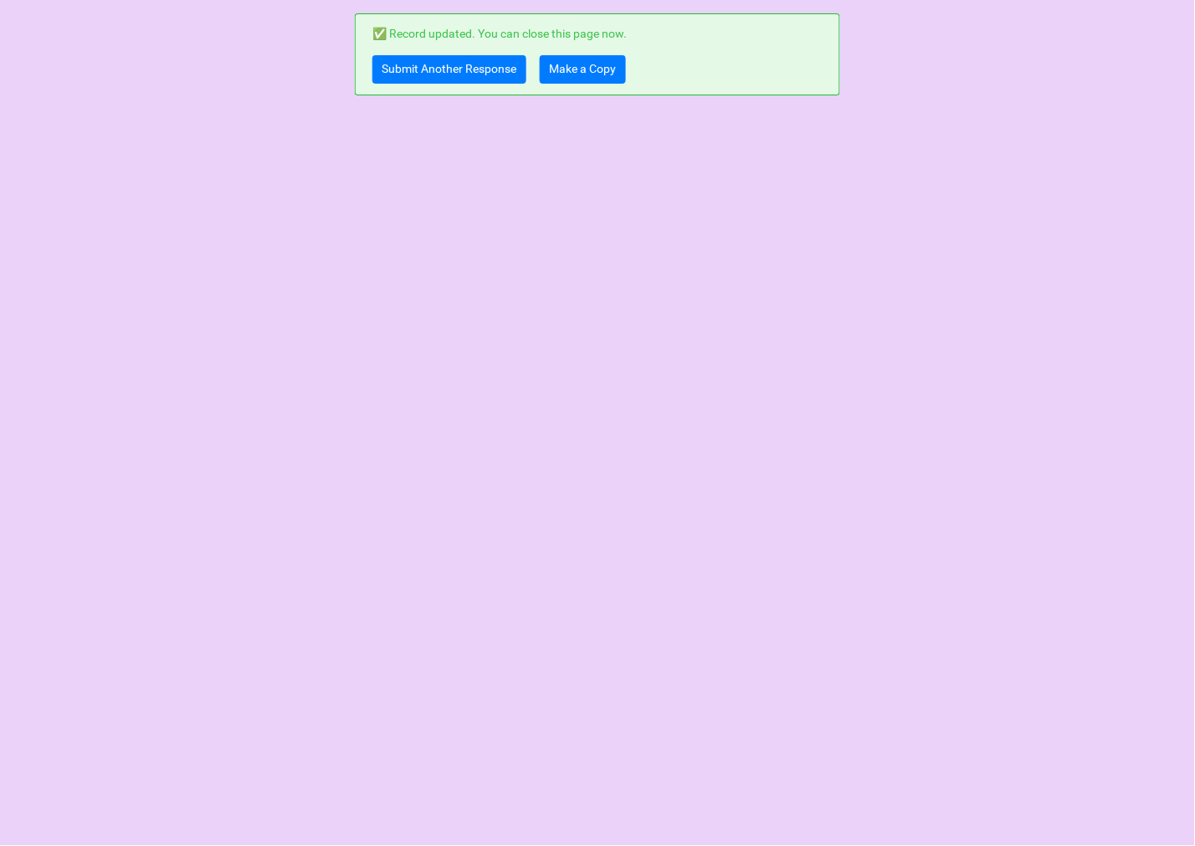
scroll to position [0, 0]
drag, startPoint x: 567, startPoint y: 72, endPoint x: 558, endPoint y: 64, distance: 11.9
click at [567, 72] on link "Make a Copy" at bounding box center [583, 69] width 86 height 28
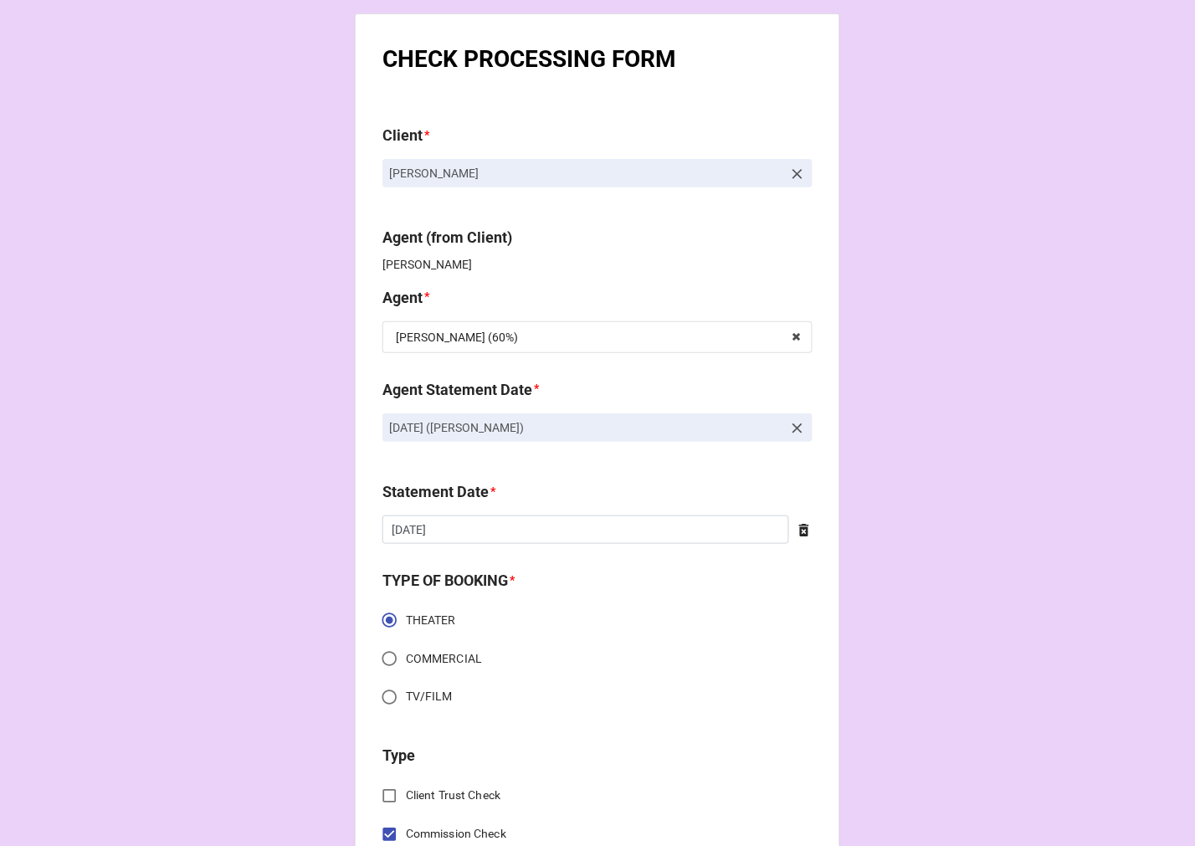
click at [789, 165] on link at bounding box center [797, 173] width 17 height 18
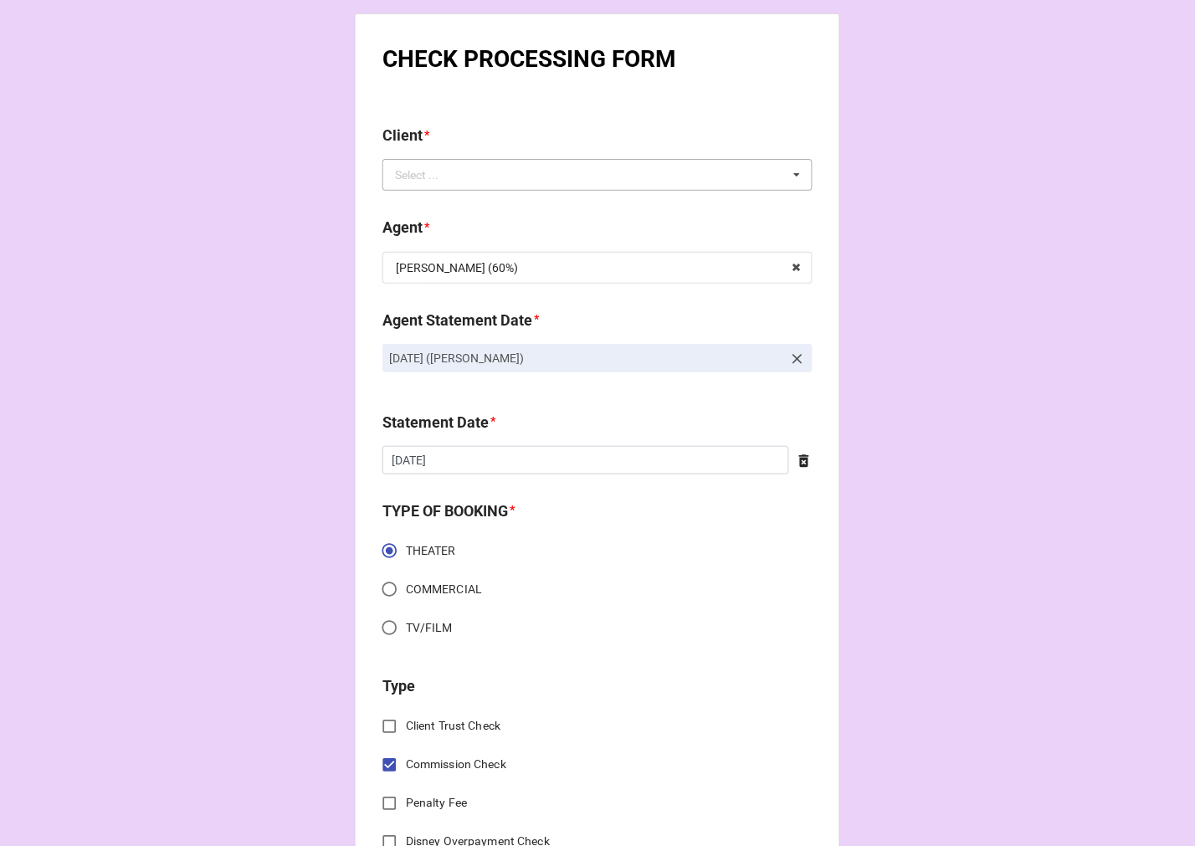
click at [674, 182] on div "Select ... No results found." at bounding box center [597, 175] width 430 height 32
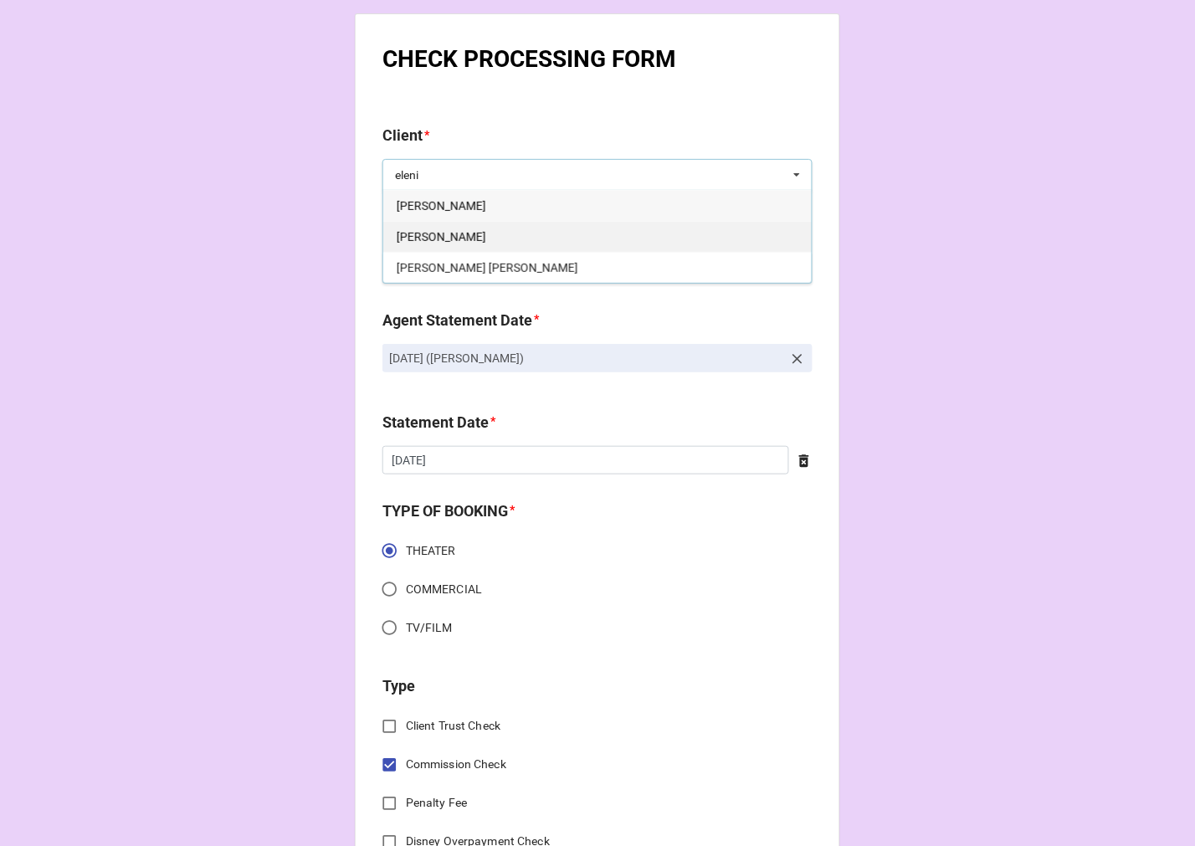
type input "eleni"
click at [536, 228] on div "[PERSON_NAME]" at bounding box center [597, 236] width 429 height 31
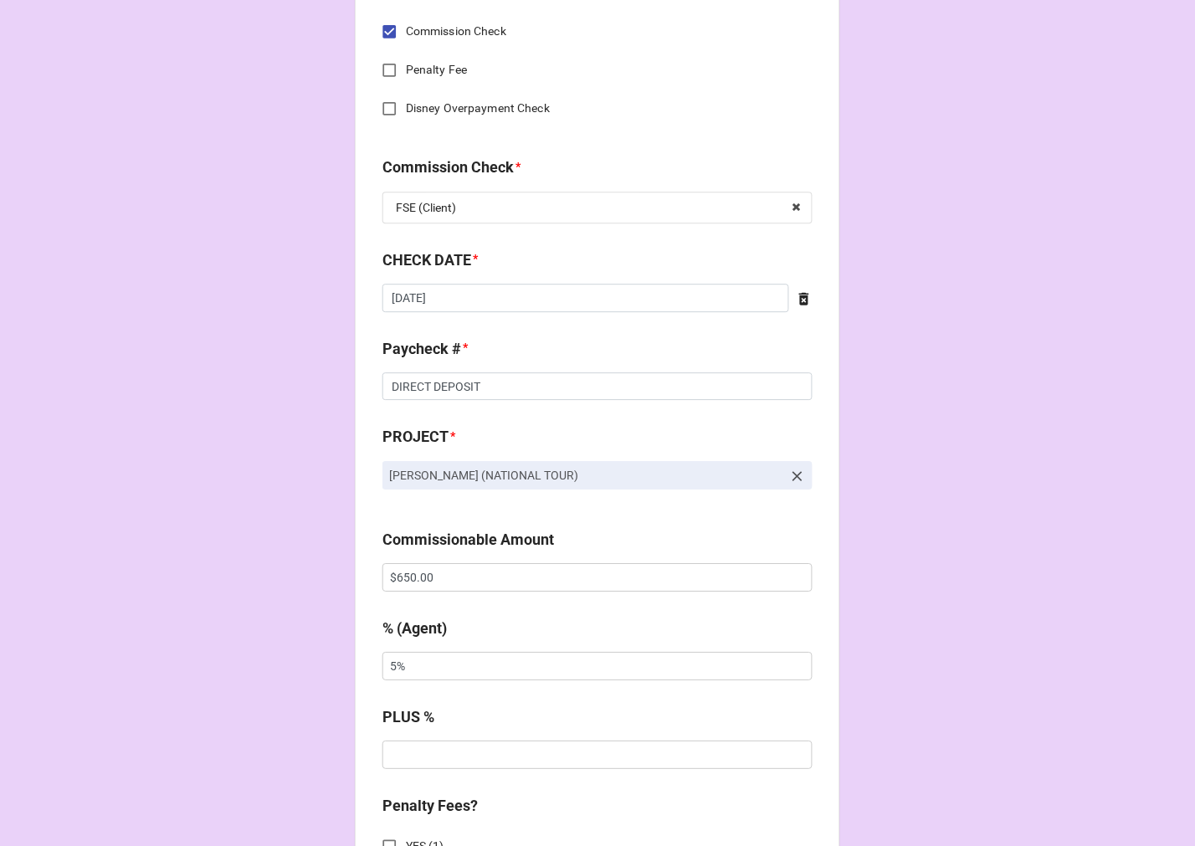
scroll to position [896, 0]
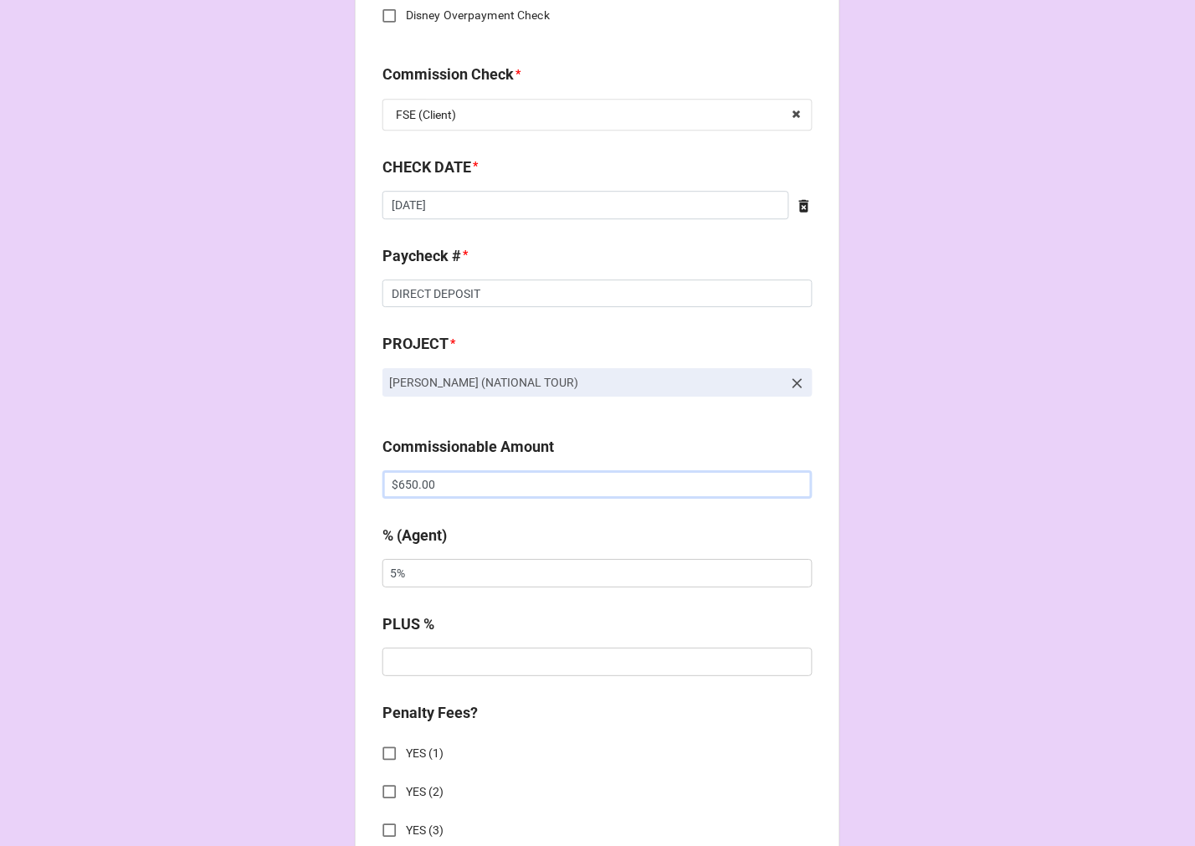
drag, startPoint x: 461, startPoint y: 492, endPoint x: 307, endPoint y: 479, distance: 154.6
click at [321, 485] on div "CHECK PROCESSING FORM Client * Eleni Kutay Agent (from Client) Tiera Agent * Ti…" at bounding box center [597, 496] width 1195 height 2784
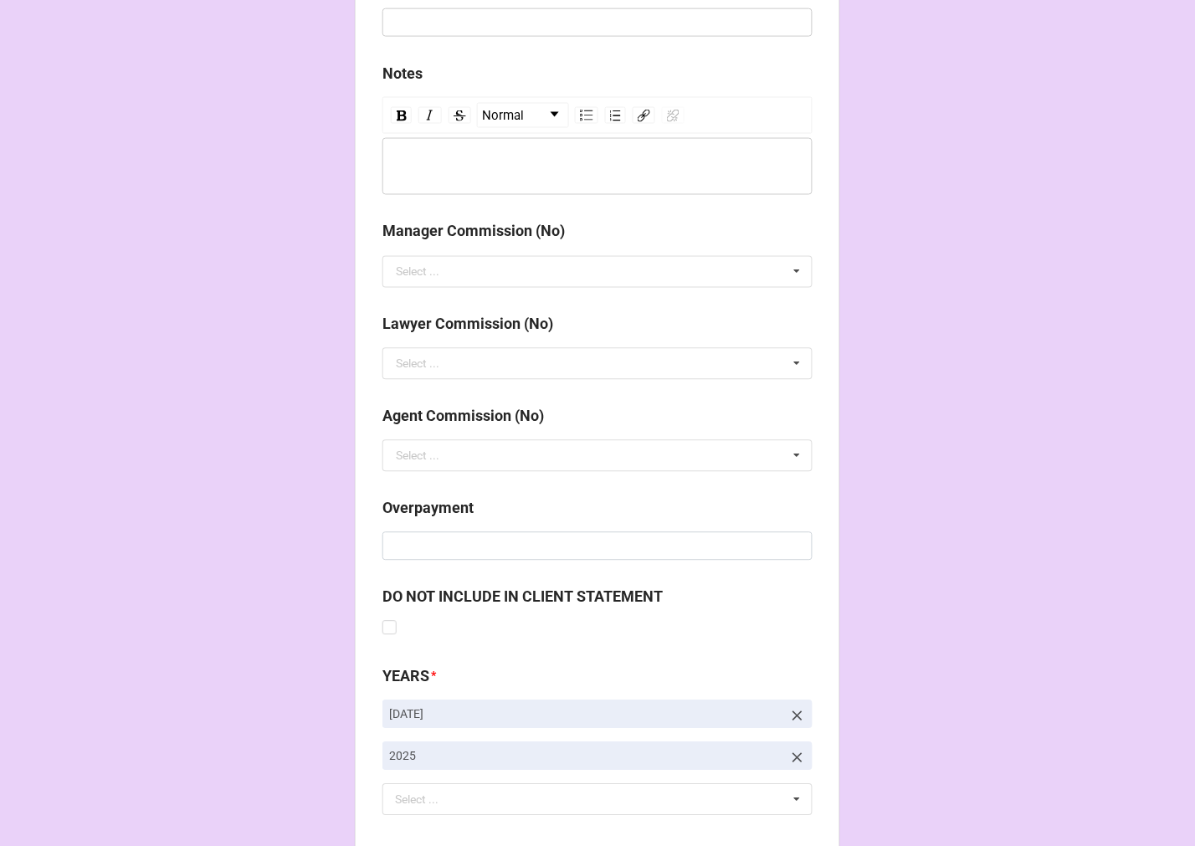
scroll to position [1938, 0]
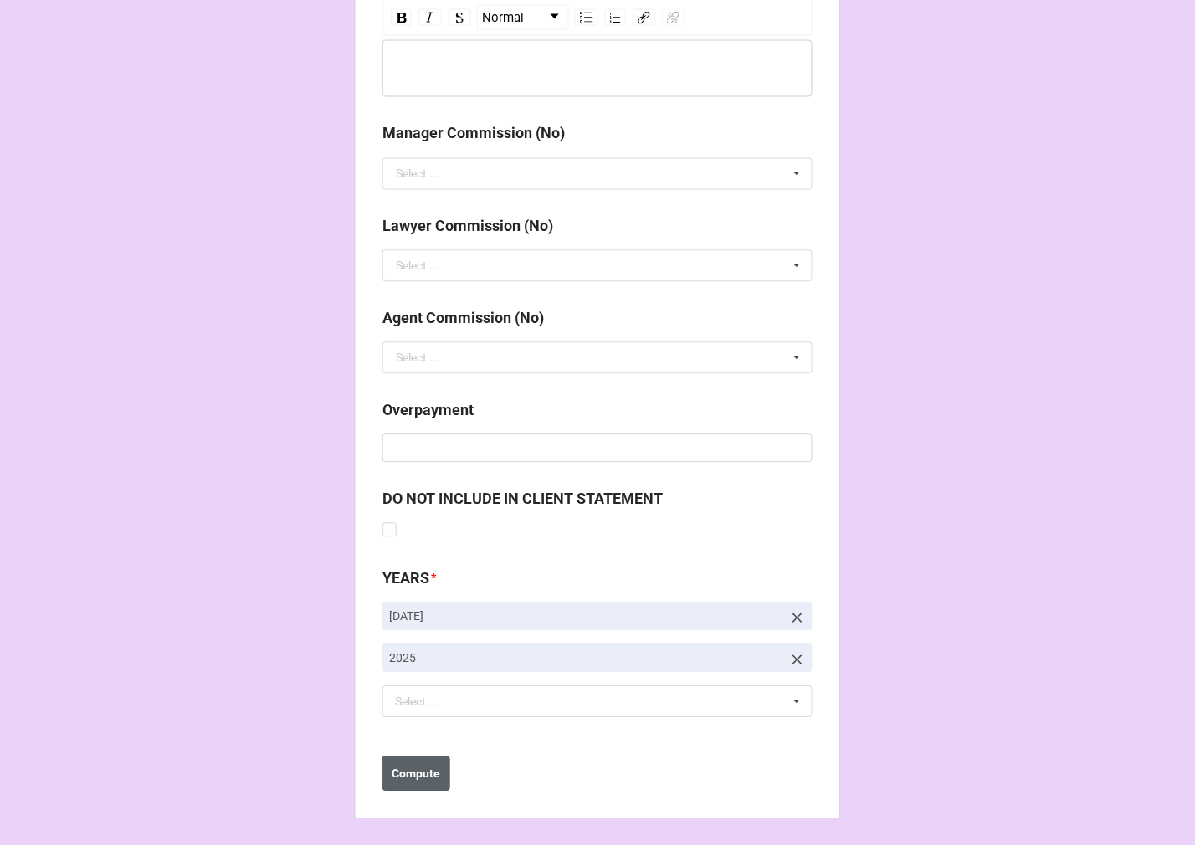
type input "$108.40"
click at [413, 771] on b "Compute" at bounding box center [417, 775] width 49 height 18
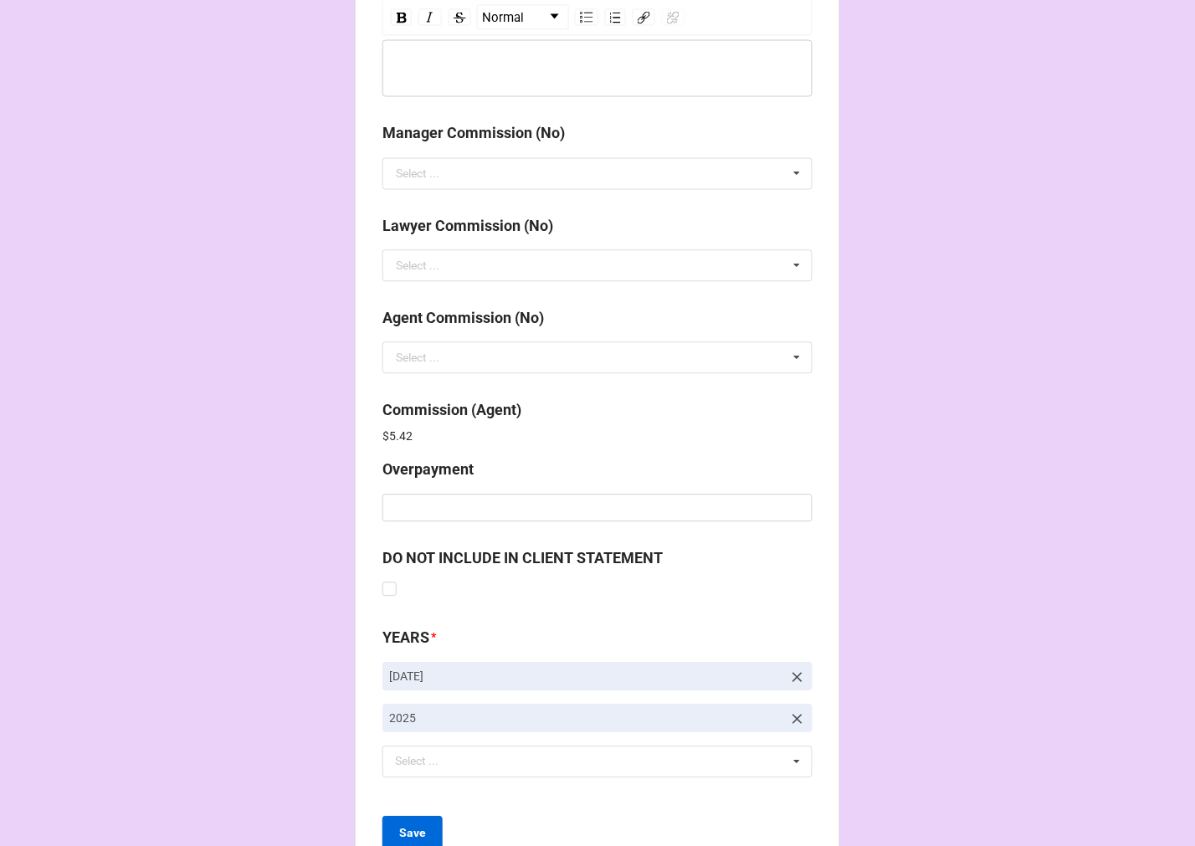
scroll to position [1997, 0]
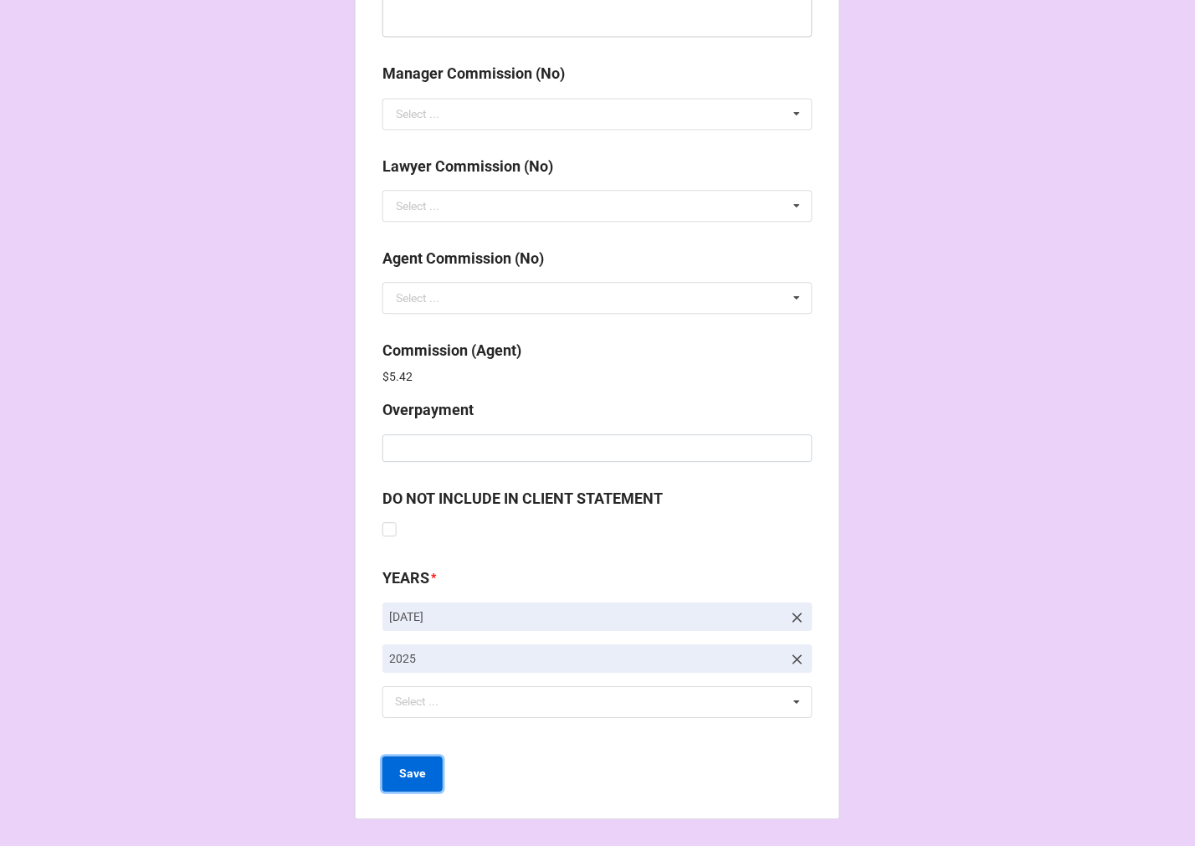
click at [405, 778] on b "Save" at bounding box center [412, 775] width 27 height 18
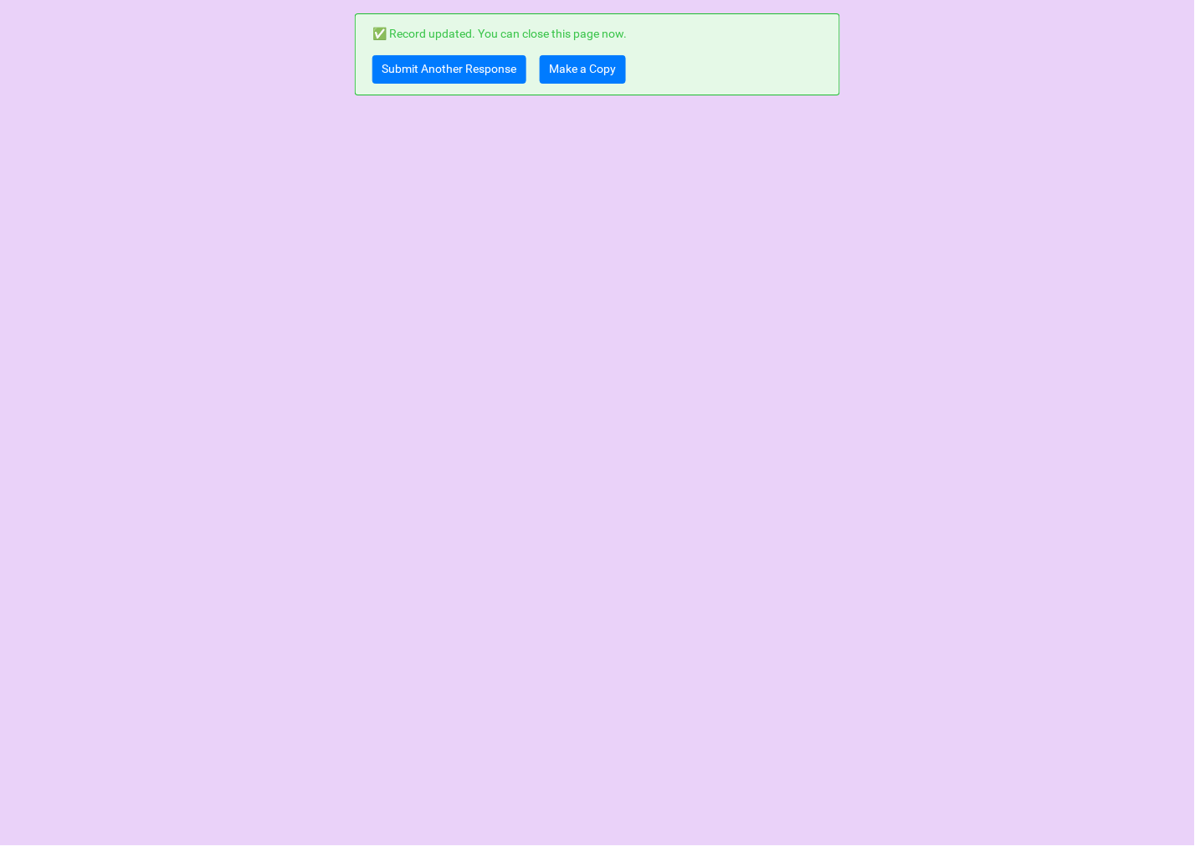
scroll to position [0, 0]
click at [580, 62] on link "Make a Copy" at bounding box center [583, 69] width 86 height 28
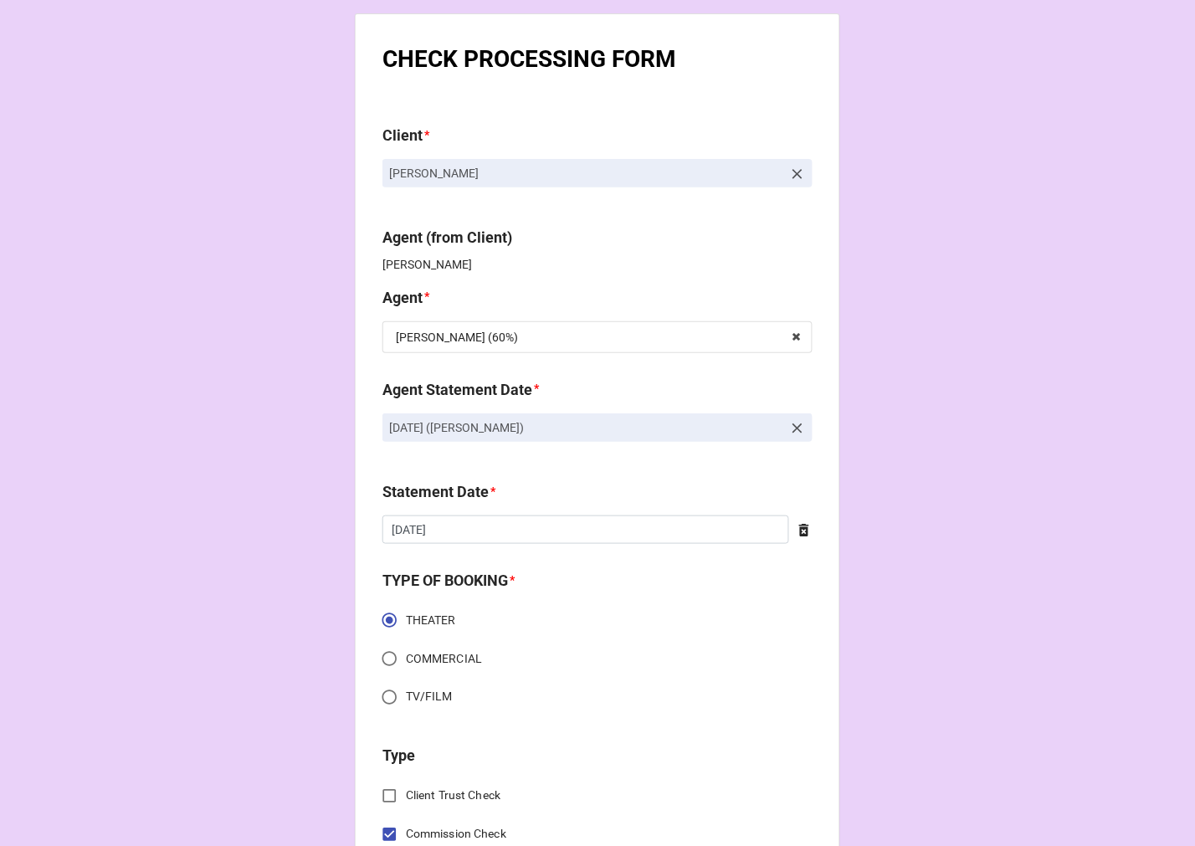
click at [789, 180] on icon at bounding box center [797, 174] width 17 height 17
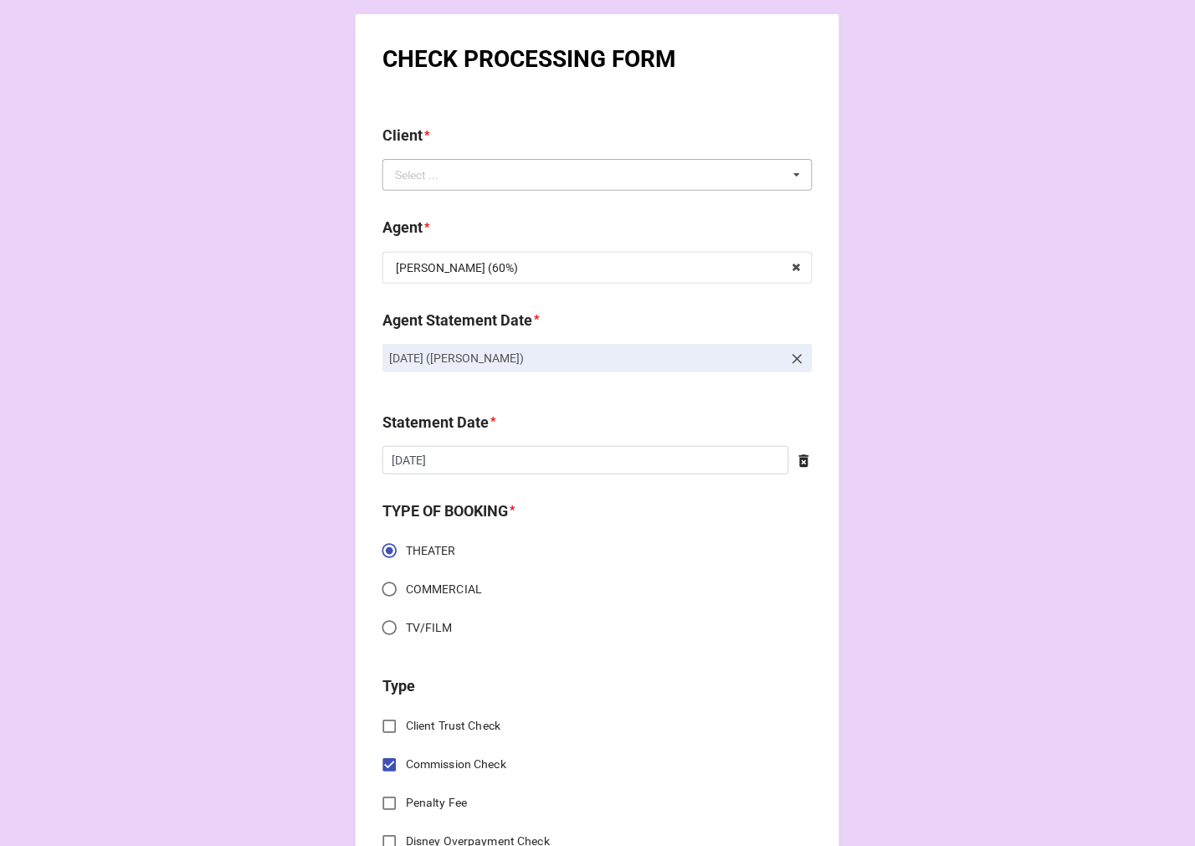
click at [742, 169] on div "Select ... No results found." at bounding box center [597, 175] width 430 height 32
type input "[PERSON_NAME]"
drag, startPoint x: 400, startPoint y: 213, endPoint x: 431, endPoint y: 232, distance: 36.5
click at [400, 213] on span "K [PERSON_NAME]" at bounding box center [447, 205] width 100 height 13
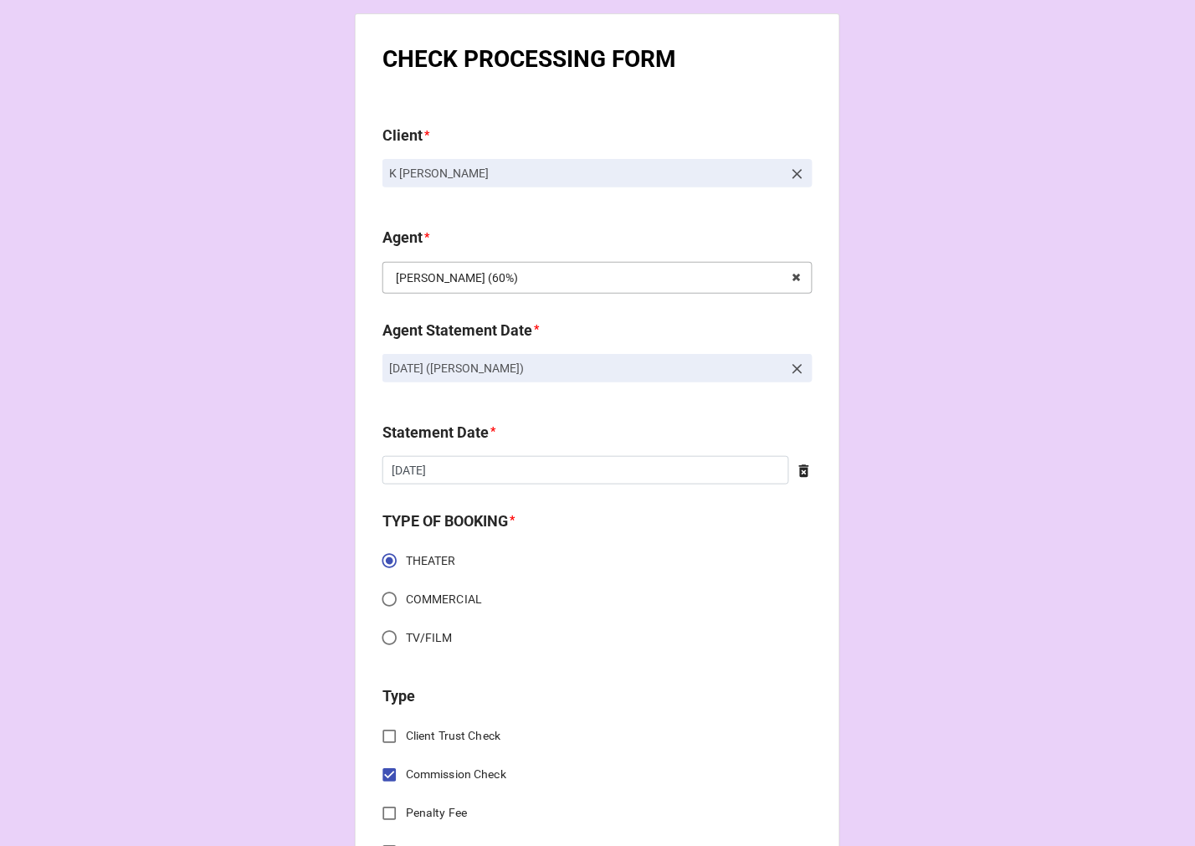
click at [519, 276] on input "text" at bounding box center [598, 278] width 429 height 30
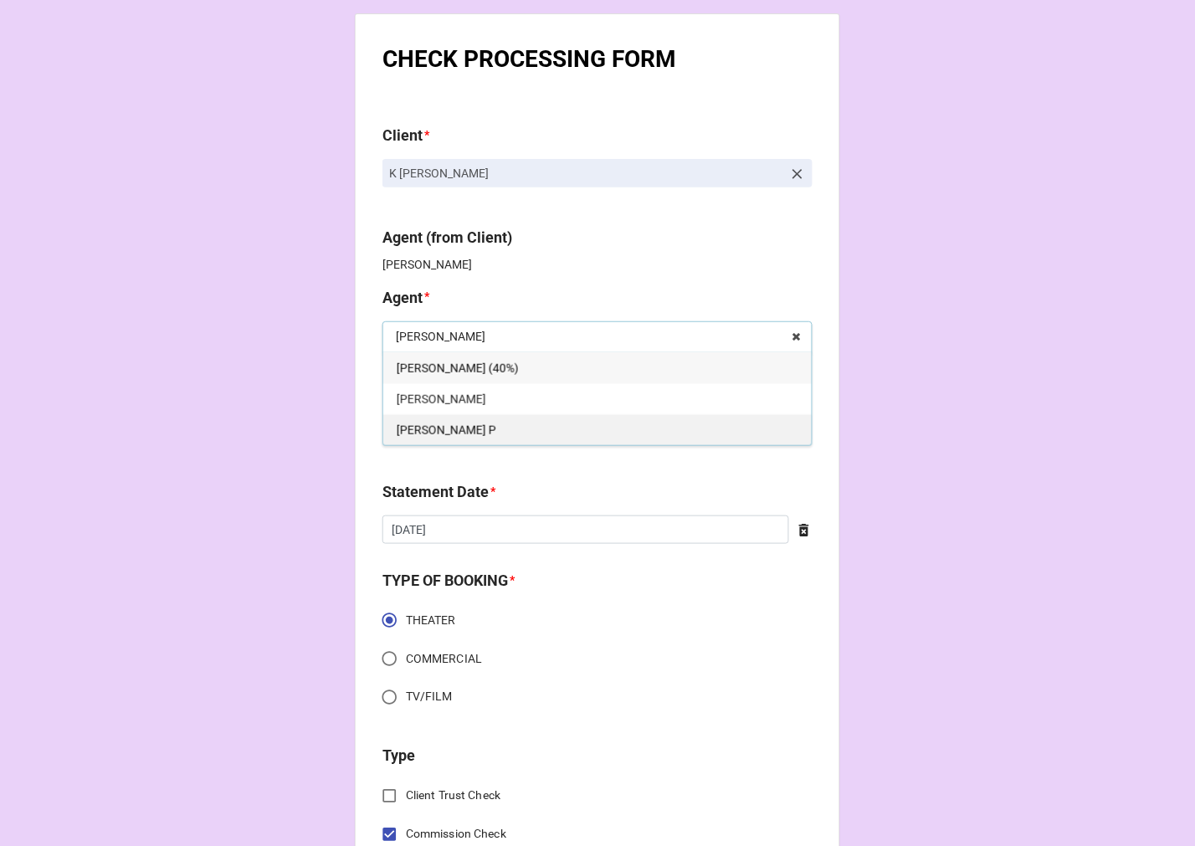
type input "[PERSON_NAME]"
click at [478, 418] on div "[PERSON_NAME] P" at bounding box center [597, 429] width 429 height 31
click at [789, 422] on icon at bounding box center [797, 428] width 17 height 17
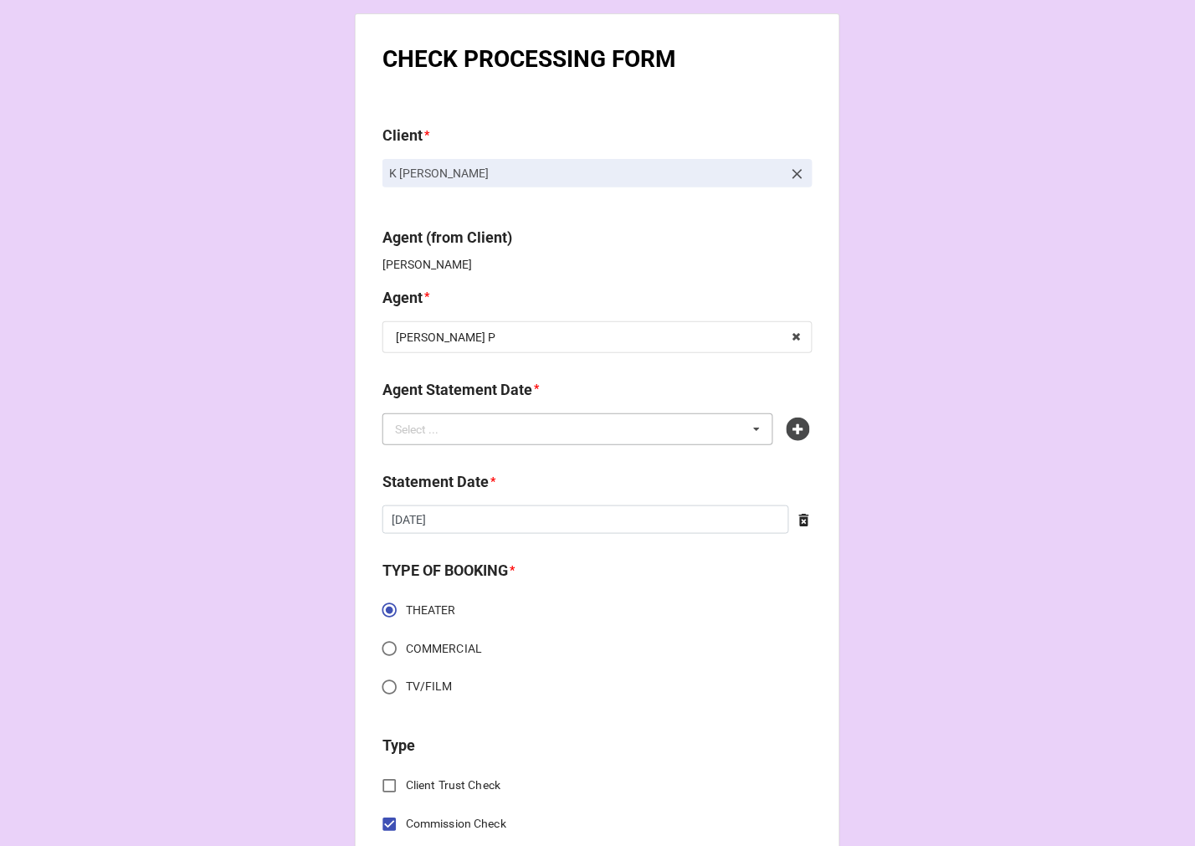
click at [665, 437] on div "Select ... No results found." at bounding box center [577, 429] width 391 height 32
type input "[PERSON_NAME]"
click at [474, 454] on span "[DATE] ([PERSON_NAME])" at bounding box center [464, 460] width 135 height 13
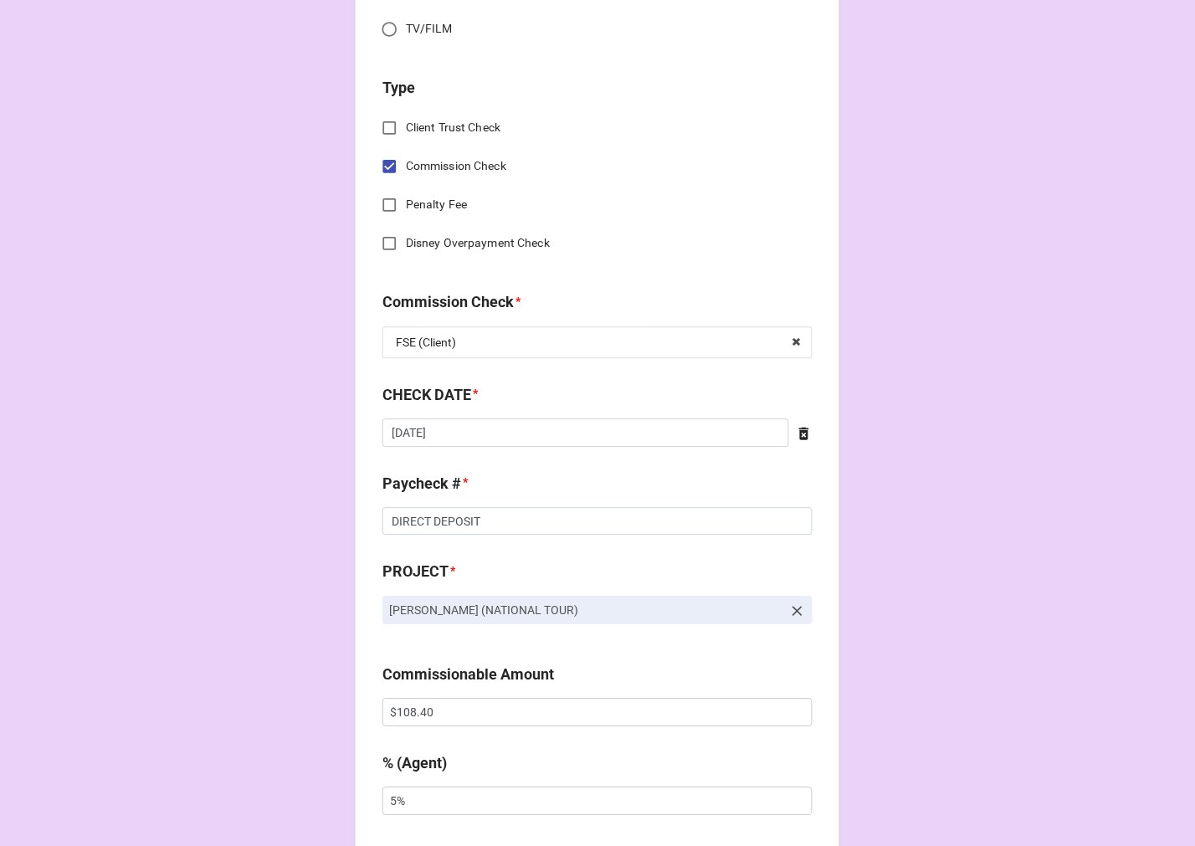
scroll to position [837, 0]
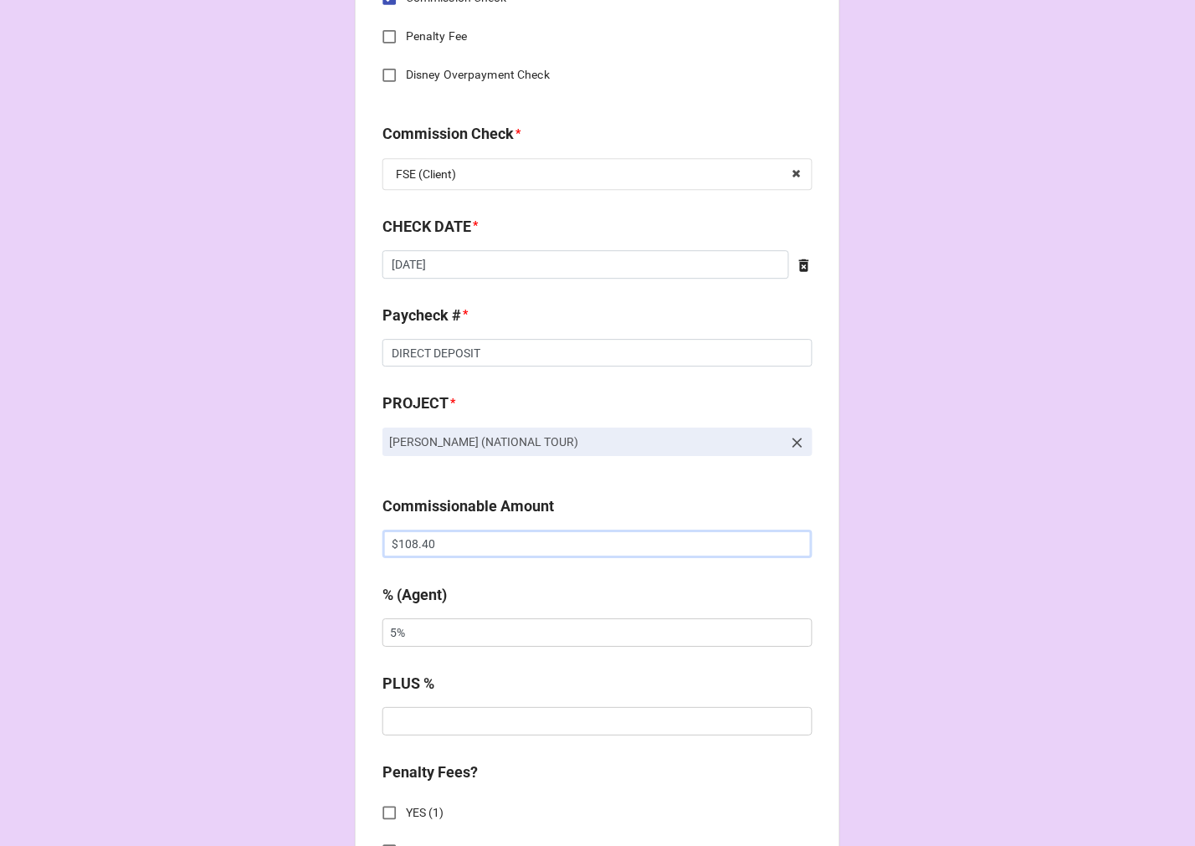
click at [412, 546] on input "$108.40" at bounding box center [597, 544] width 430 height 28
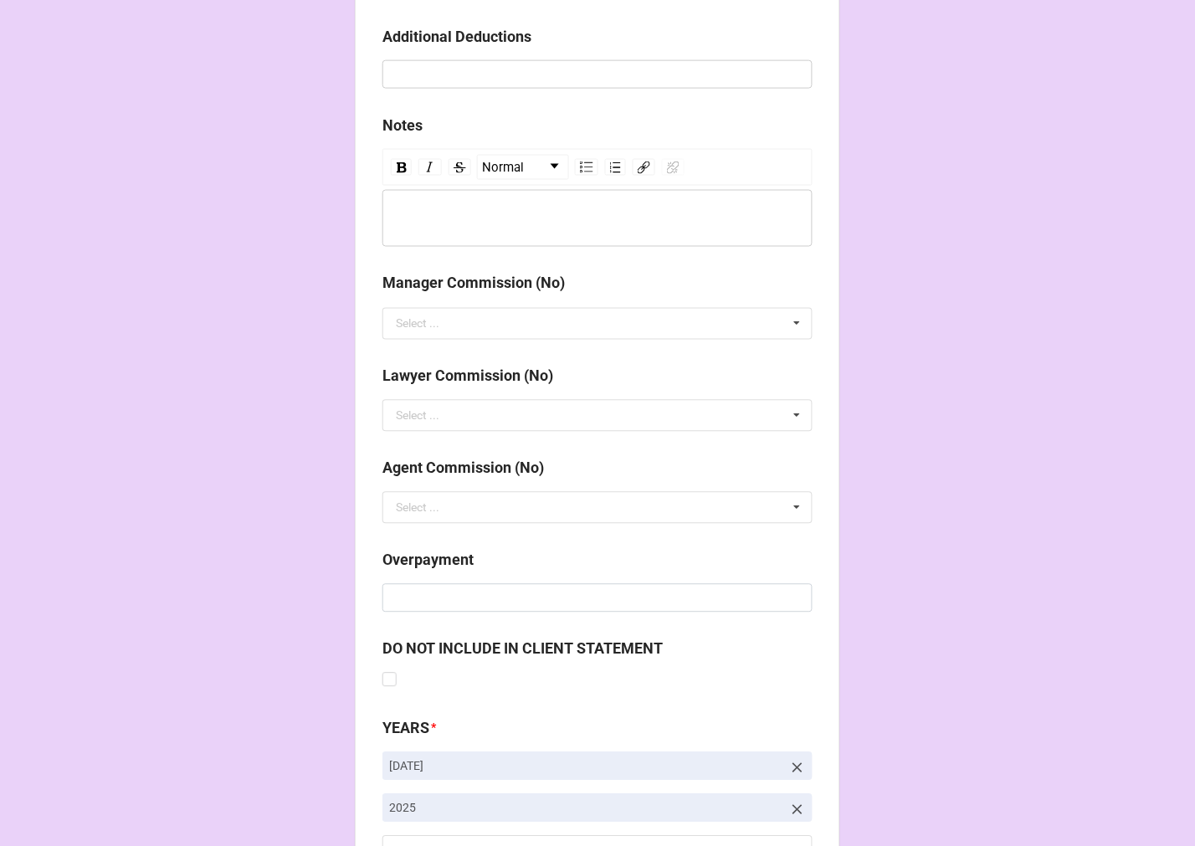
scroll to position [1938, 0]
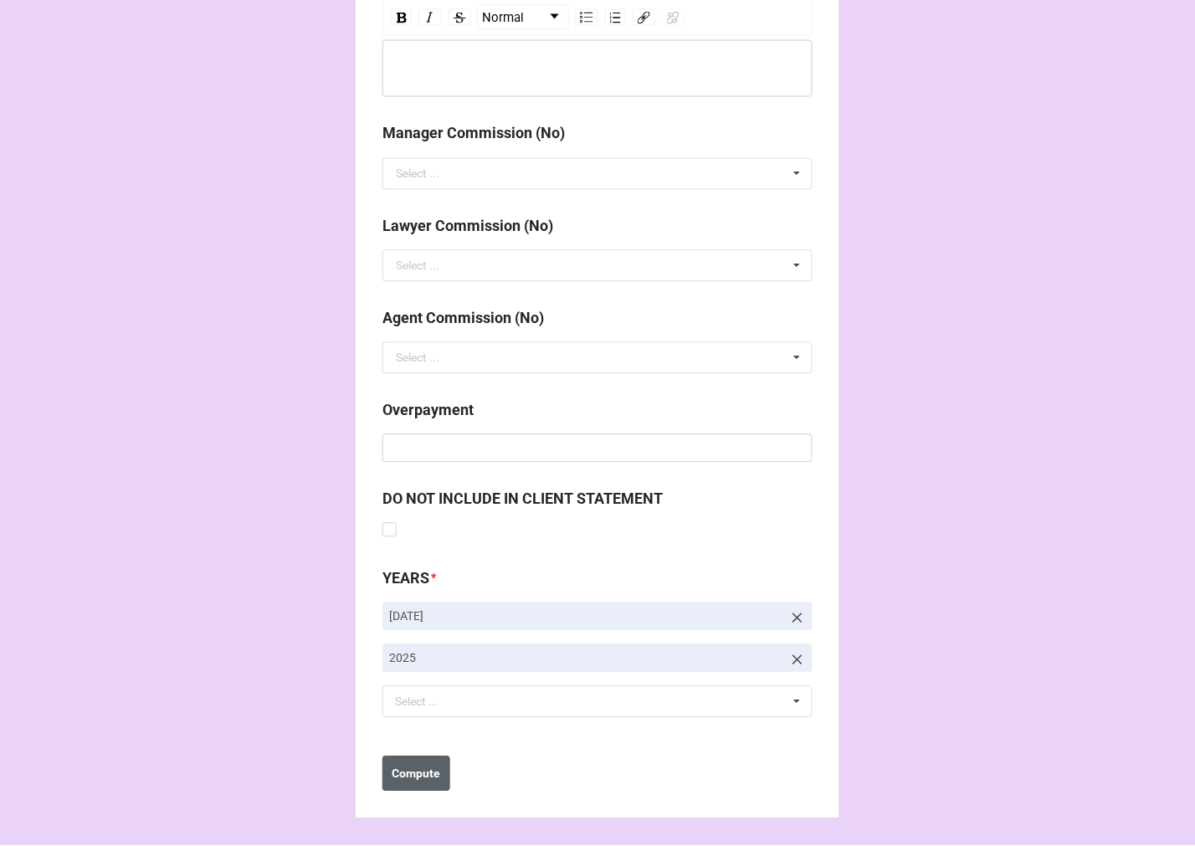
type input "$54.20"
click at [392, 763] on button "Compute" at bounding box center [416, 774] width 68 height 35
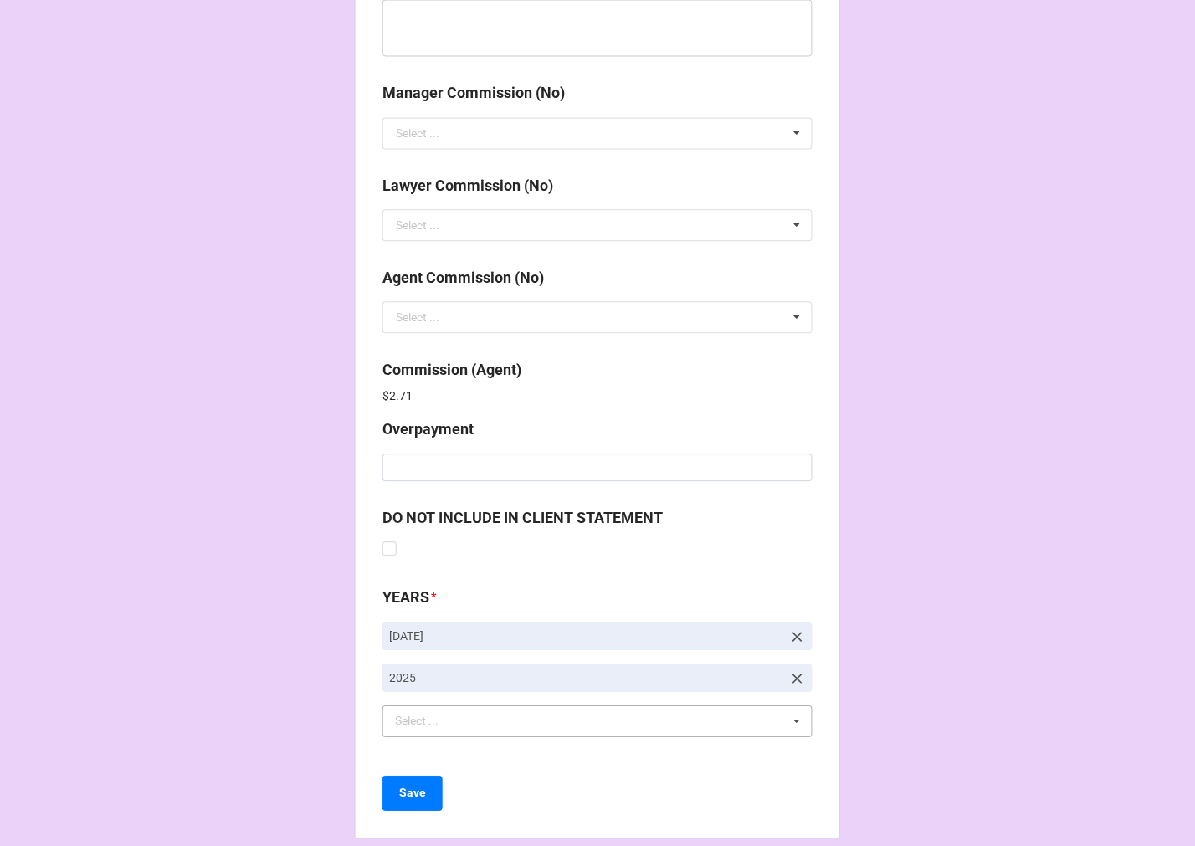
scroll to position [1997, 0]
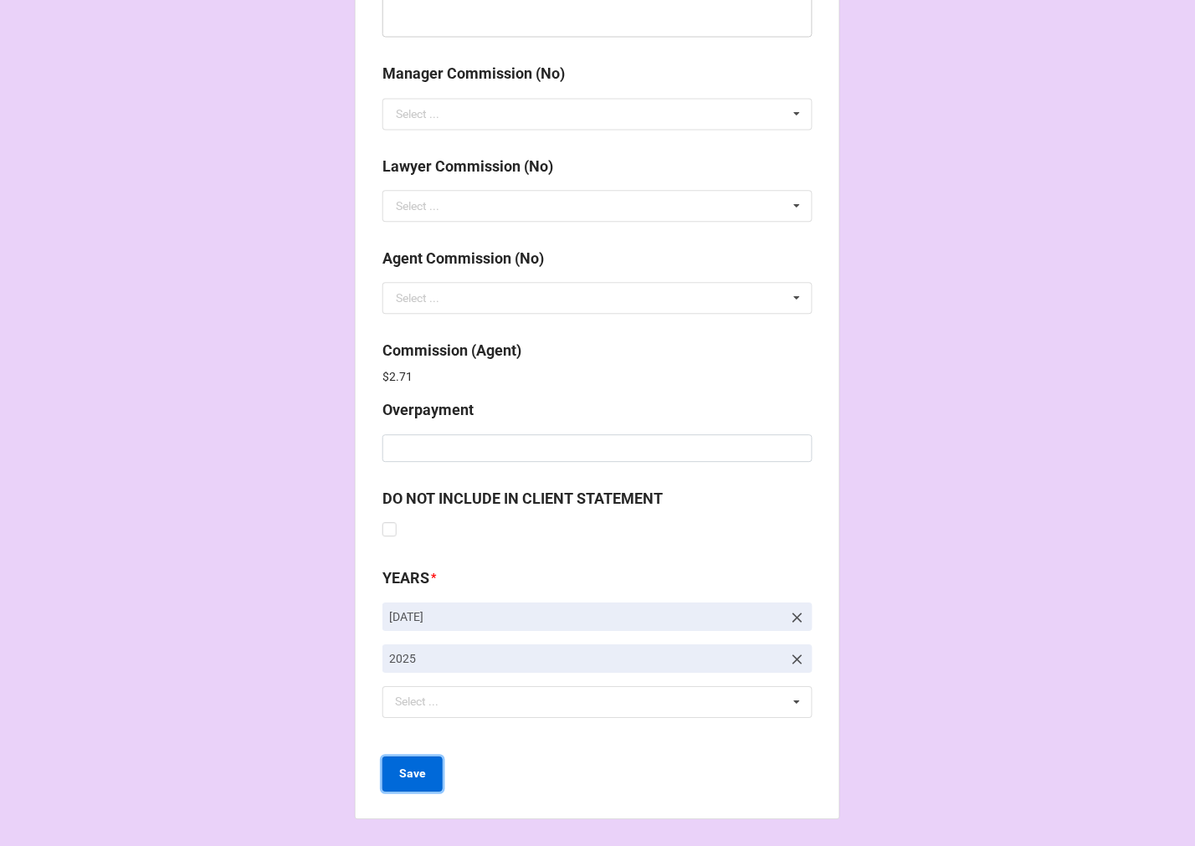
click at [399, 776] on b "Save" at bounding box center [412, 775] width 27 height 18
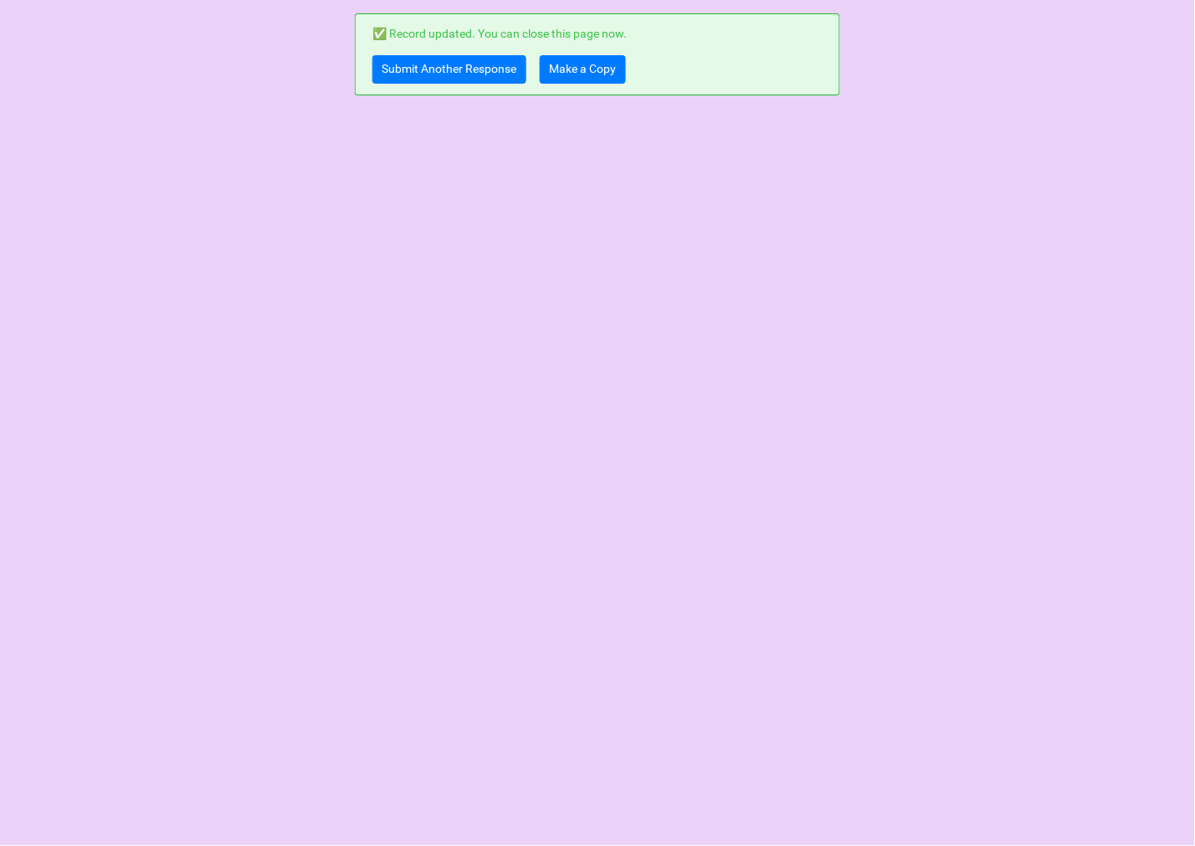
scroll to position [0, 0]
